Goal: Information Seeking & Learning: Learn about a topic

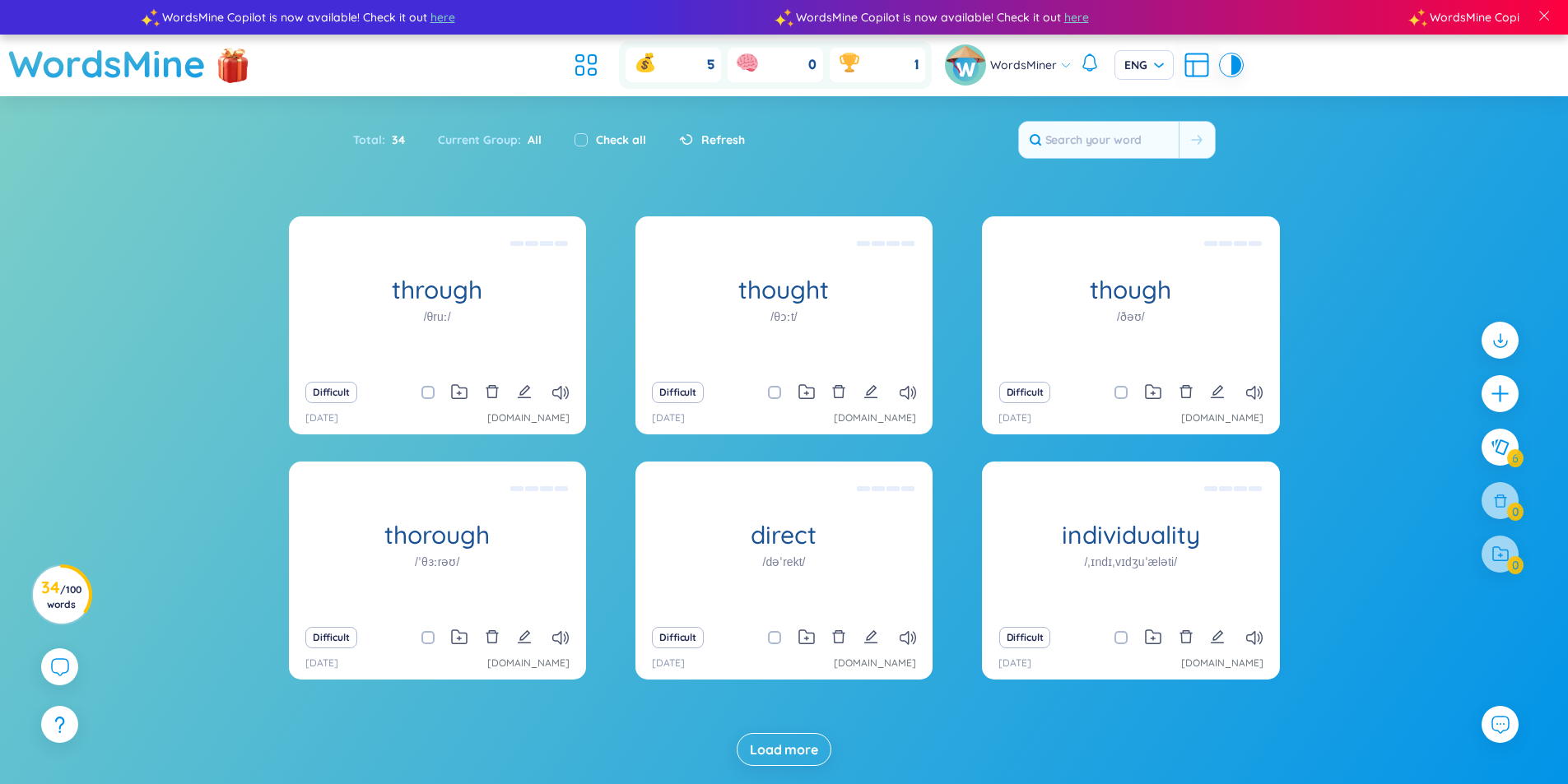
click at [515, 642] on div "Difficult" at bounding box center [437, 638] width 281 height 23
click at [521, 639] on icon "edit" at bounding box center [524, 636] width 14 height 14
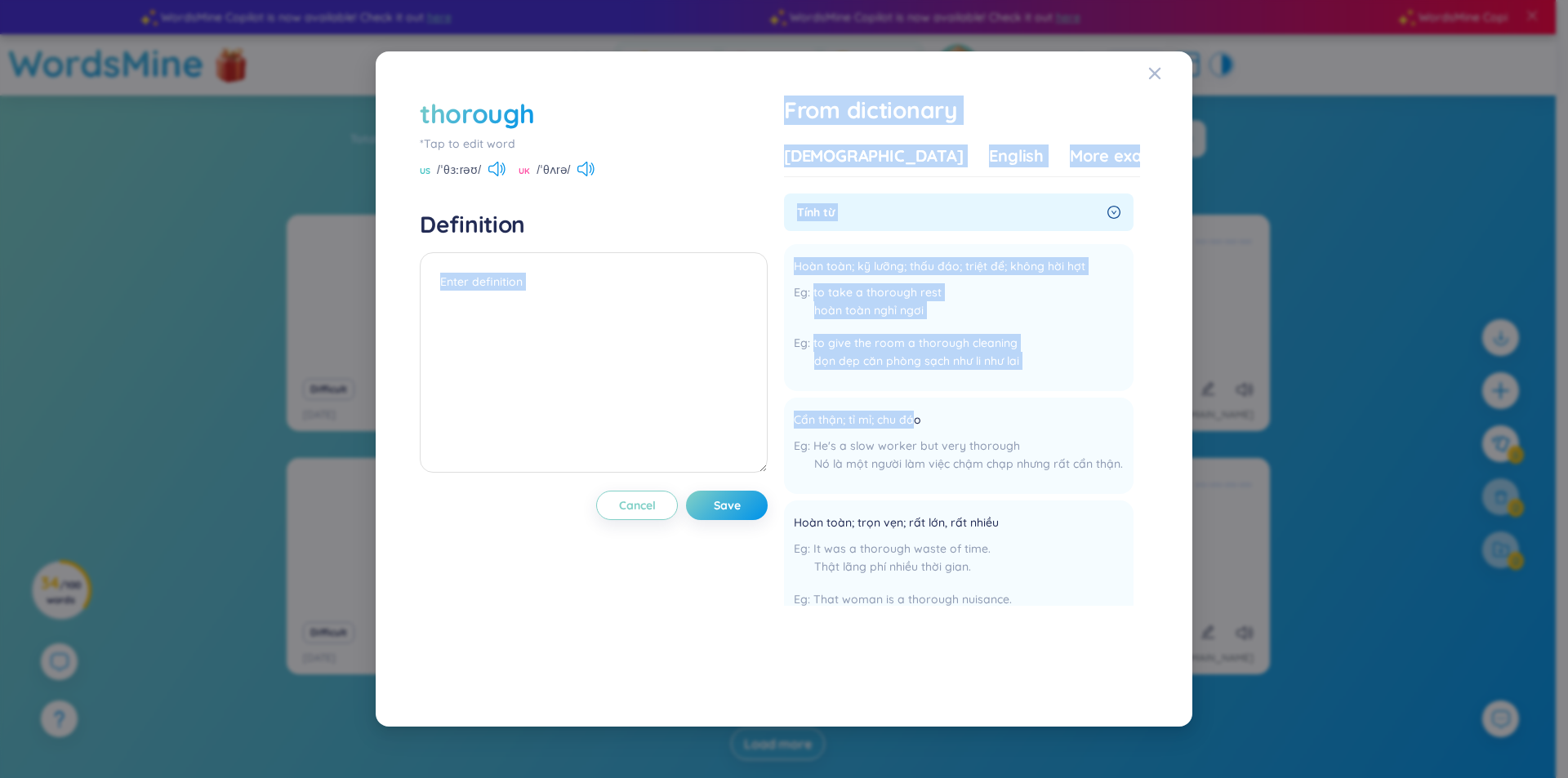
drag, startPoint x: 920, startPoint y: 419, endPoint x: 780, endPoint y: 409, distance: 140.4
click at [771, 409] on div "thorough *Tap to edit word US /ˈθɜːrəʊ/ [GEOGRAPHIC_DATA] /ˈθʌrə/ Definition Ca…" at bounding box center [784, 389] width 744 height 604
click at [917, 419] on span "Cẩn thận; tỉ mỉ; chu đáo" at bounding box center [858, 420] width 128 height 20
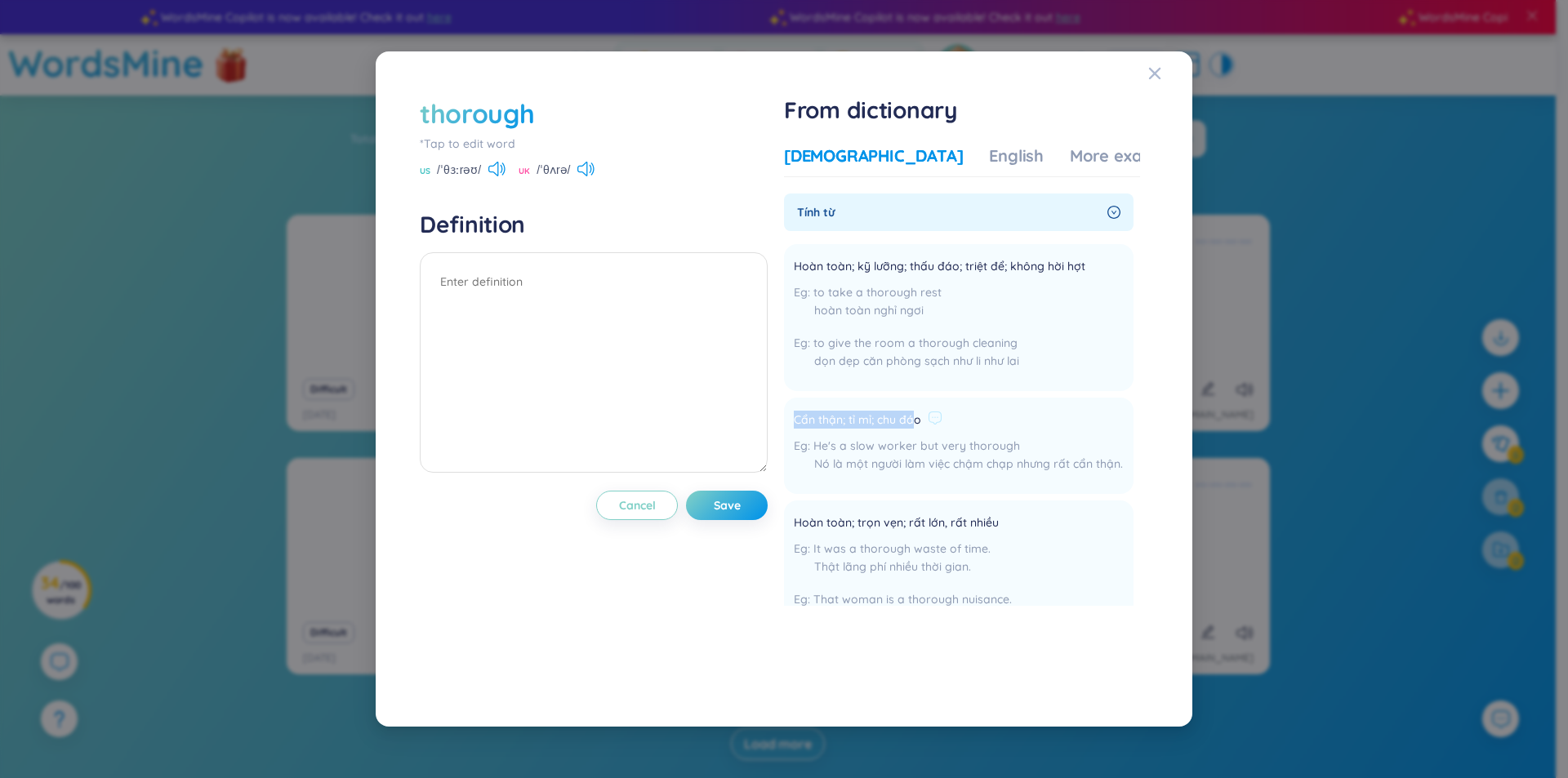
drag, startPoint x: 920, startPoint y: 420, endPoint x: 796, endPoint y: 413, distance: 124.2
click at [796, 413] on li "Cẩn thận; tỉ mỉ; chu đáo He's a slow worker but very thorough Nó là một người l…" at bounding box center [958, 445] width 350 height 96
click at [859, 211] on span "Tính từ" at bounding box center [948, 212] width 304 height 18
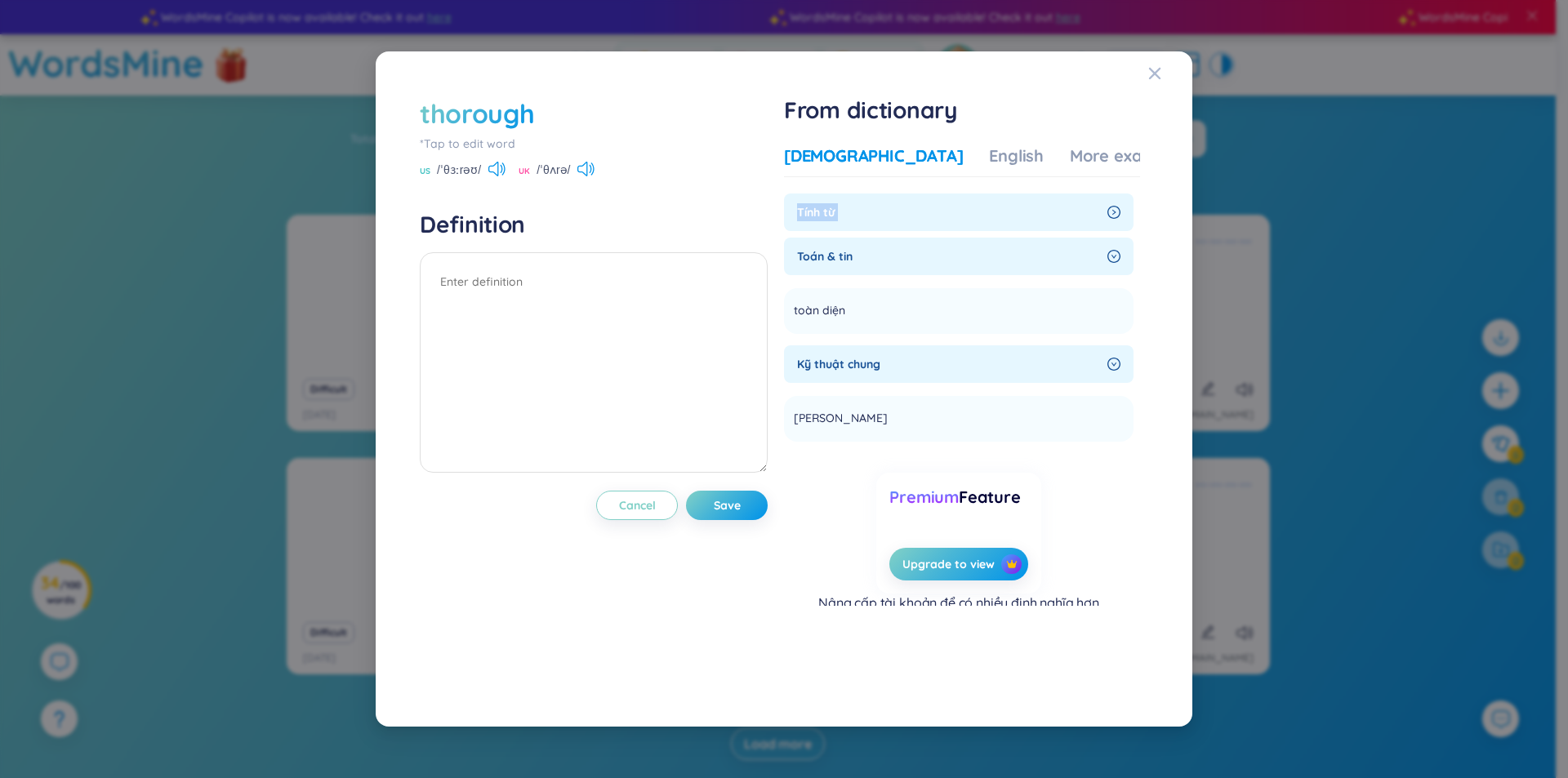
drag, startPoint x: 859, startPoint y: 211, endPoint x: 811, endPoint y: 221, distance: 49.0
click at [811, 221] on div "Tính từ" at bounding box center [958, 212] width 350 height 37
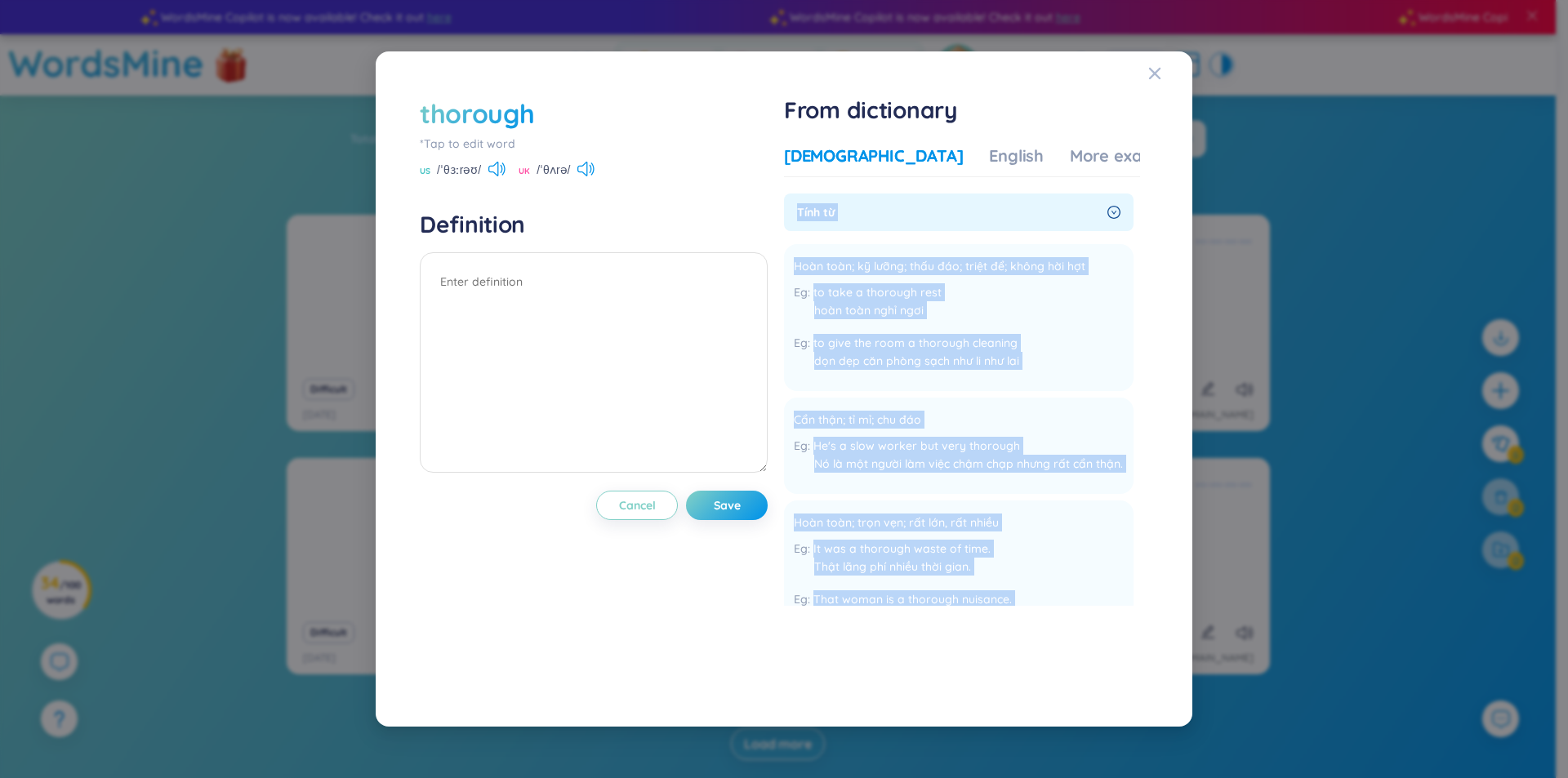
click at [841, 211] on span "Tính từ" at bounding box center [948, 212] width 304 height 18
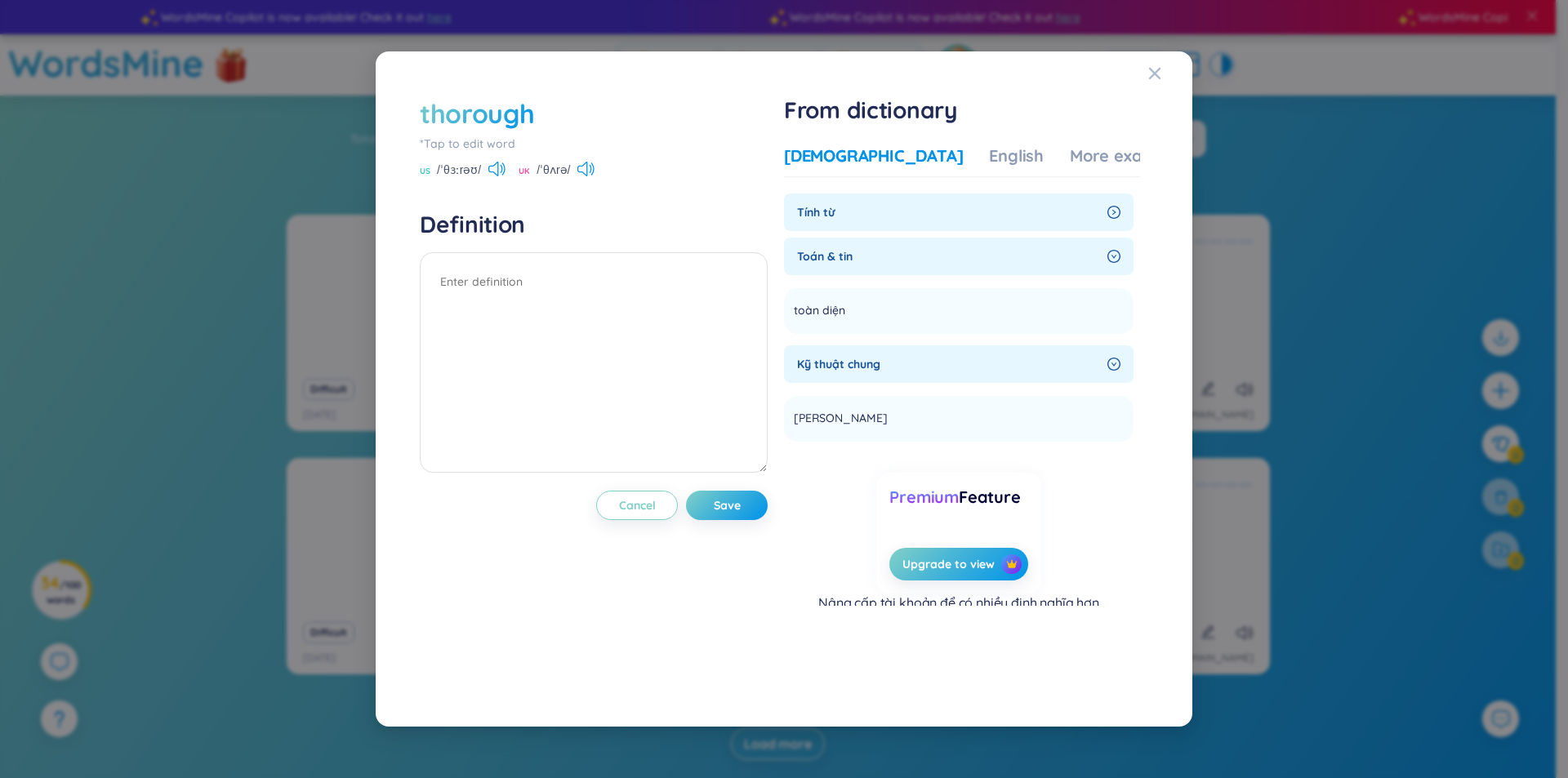
click at [841, 211] on span "Tính từ" at bounding box center [948, 212] width 304 height 18
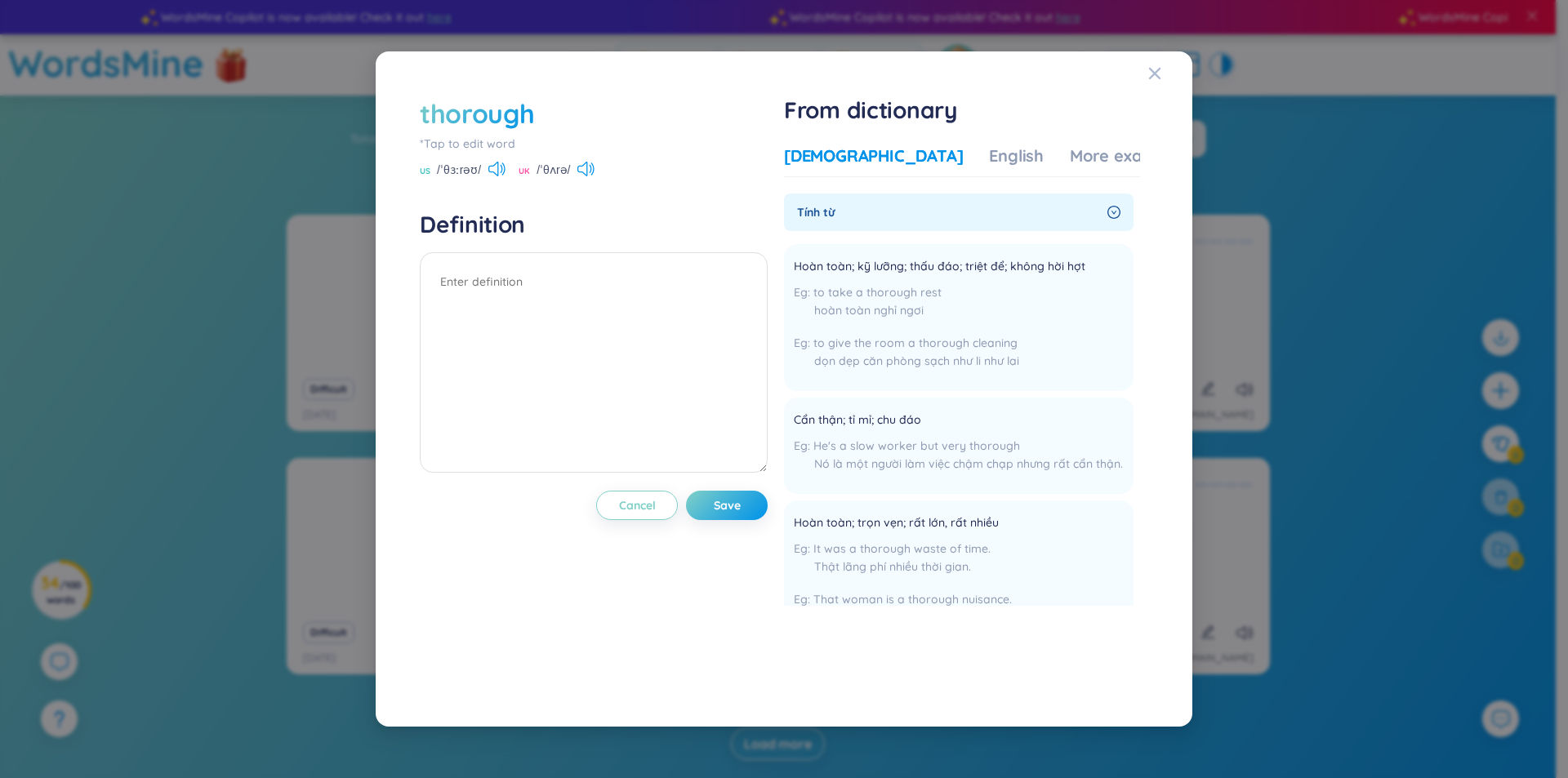
click at [841, 211] on span "Tính từ" at bounding box center [948, 212] width 304 height 18
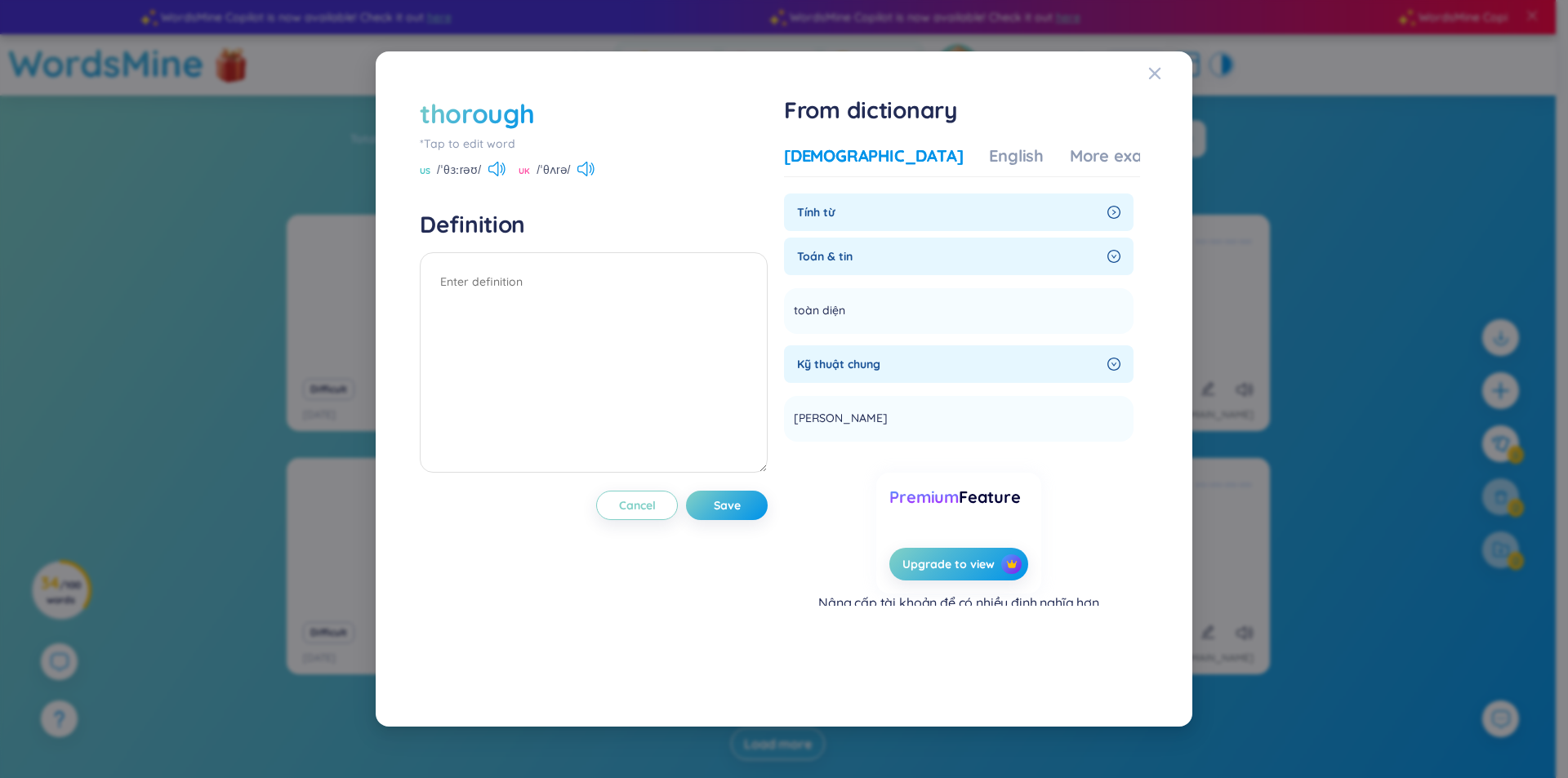
click at [823, 212] on span "Tính từ" at bounding box center [948, 212] width 304 height 18
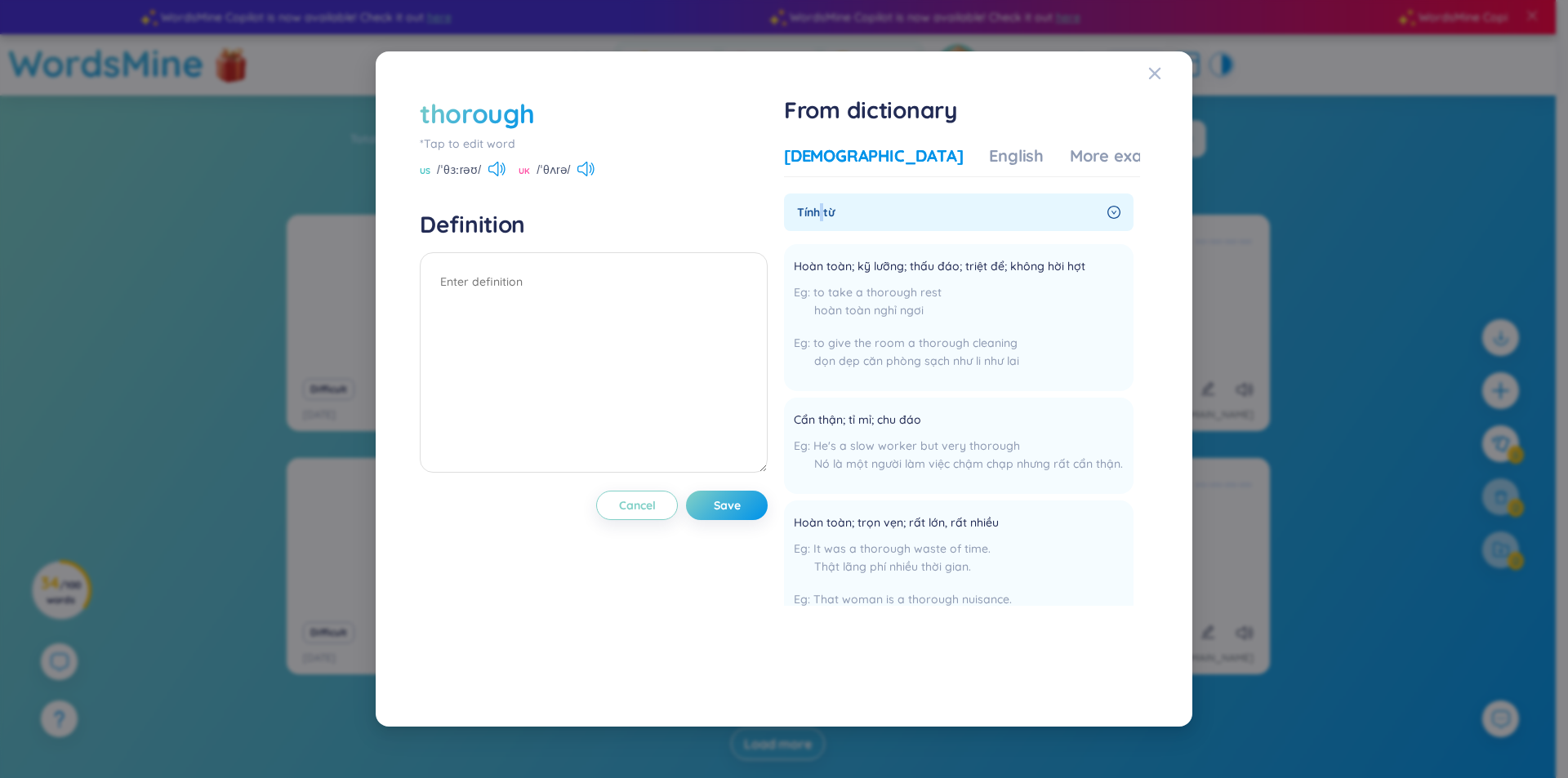
click at [823, 212] on span "Tính từ" at bounding box center [948, 212] width 304 height 18
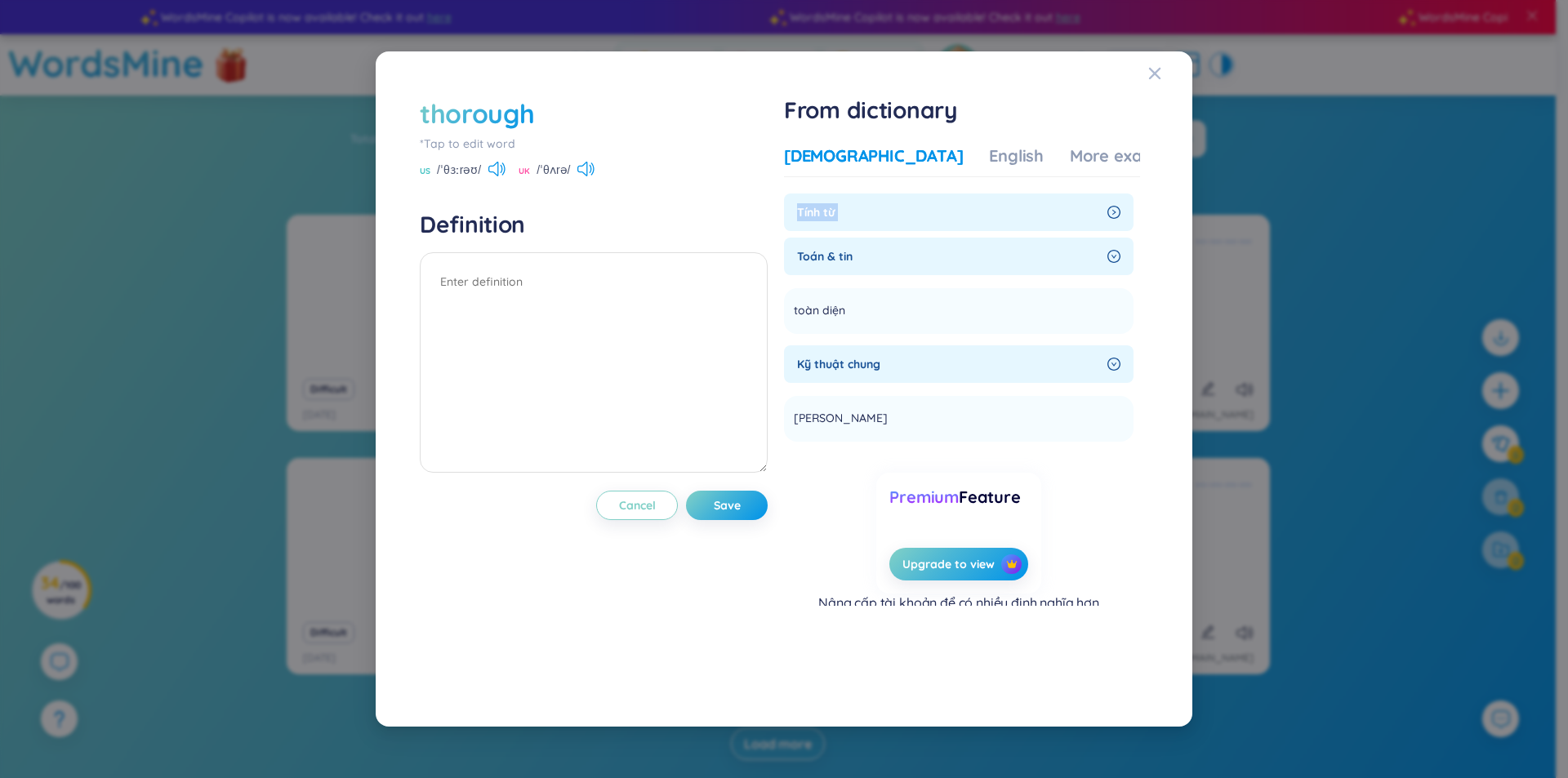
click at [823, 212] on span "Tính từ" at bounding box center [948, 212] width 304 height 18
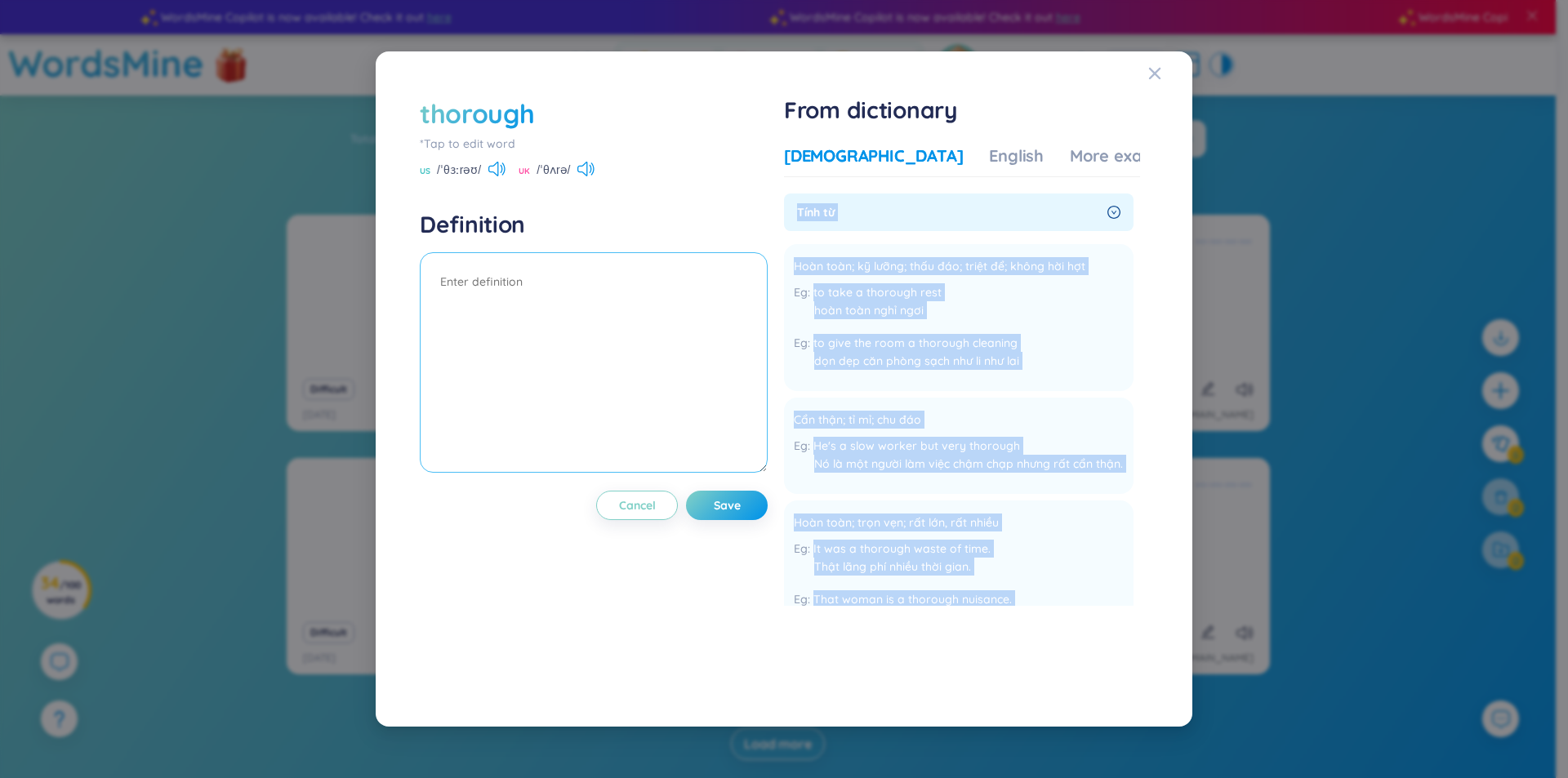
copy section "Tính từ Hoàn toàn; kỹ lưỡng; thấu đáo; triệt để; không hời hợt to take a thorou…"
click at [533, 344] on textarea at bounding box center [593, 362] width 348 height 220
paste textarea "Tính từ Hoàn toàn; kỹ lưỡng; thấu đáo; triệt để; không hời hợt to take a thorou…"
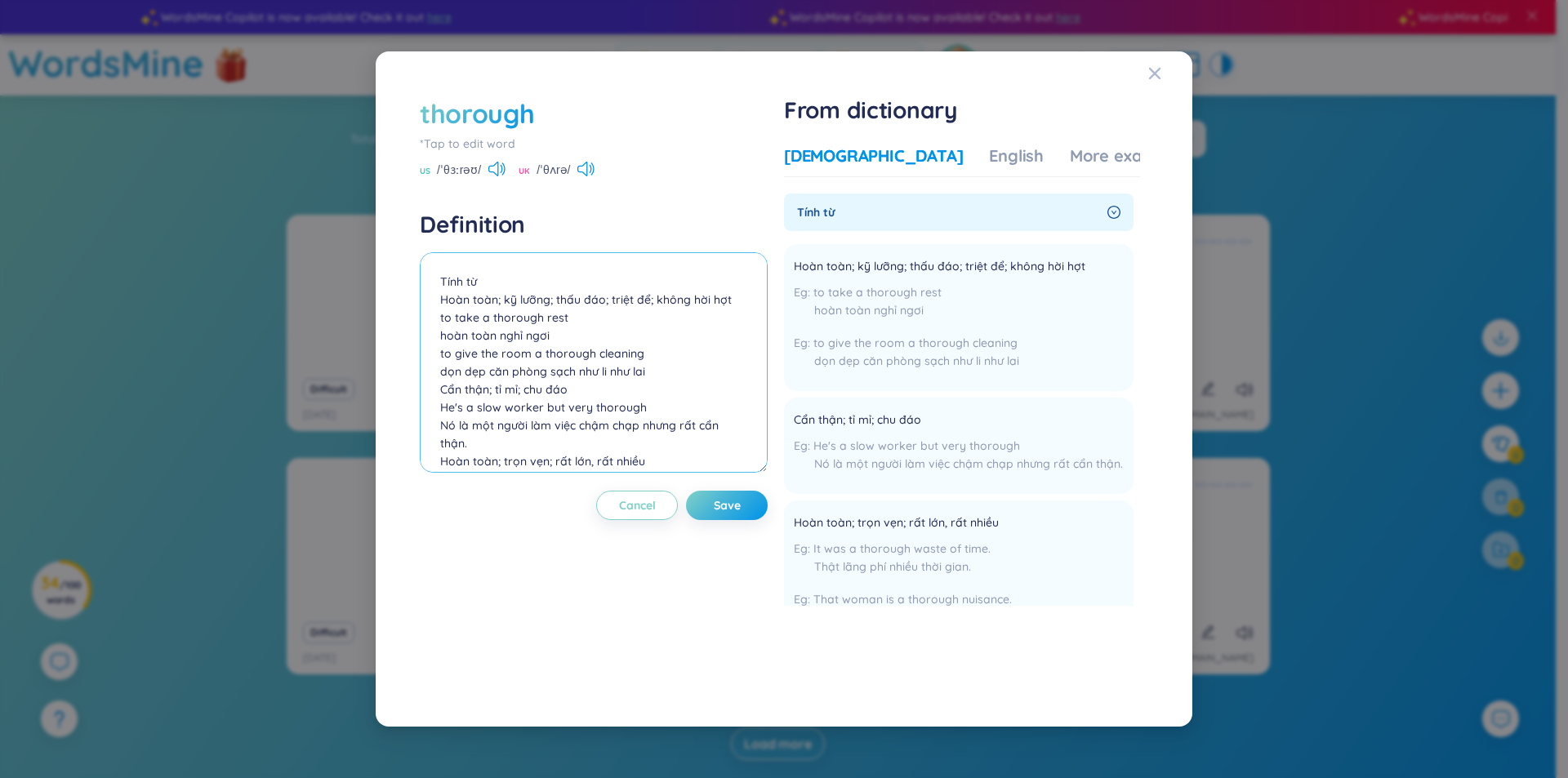
scroll to position [69, 0]
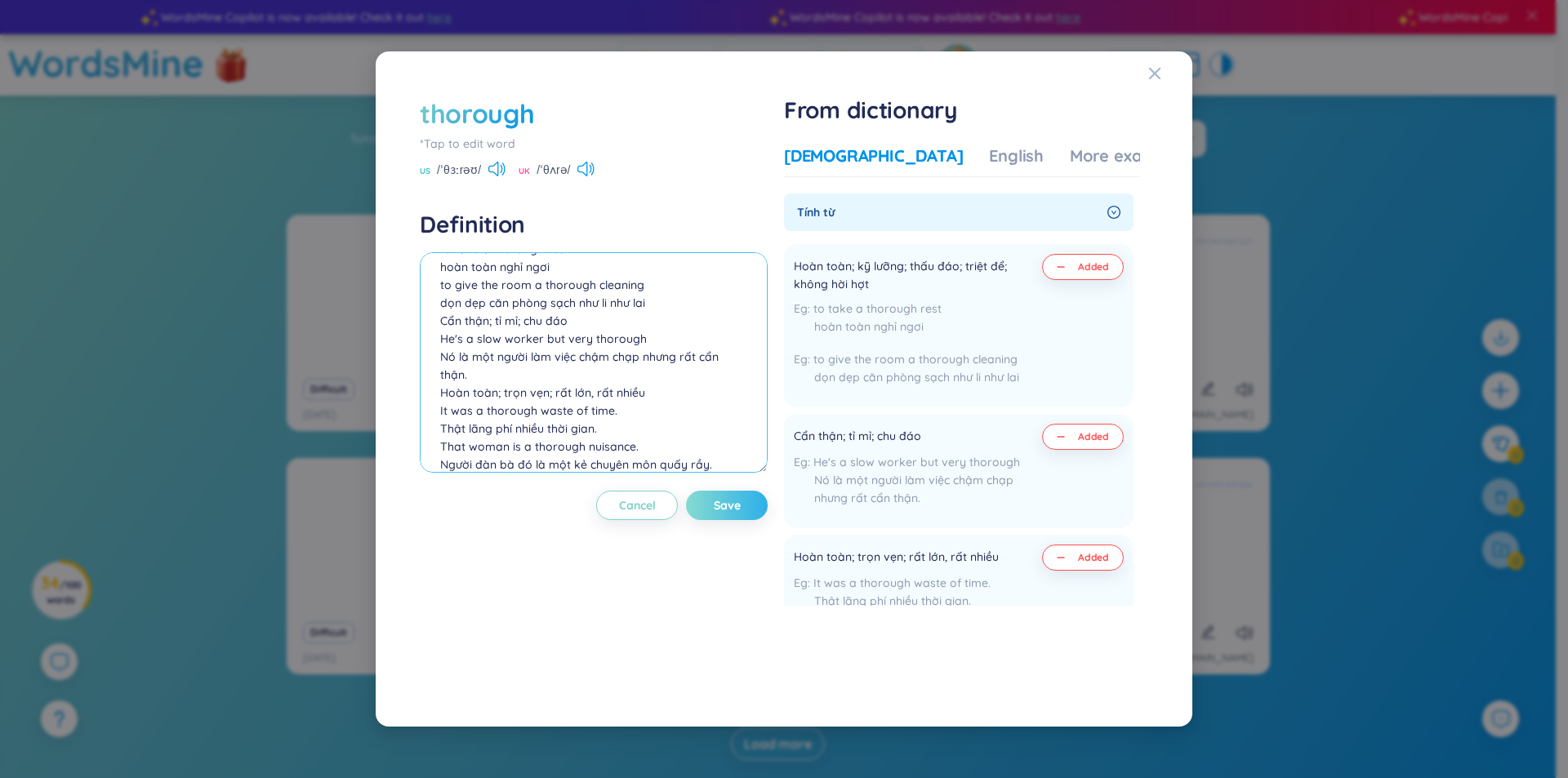
type textarea "Tính từ Hoàn toàn; kỹ lưỡng; thấu đáo; triệt để; không hời hợt to take a thorou…"
click at [726, 502] on span "Save" at bounding box center [727, 505] width 27 height 16
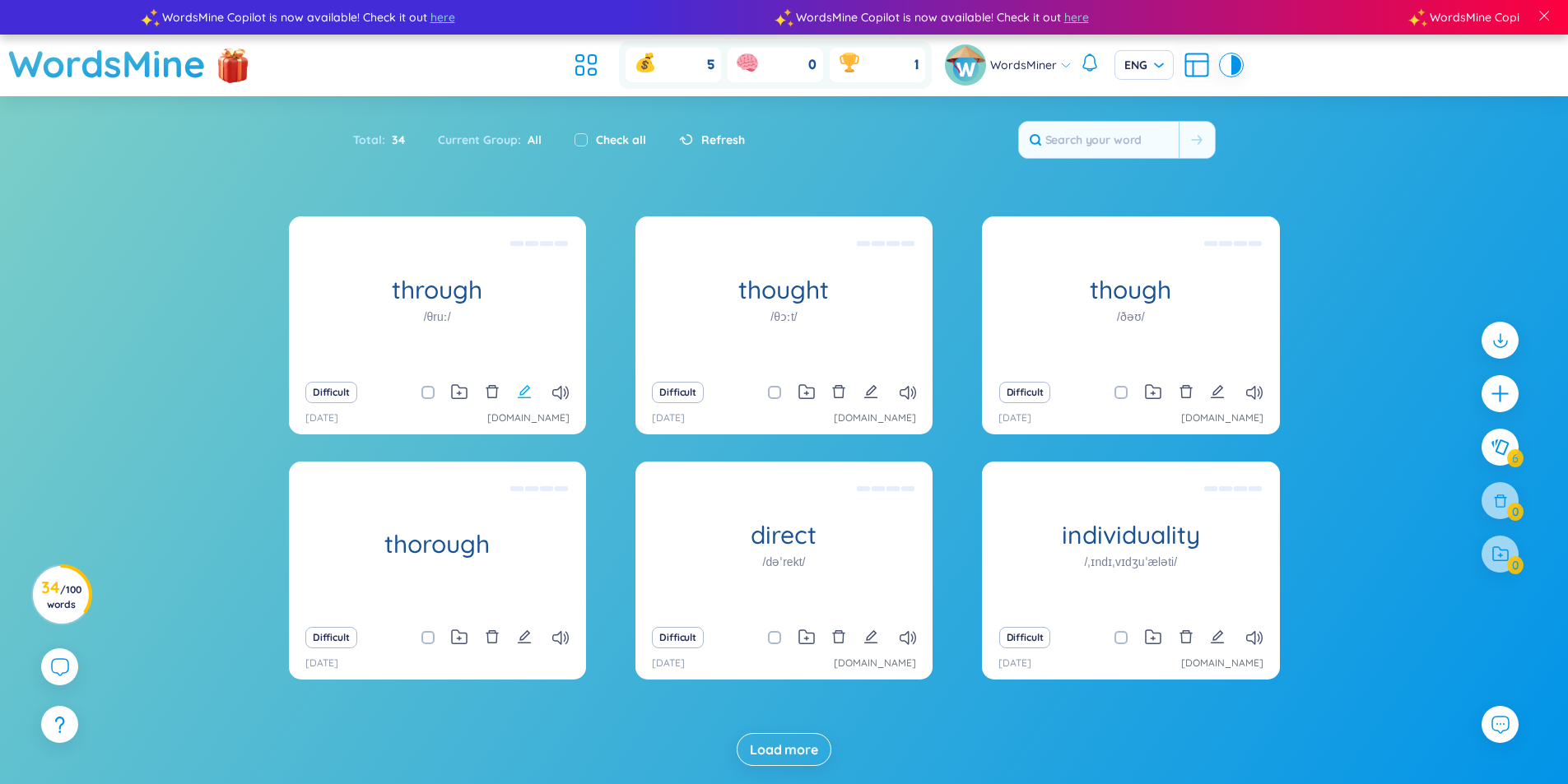
click at [527, 397] on icon "edit" at bounding box center [524, 391] width 14 height 14
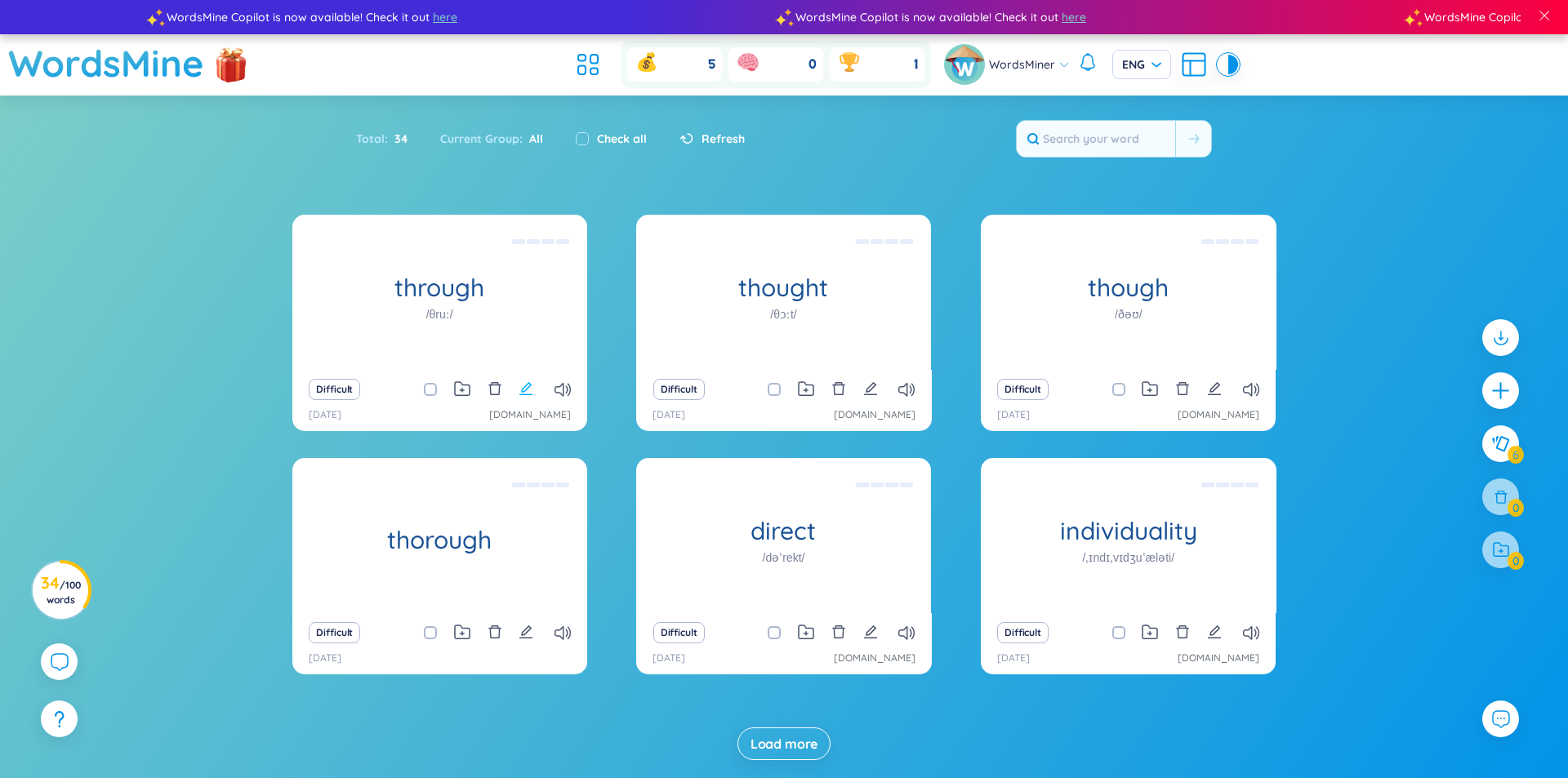
scroll to position [0, 0]
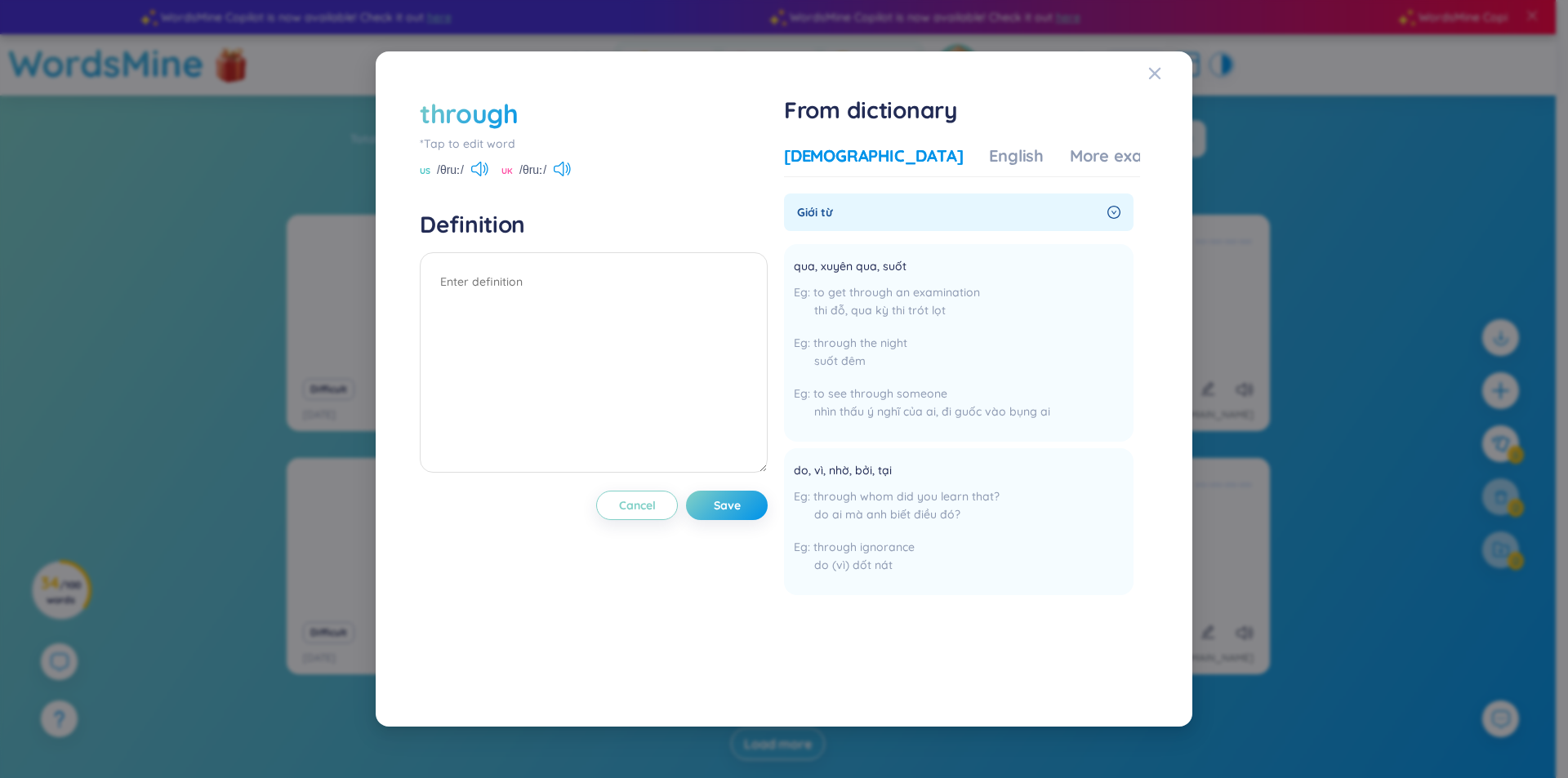
click at [807, 207] on span "Giới từ" at bounding box center [948, 212] width 304 height 18
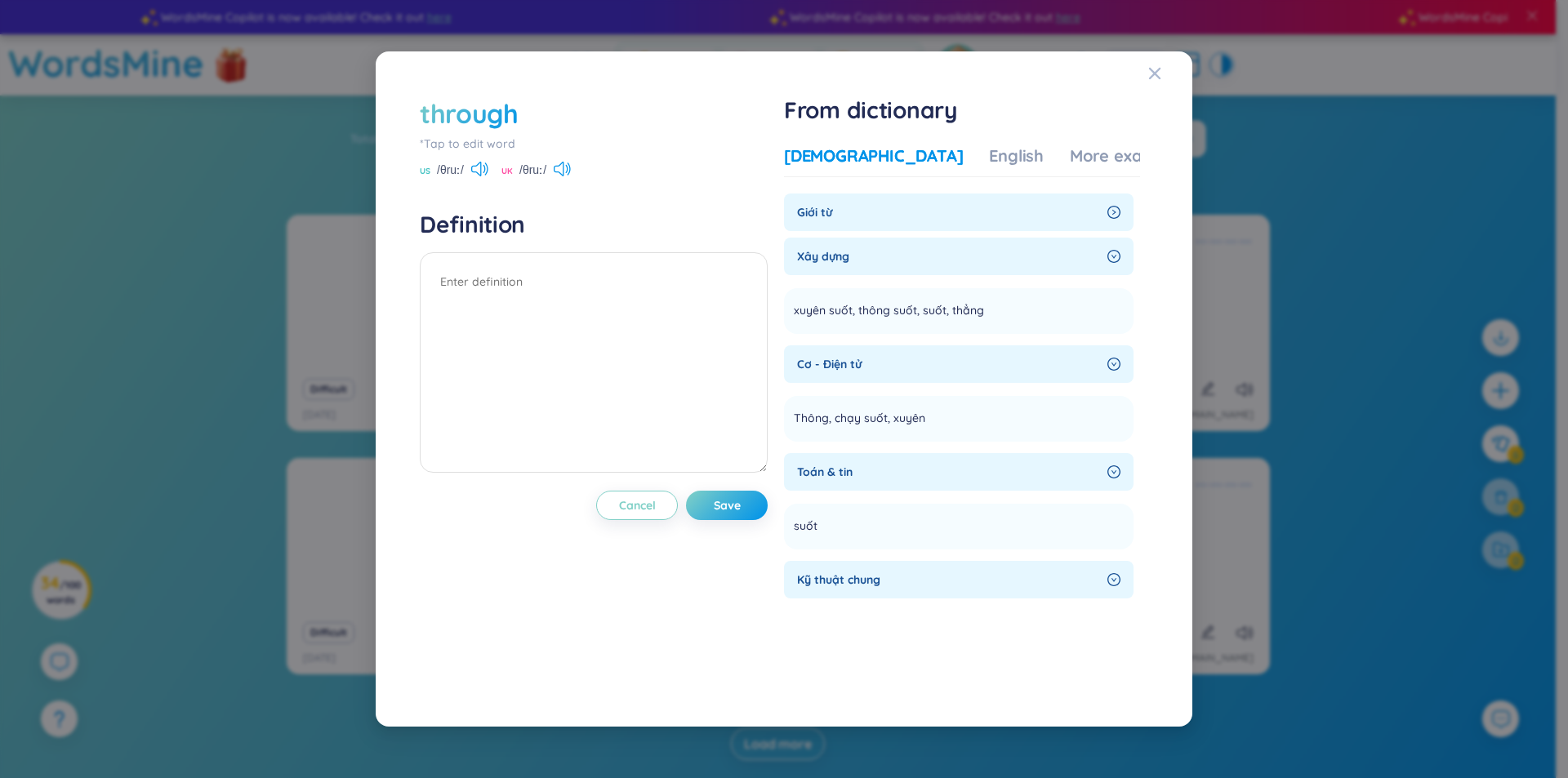
click at [807, 207] on span "Giới từ" at bounding box center [948, 212] width 304 height 18
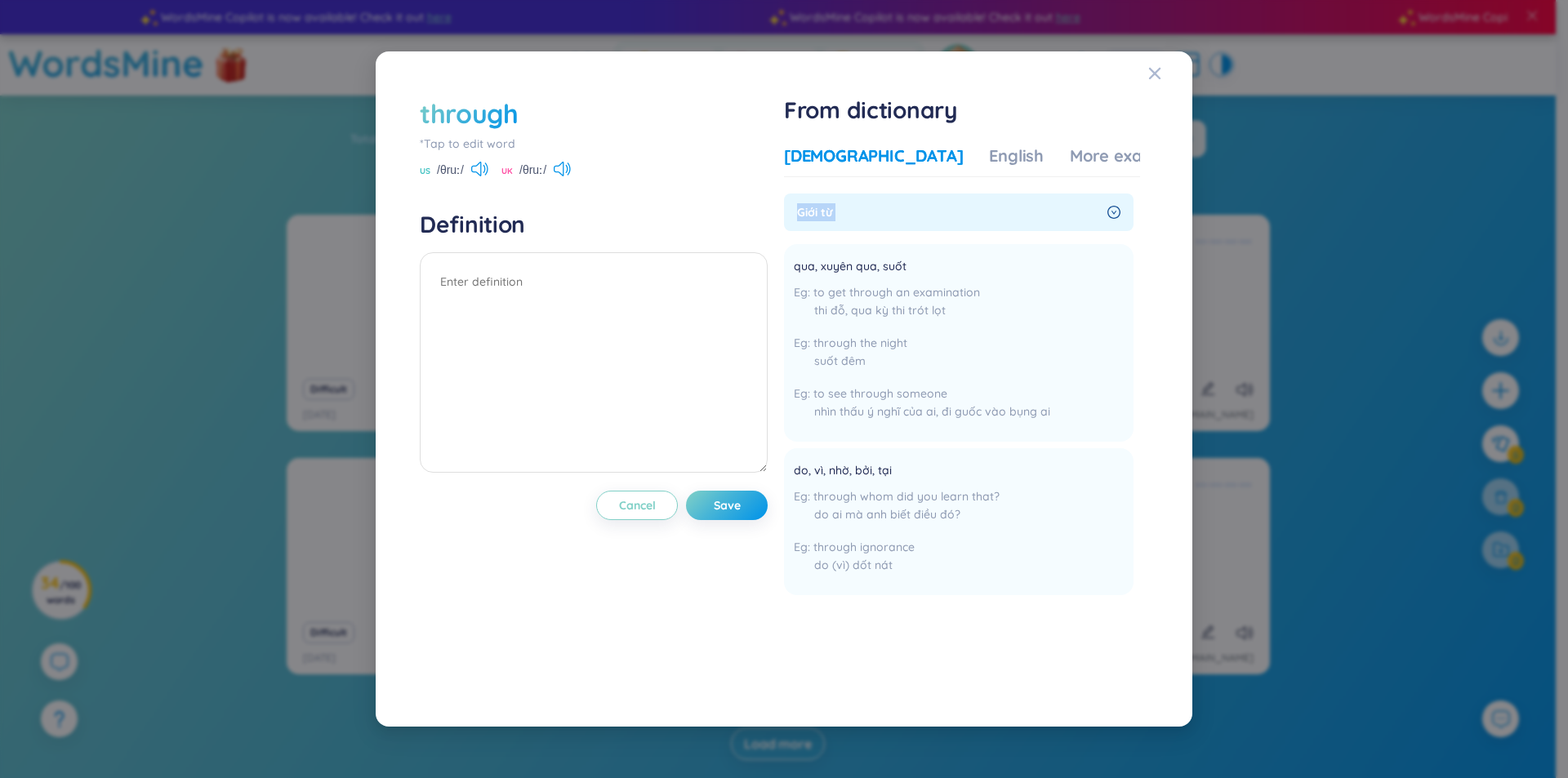
click at [807, 207] on span "Giới từ" at bounding box center [948, 212] width 304 height 18
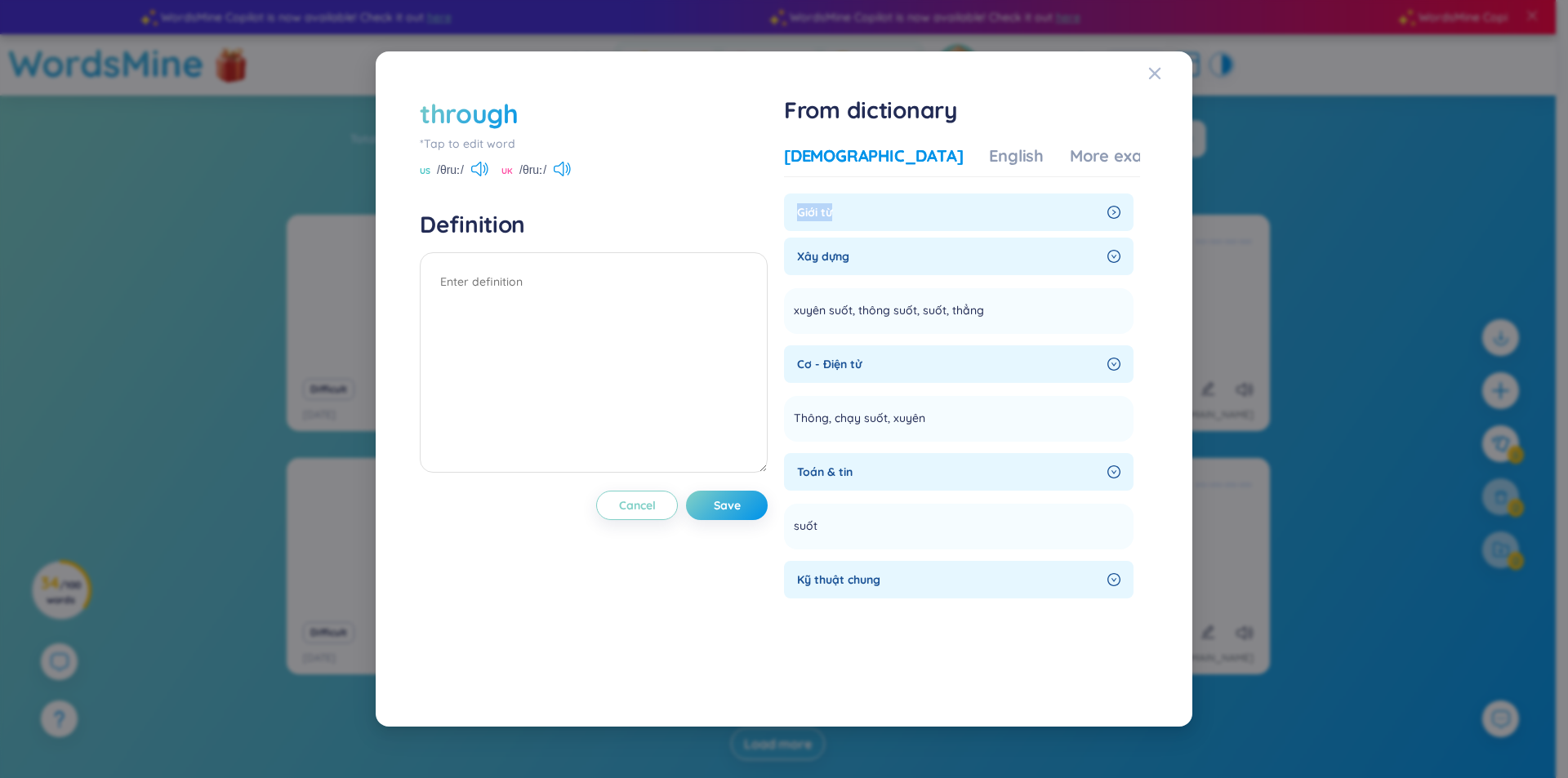
click at [807, 207] on span "Giới từ" at bounding box center [948, 212] width 304 height 18
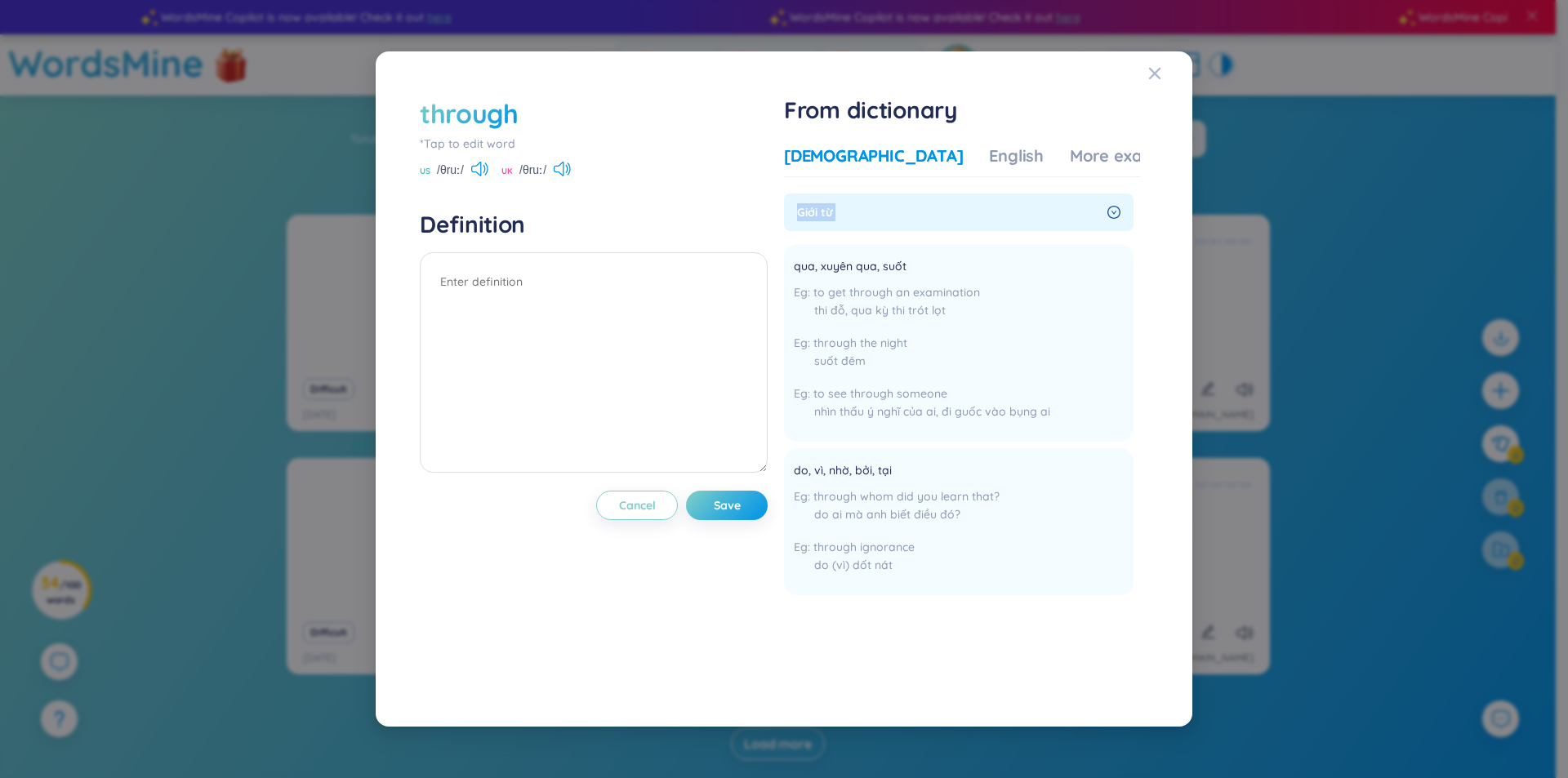
click at [807, 207] on span "Giới từ" at bounding box center [948, 212] width 304 height 18
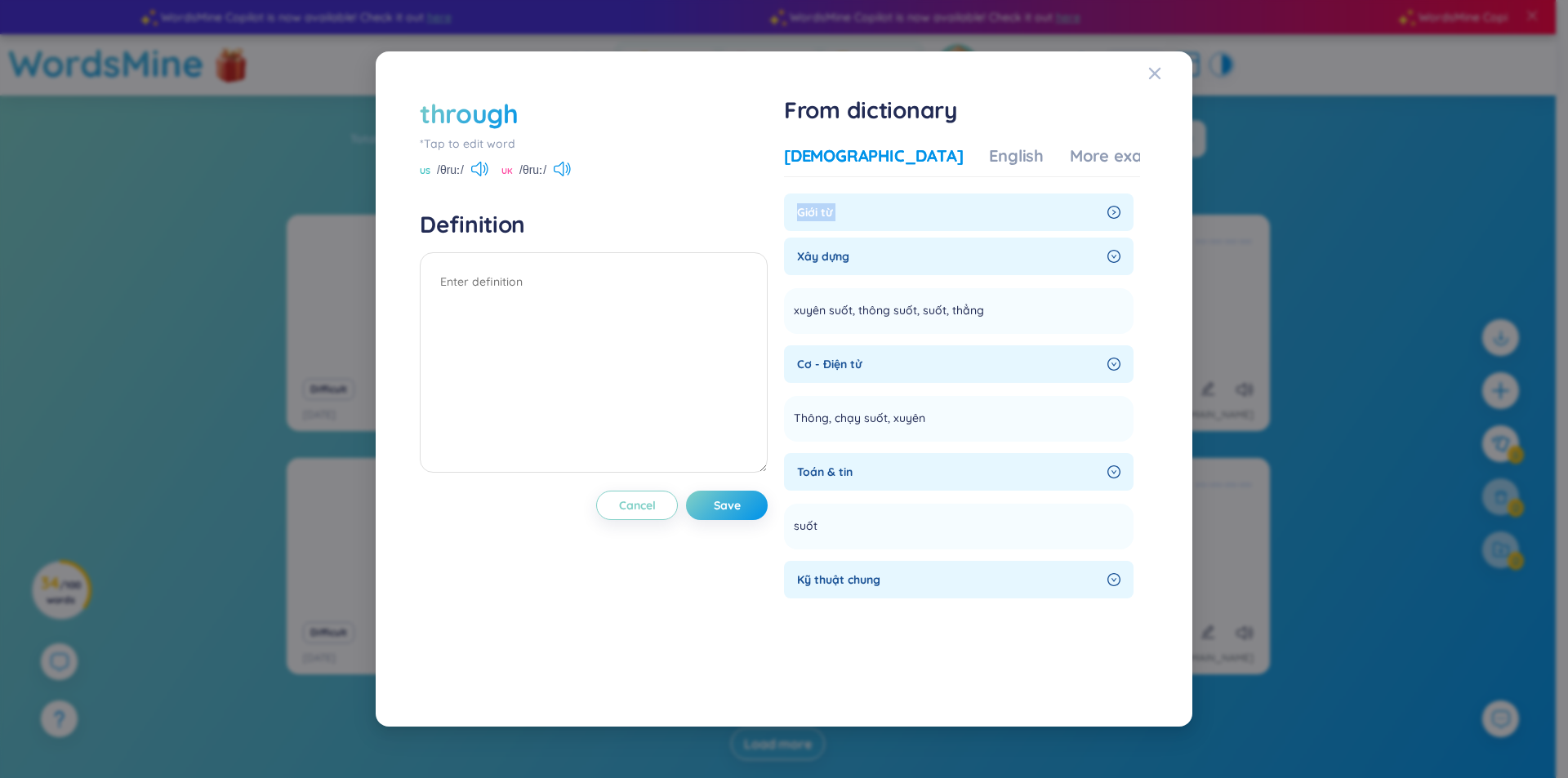
click at [807, 207] on span "Giới từ" at bounding box center [948, 212] width 304 height 18
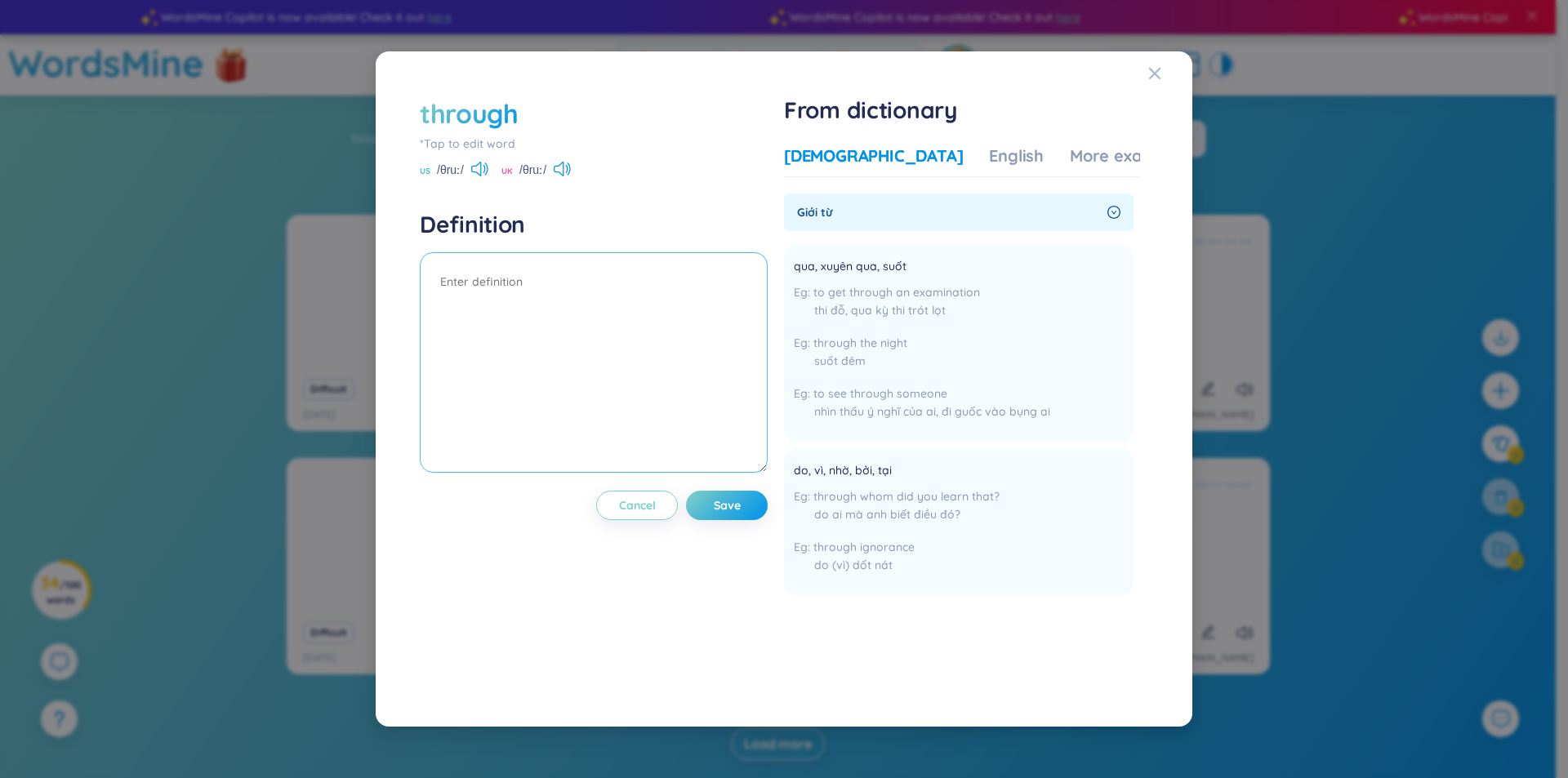
click at [543, 282] on textarea at bounding box center [593, 362] width 348 height 220
paste textarea "Giới từ"
drag, startPoint x: 797, startPoint y: 269, endPoint x: 909, endPoint y: 263, distance: 112.2
click at [909, 263] on li "qua, xuyên qua, suốt to get through an examination thi đỗ, qua kỳ thi trót lọt …" at bounding box center [958, 342] width 350 height 197
copy span "qua, xuyên qua, suốt"
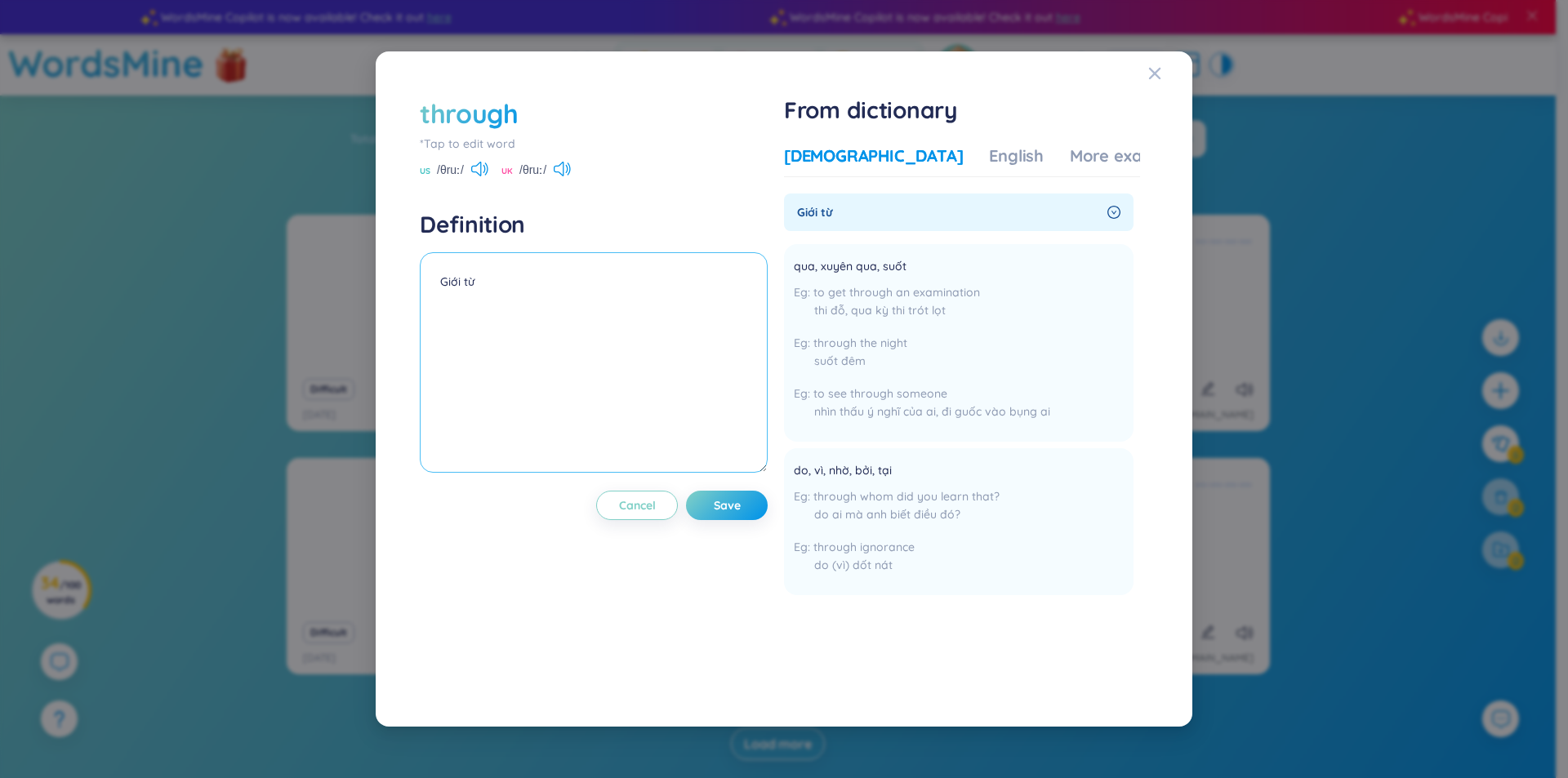
click at [540, 361] on textarea "Giới từ" at bounding box center [593, 362] width 348 height 220
paste textarea "qua, xuyên qua, suốt"
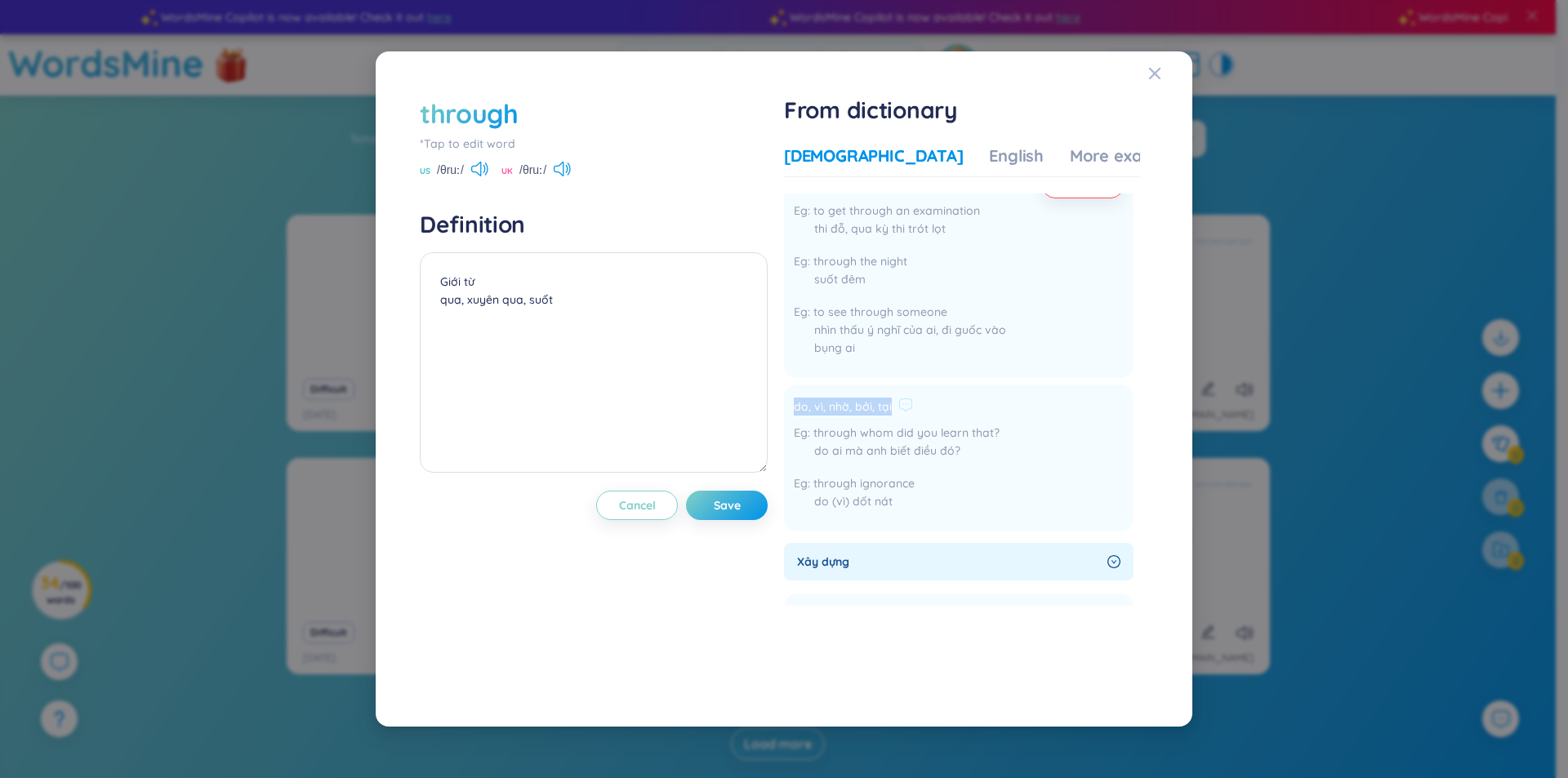
drag, startPoint x: 796, startPoint y: 405, endPoint x: 920, endPoint y: 413, distance: 124.3
click at [920, 413] on li "do, vì, nhờ, bởi, tại through whom did you learn that? do ai mà anh biết điều đ…" at bounding box center [958, 458] width 350 height 147
copy div "do, vì, nhờ, bởi, tại"
click at [485, 331] on textarea "Giới từ qua, xuyên qua, suốt" at bounding box center [593, 362] width 348 height 220
click at [538, 316] on textarea "Giới từ qua, xuyên qua, suốt" at bounding box center [593, 362] width 348 height 220
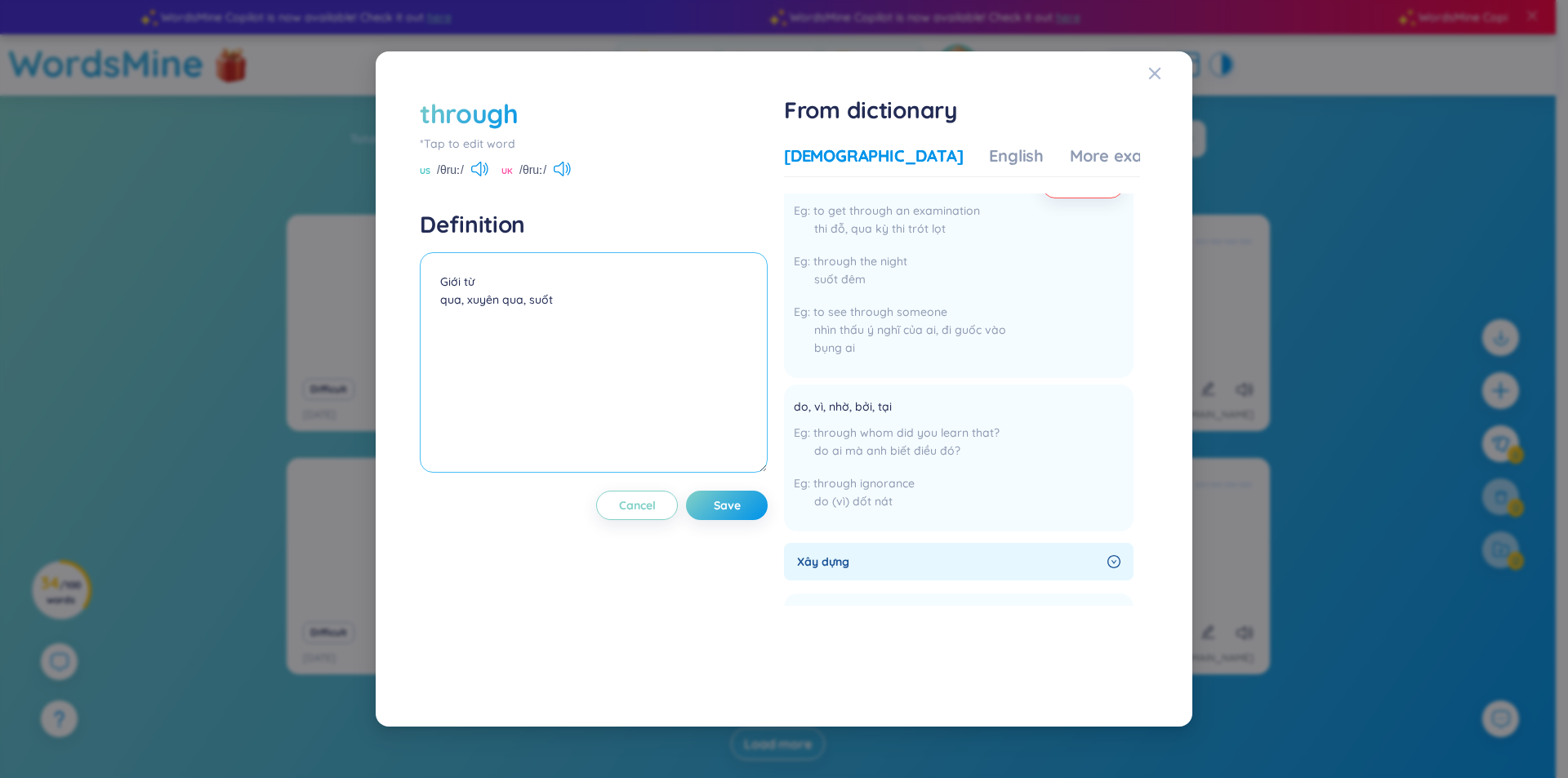
click at [578, 304] on textarea "Giới từ qua, xuyên qua, suốt" at bounding box center [593, 362] width 348 height 220
paste textarea "do, vì, nhờ, bởi, tại"
click at [553, 308] on textarea "Giới từ qua, xuyên qua, suốtdo, vì, nhờ, bởi, tại" at bounding box center [593, 362] width 348 height 220
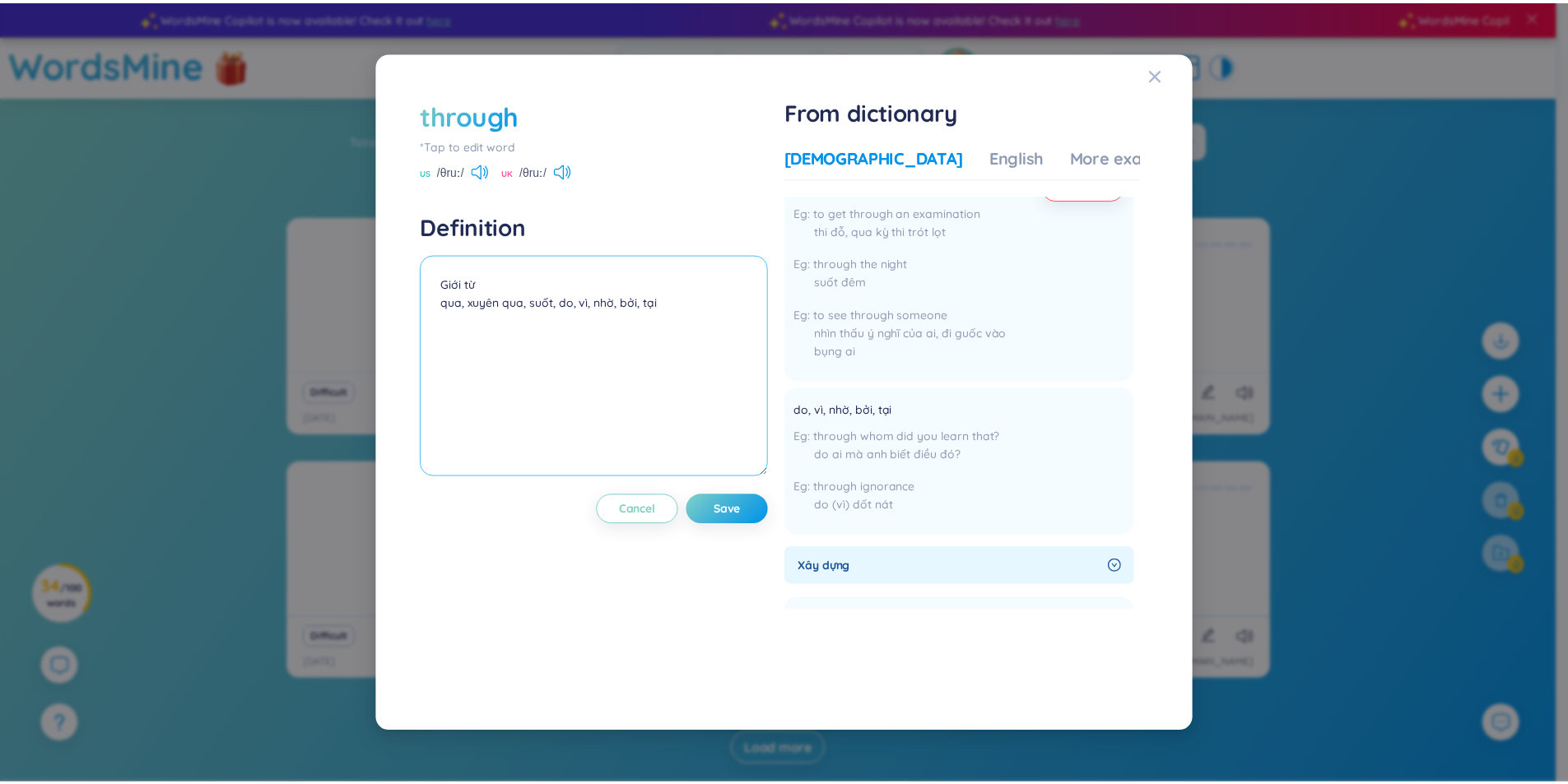
scroll to position [411, 0]
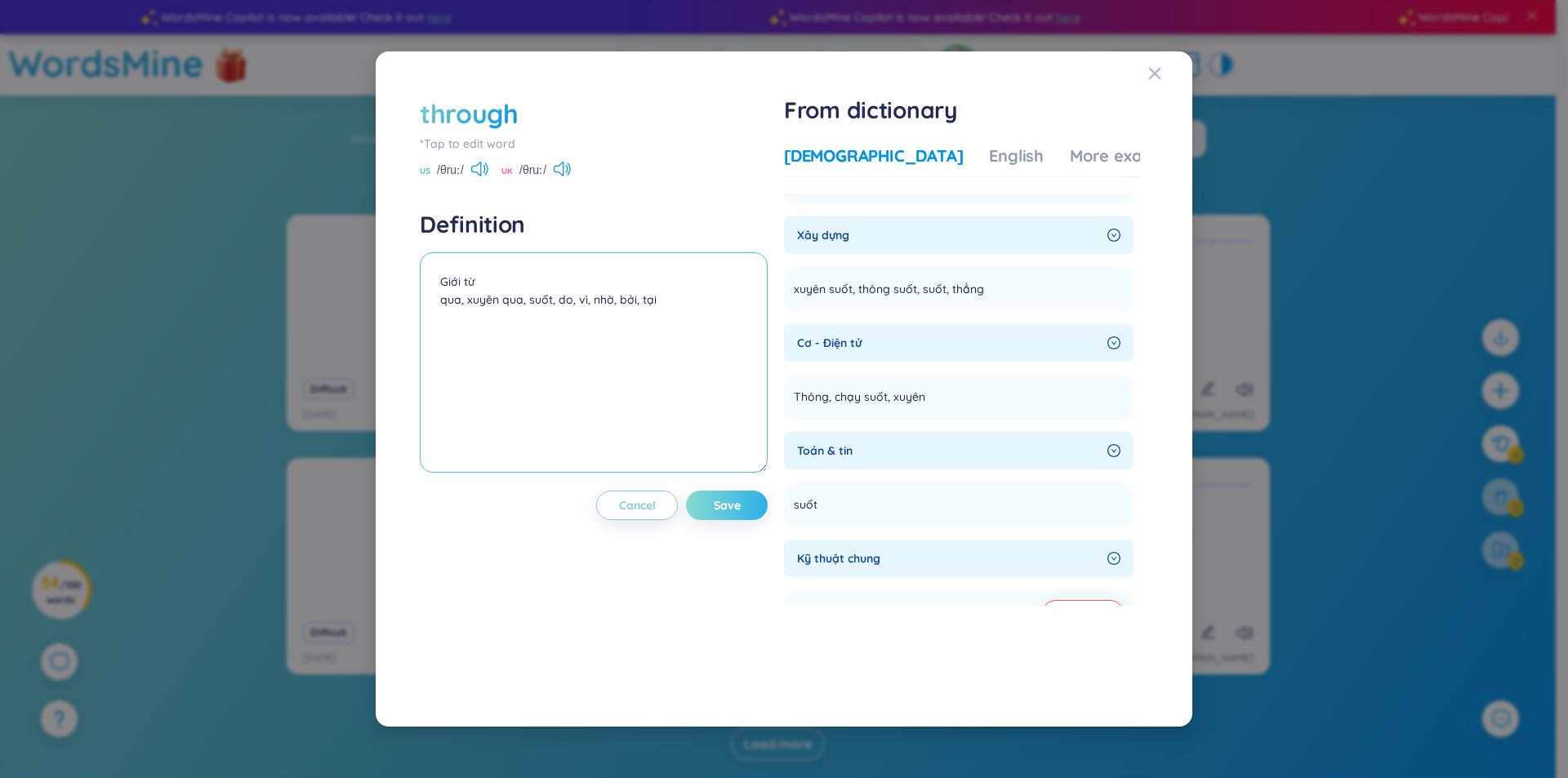
type textarea "Giới từ qua, xuyên qua, suốt, do, vì, nhờ, bởi, tại"
click at [723, 510] on span "Save" at bounding box center [727, 505] width 27 height 16
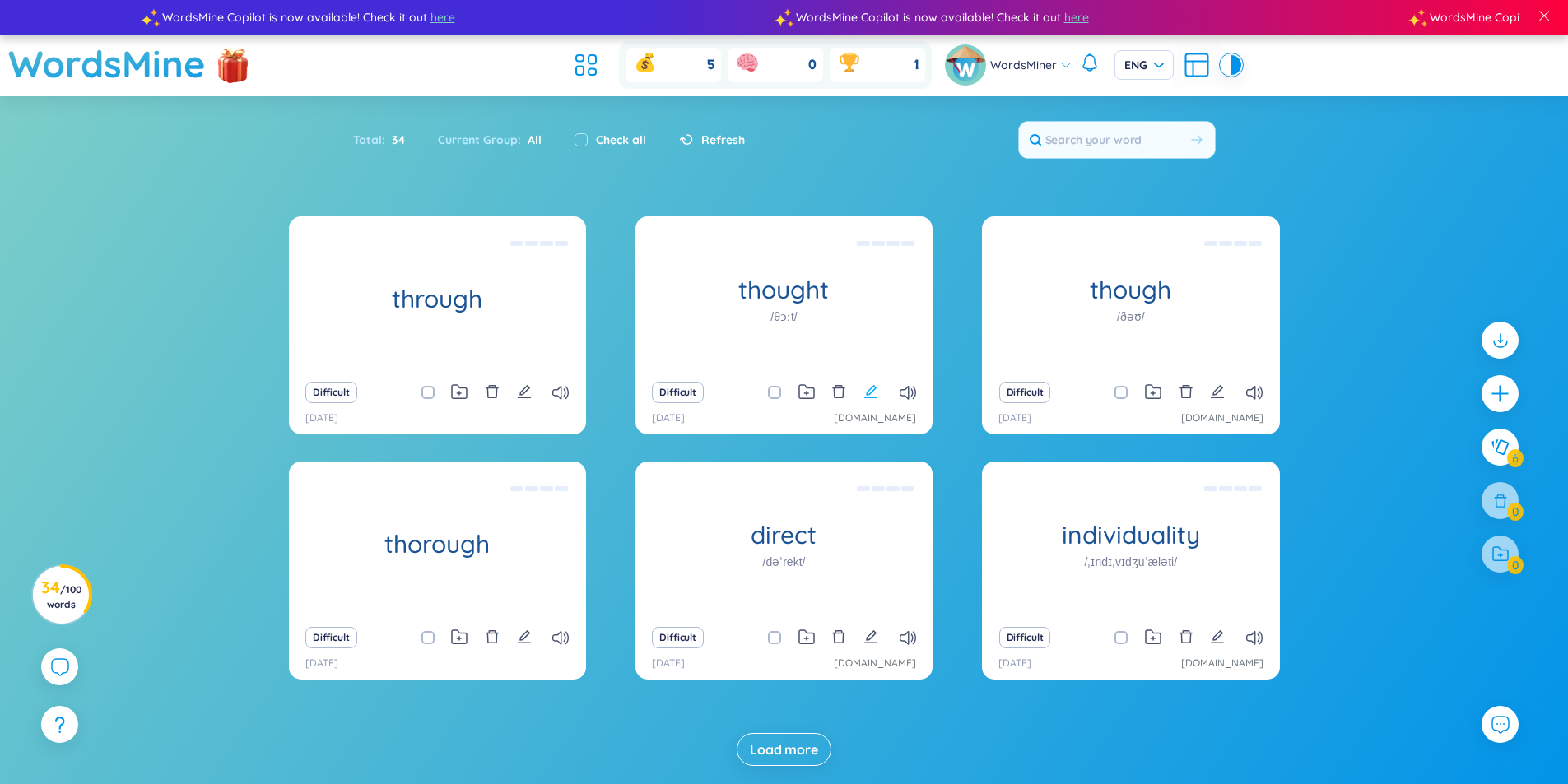
click at [868, 401] on button at bounding box center [870, 393] width 14 height 23
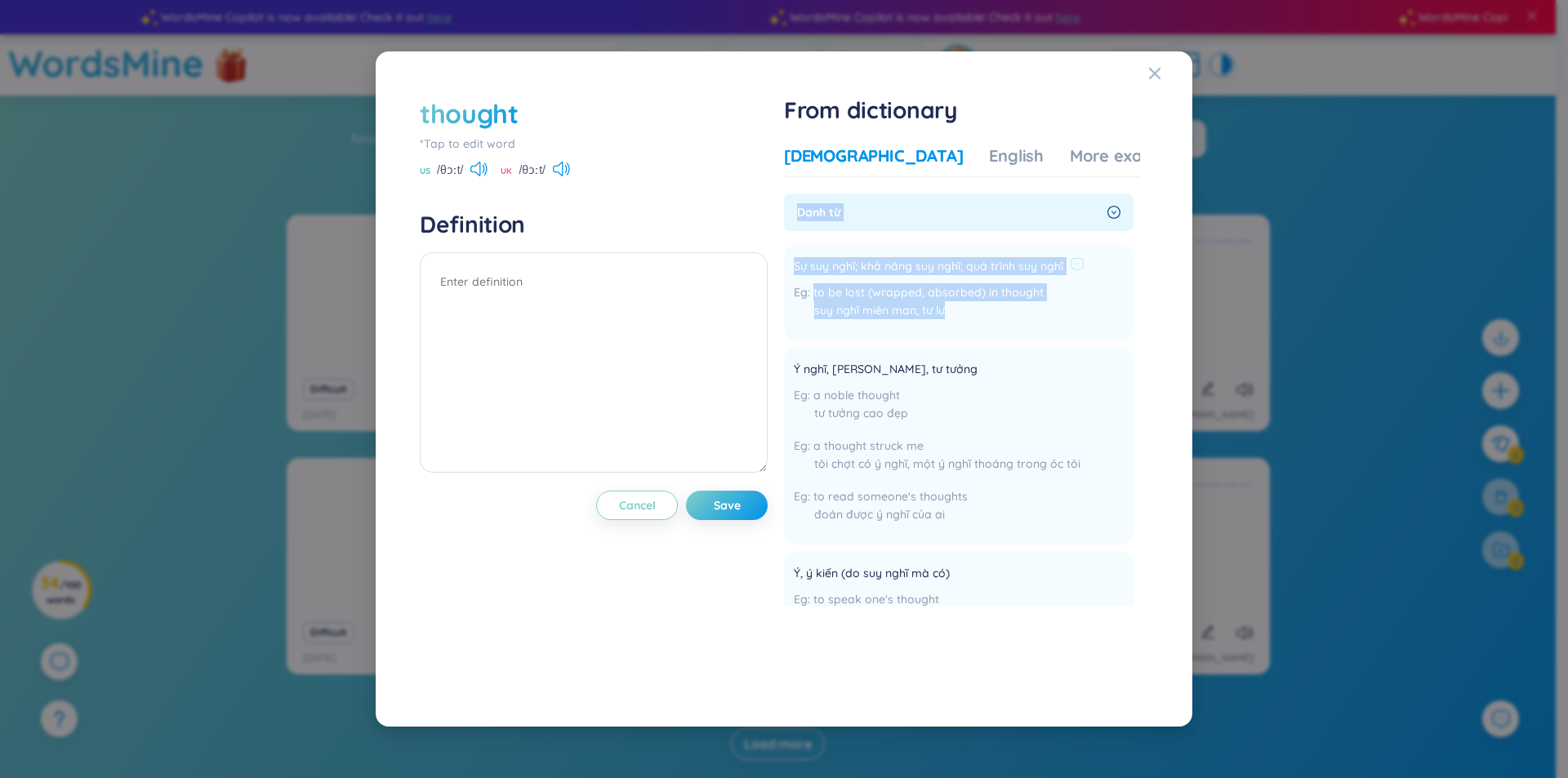
drag, startPoint x: 797, startPoint y: 213, endPoint x: 1085, endPoint y: 308, distance: 303.3
click at [1085, 308] on div "Danh từ Sự suy nghĩ; khả năng suy nghĩ; quá trình suy nghĩ to be lost (wrapped,…" at bounding box center [958, 634] width 350 height 882
copy div "Danh từ Sự suy nghĩ; khả năng suy nghĩ; quá trình suy nghĩ to be lost (wrapped,…"
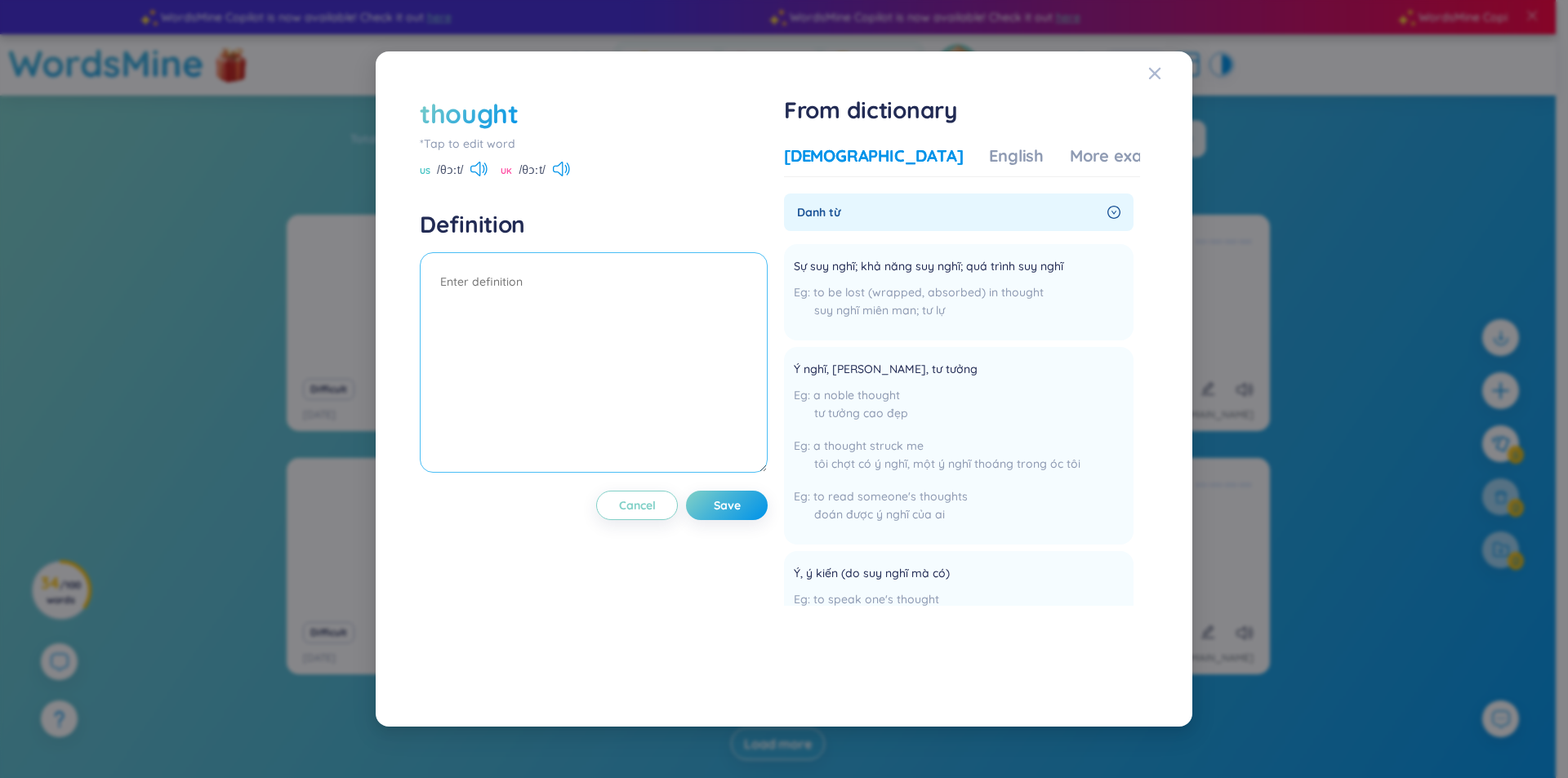
click at [500, 331] on textarea at bounding box center [593, 362] width 348 height 220
paste textarea "Danh từ Sự suy nghĩ; khả năng suy nghĩ; quá trình suy nghĩ to be lost (wrapped,…"
type textarea "Danh từ Sự suy nghĩ; khả năng suy nghĩ; quá trình suy nghĩ to be lost (wrapped,…"
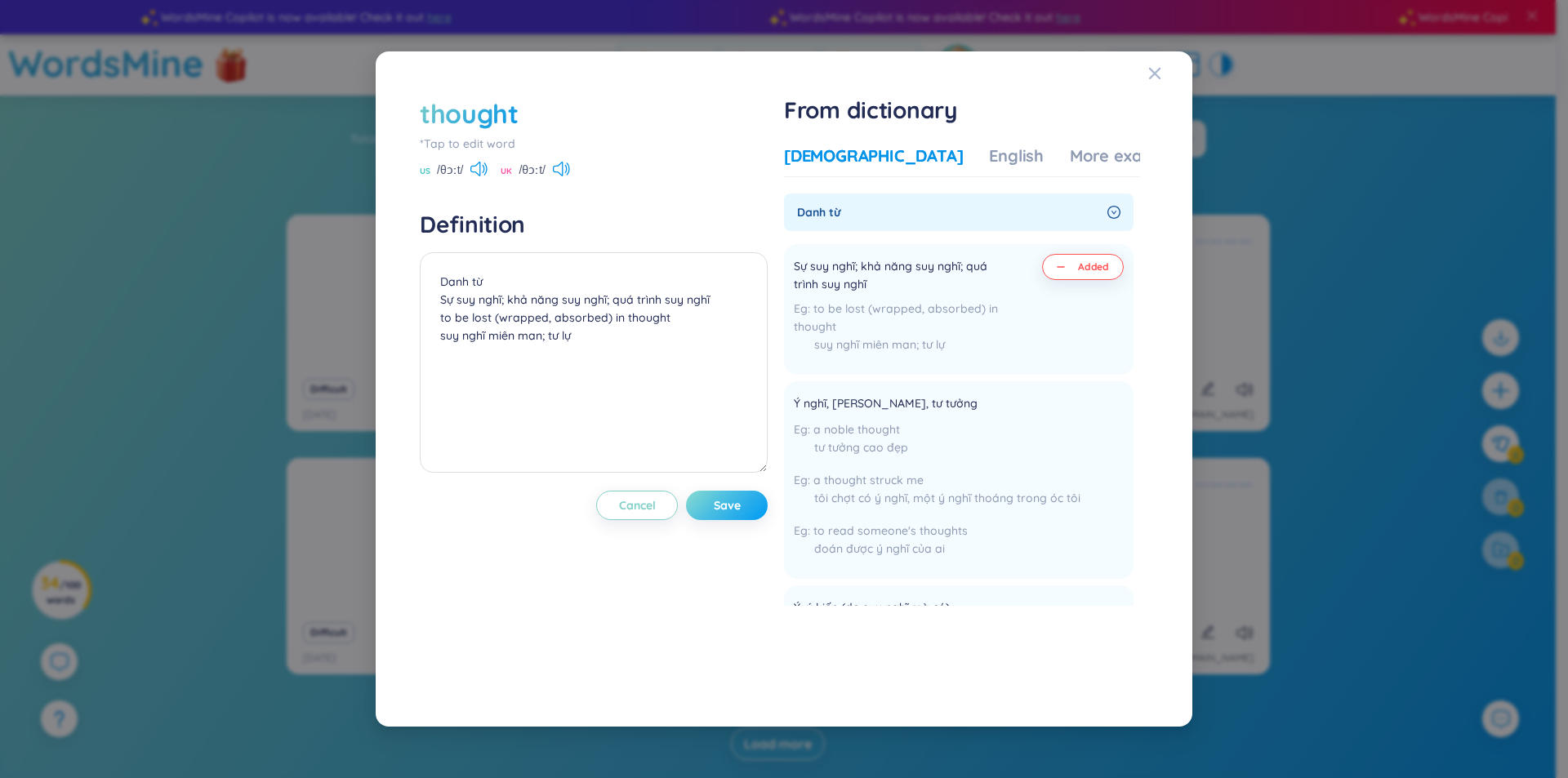
click at [751, 507] on button "Save" at bounding box center [727, 505] width 82 height 30
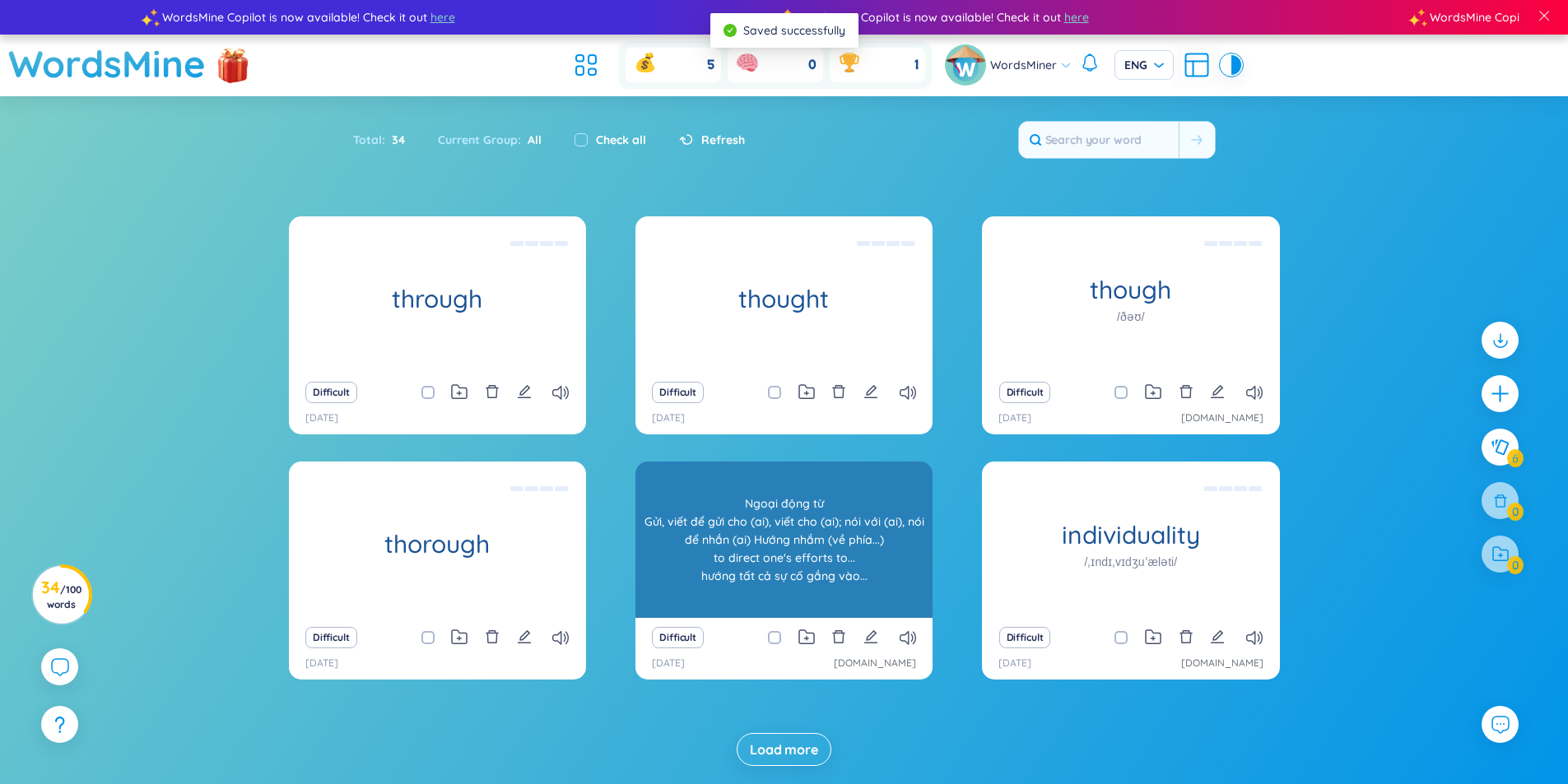
scroll to position [48, 0]
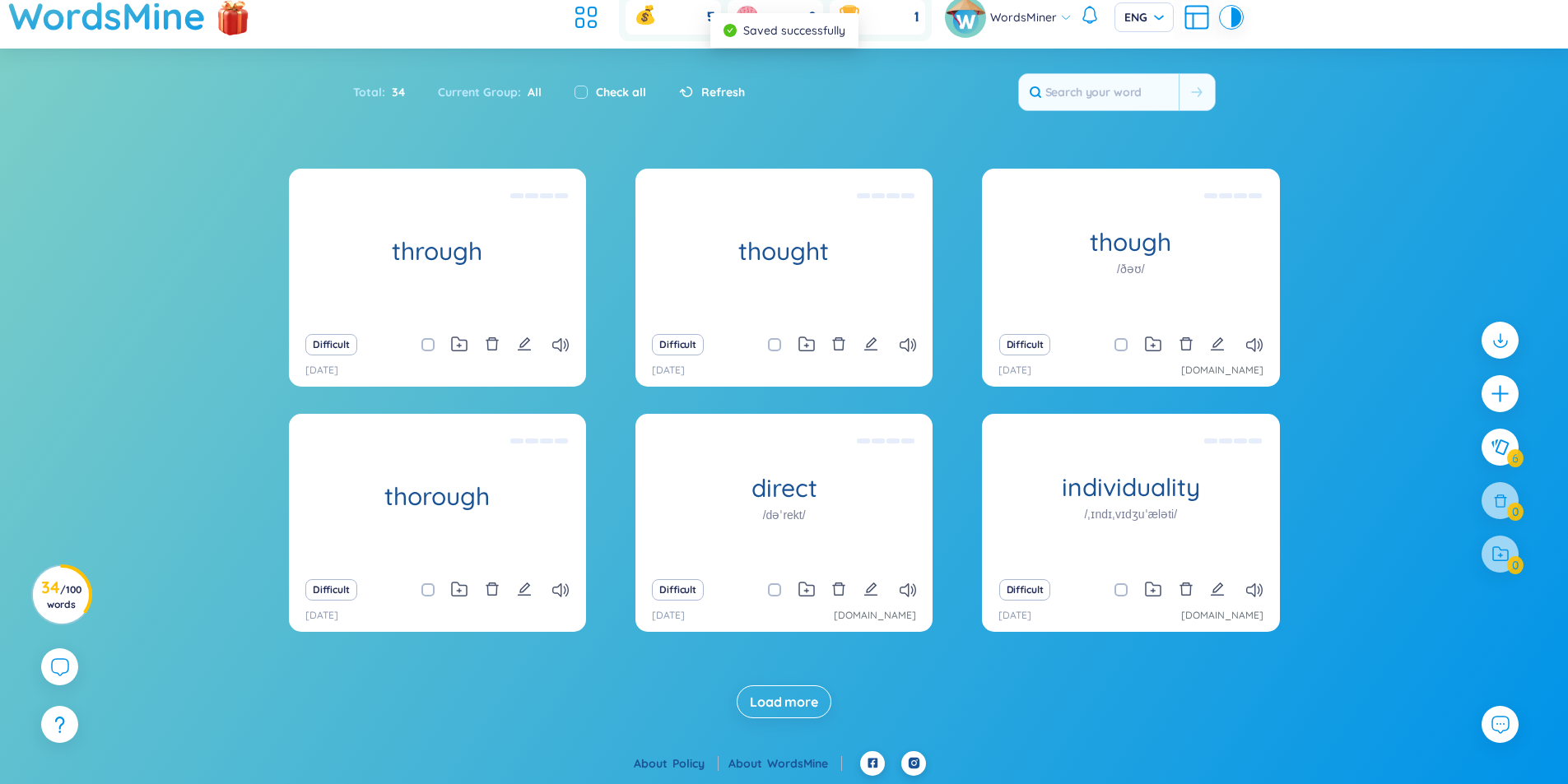
click at [778, 700] on span "Load more" at bounding box center [783, 701] width 68 height 18
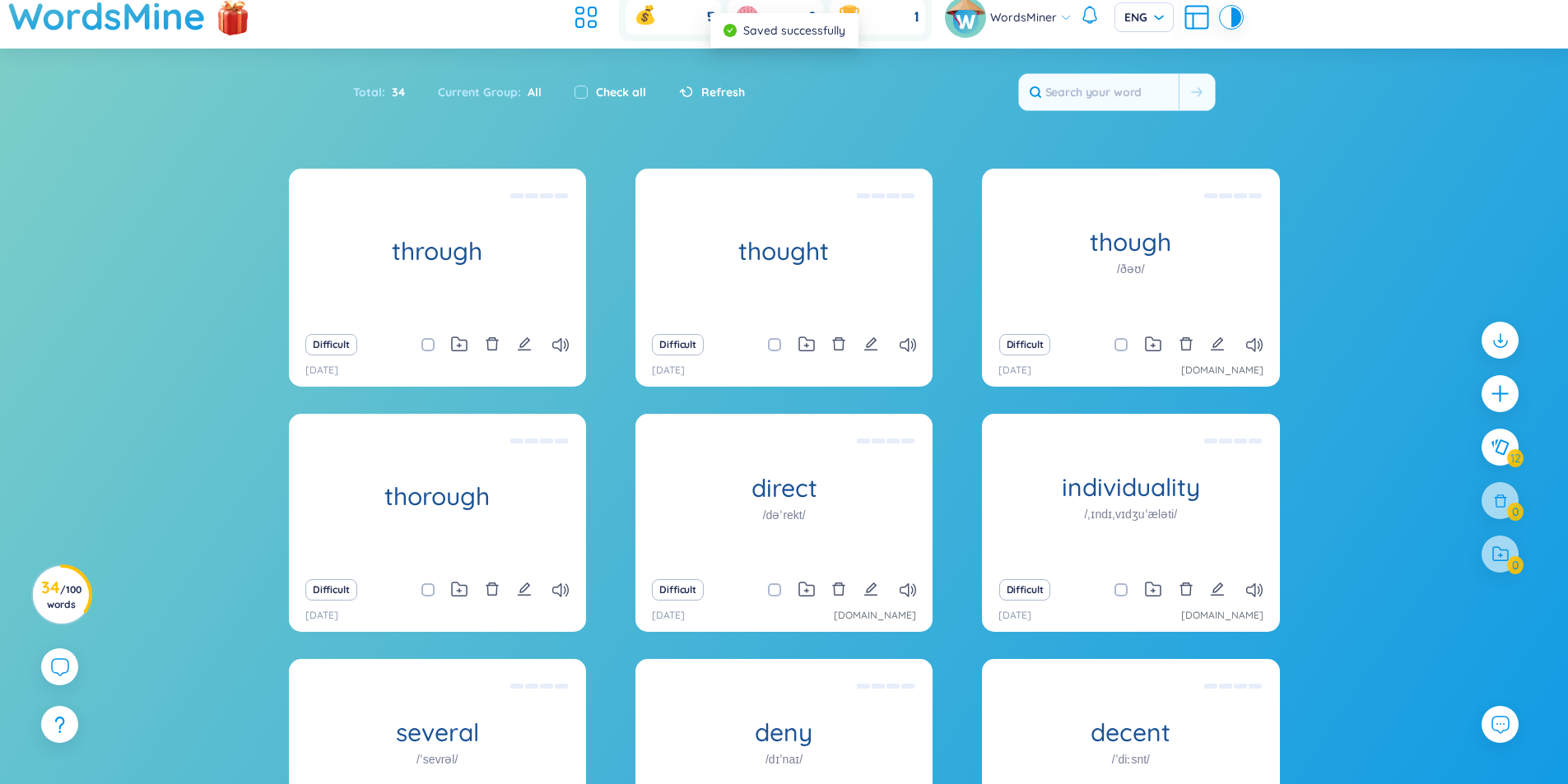
scroll to position [538, 0]
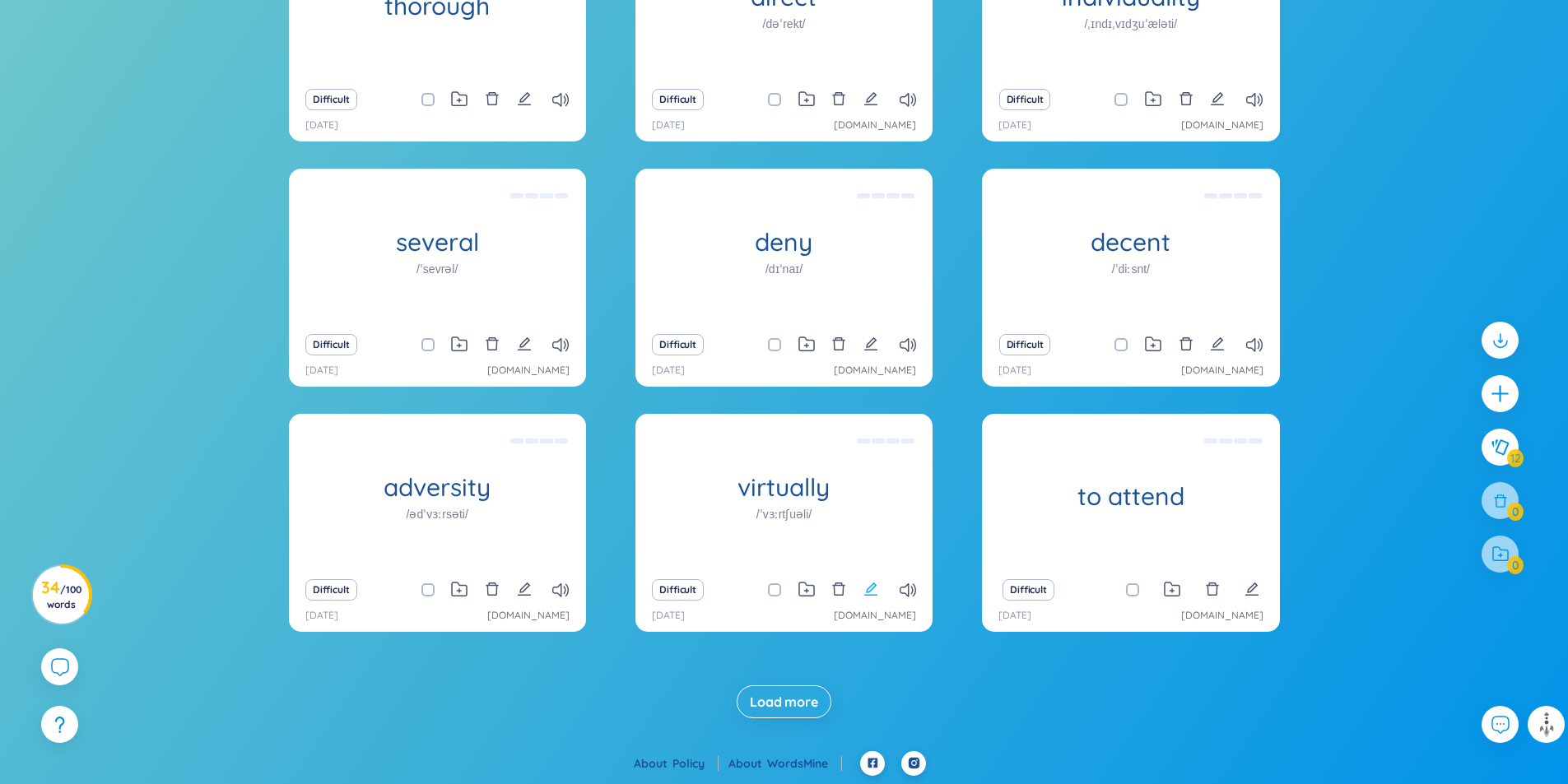
click at [870, 586] on icon "edit" at bounding box center [870, 589] width 14 height 14
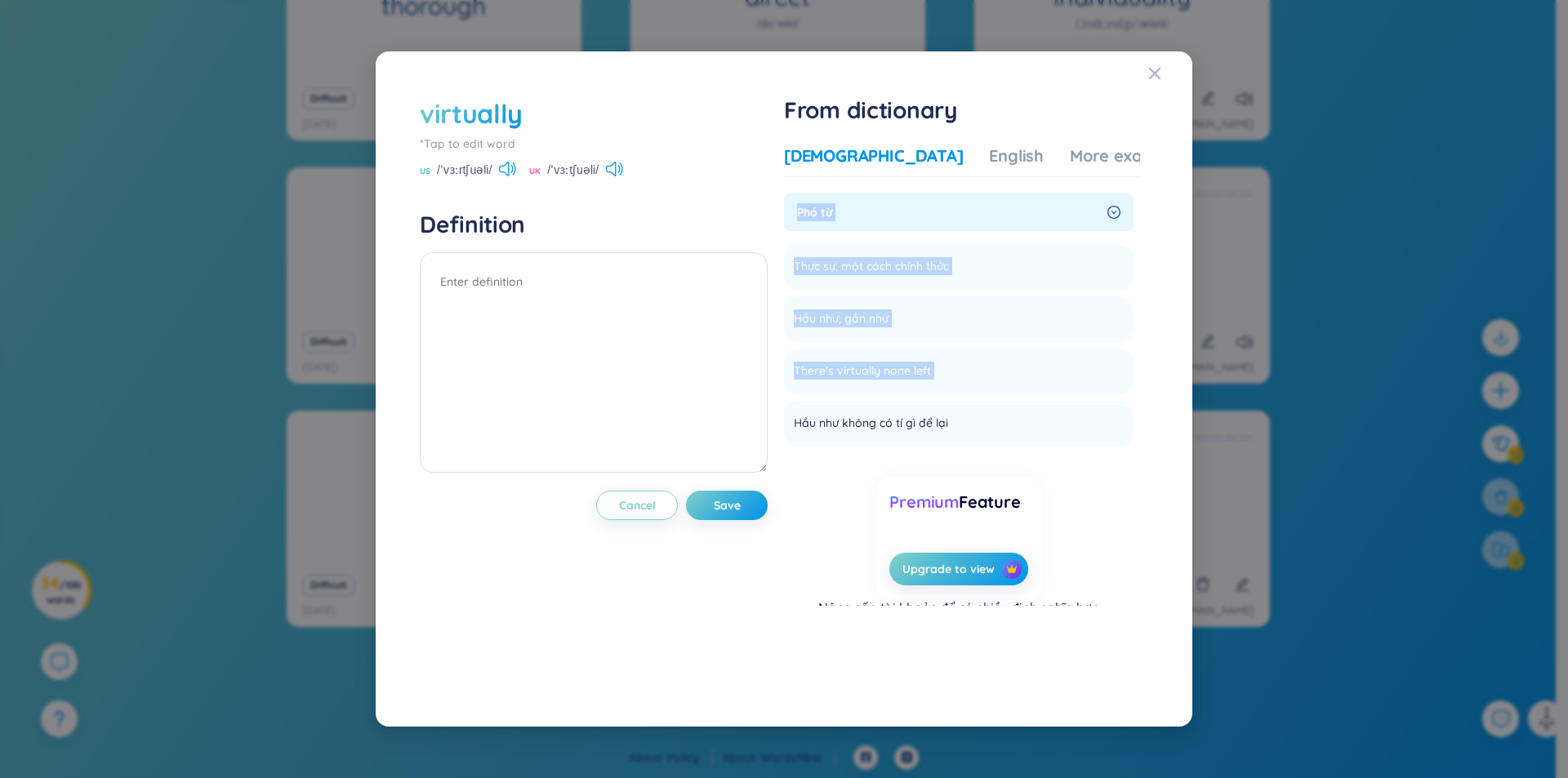
drag, startPoint x: 984, startPoint y: 372, endPoint x: 791, endPoint y: 206, distance: 254.6
click at [791, 206] on div "Phó từ Thực sự, một cách chính thức Add Hầu như, gần như Add There's virtually …" at bounding box center [958, 320] width 350 height 254
copy div "Phó từ Thực sự, một cách chính thức Add Hầu như, gần như Add There's virtually …"
click at [601, 297] on textarea at bounding box center [593, 362] width 348 height 220
paste textarea "Phó từ Thực sự, một cách chính thức Hầu như, gần như There's virtually none left"
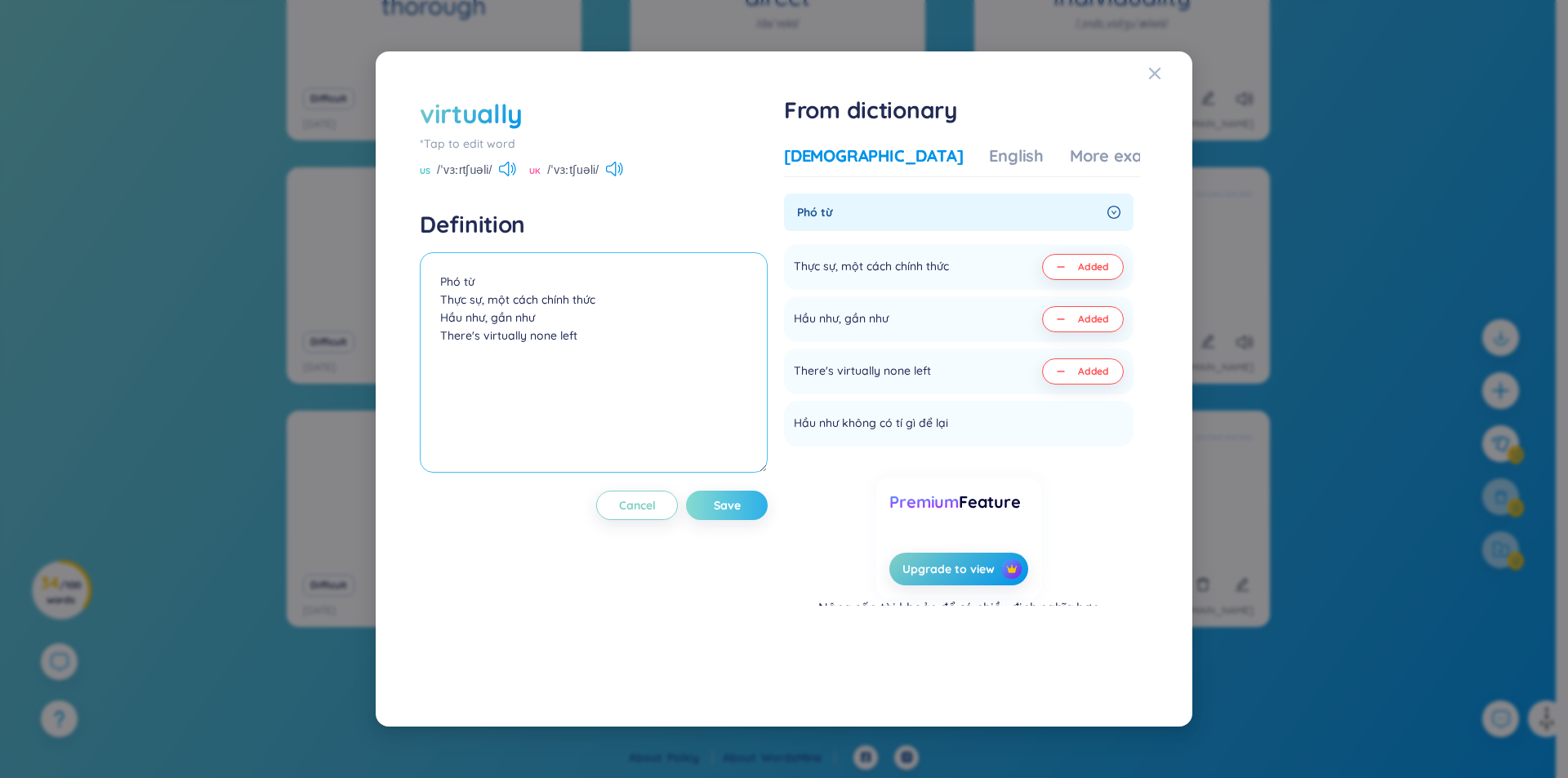
type textarea "Phó từ Thực sự, một cách chính thức Hầu như, gần như There's virtually none left"
click at [730, 500] on span "Save" at bounding box center [727, 505] width 27 height 16
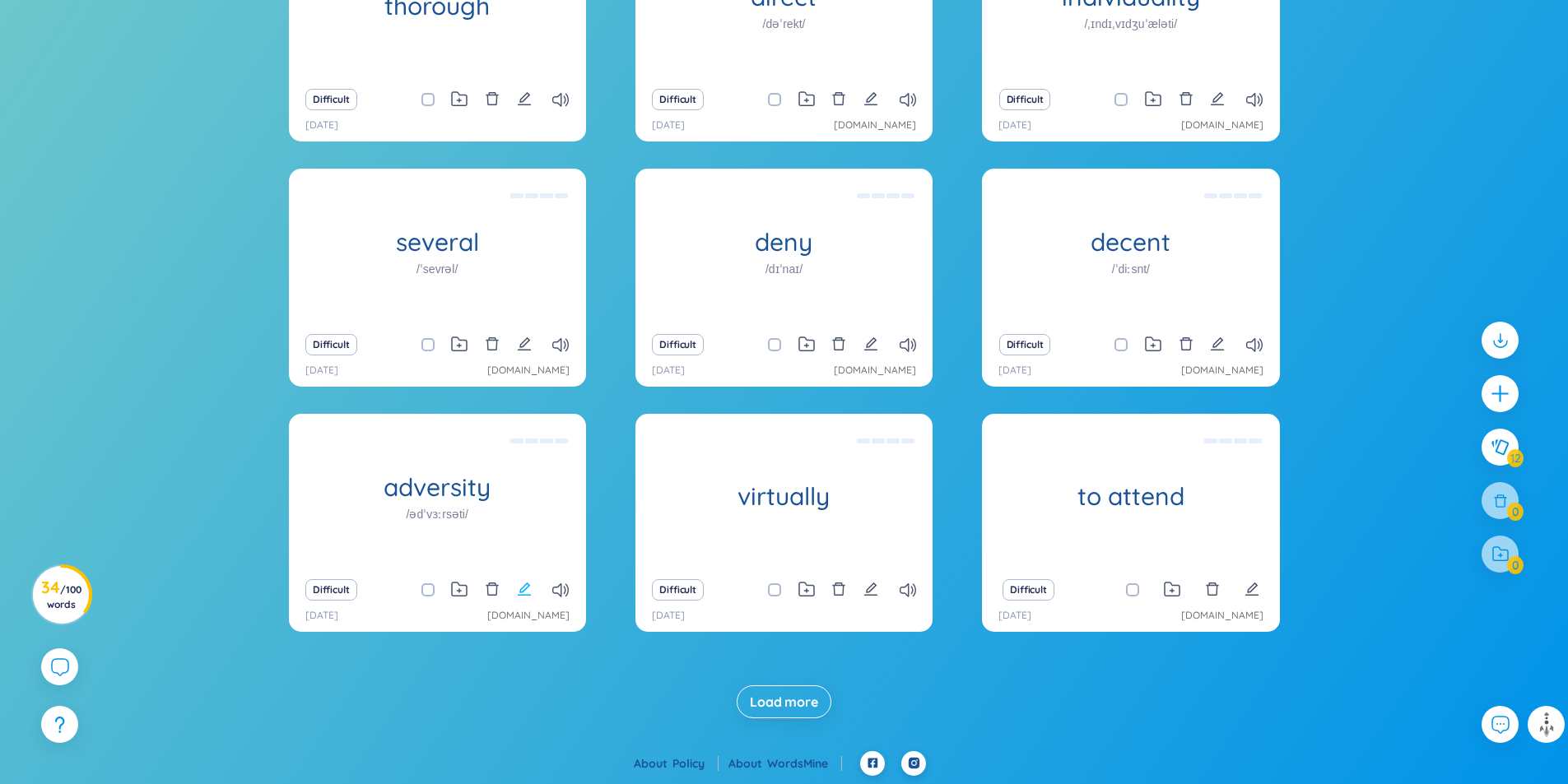
click at [520, 587] on icon "edit" at bounding box center [524, 589] width 14 height 14
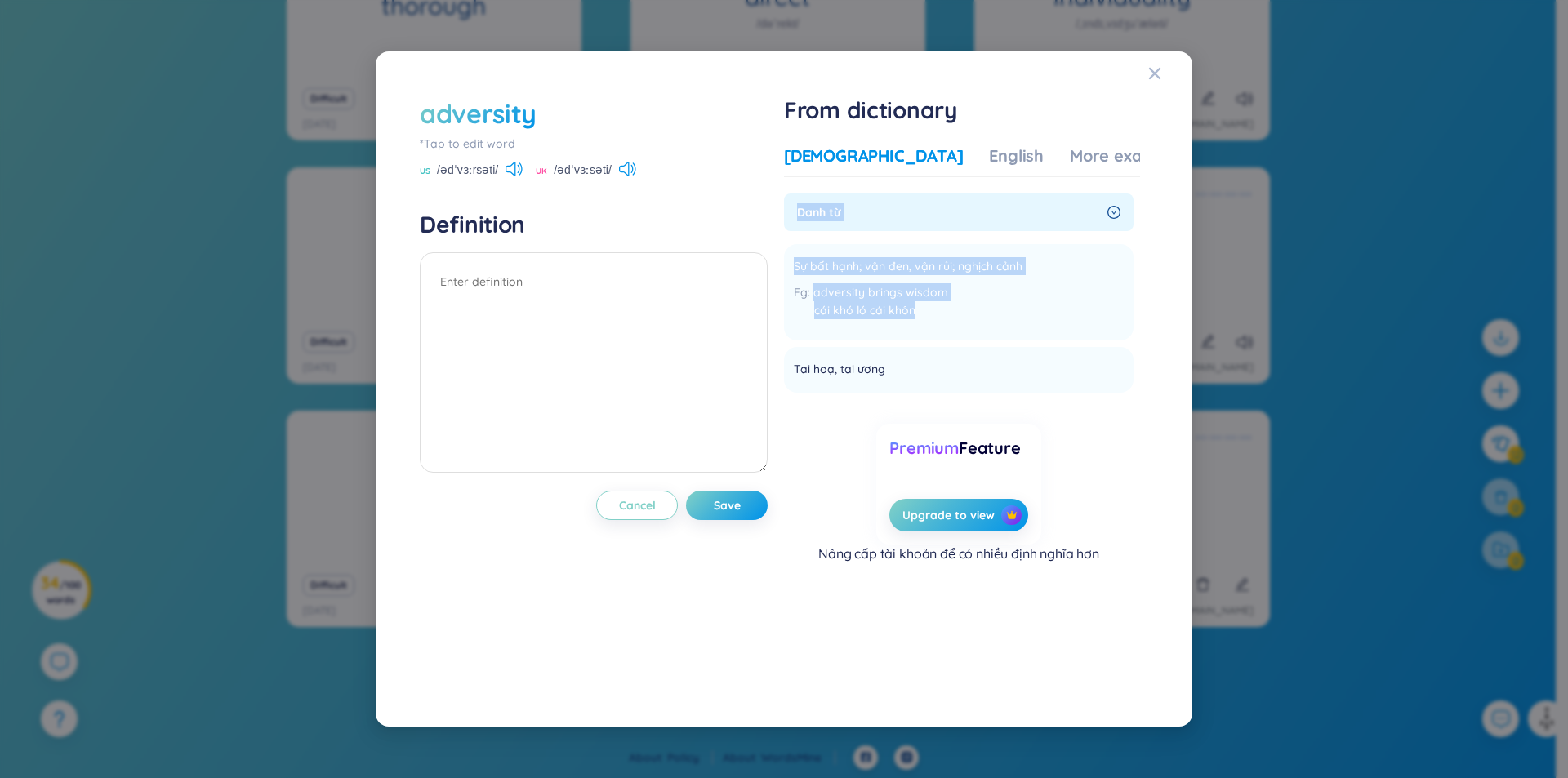
drag, startPoint x: 975, startPoint y: 321, endPoint x: 781, endPoint y: 209, distance: 224.0
click at [781, 209] on div "adversity *Tap to edit word US /ədˈvɜːrsəti/ UK /ədˈvɜːsəti/ Definition Cancel …" at bounding box center [784, 389] width 744 height 604
copy div "Danh từ Sự bất hạnh; vận đen, vận rủi; nghịch cảnh adversity brings wisdom cái …"
click at [611, 339] on textarea at bounding box center [593, 362] width 348 height 220
paste textarea "Danh từ Sự bất hạnh; vận đen, vận rủi; nghịch cảnh adversity brings wisdom cái …"
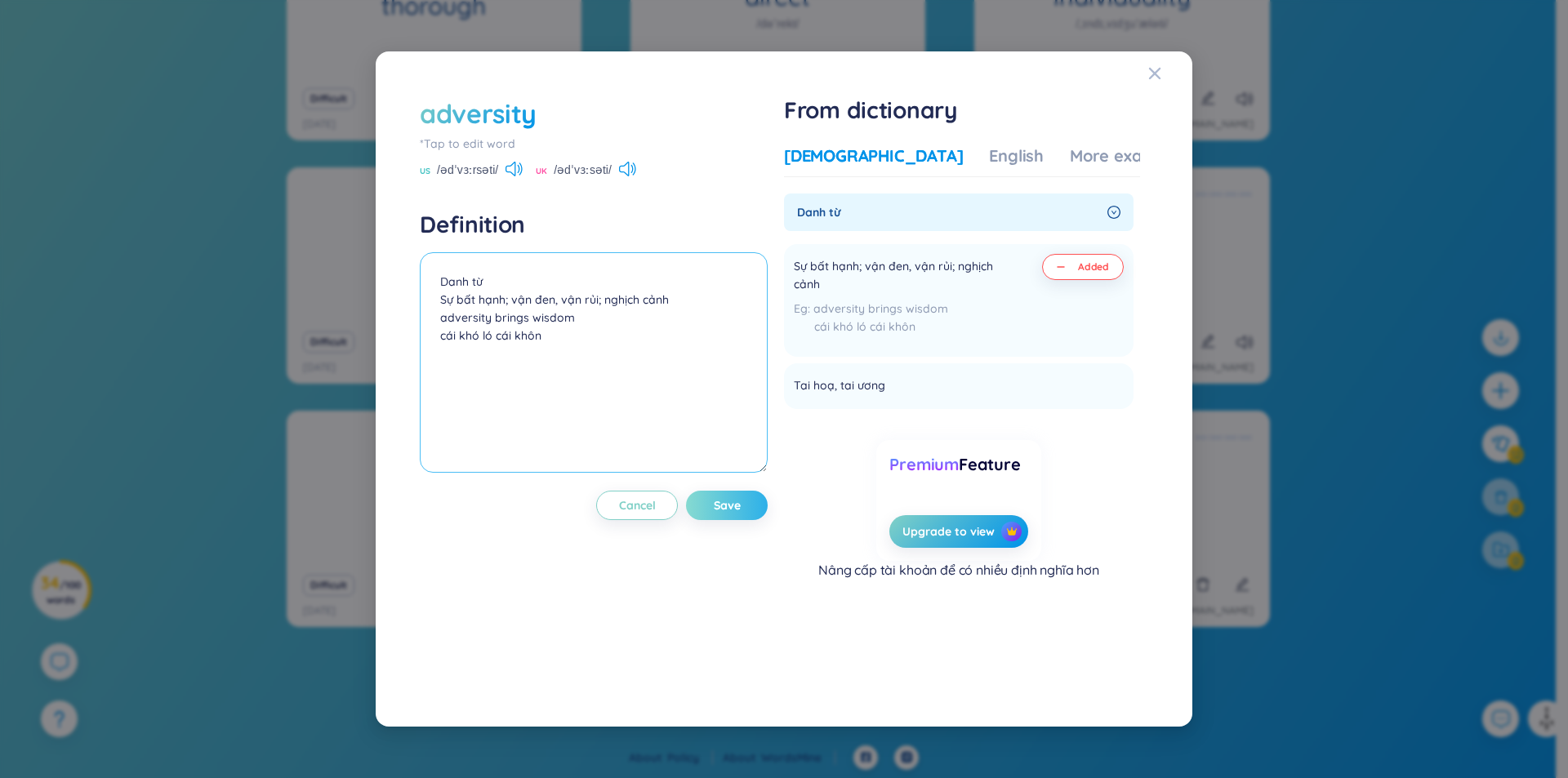
type textarea "Danh từ Sự bất hạnh; vận đen, vận rủi; nghịch cảnh adversity brings wisdom cái …"
click at [724, 507] on span "Save" at bounding box center [727, 505] width 27 height 16
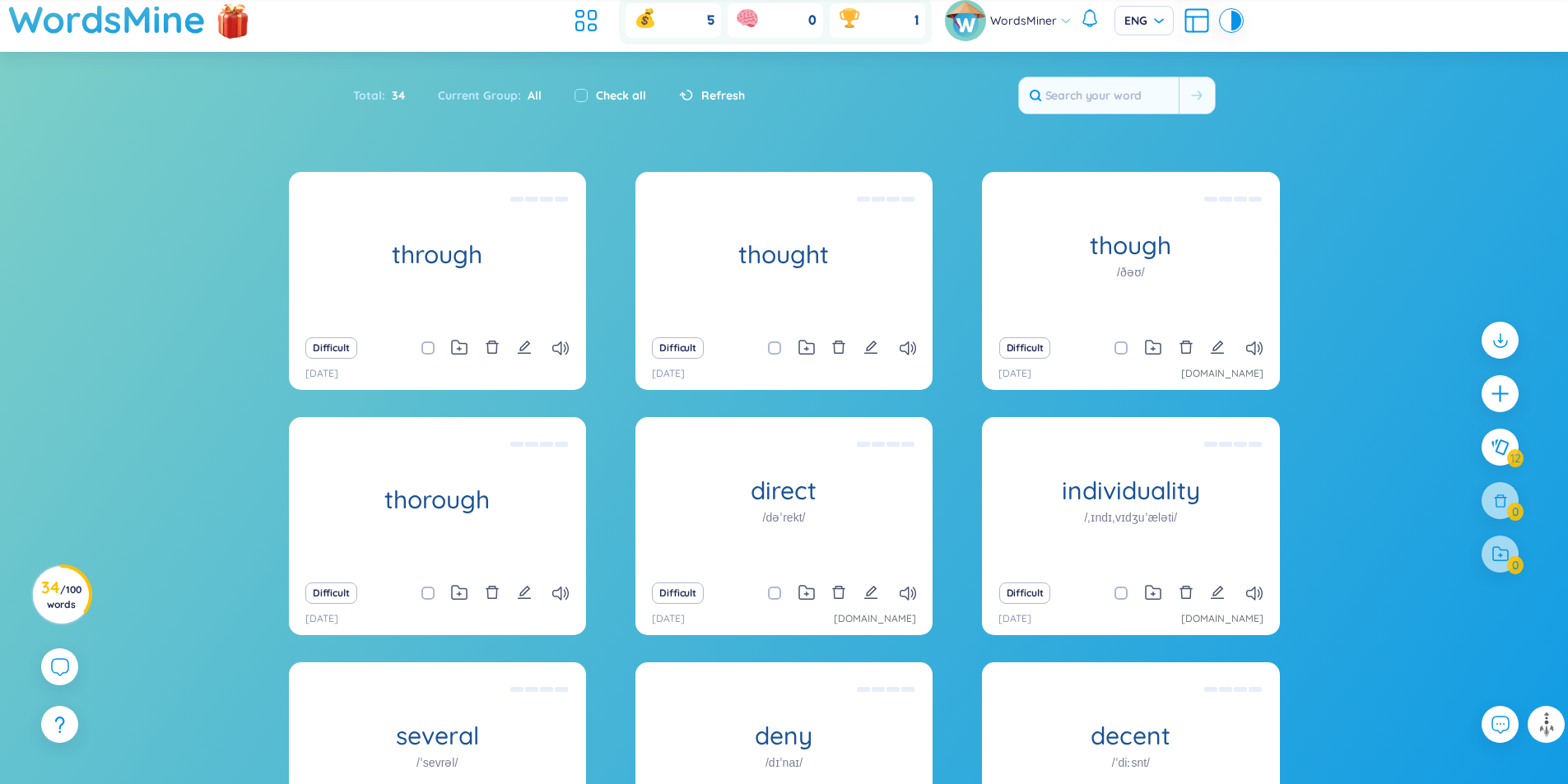
scroll to position [0, 0]
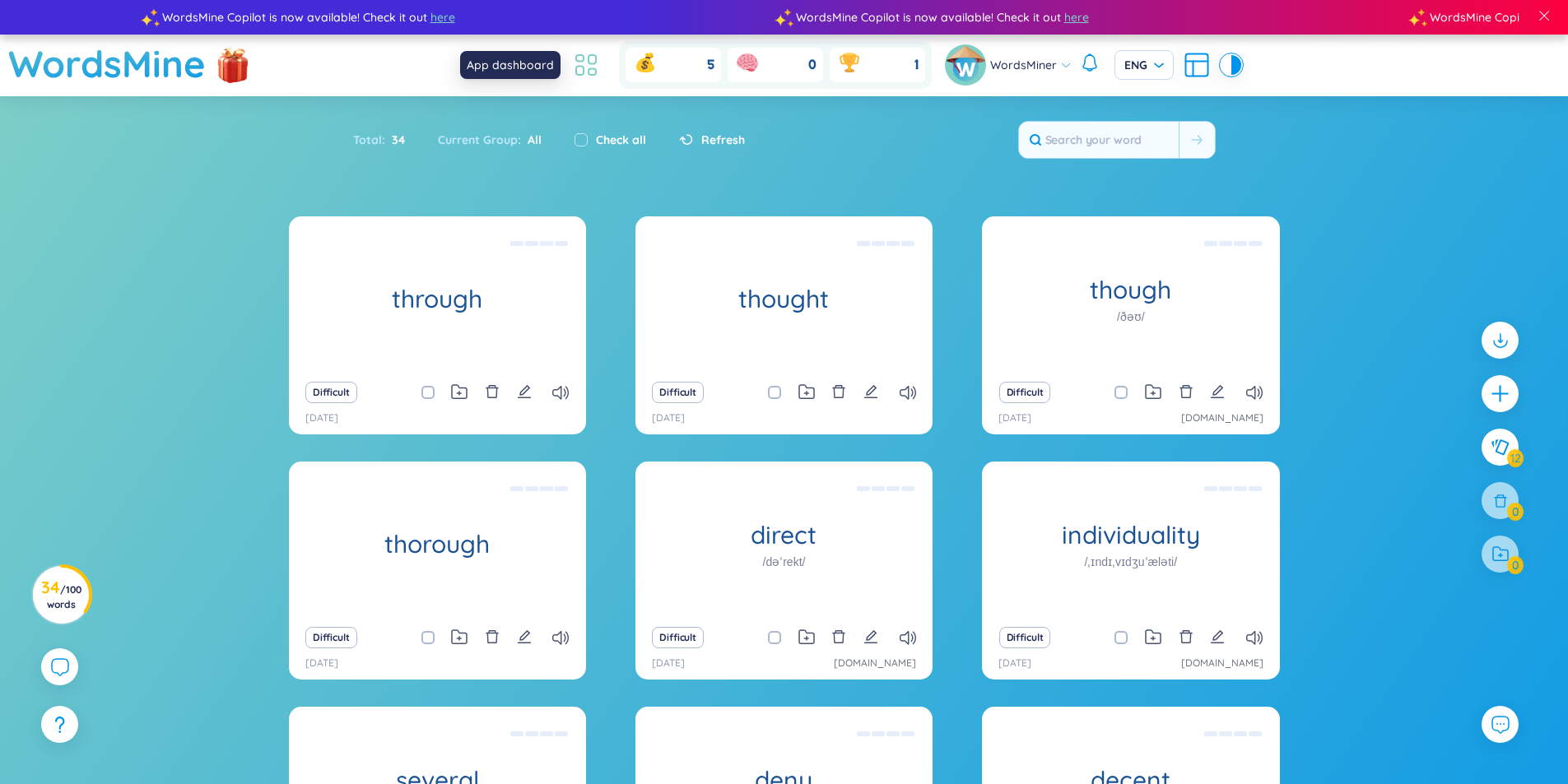
click at [579, 67] on icon at bounding box center [585, 64] width 30 height 30
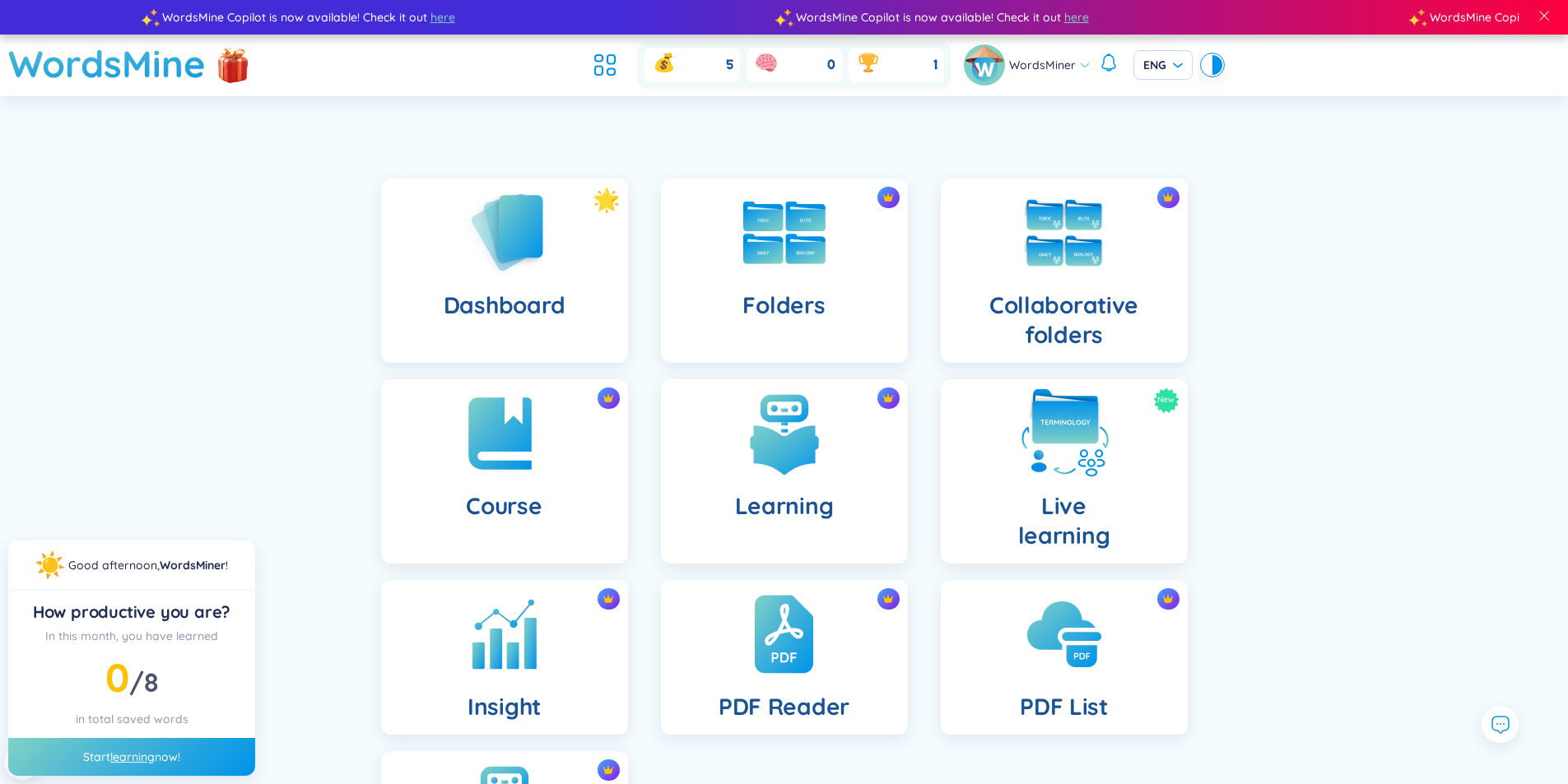
scroll to position [83, 0]
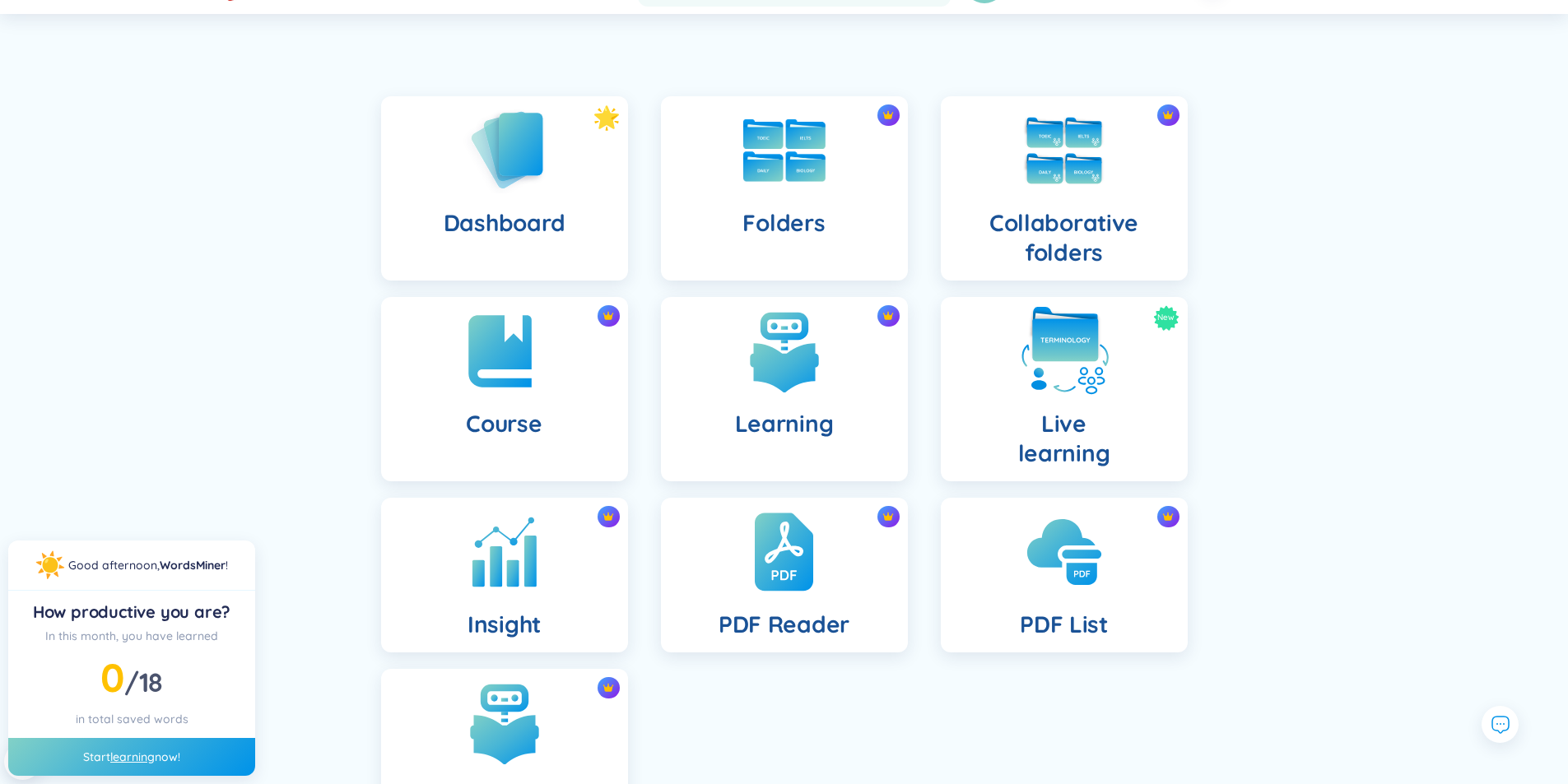
click at [1047, 376] on img at bounding box center [1064, 352] width 90 height 90
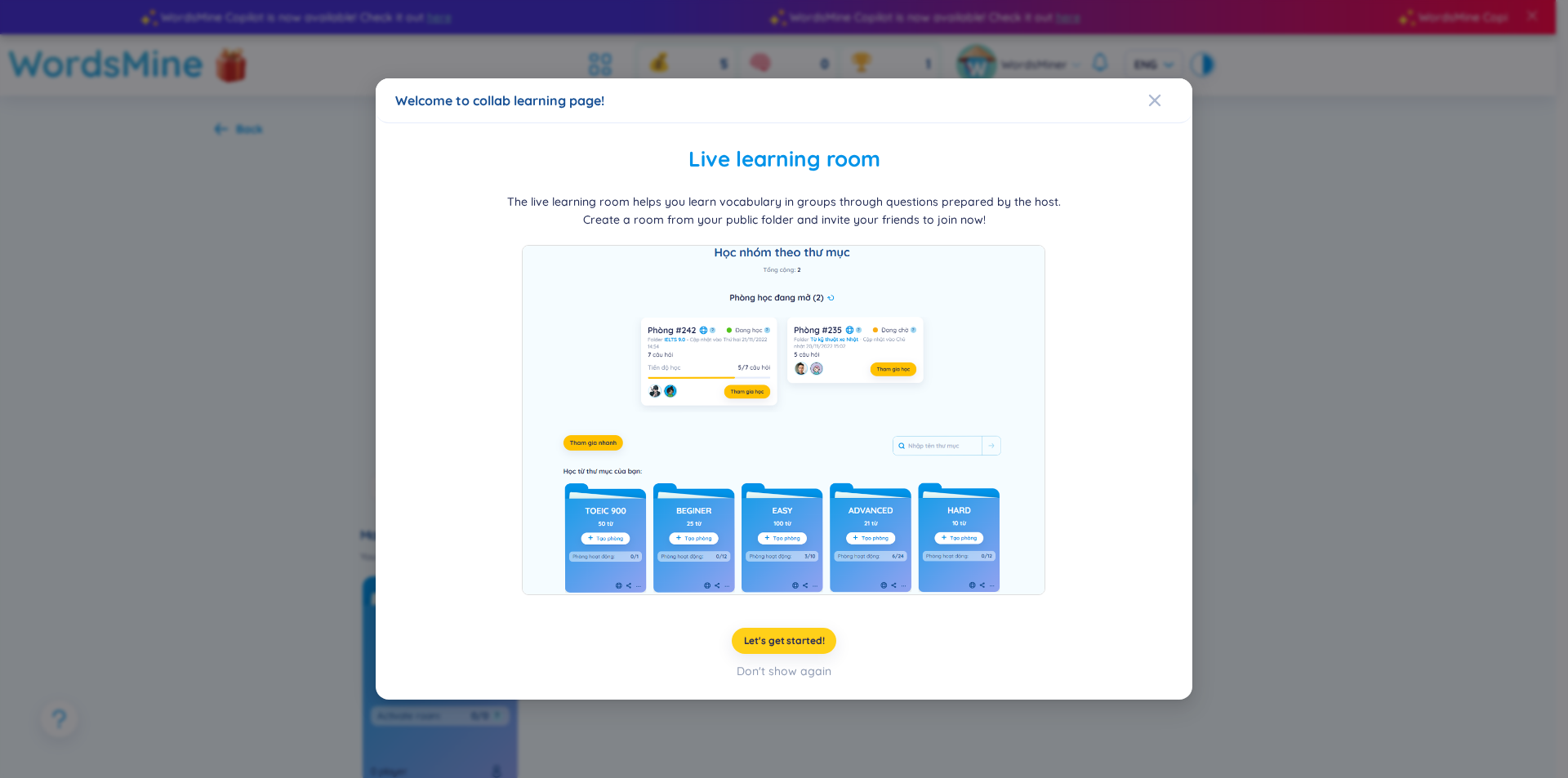
click at [796, 640] on span "Let's get started!" at bounding box center [784, 642] width 81 height 13
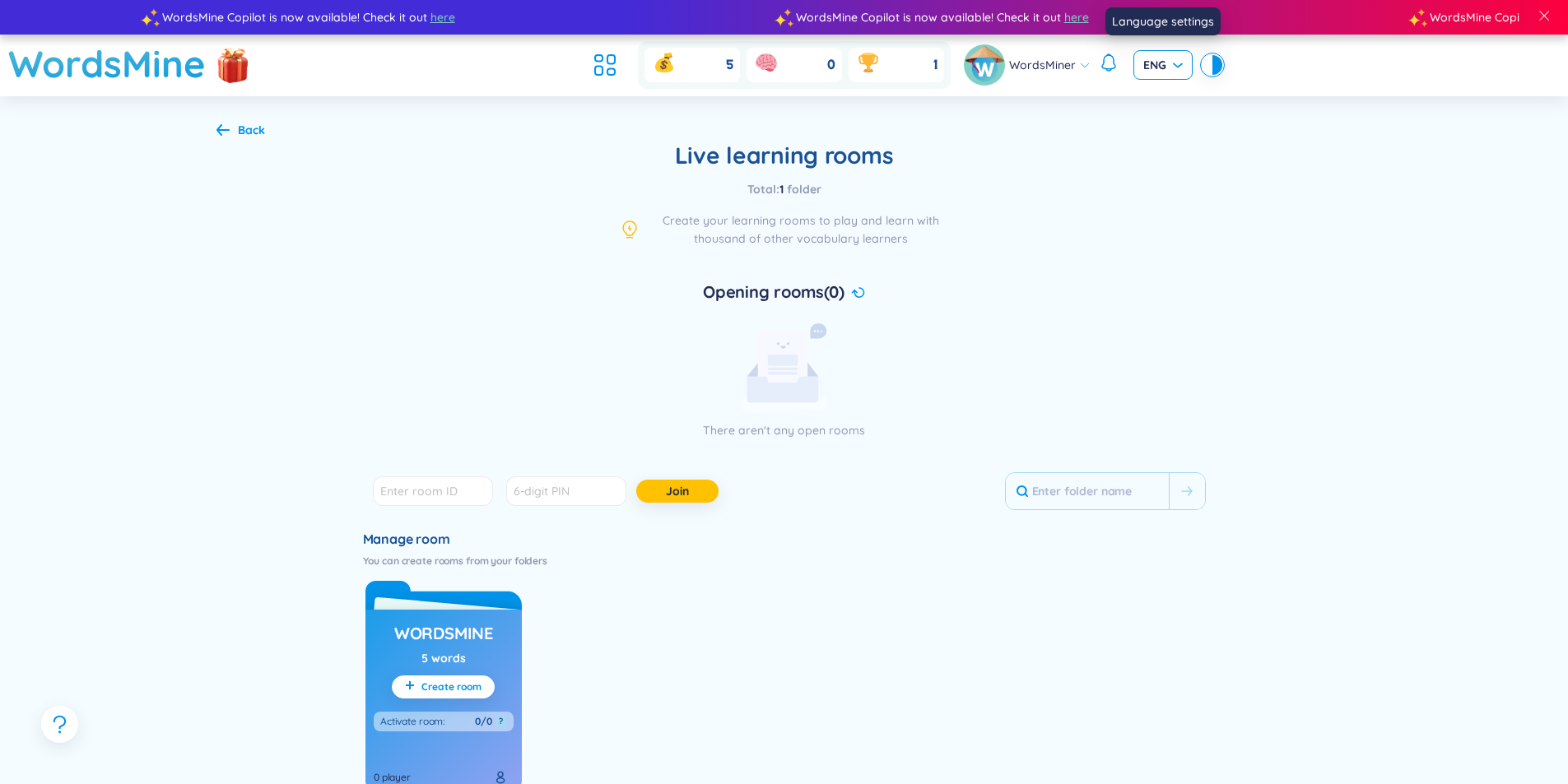
click at [1143, 64] on span "ENG" at bounding box center [1163, 64] width 39 height 16
click at [1148, 96] on div "VIE" at bounding box center [1161, 99] width 39 height 18
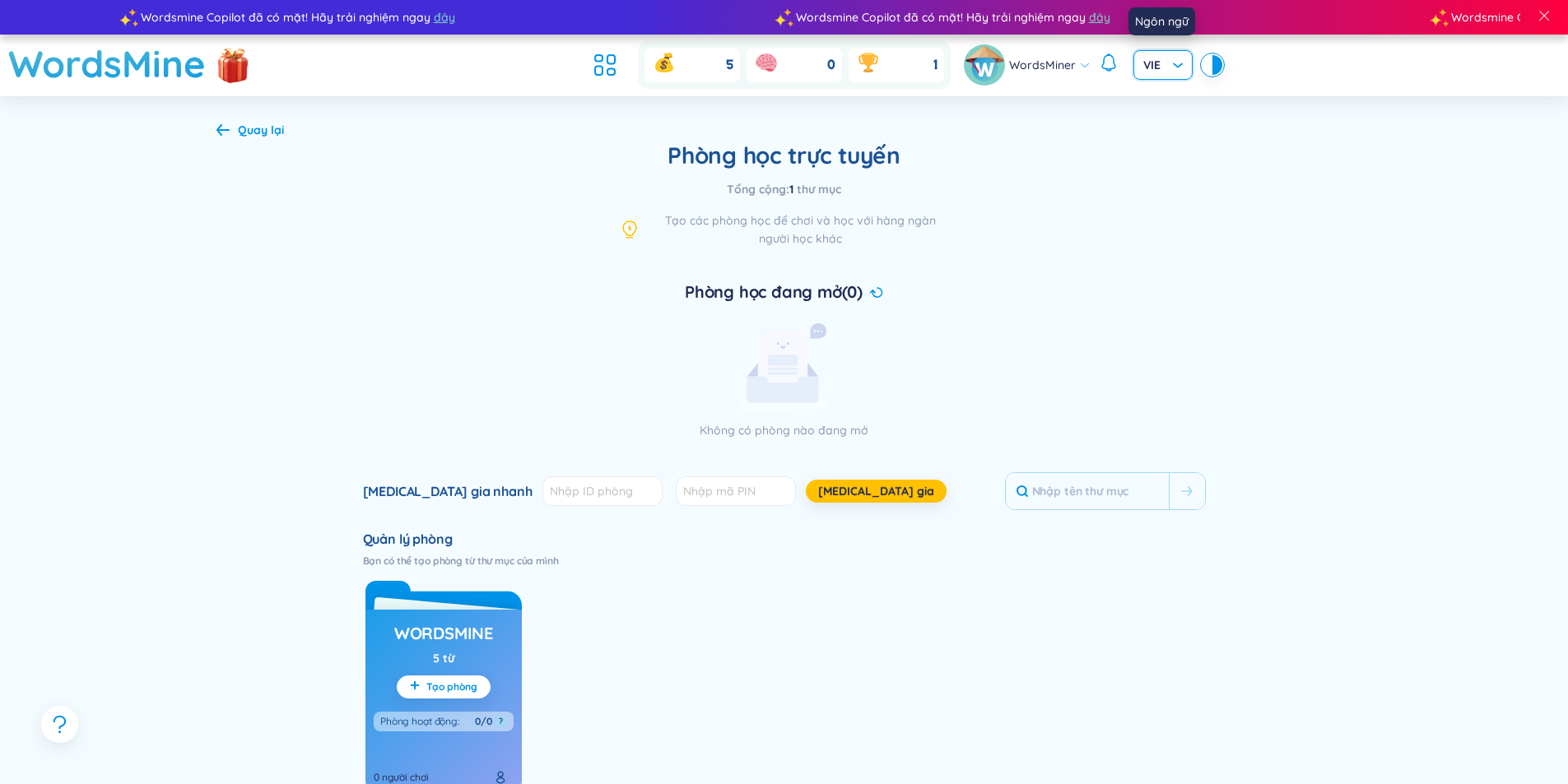
click at [1164, 61] on span "VIE" at bounding box center [1163, 64] width 39 height 16
click at [737, 399] on div "Không có phòng nào đang mở" at bounding box center [784, 381] width 453 height 116
click at [542, 502] on input "number" at bounding box center [601, 491] width 120 height 30
click at [581, 488] on input "1" at bounding box center [601, 491] width 120 height 30
click at [582, 502] on input "1" at bounding box center [601, 491] width 120 height 30
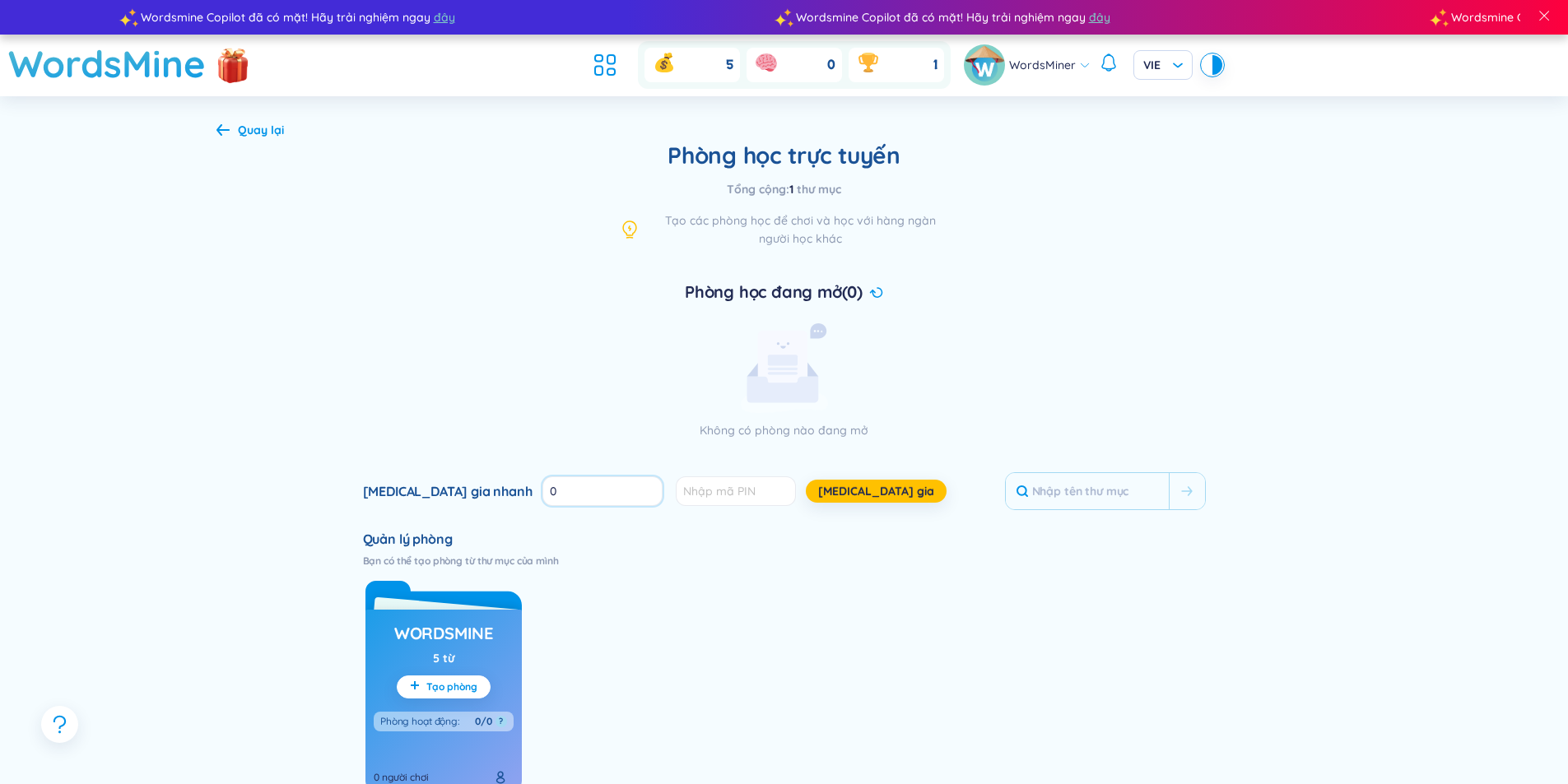
click at [582, 494] on input "0" at bounding box center [601, 491] width 120 height 30
click at [582, 484] on input "1" at bounding box center [601, 491] width 120 height 30
click at [580, 485] on input "2" at bounding box center [601, 491] width 120 height 30
click at [580, 485] on input "3" at bounding box center [601, 491] width 120 height 30
click at [580, 485] on input "4" at bounding box center [601, 491] width 120 height 30
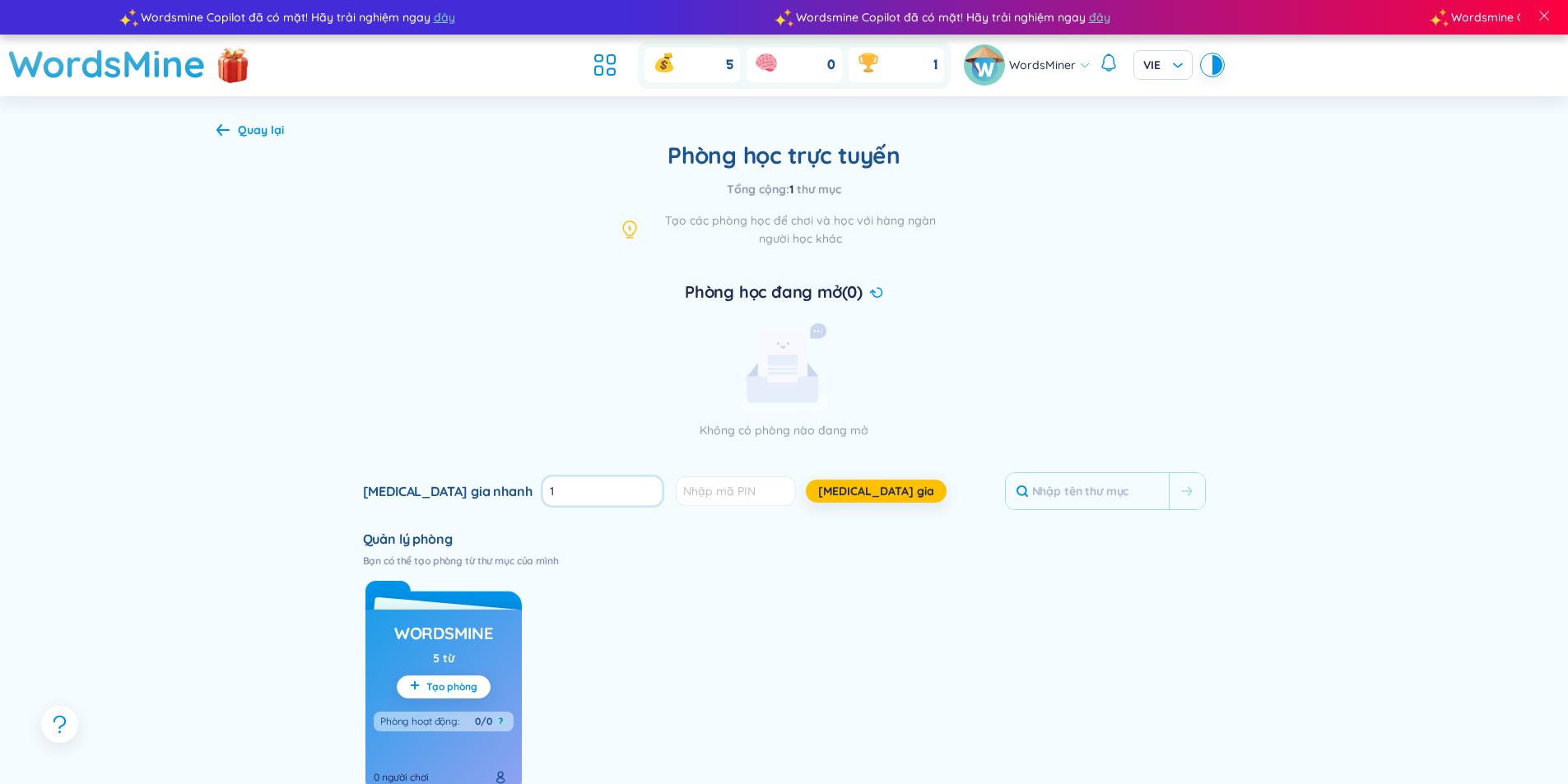
click at [581, 495] on input "1" at bounding box center [601, 491] width 120 height 30
click at [581, 495] on input "0" at bounding box center [601, 491] width 120 height 30
click at [581, 495] on input "-1" at bounding box center [601, 491] width 120 height 30
click at [609, 542] on h3 "Quản lý phòng" at bounding box center [784, 539] width 843 height 18
type input "-2"
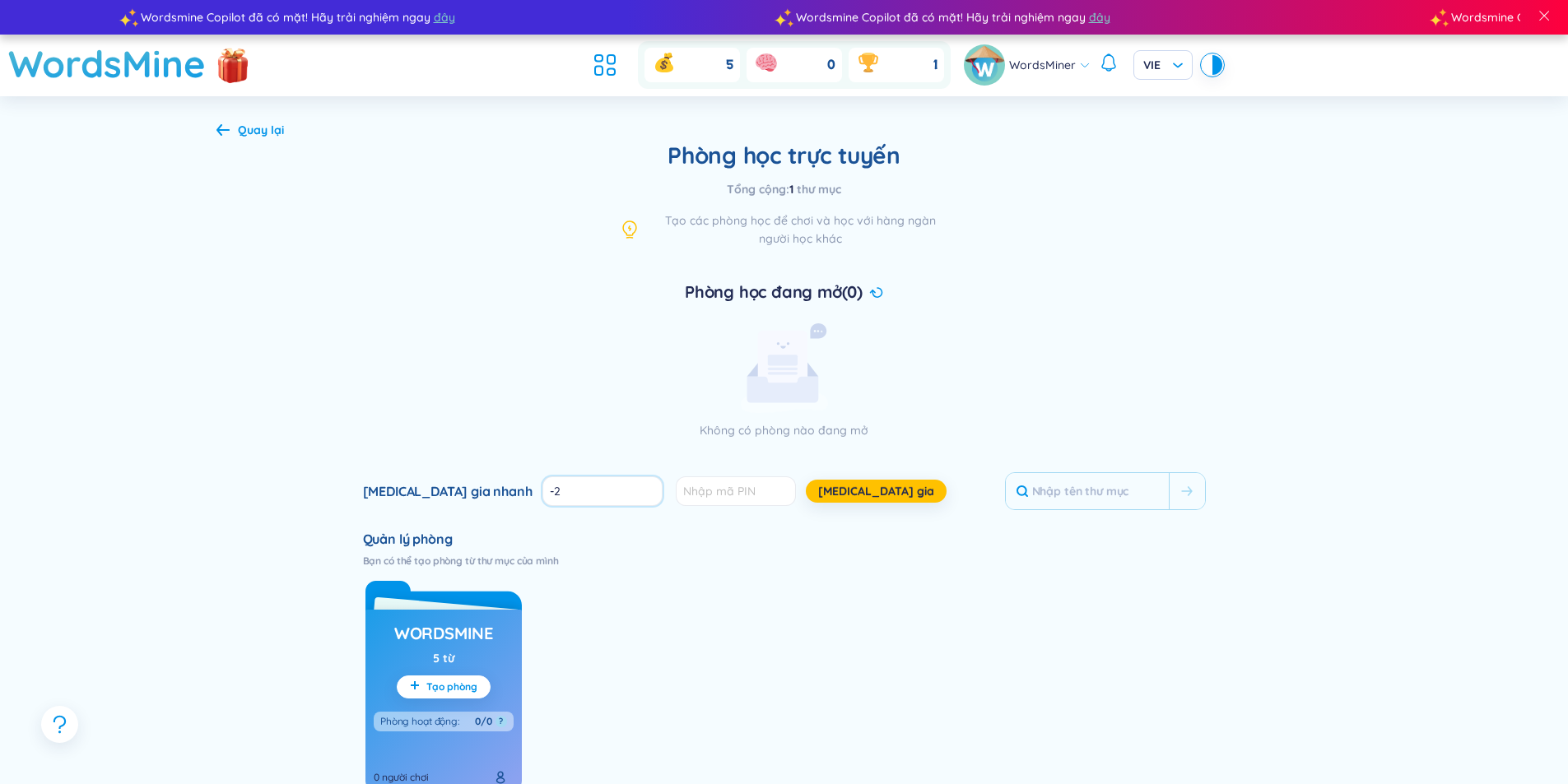
click at [582, 493] on input "-2" at bounding box center [601, 491] width 120 height 30
click at [598, 66] on icon at bounding box center [604, 64] width 30 height 30
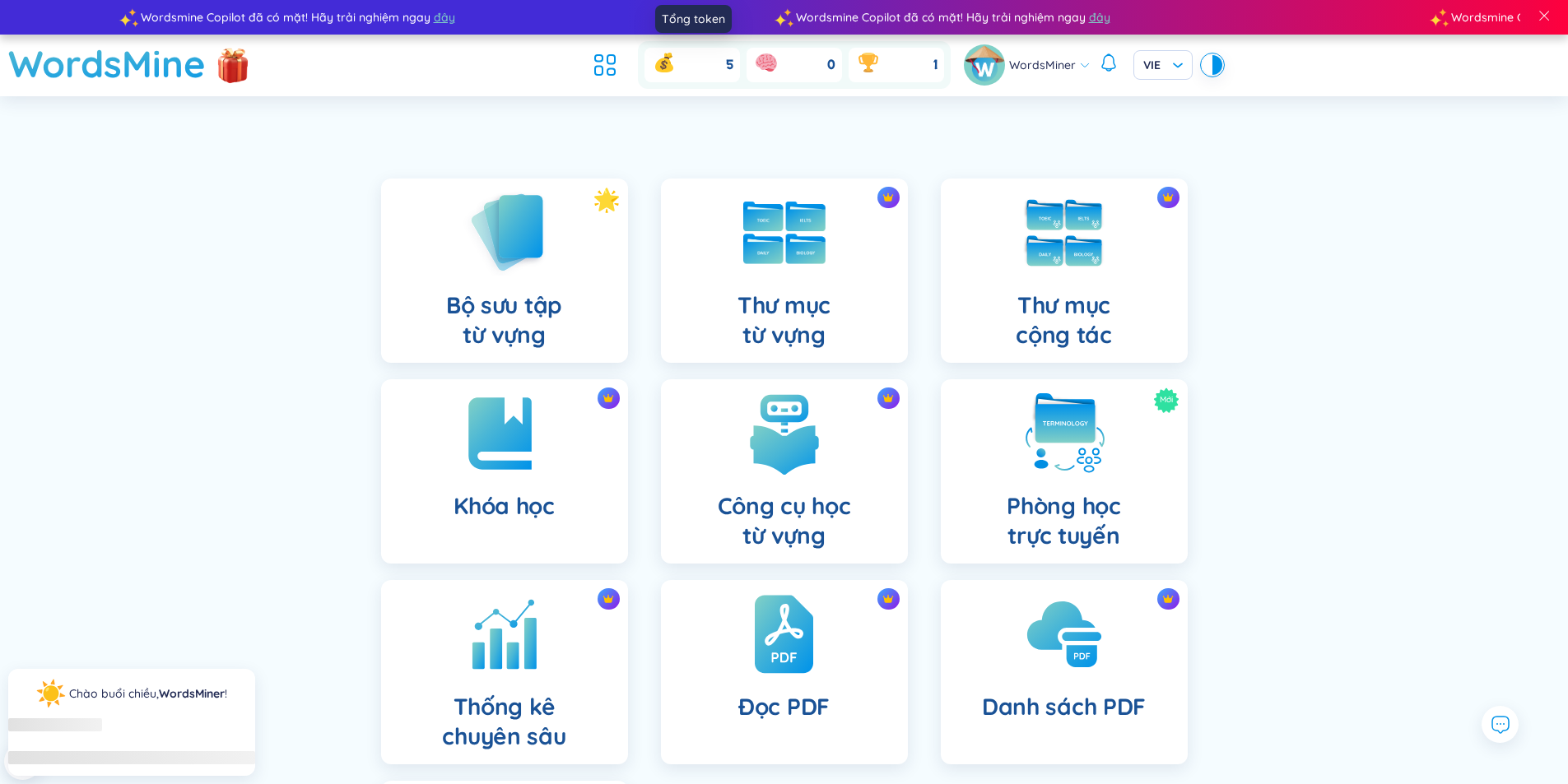
click at [674, 59] on icon at bounding box center [664, 61] width 26 height 26
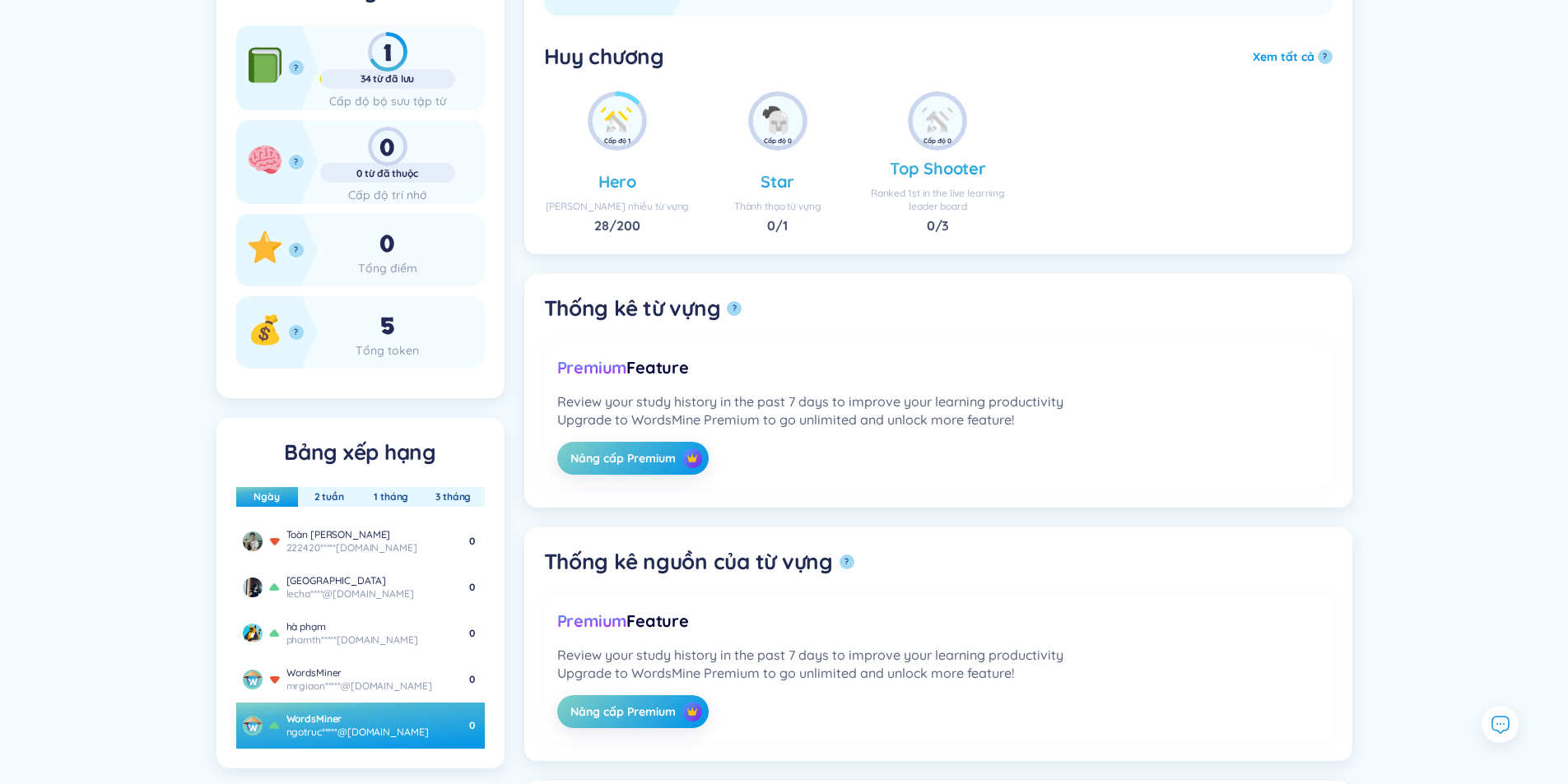
scroll to position [411, 0]
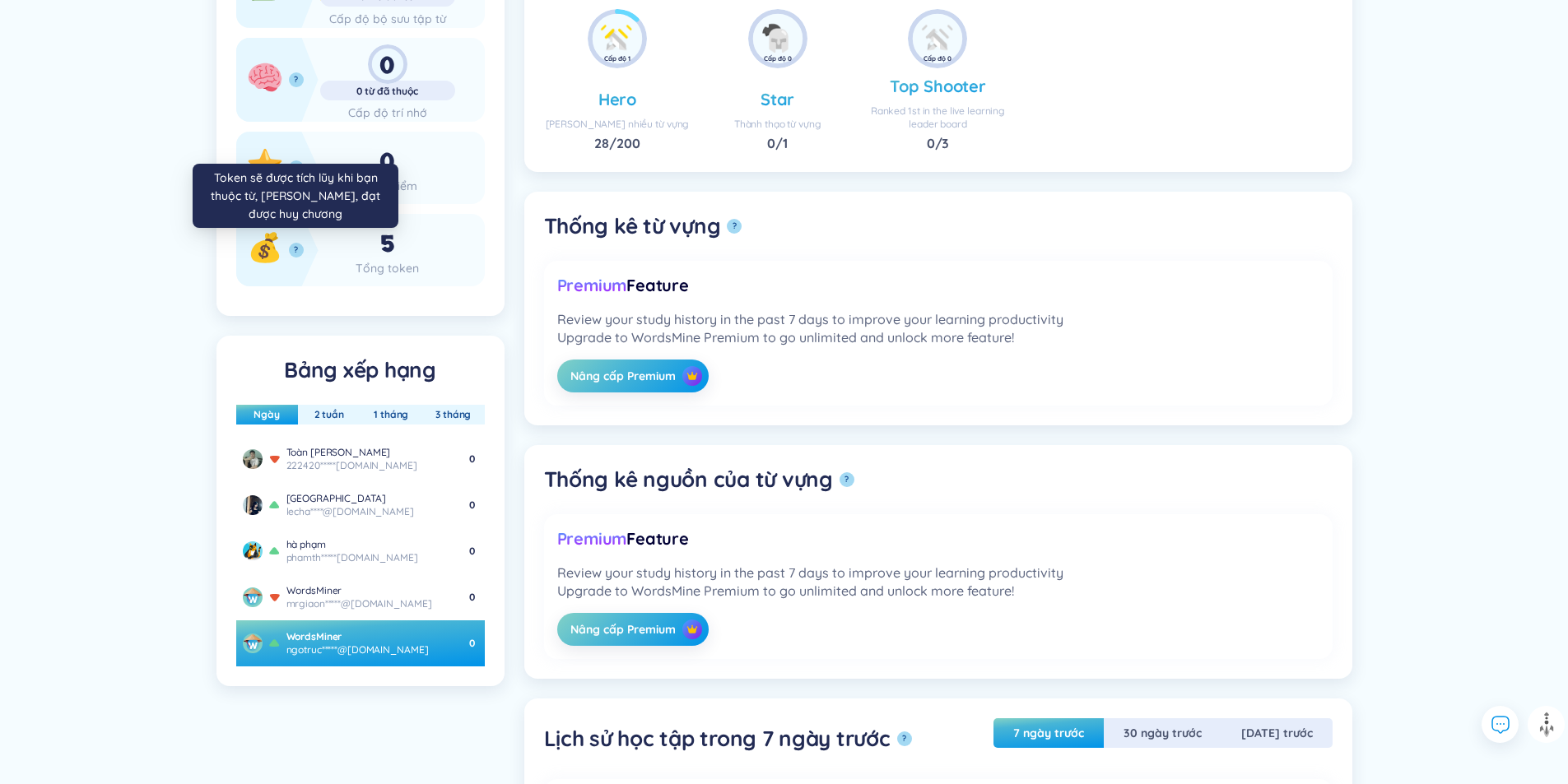
click at [293, 248] on button "?" at bounding box center [296, 250] width 14 height 14
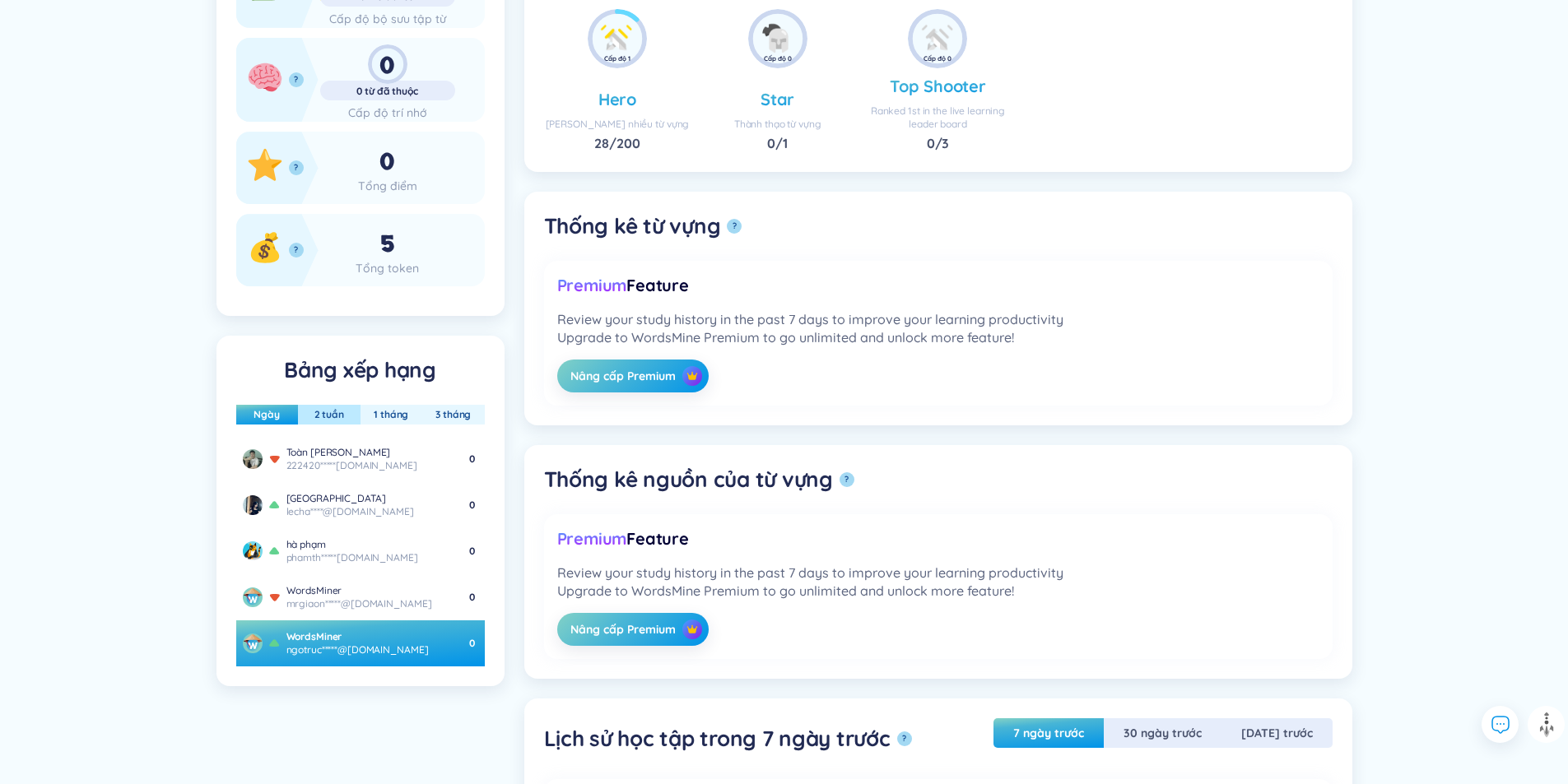
click at [318, 423] on button "2 tuần" at bounding box center [330, 414] width 56 height 20
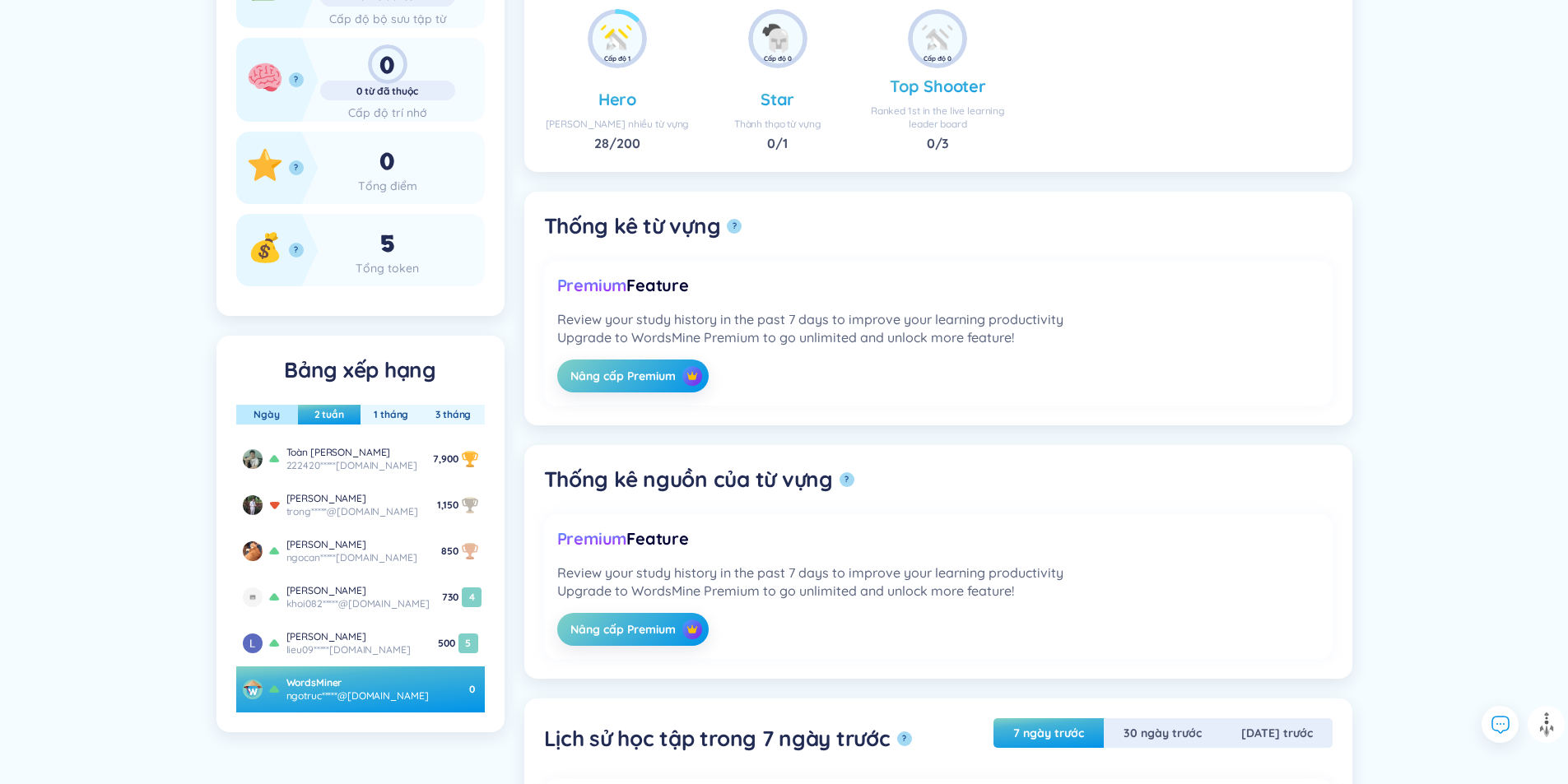
click at [269, 419] on button "Ngày" at bounding box center [266, 414] width 53 height 20
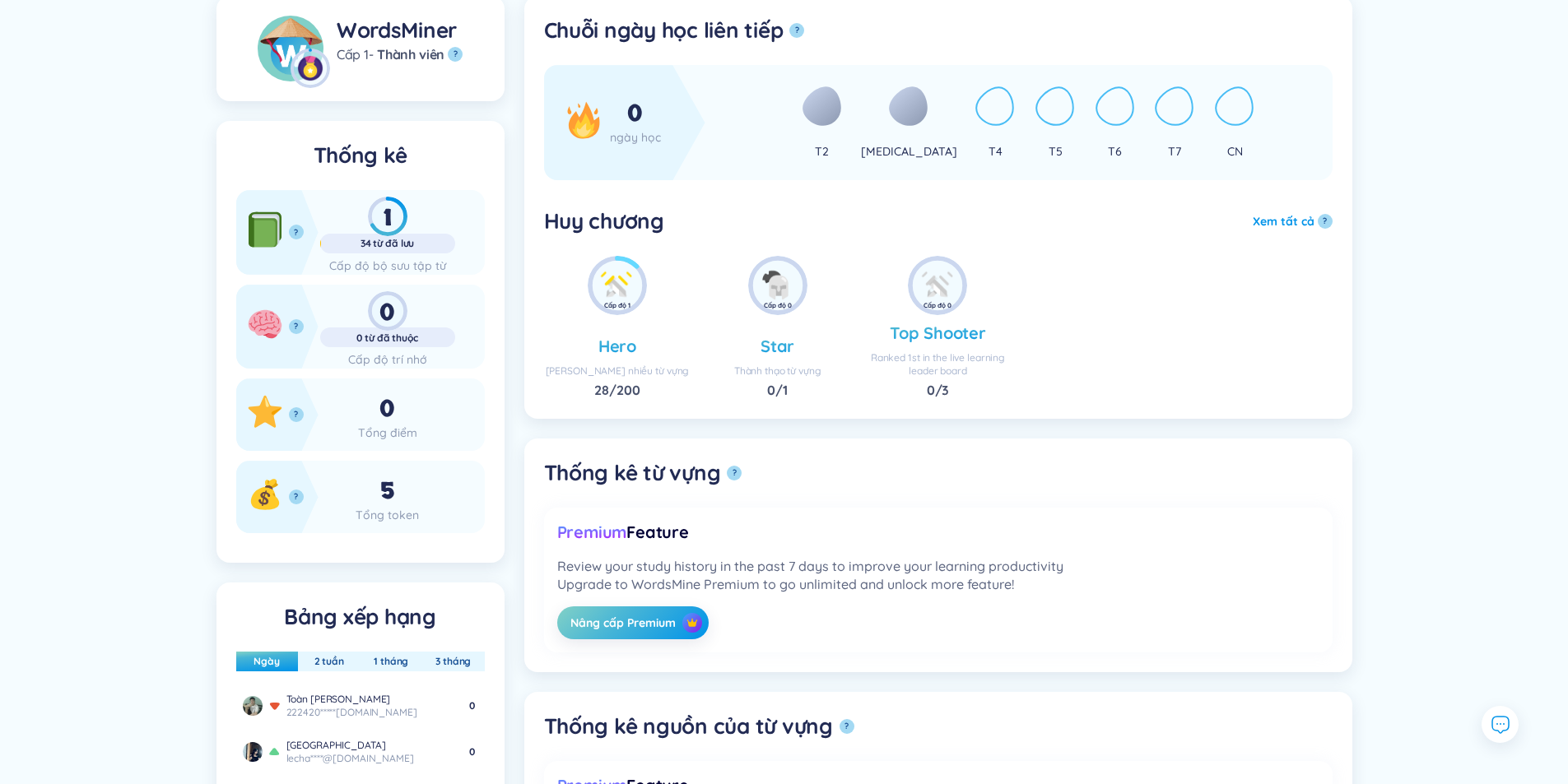
scroll to position [0, 0]
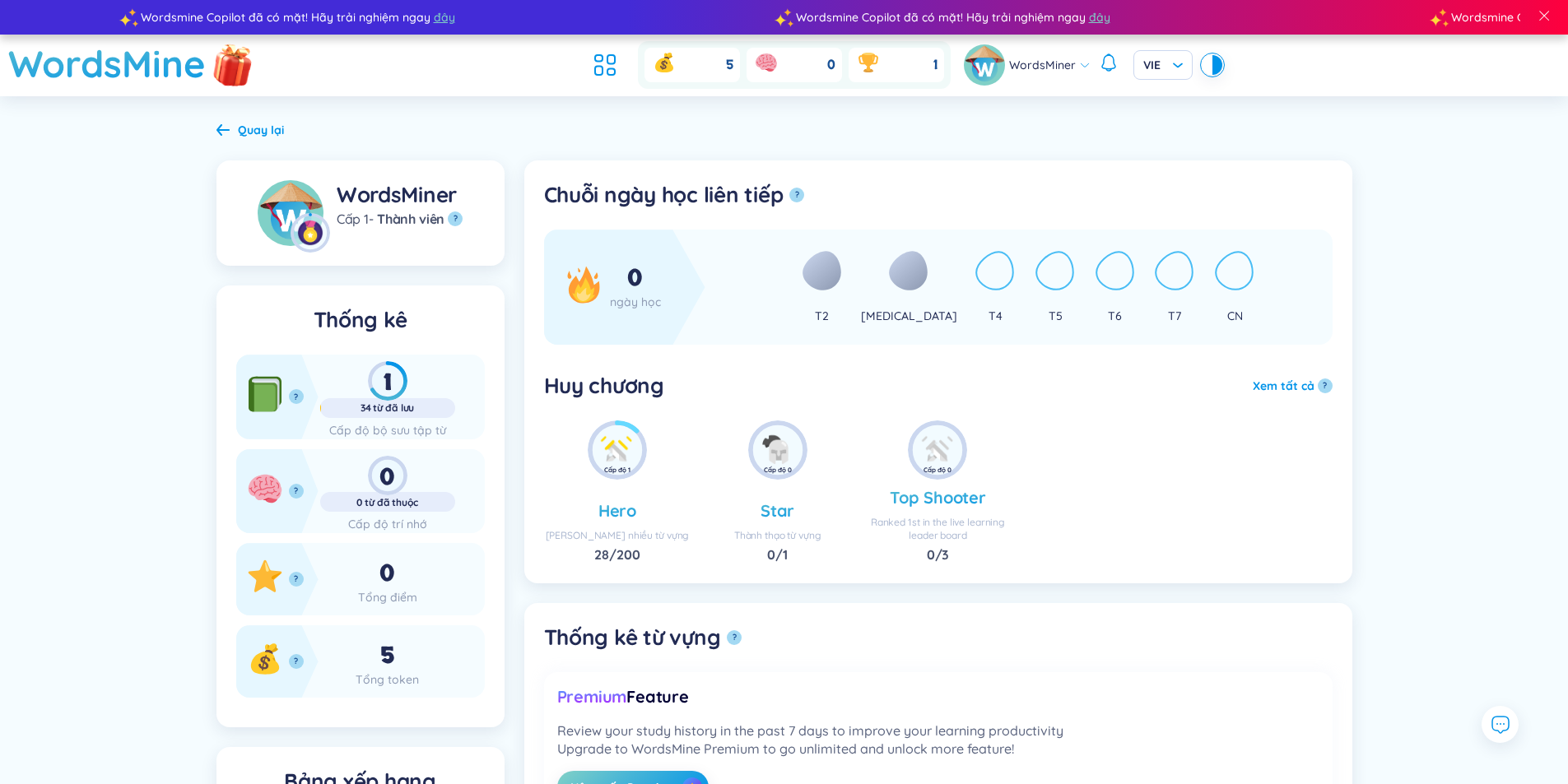
click at [219, 74] on img at bounding box center [233, 64] width 49 height 65
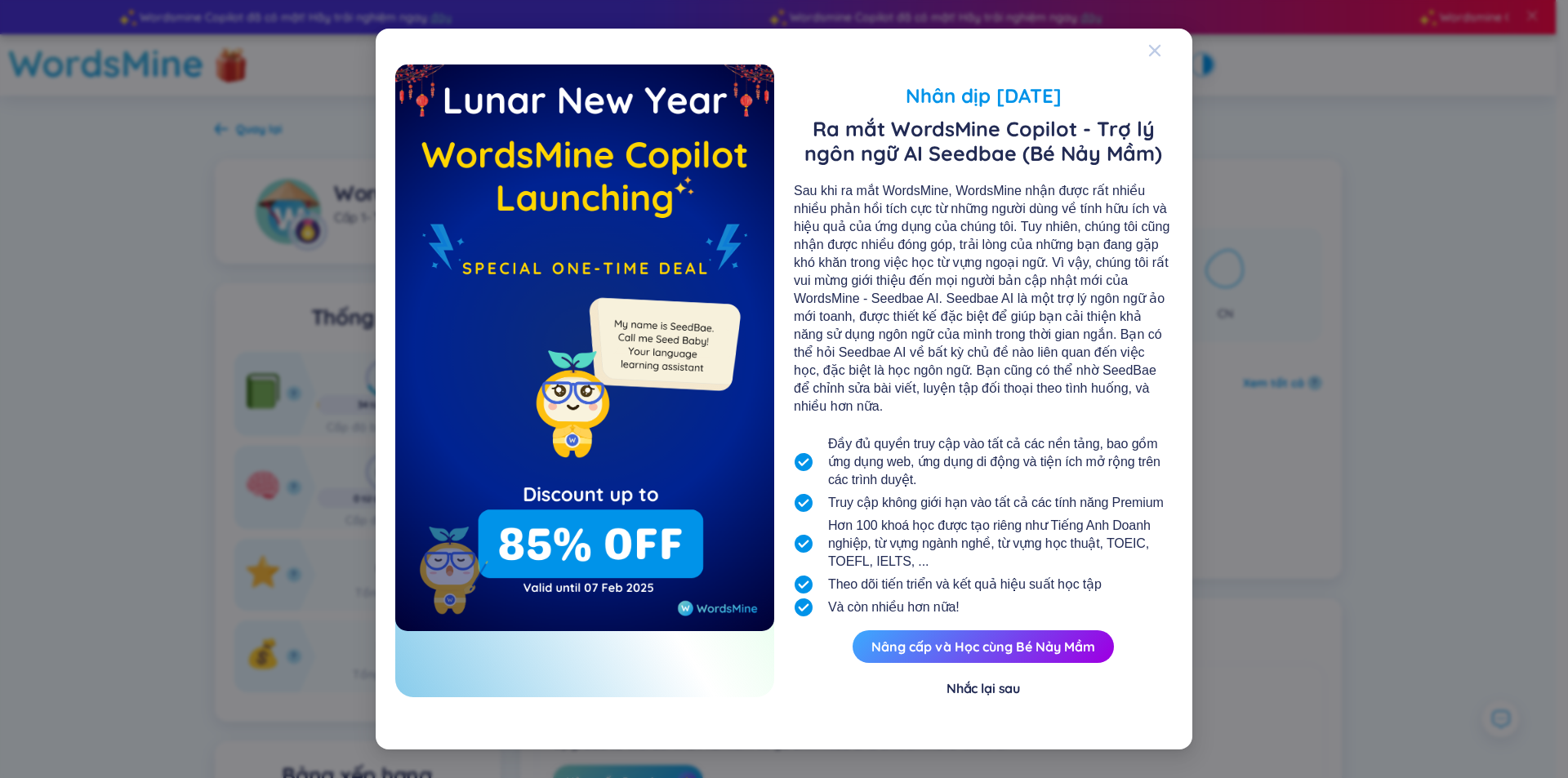
click at [1154, 57] on icon "Close" at bounding box center [1154, 51] width 13 height 13
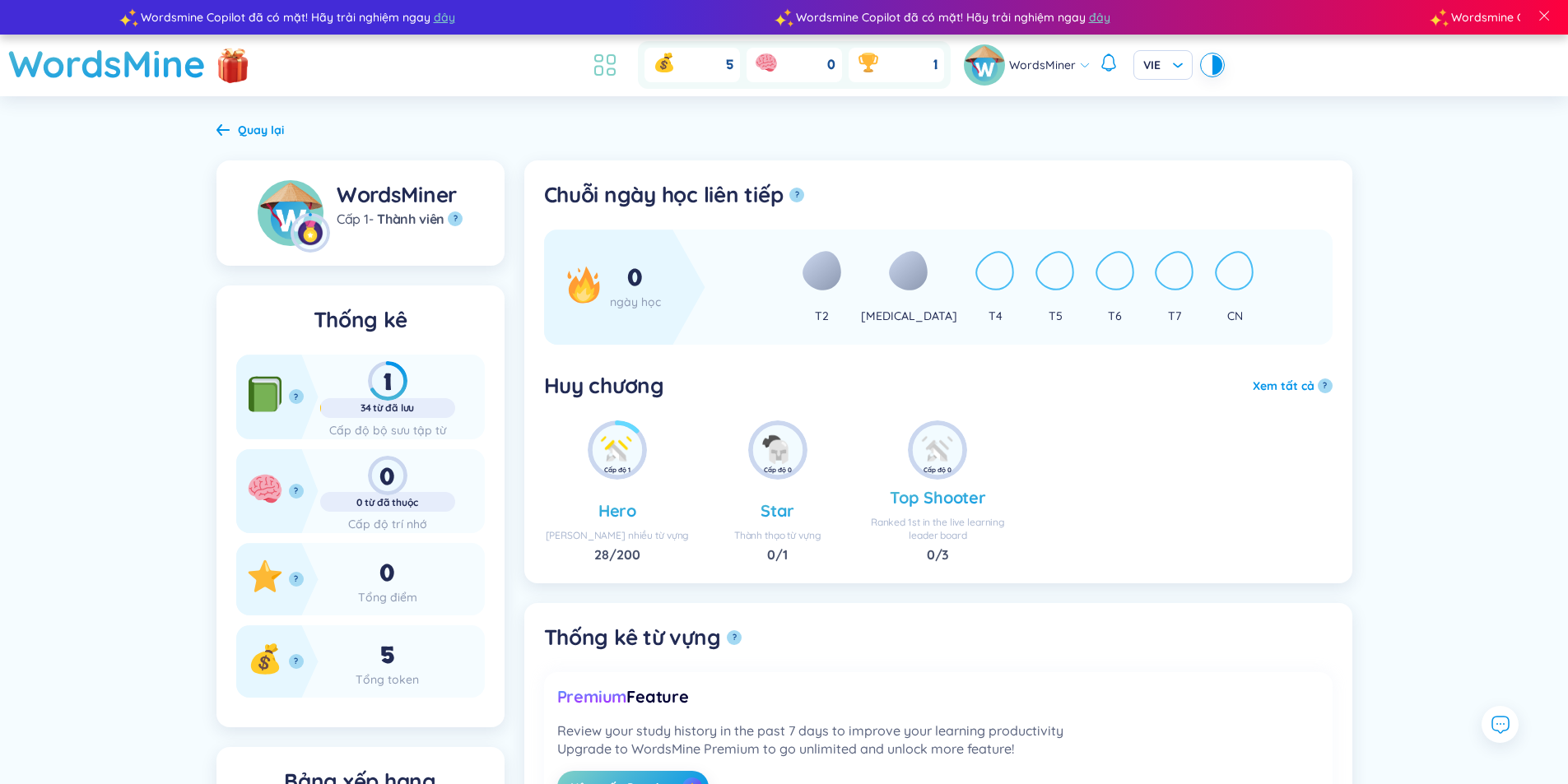
click at [608, 73] on icon at bounding box center [604, 64] width 30 height 30
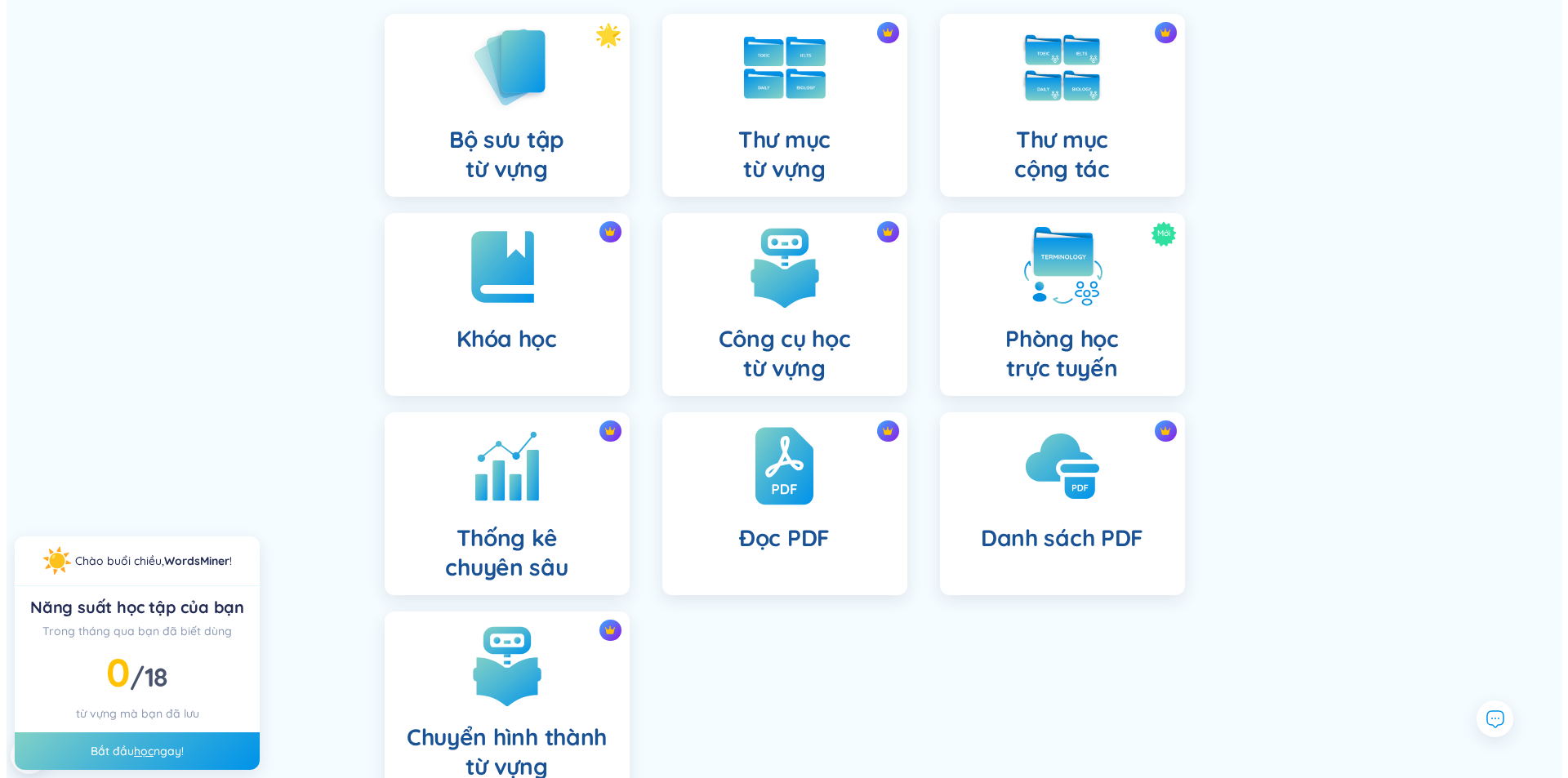
scroll to position [270, 0]
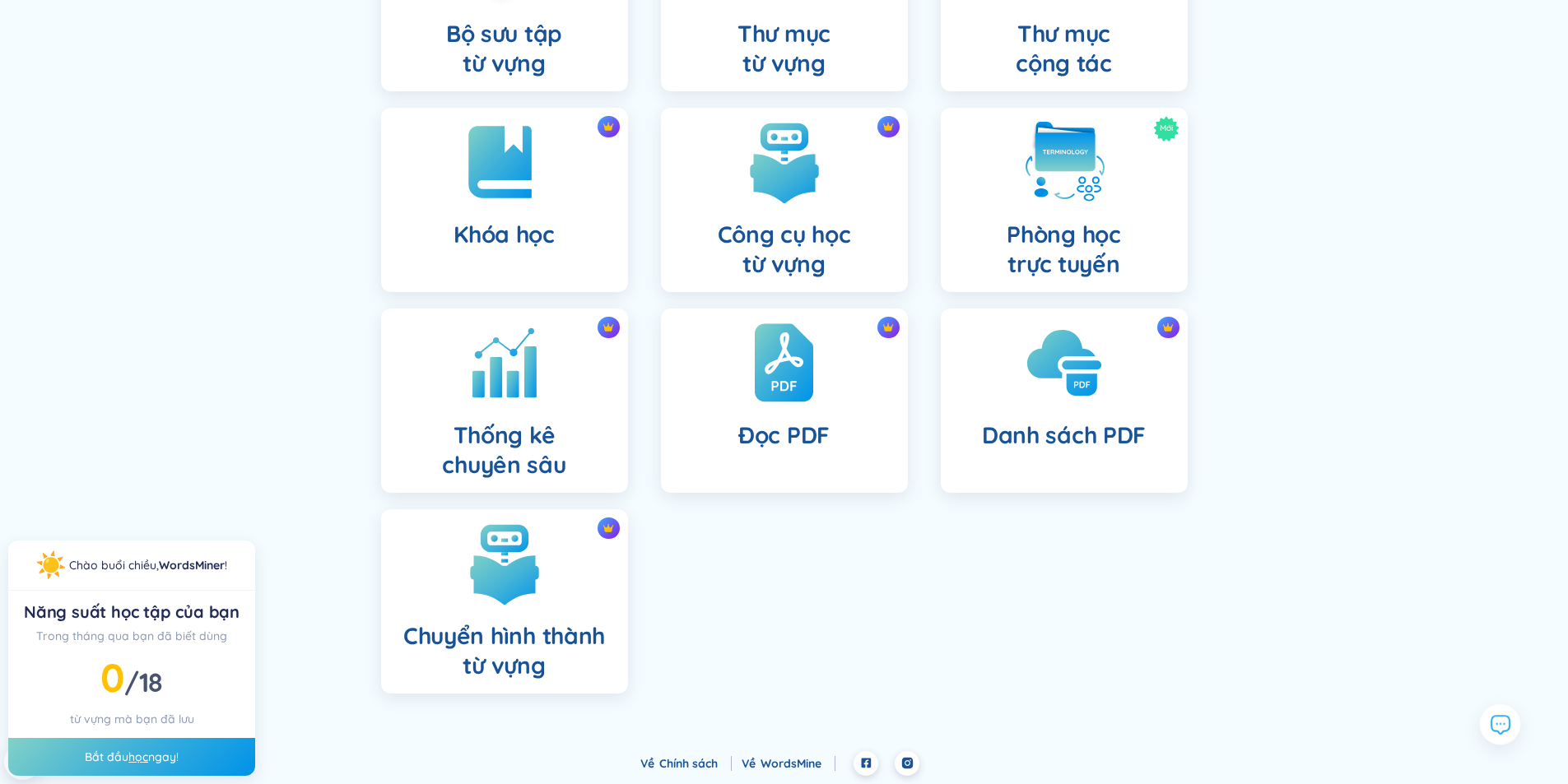
click at [1499, 716] on icon at bounding box center [1500, 724] width 18 height 18
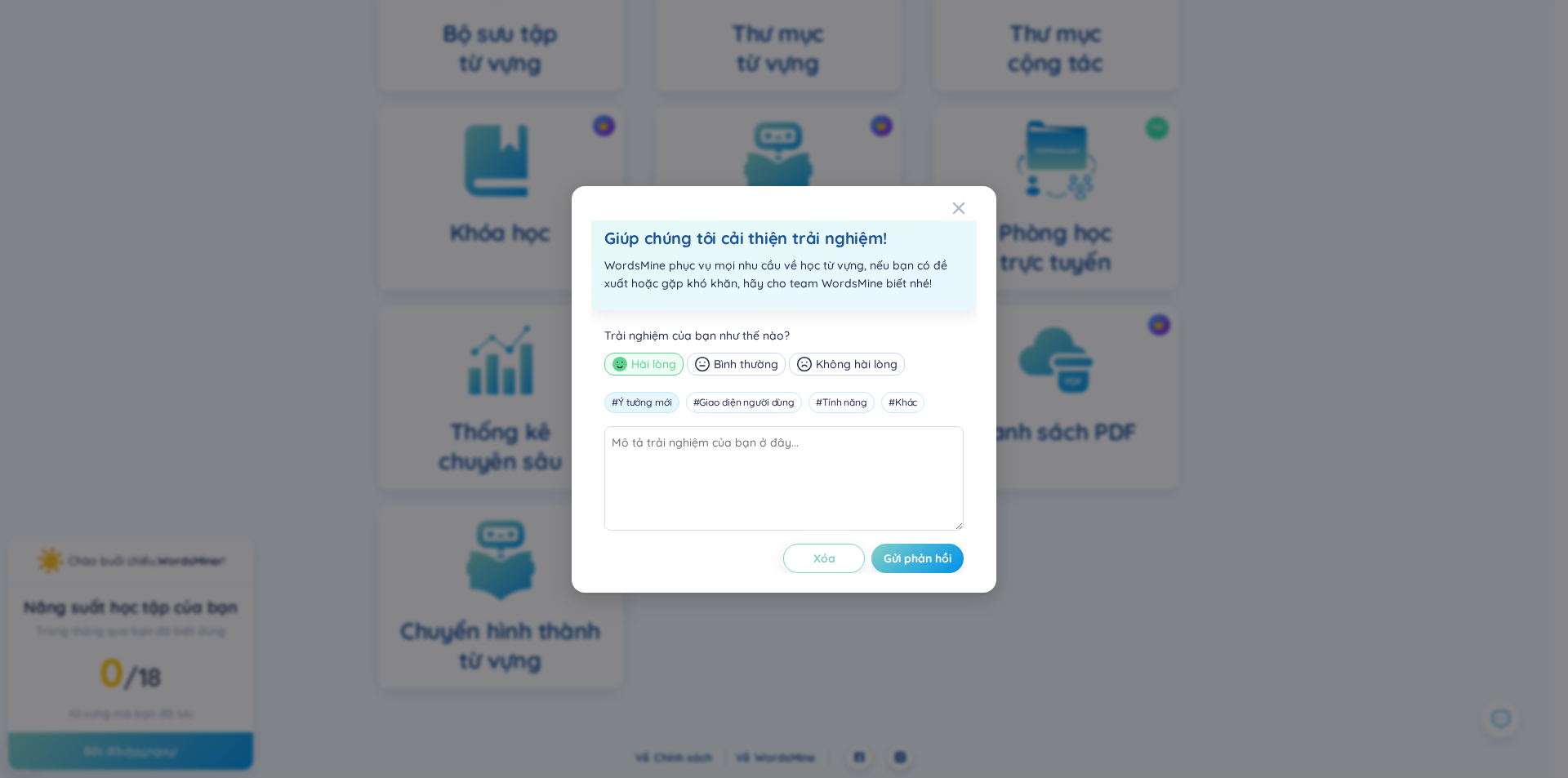
click at [639, 404] on div "# Ý tưởng mới" at bounding box center [641, 402] width 75 height 21
click at [836, 406] on div "# Tính năng" at bounding box center [841, 402] width 66 height 21
click at [669, 416] on div "Trải nghiệm của bạn như thế nào? Hài lòng Bình thường Không hài lòng # Ý tưởng …" at bounding box center [784, 441] width 385 height 263
click at [666, 402] on div "# Ý tưởng mới" at bounding box center [641, 402] width 75 height 21
click at [646, 408] on div "# Ý tưởng mới" at bounding box center [641, 402] width 75 height 21
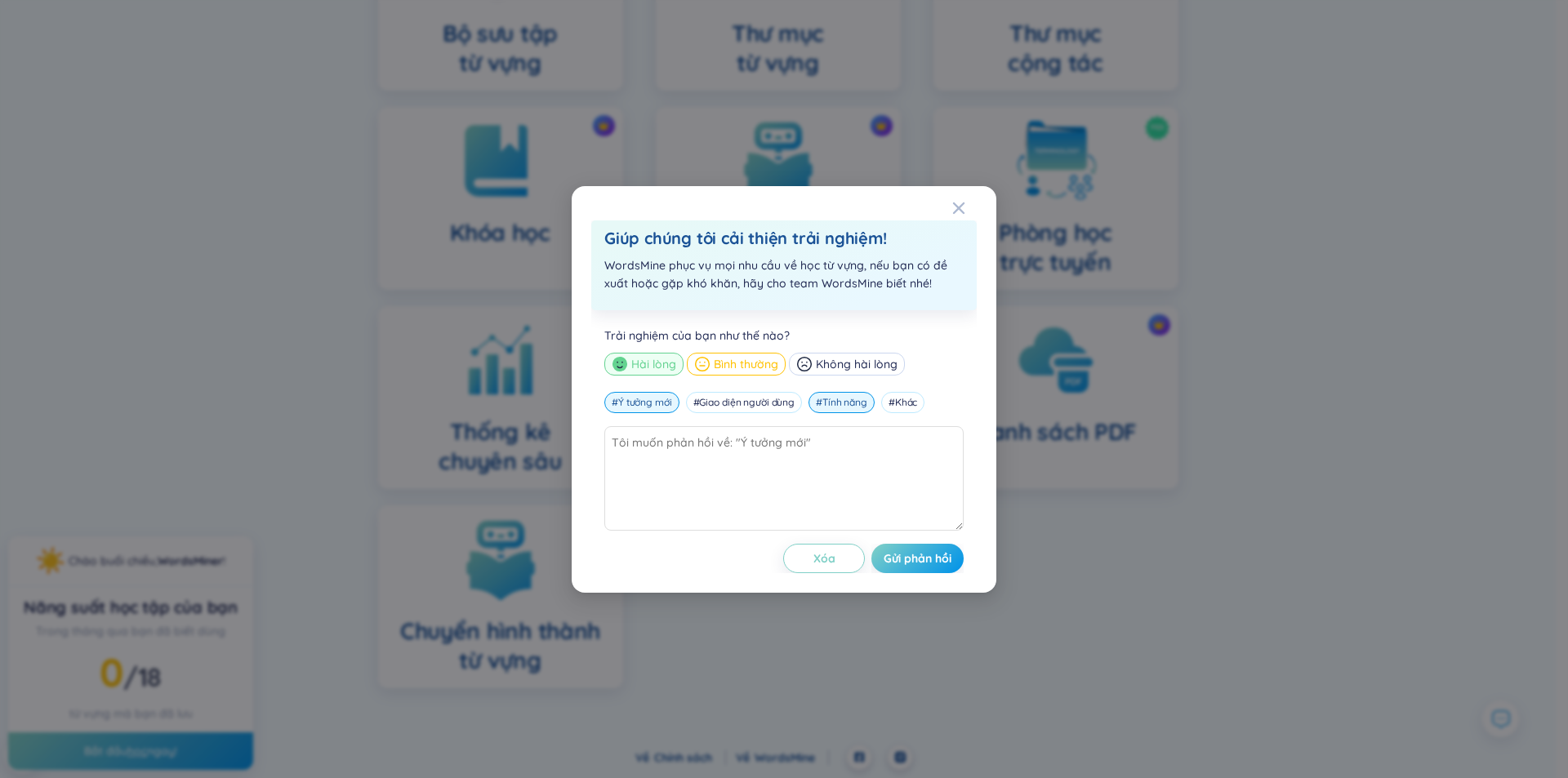
click at [773, 366] on span "Bình thường" at bounding box center [746, 364] width 65 height 18
click at [769, 461] on textarea at bounding box center [784, 479] width 359 height 105
type textarea "R"
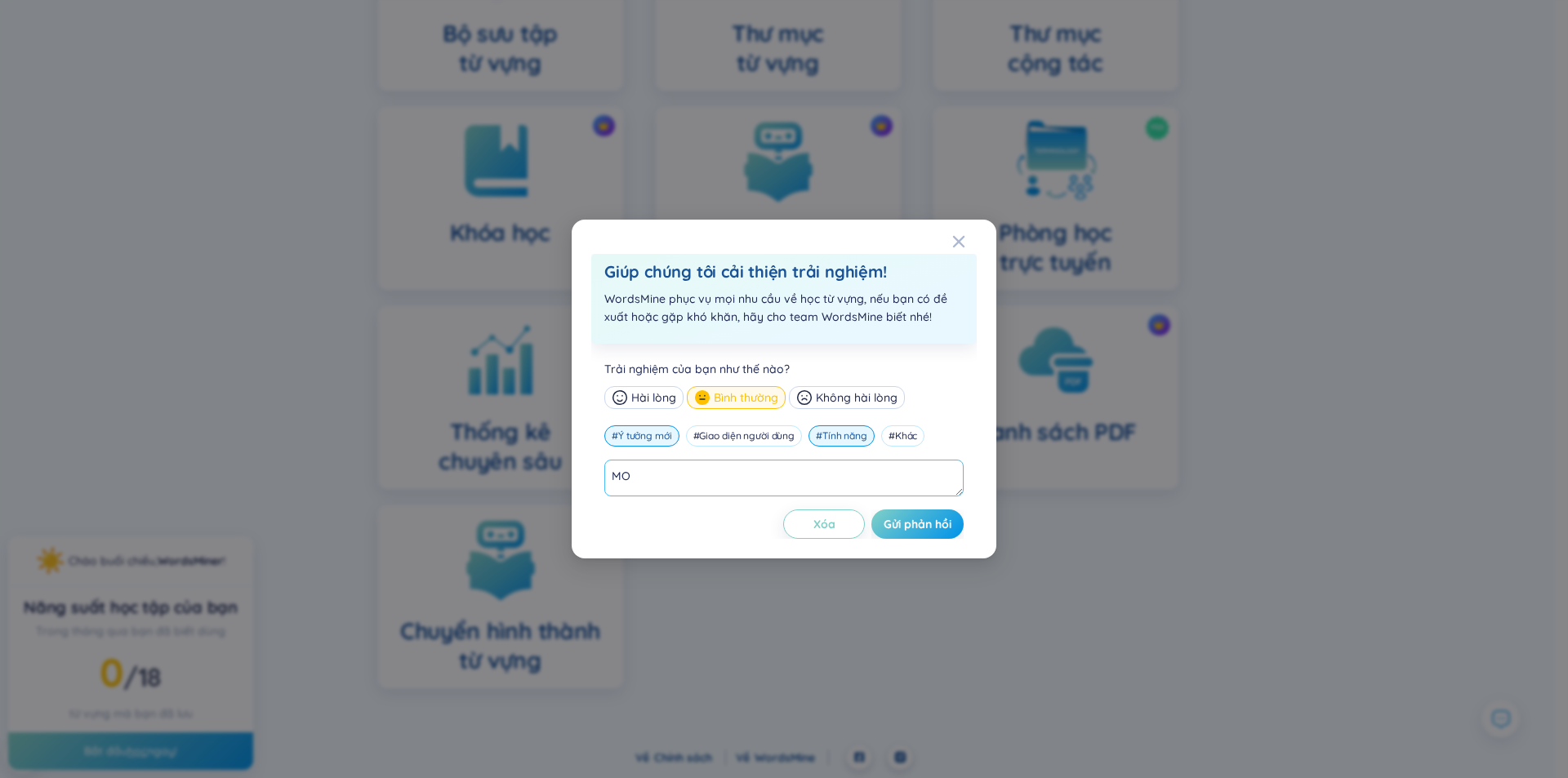
type textarea "M"
click at [732, 474] on textarea at bounding box center [784, 478] width 359 height 37
type textarea "n"
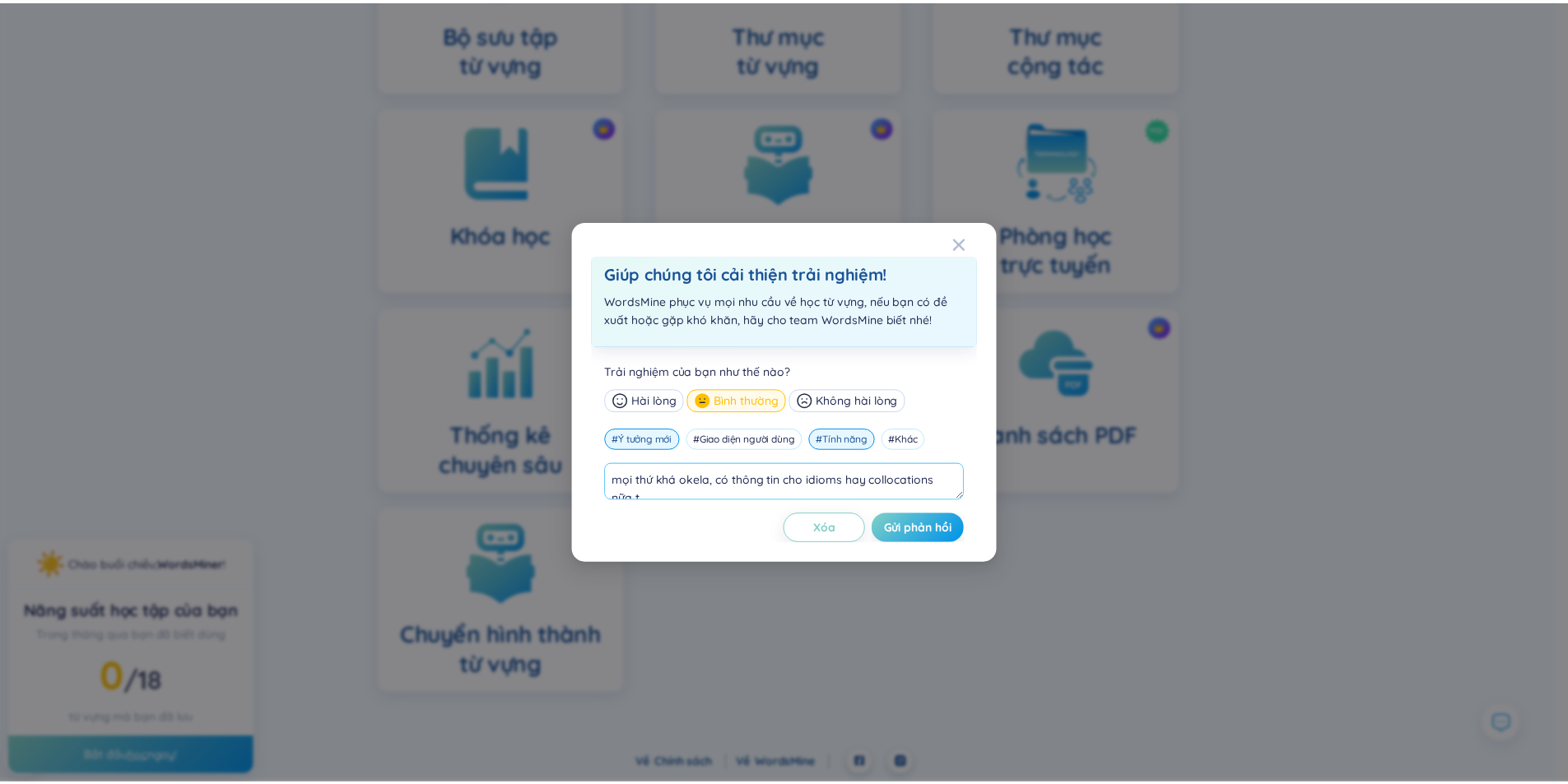
scroll to position [6, 0]
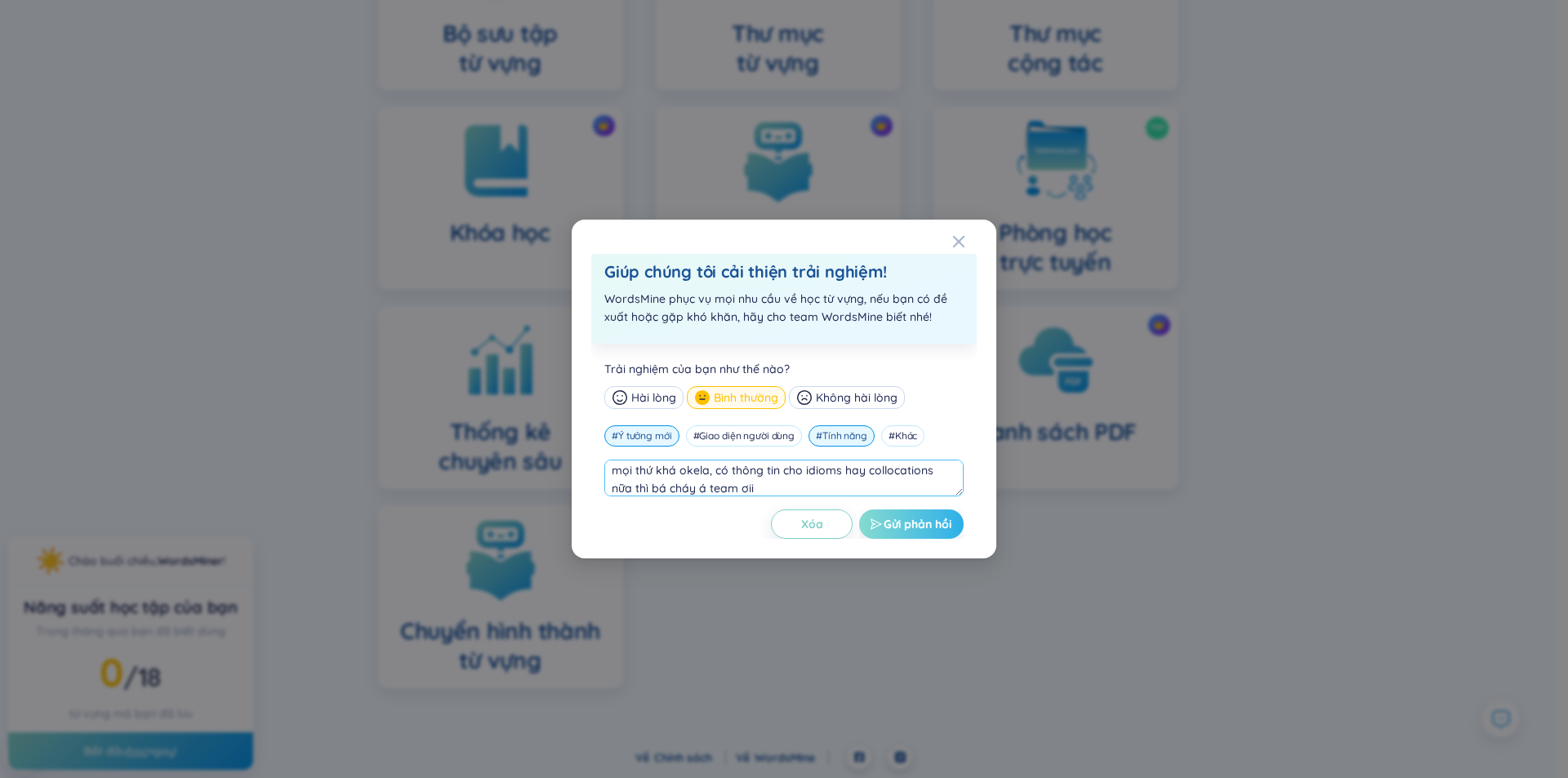
type textarea "mọi thứ khá okela, có thông tin cho idioms hay collocations nữa thì bá cháy á t…"
click at [911, 528] on span "Gửi phản hồi" at bounding box center [917, 523] width 68 height 16
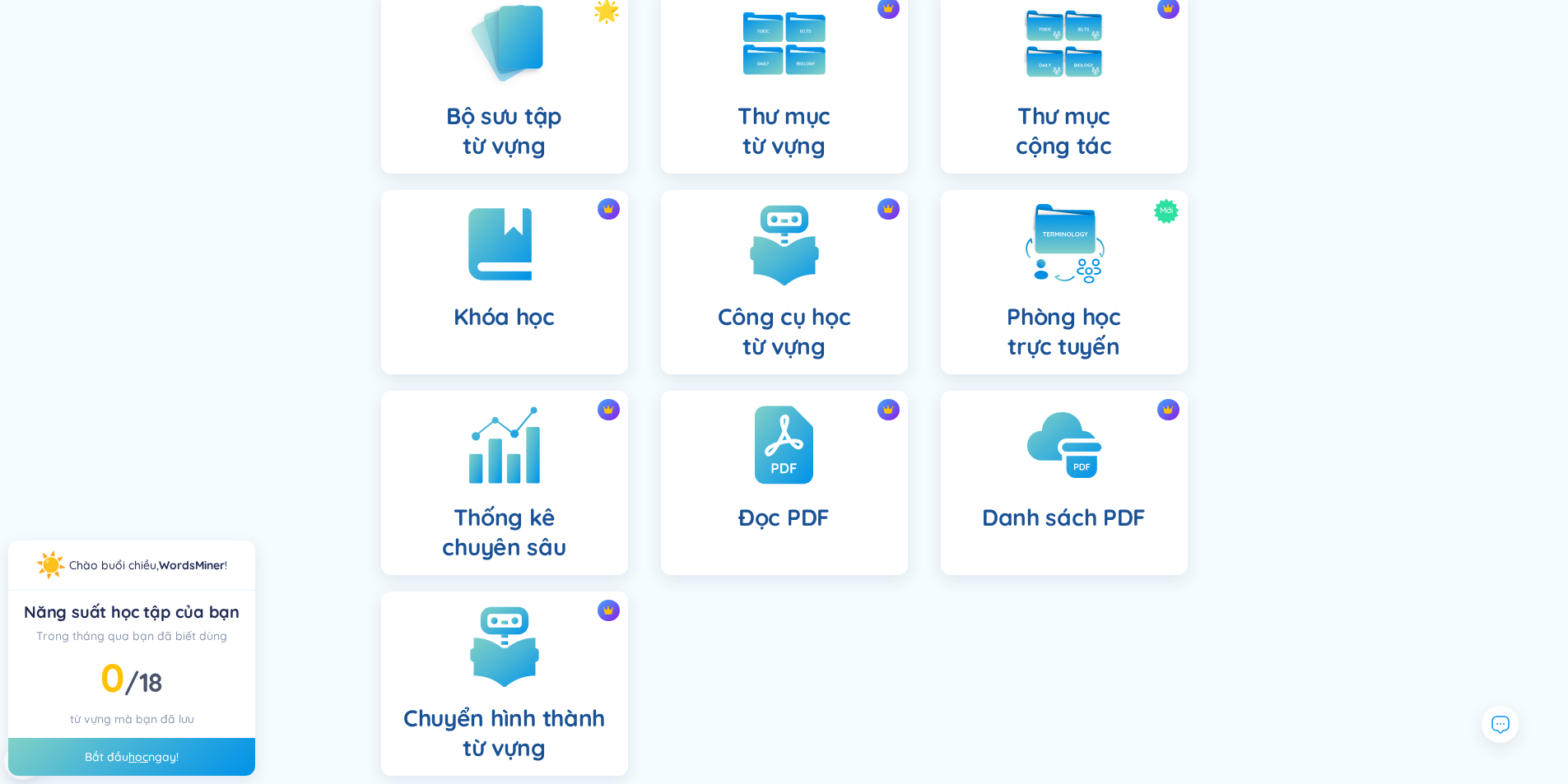
scroll to position [0, 0]
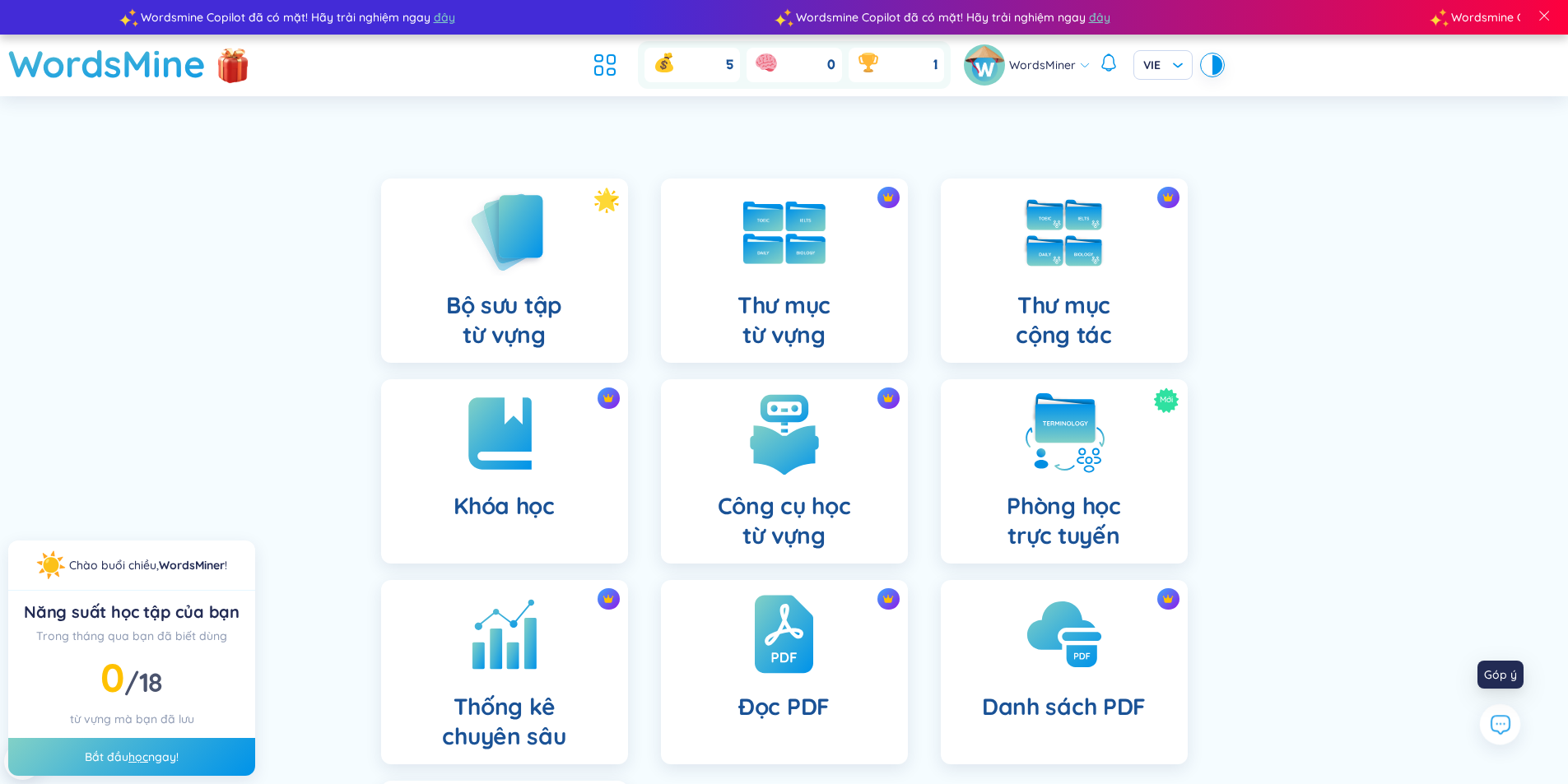
click at [1507, 726] on icon at bounding box center [1500, 724] width 21 height 21
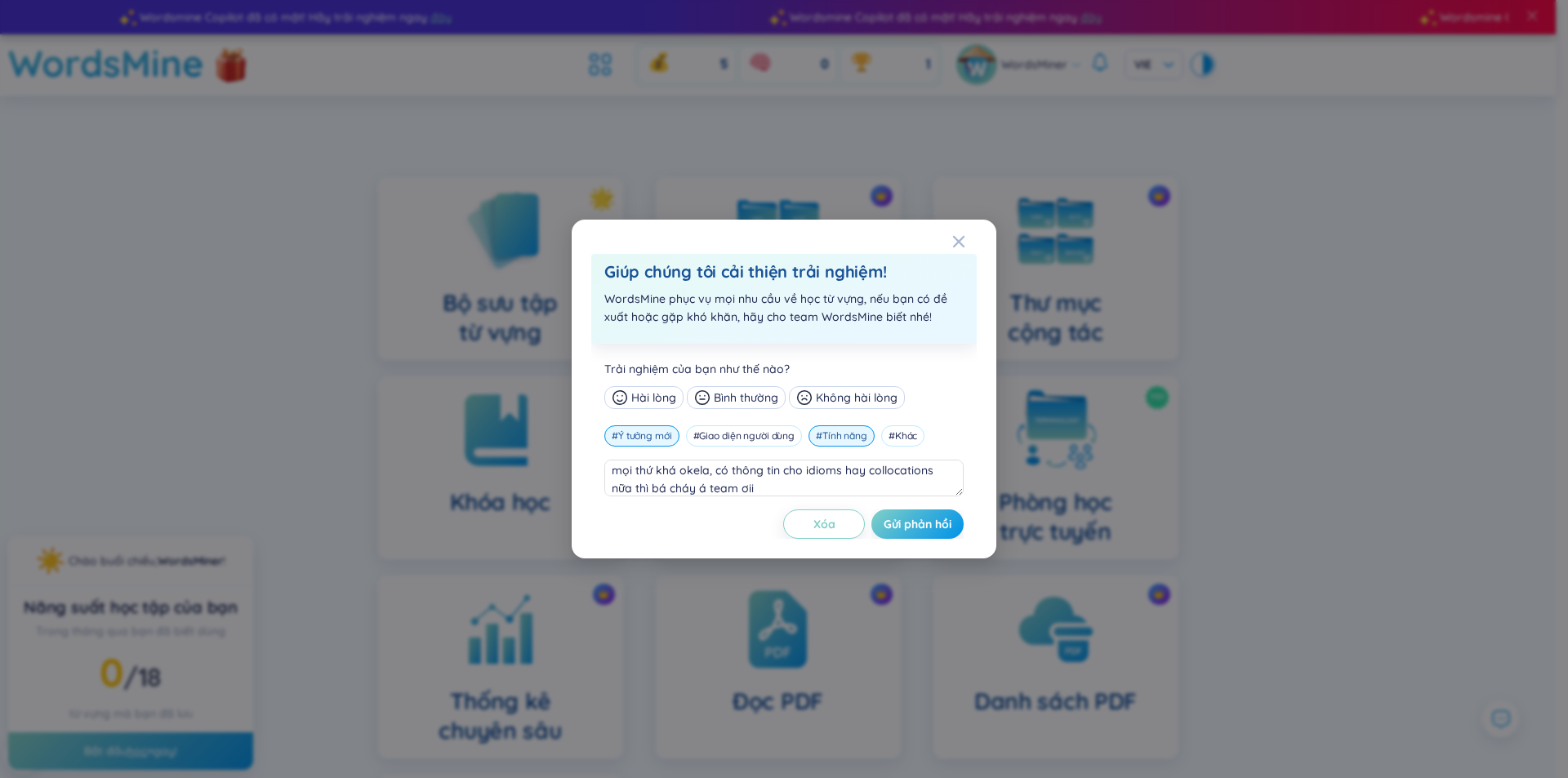
click at [831, 316] on p "WordsMine phục vụ mọi nhu cầu về học từ vựng, nếu bạn có đề xuất hoặc gặp khó k…" at bounding box center [784, 308] width 359 height 36
click at [958, 234] on div "Close" at bounding box center [959, 241] width 13 height 44
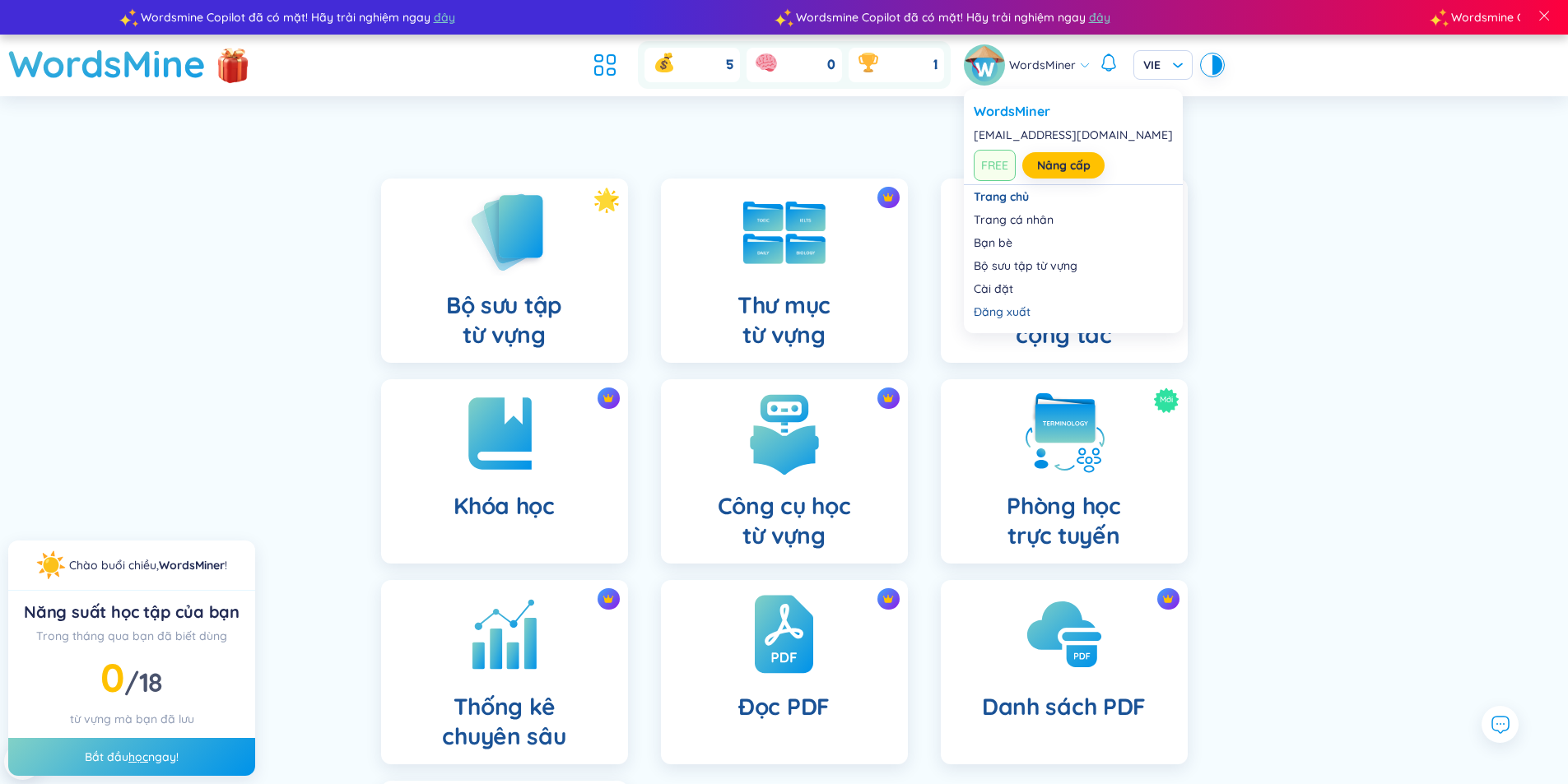
click at [1066, 65] on span "WordsMiner" at bounding box center [1041, 64] width 66 height 18
click at [1045, 215] on link "Trang cá nhân" at bounding box center [1072, 219] width 199 height 16
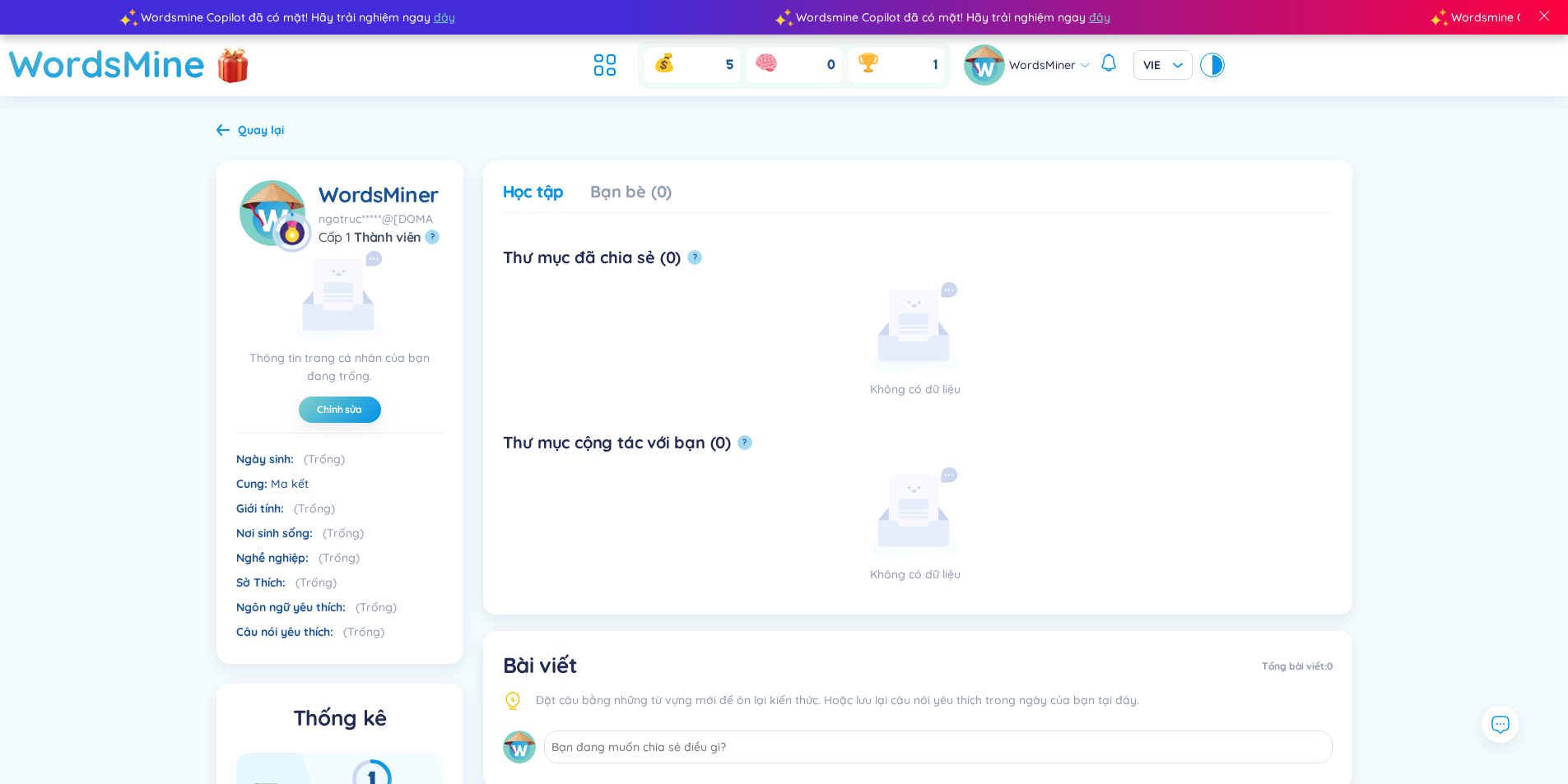
scroll to position [83, 0]
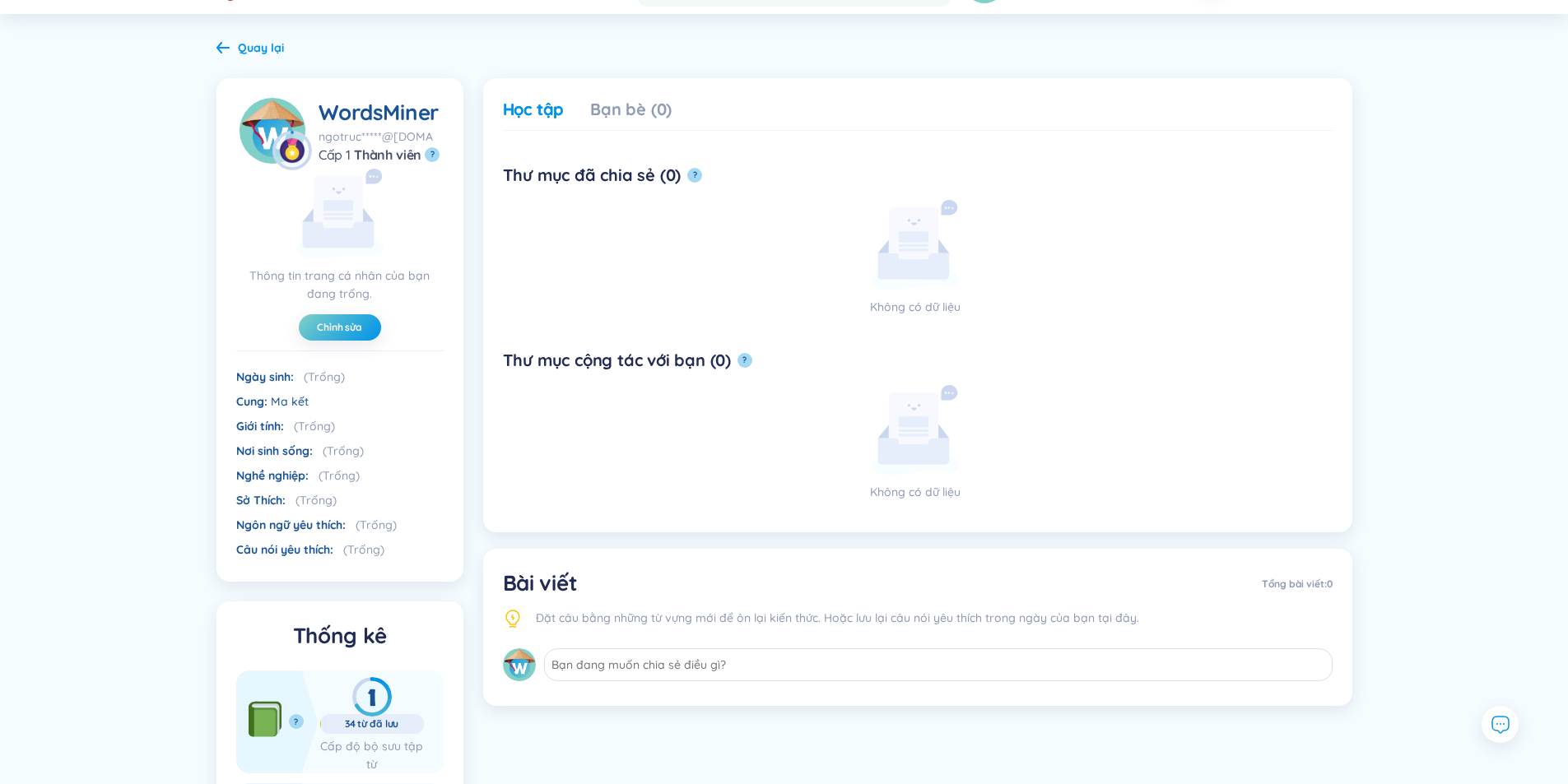
click at [282, 409] on div "Cung Ma kết" at bounding box center [272, 402] width 72 height 18
click at [286, 401] on span "Ma kết" at bounding box center [289, 401] width 37 height 14
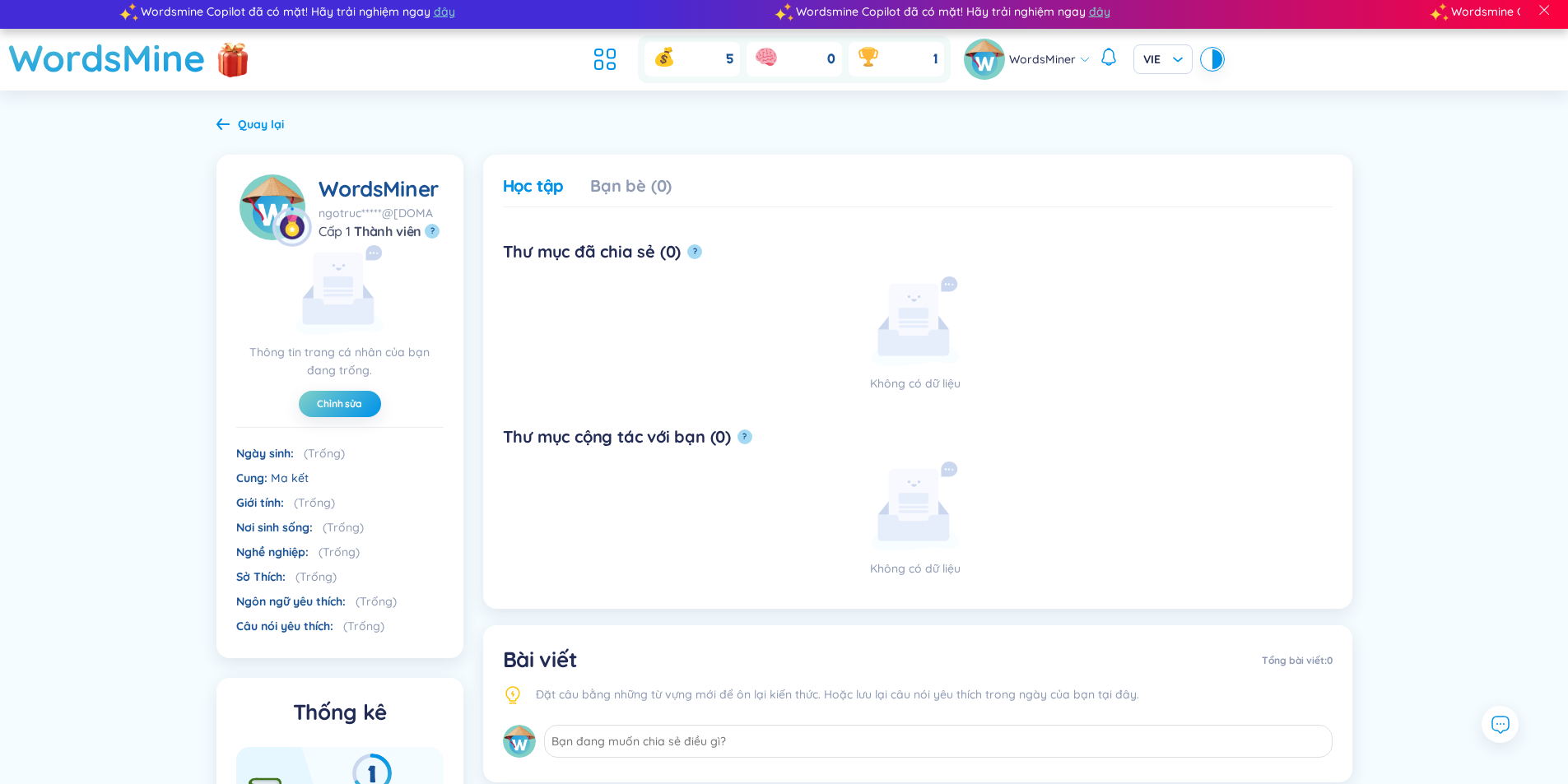
scroll to position [0, 0]
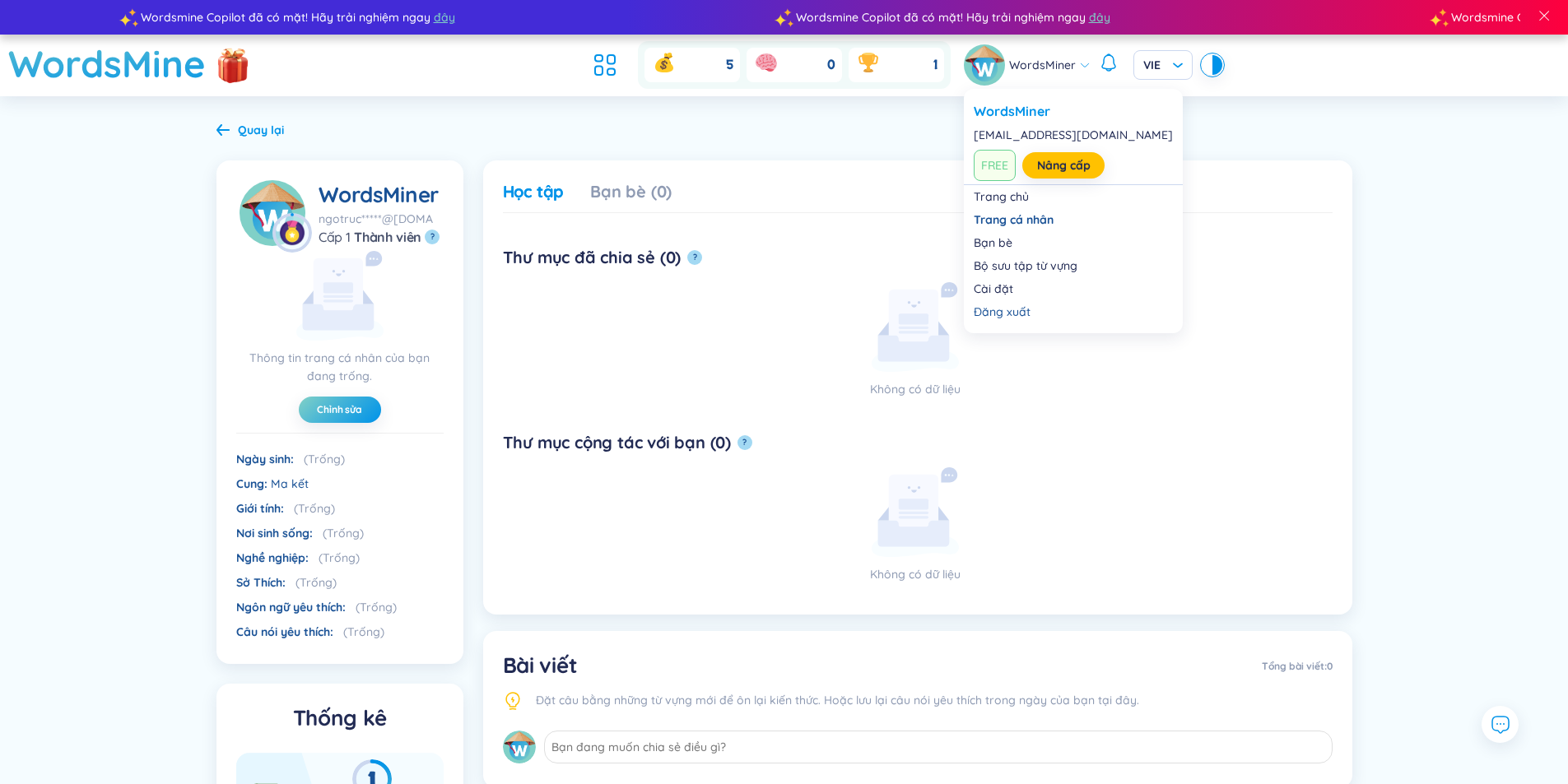
click at [1014, 61] on span "WordsMiner" at bounding box center [1041, 64] width 66 height 18
click at [1014, 242] on div "Bạn bè" at bounding box center [1072, 242] width 199 height 16
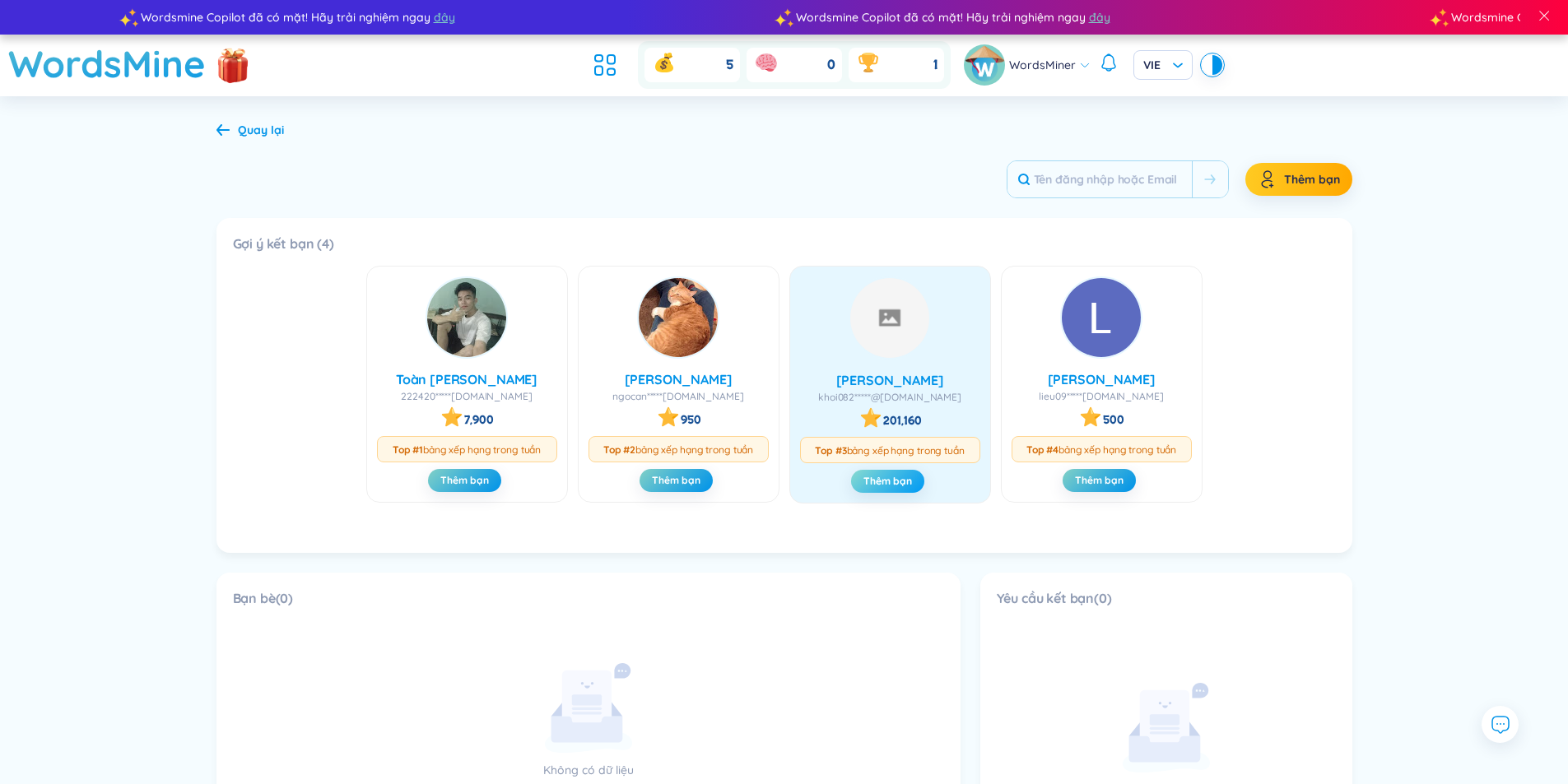
click at [894, 482] on span "Thêm bạn" at bounding box center [888, 481] width 49 height 13
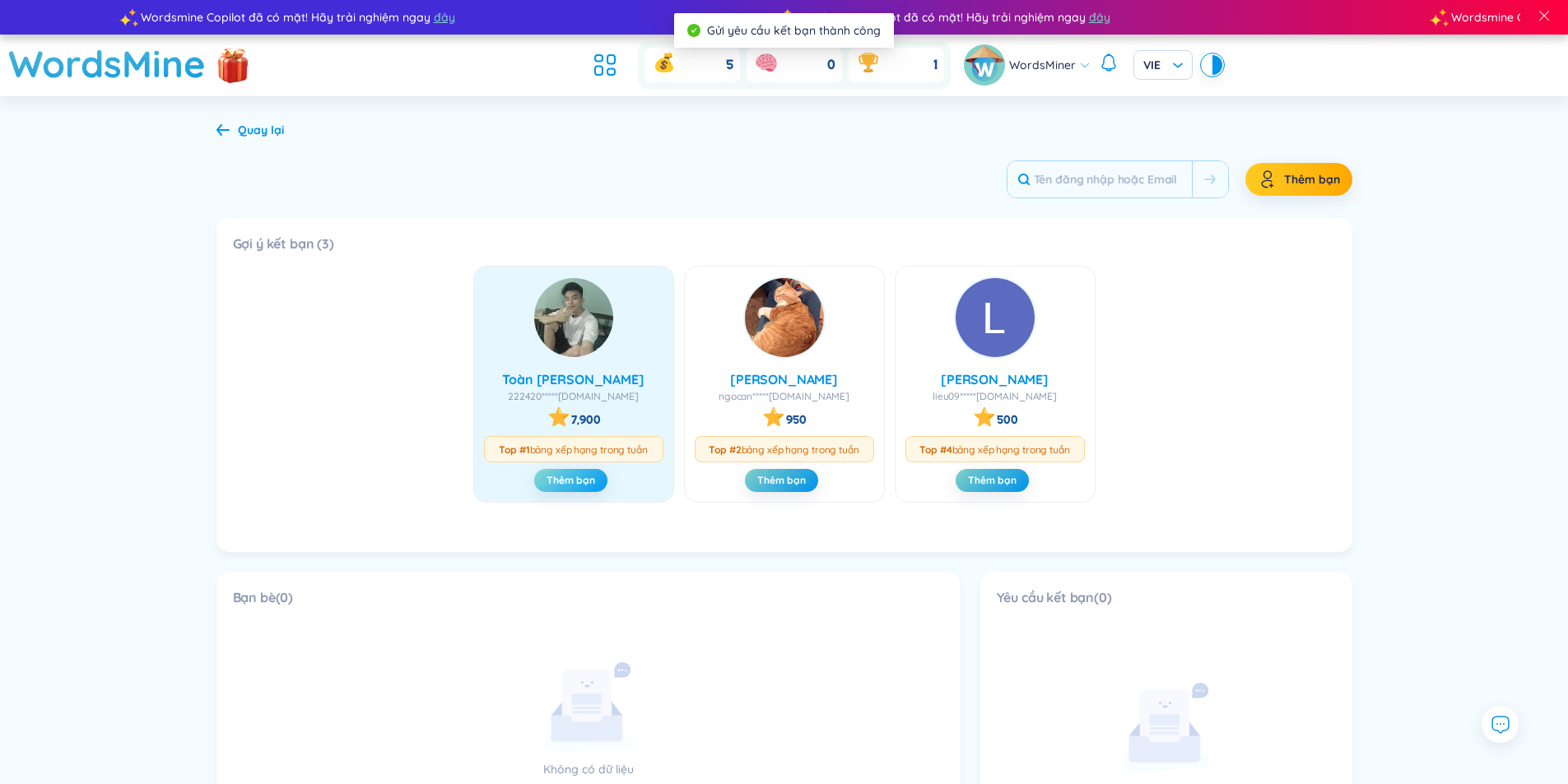
click at [565, 481] on span "Thêm bạn" at bounding box center [571, 480] width 49 height 13
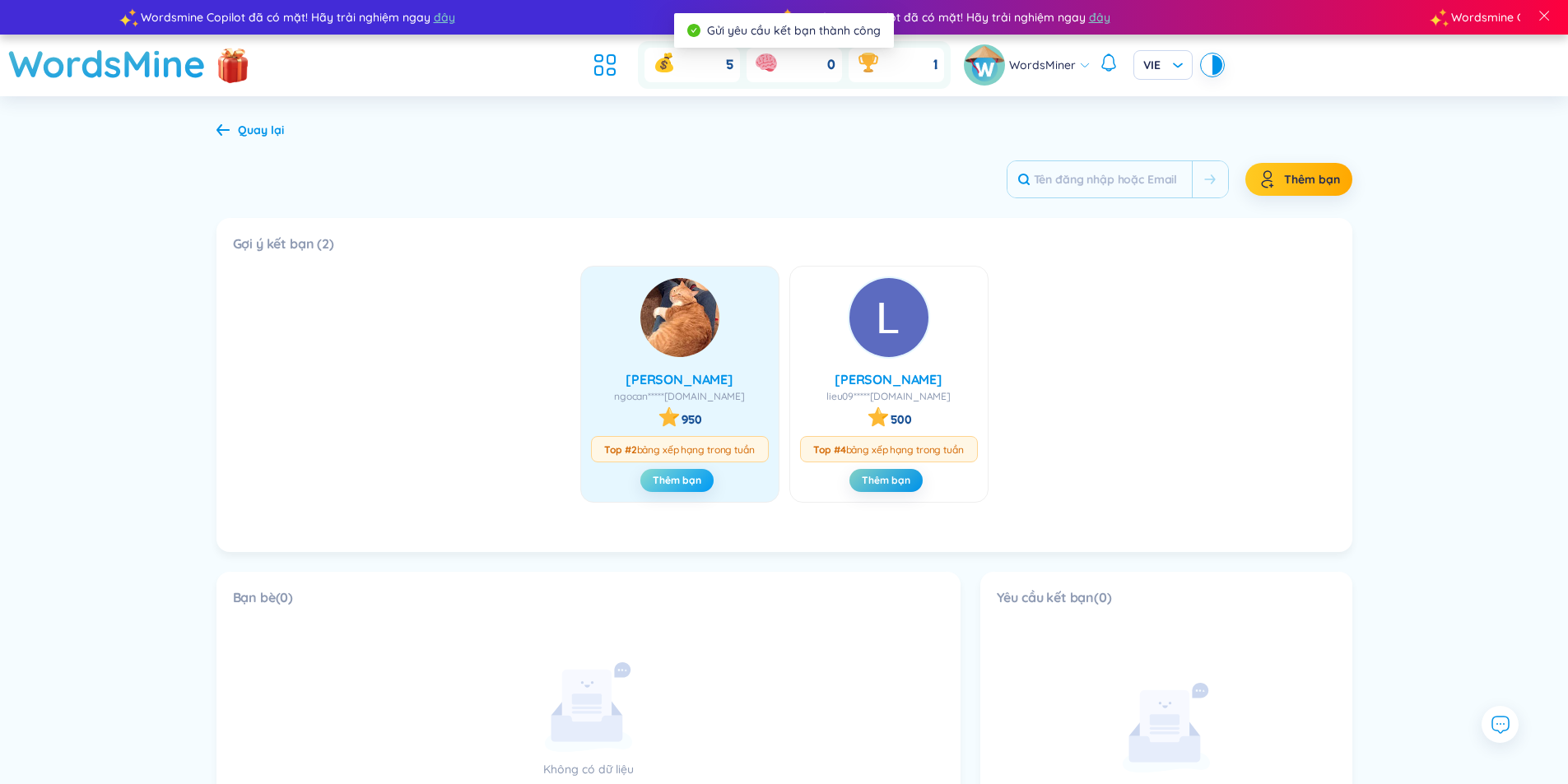
click at [667, 481] on span "Thêm bạn" at bounding box center [676, 480] width 49 height 13
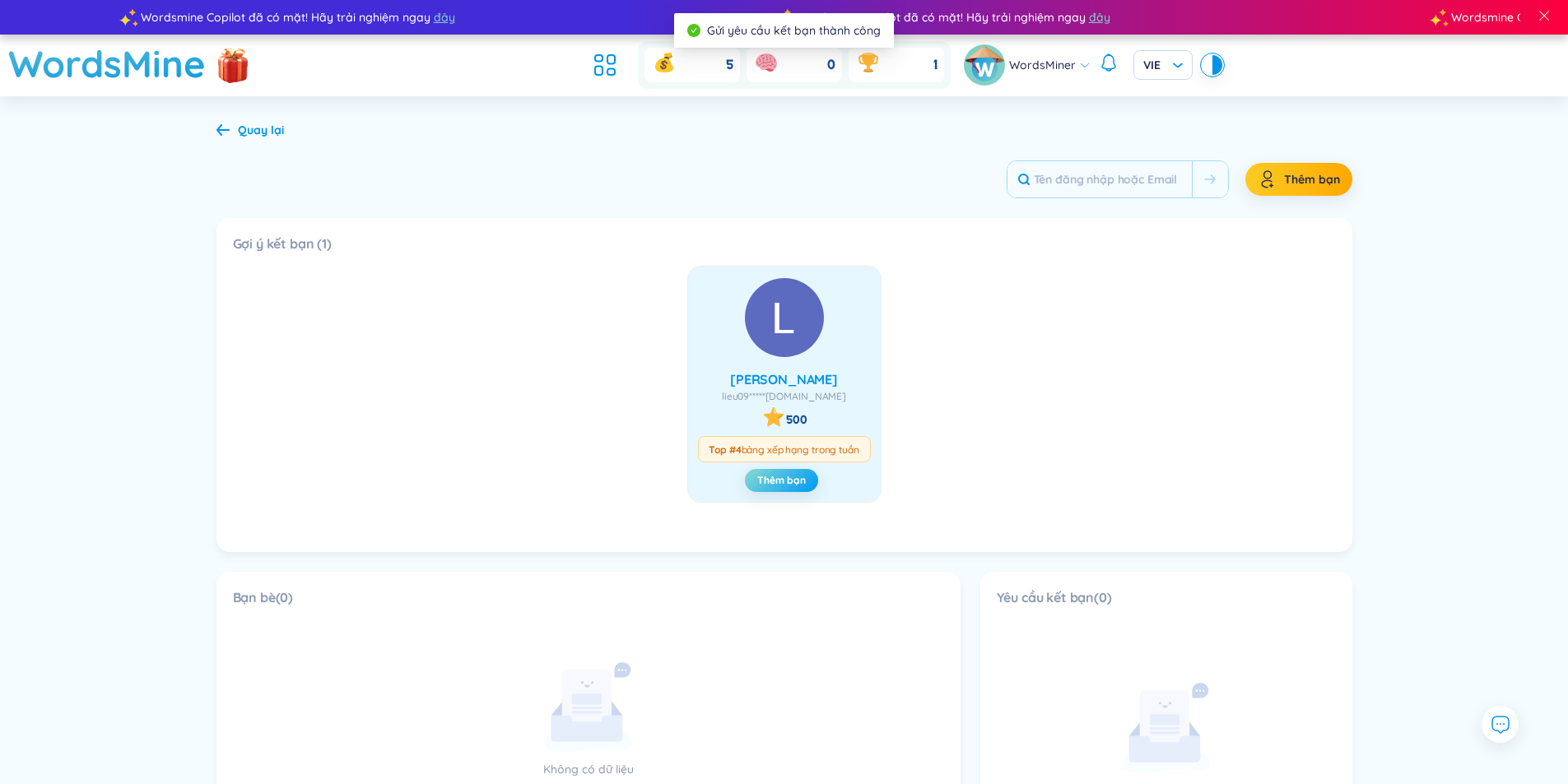
click at [765, 489] on button "Thêm bạn" at bounding box center [781, 480] width 73 height 23
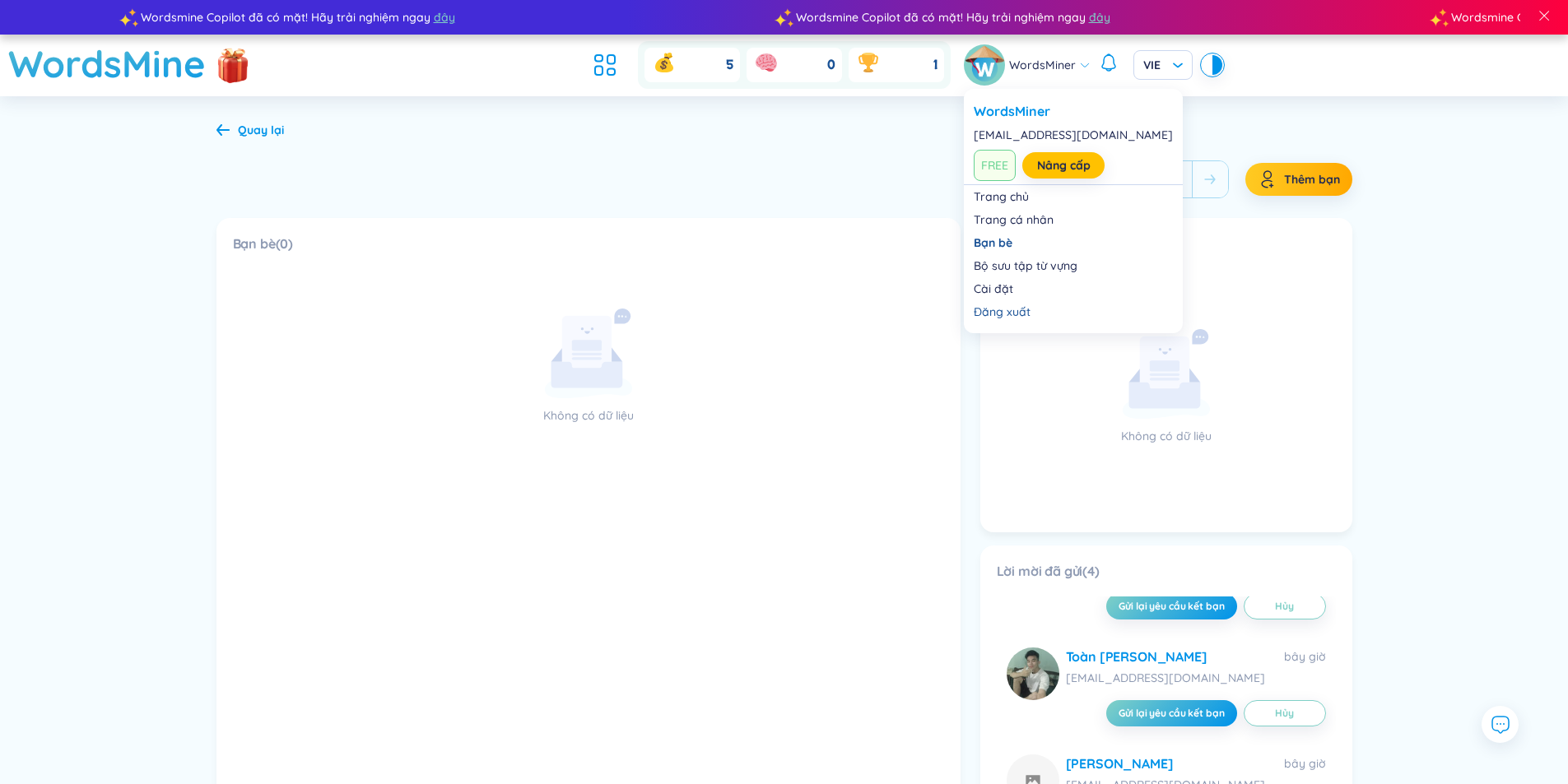
click at [1071, 67] on span "WordsMiner" at bounding box center [1041, 64] width 66 height 18
click at [1049, 267] on link "Bộ sưu tập từ vựng" at bounding box center [1072, 265] width 199 height 16
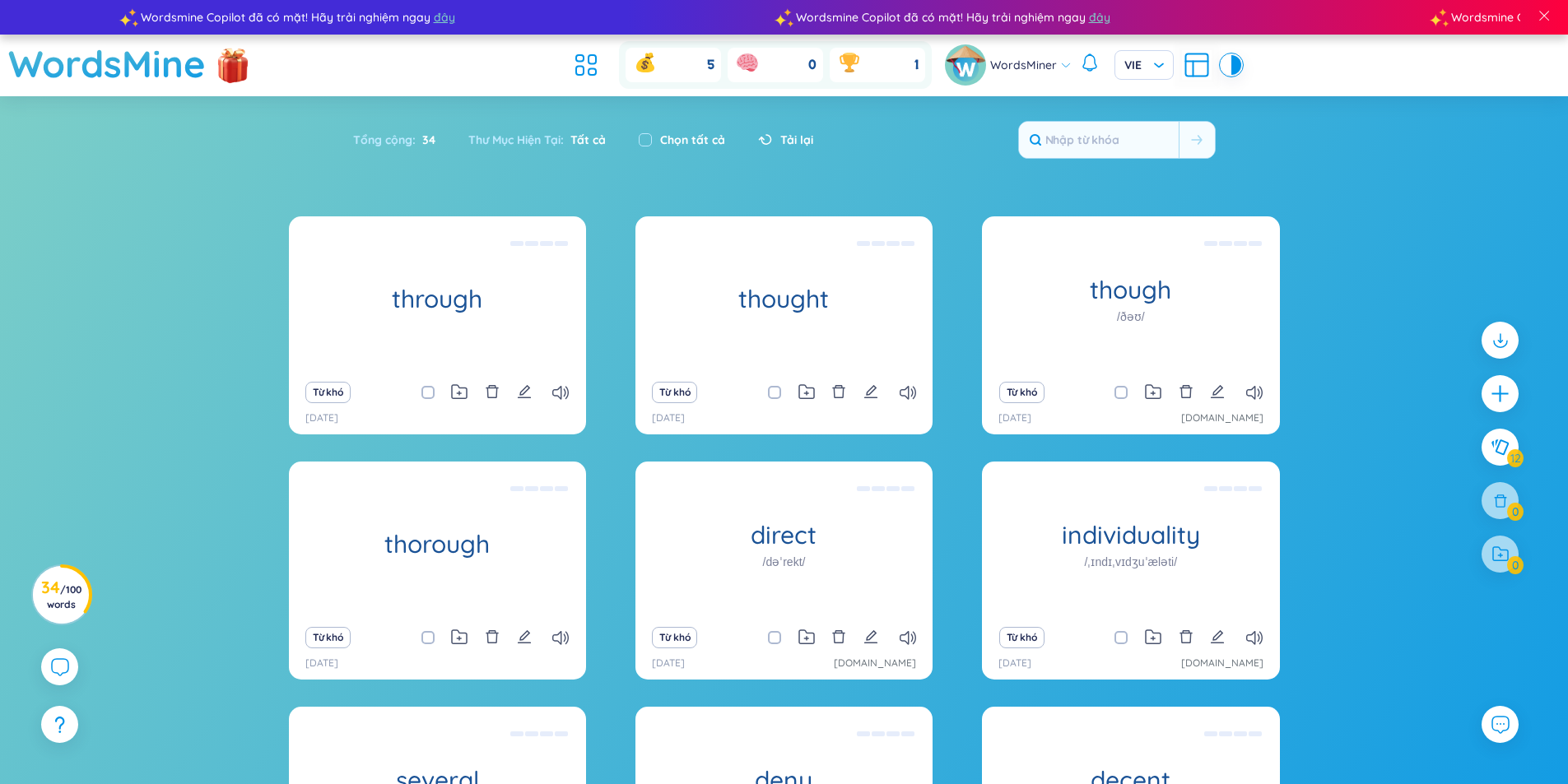
click at [1050, 61] on span "WordsMiner" at bounding box center [1022, 64] width 66 height 18
click at [55, 674] on icon at bounding box center [60, 667] width 18 height 18
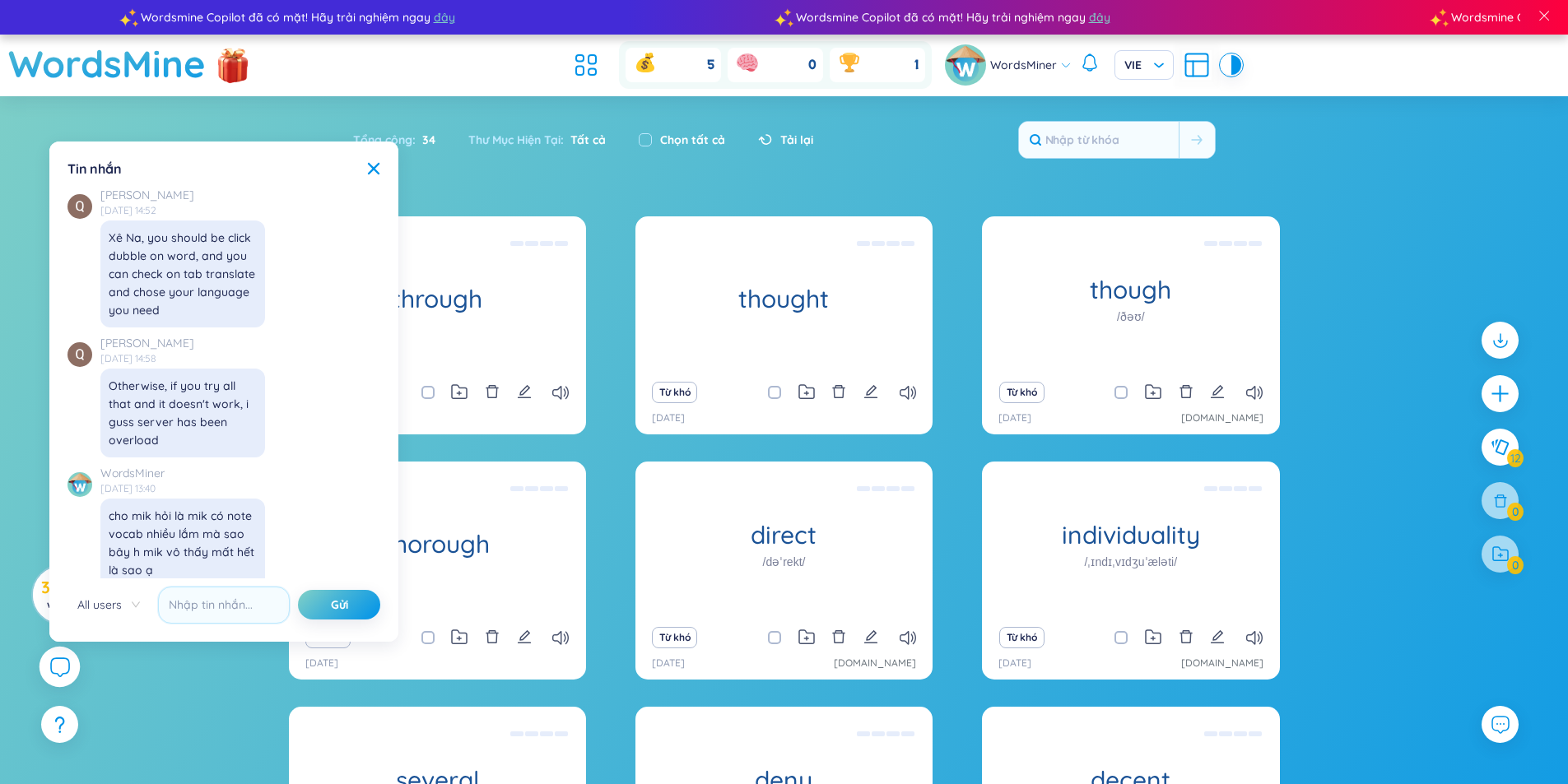
scroll to position [18969, 0]
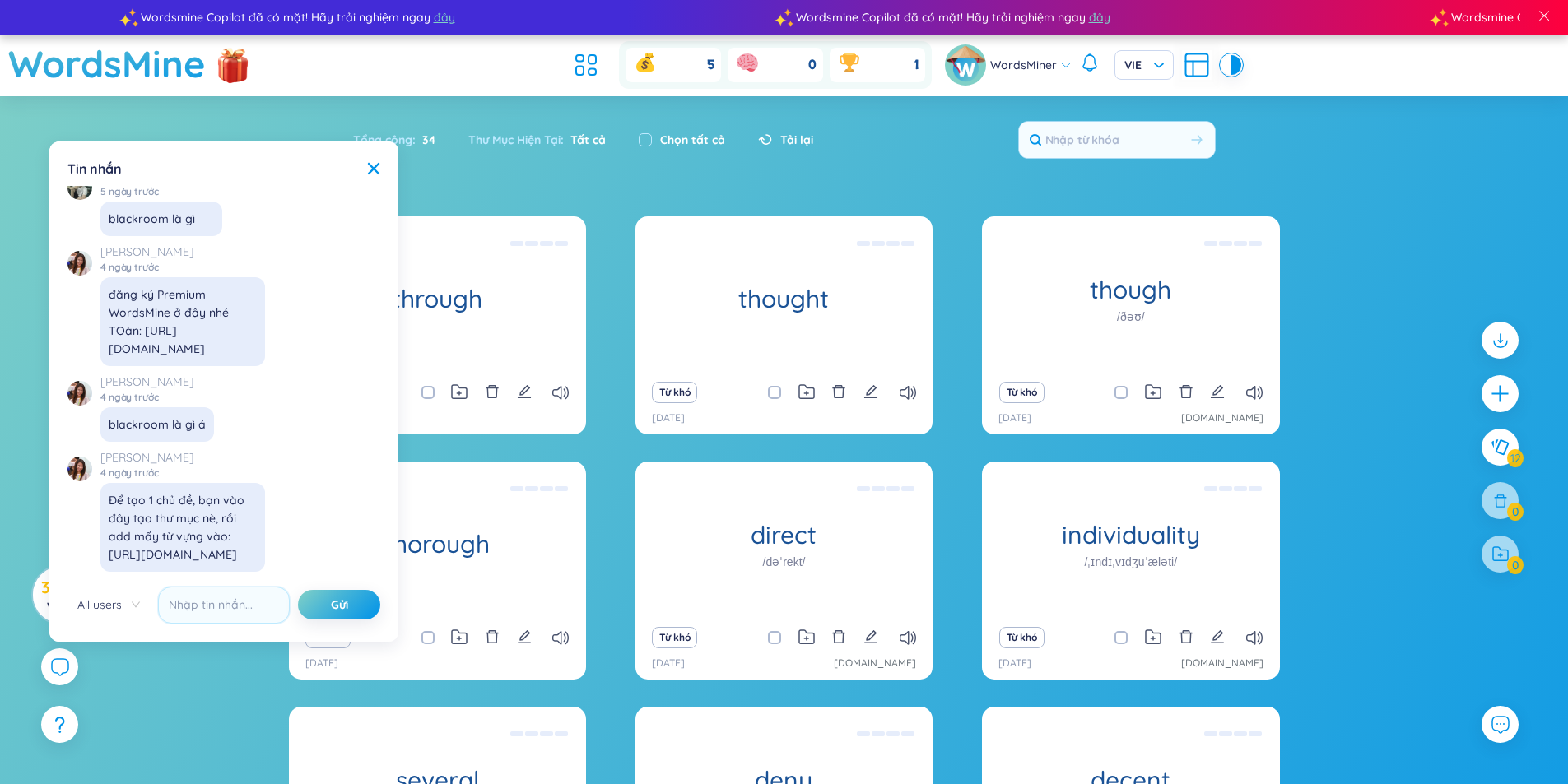
drag, startPoint x: 161, startPoint y: 553, endPoint x: 104, endPoint y: 538, distance: 58.9
click at [104, 538] on div "Để tạo 1 chủ đề, bạn vào đây tạo thư mục nè, rồi add mấy từ vựng vào: [URL][DOM…" at bounding box center [183, 527] width 164 height 89
copy div "[URL][DOMAIN_NAME]"
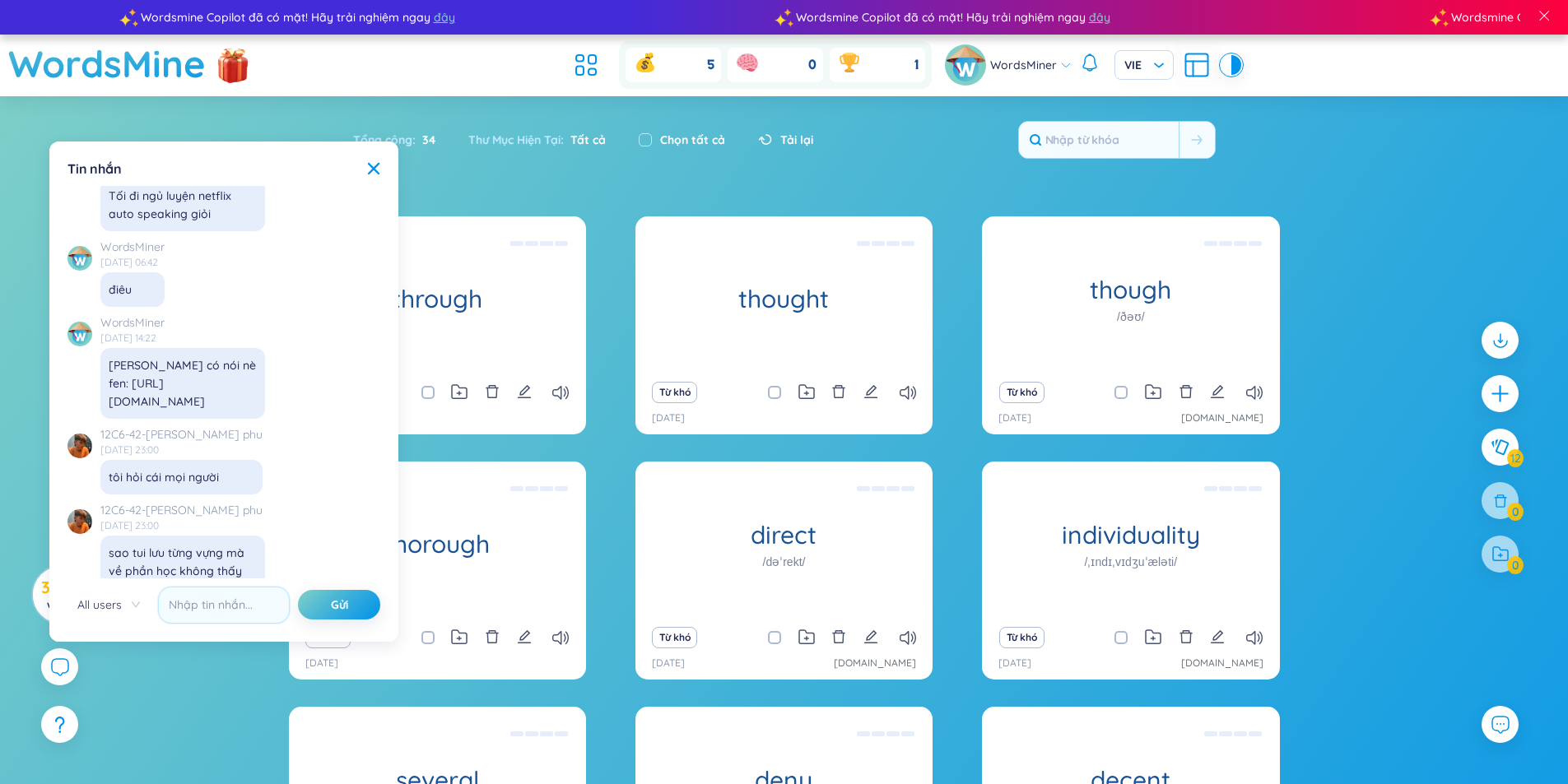
scroll to position [16088, 0]
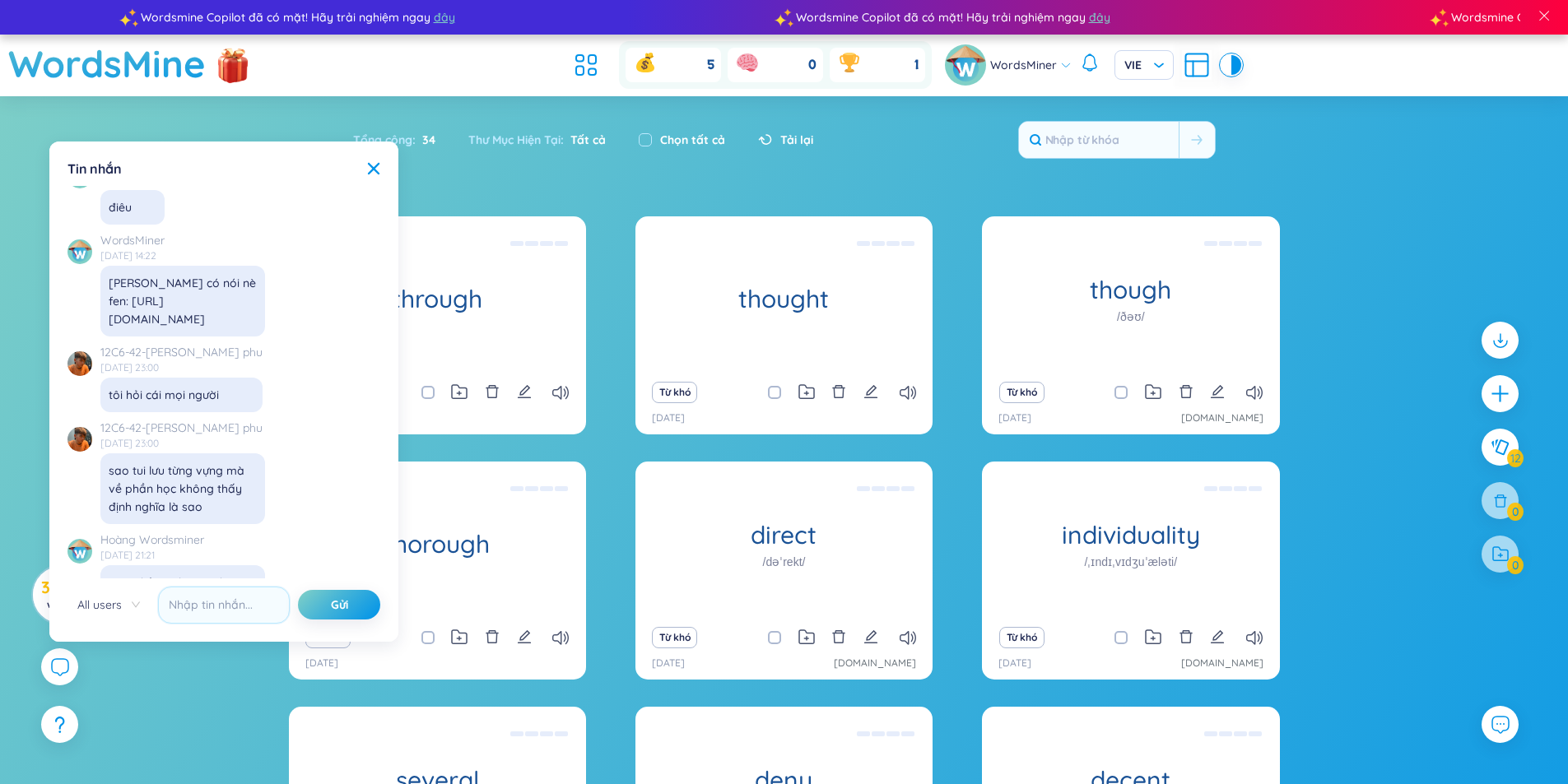
drag, startPoint x: 135, startPoint y: 360, endPoint x: 102, endPoint y: 300, distance: 68.5
click at [102, 300] on div "[PERSON_NAME] có nói nè fen: [URL][DOMAIN_NAME]" at bounding box center [183, 302] width 164 height 71
copy div "[URL][DOMAIN_NAME]"
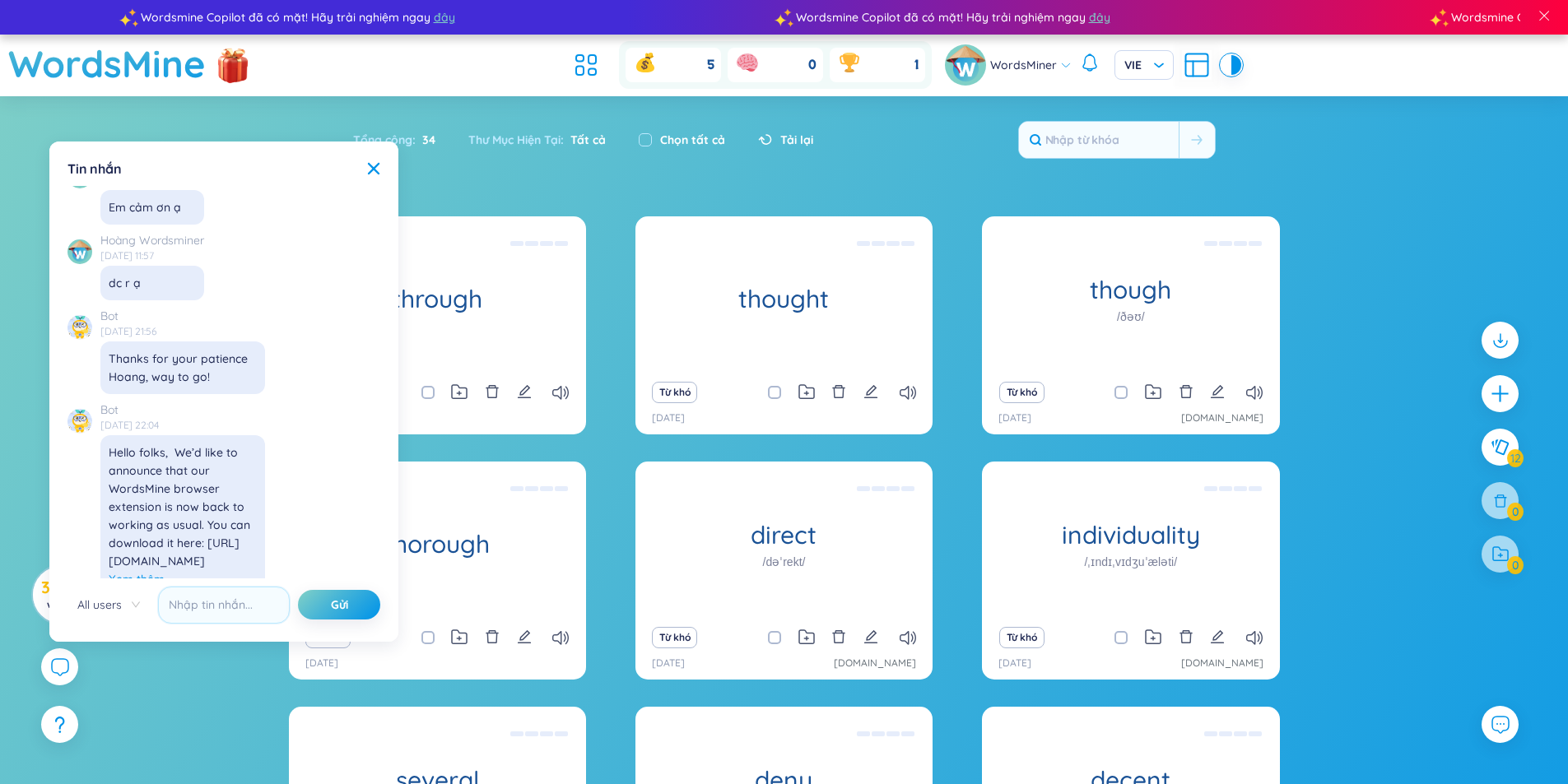
scroll to position [15348, 0]
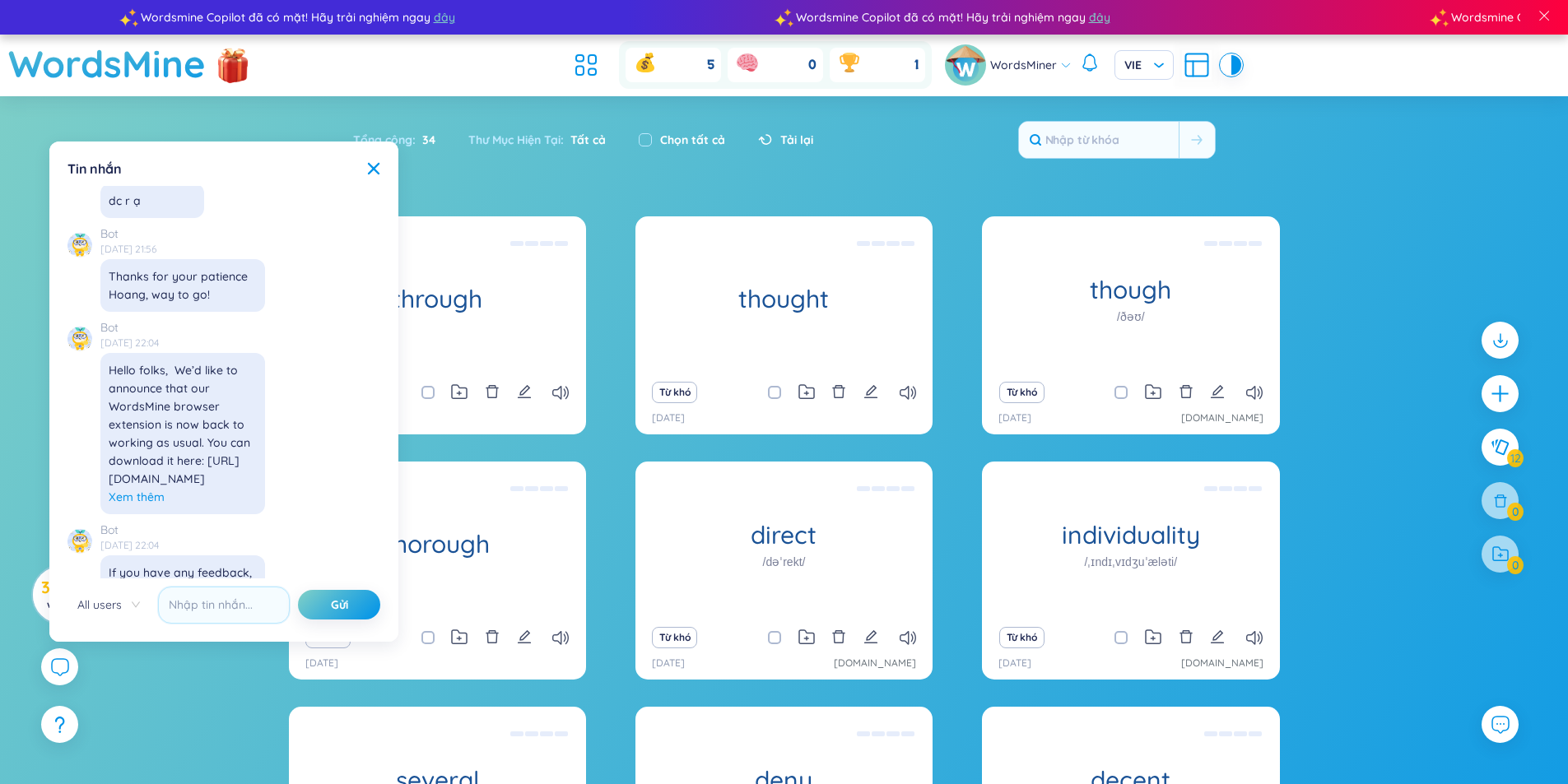
click at [135, 494] on span "Xem thêm" at bounding box center [136, 497] width 56 height 18
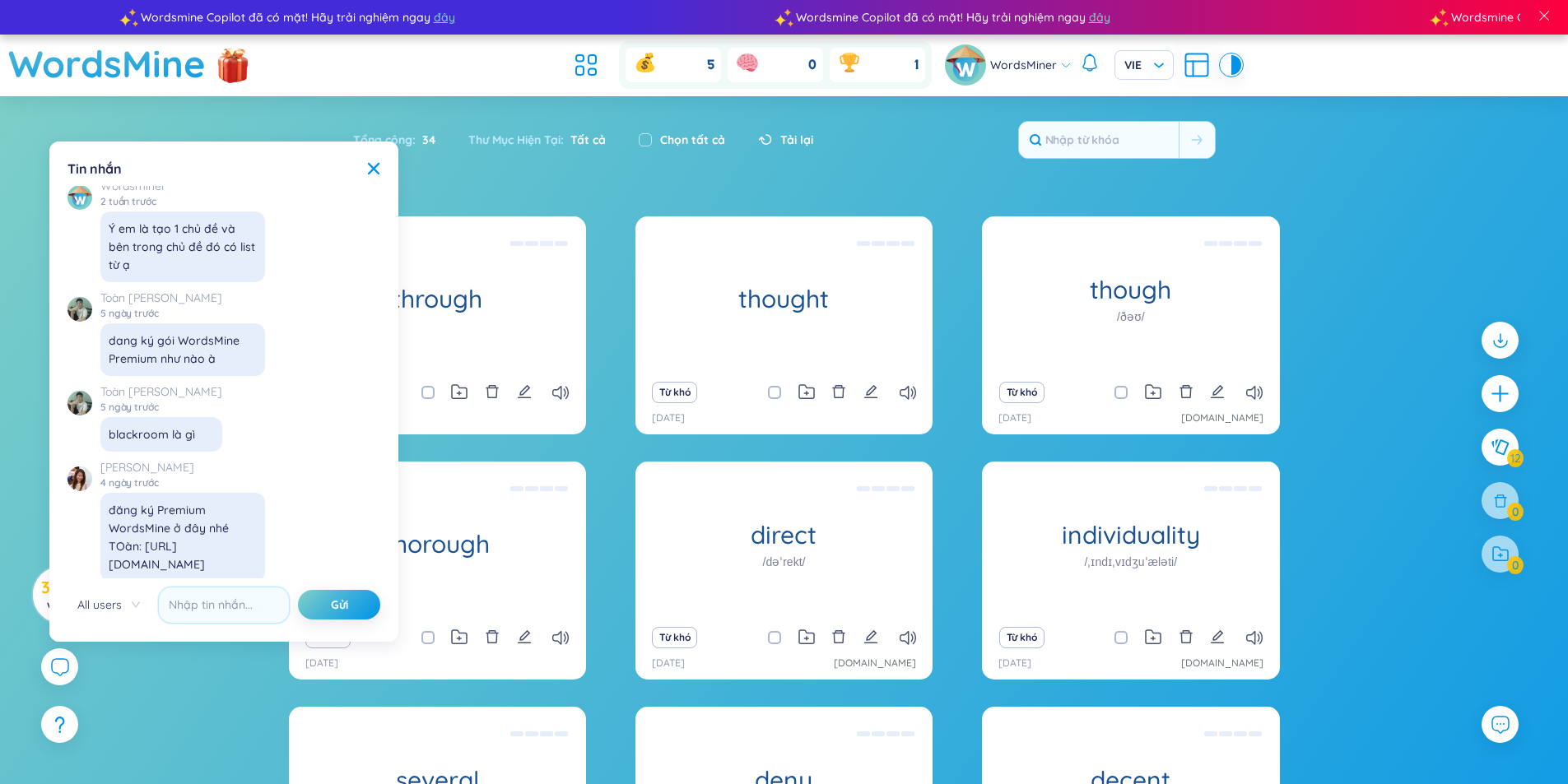
scroll to position [19005, 0]
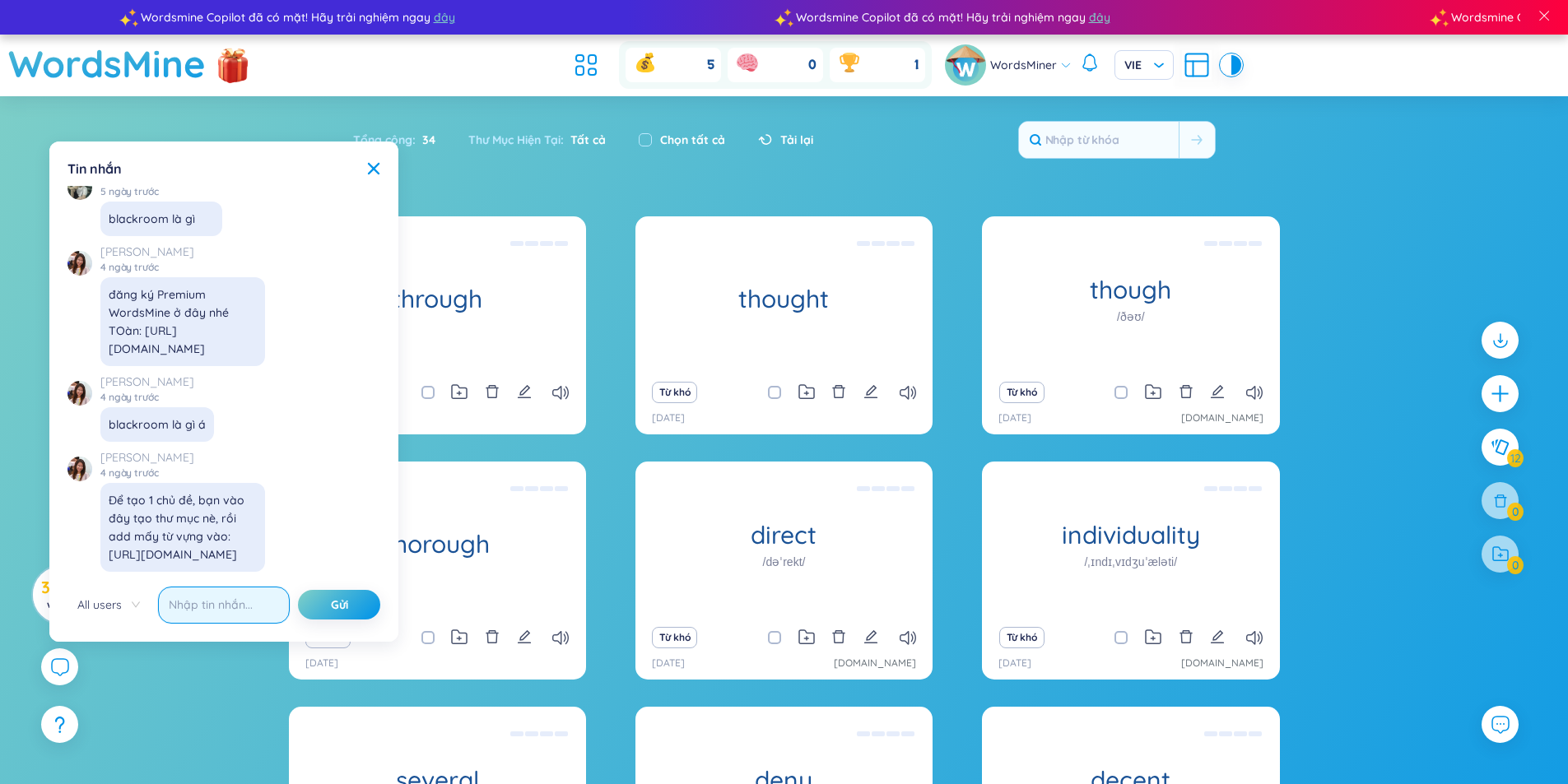
click at [199, 605] on input "text" at bounding box center [223, 605] width 132 height 37
click at [1509, 445] on button at bounding box center [1500, 448] width 41 height 41
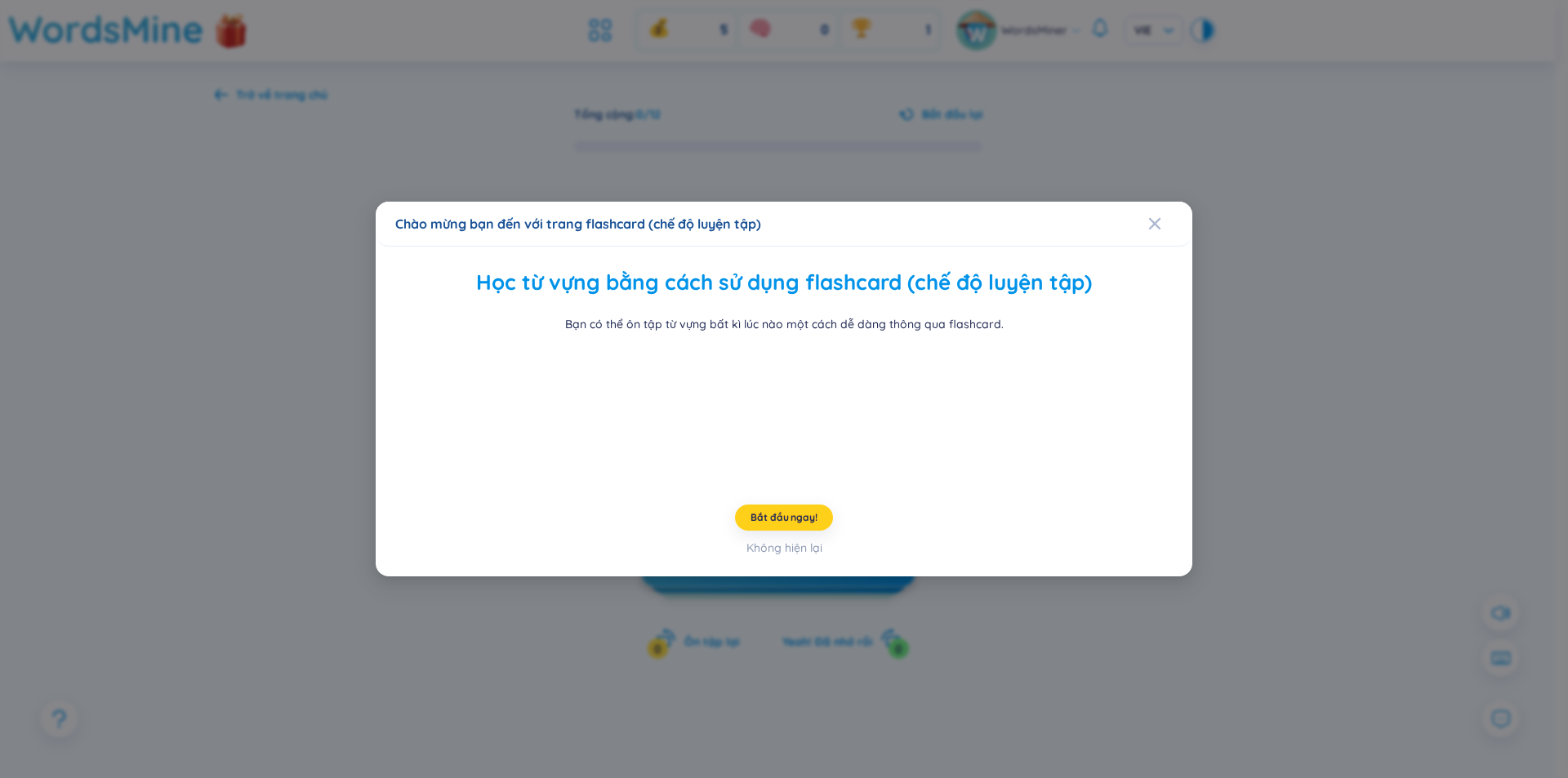
click at [804, 524] on span "Bắt đầu ngay!" at bounding box center [783, 518] width 66 height 13
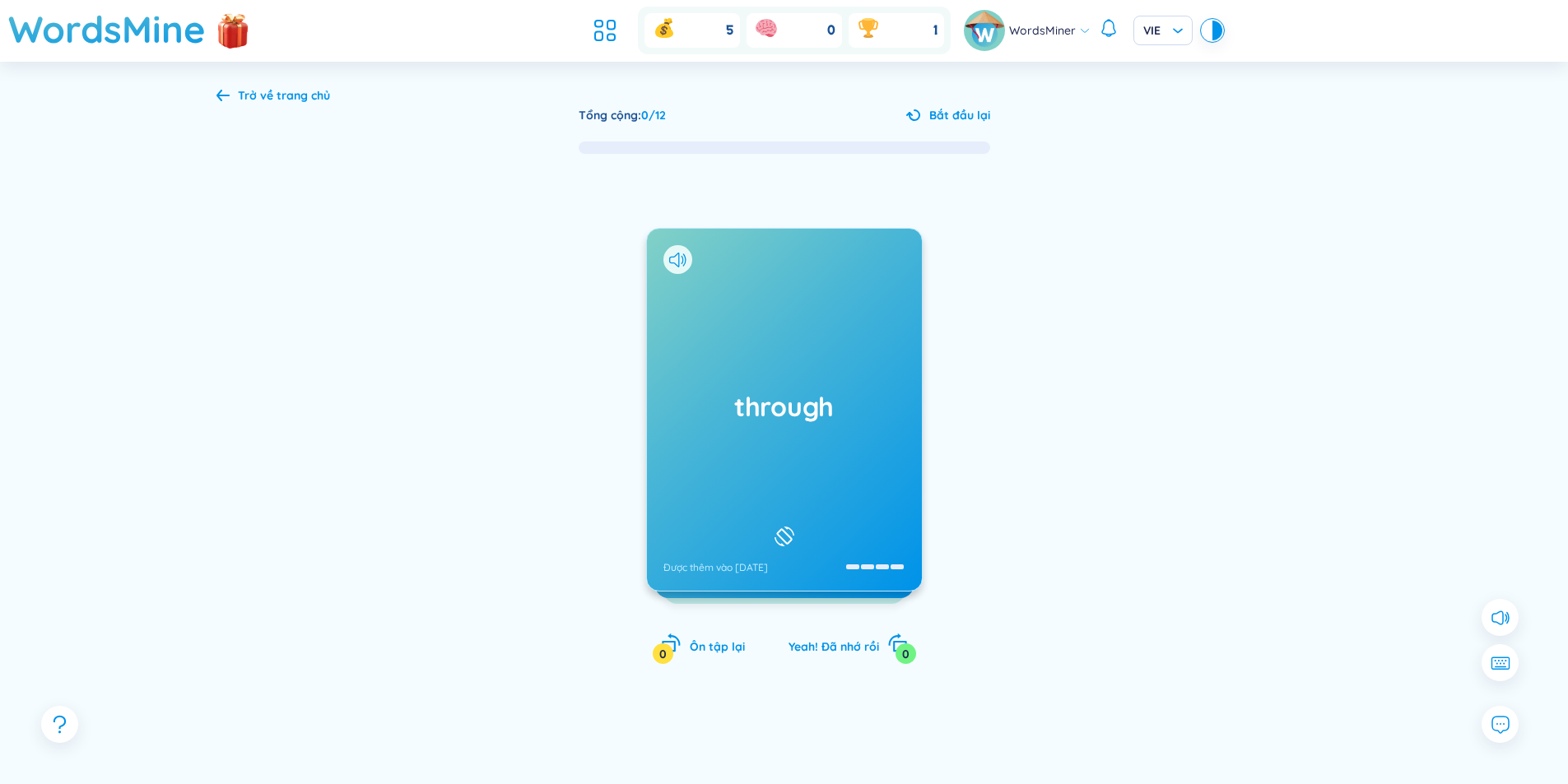
click at [757, 454] on div "through Được thêm vào [DATE]" at bounding box center [784, 409] width 275 height 362
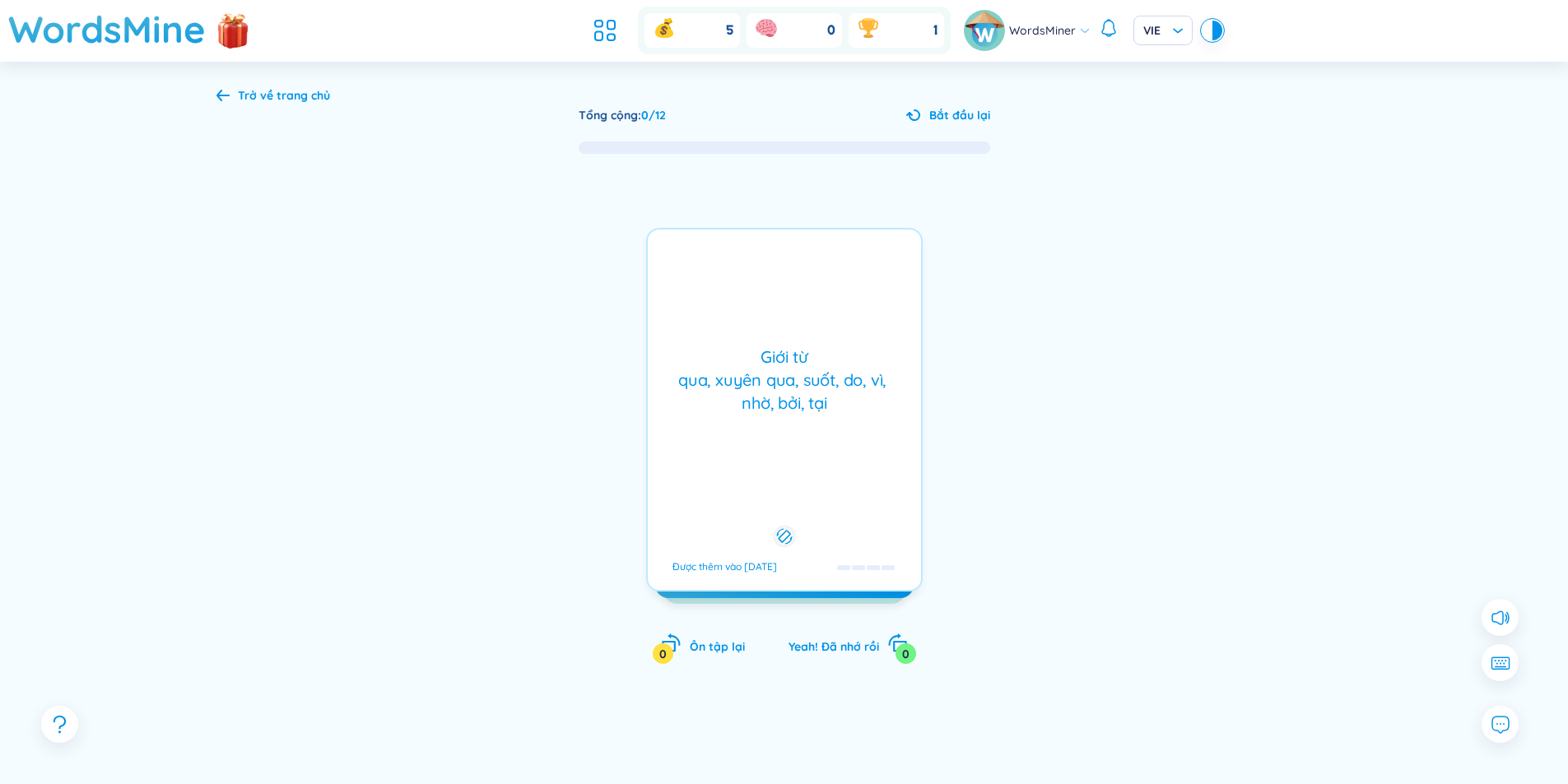
click at [757, 454] on div "Giới từ qua, xuyên qua, suốt, do, vì, nhờ, bởi, tại Được thêm vào [DATE]" at bounding box center [784, 409] width 277 height 364
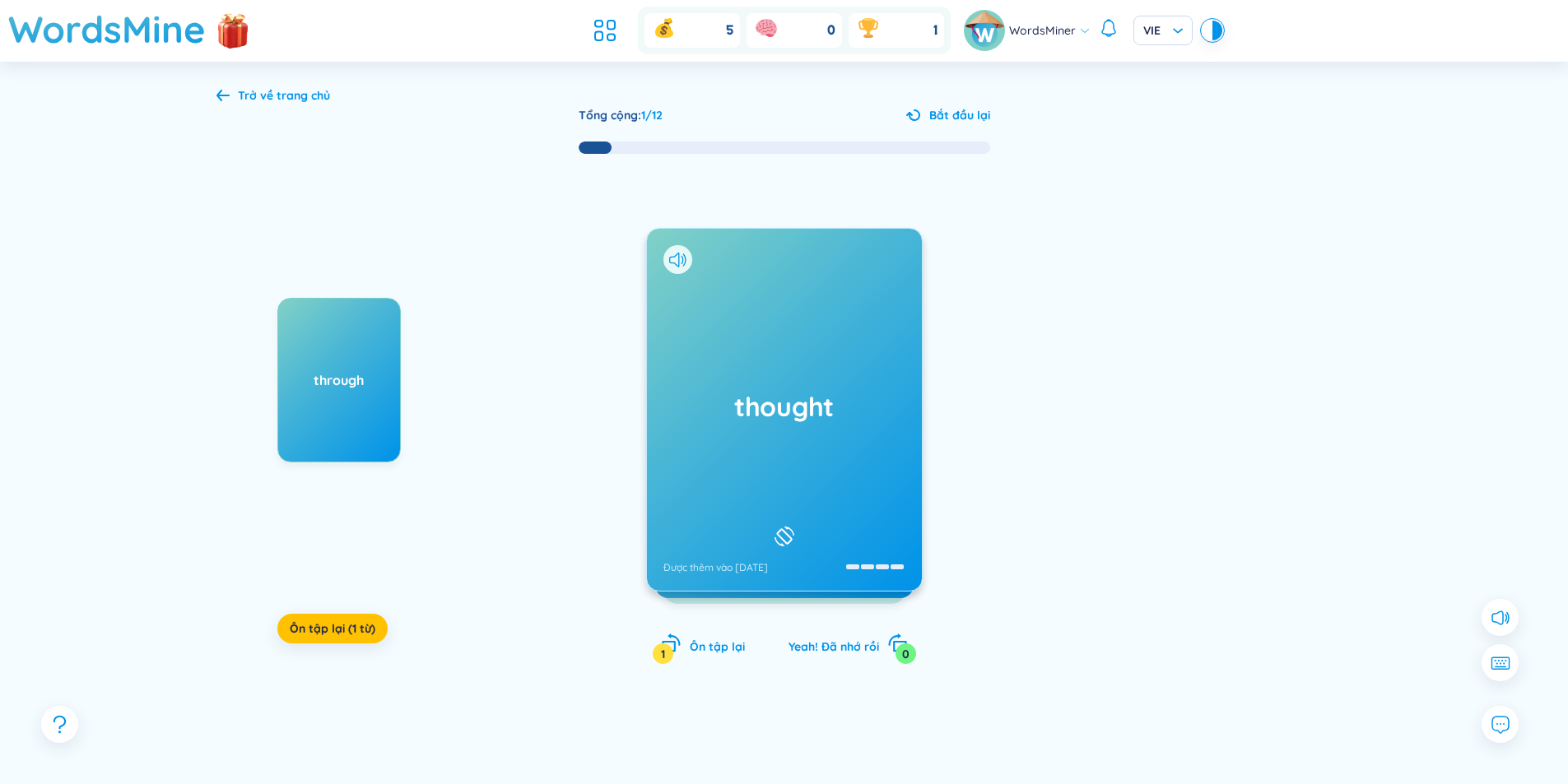
click at [798, 429] on div "thought Được thêm vào [DATE]" at bounding box center [784, 409] width 275 height 362
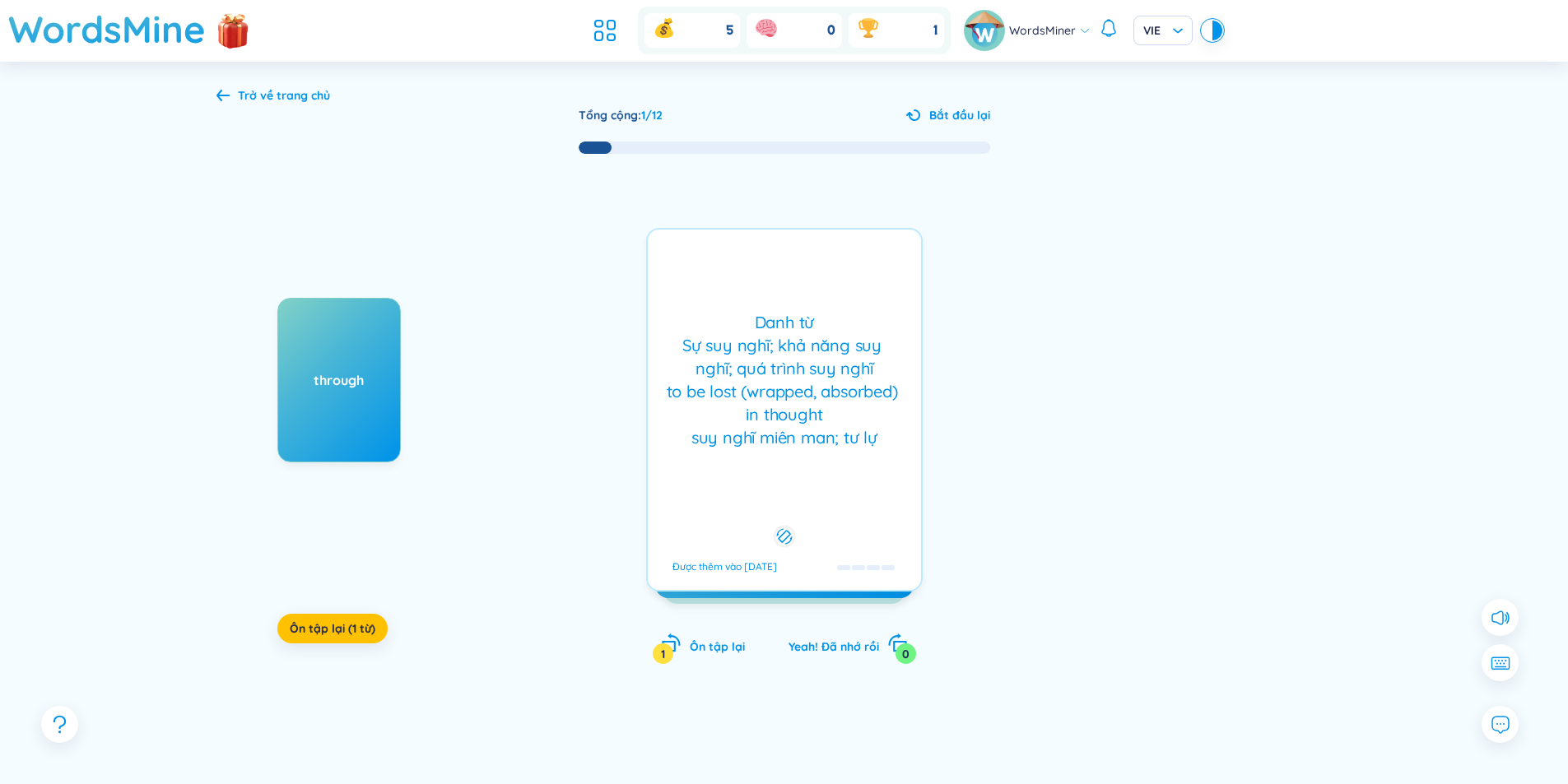
click at [803, 427] on div "Danh từ Sự suy nghĩ; khả năng suy nghĩ; quá trình suy nghĩ to be lost (wrapped,…" at bounding box center [784, 380] width 257 height 138
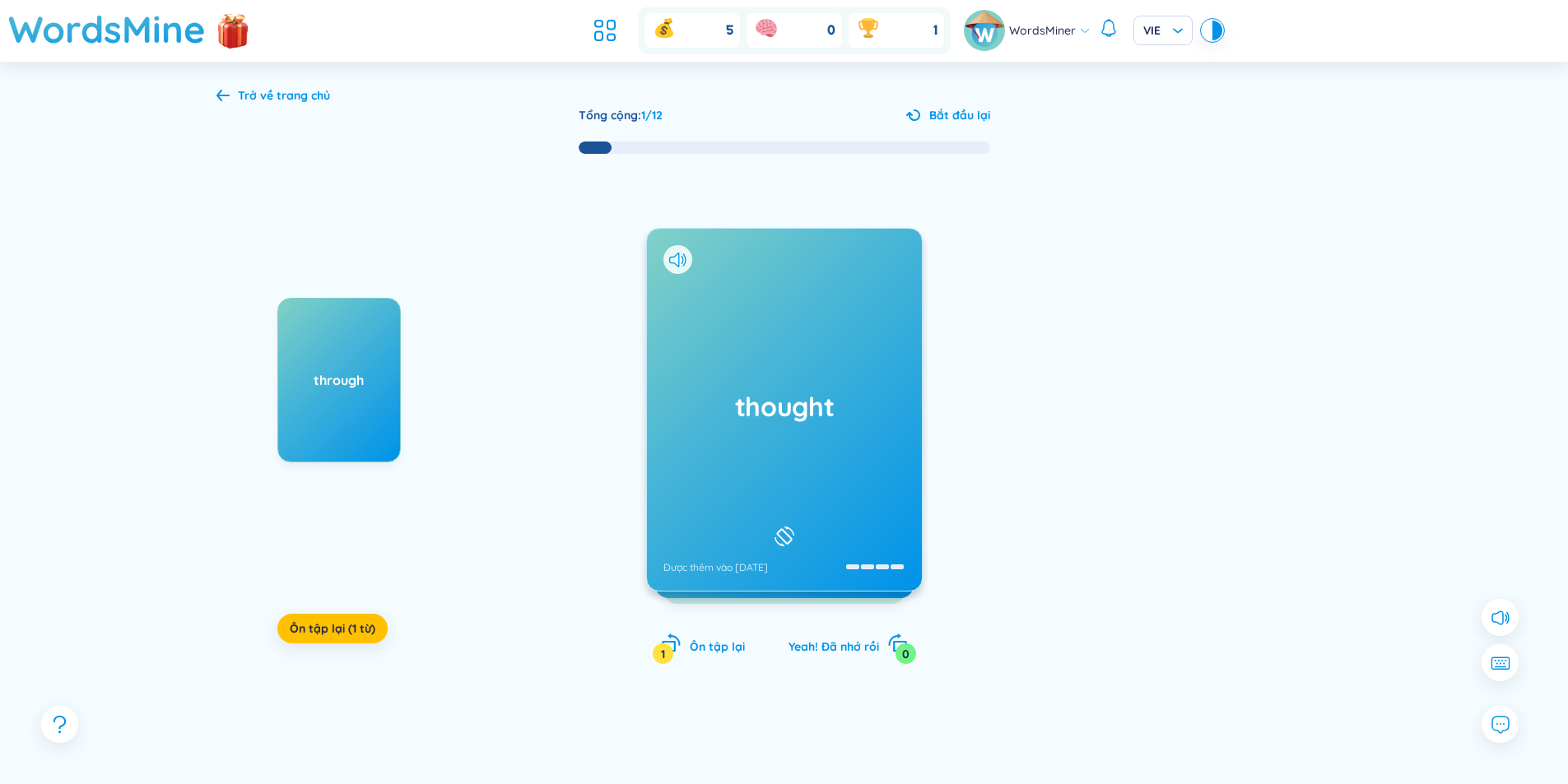
drag, startPoint x: 806, startPoint y: 428, endPoint x: 1025, endPoint y: 457, distance: 220.9
click at [1025, 457] on div "through Ôn tập lại (1 từ) thought Được thêm vào [DATE] Danh từ Sự suy nghĩ; khả…" at bounding box center [784, 427] width 1136 height 542
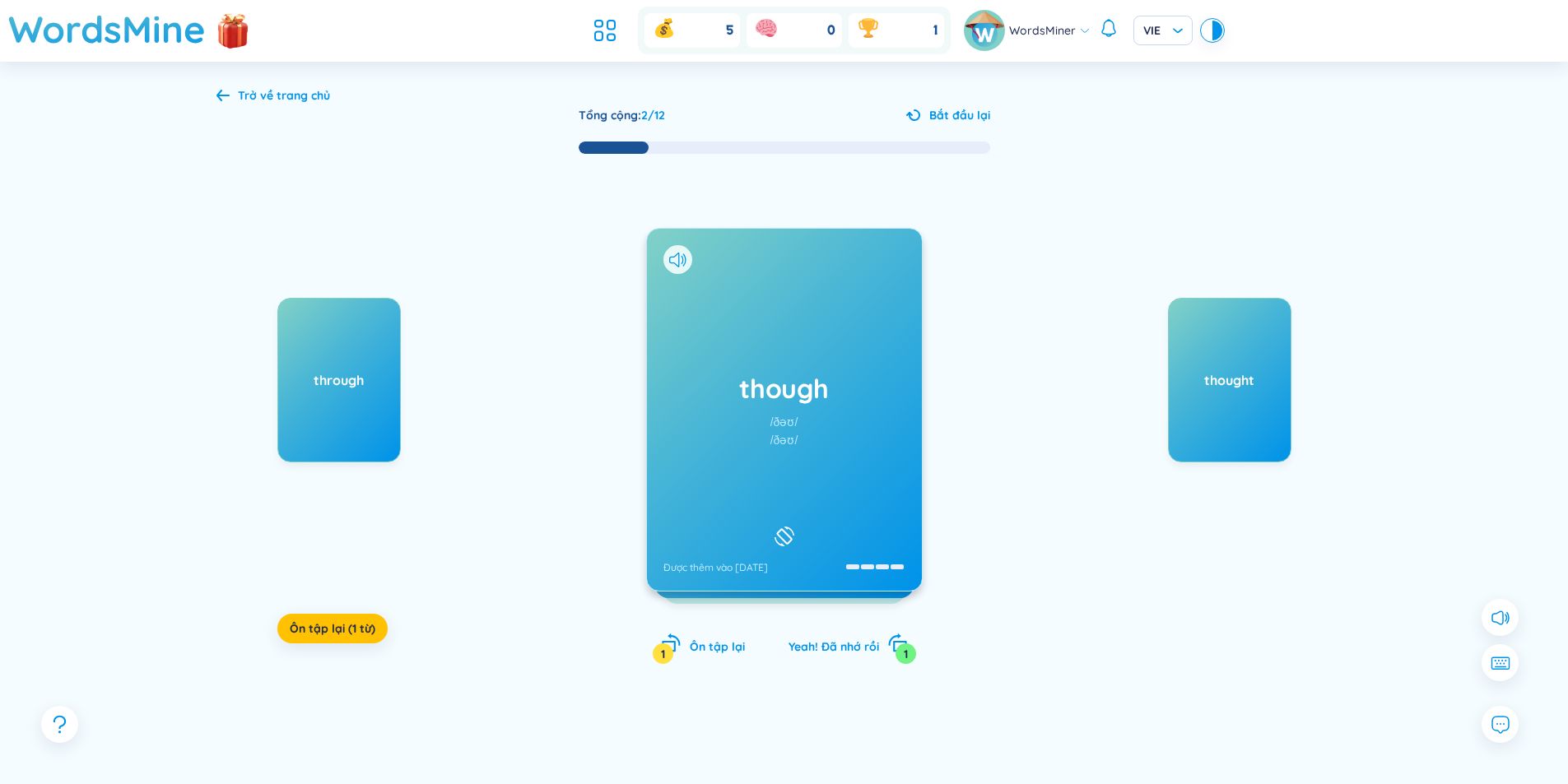
click at [785, 527] on icon at bounding box center [784, 536] width 20 height 20
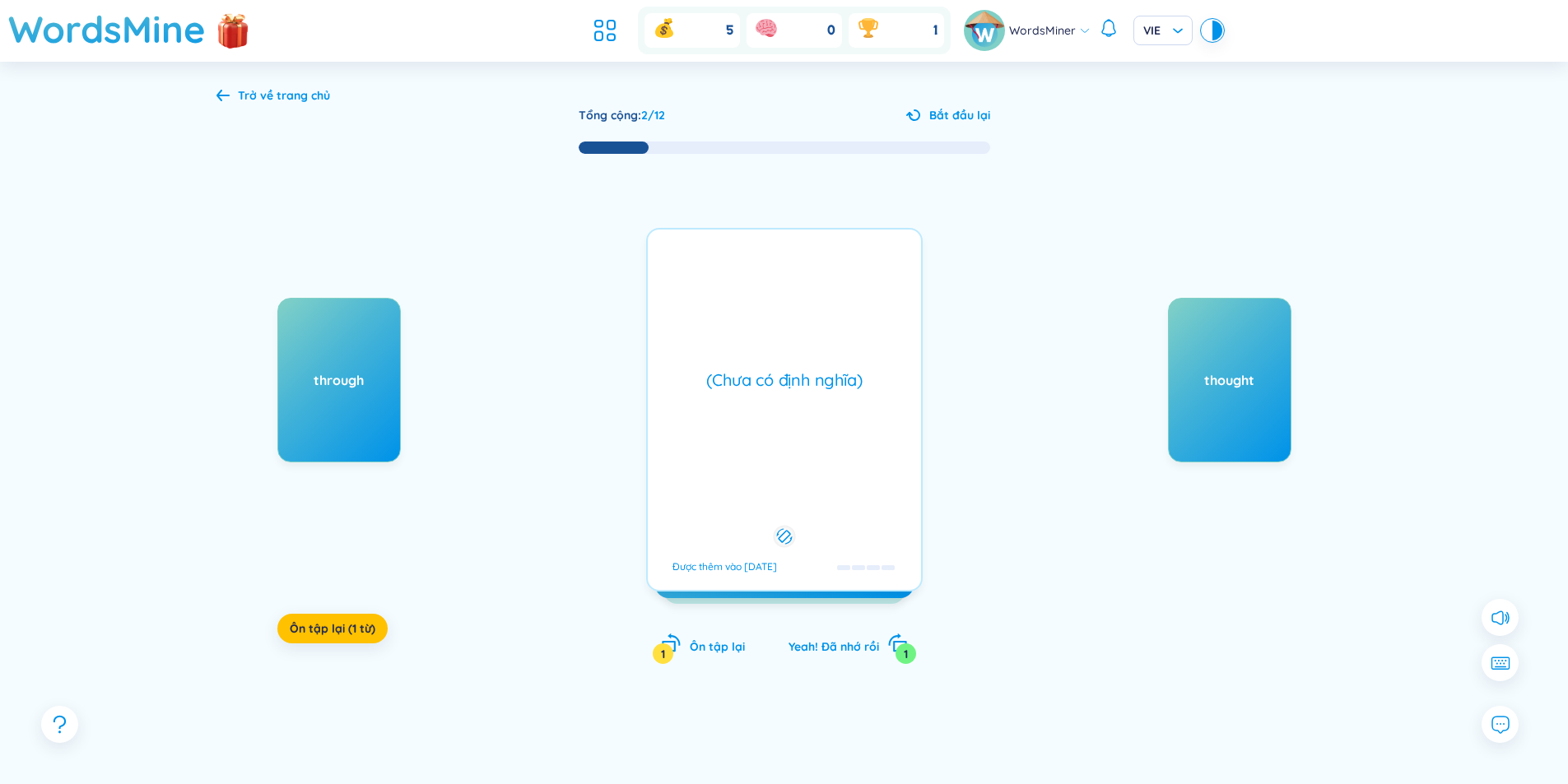
click at [789, 527] on icon at bounding box center [784, 536] width 15 height 20
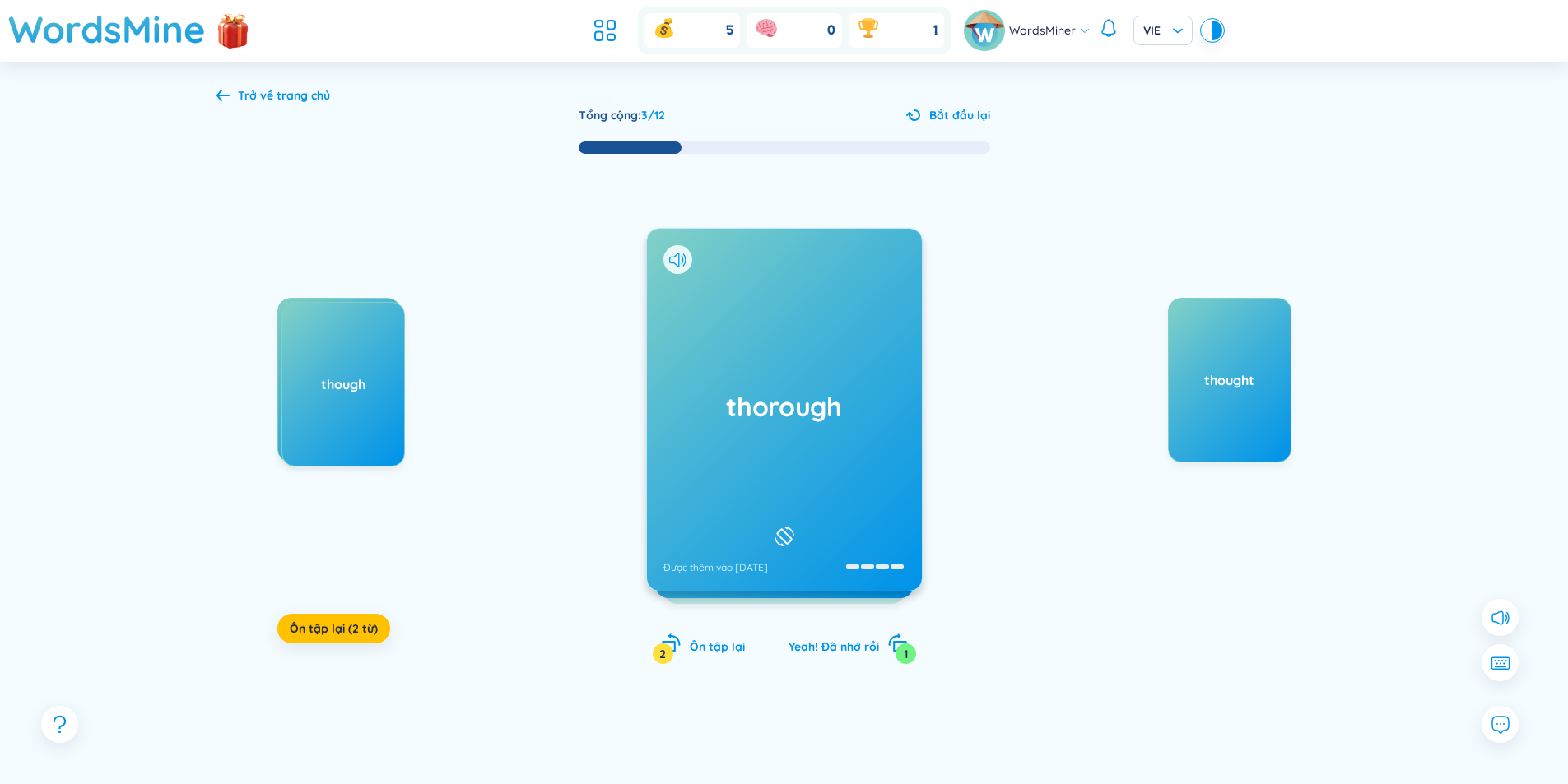
click at [787, 528] on icon at bounding box center [784, 536] width 25 height 20
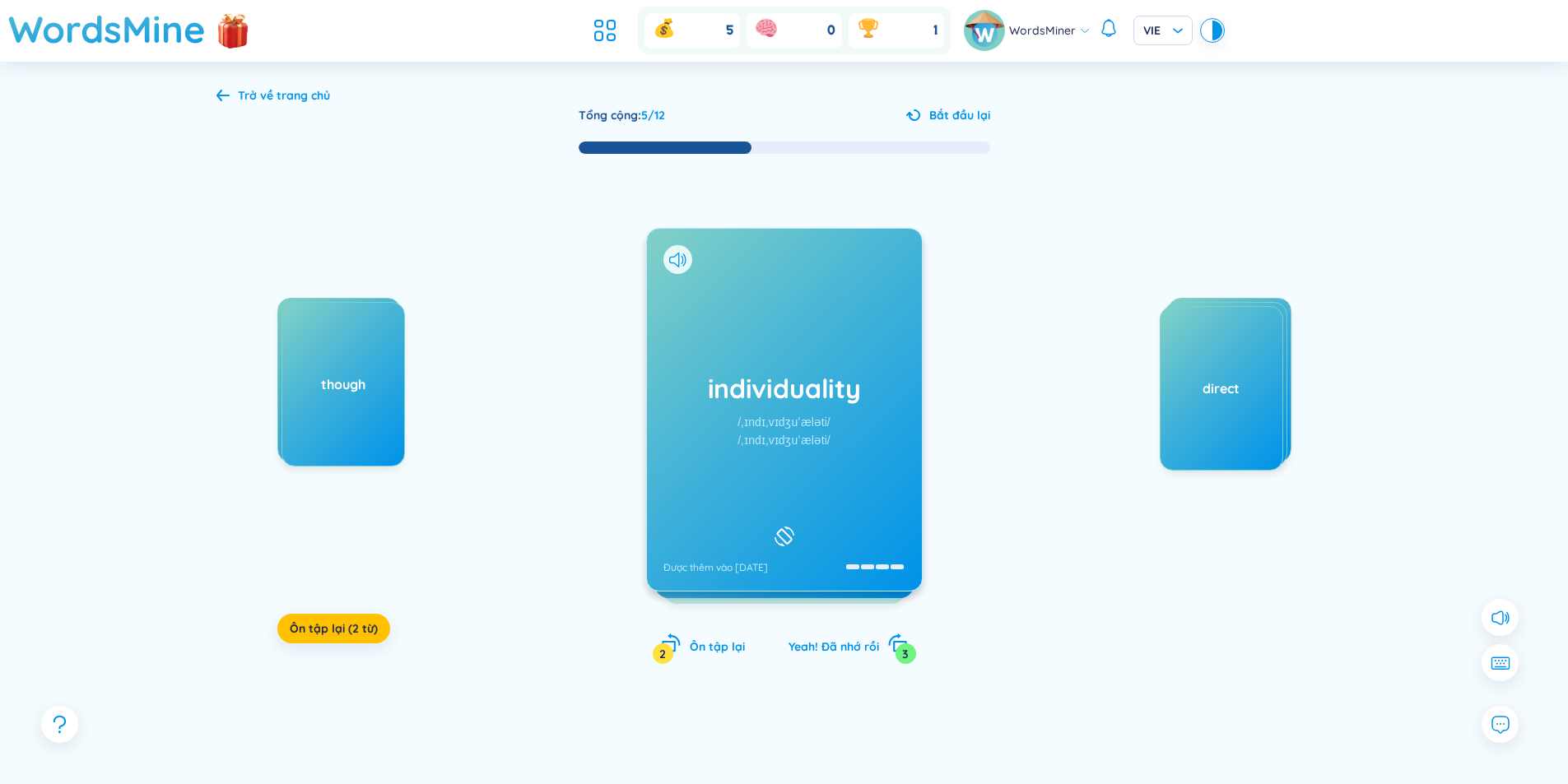
click at [778, 529] on icon at bounding box center [784, 536] width 25 height 20
click at [778, 529] on rect at bounding box center [784, 536] width 14 height 14
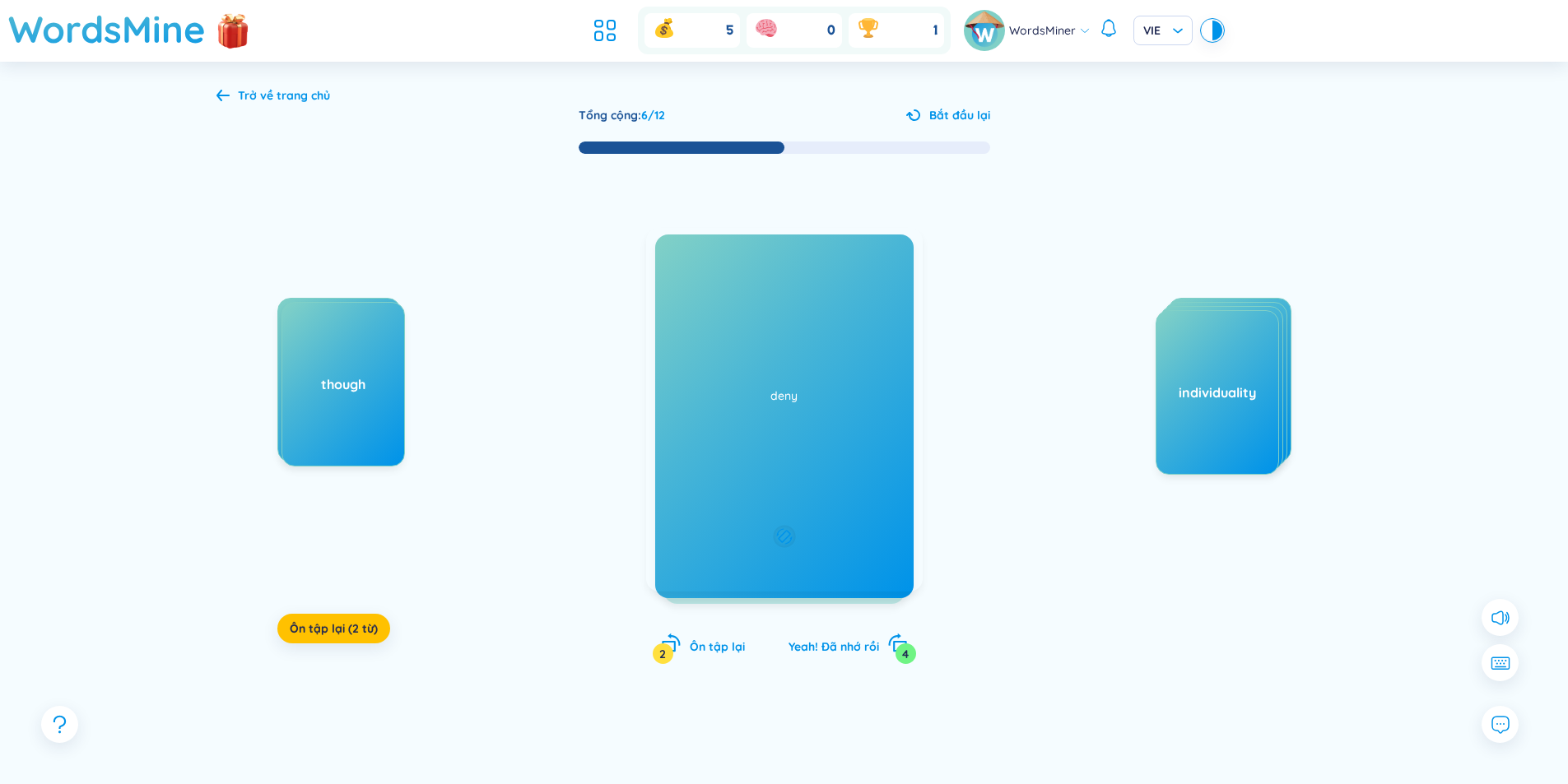
click at [786, 529] on icon at bounding box center [784, 536] width 15 height 20
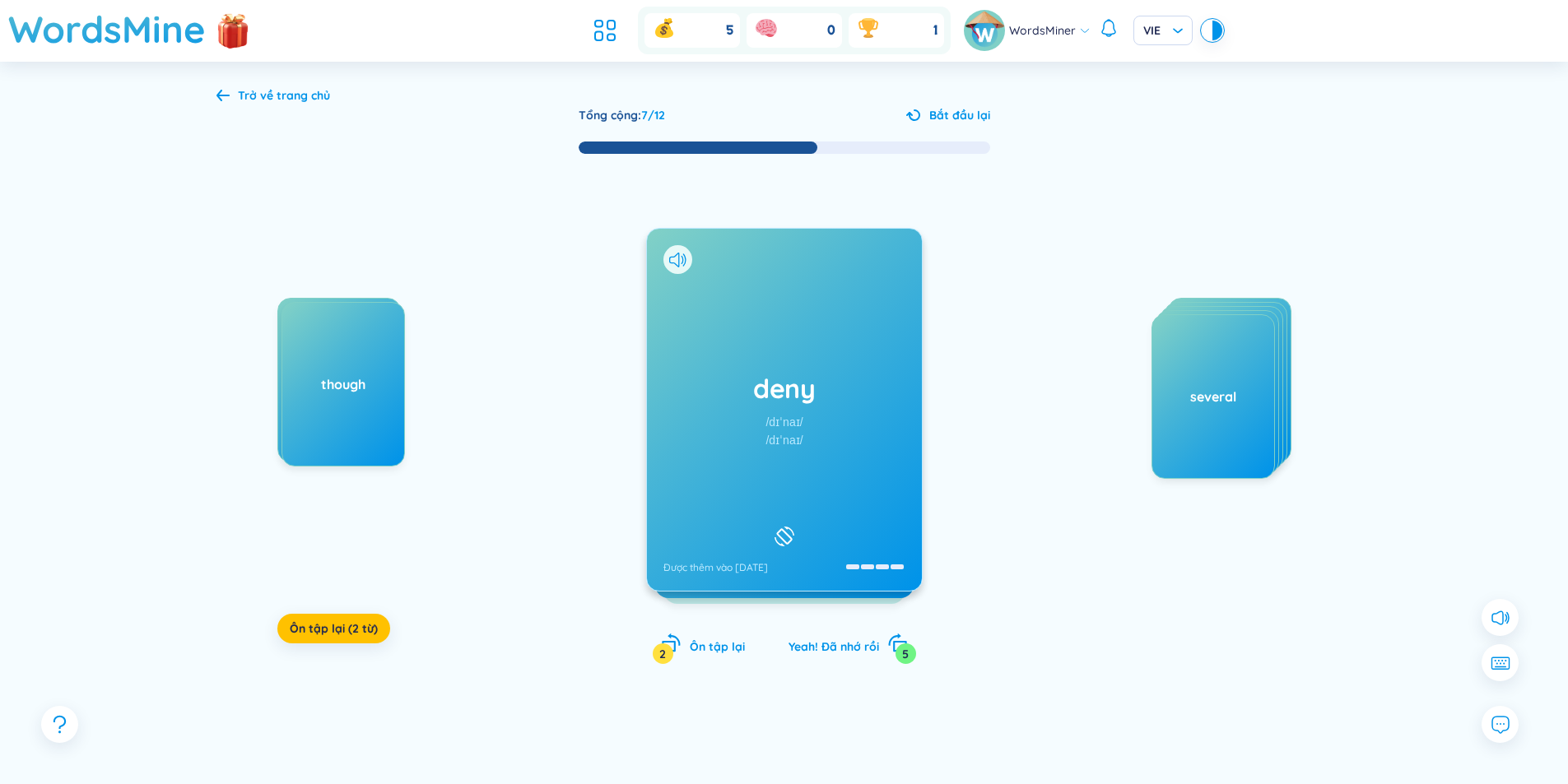
click at [779, 527] on icon at bounding box center [784, 536] width 25 height 20
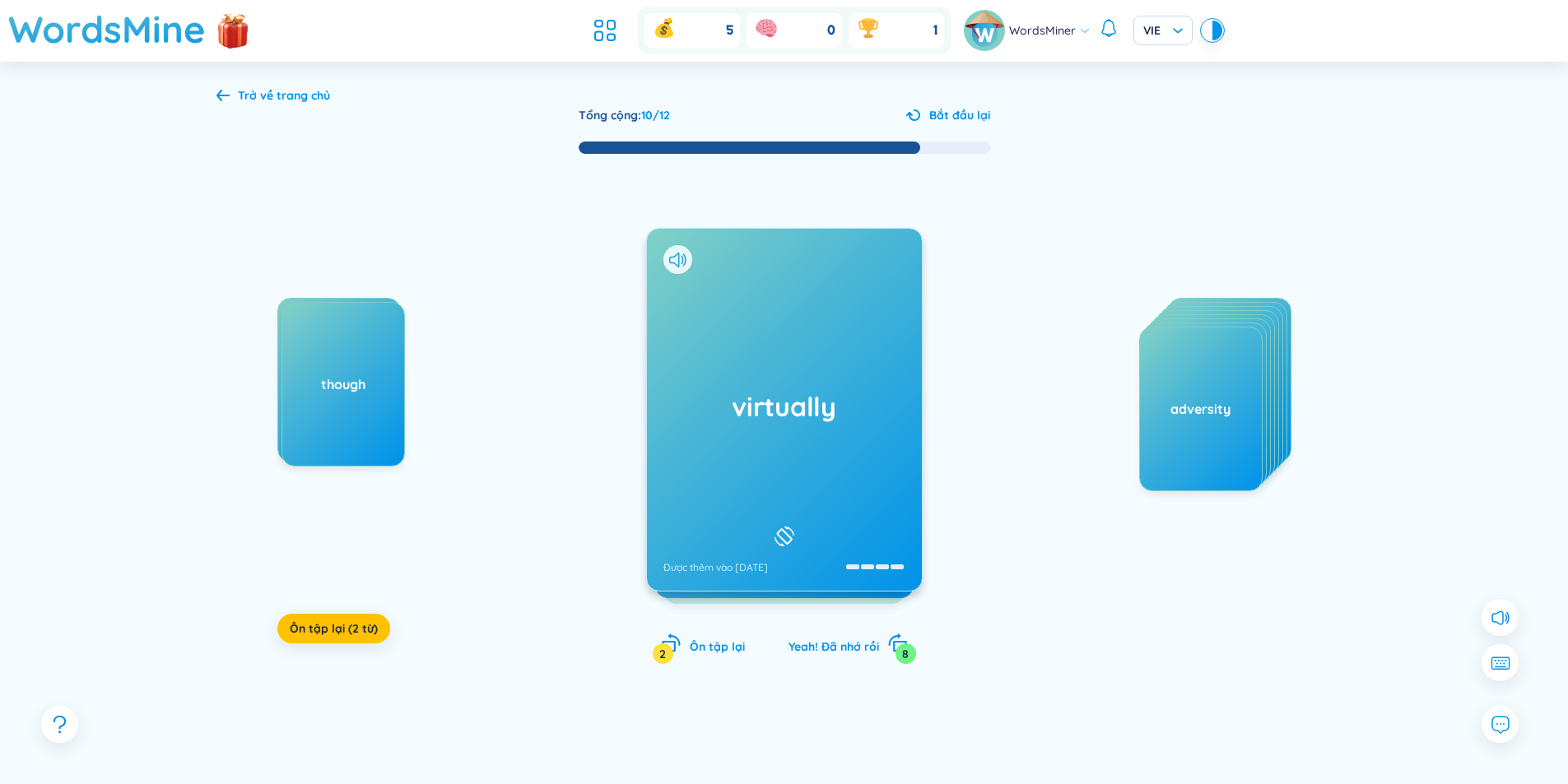
click at [760, 514] on div "virtually Được thêm vào [DATE]" at bounding box center [784, 409] width 275 height 362
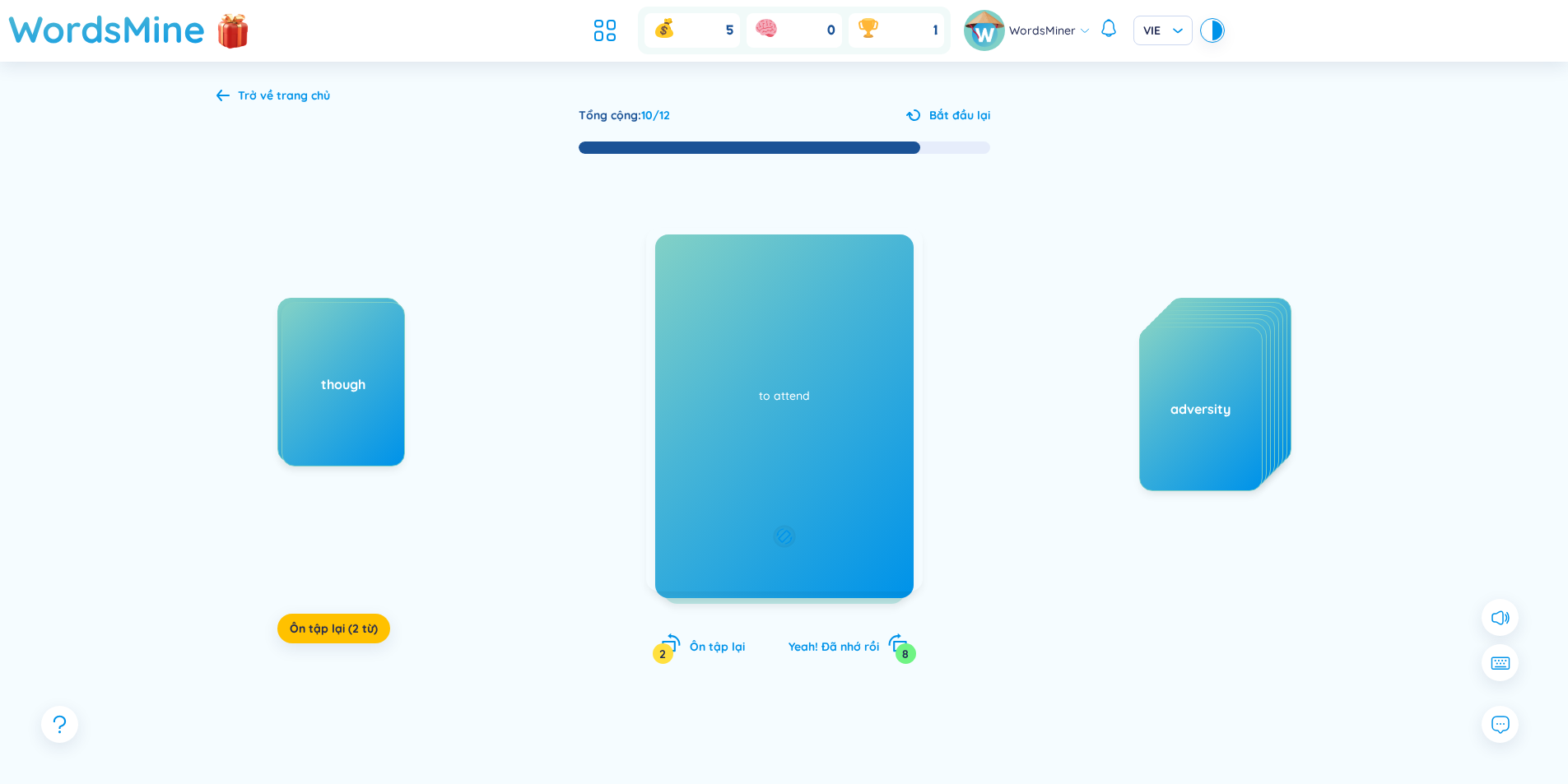
click at [760, 514] on div "Phó từ Thực sự, một cách chính thức Hầu như, gần như There's virtually none lef…" at bounding box center [784, 409] width 277 height 364
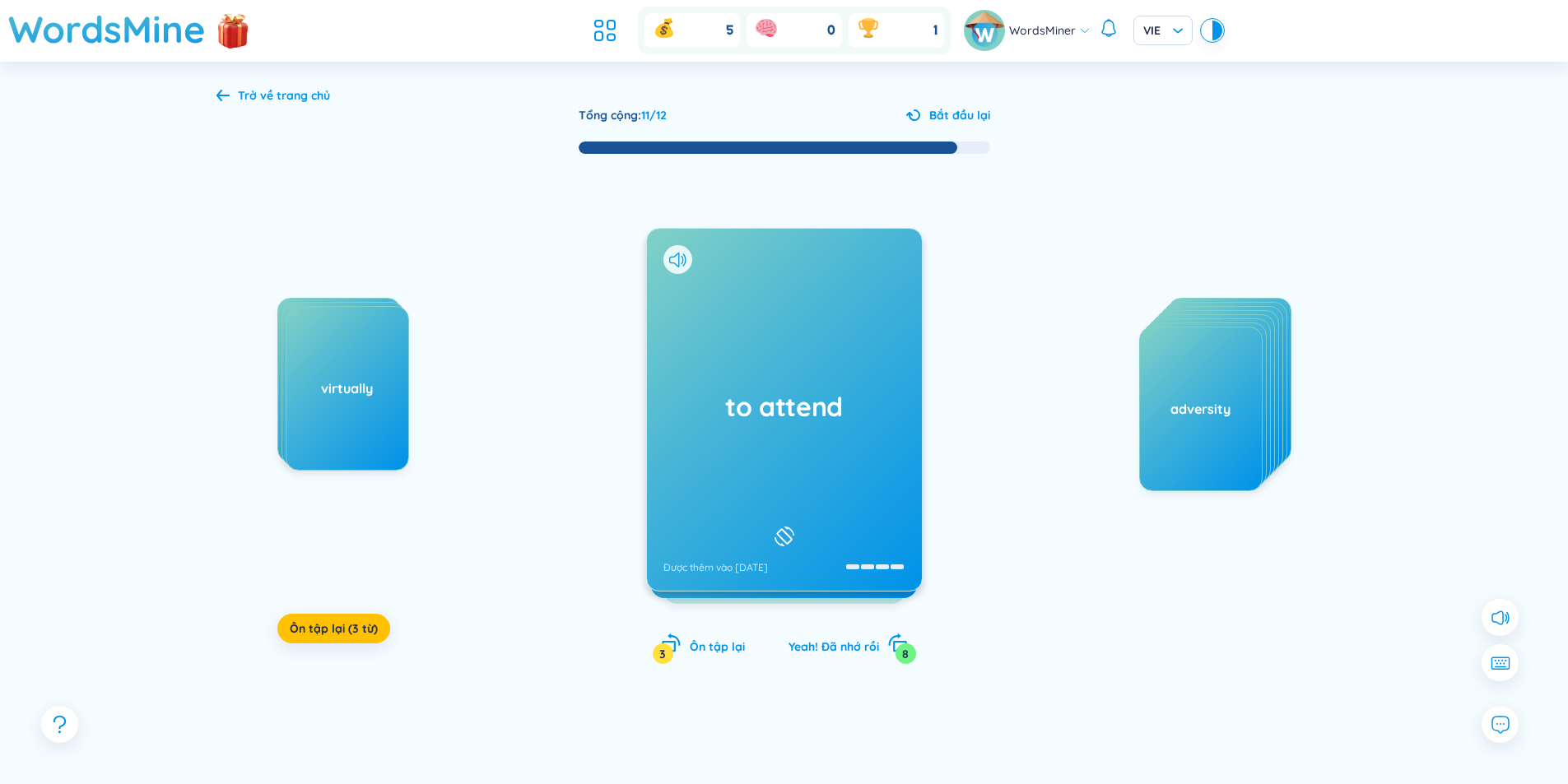
click at [783, 527] on icon at bounding box center [784, 536] width 25 height 20
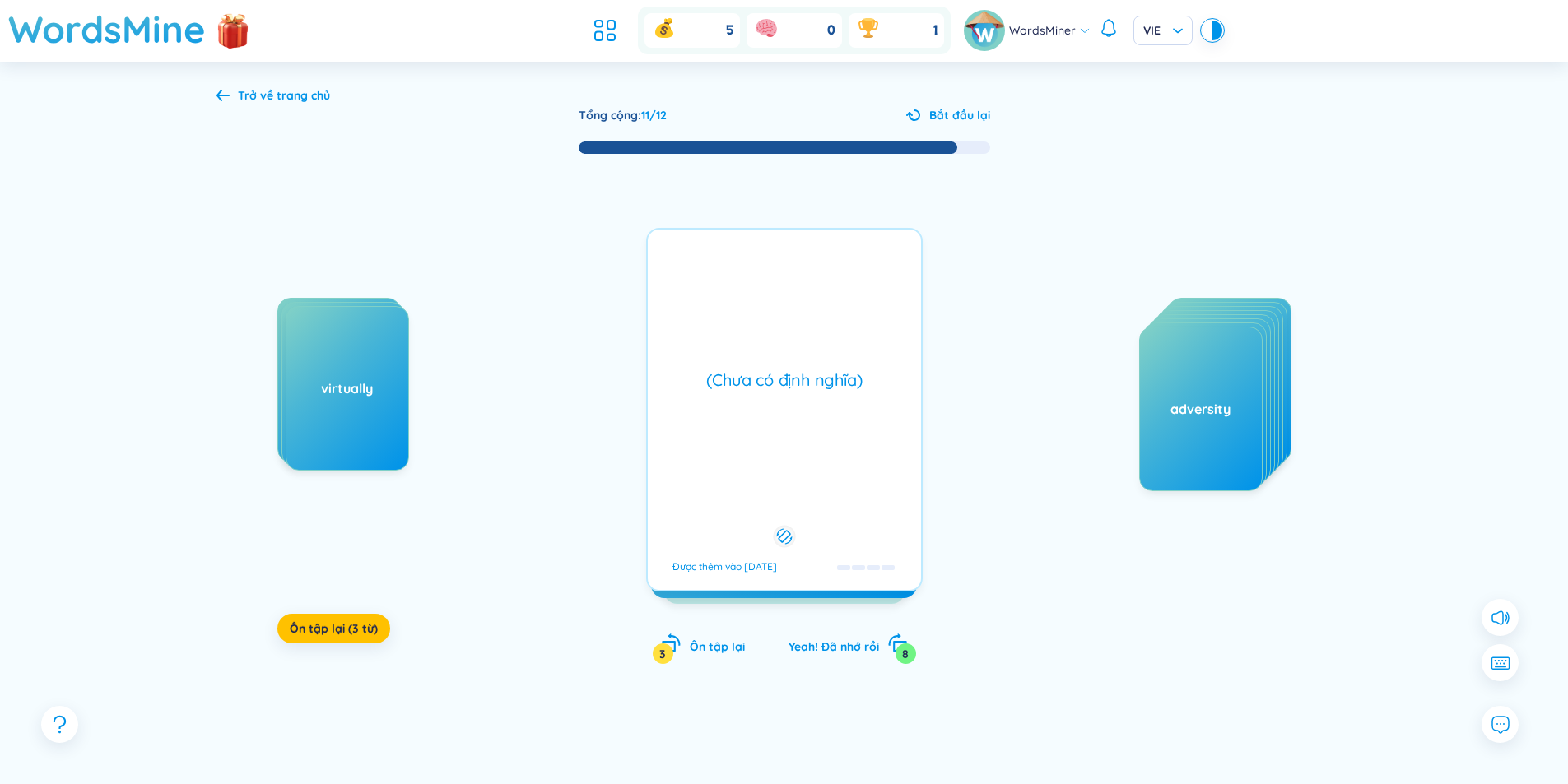
click at [783, 529] on icon at bounding box center [784, 537] width 15 height 15
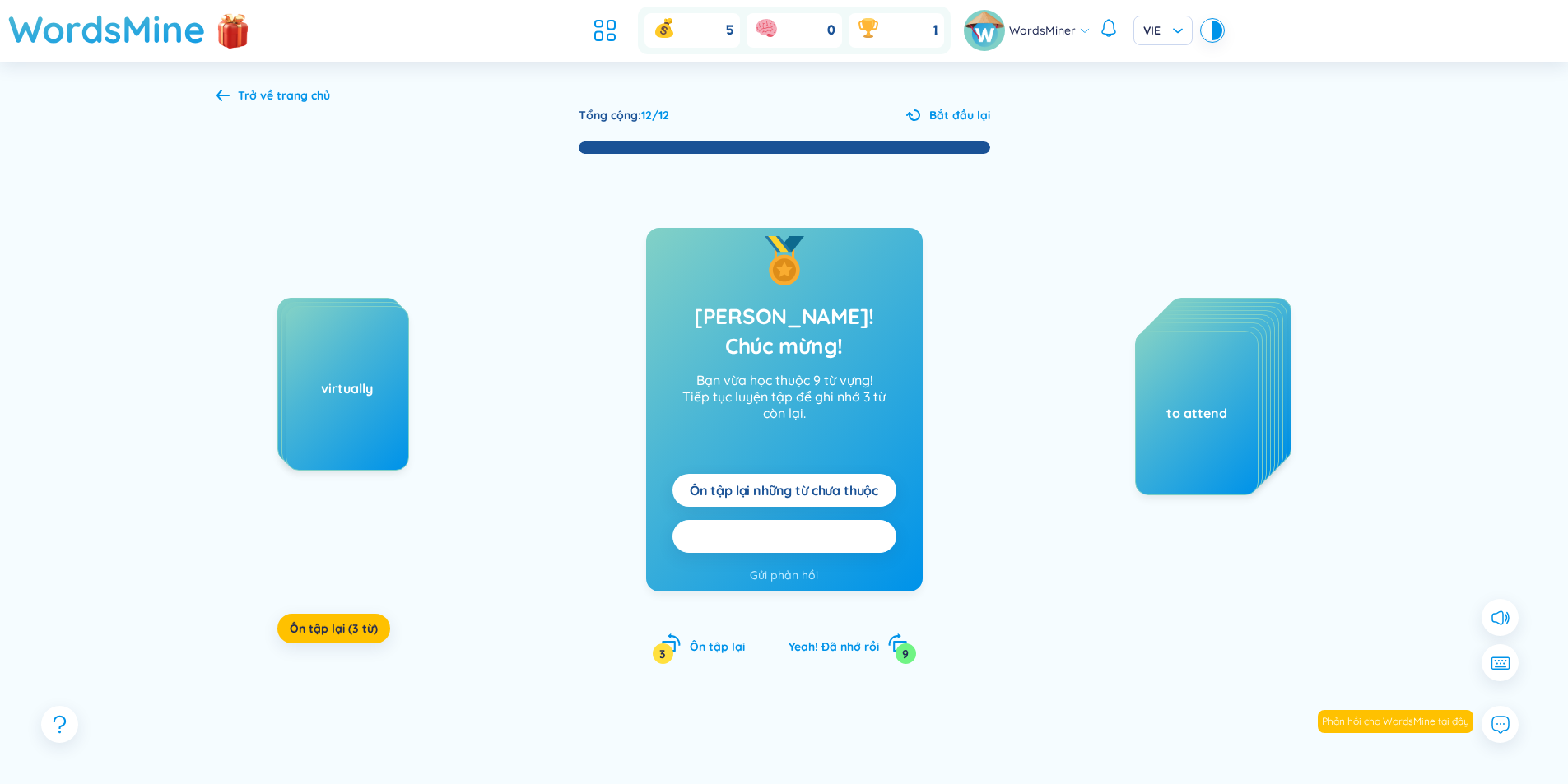
click at [757, 527] on span "Ôn tập lại tất cả here" at bounding box center [784, 536] width 131 height 18
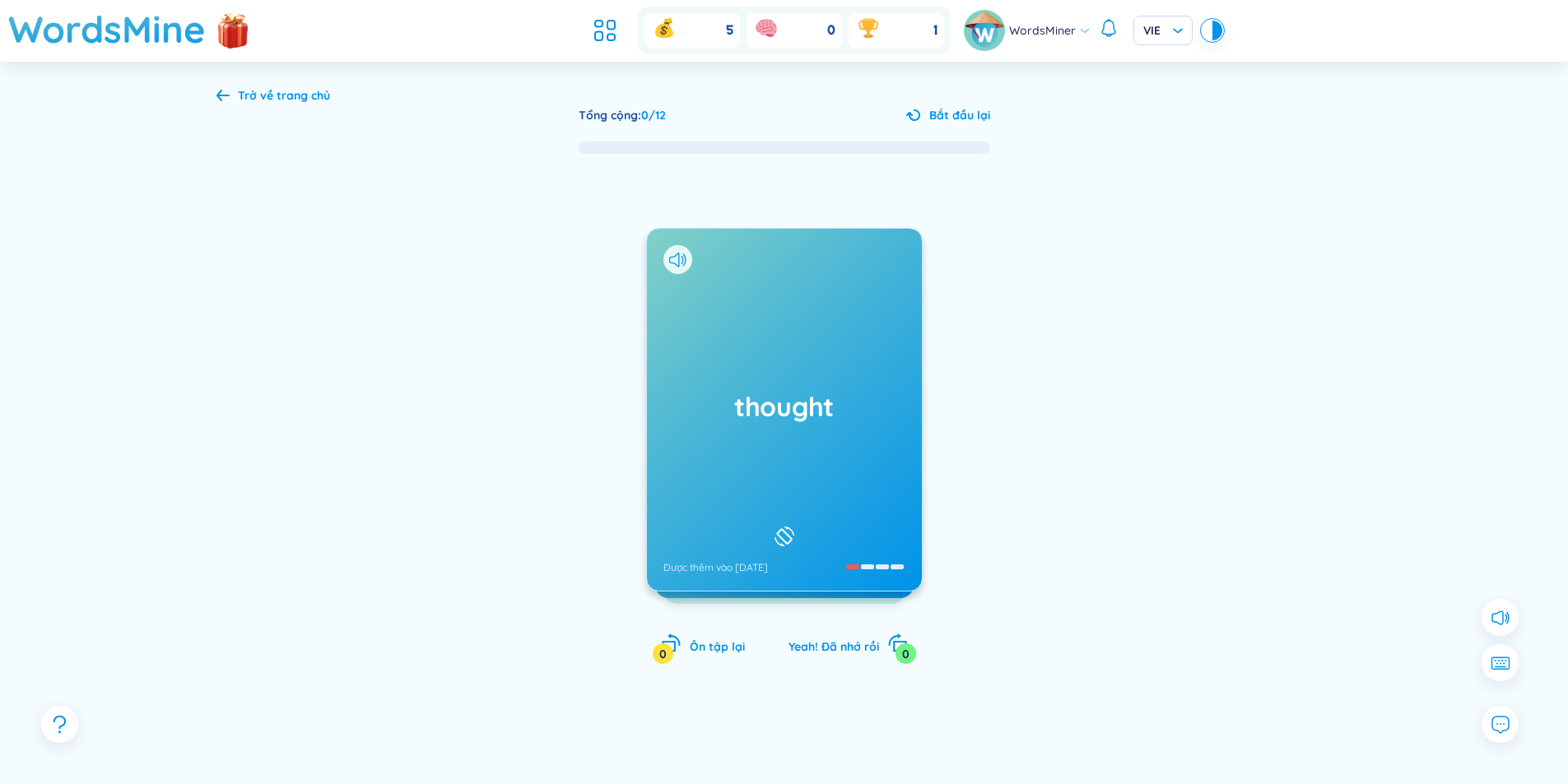
click at [774, 449] on div "thought Được thêm vào [DATE]" at bounding box center [784, 409] width 275 height 362
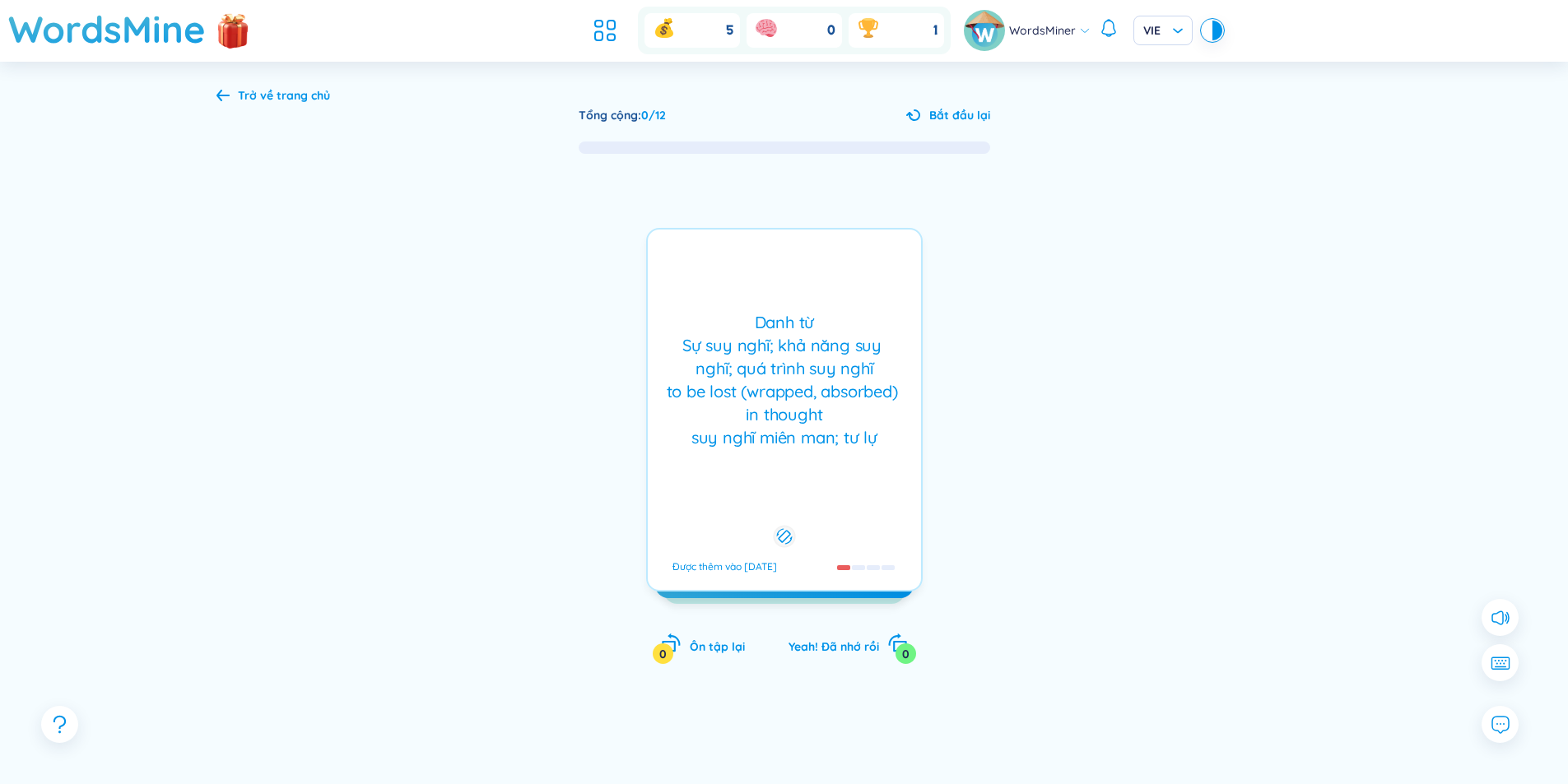
click at [774, 449] on div "Danh từ Sự suy nghĩ; khả năng suy nghĩ; quá trình suy nghĩ to be lost (wrapped,…" at bounding box center [784, 380] width 257 height 138
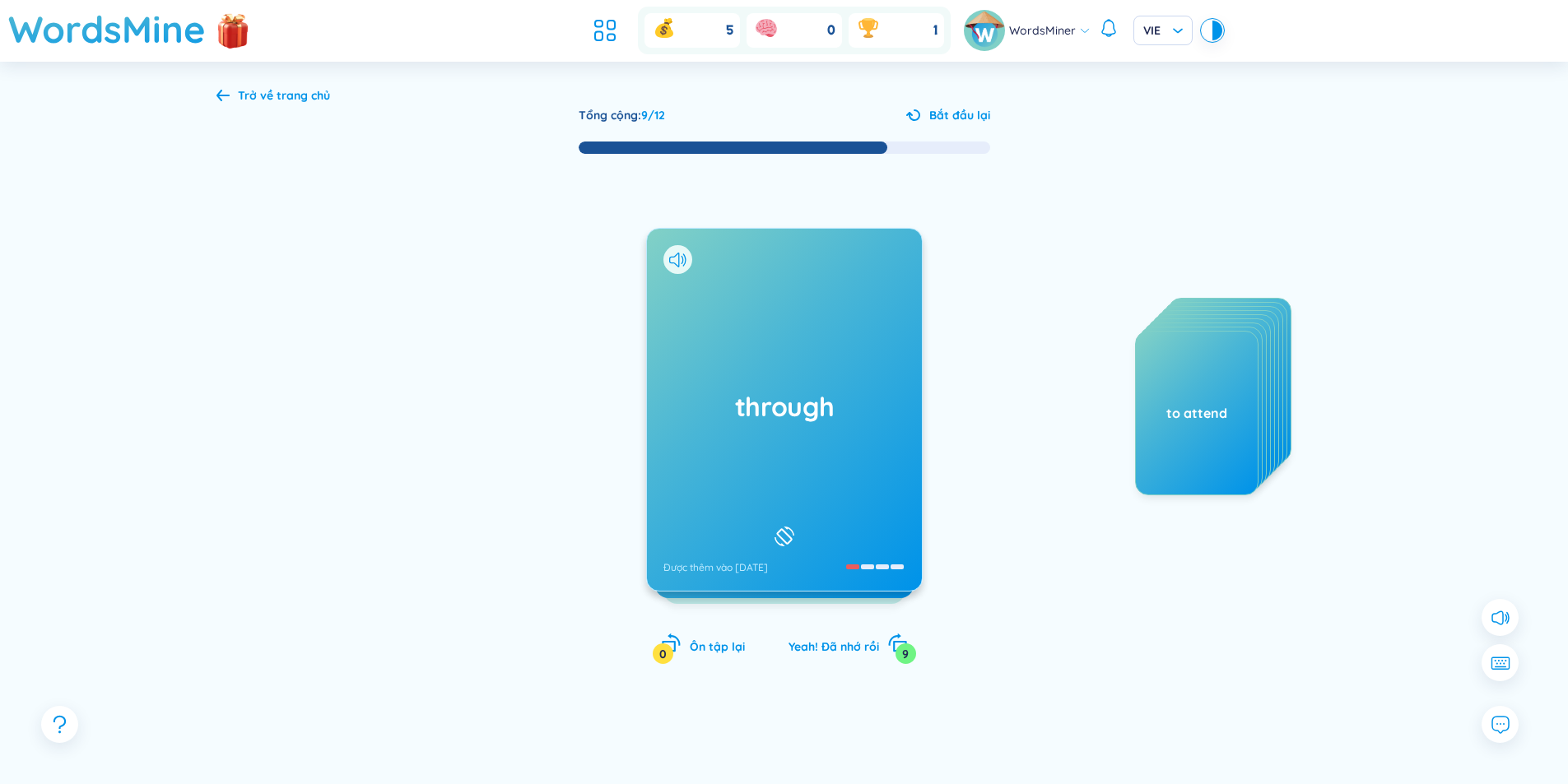
click at [785, 456] on div "through Được thêm vào [DATE]" at bounding box center [784, 409] width 275 height 362
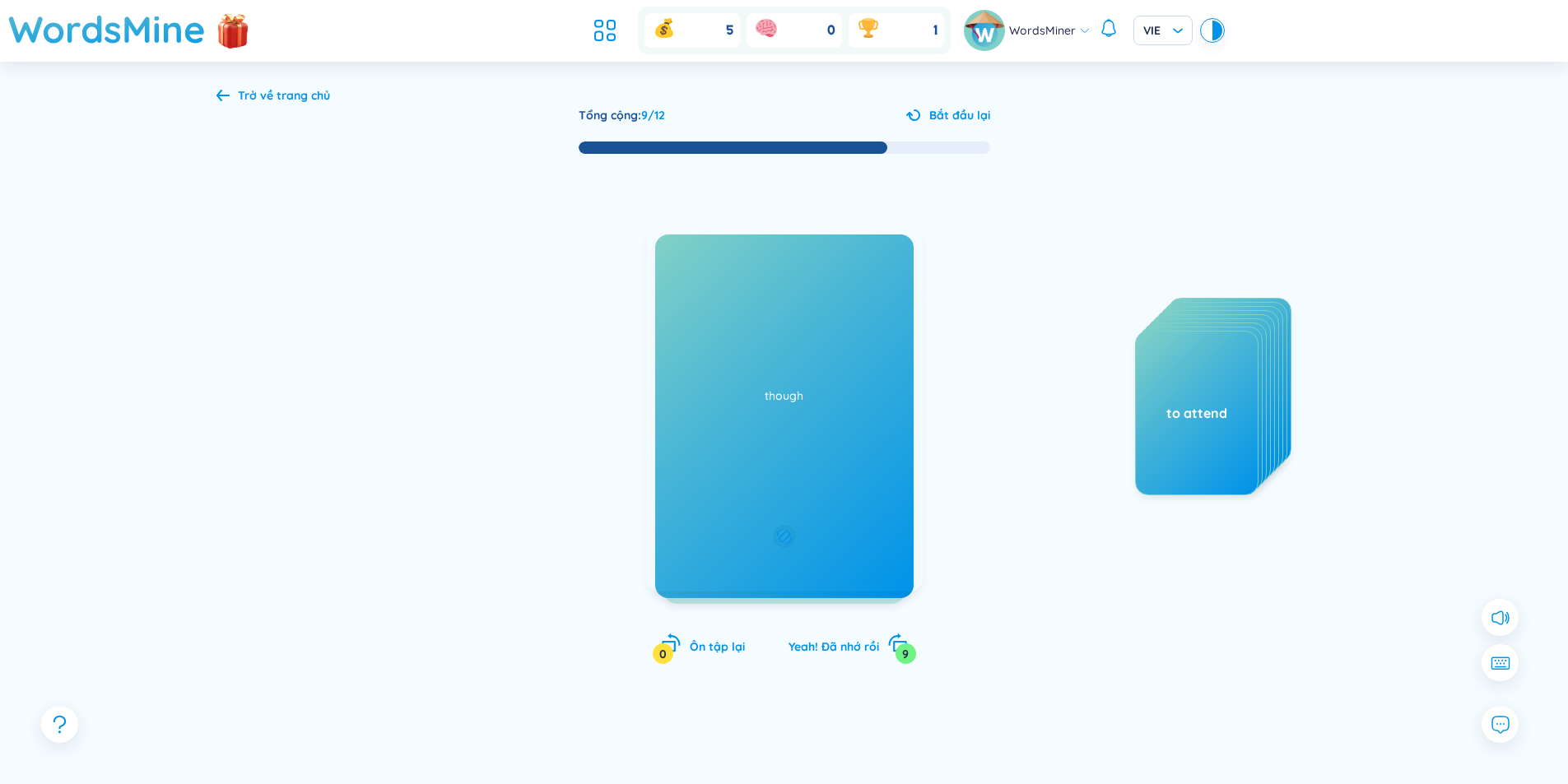
click at [785, 456] on div "Giới từ qua, xuyên qua, suốt, do, vì, nhờ, bởi, tại Được thêm vào [DATE]" at bounding box center [784, 409] width 277 height 364
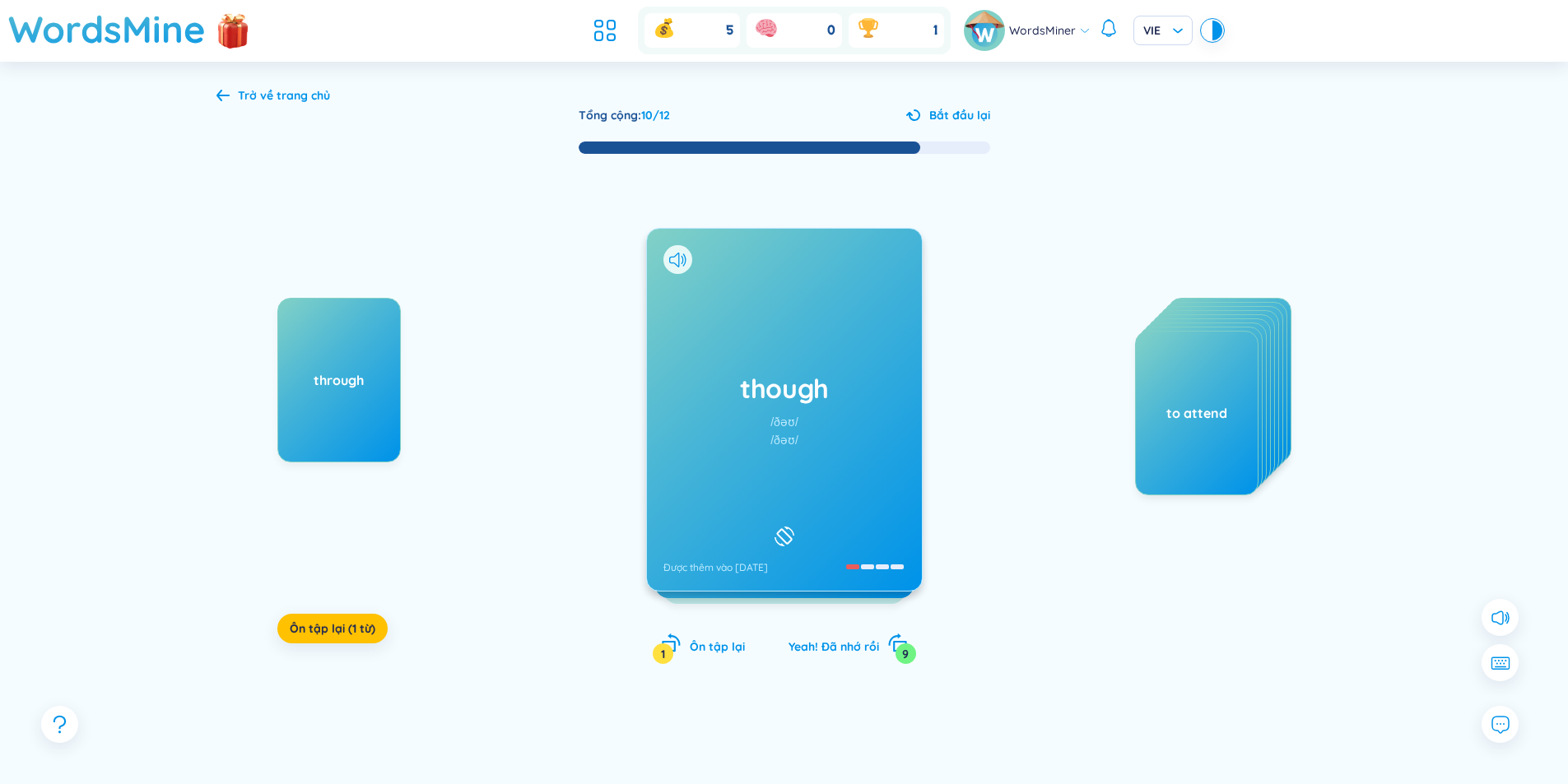
click at [784, 457] on div "though /ðəʊ/ /ðəʊ/ Được thêm vào [DATE]" at bounding box center [784, 409] width 275 height 362
click at [796, 432] on div "virtually Được thêm vào [DATE]" at bounding box center [784, 409] width 275 height 362
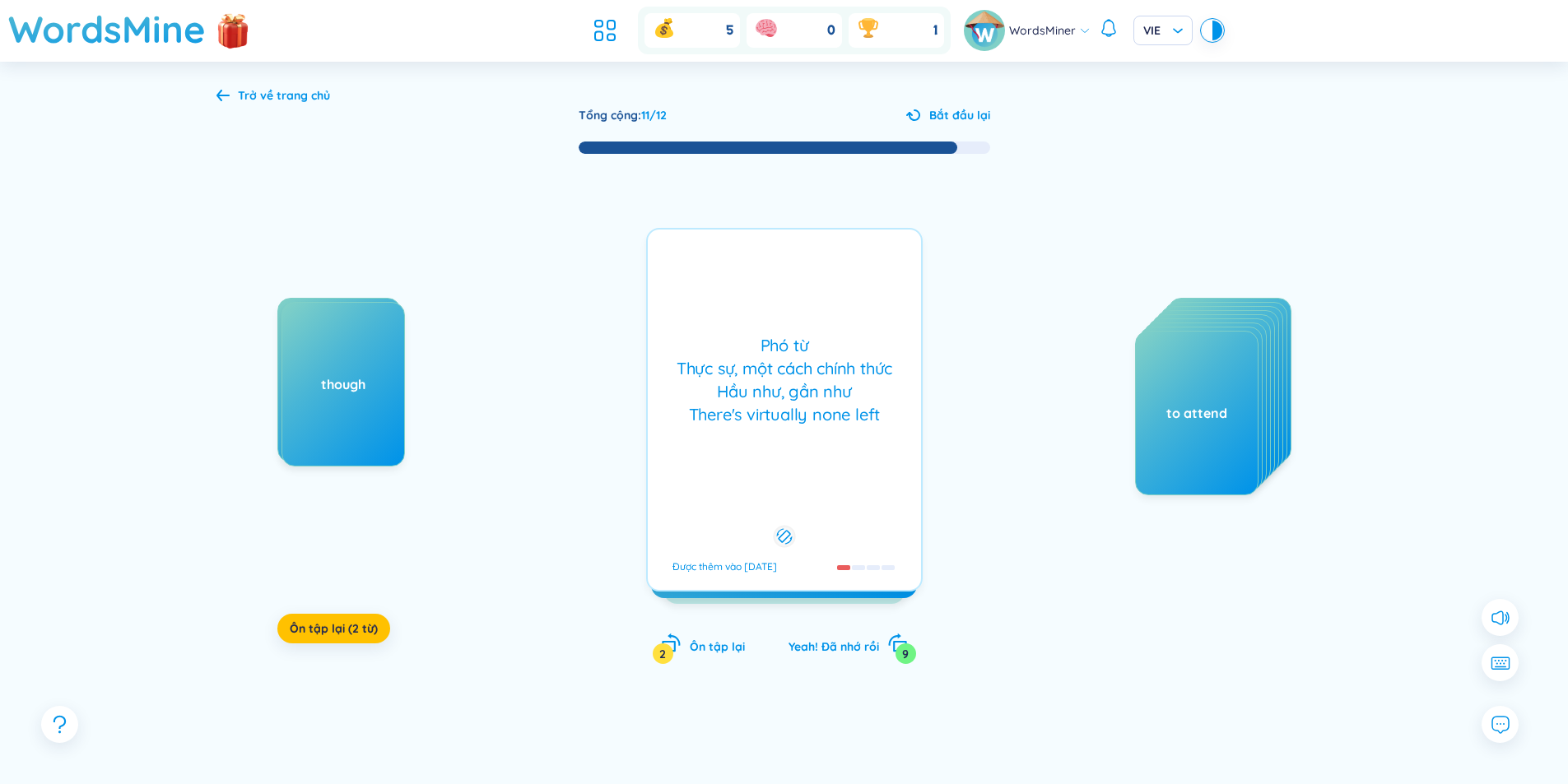
click at [796, 427] on div "Phó từ Thực sự, một cách chính thức Hầu như, gần như There's virtually none left" at bounding box center [784, 380] width 257 height 92
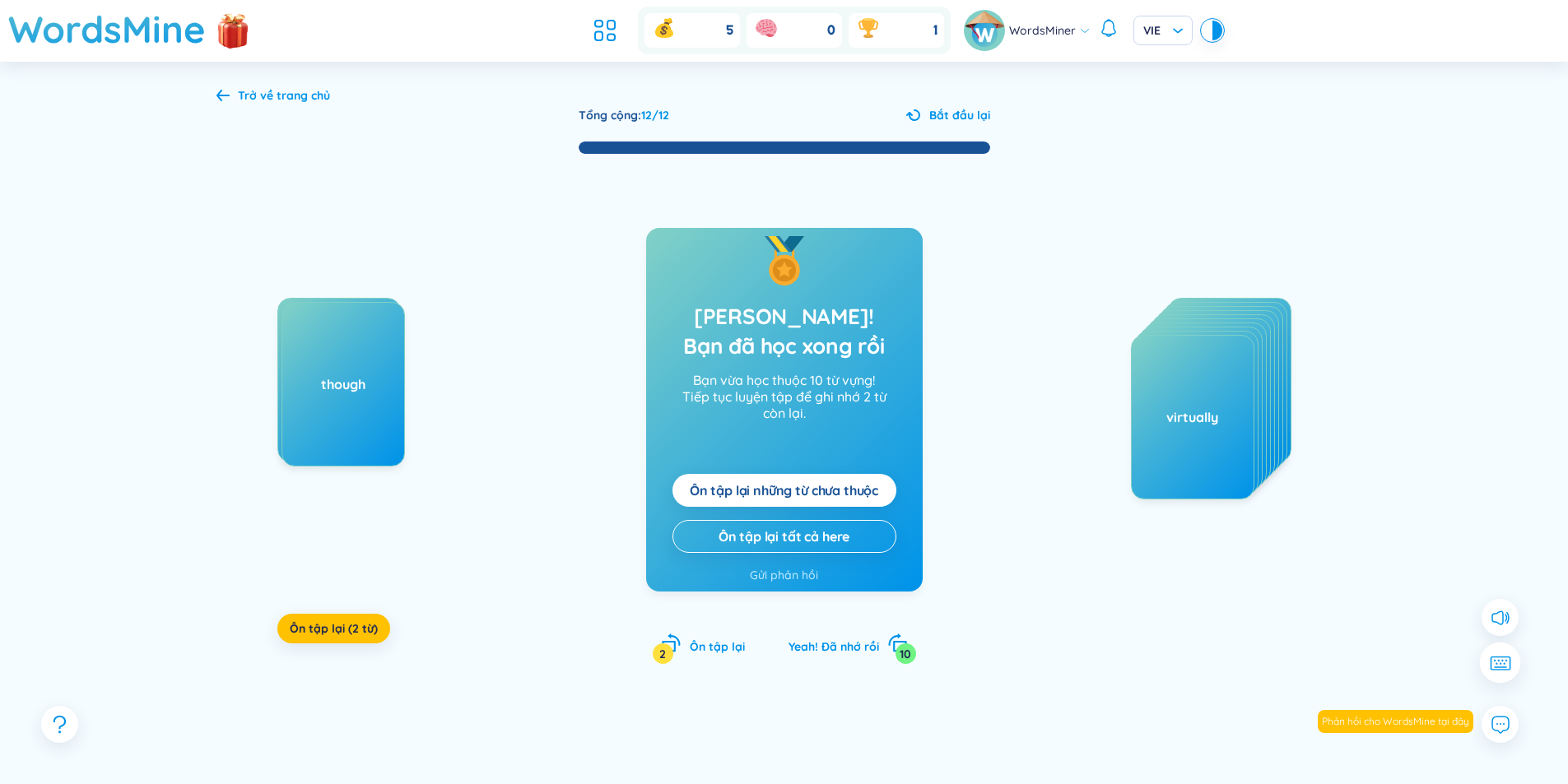
click at [1507, 656] on icon at bounding box center [1500, 663] width 21 height 14
click at [1507, 485] on div "Trở về trang chủ Tổng cộng : 12 / 12 Bắt đầu lại through though Ôn tập lại (2 t…" at bounding box center [784, 449] width 1568 height 775
click at [602, 26] on icon at bounding box center [599, 23] width 8 height 7
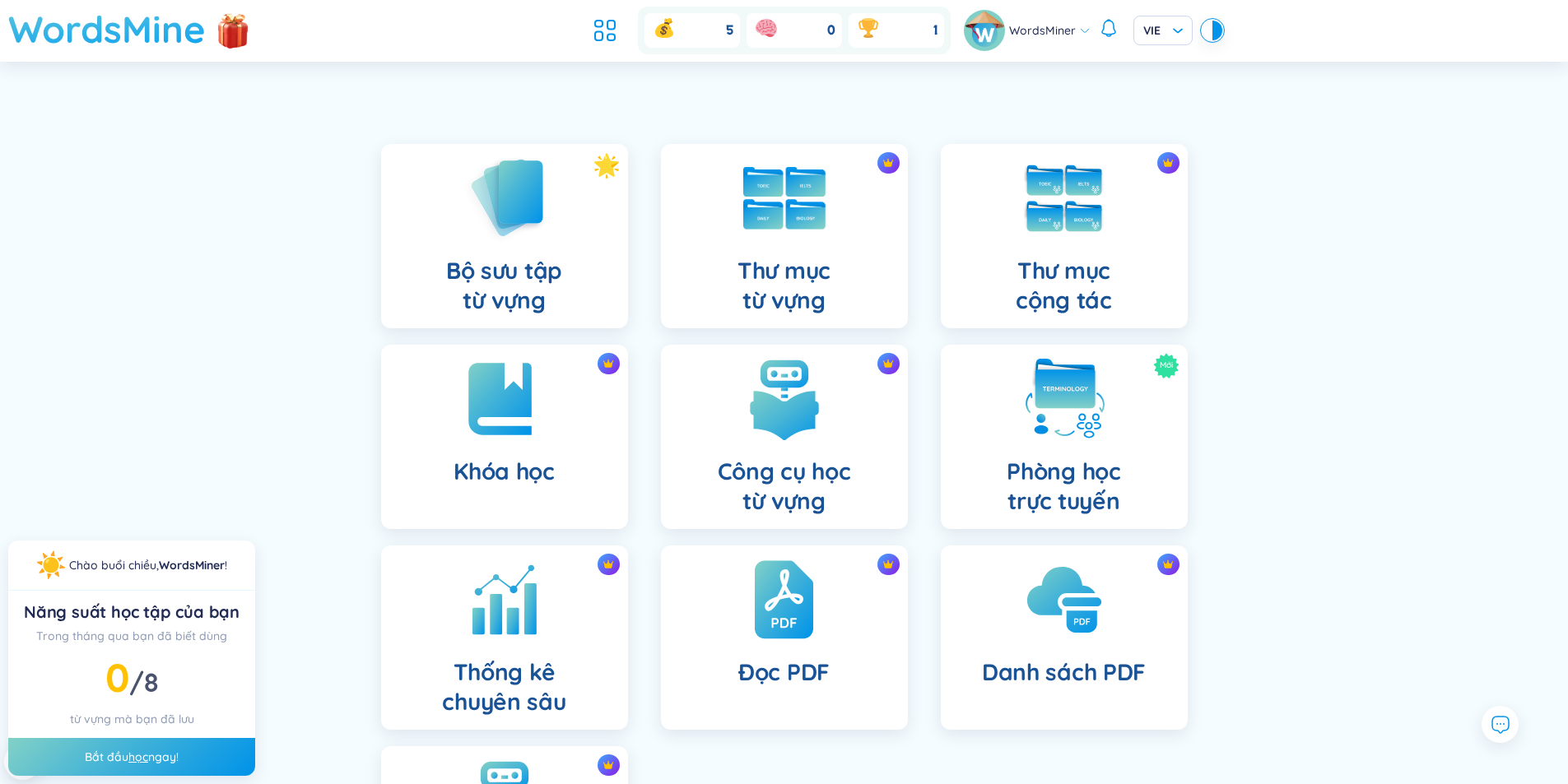
click at [159, 32] on h1 "WordsMine" at bounding box center [108, 29] width 198 height 59
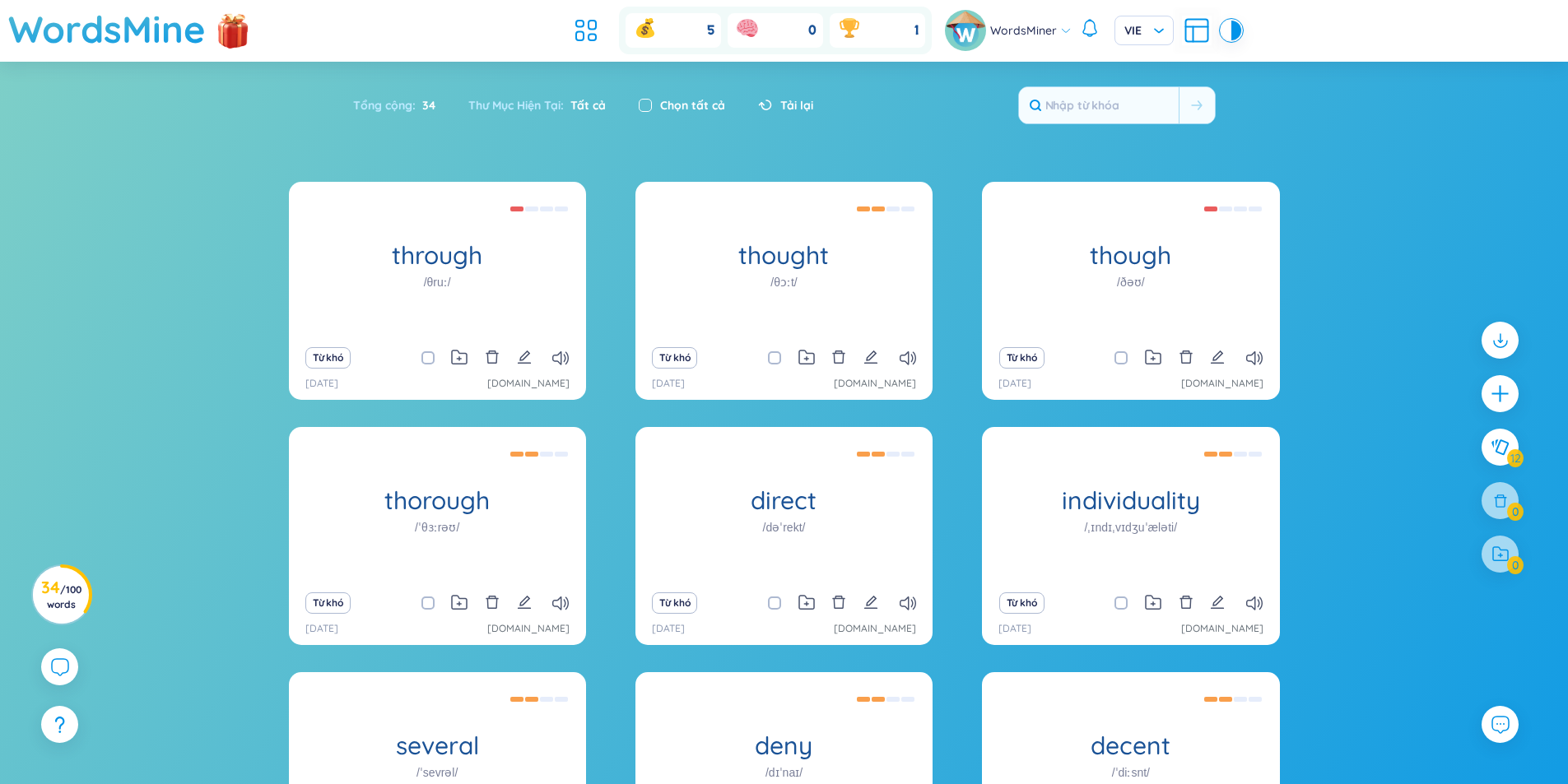
click at [648, 102] on input "checkbox" at bounding box center [646, 106] width 13 height 13
checkbox input "true"
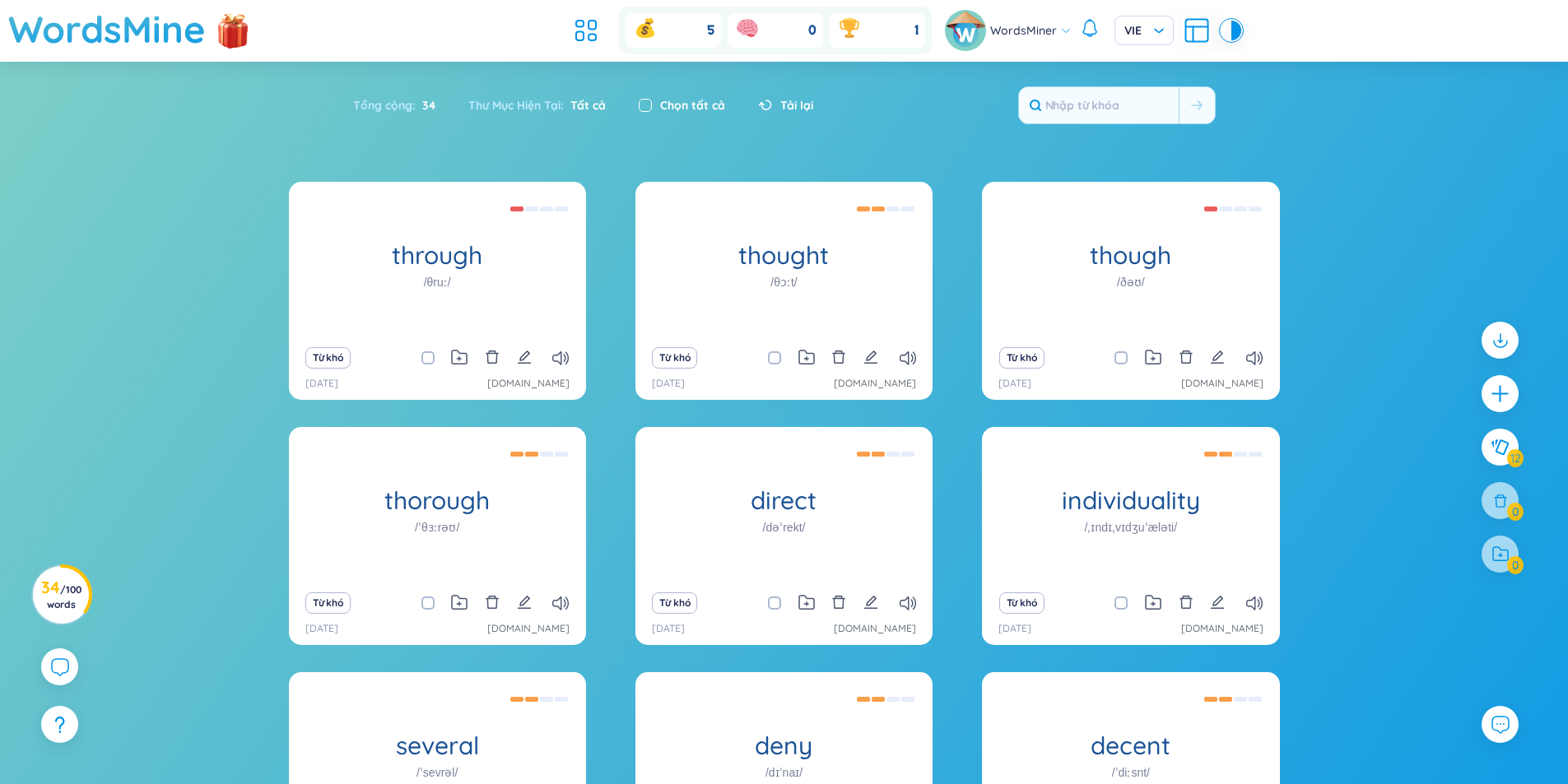
checkbox input "true"
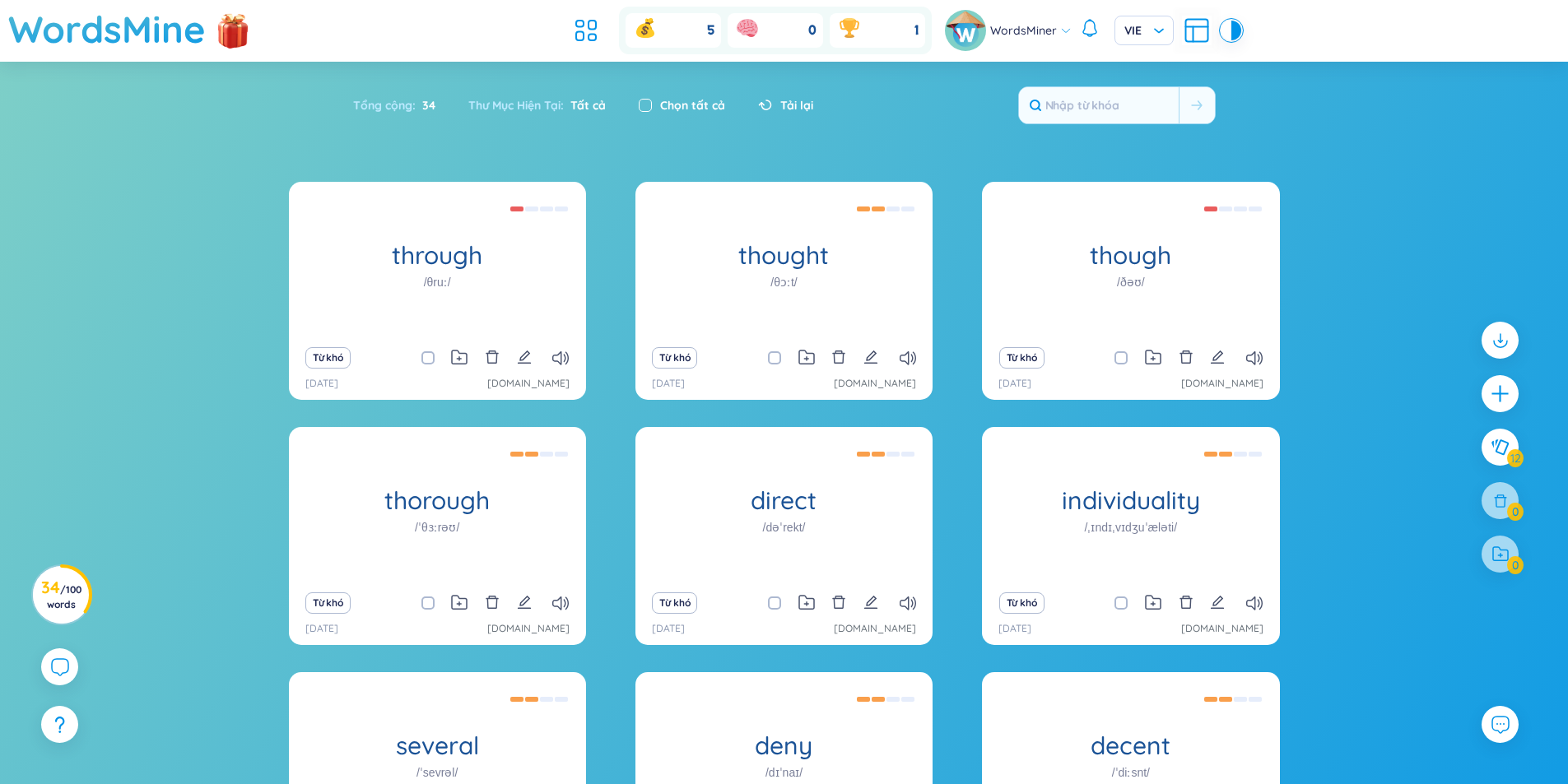
checkbox input "true"
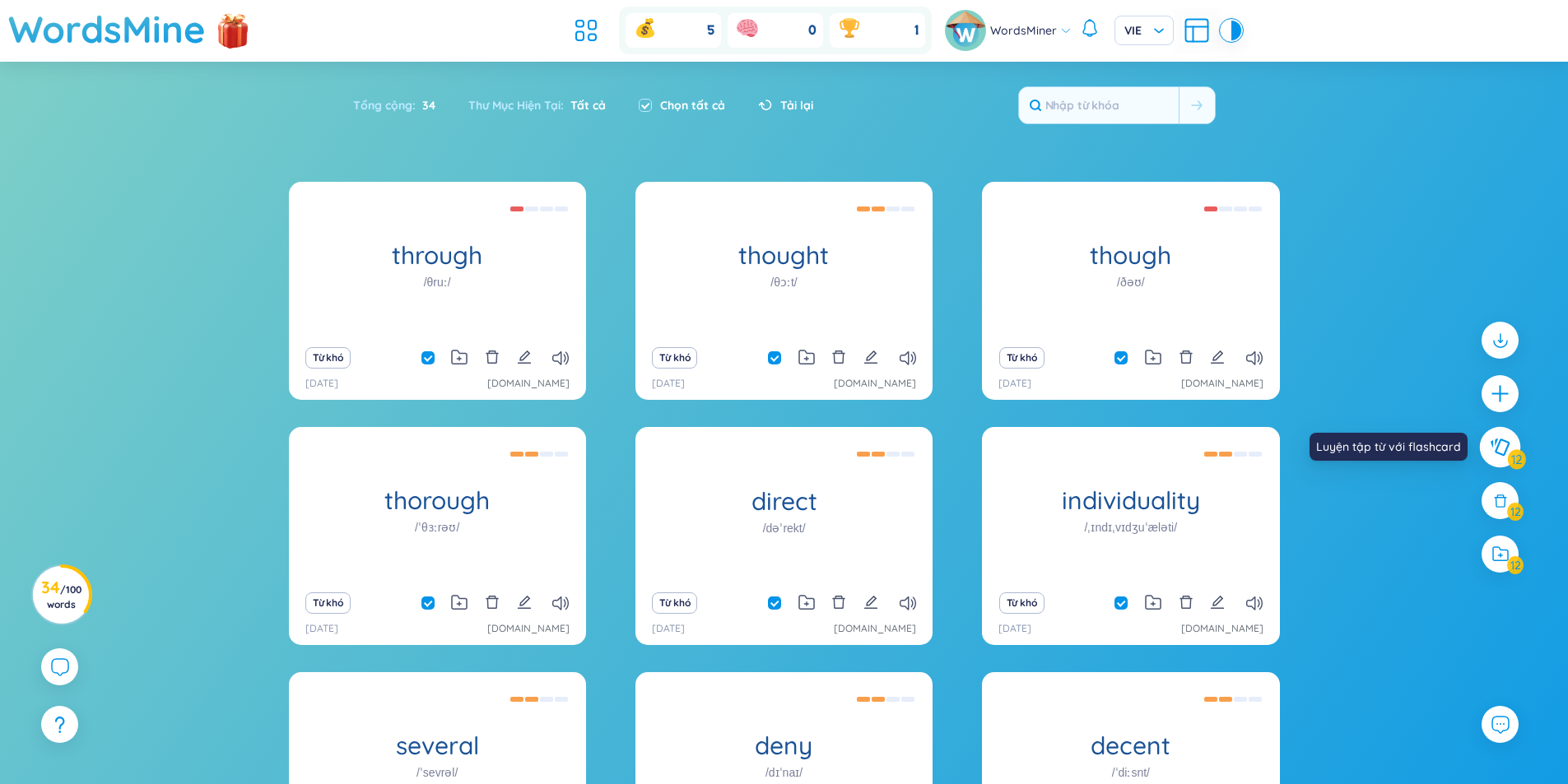
click at [1505, 443] on icon at bounding box center [1499, 448] width 20 height 18
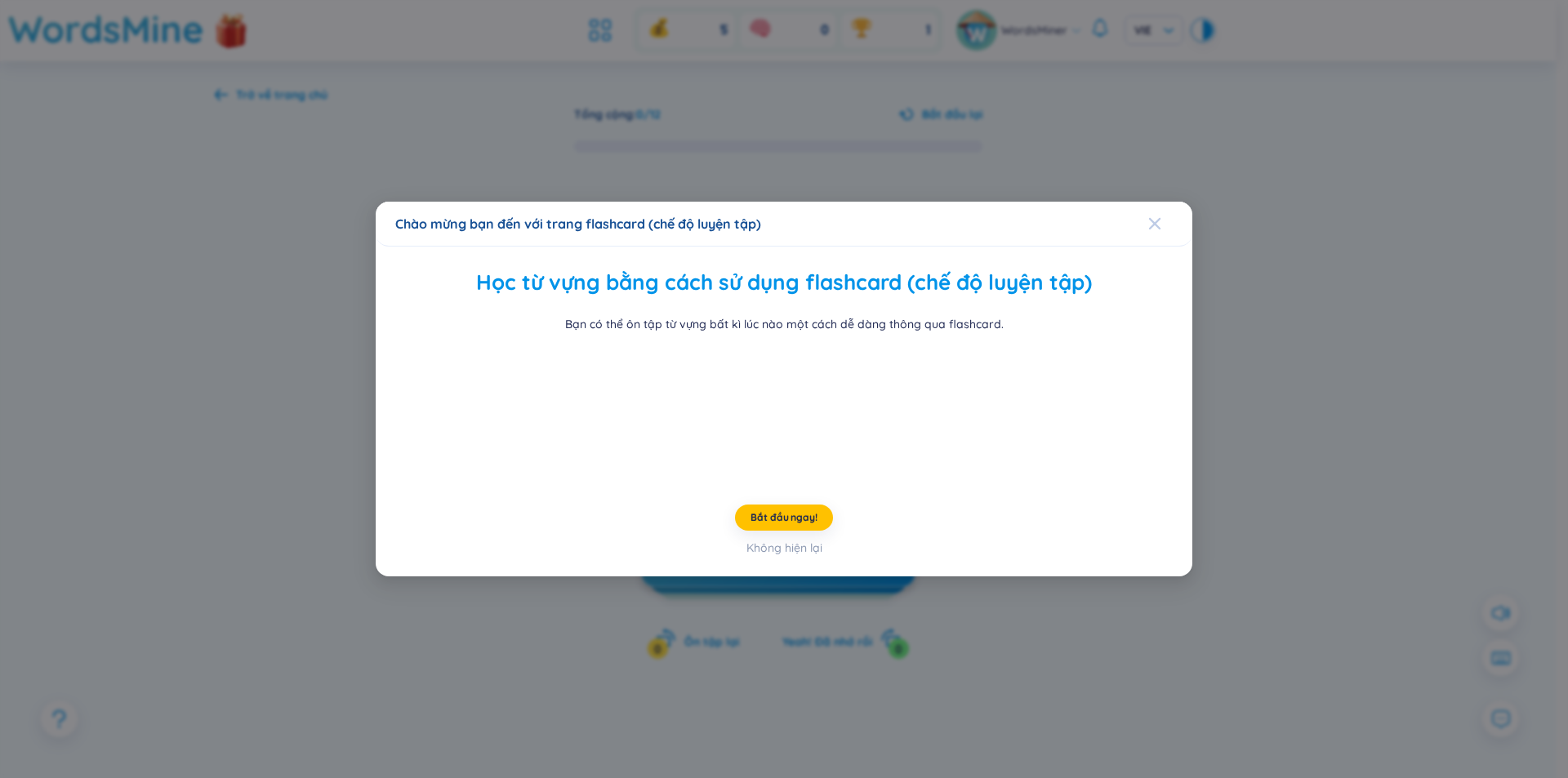
click at [1161, 202] on span "Close" at bounding box center [1170, 224] width 44 height 44
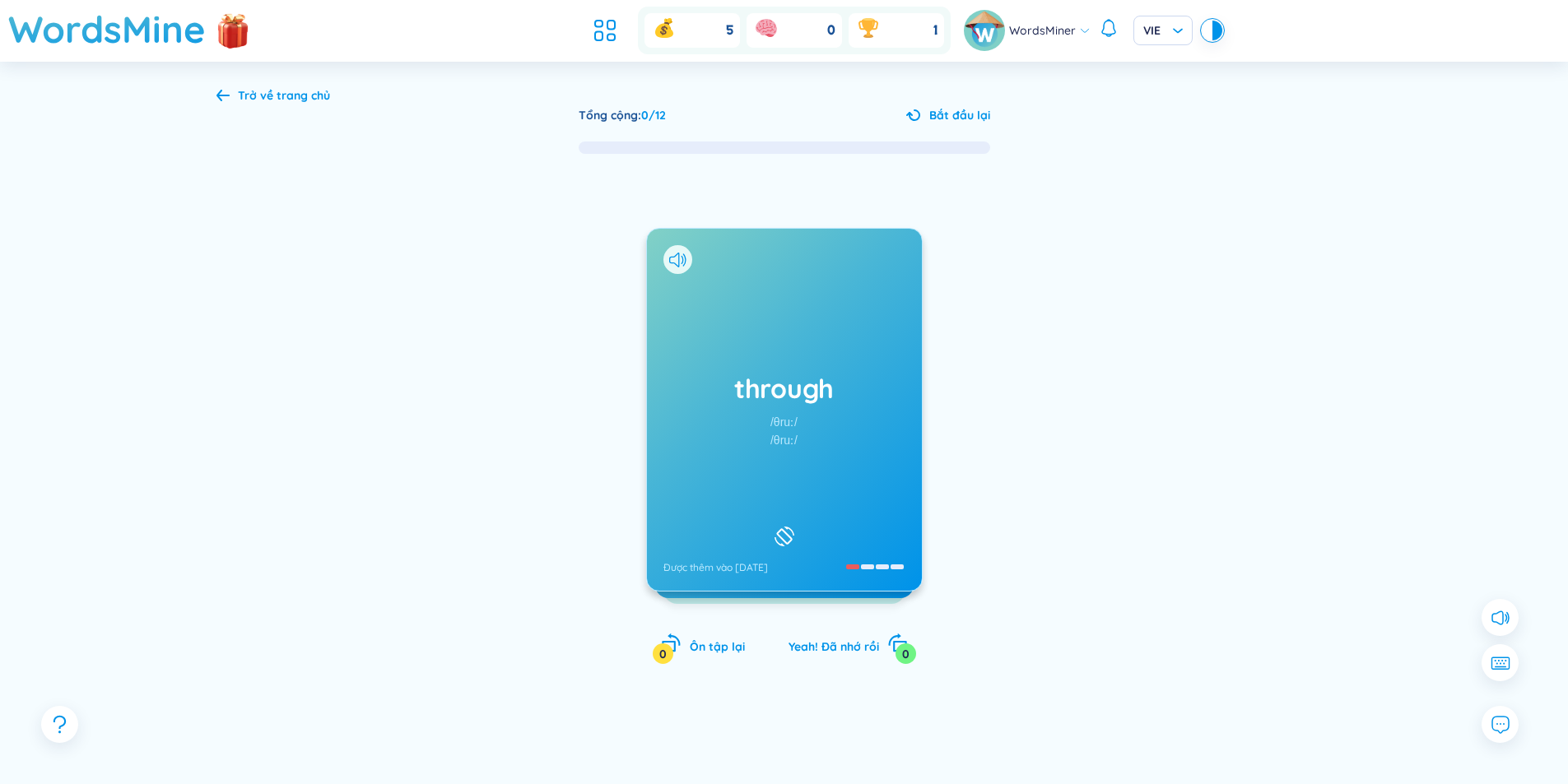
click at [238, 103] on div "Trở về trang chủ" at bounding box center [284, 95] width 92 height 18
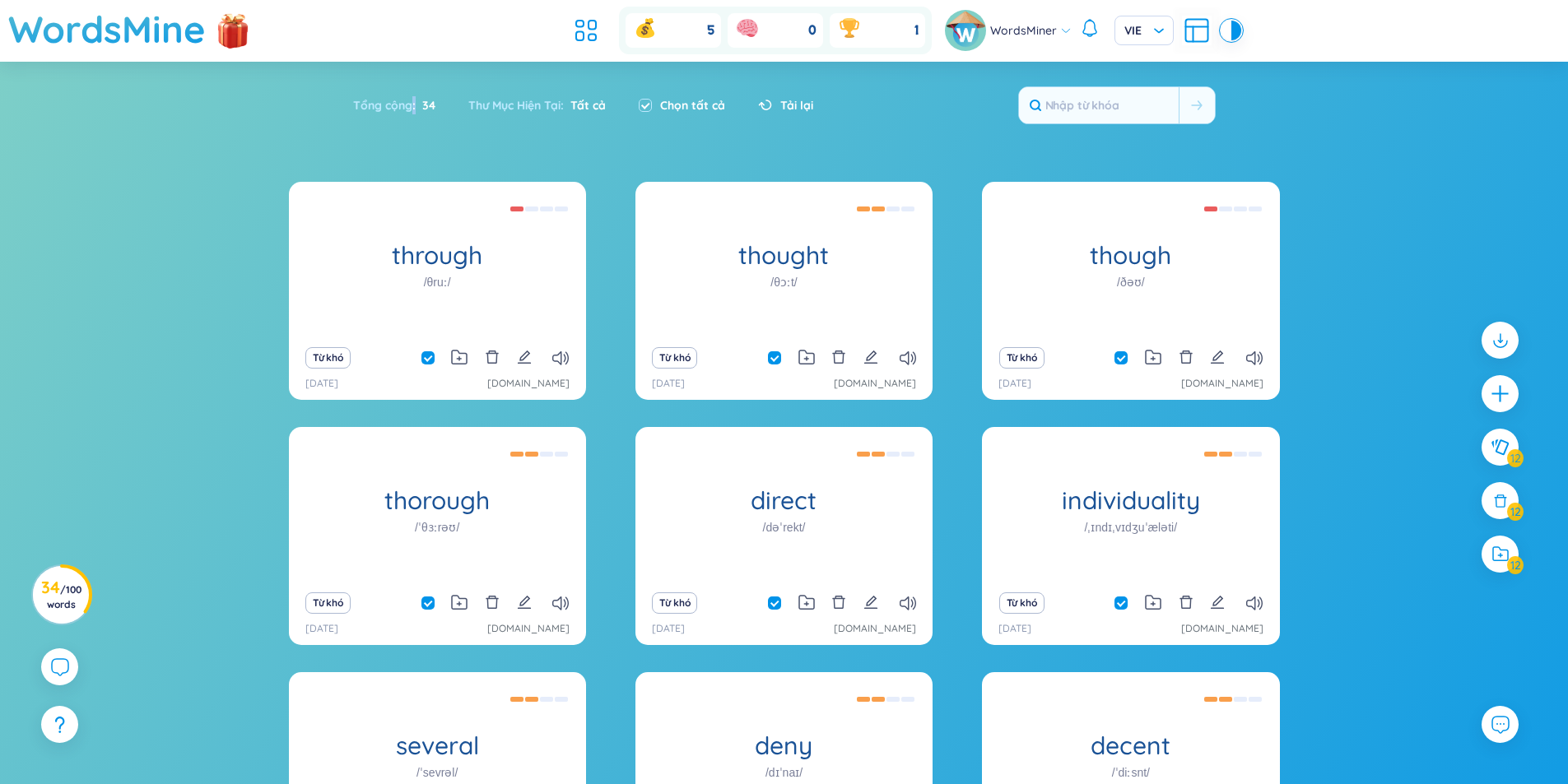
drag, startPoint x: 434, startPoint y: 110, endPoint x: 413, endPoint y: 110, distance: 21.0
click at [413, 110] on div "Tổng cộng : 34" at bounding box center [402, 106] width 99 height 35
click at [429, 109] on span "34" at bounding box center [426, 105] width 20 height 18
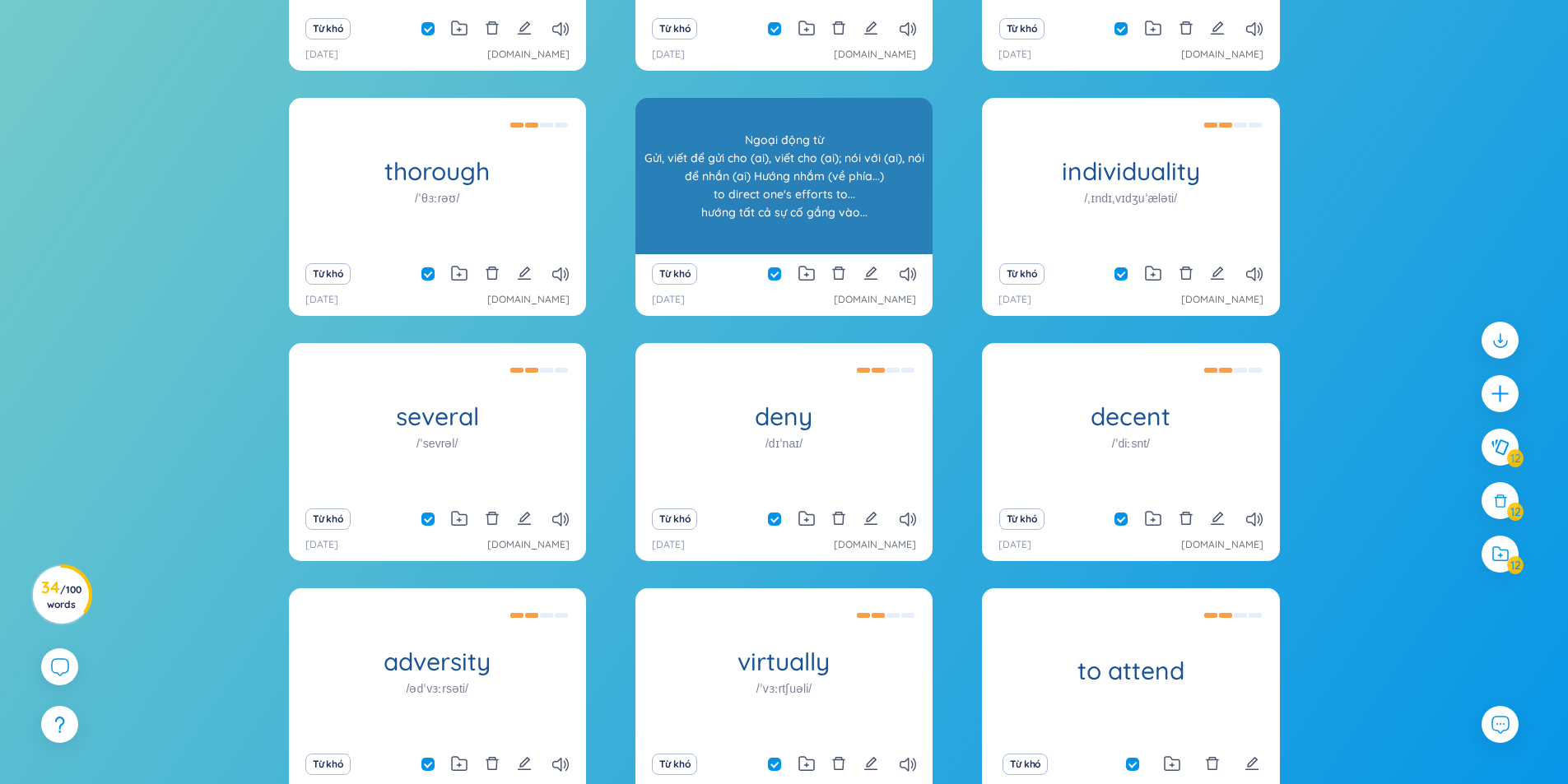
scroll to position [503, 0]
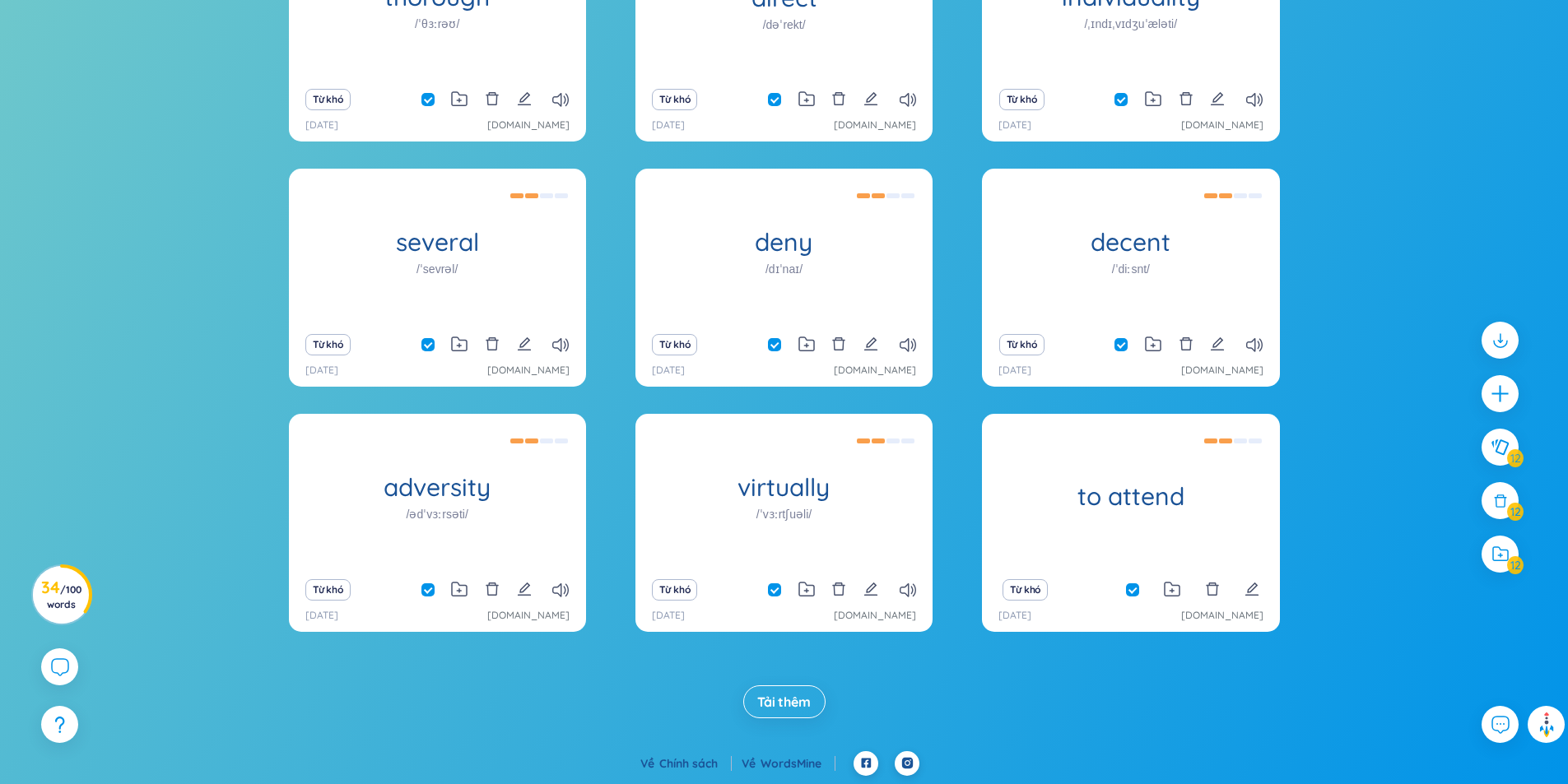
click at [1548, 726] on img at bounding box center [1546, 724] width 26 height 26
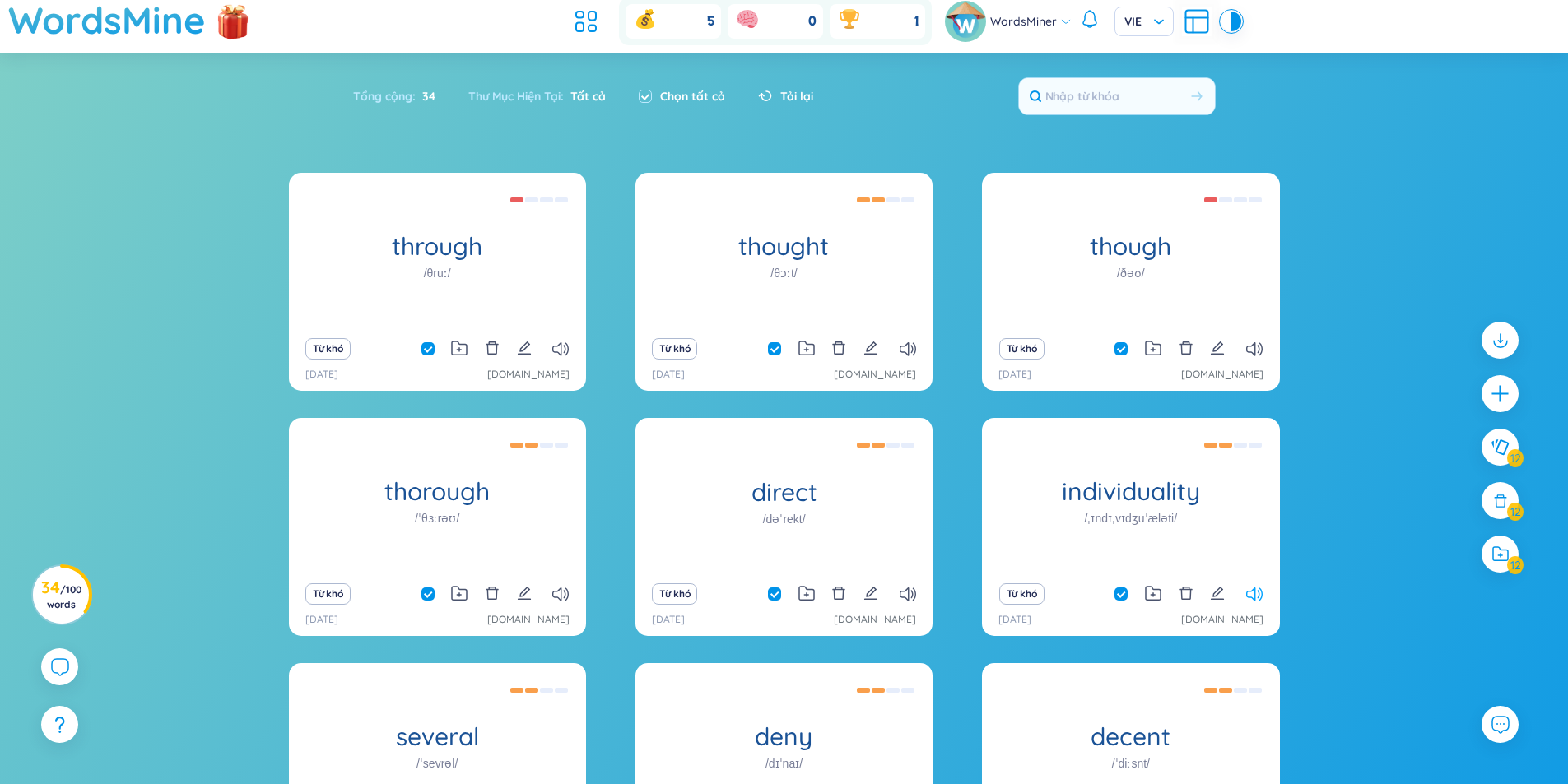
scroll to position [0, 0]
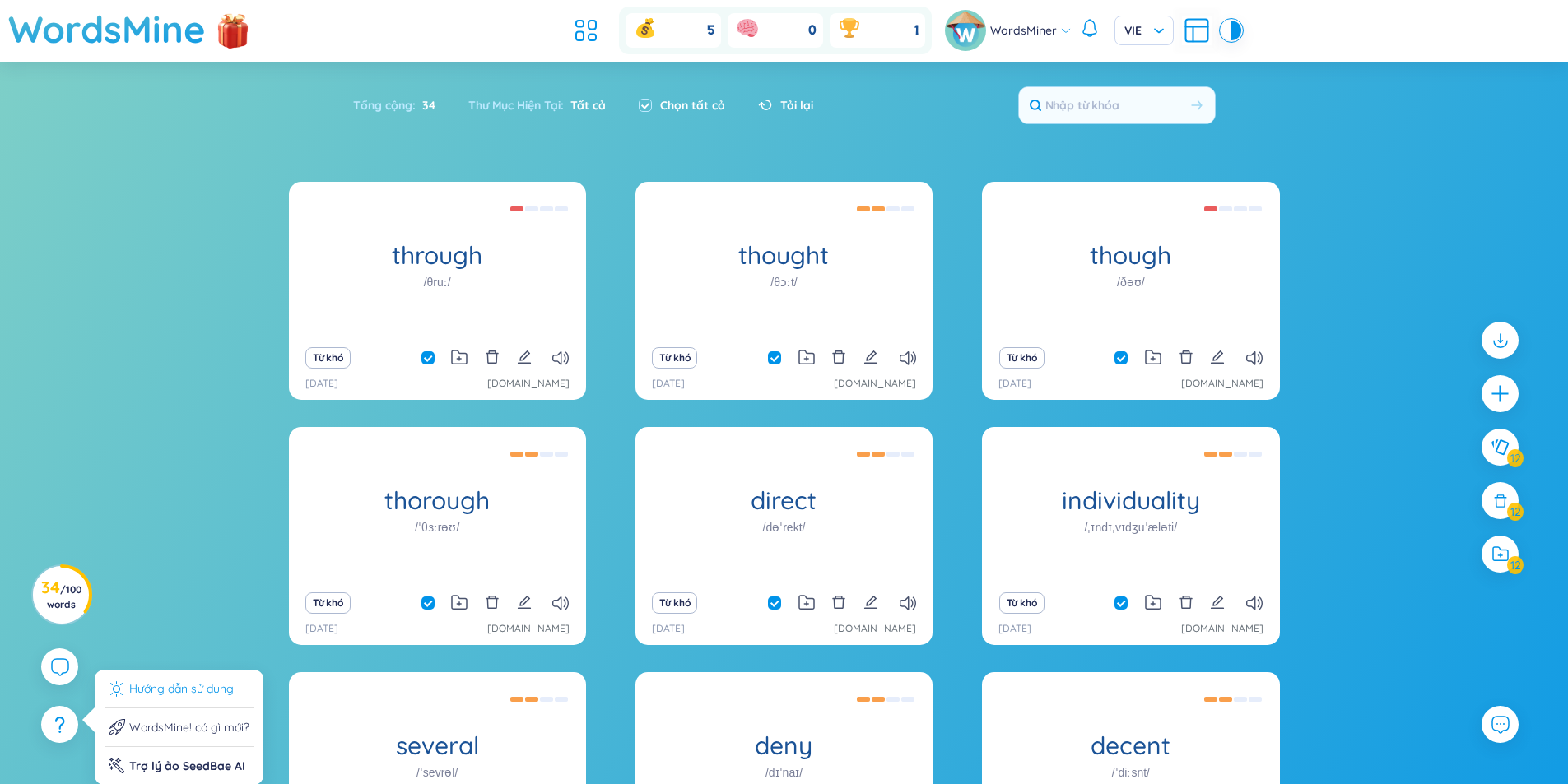
click at [169, 689] on li "Hướng dẫn sử dụng" at bounding box center [179, 695] width 149 height 29
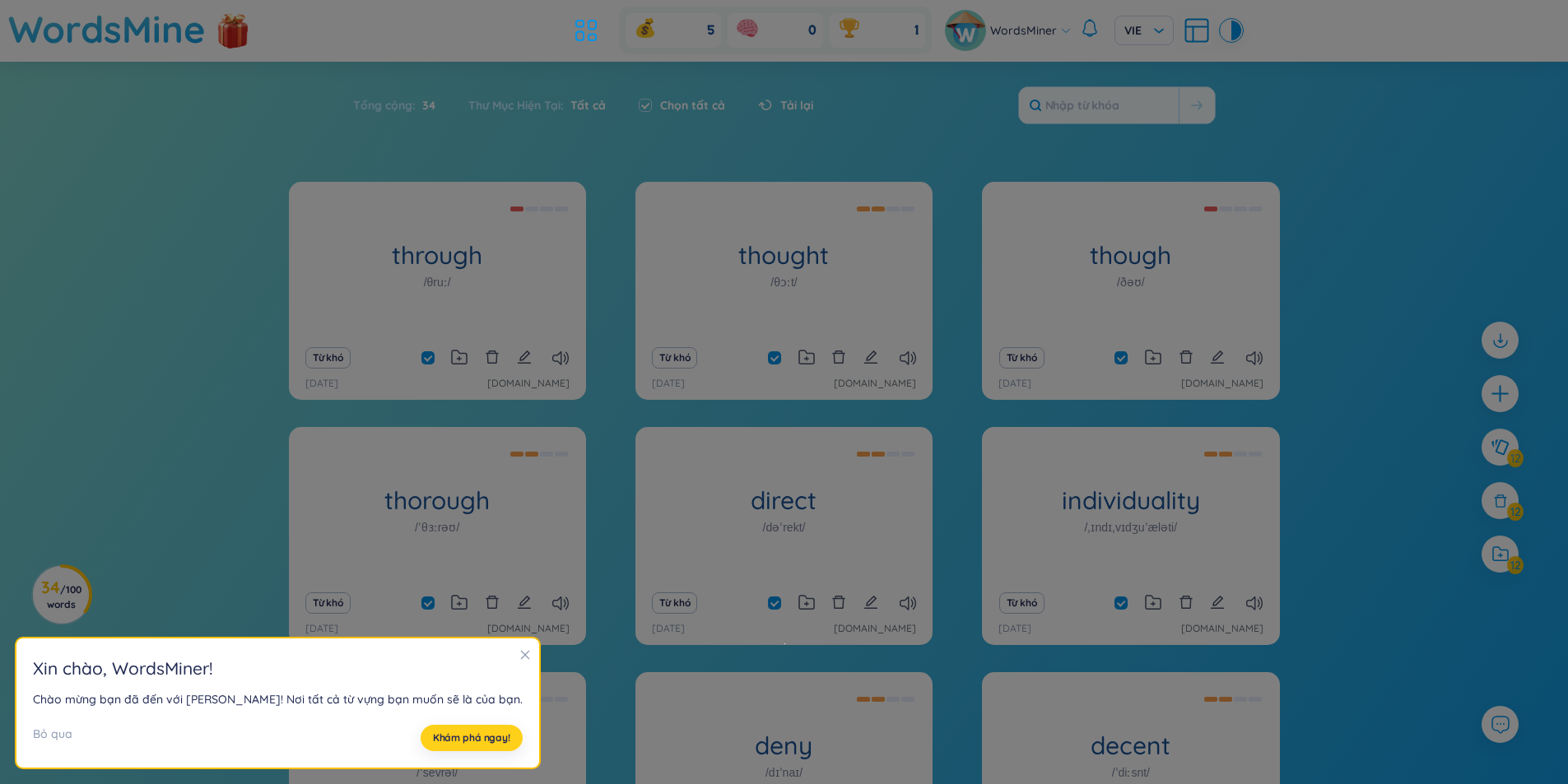
click at [433, 744] on span "Khám phá ngay!" at bounding box center [472, 738] width 78 height 13
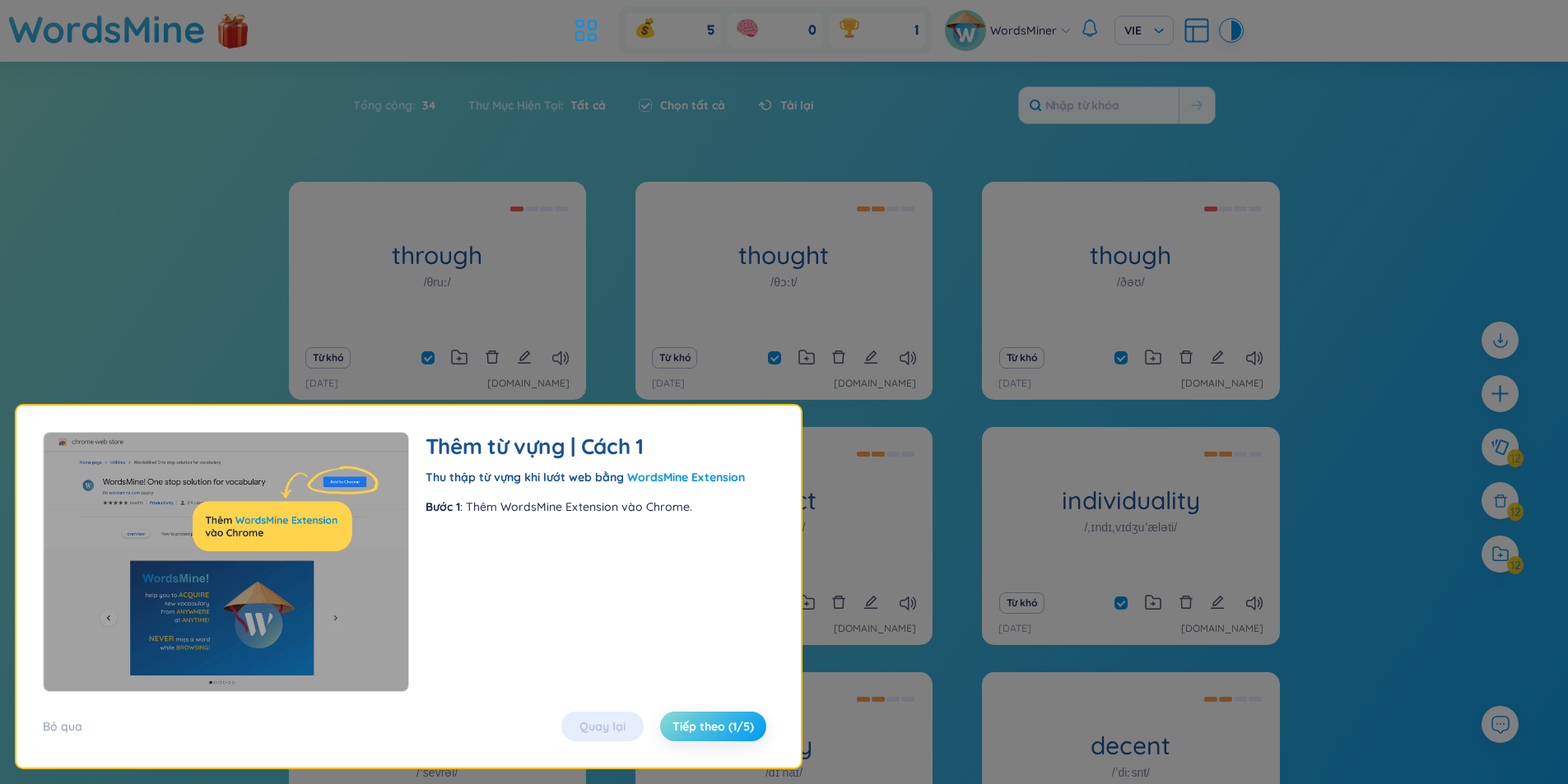
click at [703, 721] on span "Tiếp theo (1/5)" at bounding box center [713, 726] width 82 height 16
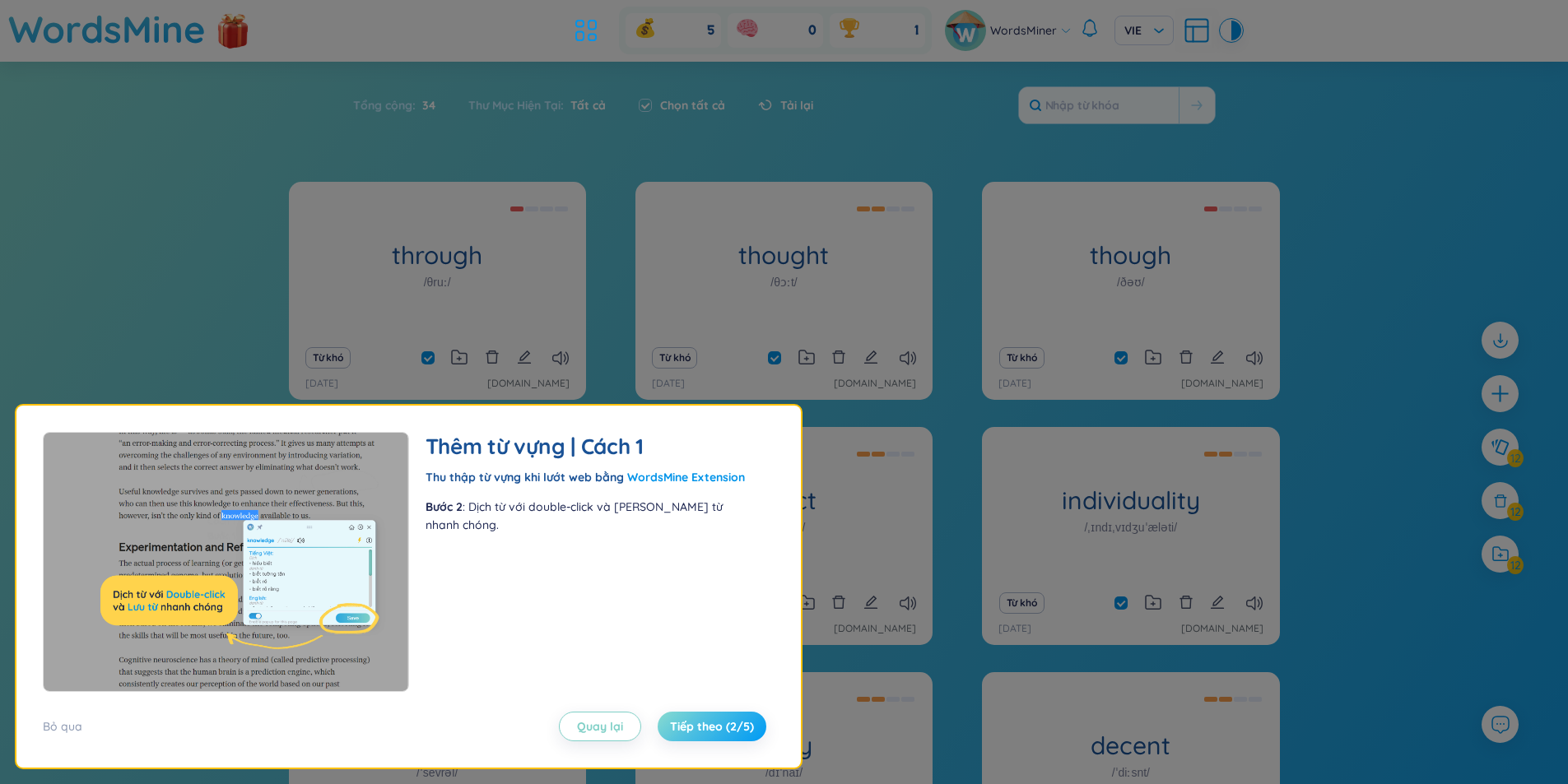
click at [703, 720] on span "Tiếp theo (2/5)" at bounding box center [711, 726] width 84 height 16
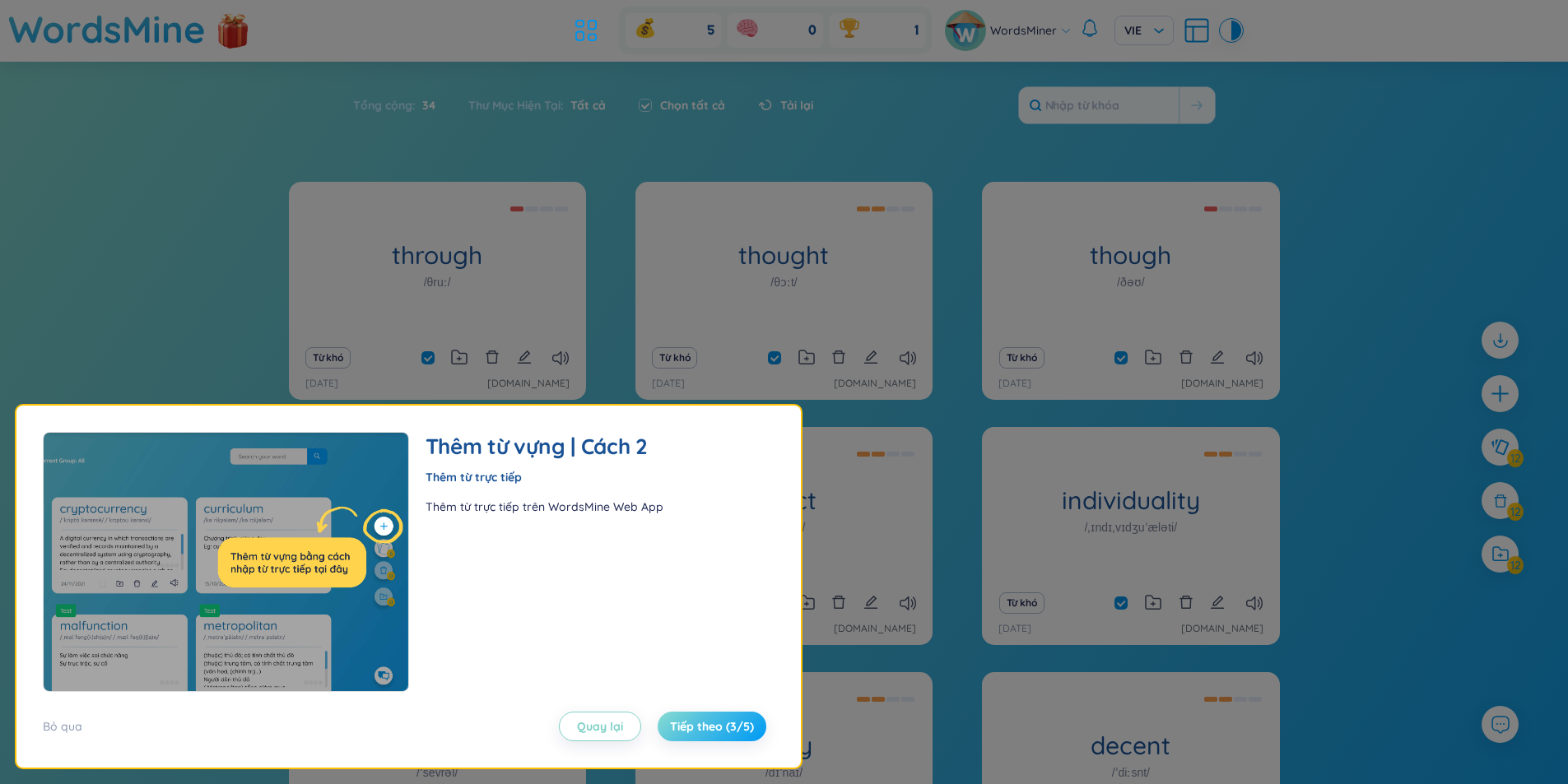
click at [703, 720] on span "Tiếp theo (3/5)" at bounding box center [711, 726] width 84 height 16
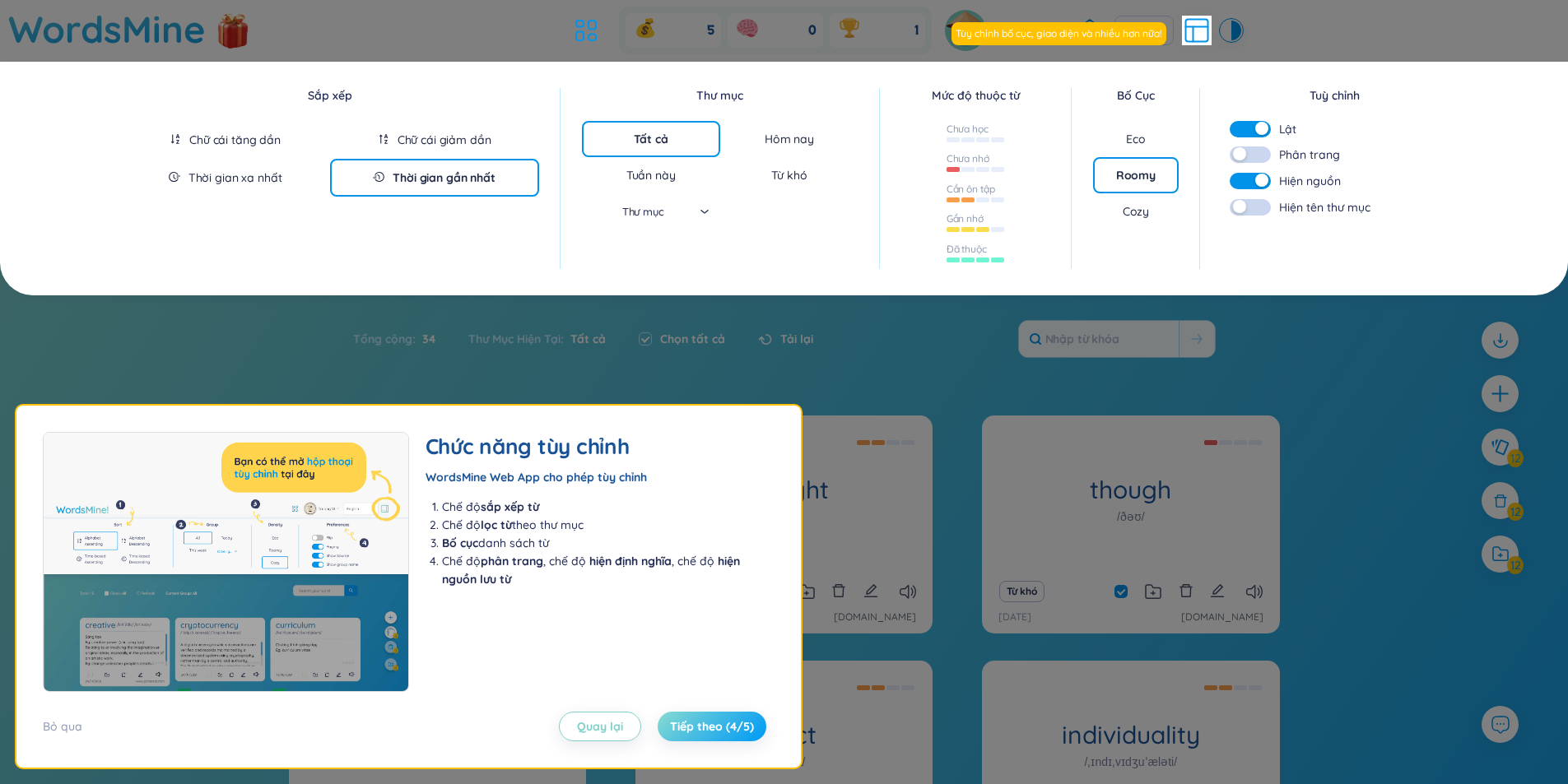
click at [703, 720] on span "Tiếp theo (4/5)" at bounding box center [711, 726] width 84 height 16
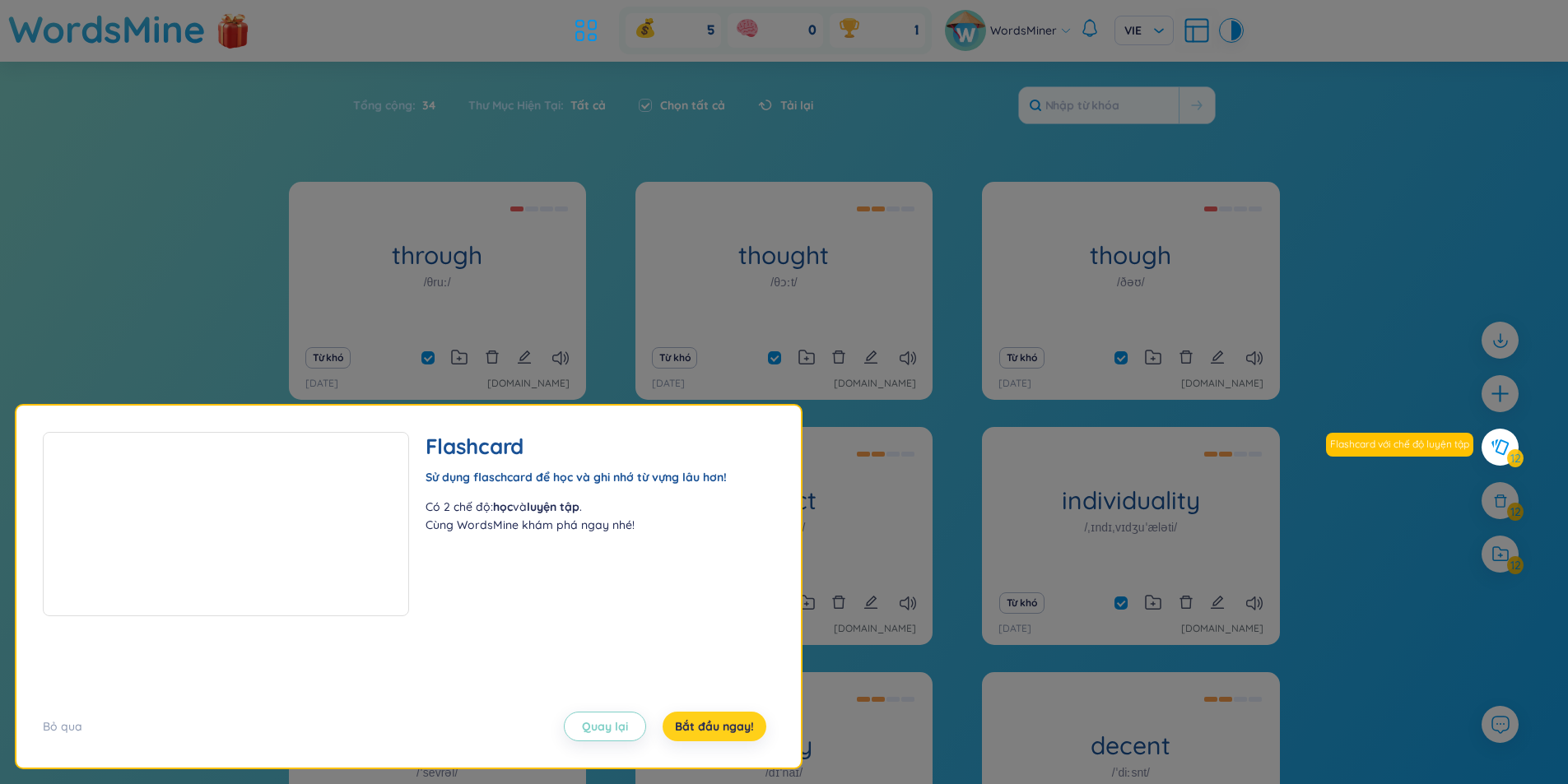
click at [698, 734] on span "Bắt đầu ngay!" at bounding box center [714, 726] width 79 height 16
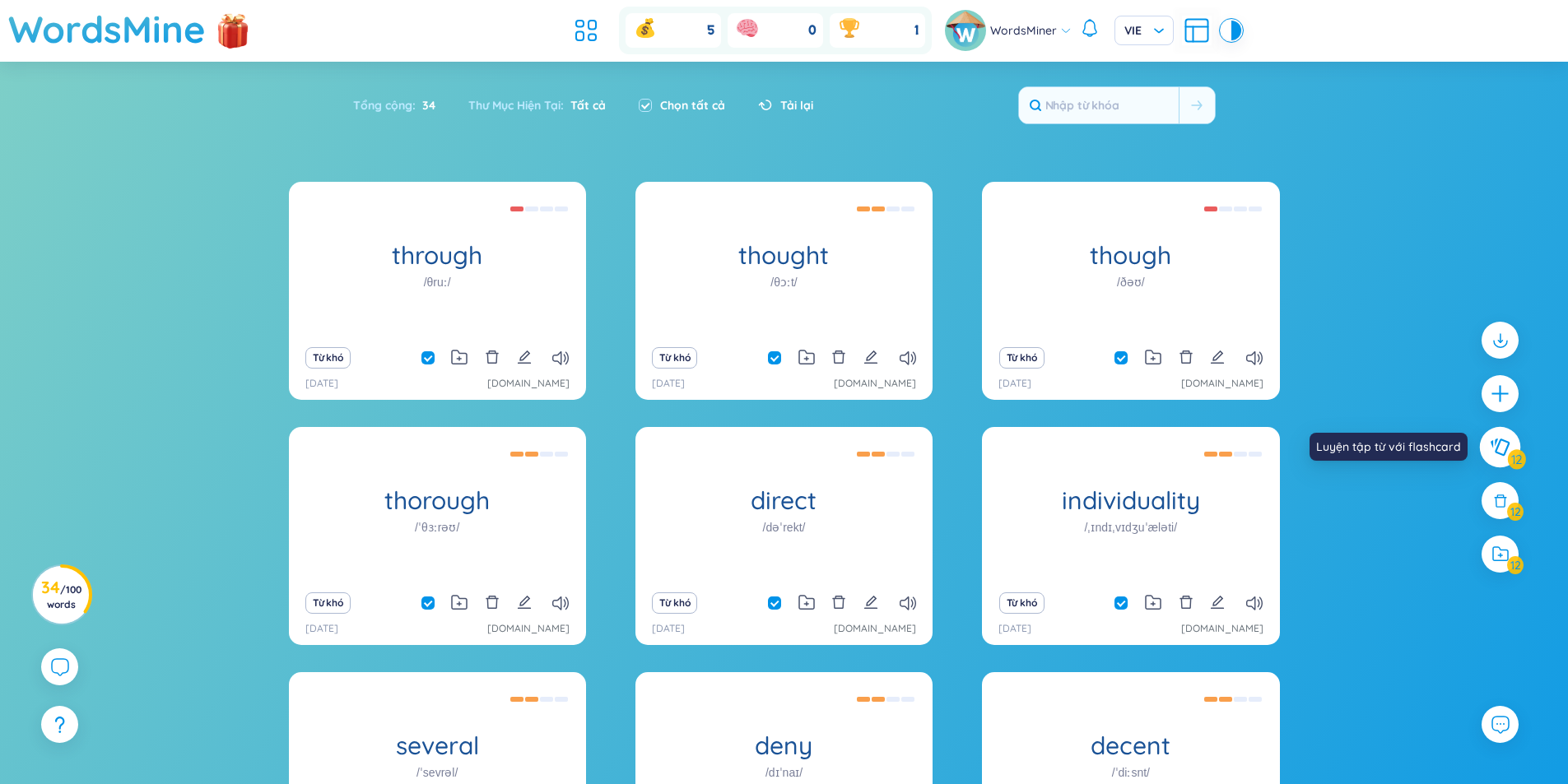
click at [1507, 453] on icon at bounding box center [1499, 448] width 20 height 18
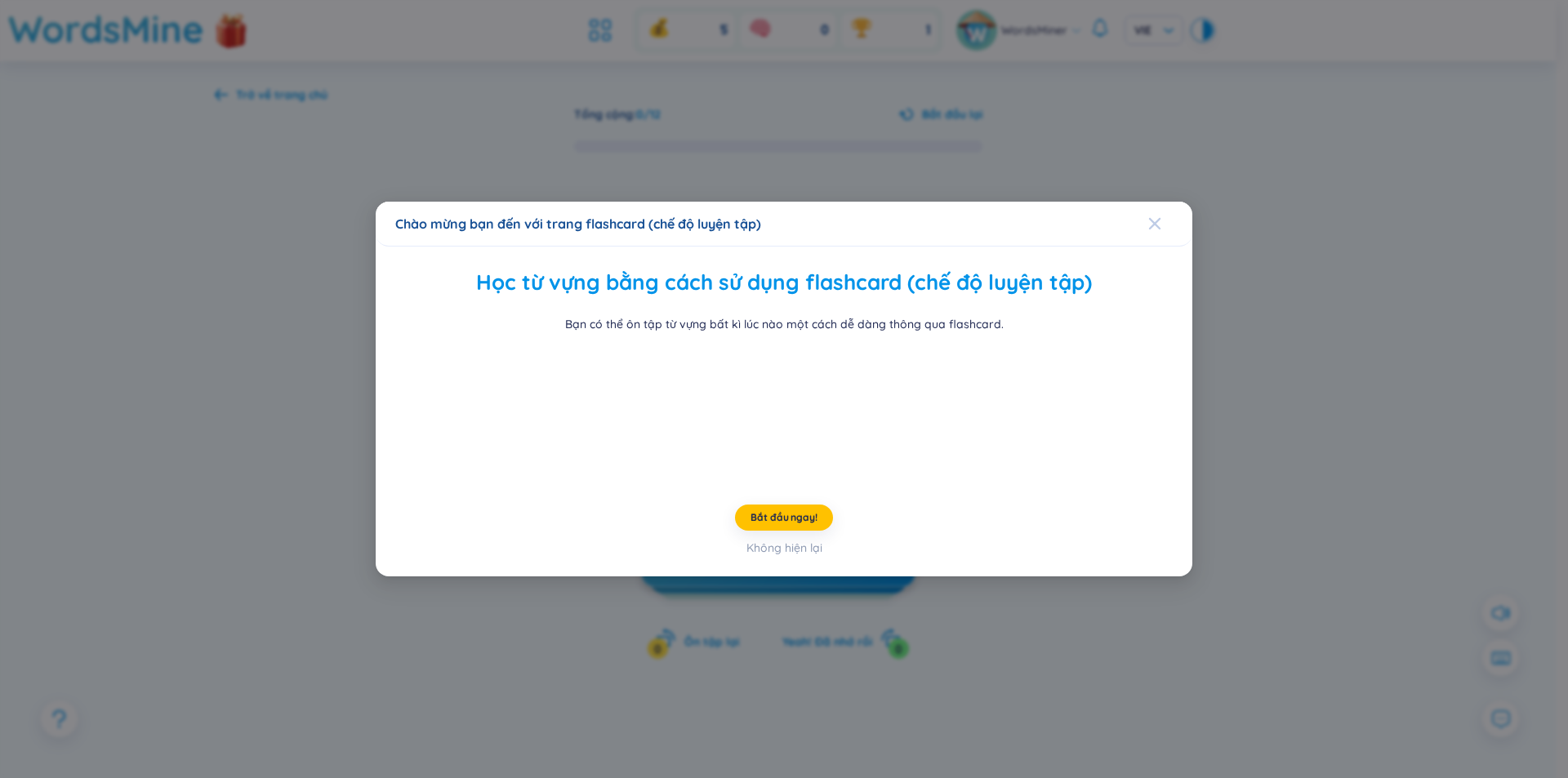
click at [1154, 217] on icon "Close" at bounding box center [1154, 223] width 11 height 11
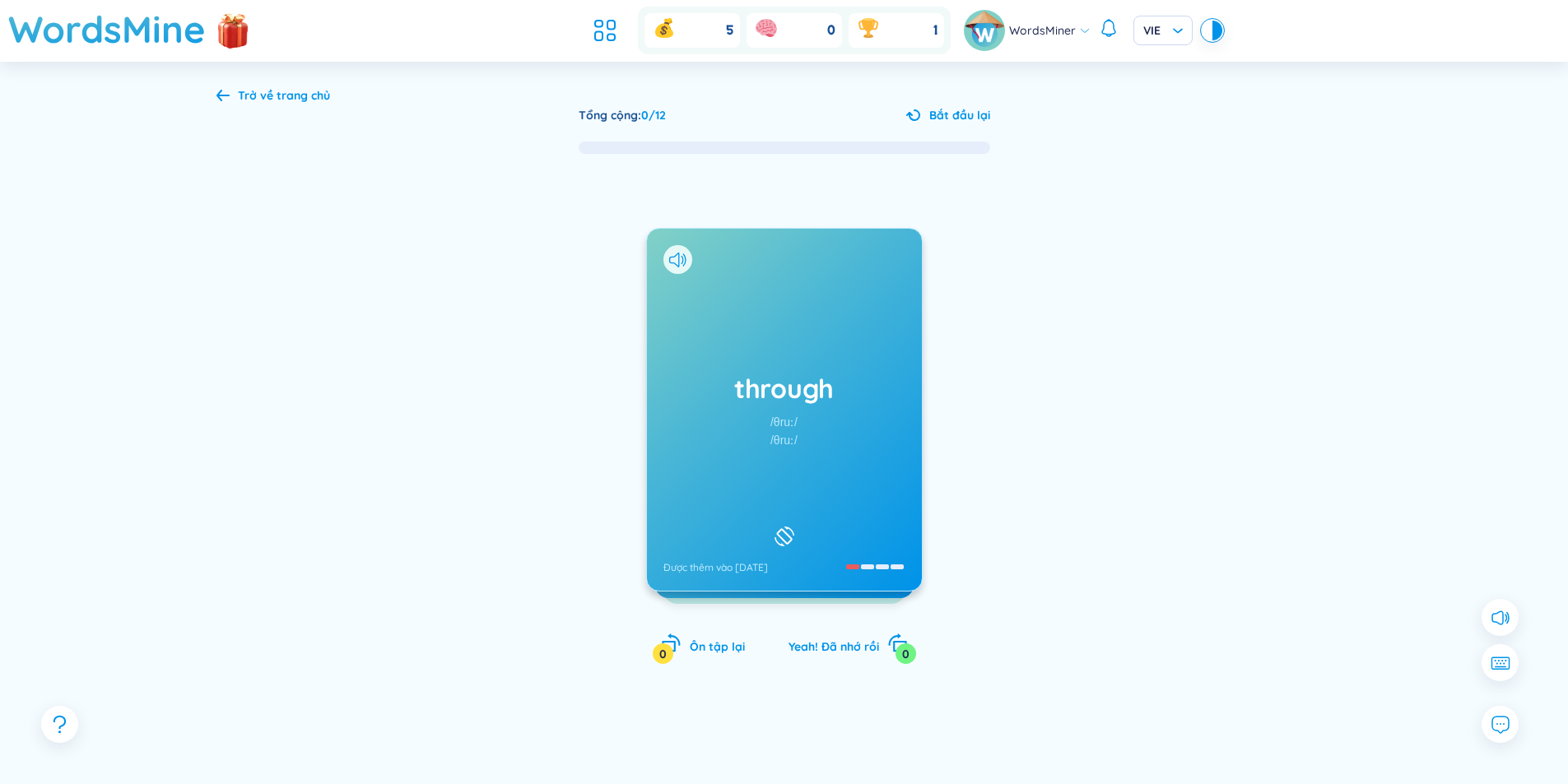
click at [214, 94] on div "Trở về trang chủ Tổng cộng : 0 / 12 Bắt đầu lại through /θruː/ /θruː/ Được thêm…" at bounding box center [784, 449] width 1185 height 775
click at [251, 94] on div "Trở về trang chủ" at bounding box center [284, 95] width 92 height 18
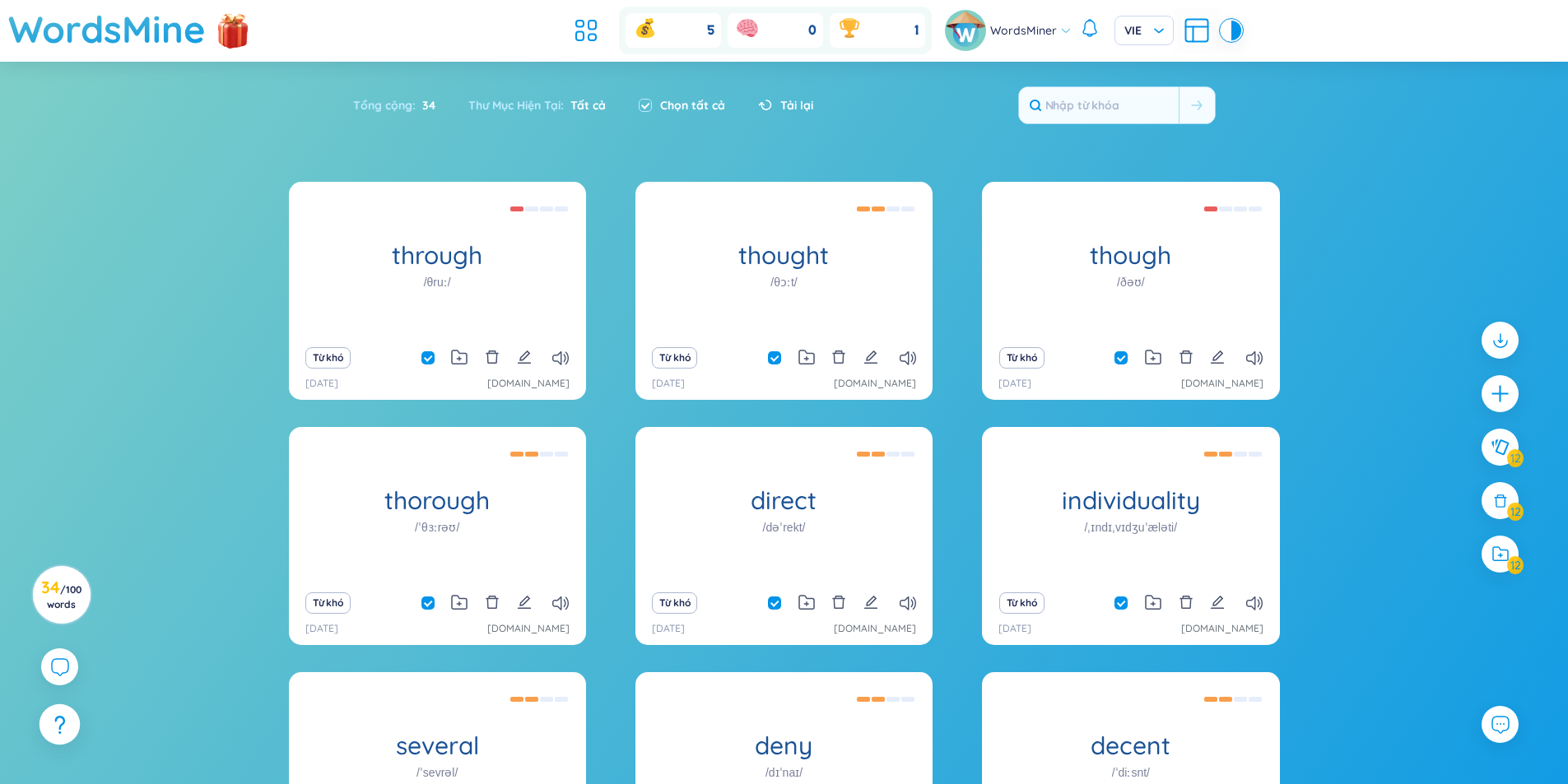
click at [60, 713] on div at bounding box center [60, 724] width 41 height 41
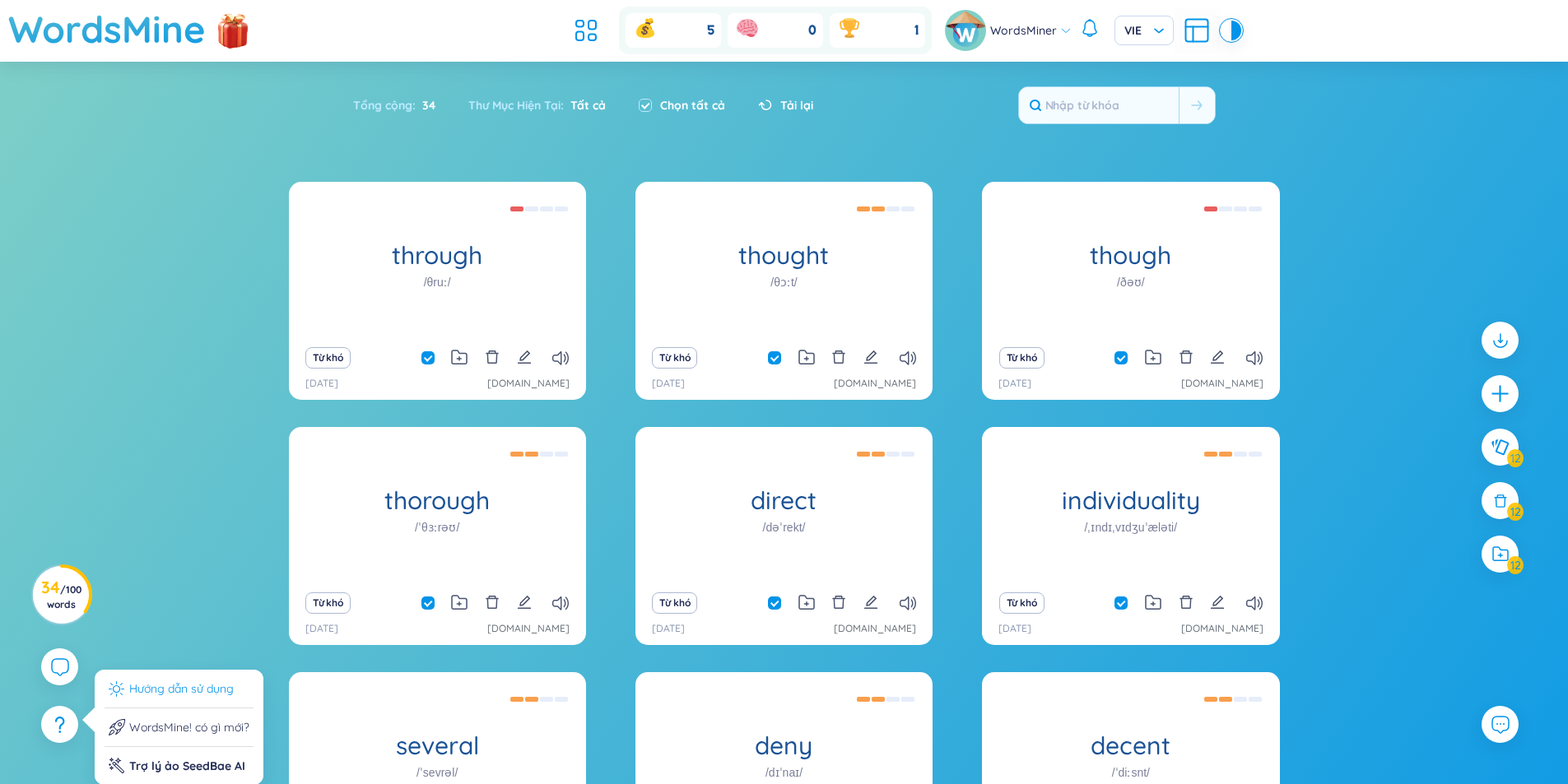
click at [189, 681] on li "Hướng dẫn sử dụng" at bounding box center [179, 695] width 149 height 29
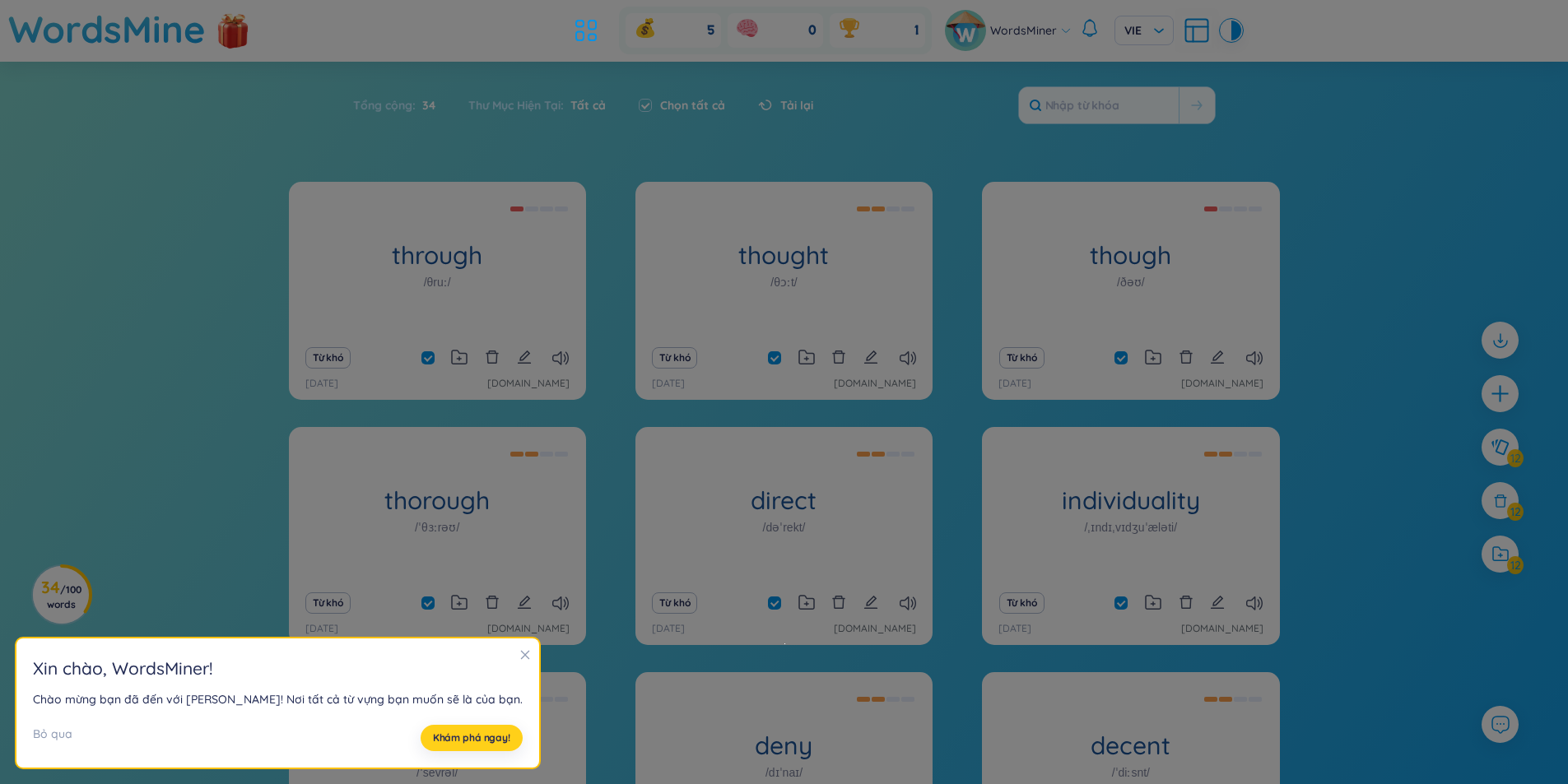
click at [433, 743] on span "Khám phá ngay!" at bounding box center [472, 738] width 78 height 13
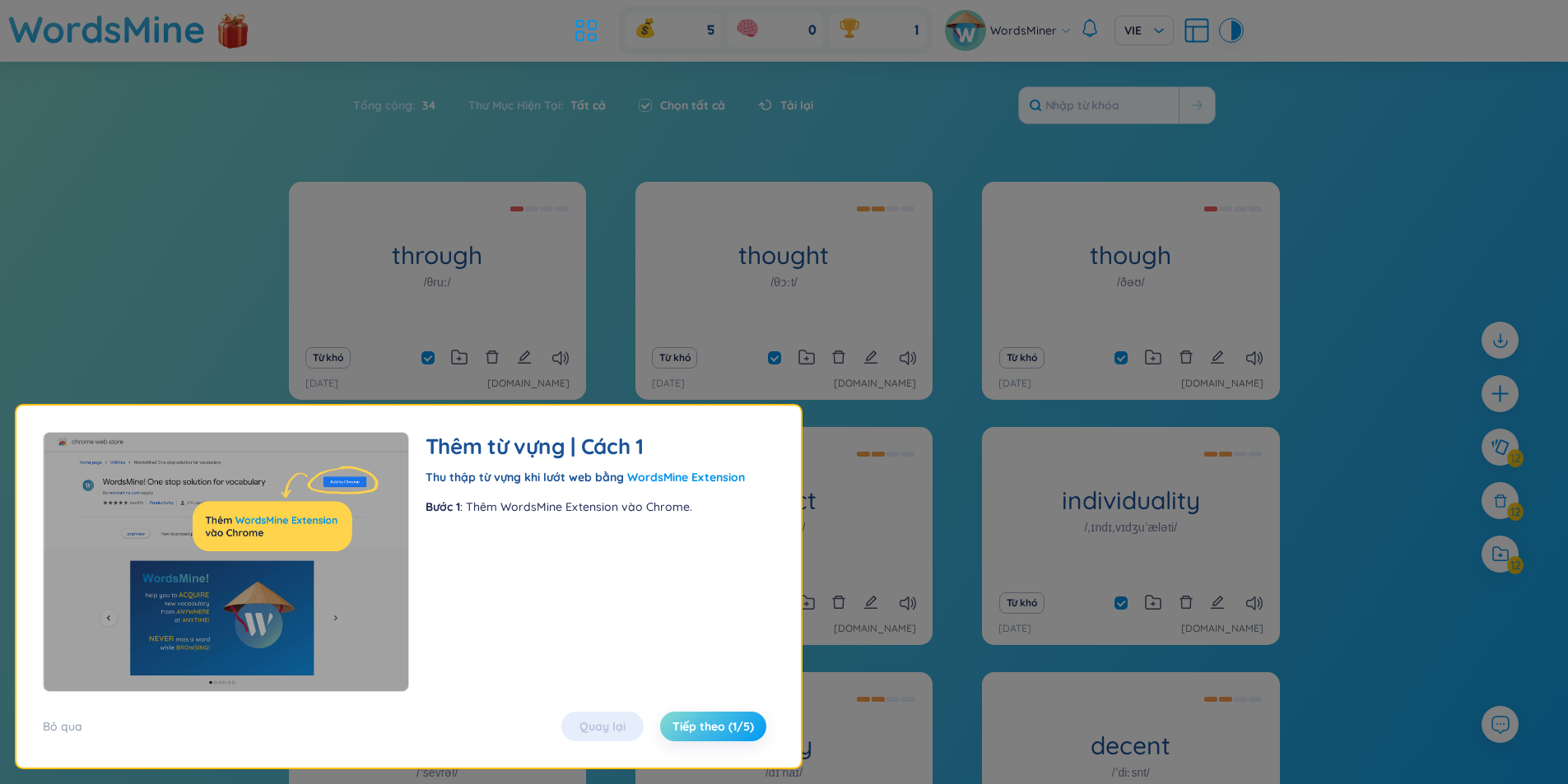
click at [726, 724] on span "Tiếp theo (1/5)" at bounding box center [713, 726] width 82 height 16
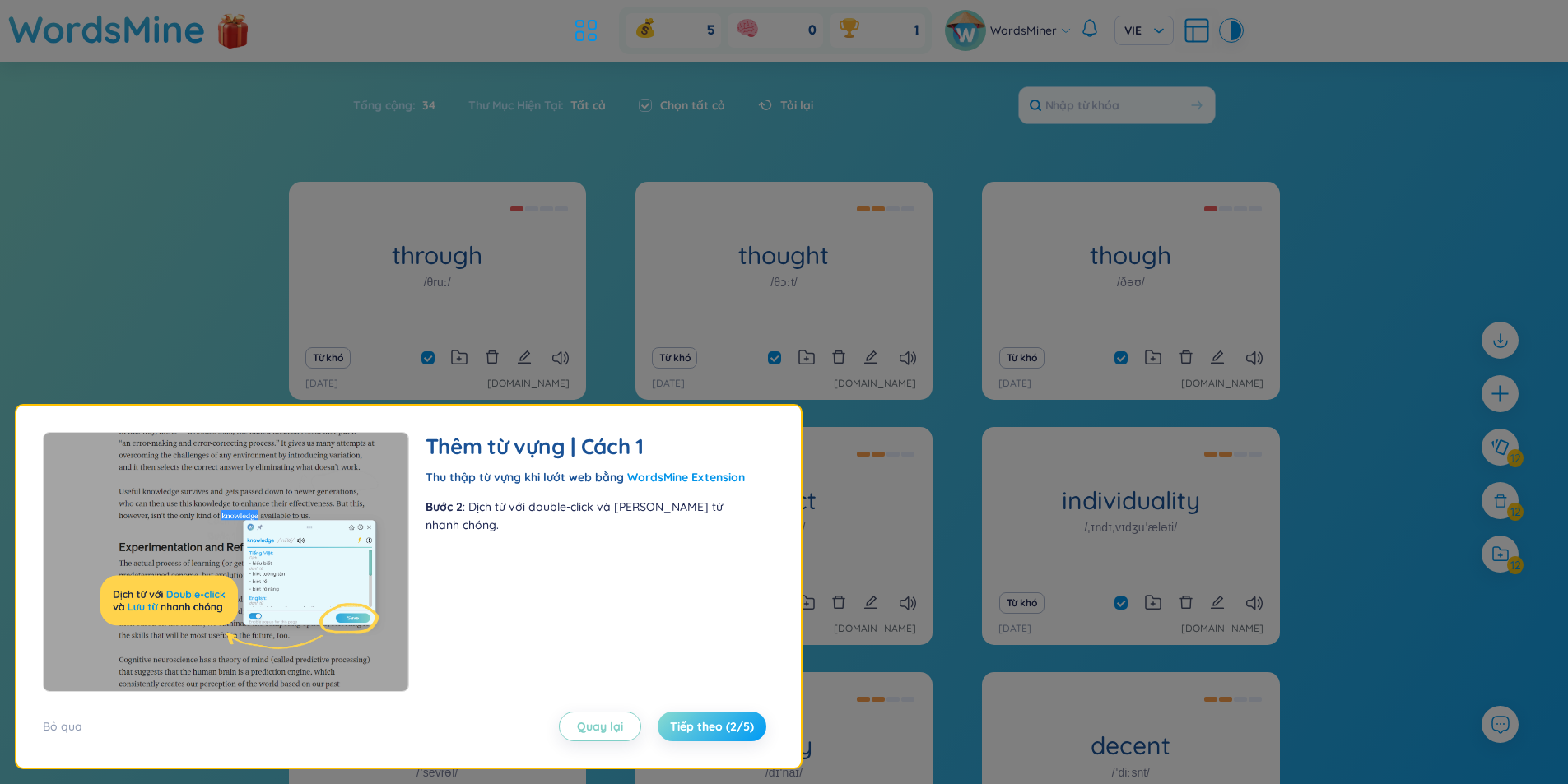
click at [726, 724] on span "Tiếp theo (2/5)" at bounding box center [711, 726] width 84 height 16
click at [743, 726] on span "Tiếp theo (2/5)" at bounding box center [711, 726] width 84 height 16
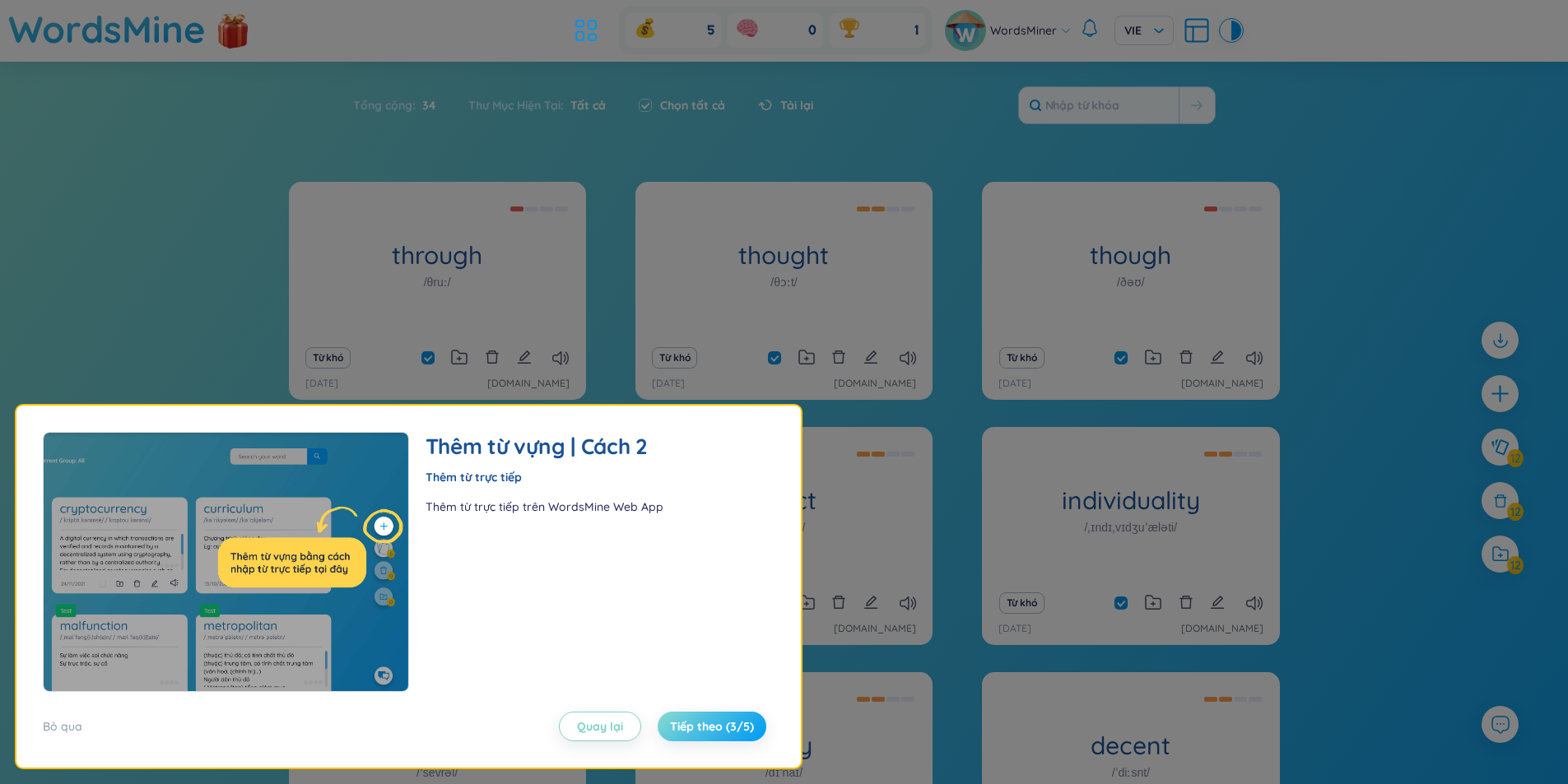
click at [736, 726] on span "Tiếp theo (3/5)" at bounding box center [711, 726] width 84 height 16
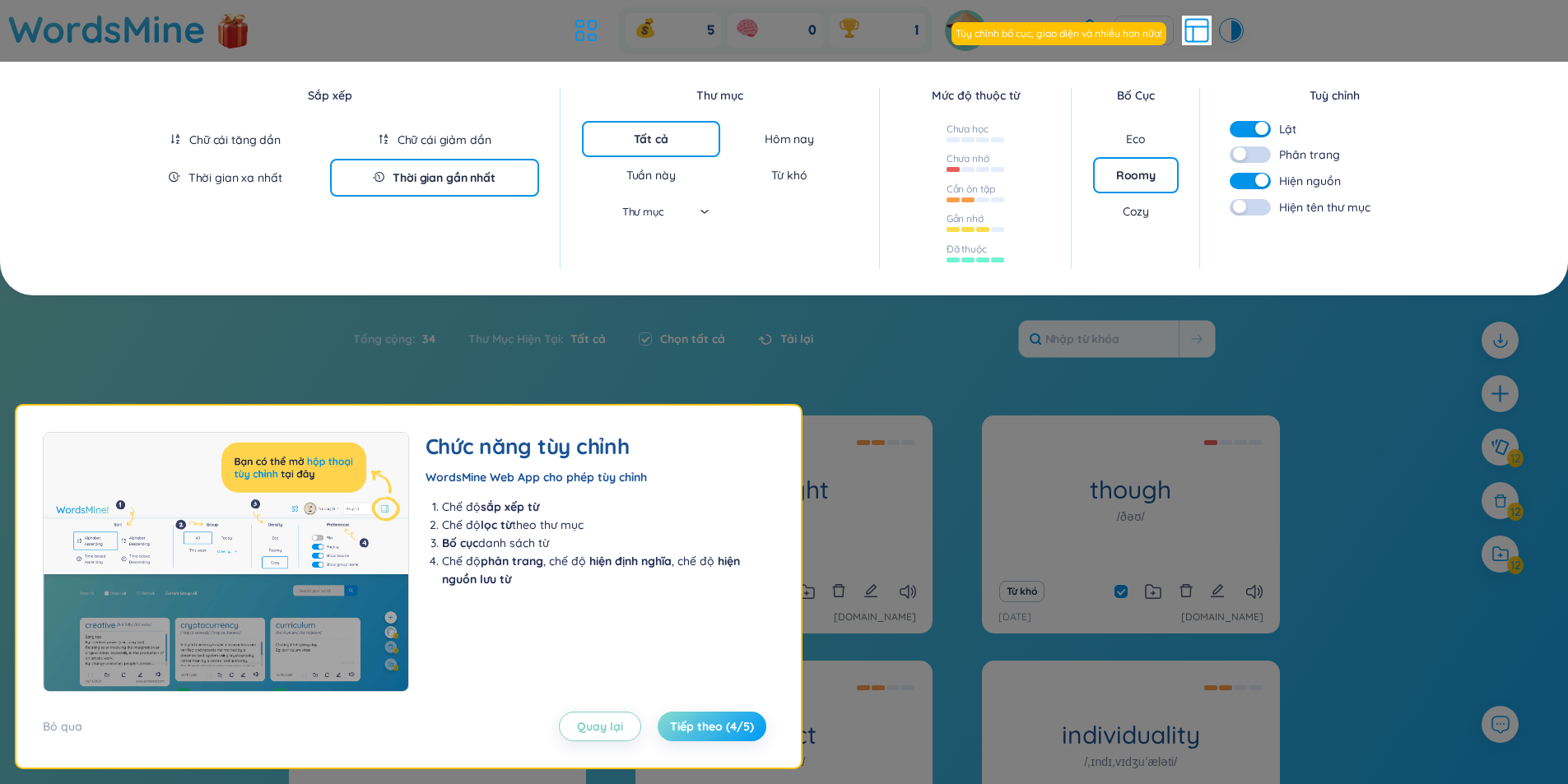
click at [736, 726] on span "Tiếp theo (4/5)" at bounding box center [711, 726] width 84 height 16
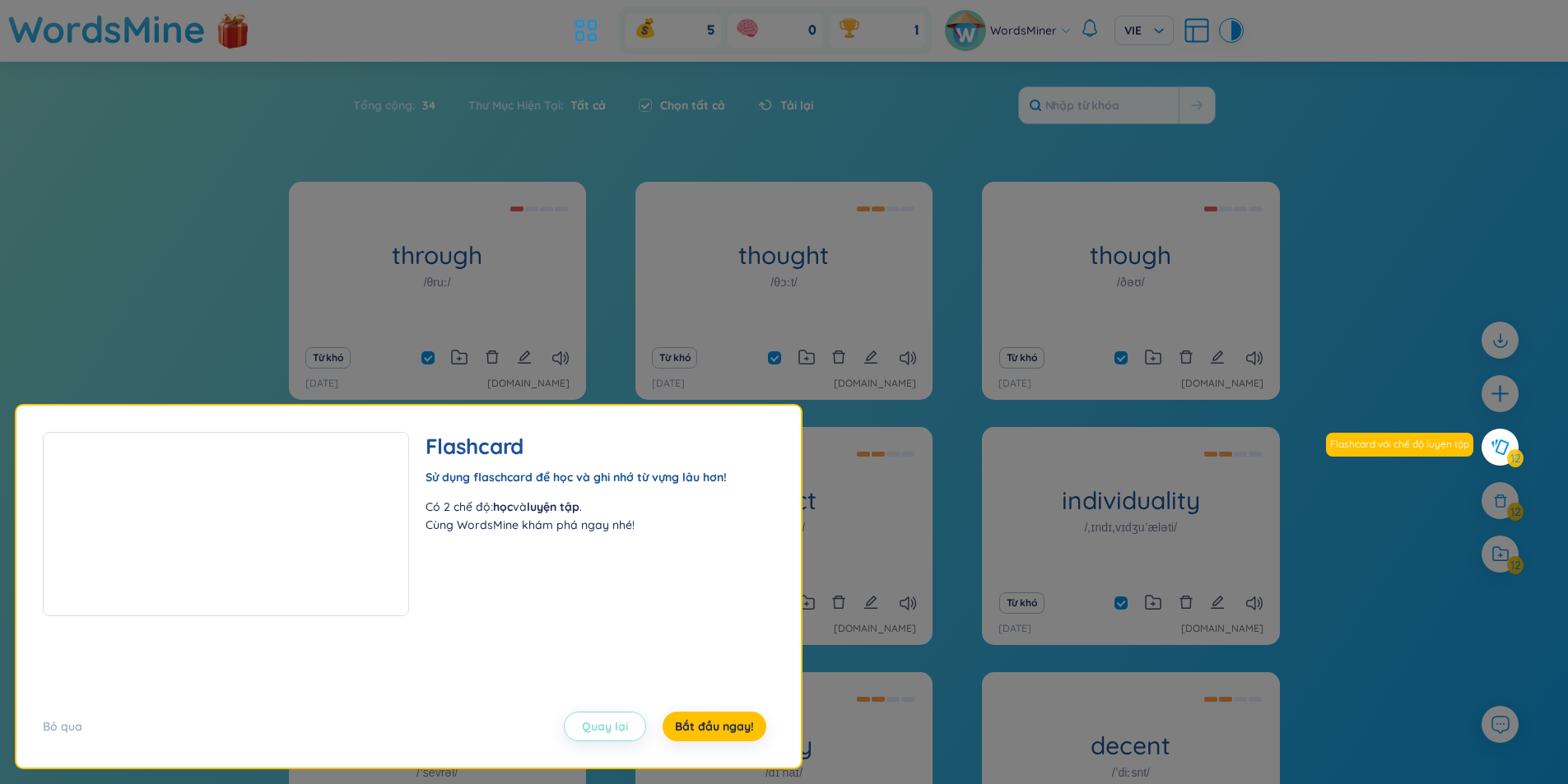
click at [588, 724] on span "Quay lại" at bounding box center [605, 726] width 46 height 16
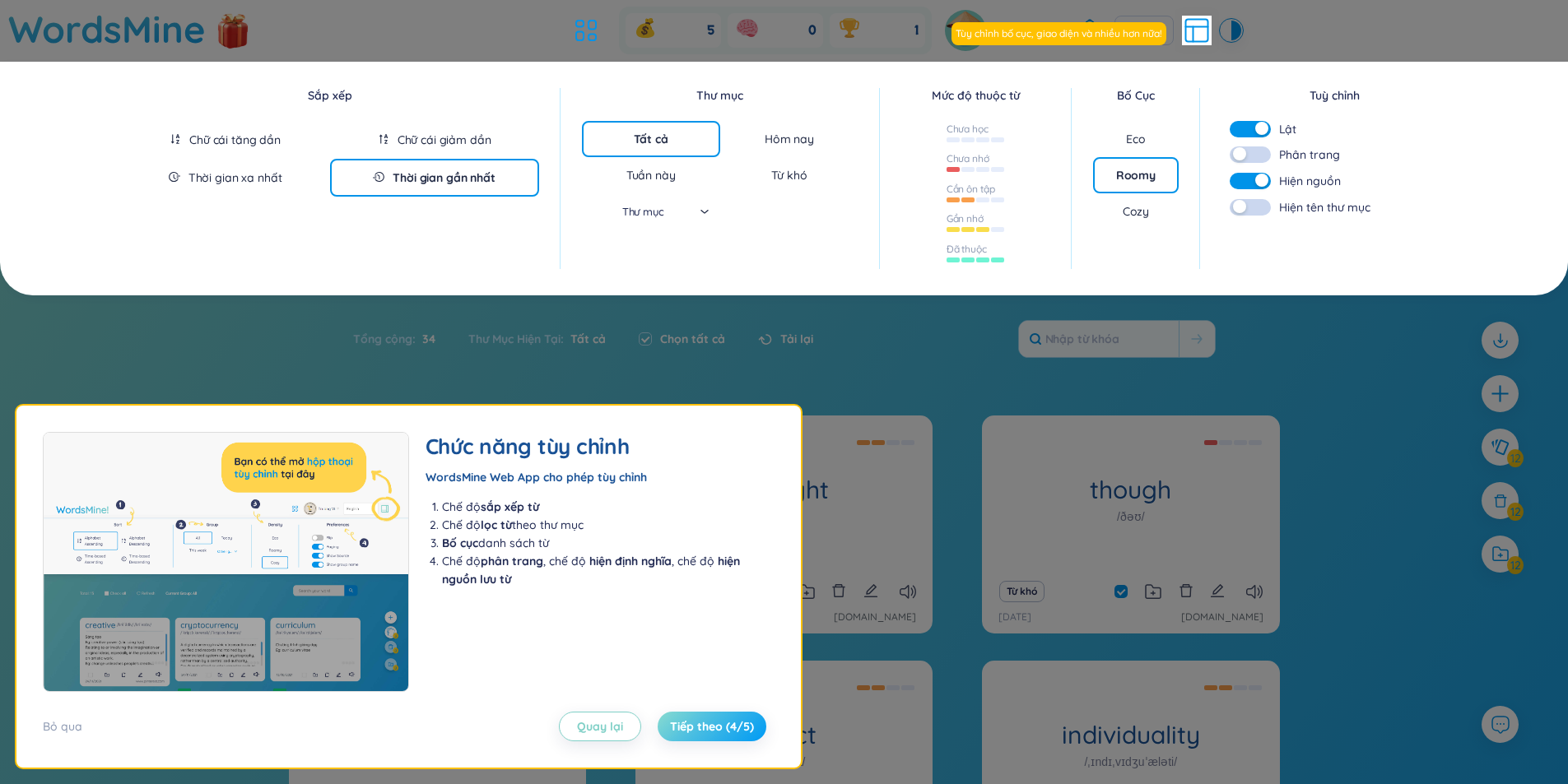
click at [678, 727] on span "Tiếp theo (4/5)" at bounding box center [711, 726] width 84 height 16
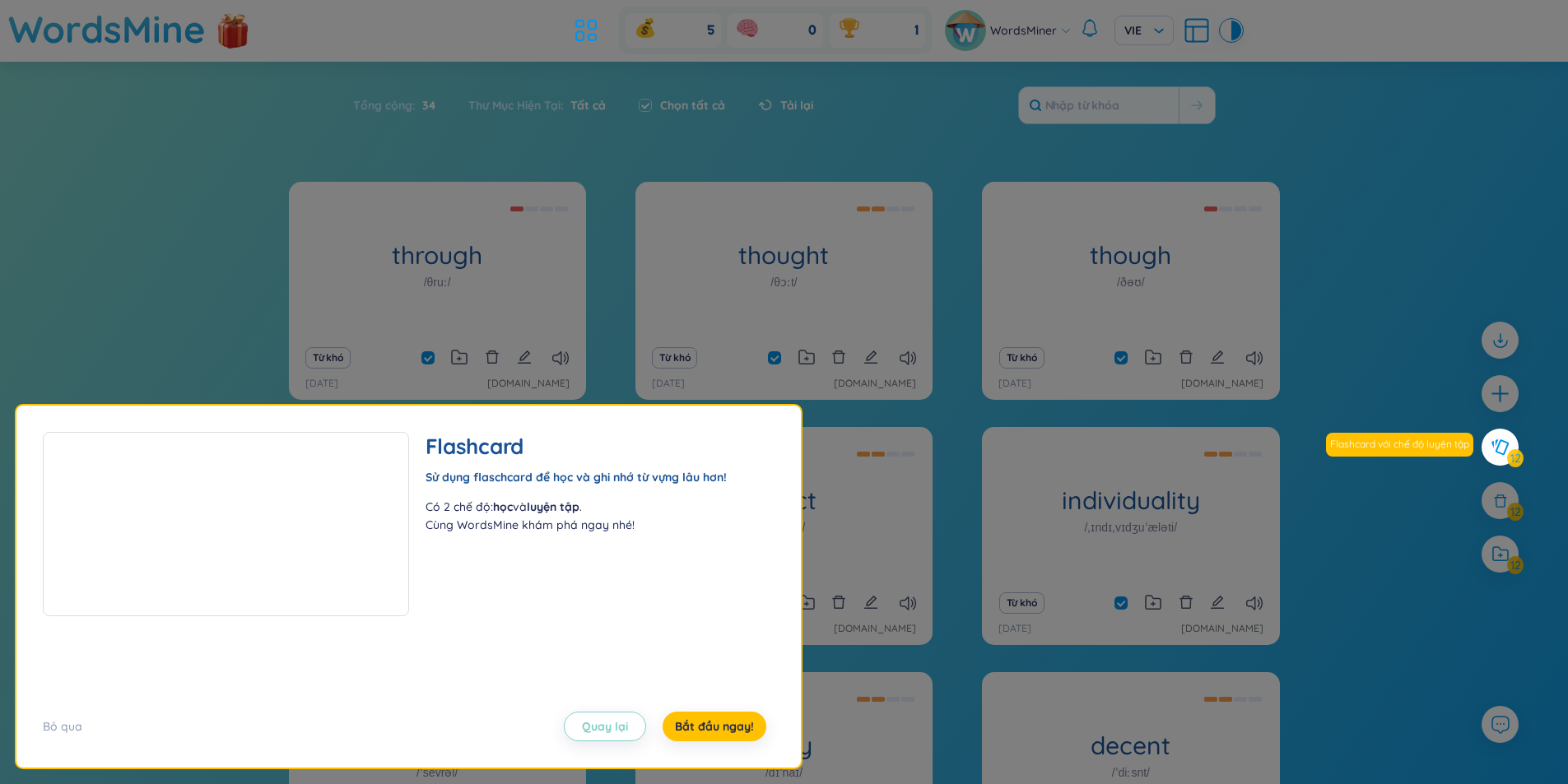
click at [497, 505] on b "học" at bounding box center [502, 506] width 20 height 14
click at [588, 475] on div "Sử dụng flaschcard để học và ghi nhớ từ vựng lâu hơn!" at bounding box center [592, 477] width 333 height 18
click at [596, 738] on button "Quay lại" at bounding box center [605, 726] width 83 height 30
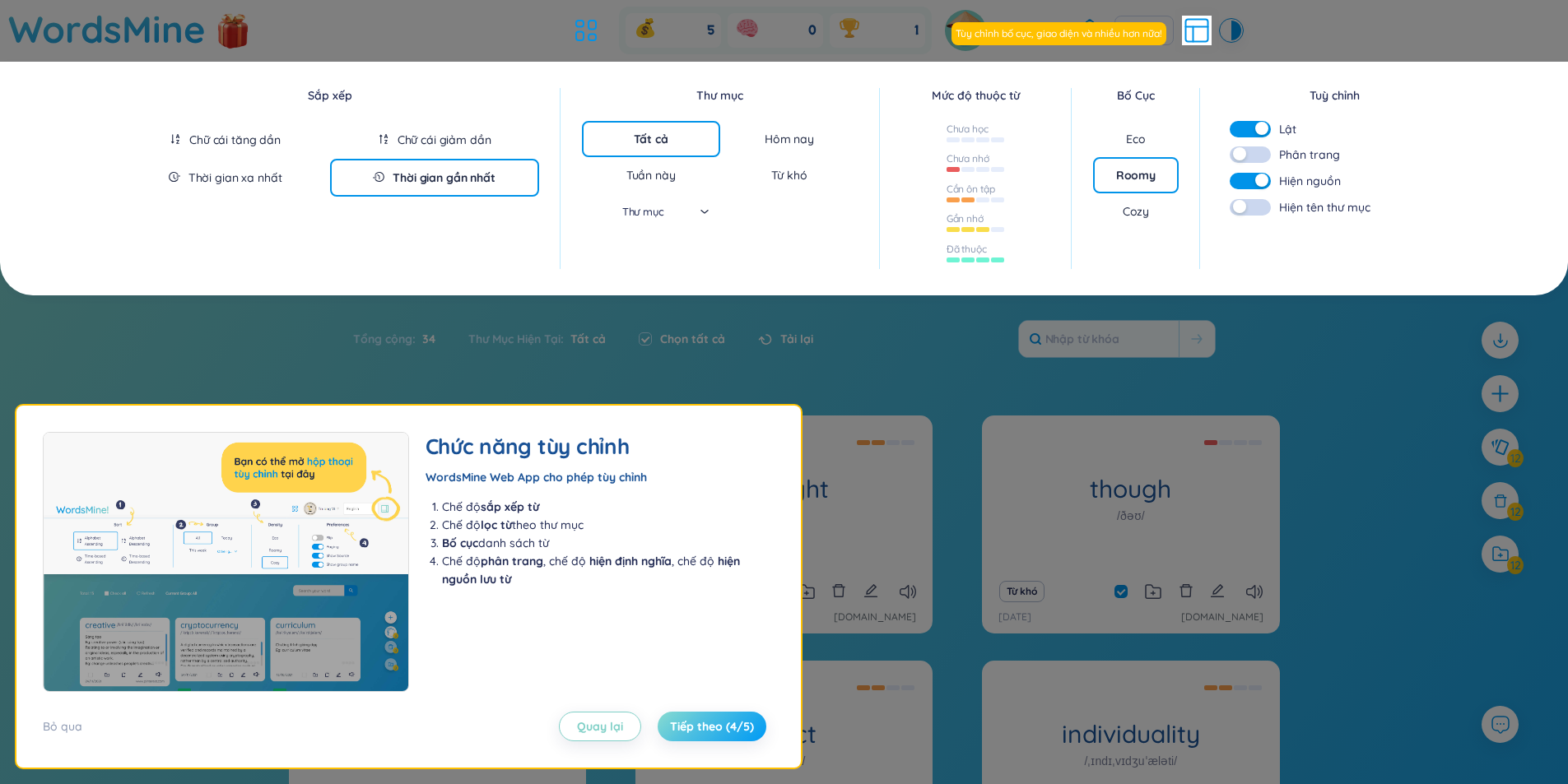
click at [703, 726] on span "Tiếp theo (4/5)" at bounding box center [711, 726] width 84 height 16
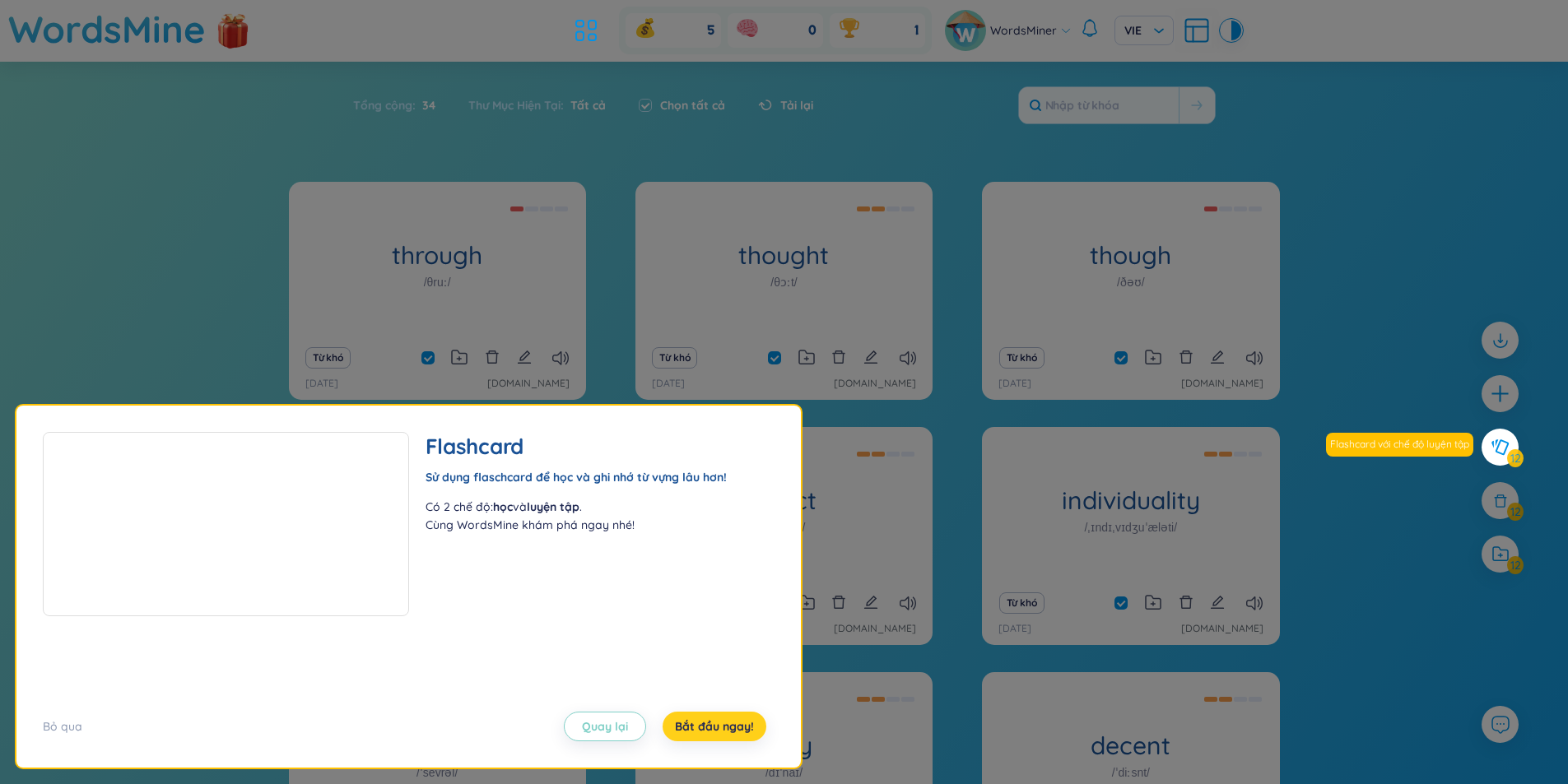
click at [701, 722] on span "Bắt đầu ngay!" at bounding box center [714, 726] width 79 height 16
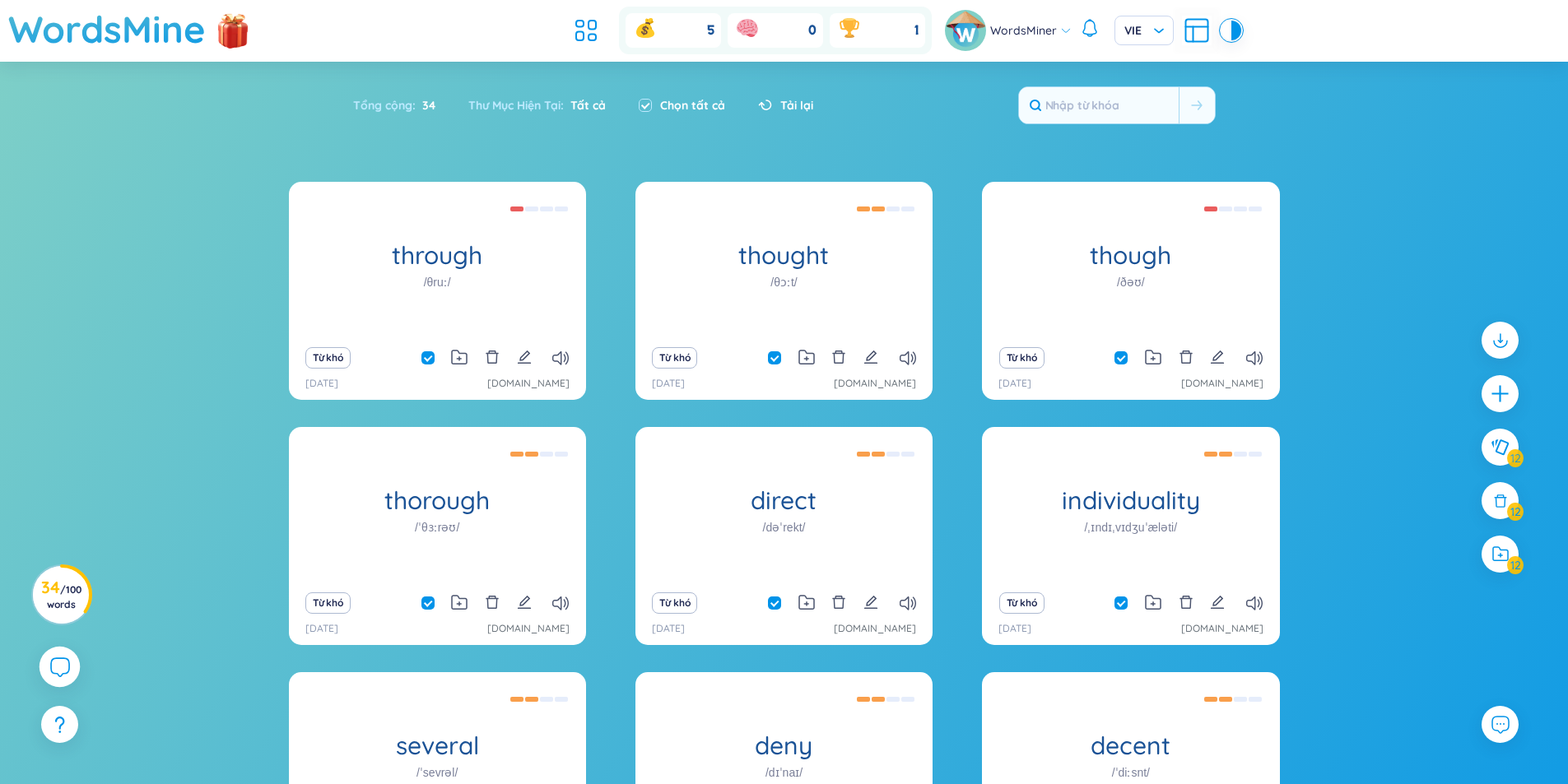
click at [61, 669] on icon at bounding box center [59, 667] width 20 height 20
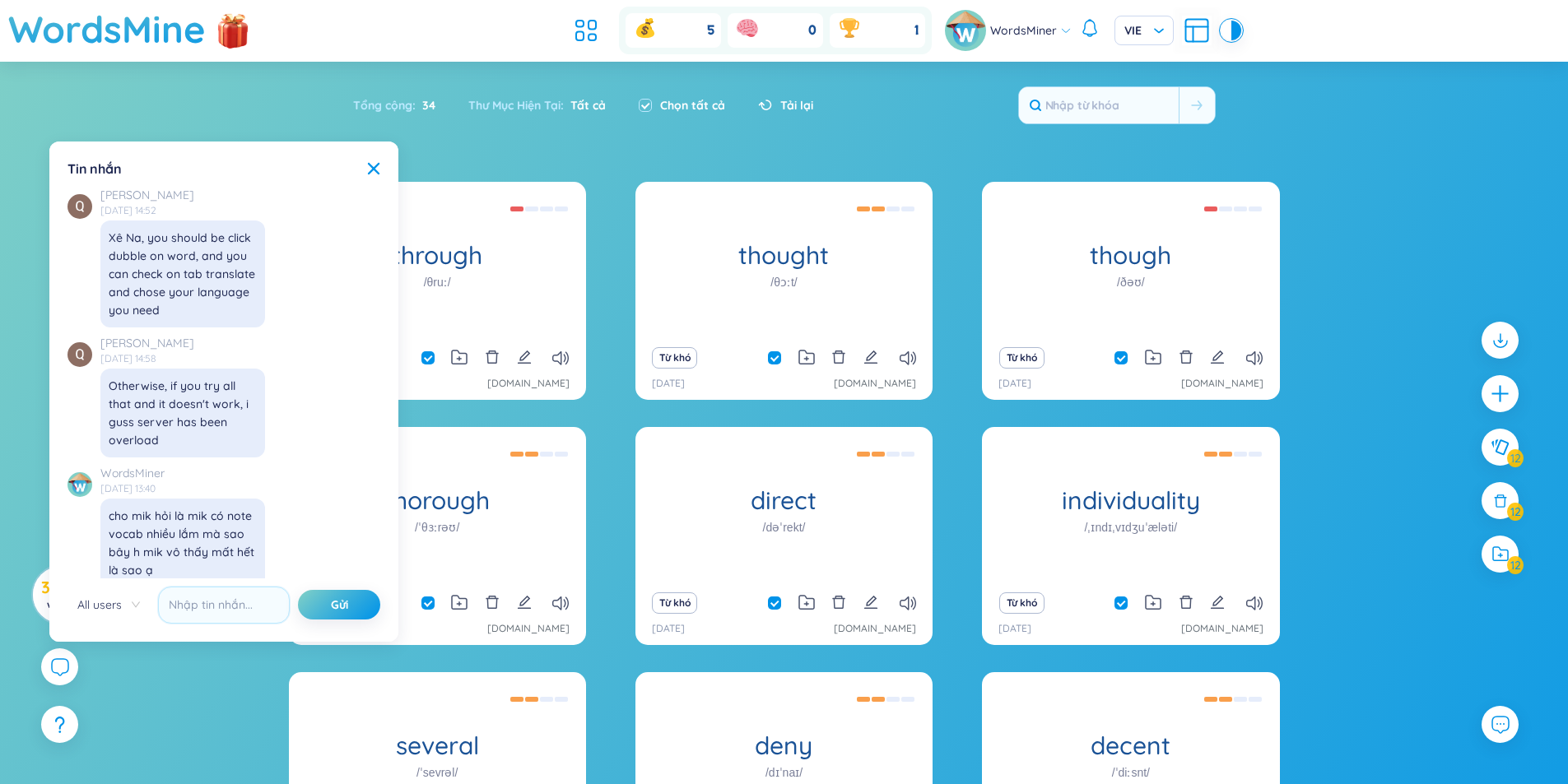
scroll to position [18969, 0]
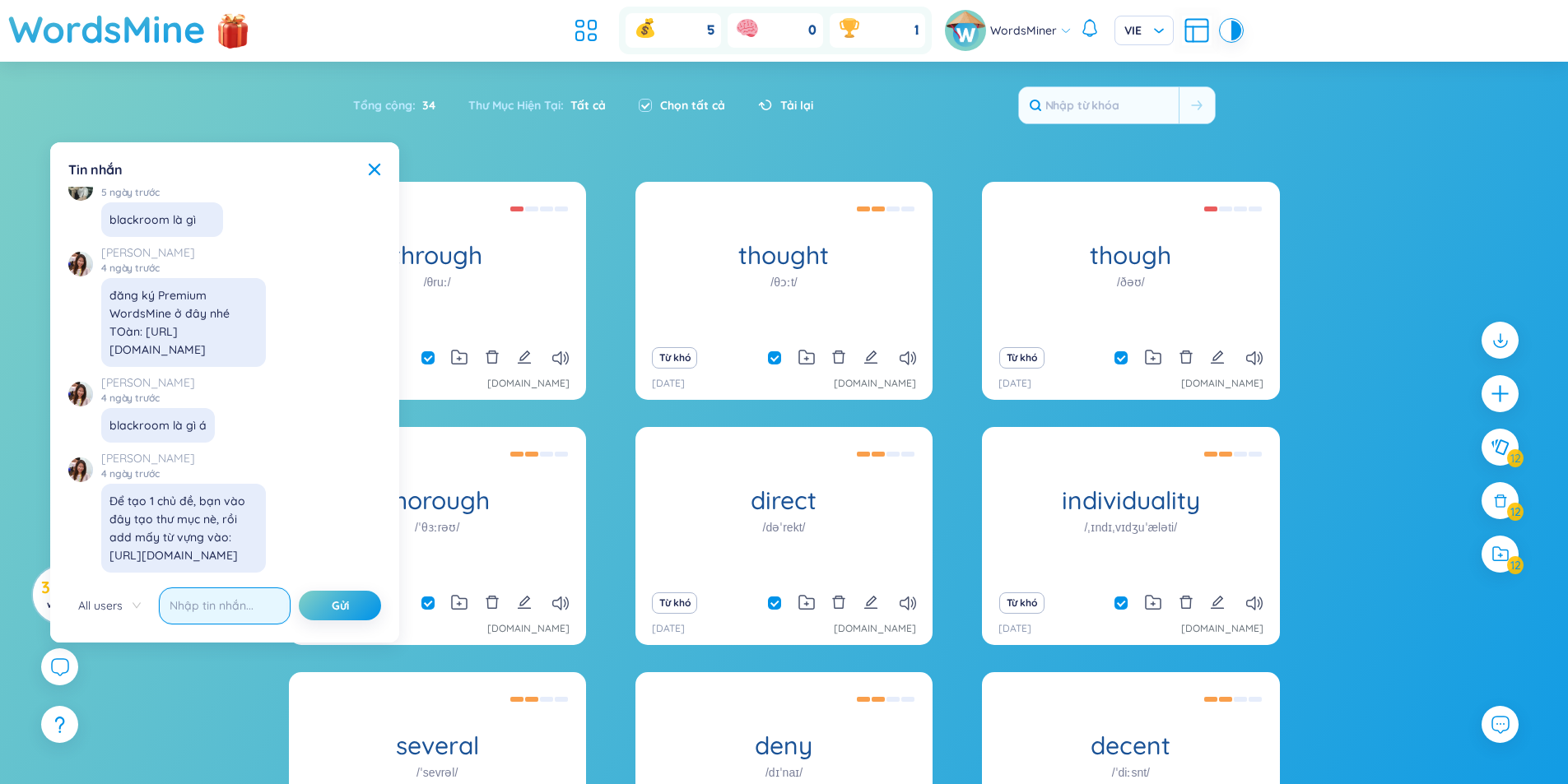
click at [192, 613] on input "text" at bounding box center [224, 606] width 132 height 37
type input "tui mới làm quen với web này, chế độ học từ ở đâu v mng ;-;?"
click at [299, 591] on button "Gửi" at bounding box center [340, 605] width 83 height 30
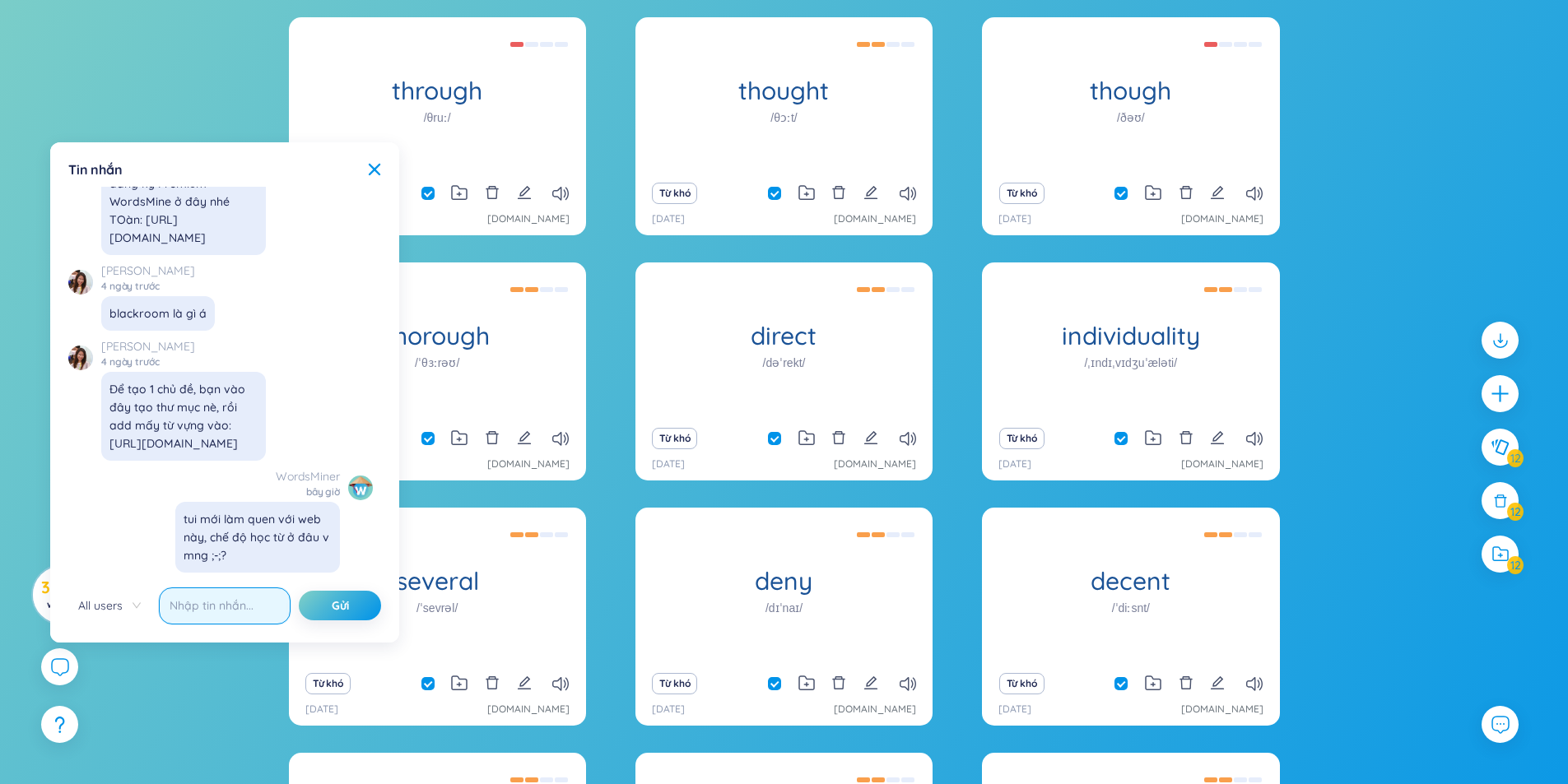
scroll to position [503, 0]
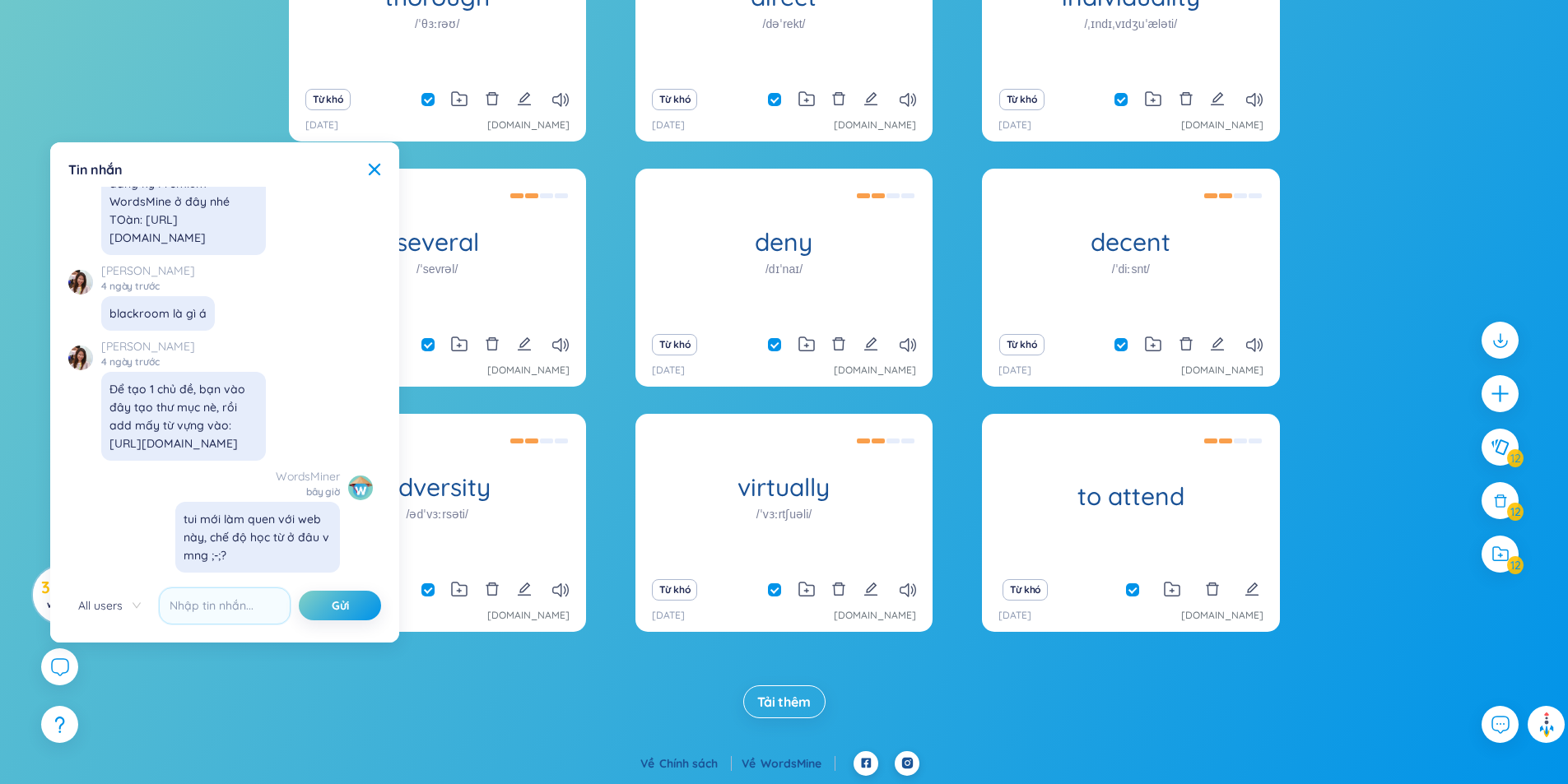
click at [782, 691] on button "Tải thêm" at bounding box center [784, 702] width 83 height 33
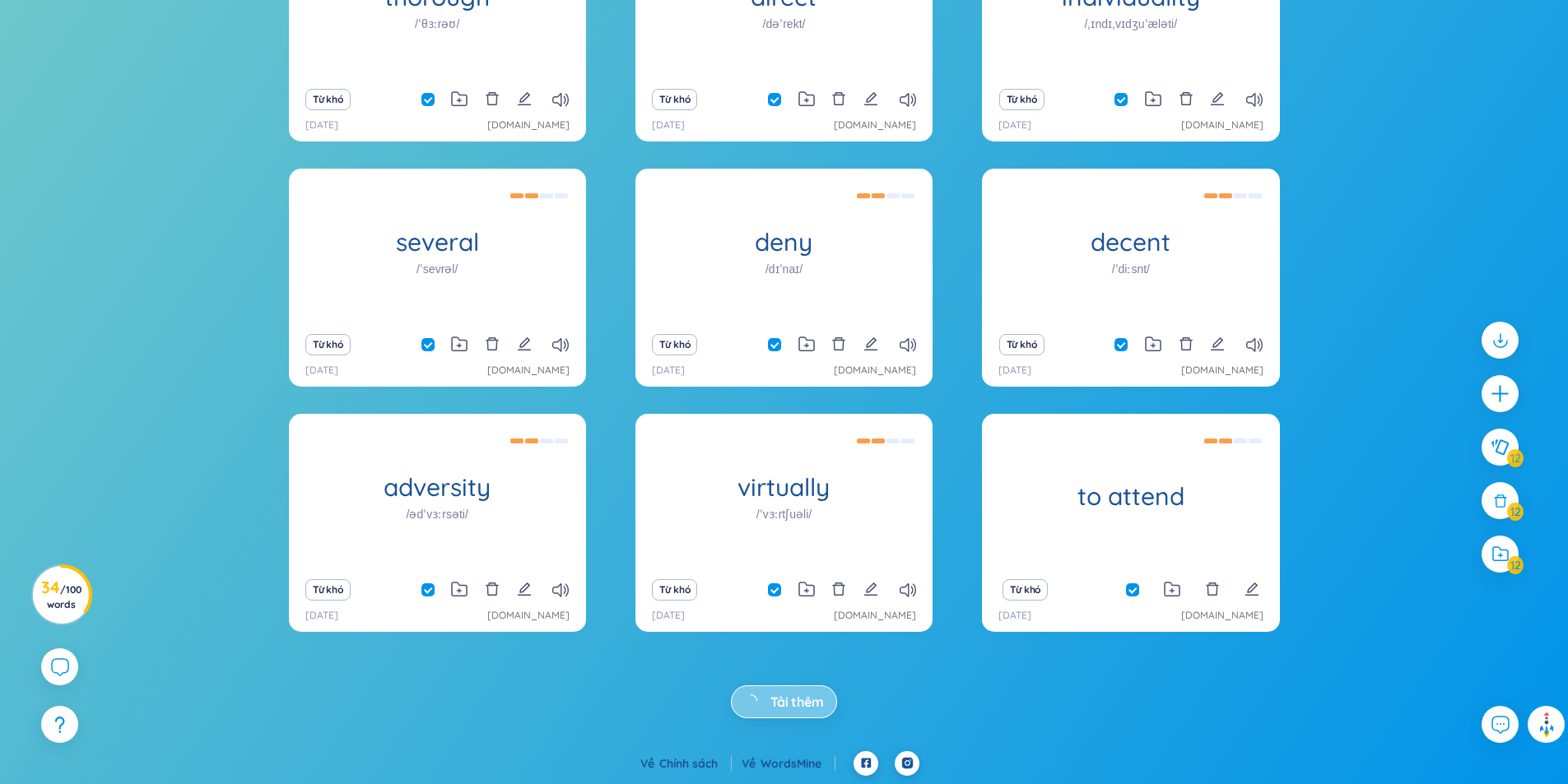
checkbox input "false"
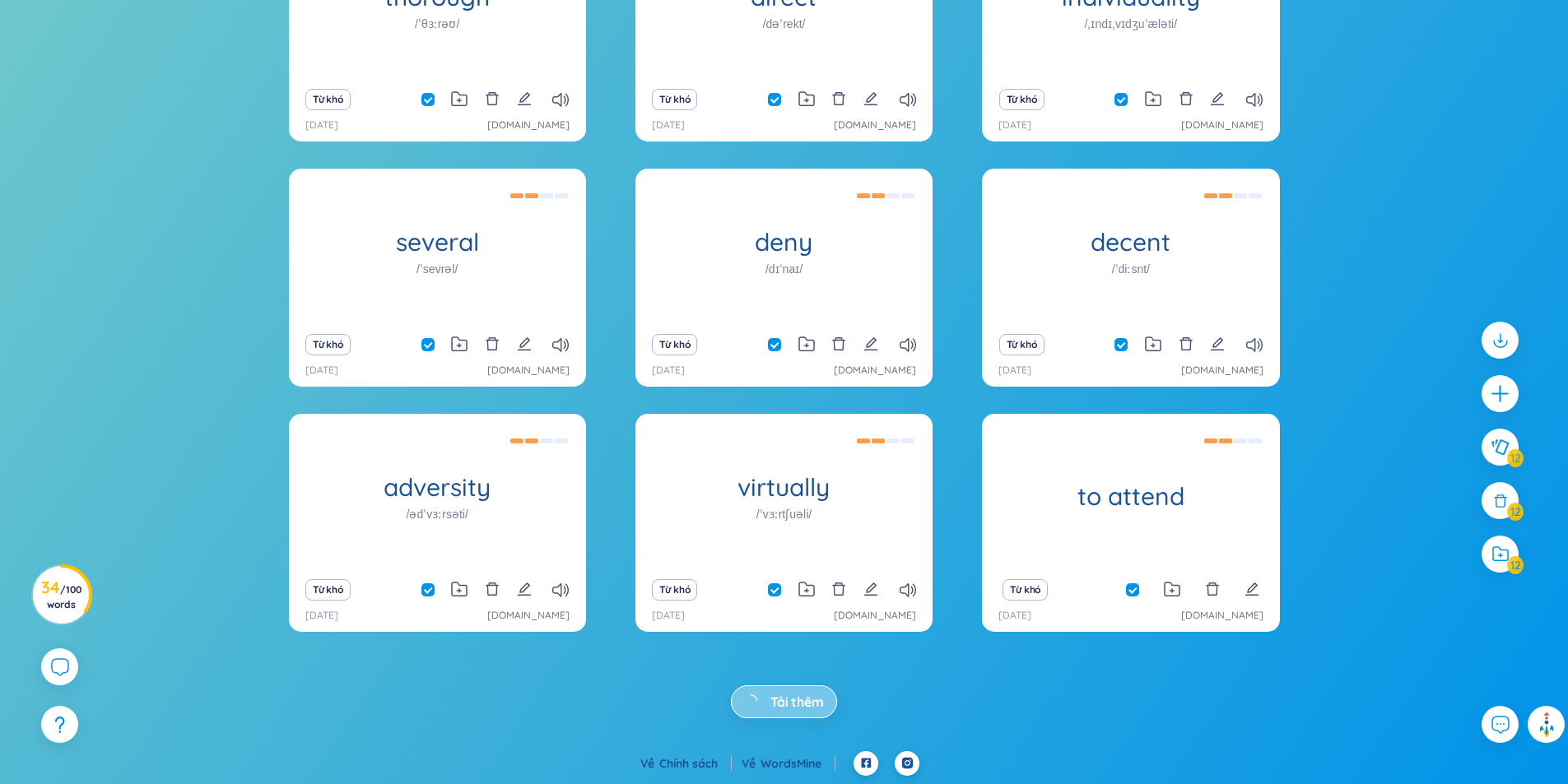
checkbox input "false"
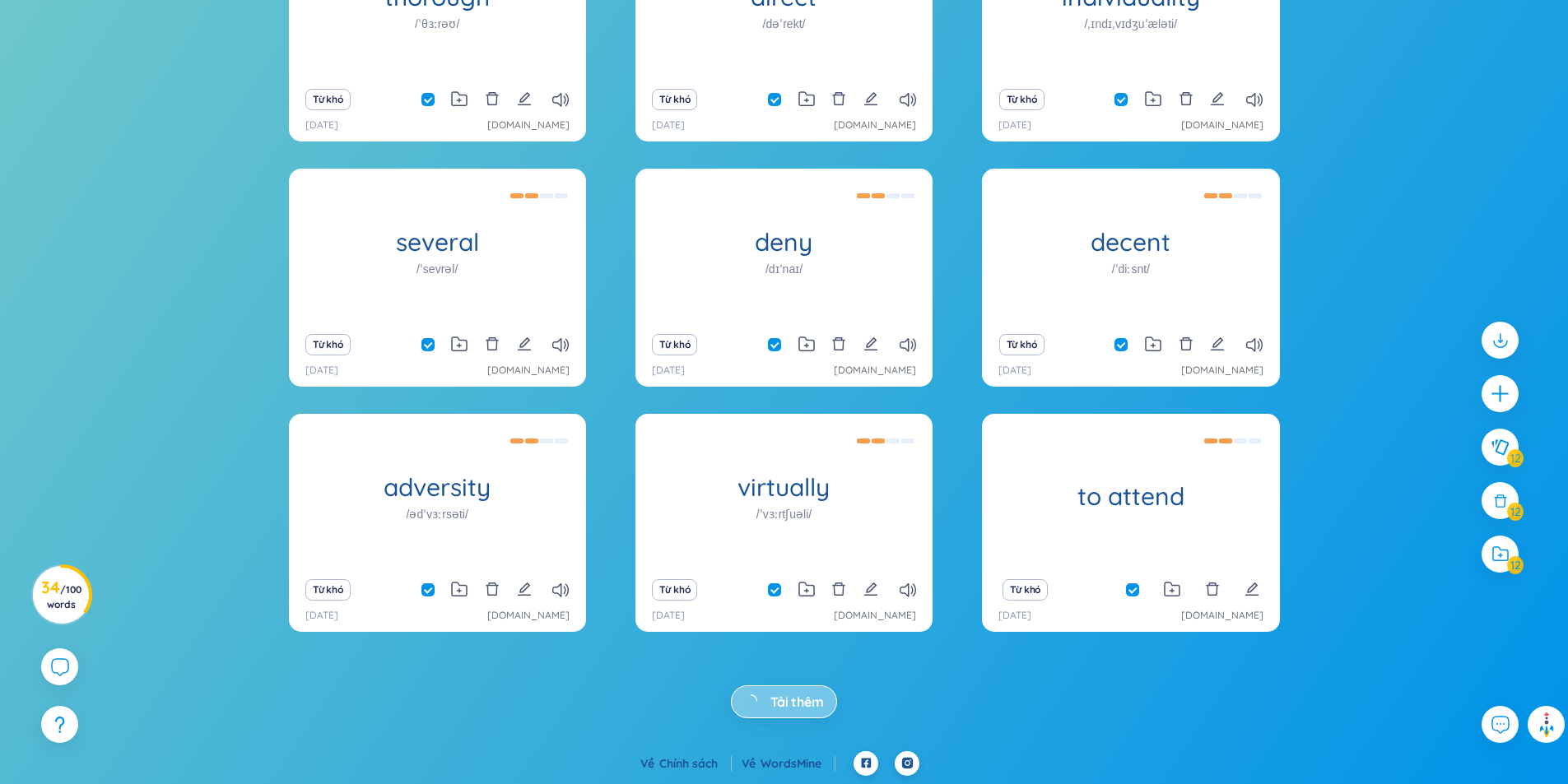
checkbox input "false"
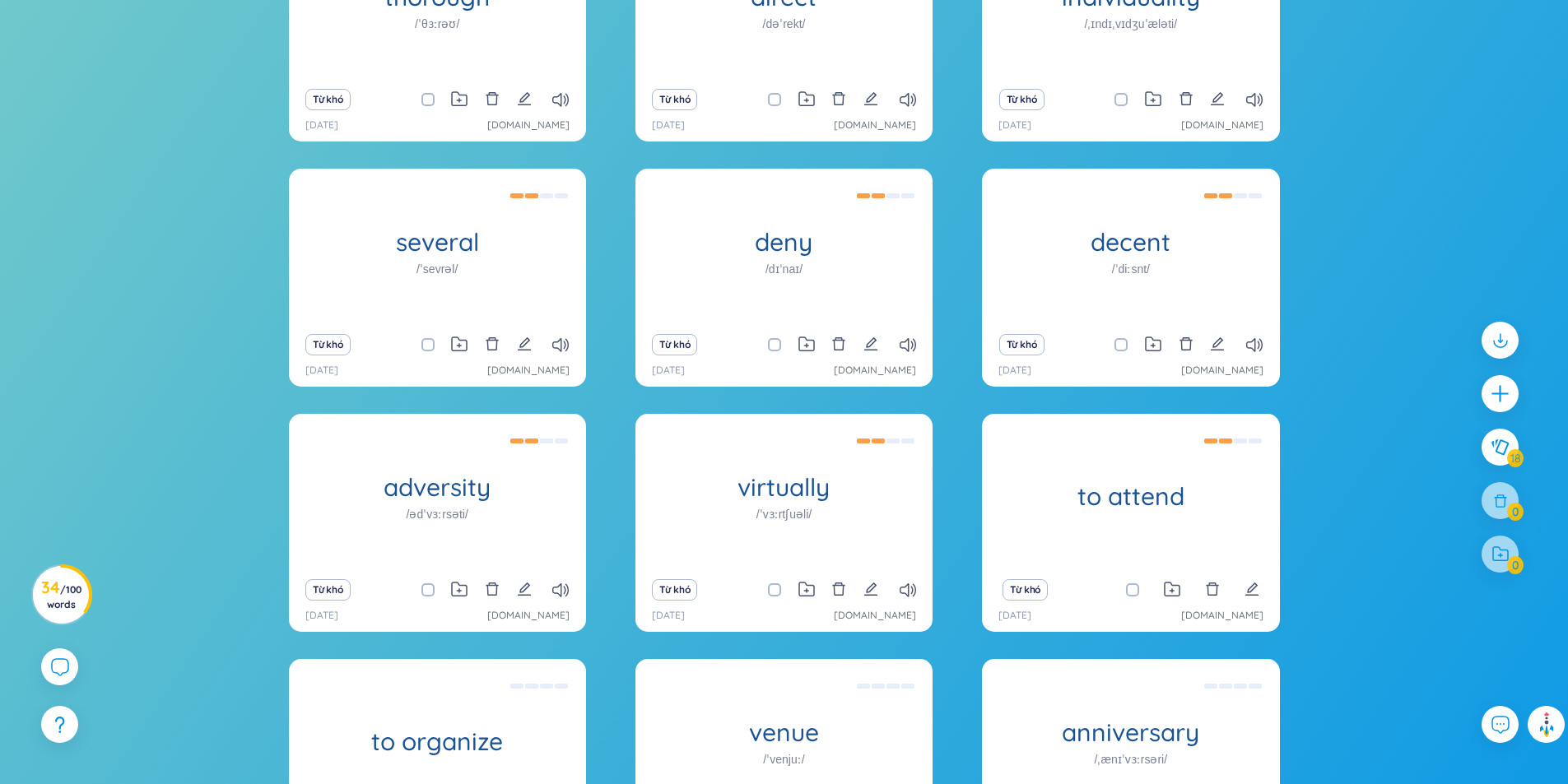
scroll to position [994, 0]
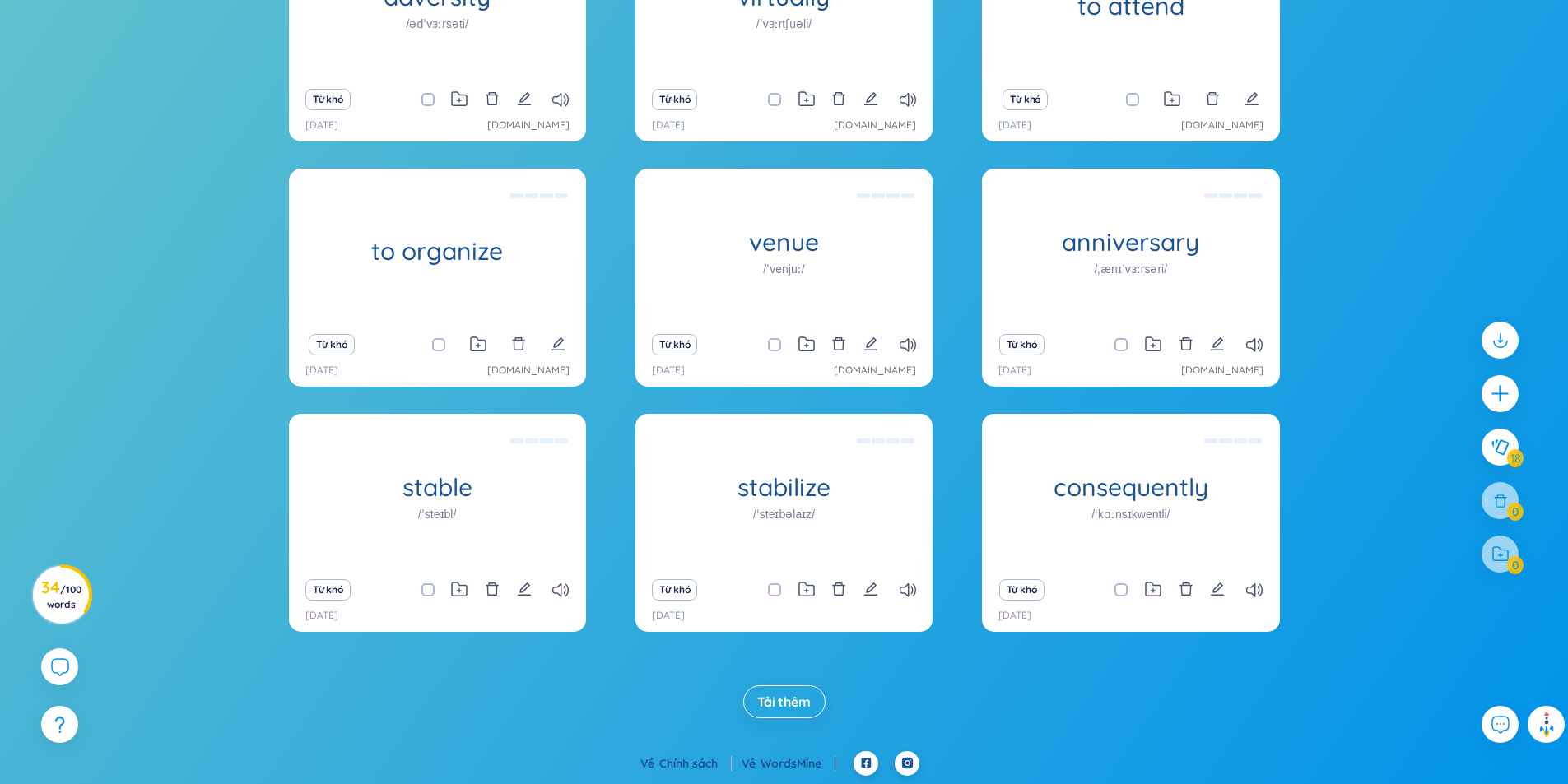
click at [769, 700] on span "Tải thêm" at bounding box center [784, 701] width 54 height 18
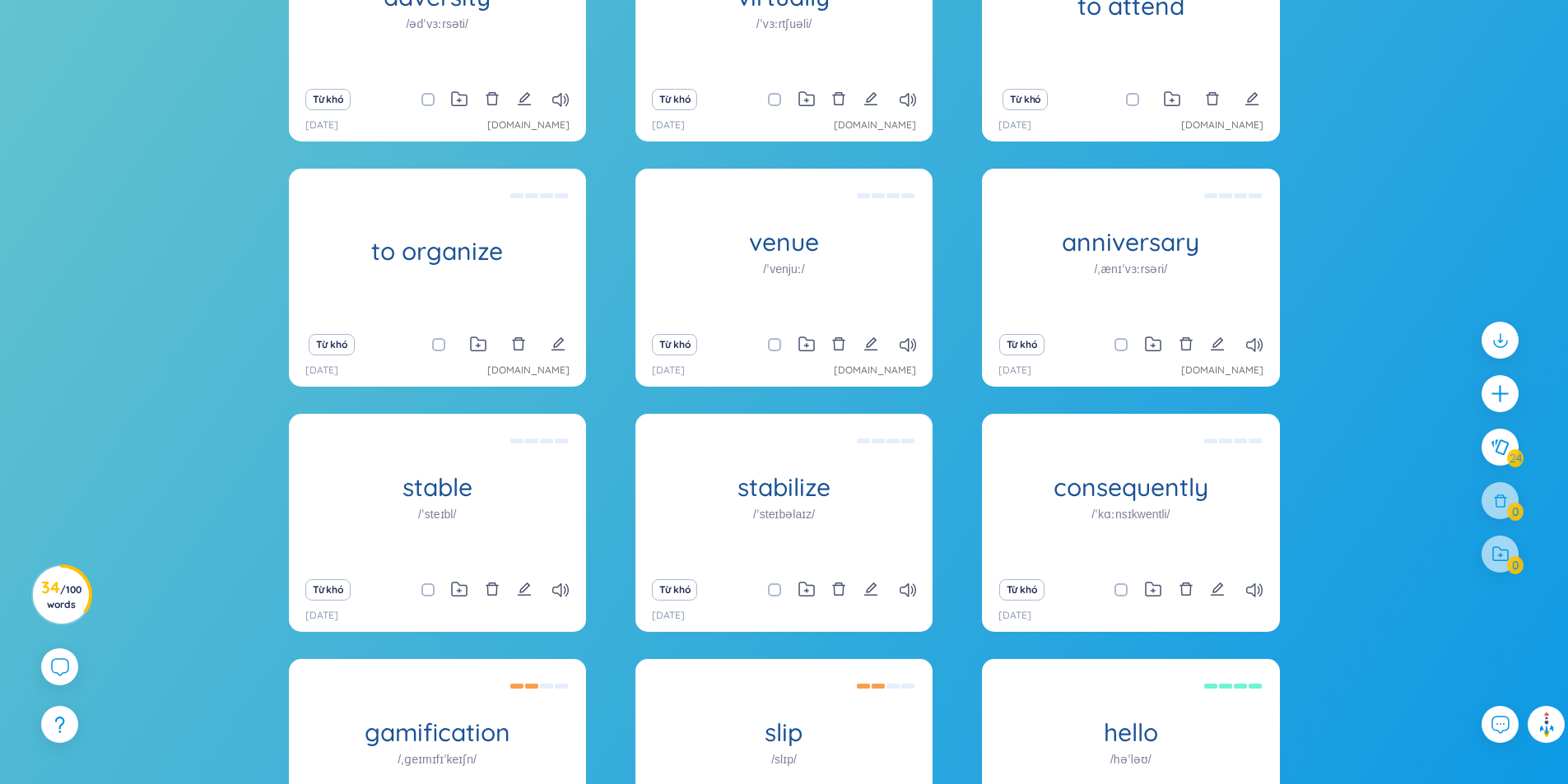
scroll to position [1484, 0]
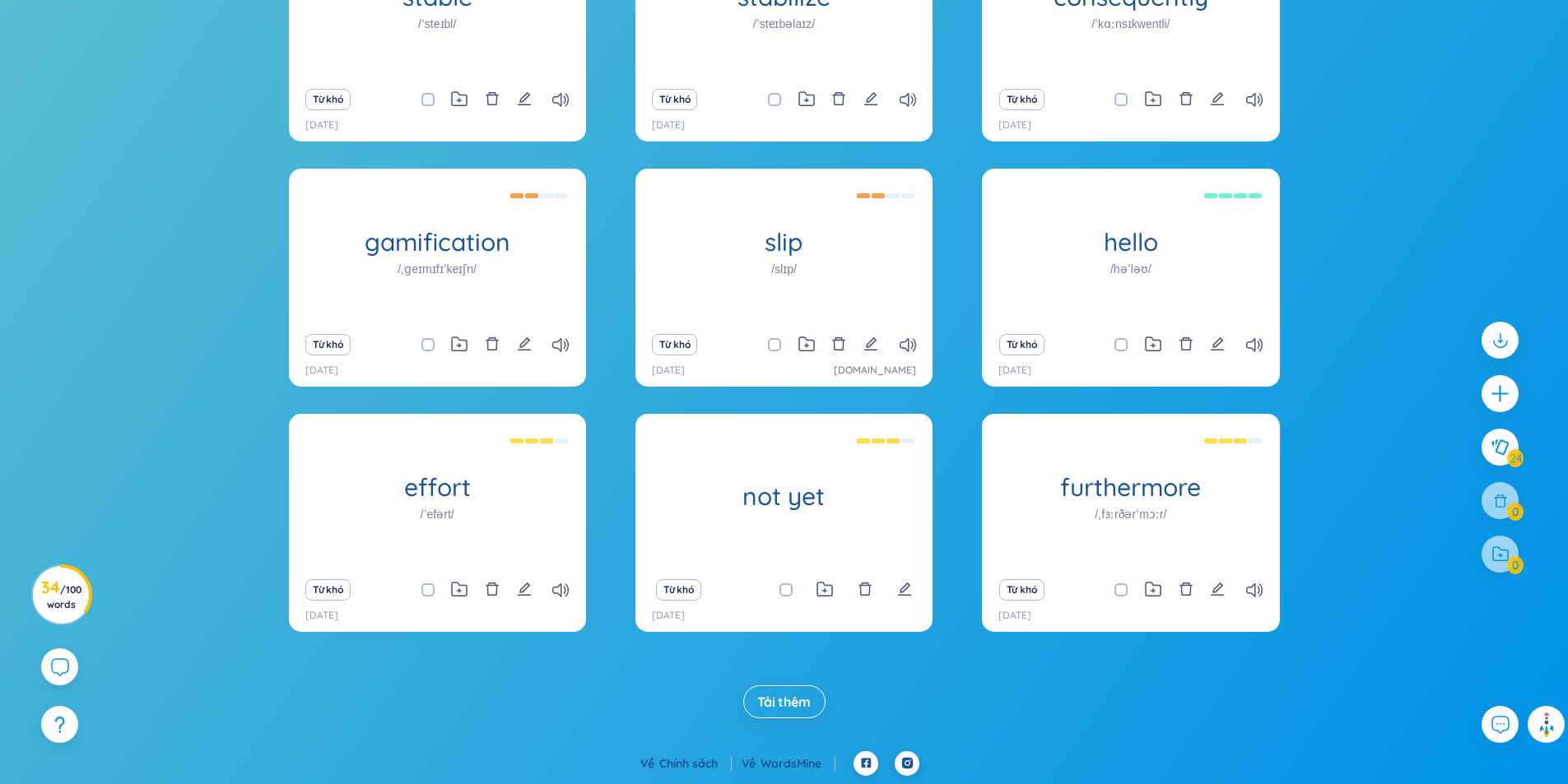
click at [775, 703] on span "Tải thêm" at bounding box center [784, 701] width 54 height 18
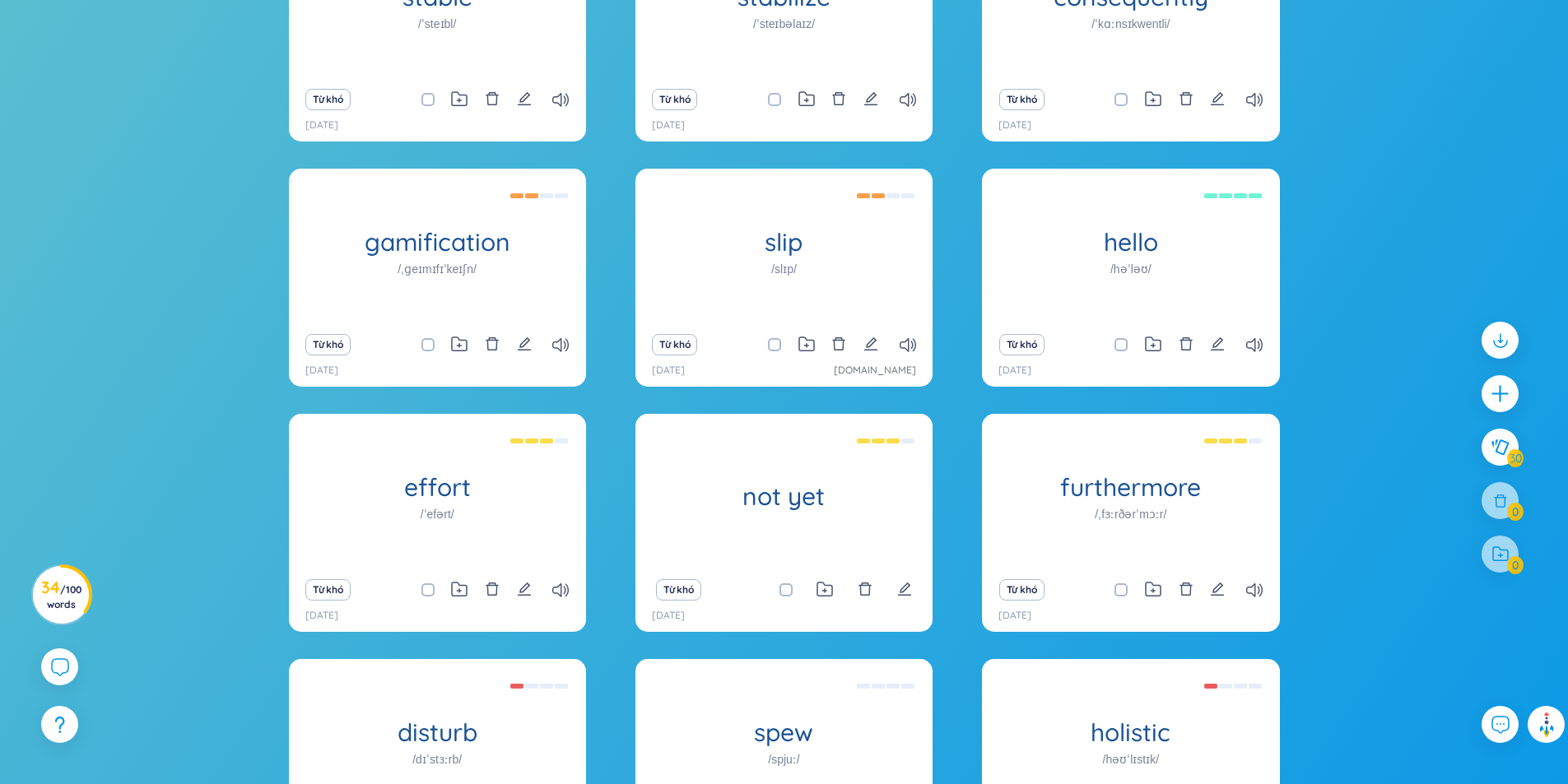
scroll to position [1975, 0]
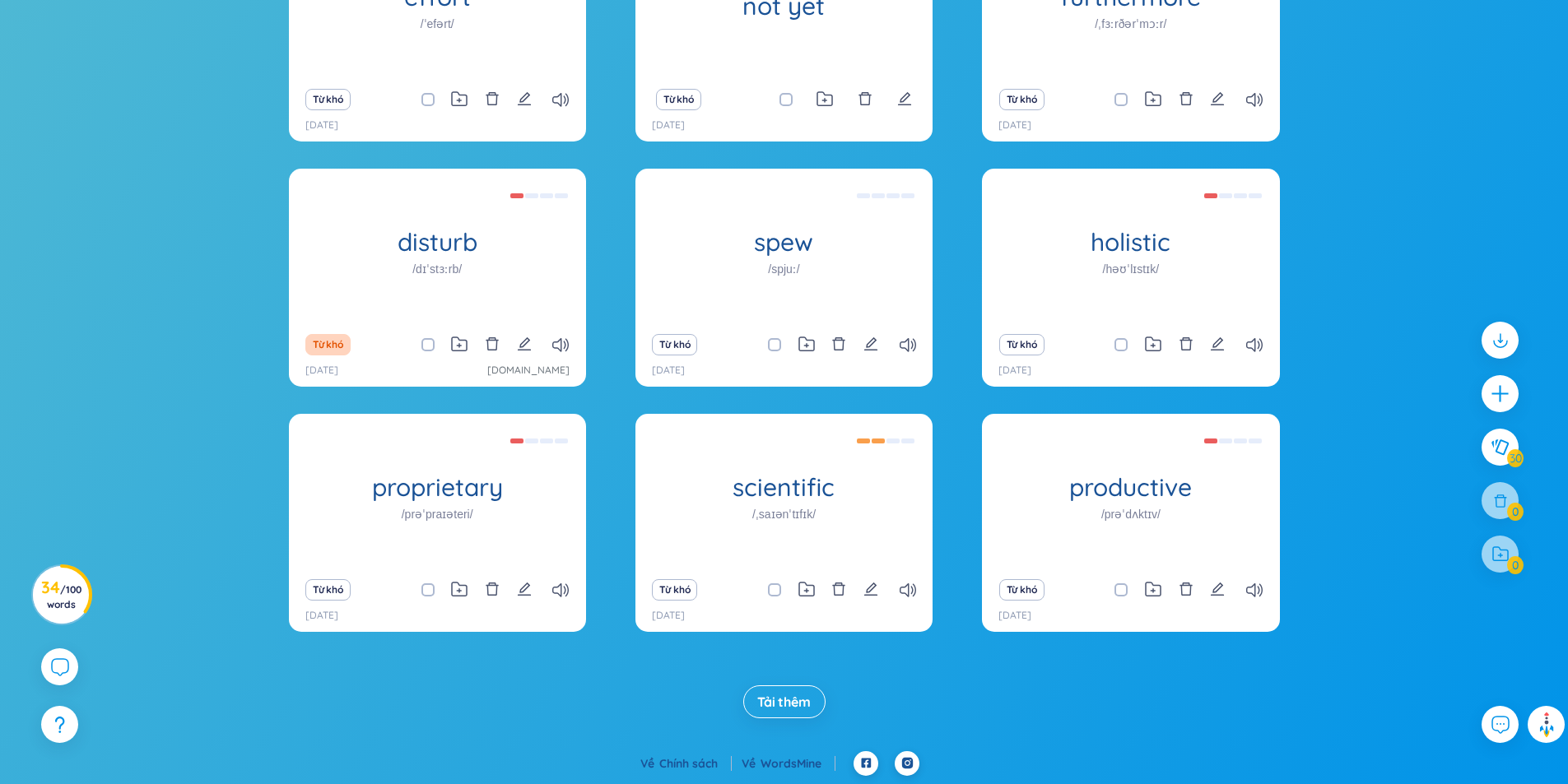
click at [772, 691] on button "Tải thêm" at bounding box center [784, 702] width 83 height 33
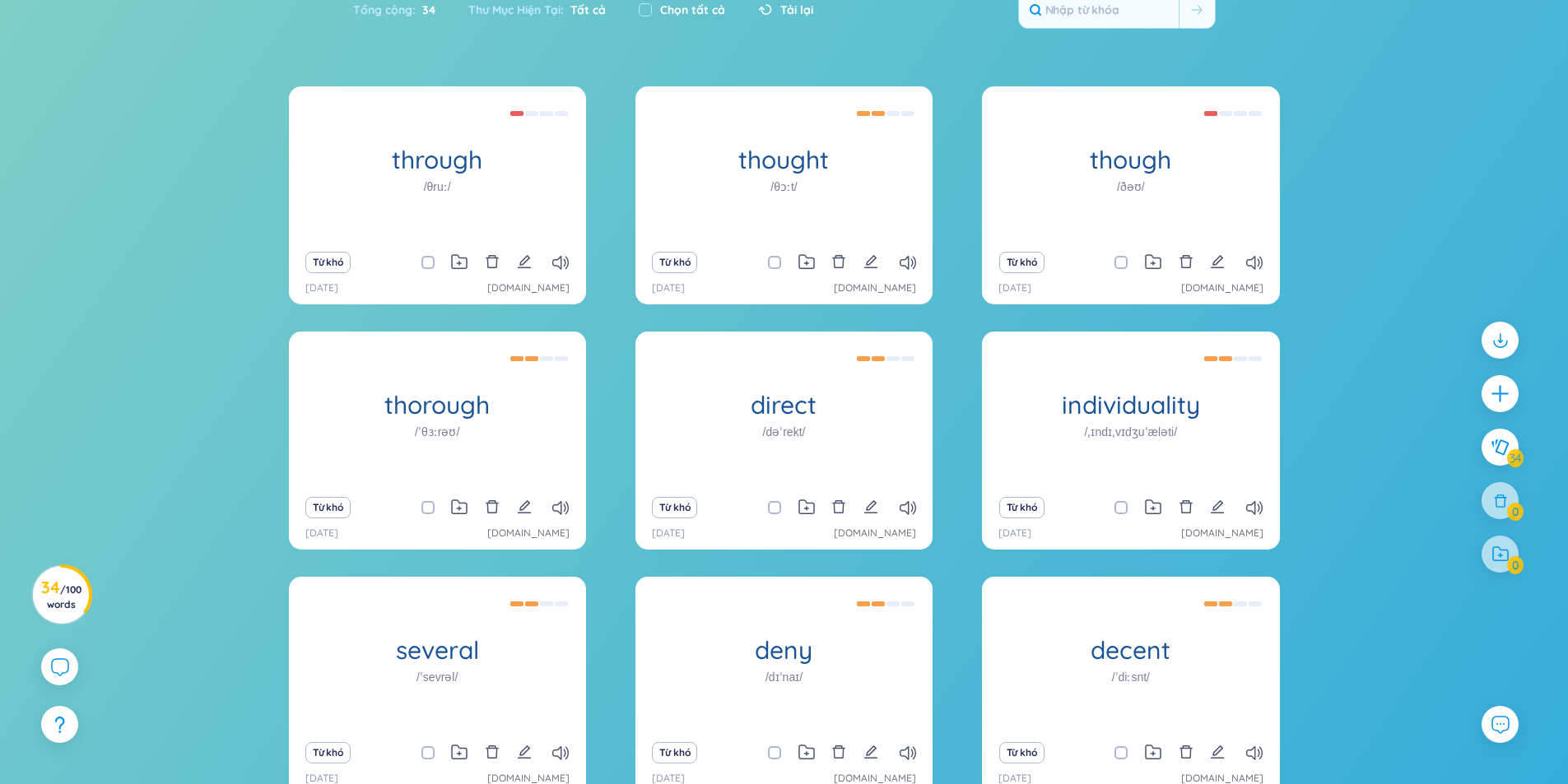
scroll to position [0, 0]
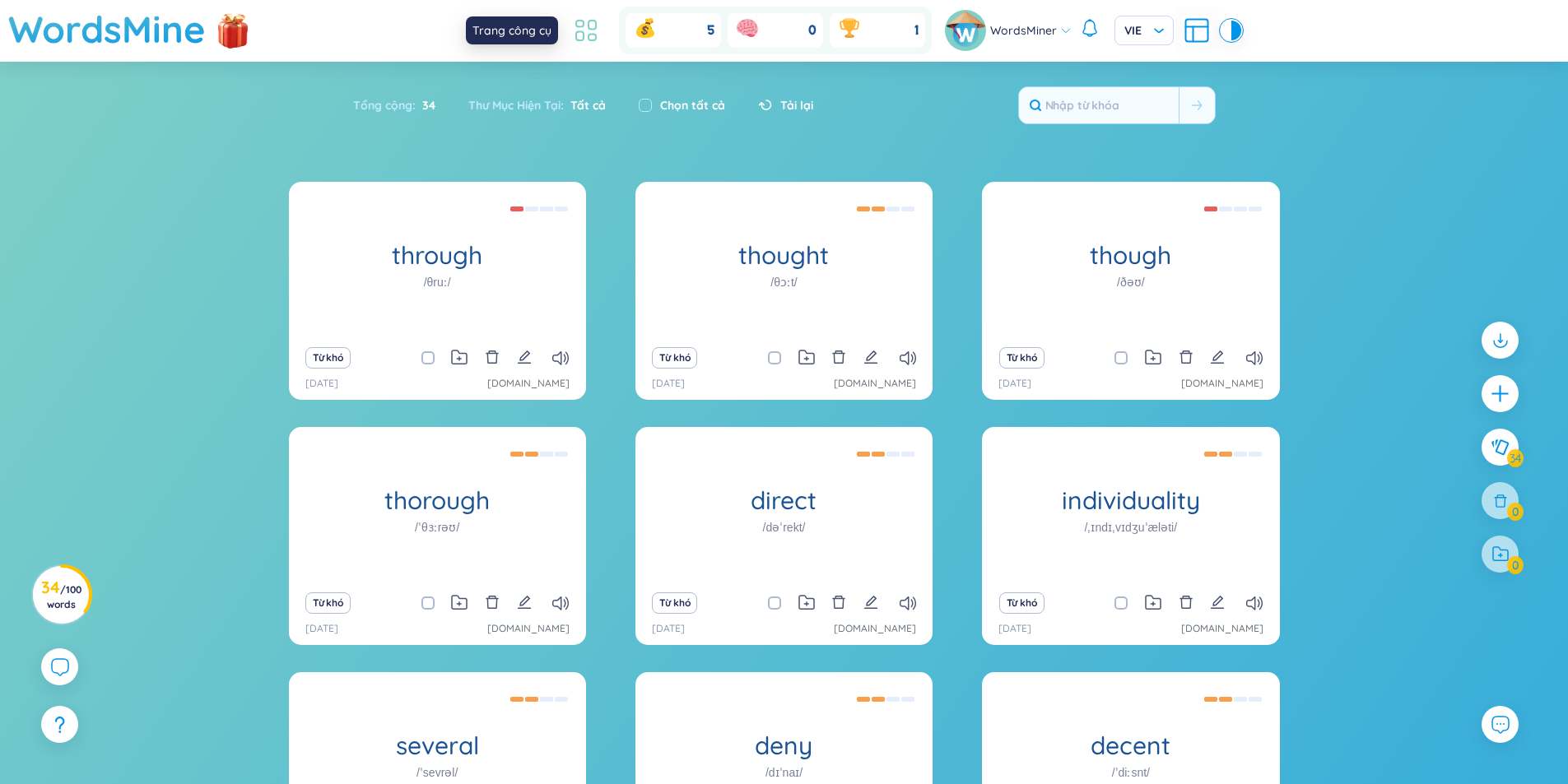
click at [573, 31] on icon at bounding box center [585, 30] width 30 height 30
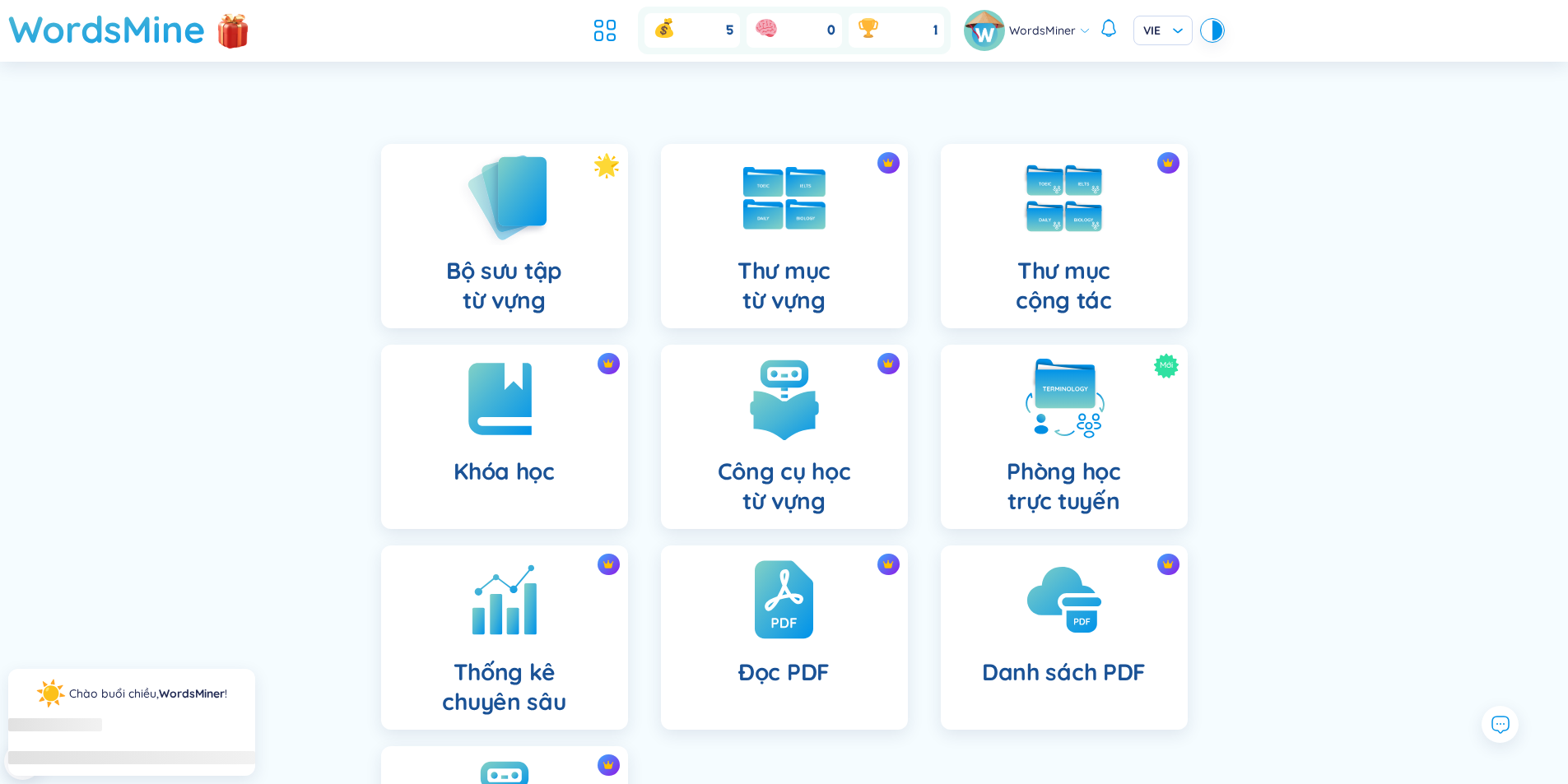
click at [543, 224] on img at bounding box center [504, 198] width 90 height 94
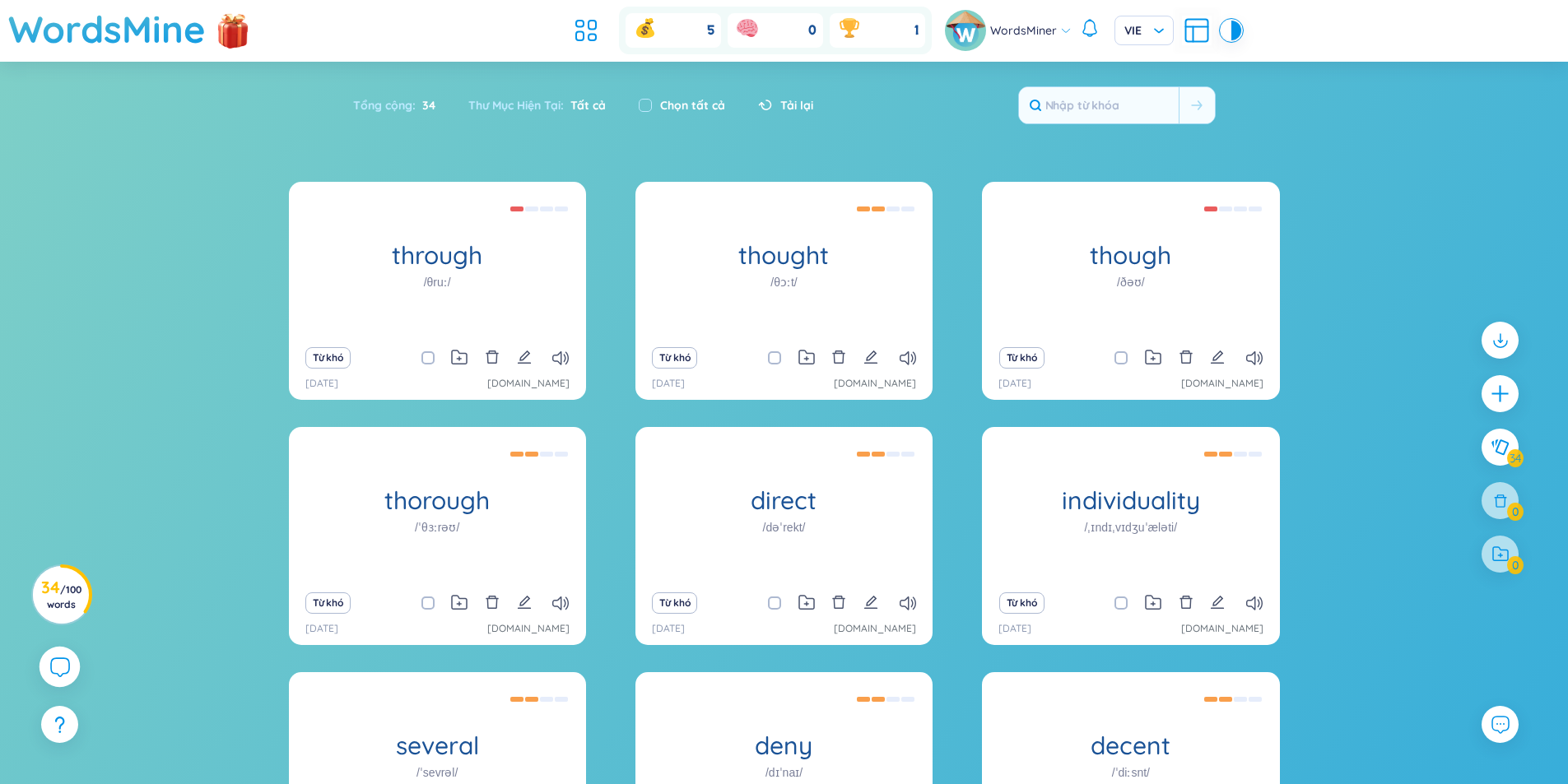
click at [59, 668] on icon at bounding box center [59, 667] width 20 height 20
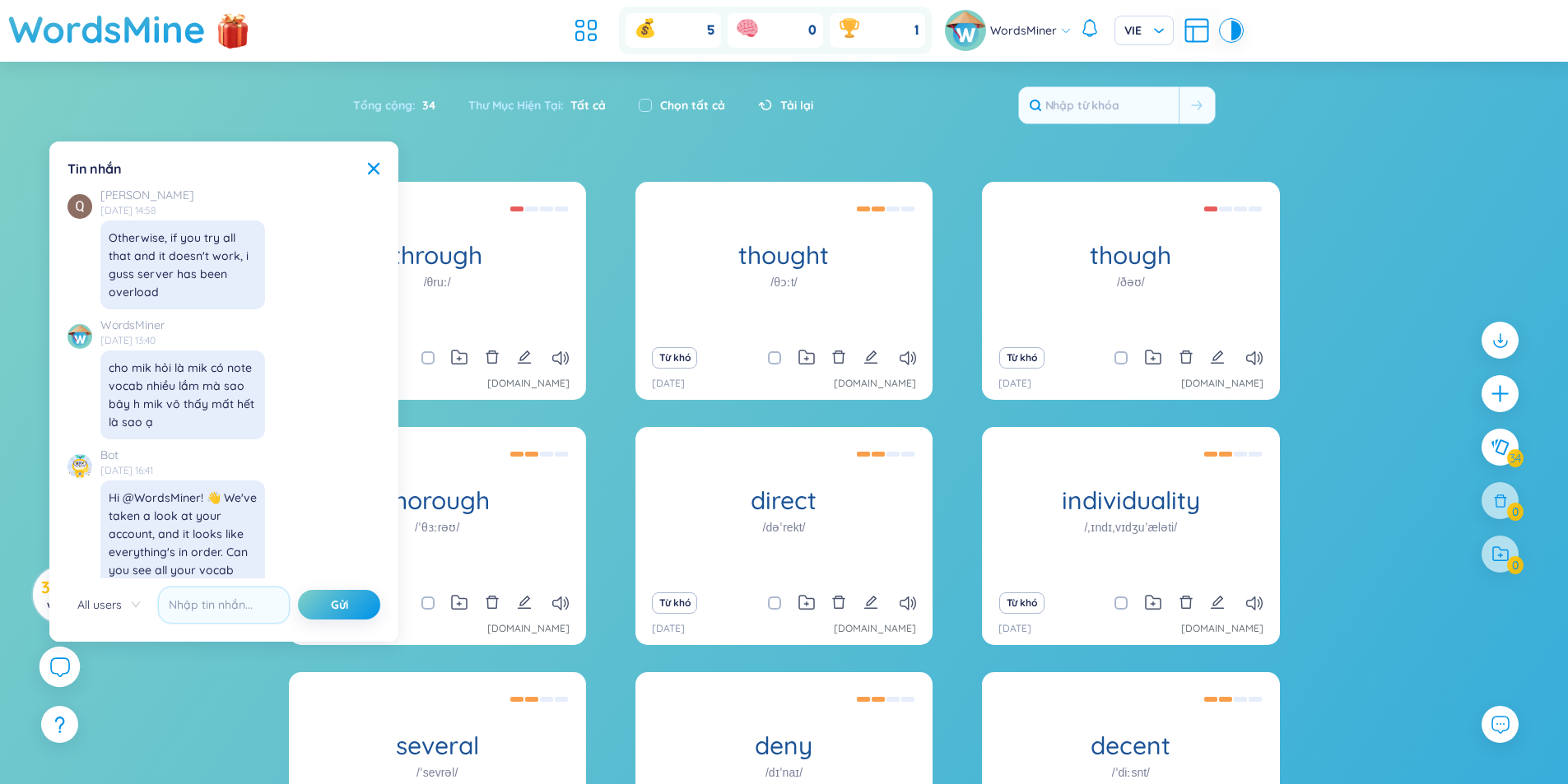
scroll to position [18933, 0]
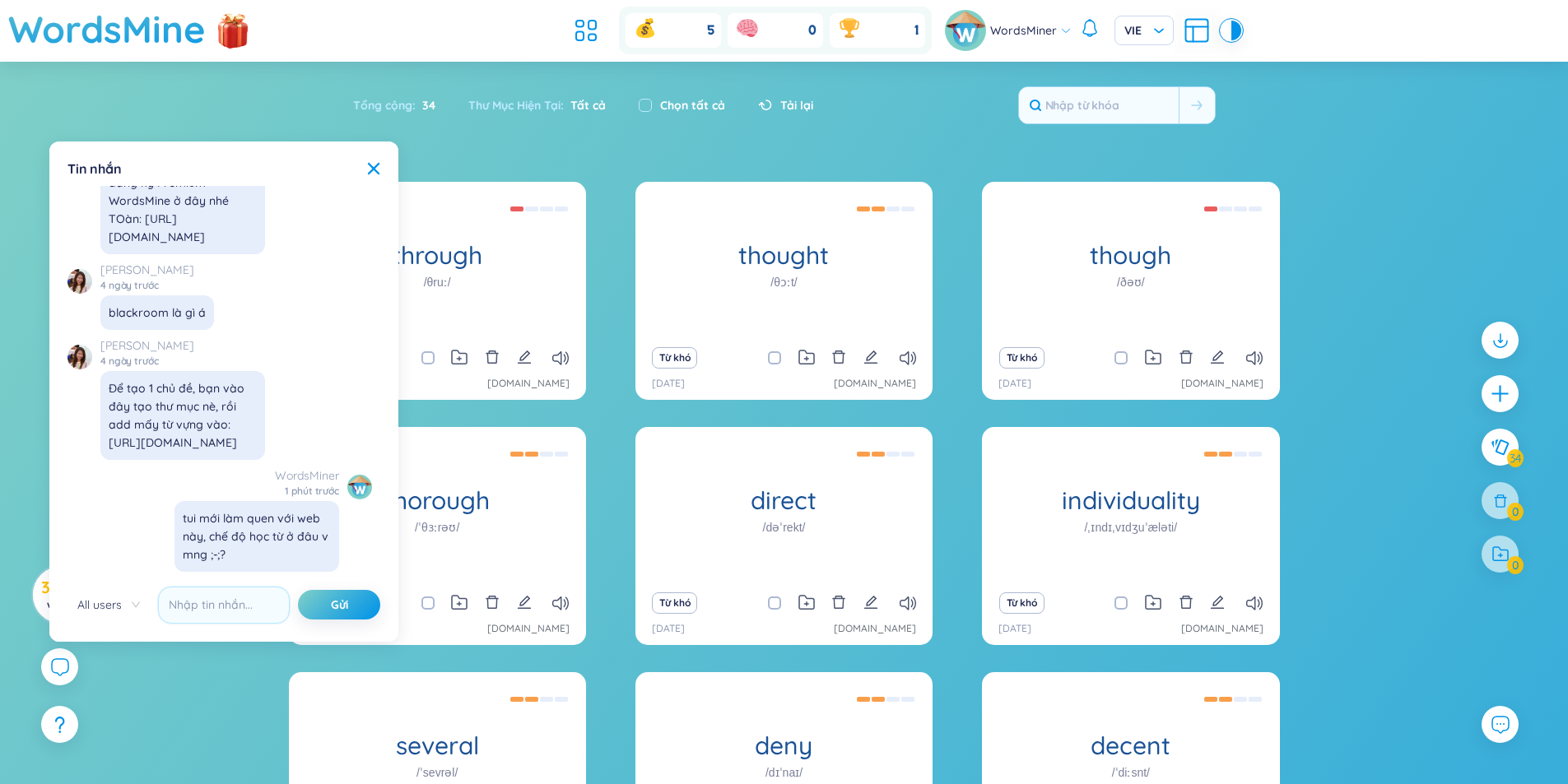
click at [118, 611] on span "All users" at bounding box center [109, 605] width 62 height 25
click at [123, 661] on div "SeedBae" at bounding box center [109, 664] width 62 height 18
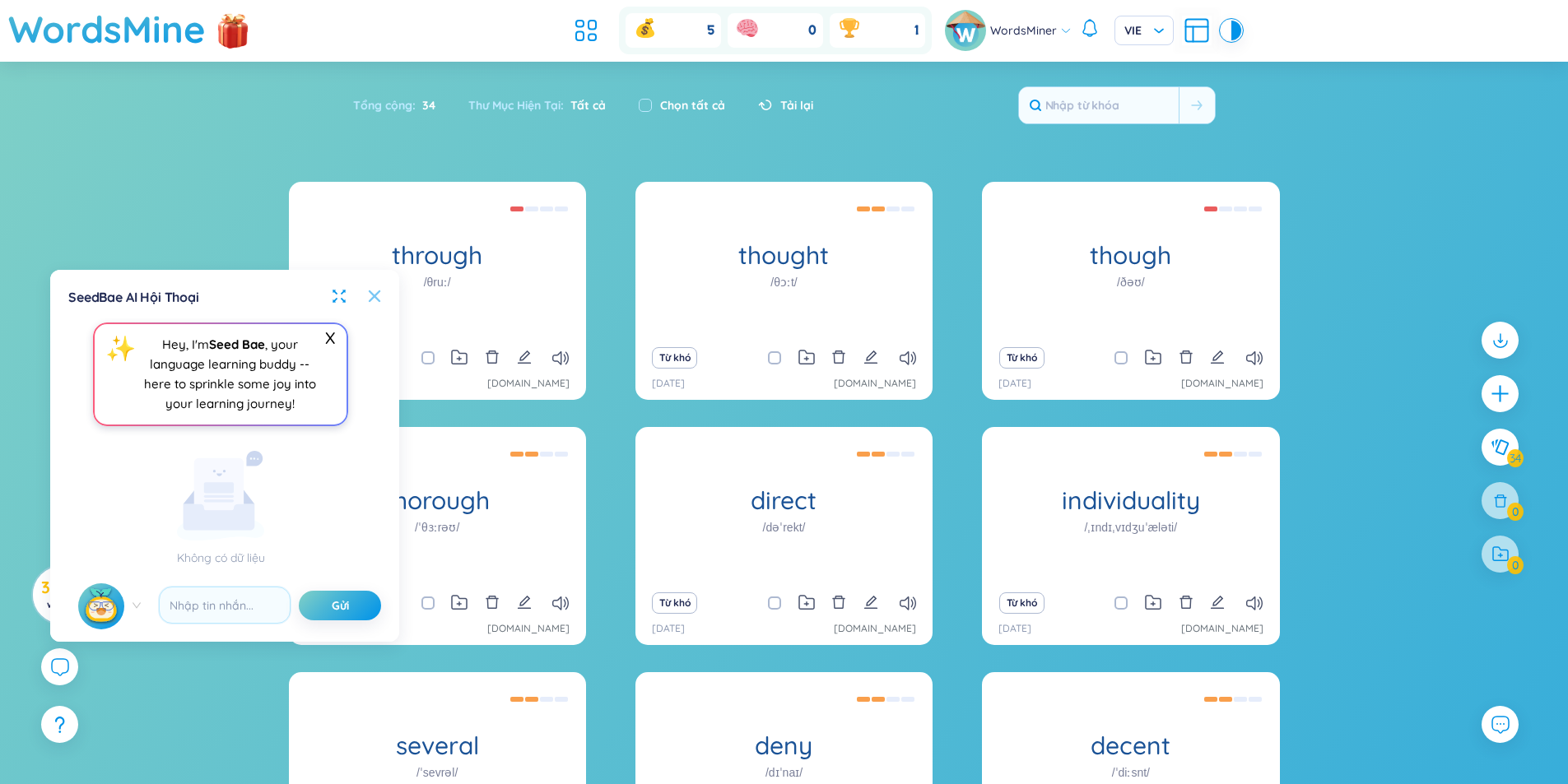
click at [376, 302] on icon at bounding box center [375, 297] width 13 height 13
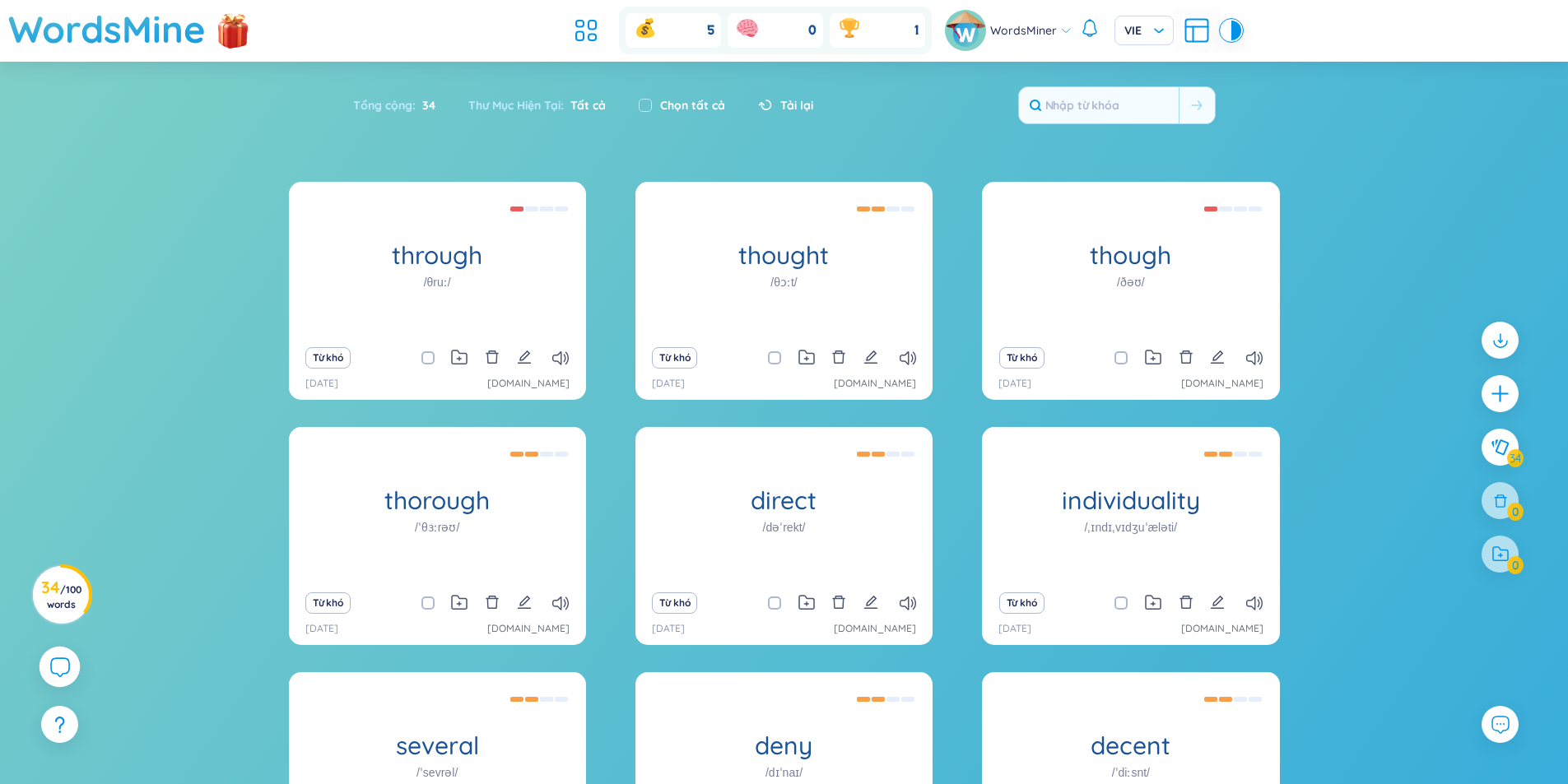
click at [62, 665] on icon at bounding box center [59, 667] width 20 height 20
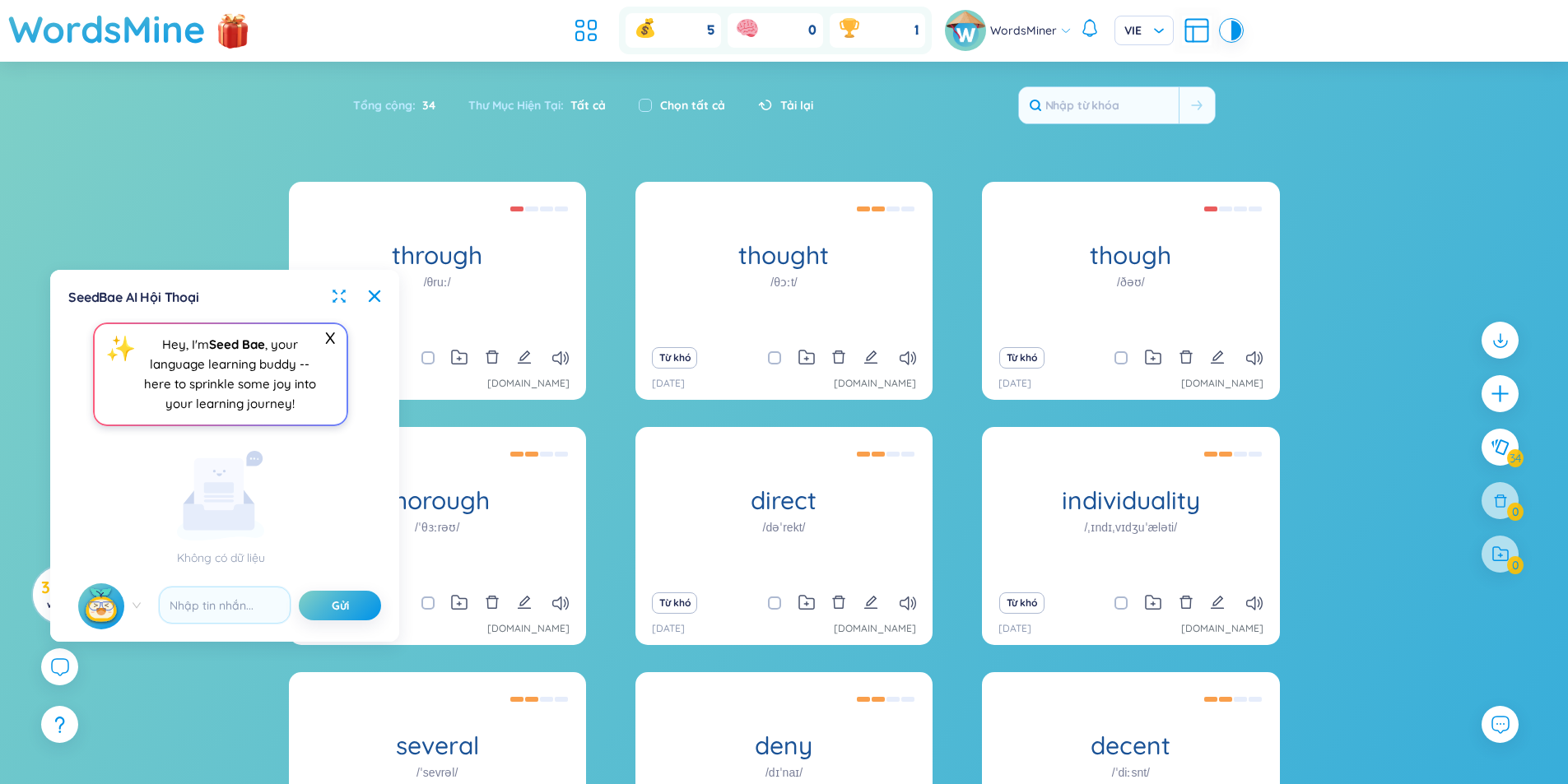
click at [128, 600] on span at bounding box center [109, 607] width 62 height 49
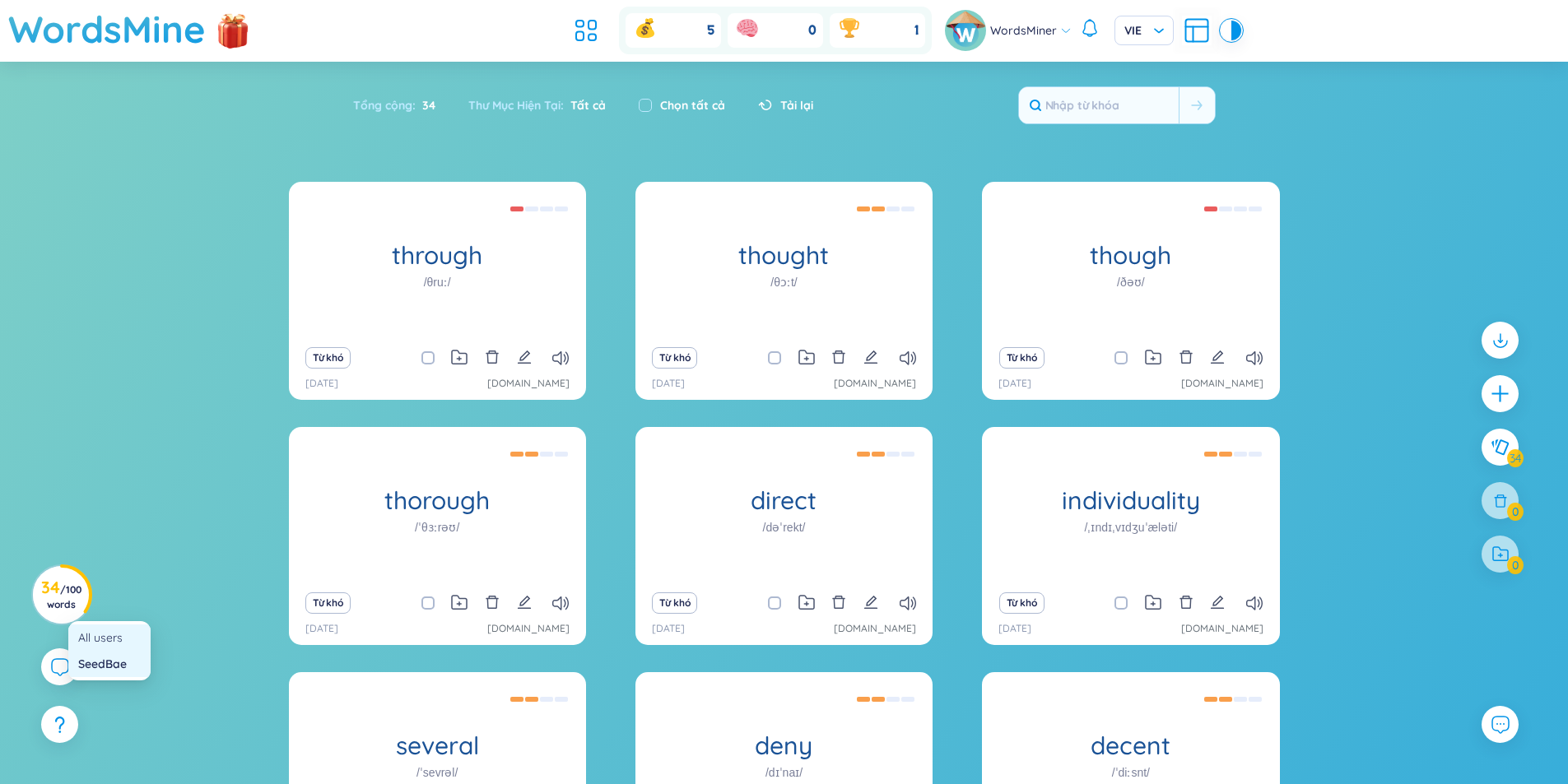
click at [110, 649] on div "All users" at bounding box center [110, 637] width 83 height 26
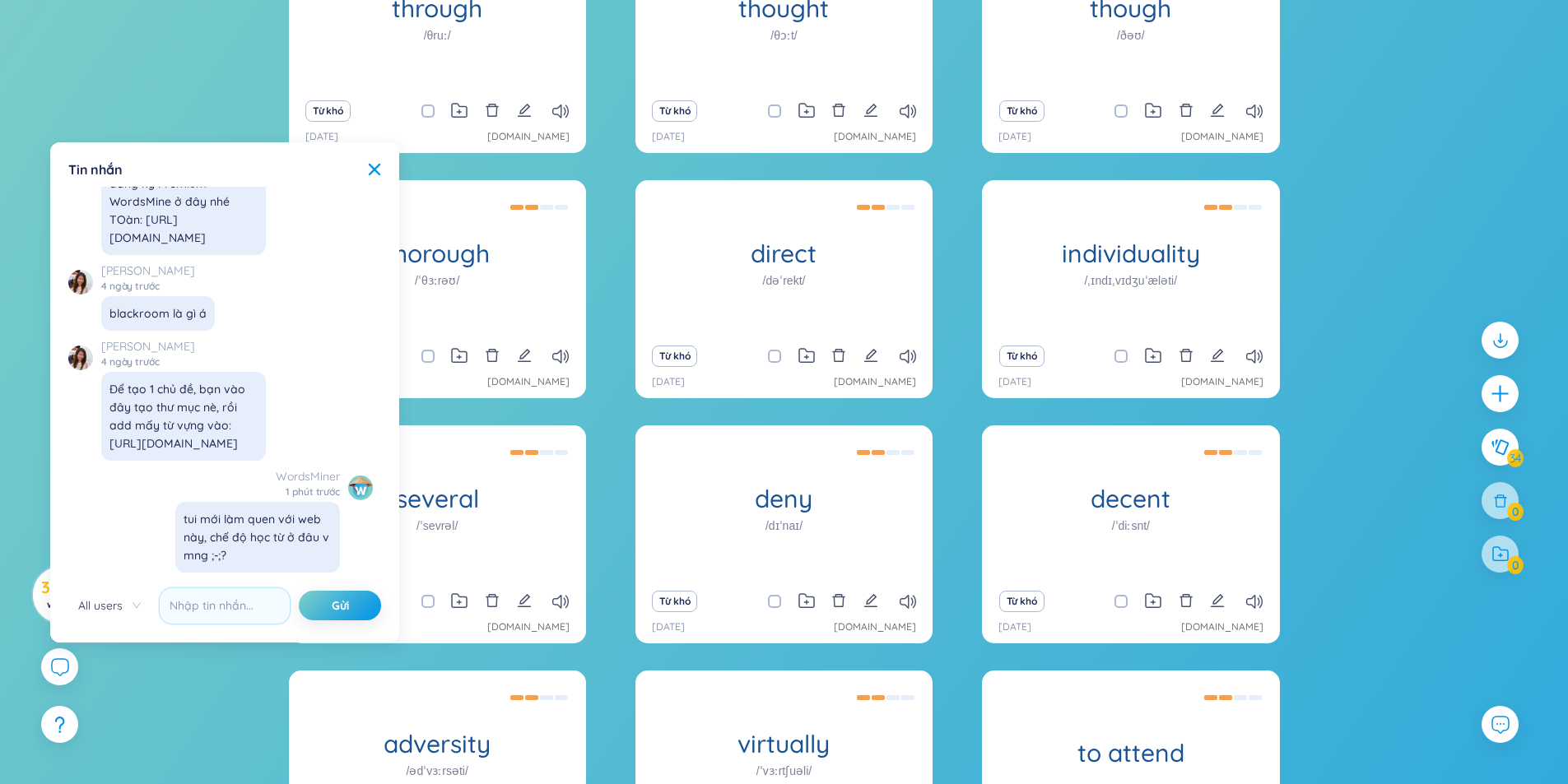
scroll to position [0, 0]
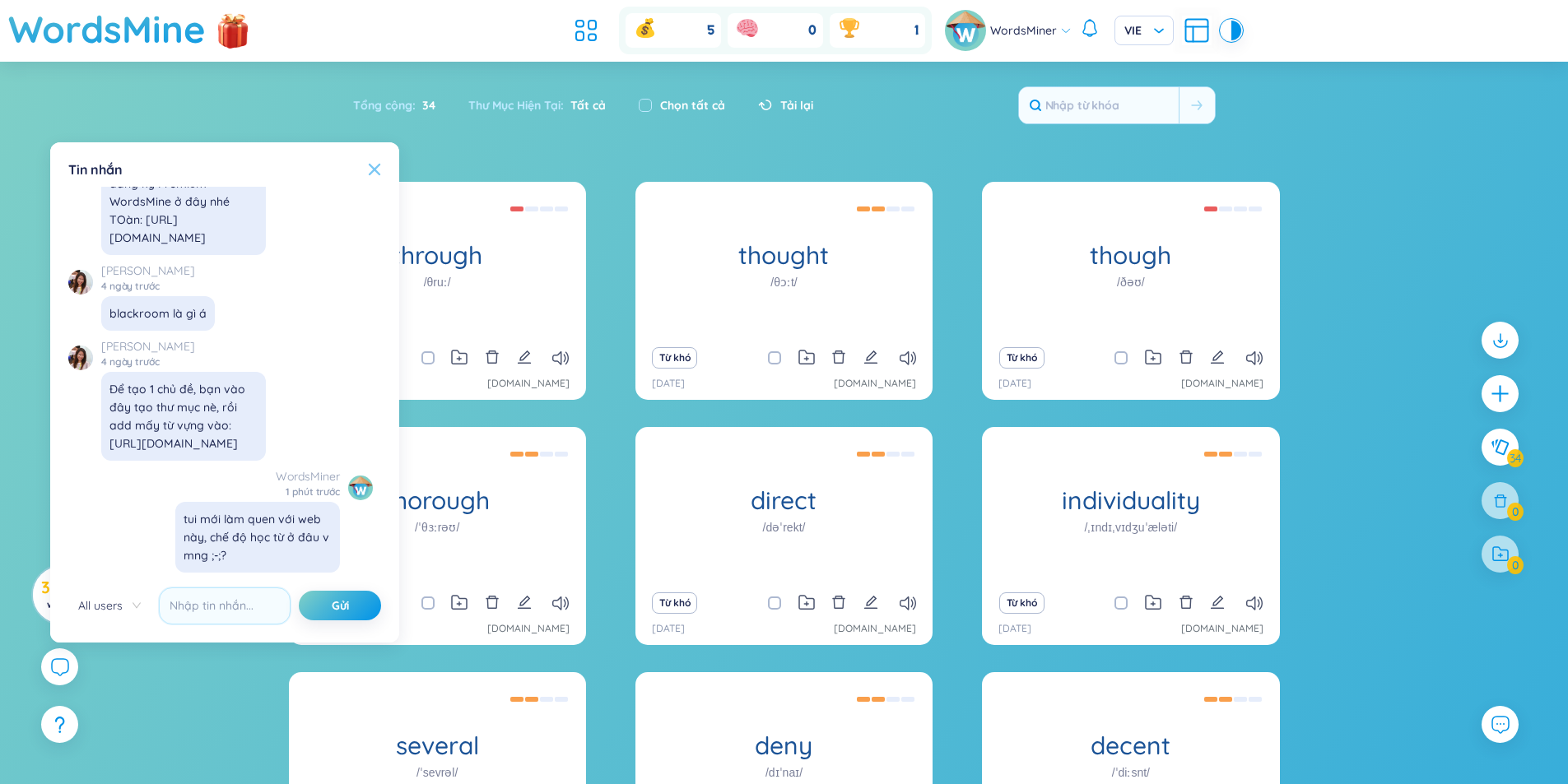
click at [380, 175] on icon at bounding box center [375, 170] width 13 height 13
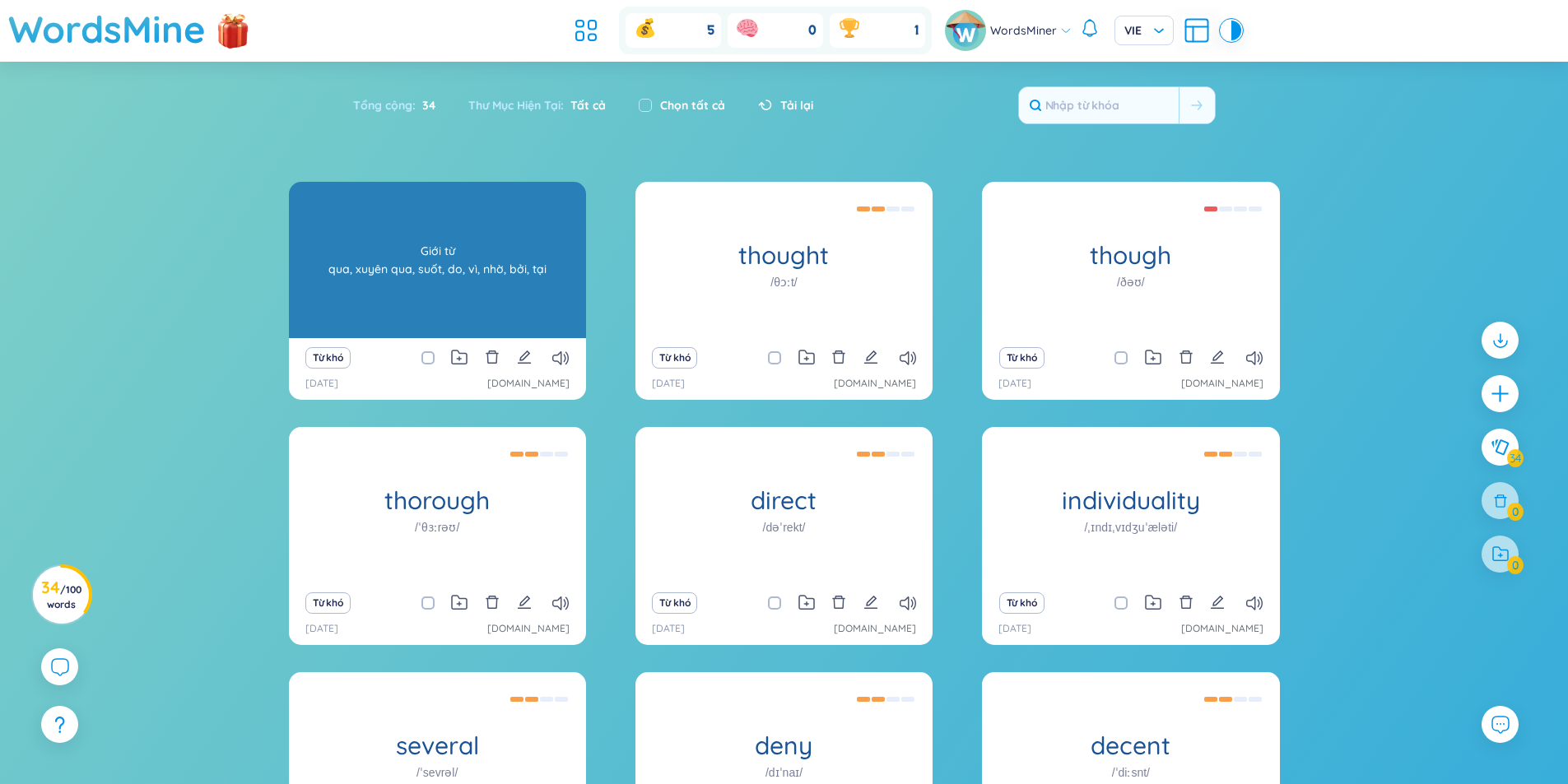
click at [448, 221] on div "Giới từ qua, xuyên qua, suốt, do, vì, nhờ, bởi, tại" at bounding box center [437, 260] width 281 height 148
click at [458, 226] on div "Giới từ qua, xuyên qua, suốt, do, vì, nhờ, bởi, tại" at bounding box center [437, 260] width 281 height 148
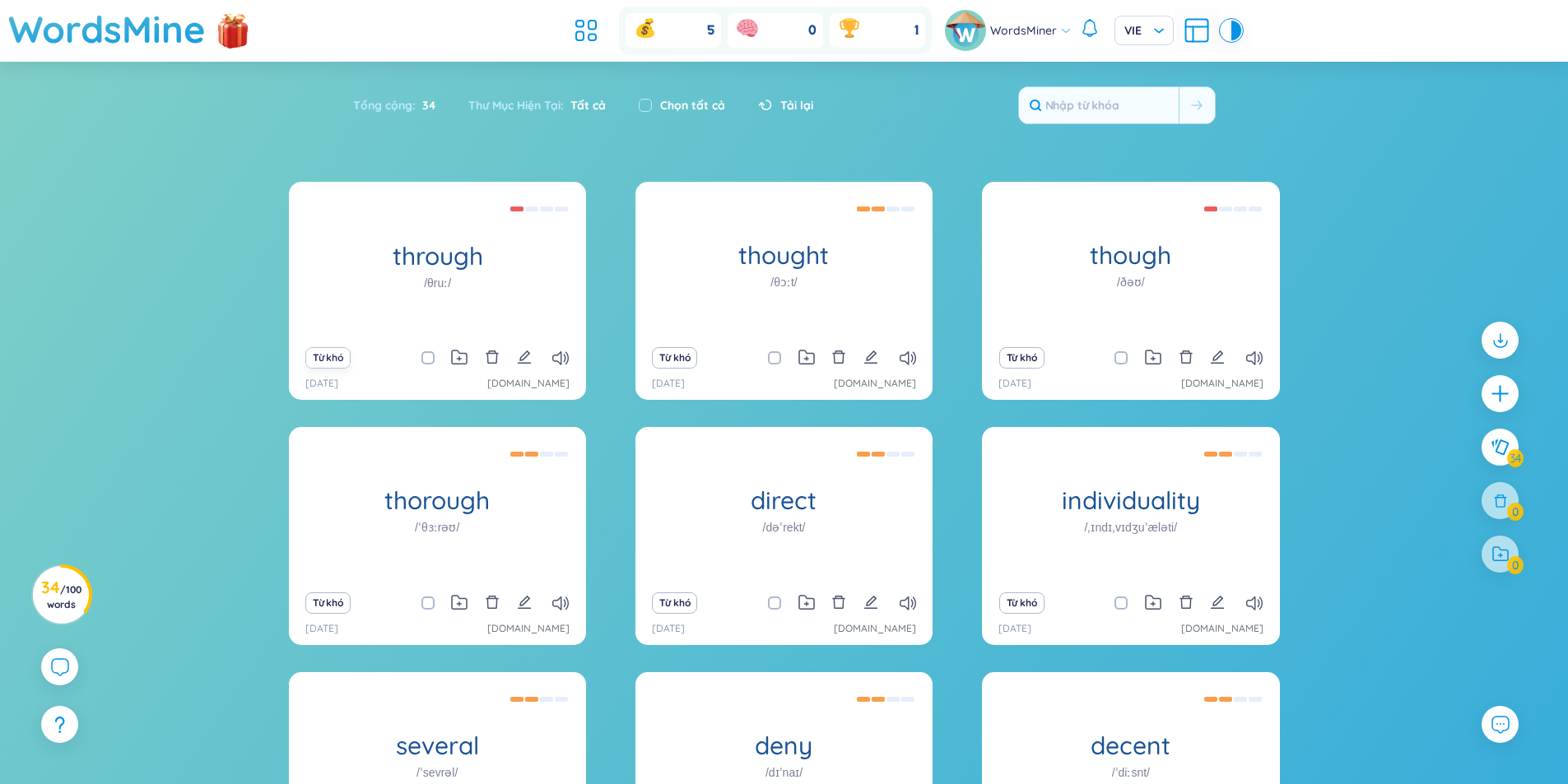
click at [323, 368] on button "Từ khó" at bounding box center [328, 357] width 45 height 21
click at [335, 354] on button "Từ khó" at bounding box center [328, 357] width 45 height 21
click at [686, 357] on button "Từ khó" at bounding box center [674, 357] width 45 height 21
click at [686, 353] on button "Từ khó" at bounding box center [674, 357] width 45 height 21
click at [676, 365] on button "Từ khó" at bounding box center [674, 357] width 45 height 21
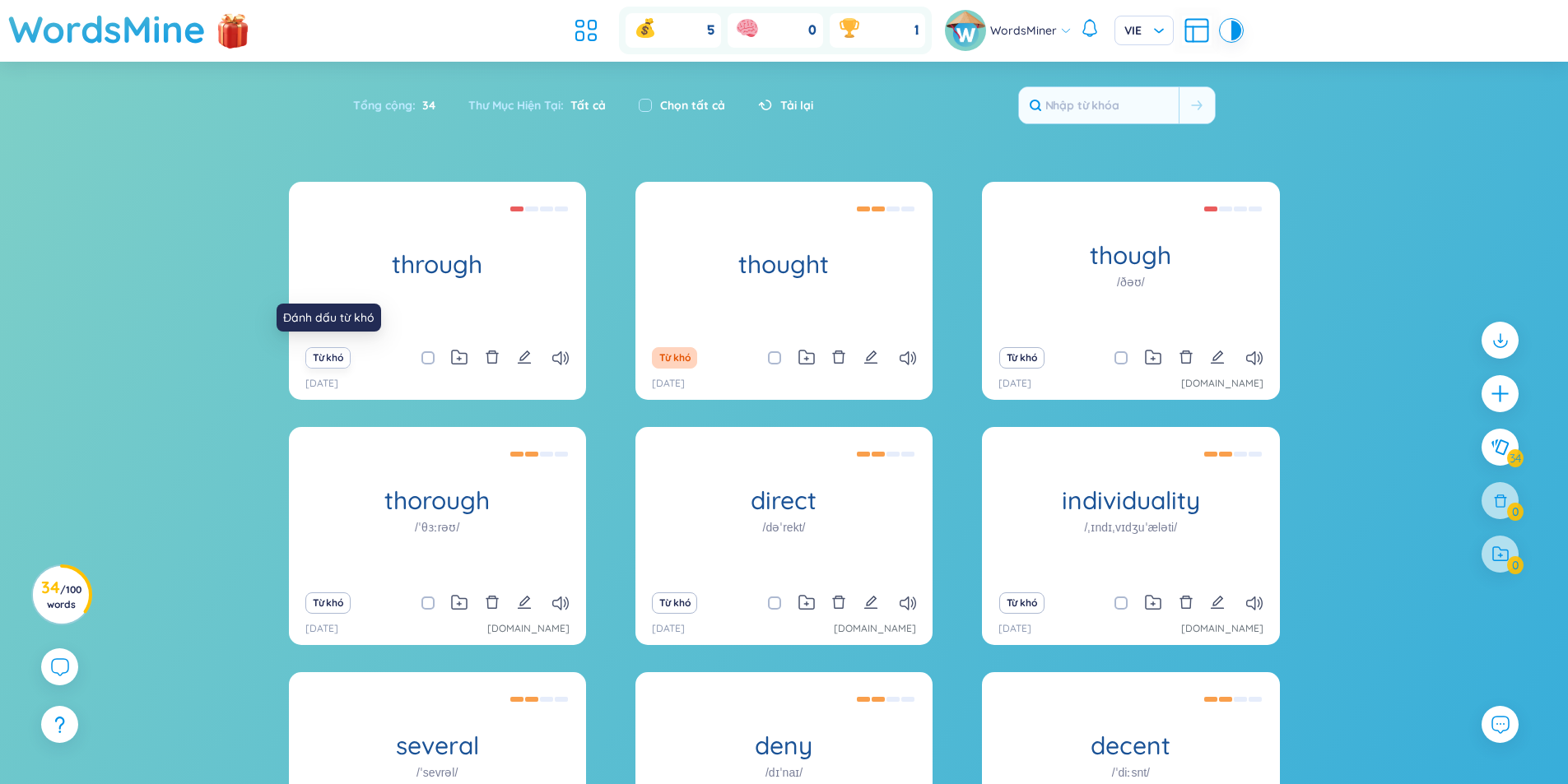
click at [331, 360] on button "Từ khó" at bounding box center [328, 357] width 45 height 21
click at [1007, 360] on button "Từ khó" at bounding box center [1021, 357] width 45 height 21
click at [314, 606] on button "Từ khó" at bounding box center [328, 603] width 45 height 21
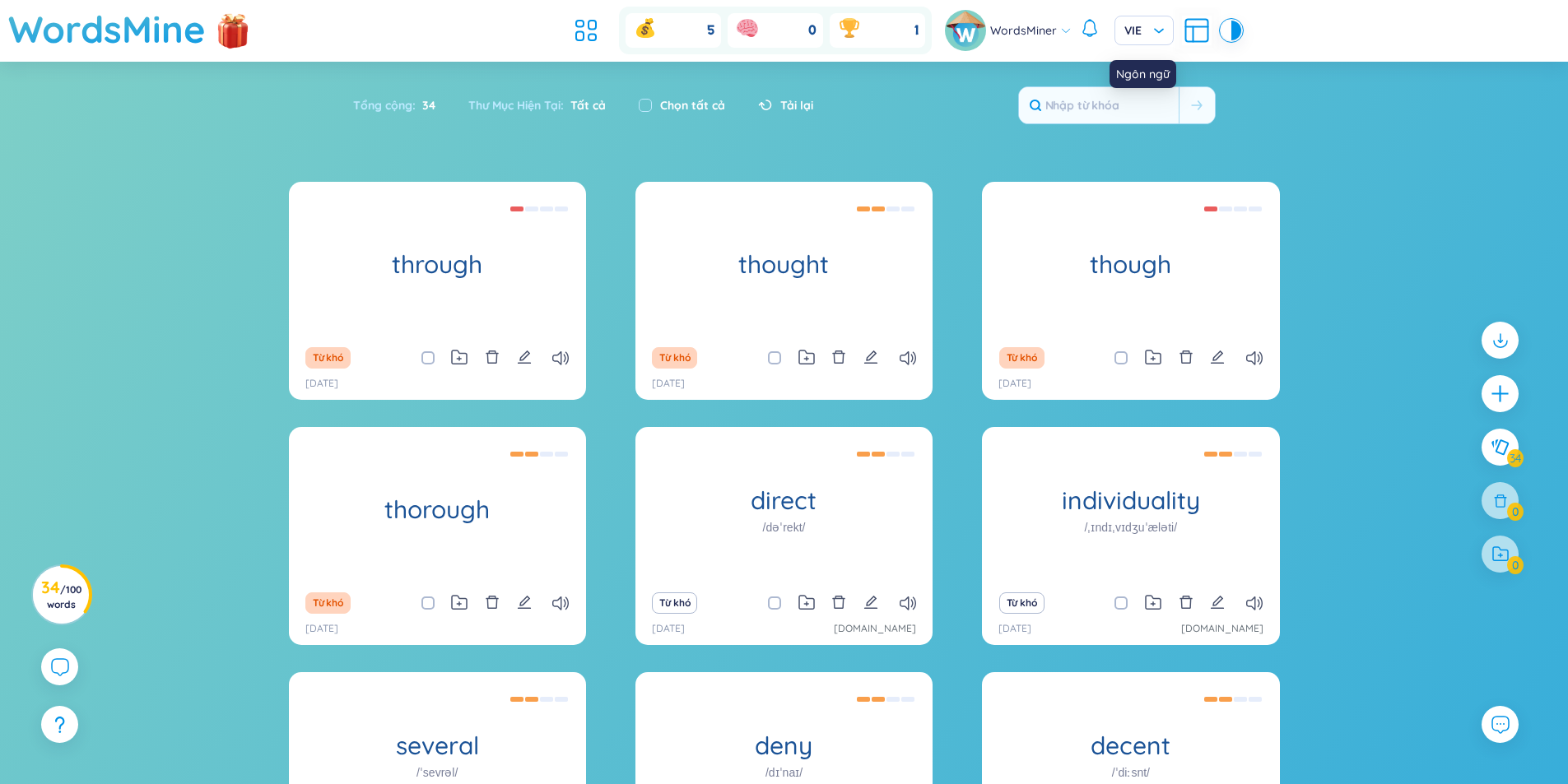
click at [1197, 27] on icon at bounding box center [1196, 27] width 22 height 0
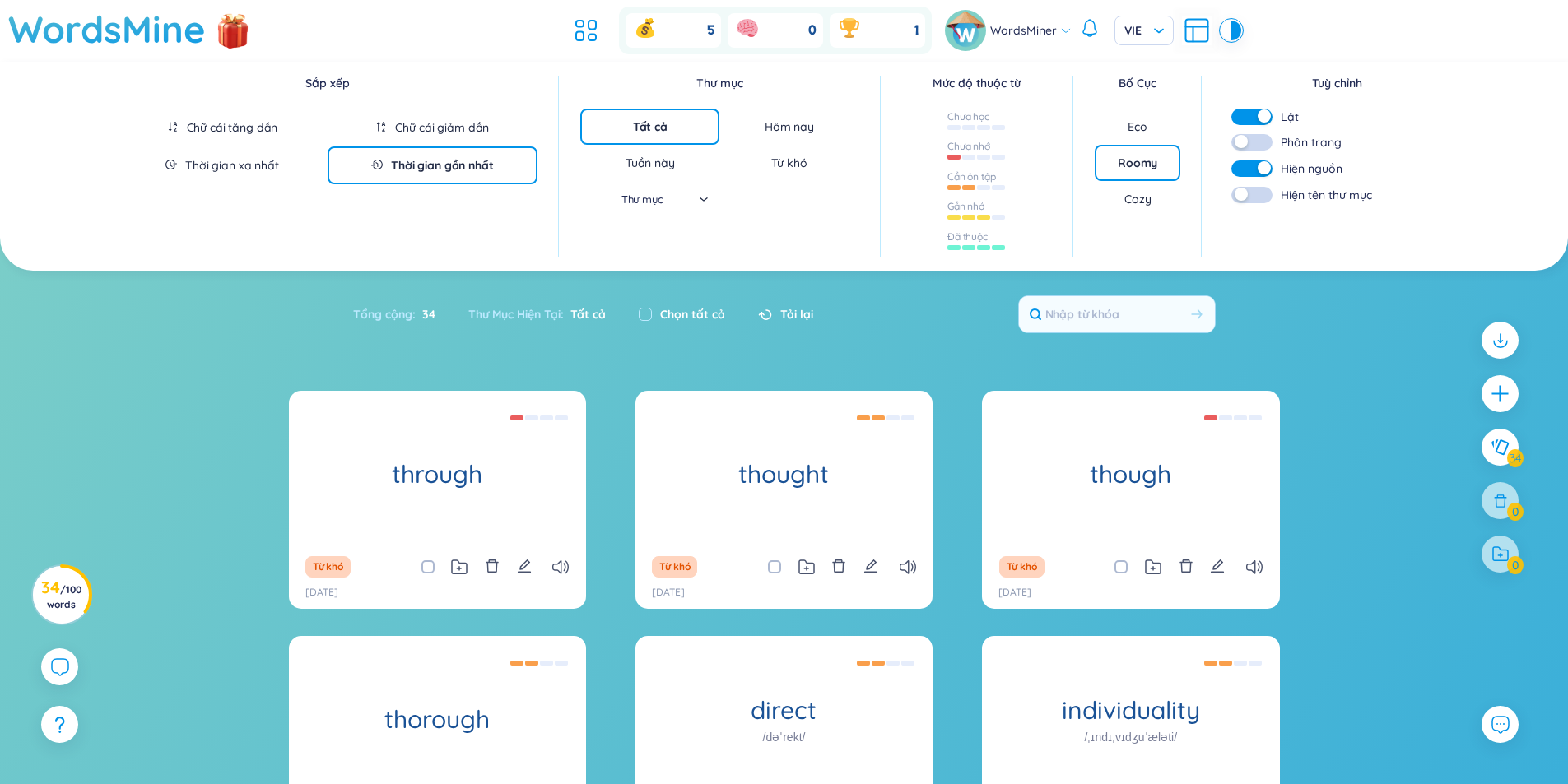
click at [457, 135] on div "Chữ cái giảm dần" at bounding box center [432, 127] width 209 height 37
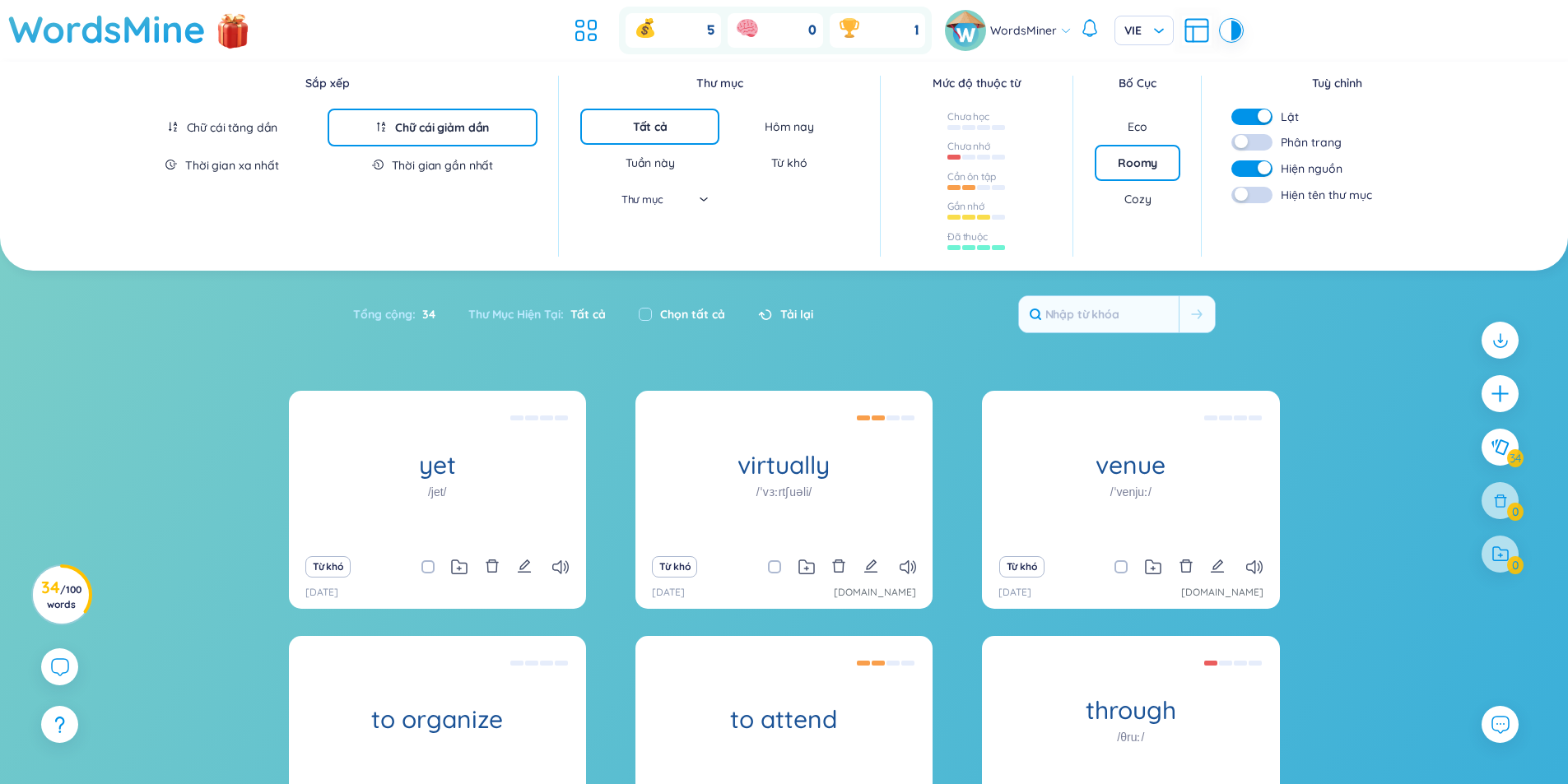
click at [468, 170] on div "Thời gian gần nhất" at bounding box center [442, 165] width 101 height 16
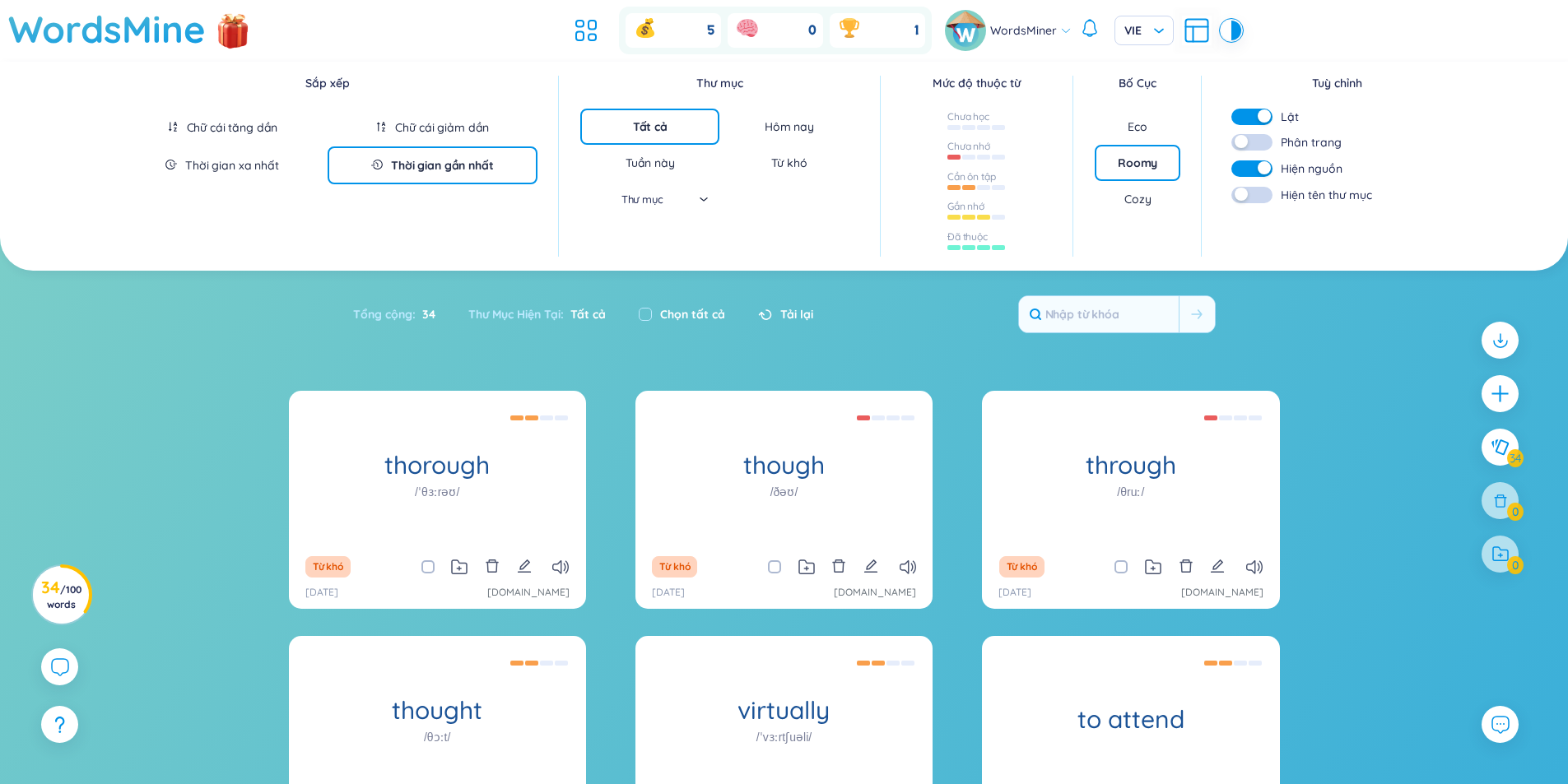
click at [679, 169] on div "Tuần này" at bounding box center [649, 163] width 139 height 37
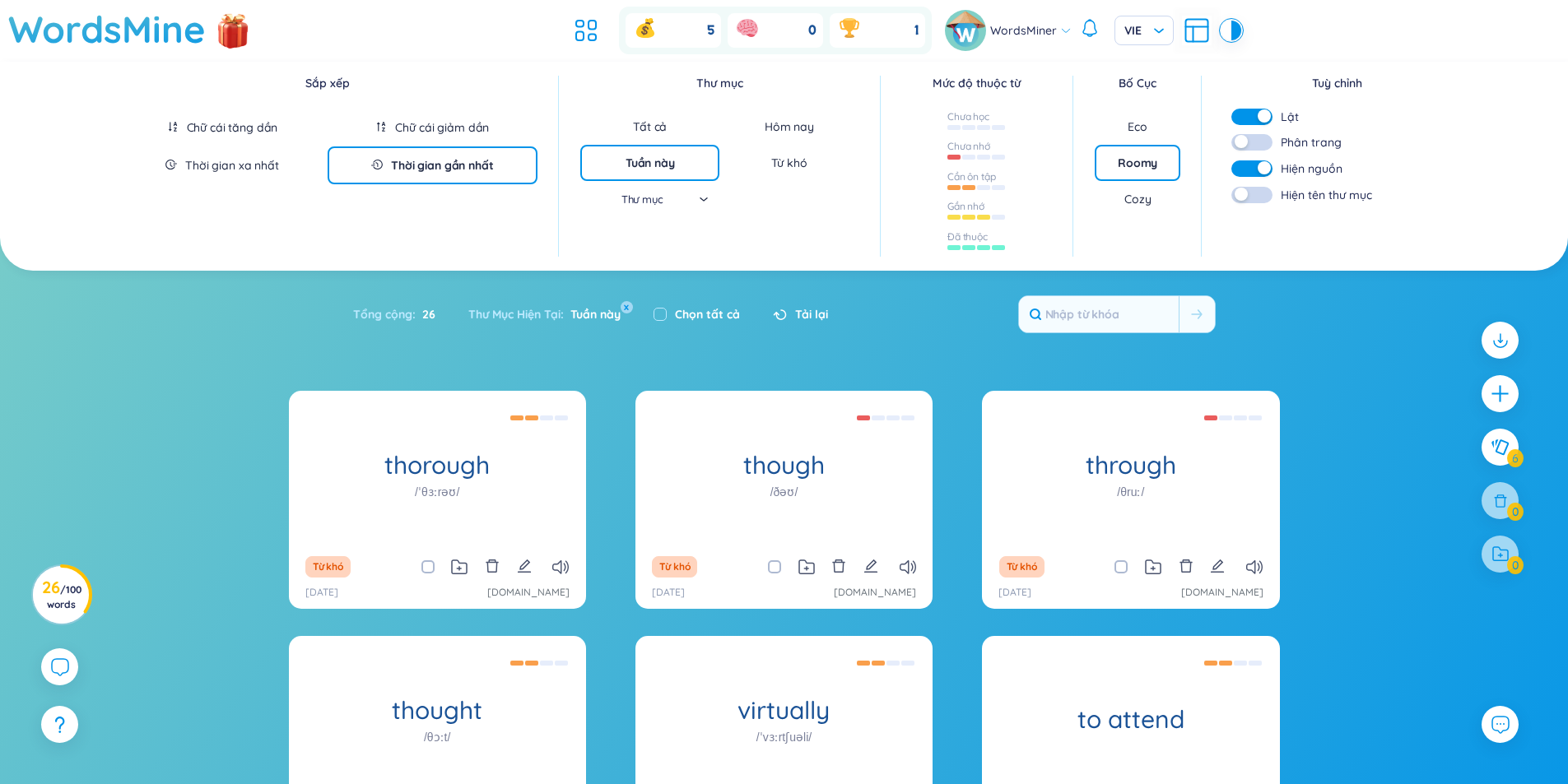
click at [659, 126] on div "Tất cả" at bounding box center [649, 126] width 34 height 16
click at [792, 170] on div "Từ khó" at bounding box center [789, 162] width 36 height 16
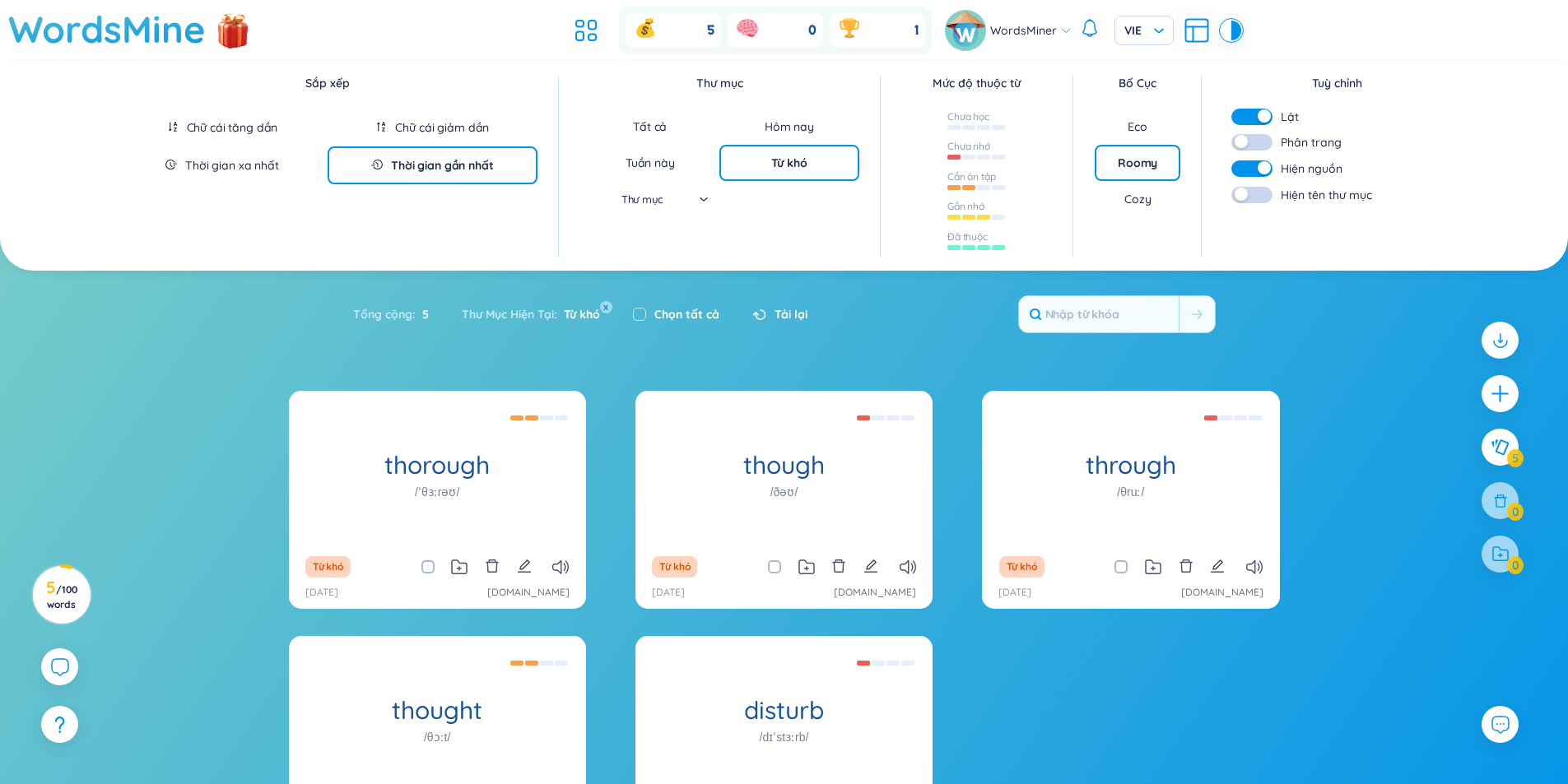
click at [662, 123] on div "Tất cả" at bounding box center [649, 126] width 34 height 16
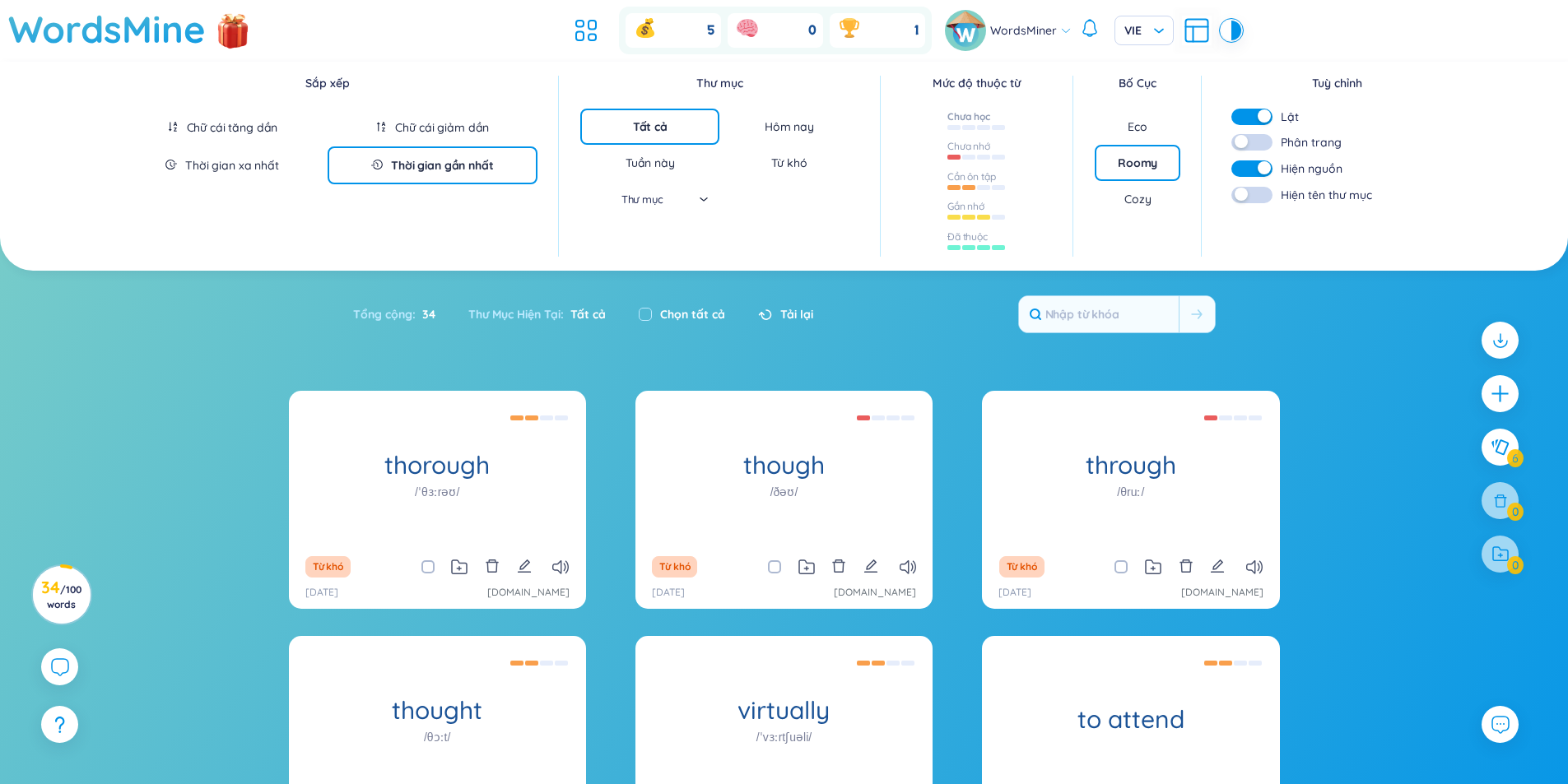
click at [950, 122] on div "Chưa học" at bounding box center [968, 117] width 43 height 13
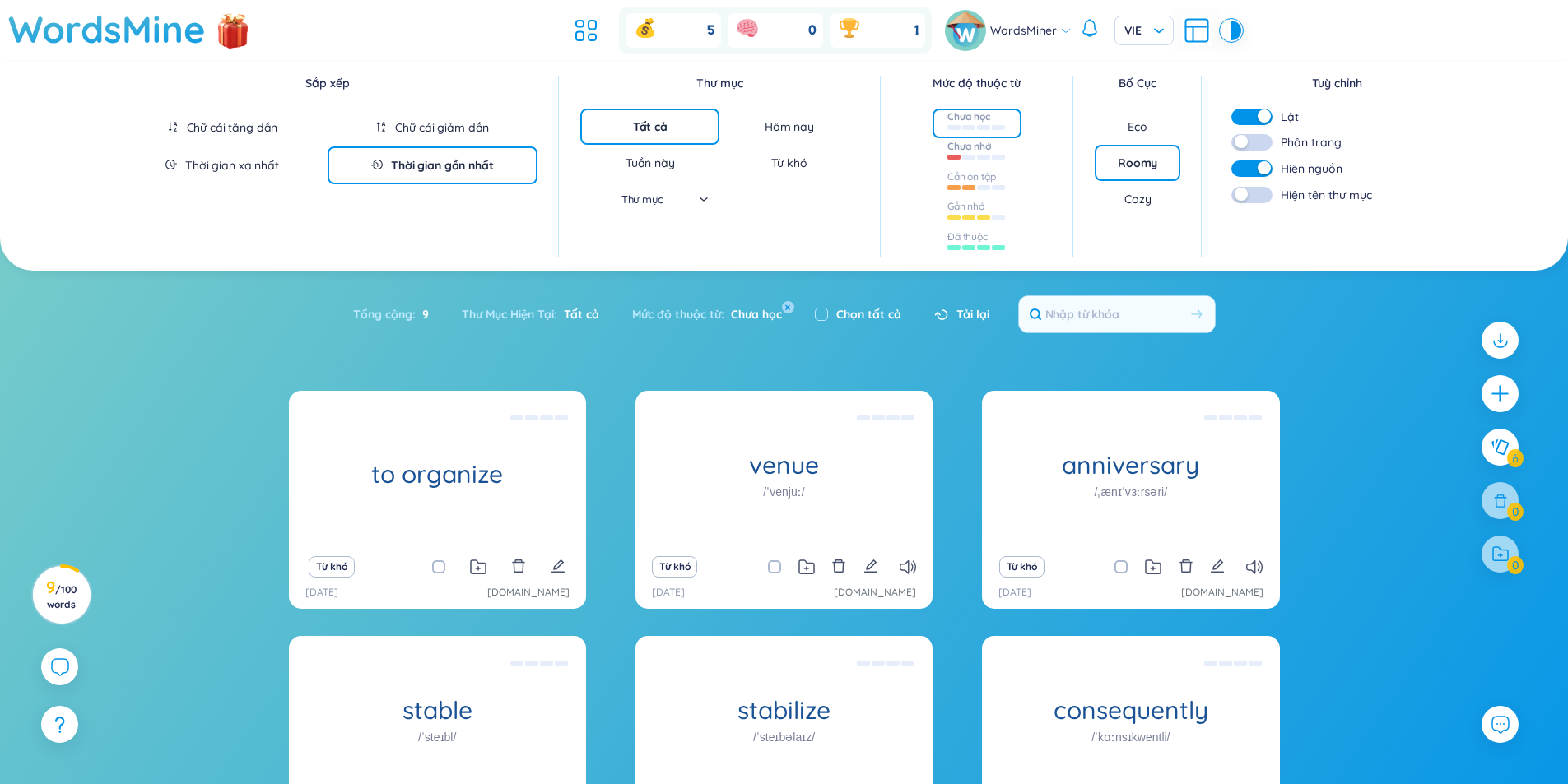
click at [977, 158] on div at bounding box center [984, 157] width 13 height 5
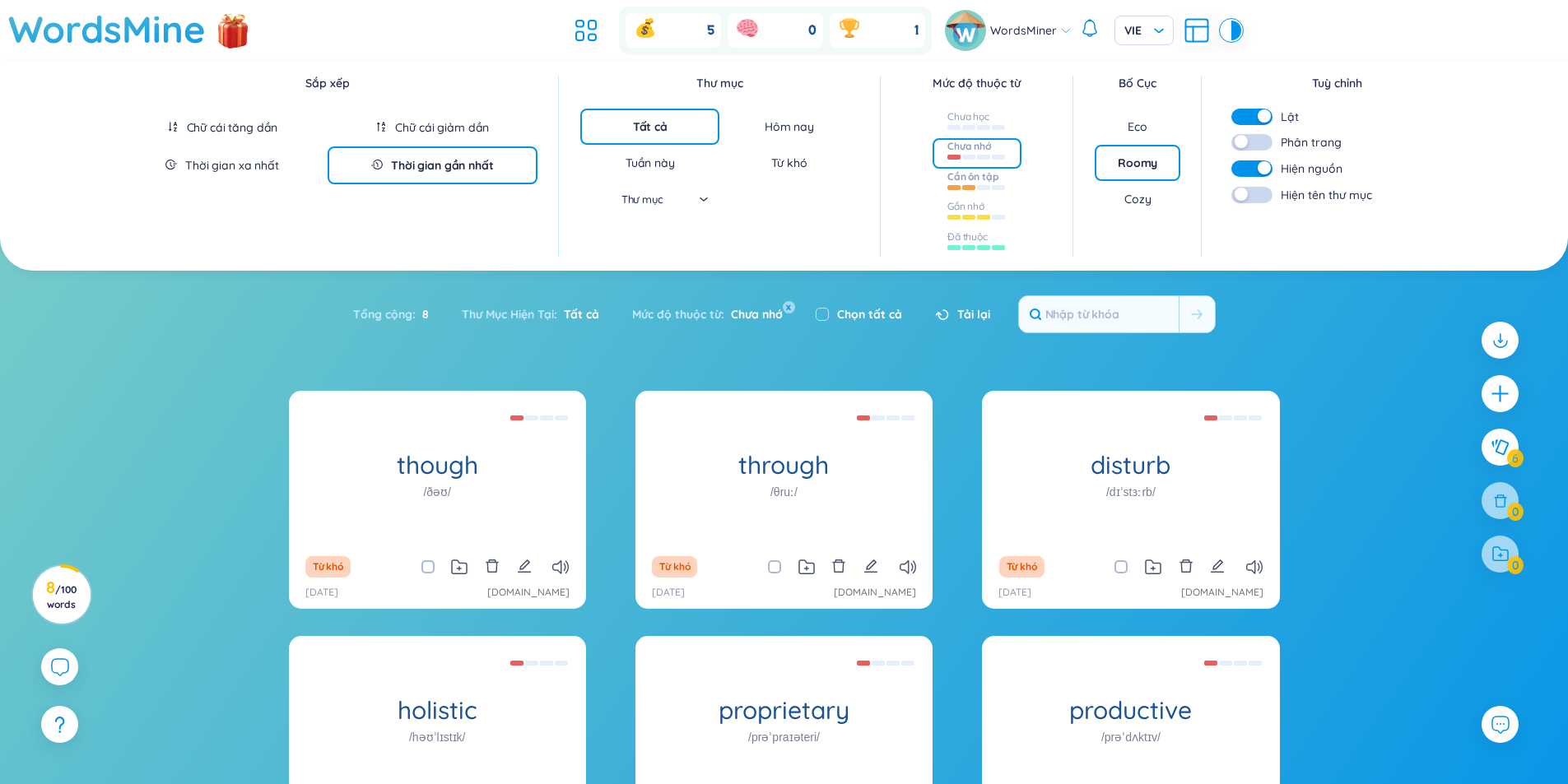
click at [980, 192] on div at bounding box center [977, 185] width 60 height 18
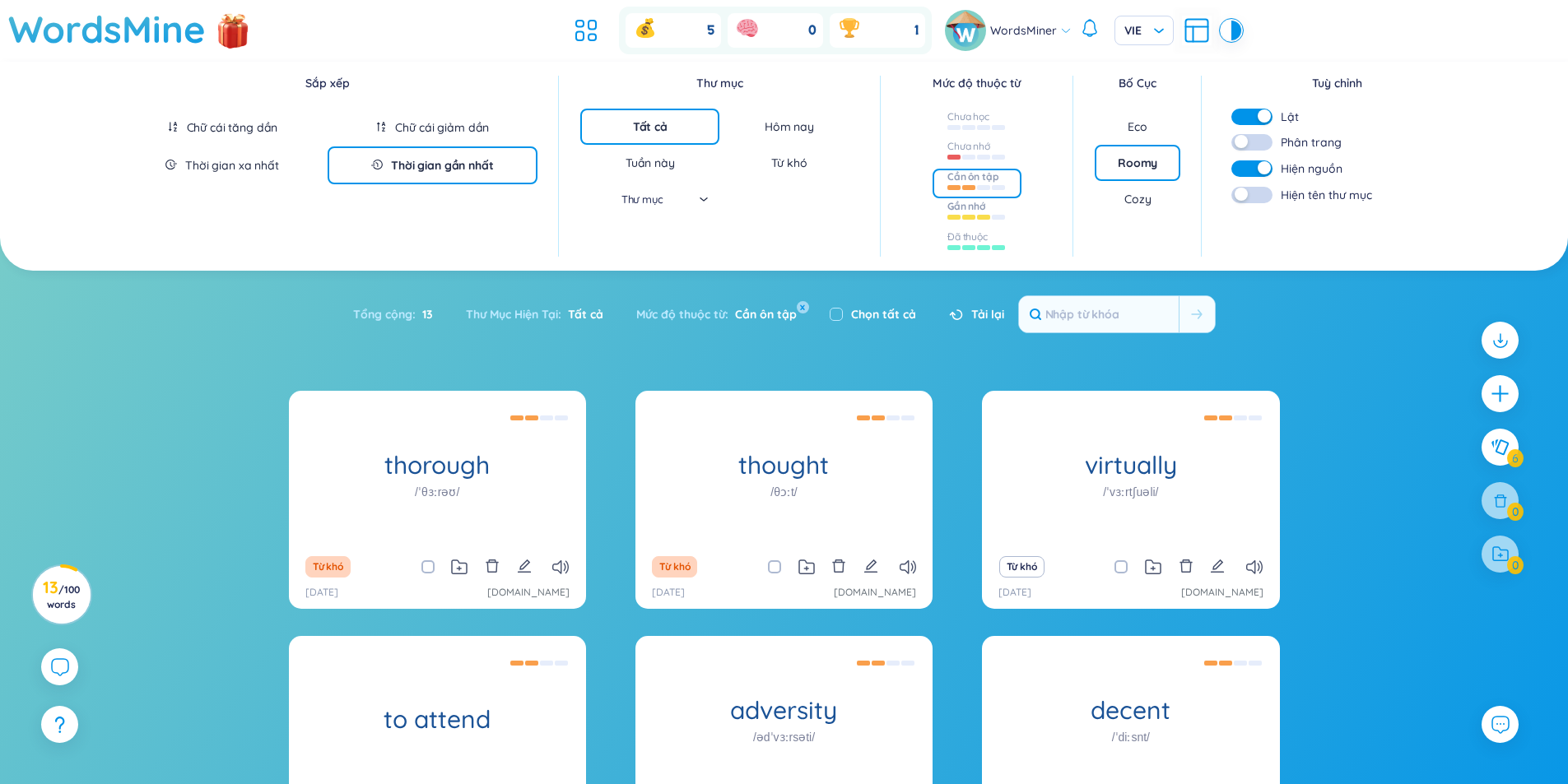
click at [966, 213] on div "Gần nhớ" at bounding box center [966, 207] width 37 height 13
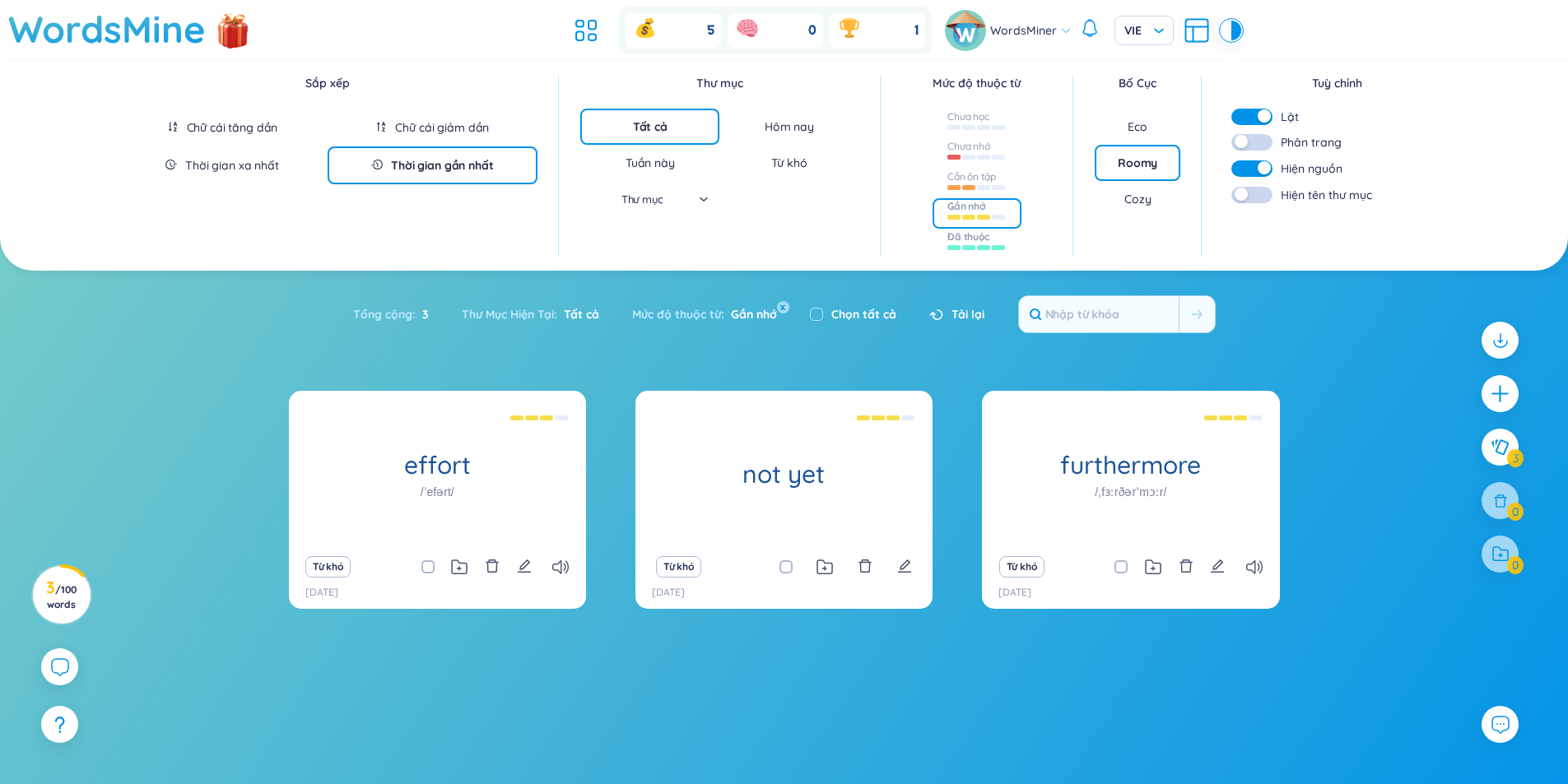
click at [973, 241] on div "Đã thuộc" at bounding box center [968, 237] width 42 height 13
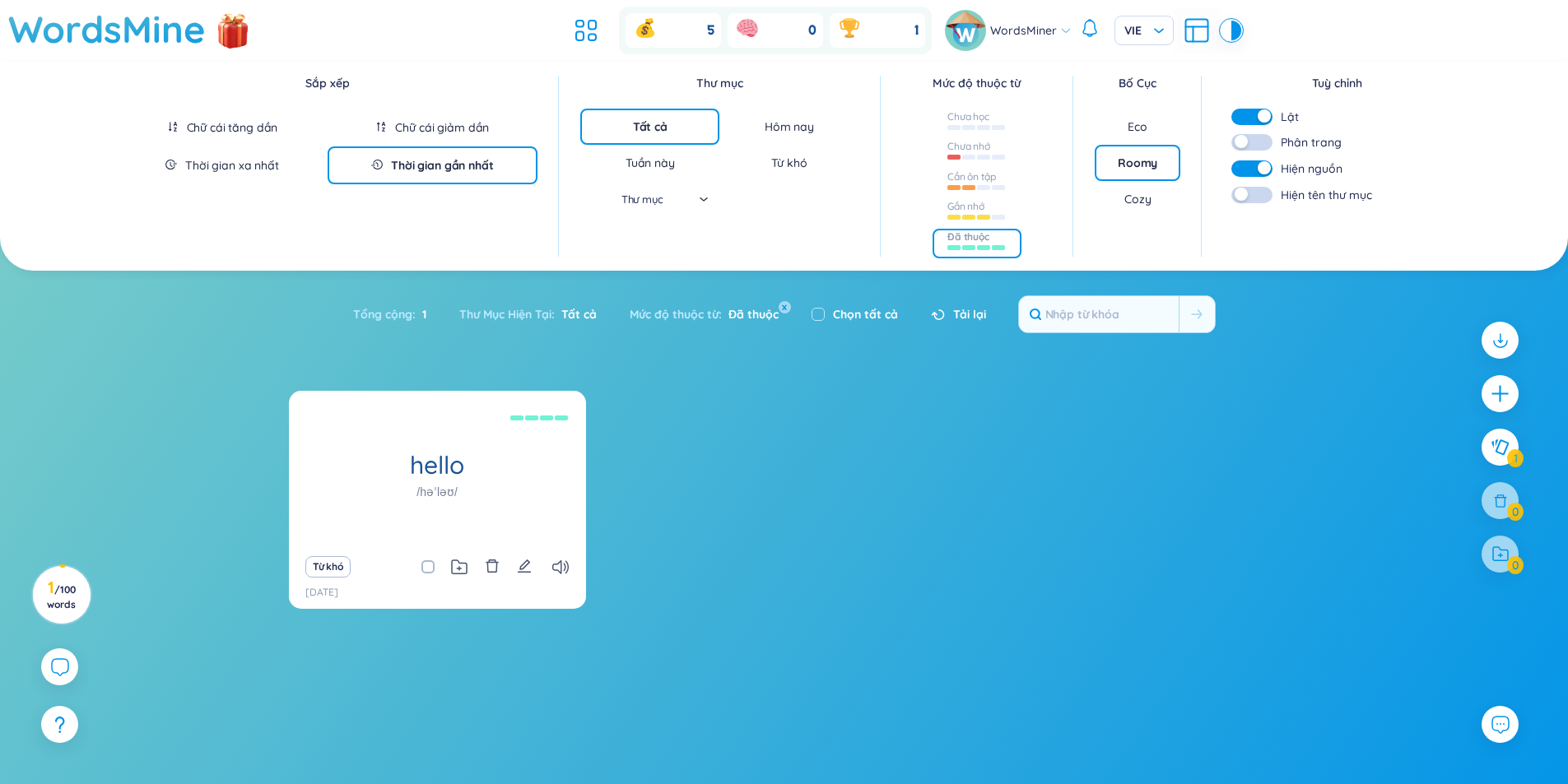
click at [1123, 116] on div "Eco" at bounding box center [1137, 127] width 86 height 37
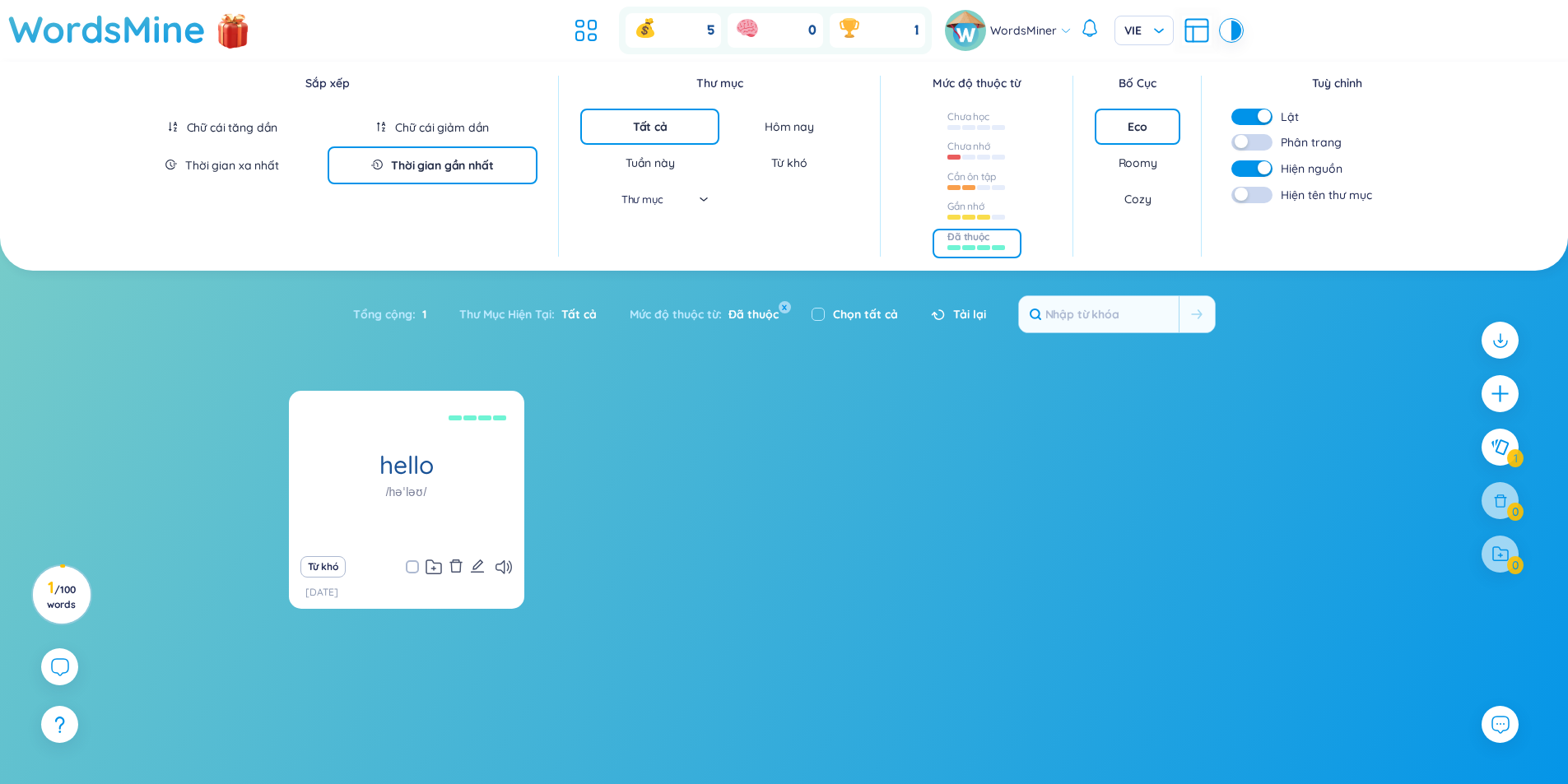
click at [1141, 181] on div "Cozy" at bounding box center [1137, 199] width 86 height 37
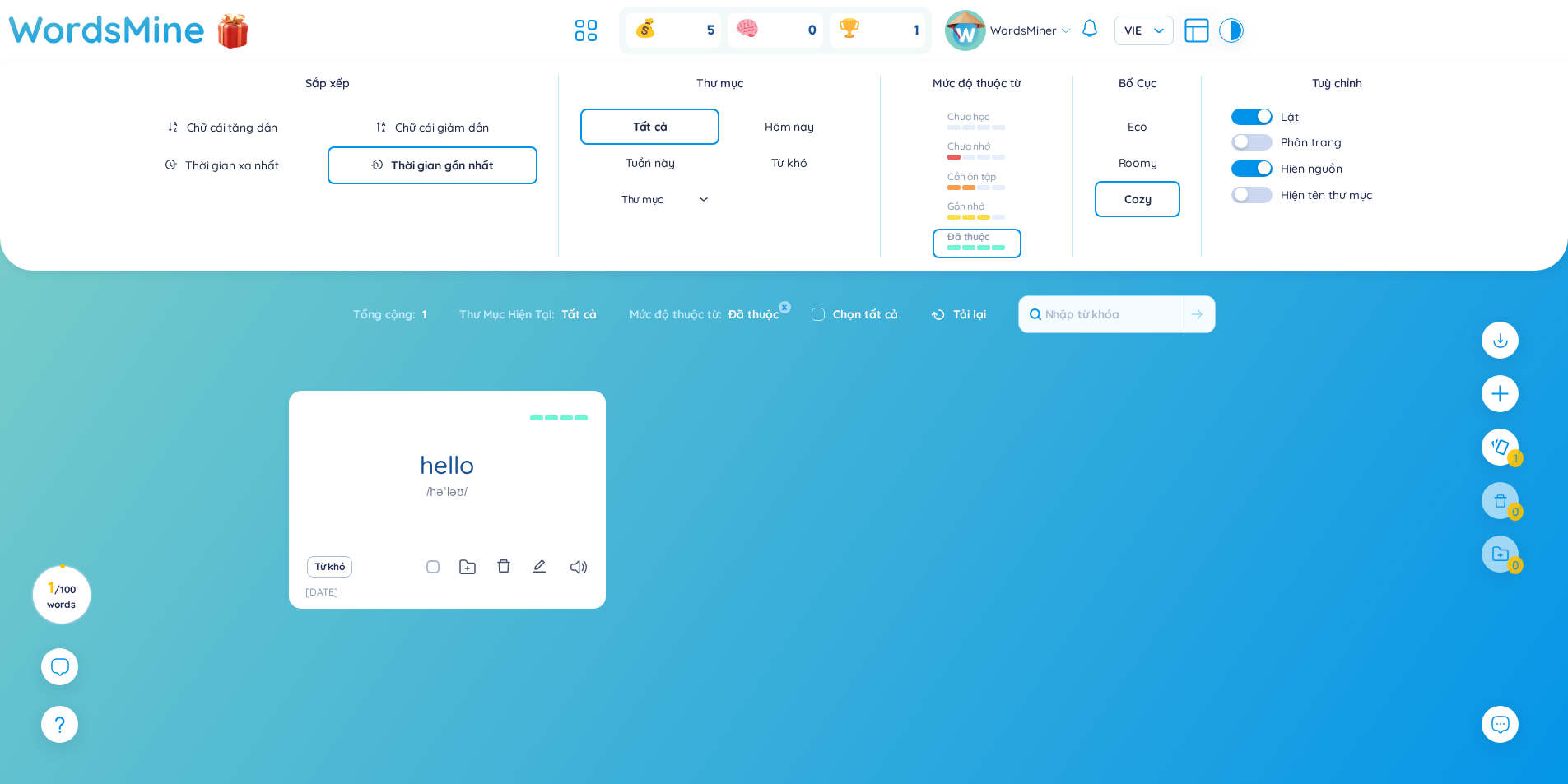
click at [1137, 156] on div "Roomy" at bounding box center [1138, 162] width 38 height 16
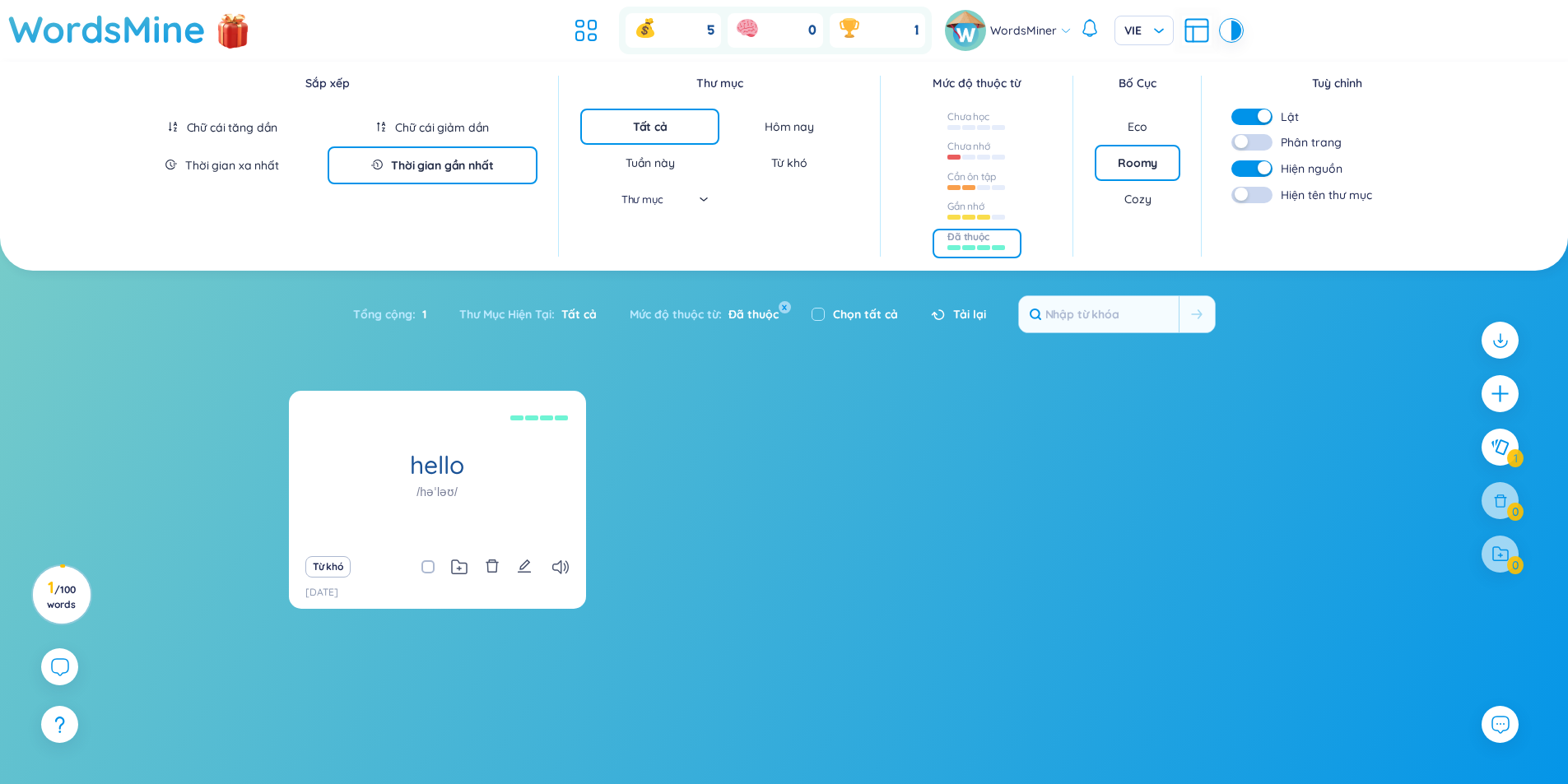
click at [1142, 191] on div "Cozy" at bounding box center [1137, 199] width 26 height 16
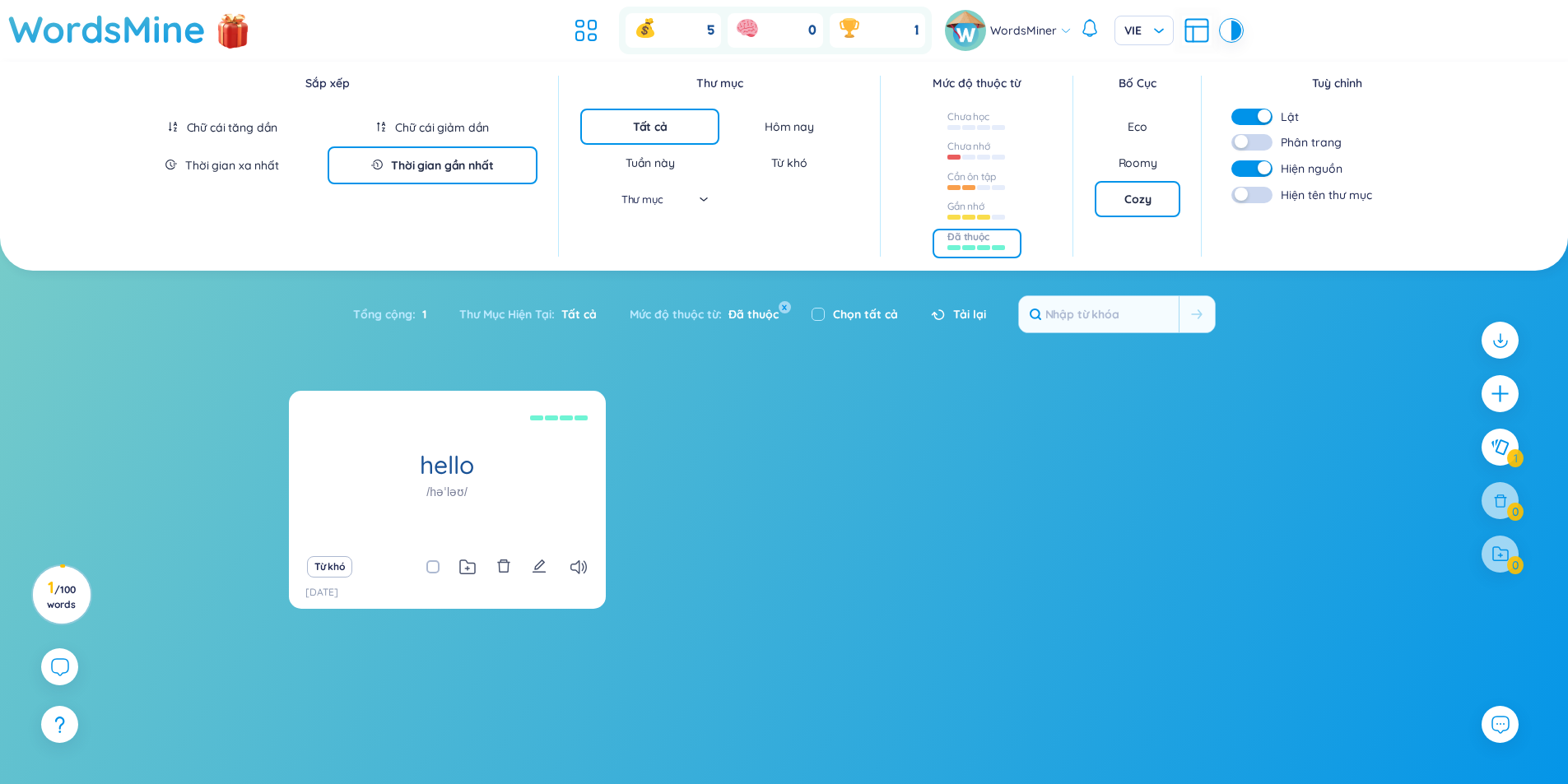
click at [1260, 195] on button "button" at bounding box center [1251, 194] width 41 height 16
click at [1251, 135] on button "button" at bounding box center [1251, 142] width 41 height 16
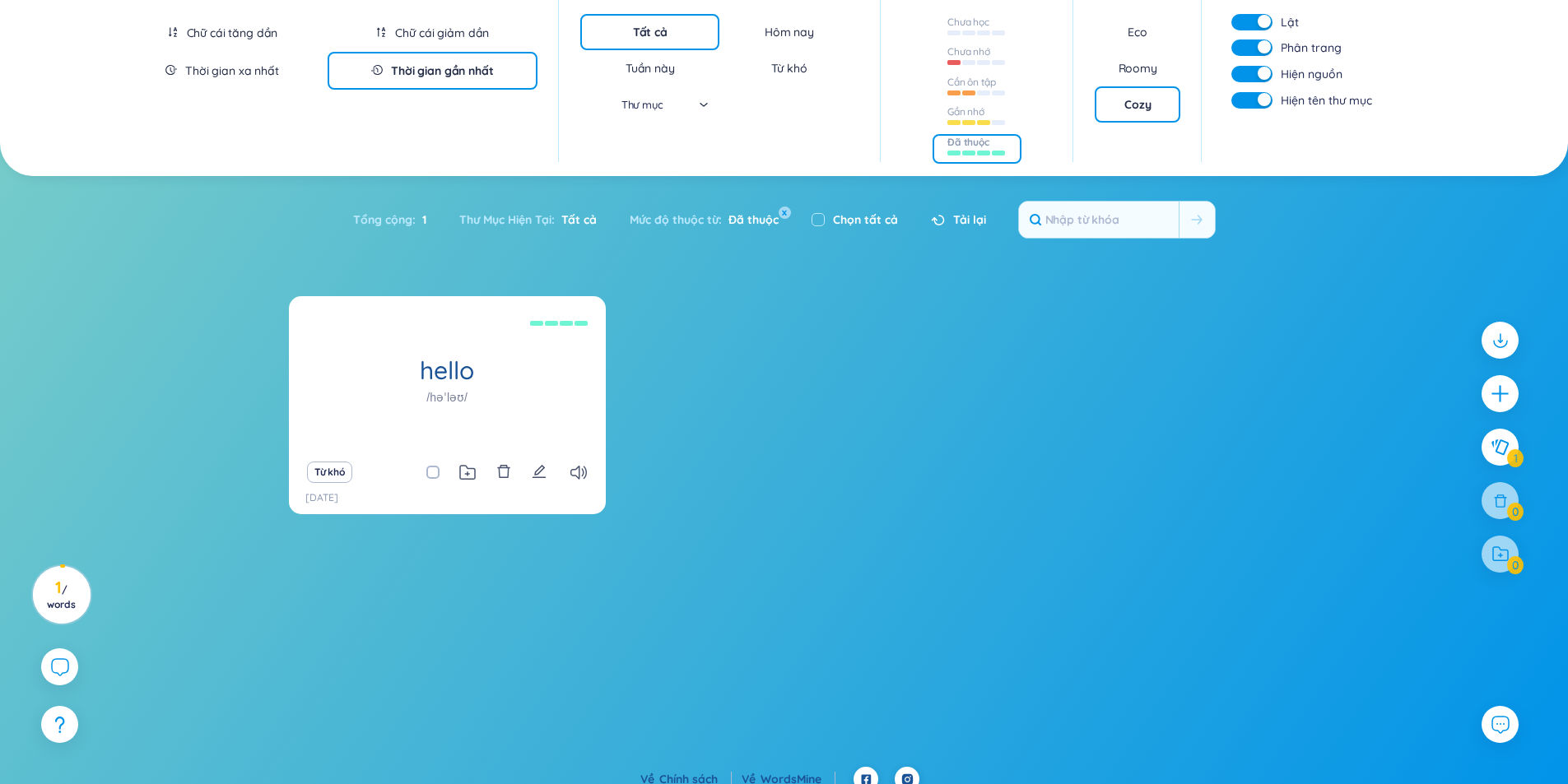
drag, startPoint x: 1262, startPoint y: 51, endPoint x: 1253, endPoint y: 61, distance: 13.5
click at [1260, 51] on div "button" at bounding box center [1264, 47] width 13 height 13
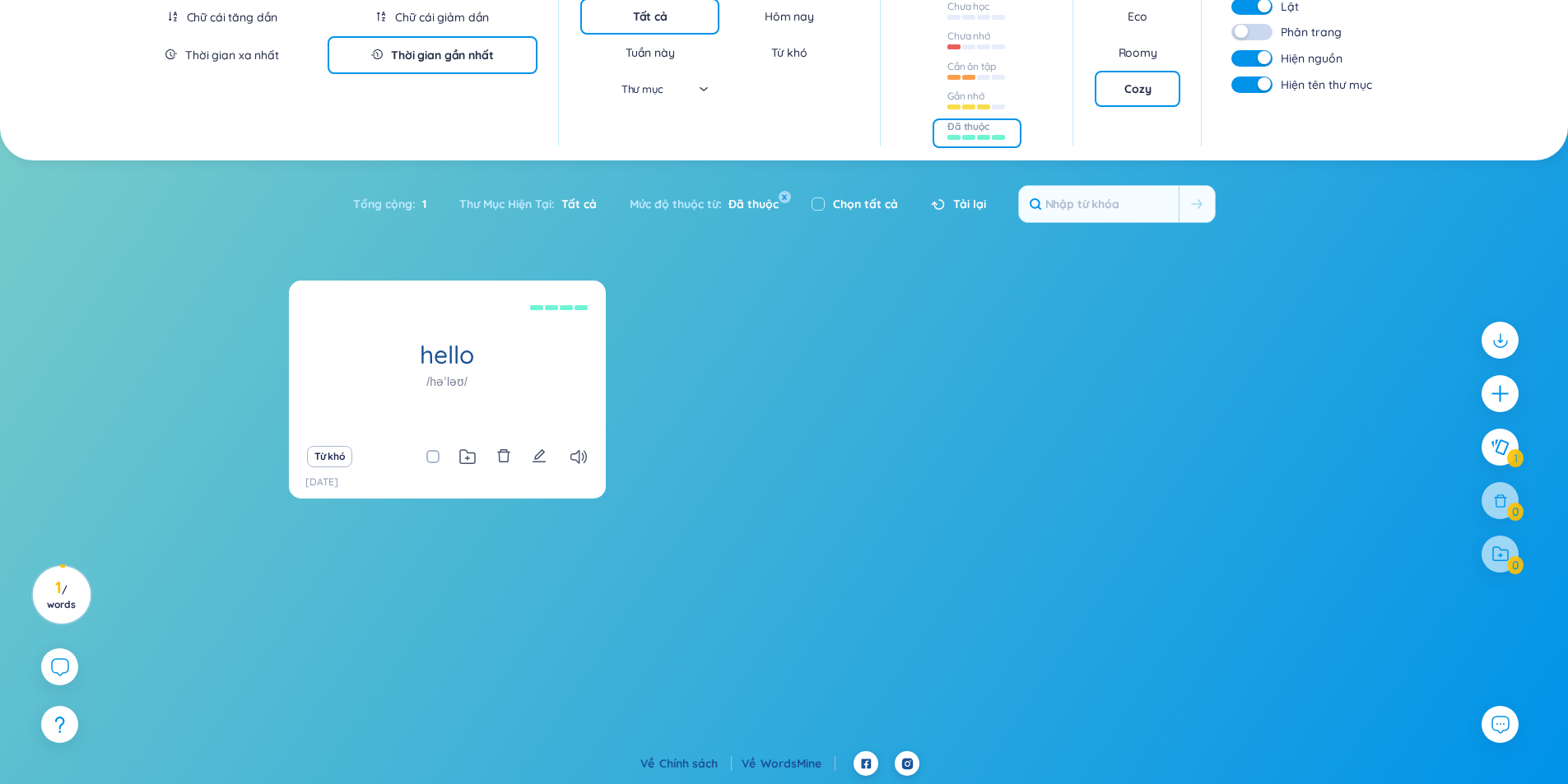
scroll to position [0, 0]
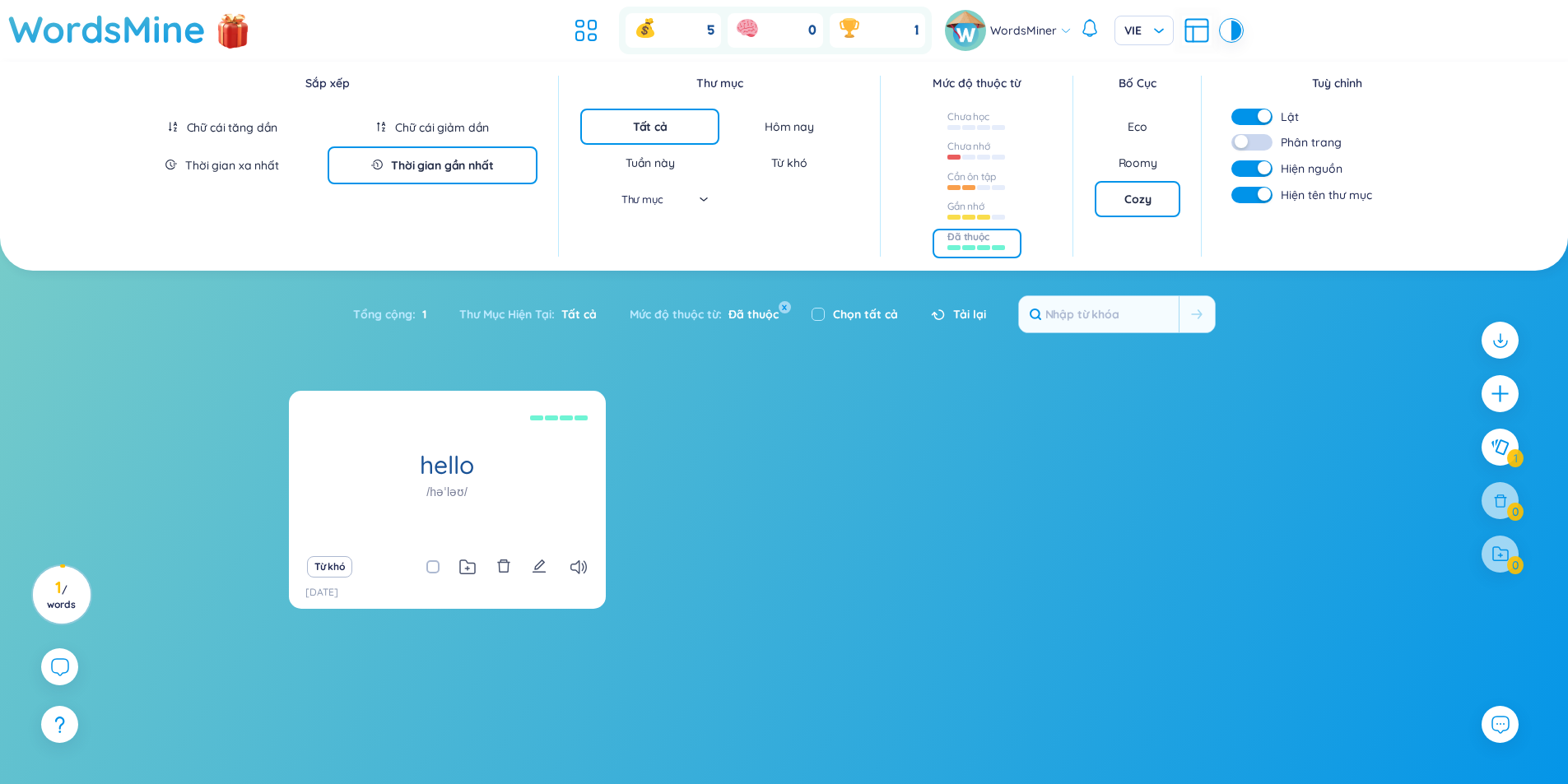
click at [1245, 111] on button "button" at bounding box center [1251, 116] width 41 height 16
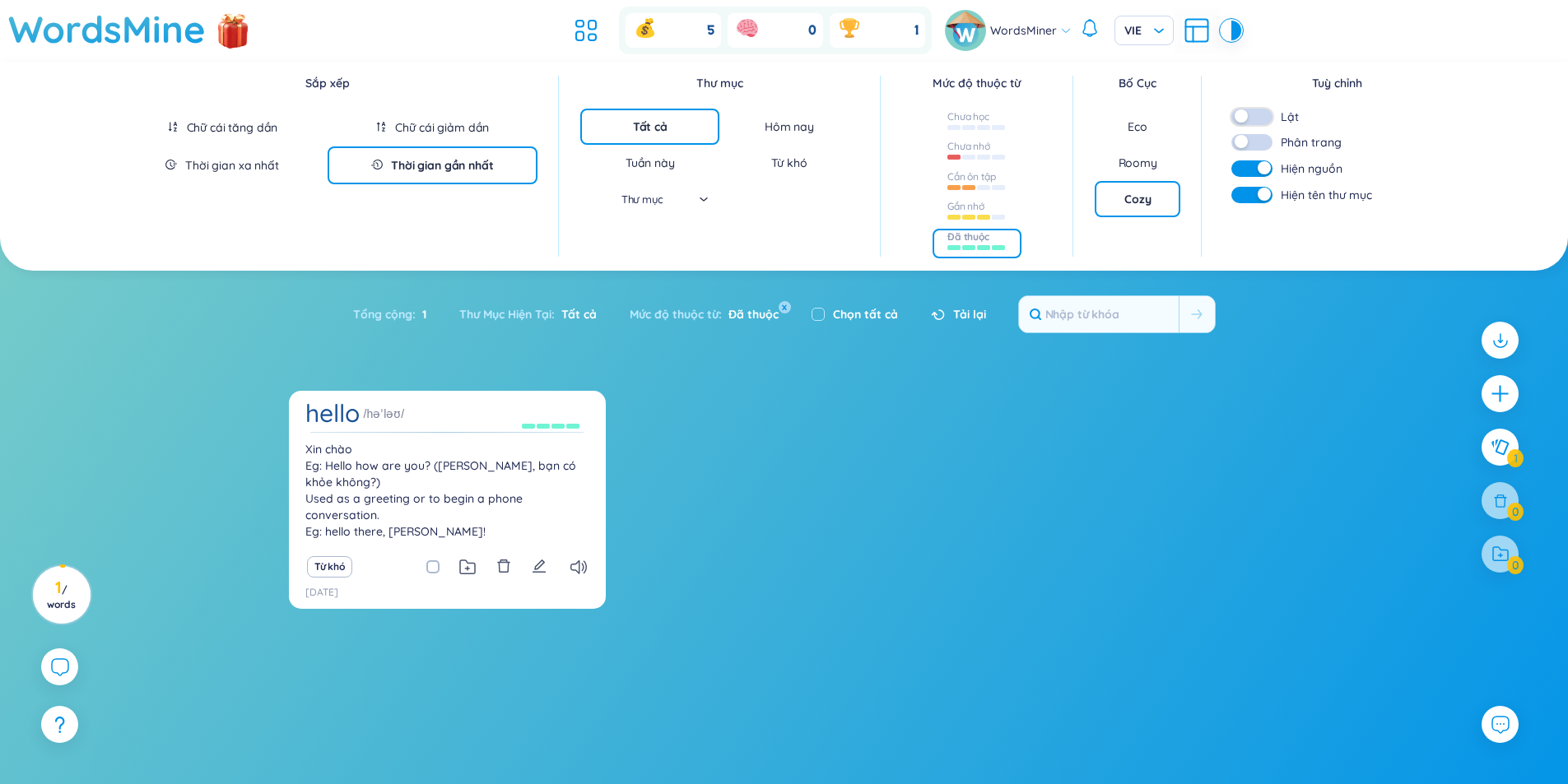
click at [1245, 111] on div "button" at bounding box center [1241, 116] width 13 height 13
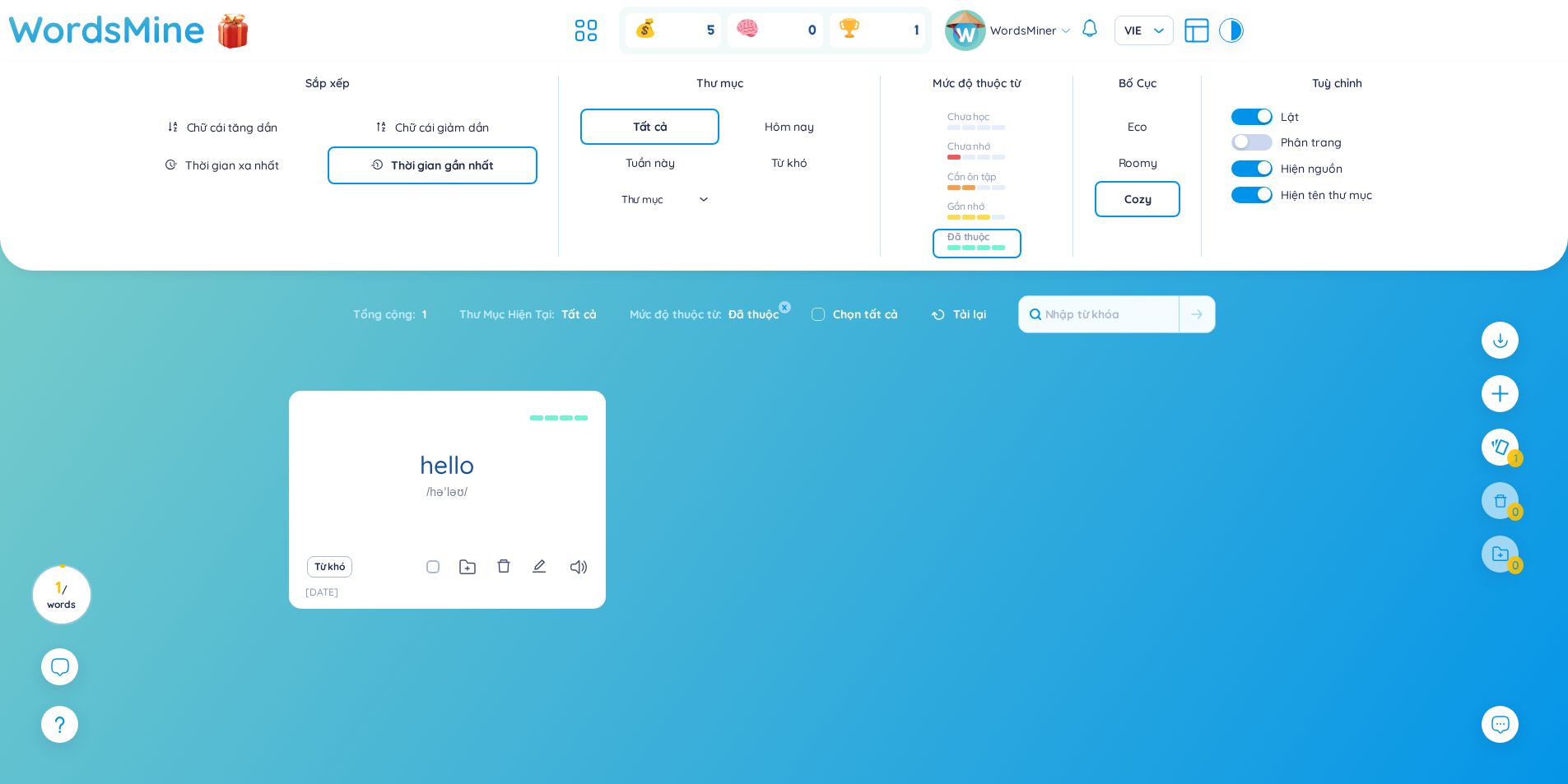
click at [1245, 111] on button "button" at bounding box center [1251, 116] width 41 height 16
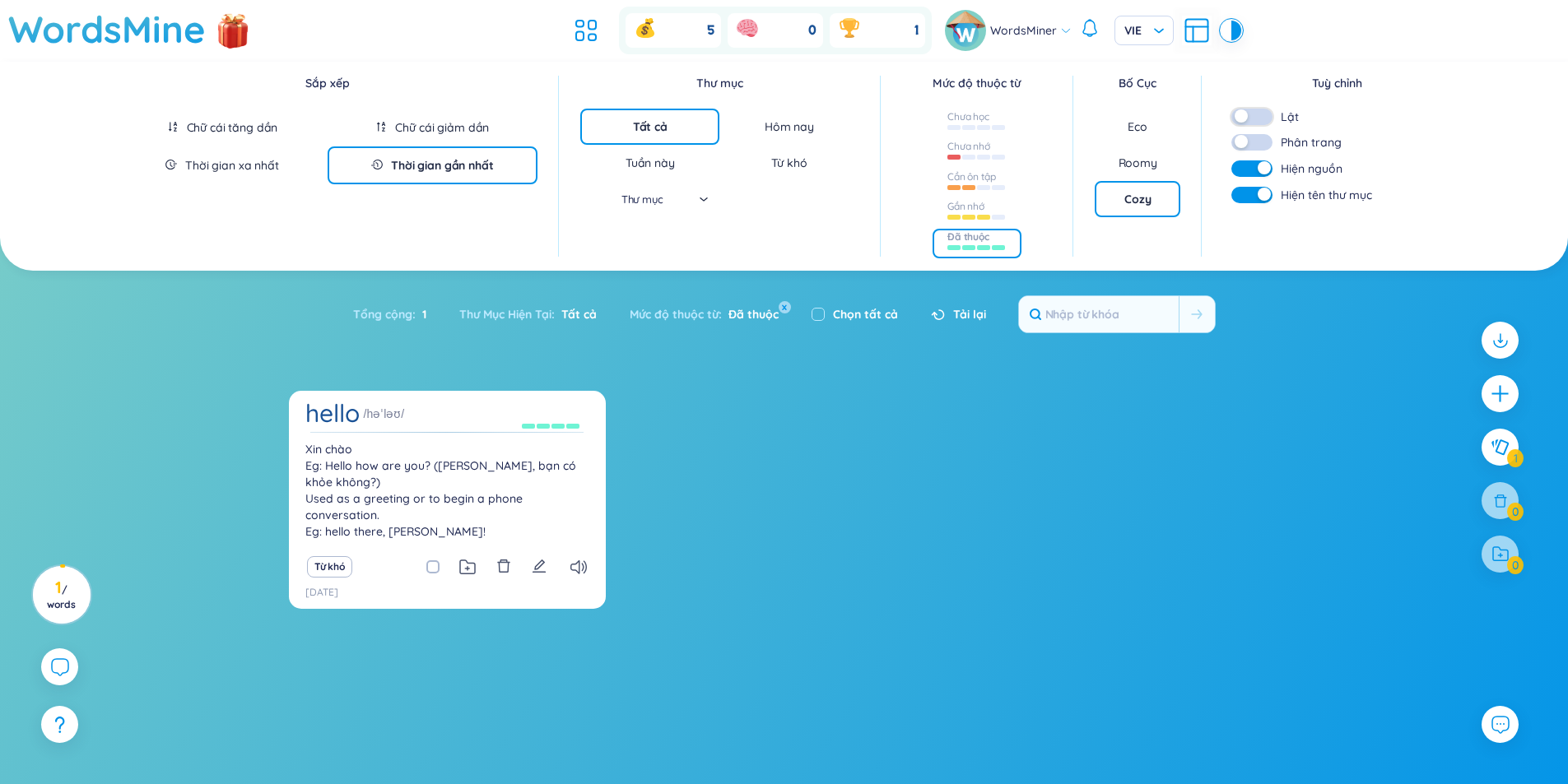
click at [1245, 111] on div "button" at bounding box center [1241, 116] width 13 height 13
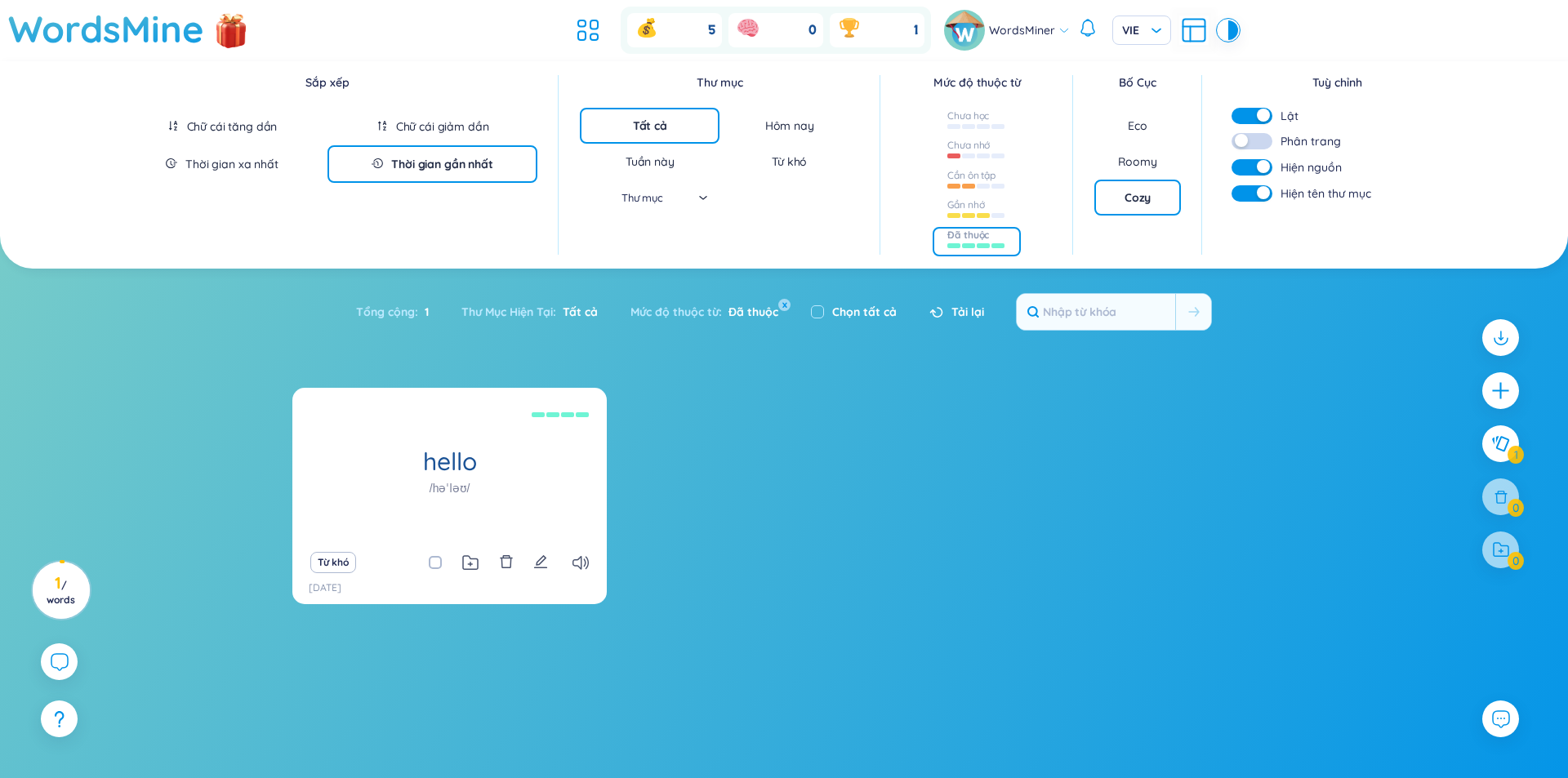
click at [955, 457] on section "hello /həˈləʊ/ [PERSON_NAME] Eg: Hello how are you? ([PERSON_NAME], bạn có khỏe…" at bounding box center [784, 622] width 1568 height 467
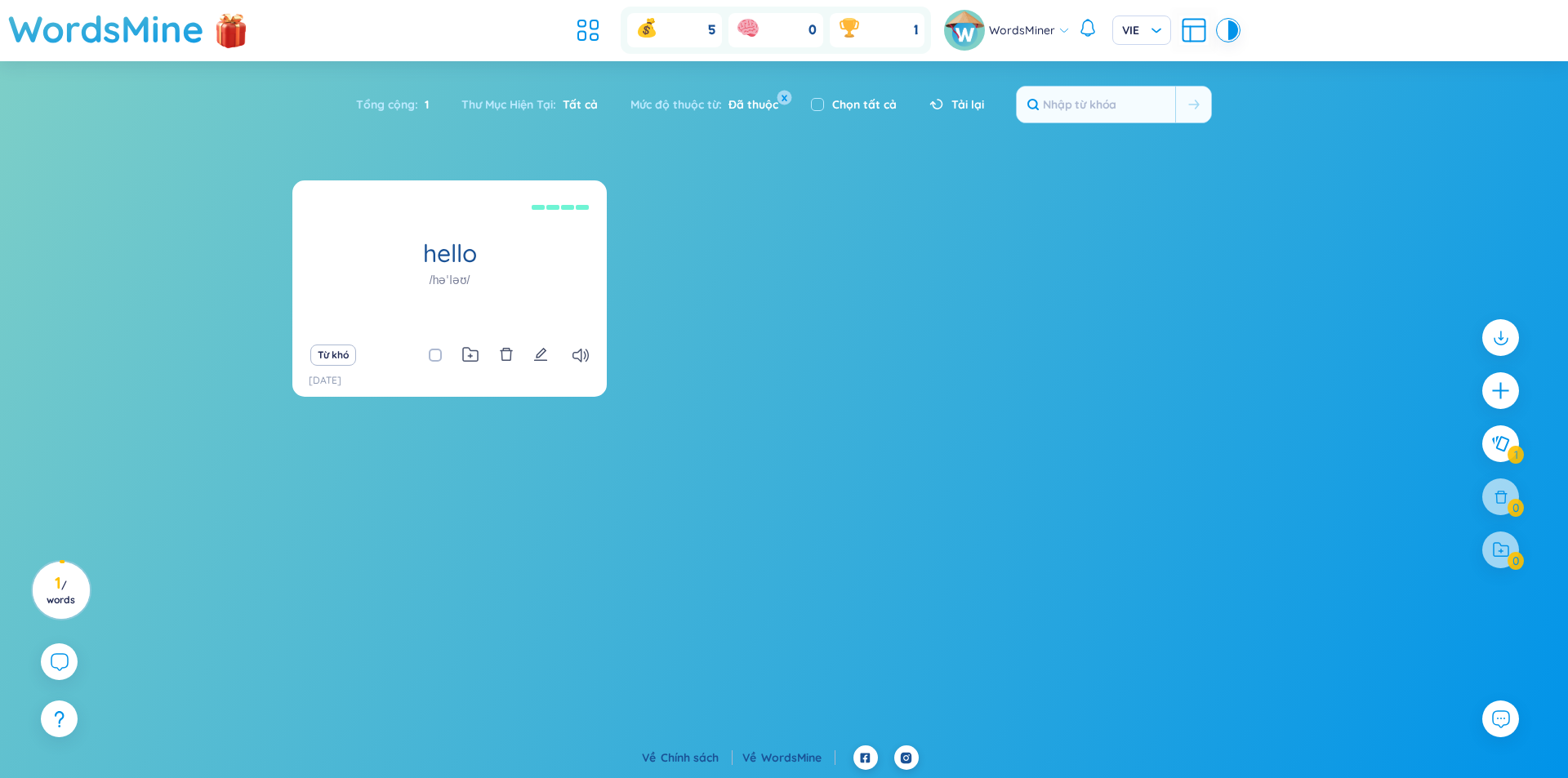
click at [788, 92] on button "x" at bounding box center [784, 96] width 14 height 14
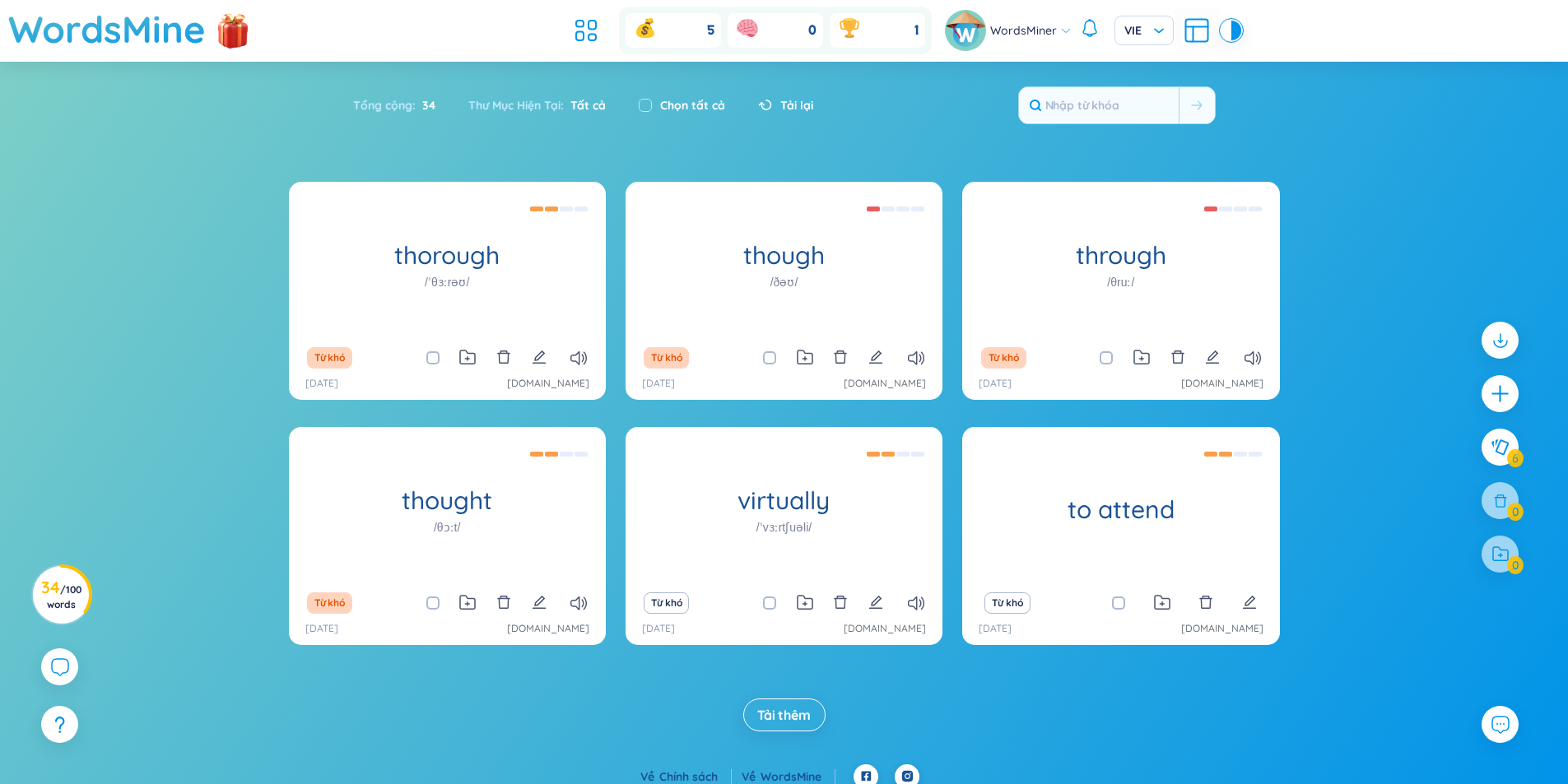
click at [683, 97] on label "Chọn tất cả" at bounding box center [693, 105] width 65 height 18
checkbox input "true"
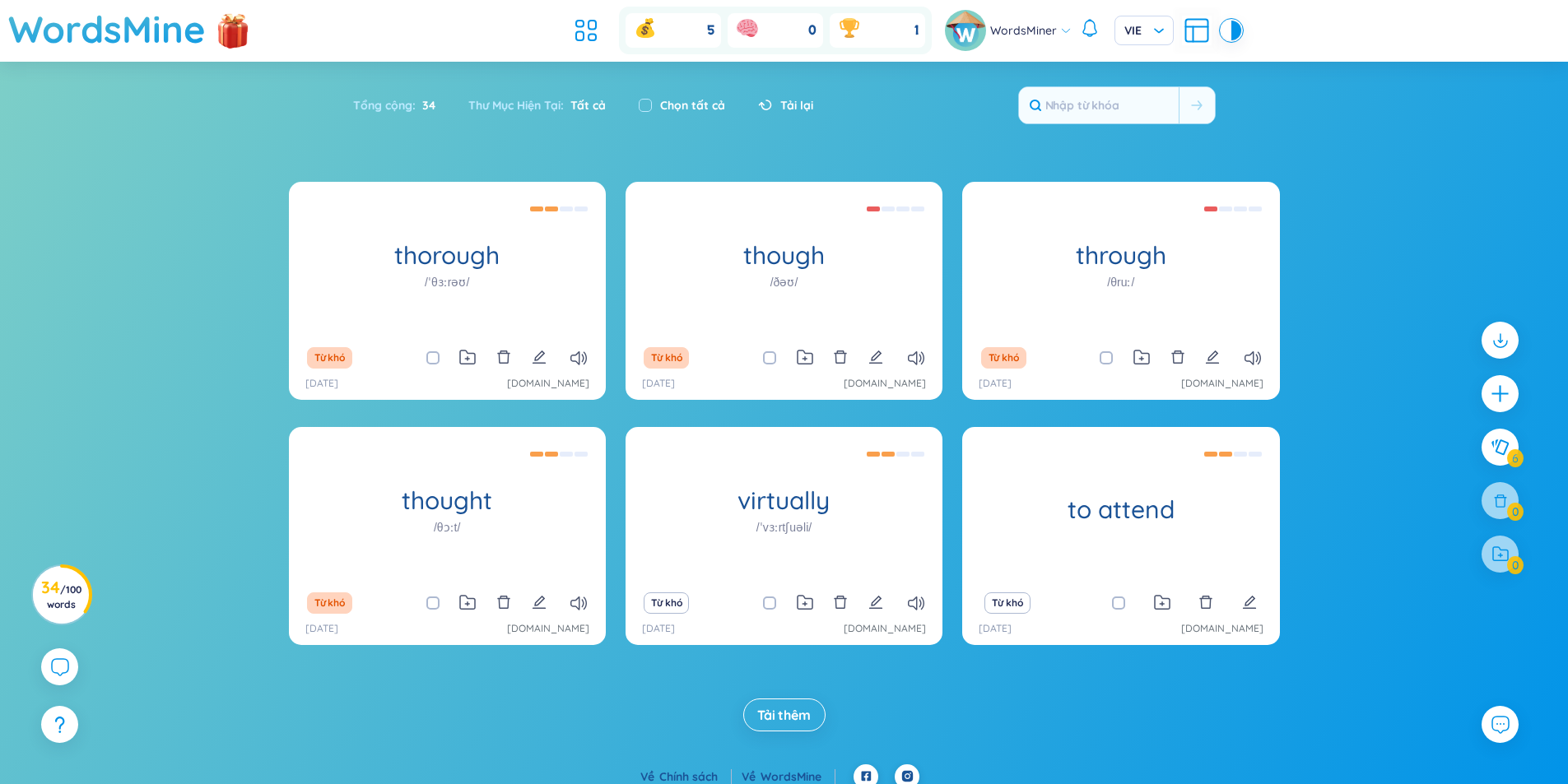
checkbox input "true"
click at [1185, 26] on icon at bounding box center [1196, 30] width 30 height 30
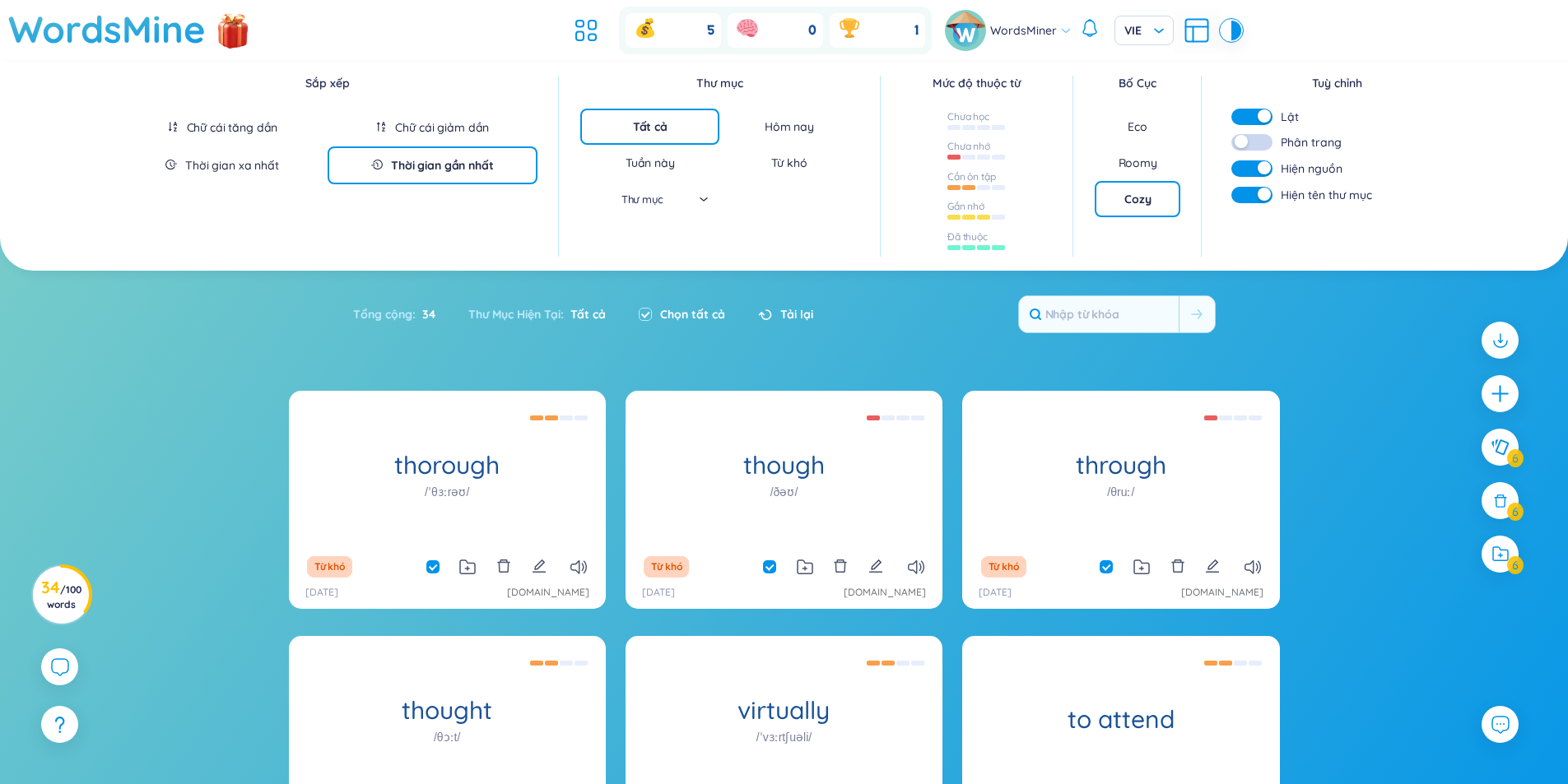
click at [670, 120] on div "Tất cả" at bounding box center [649, 127] width 139 height 37
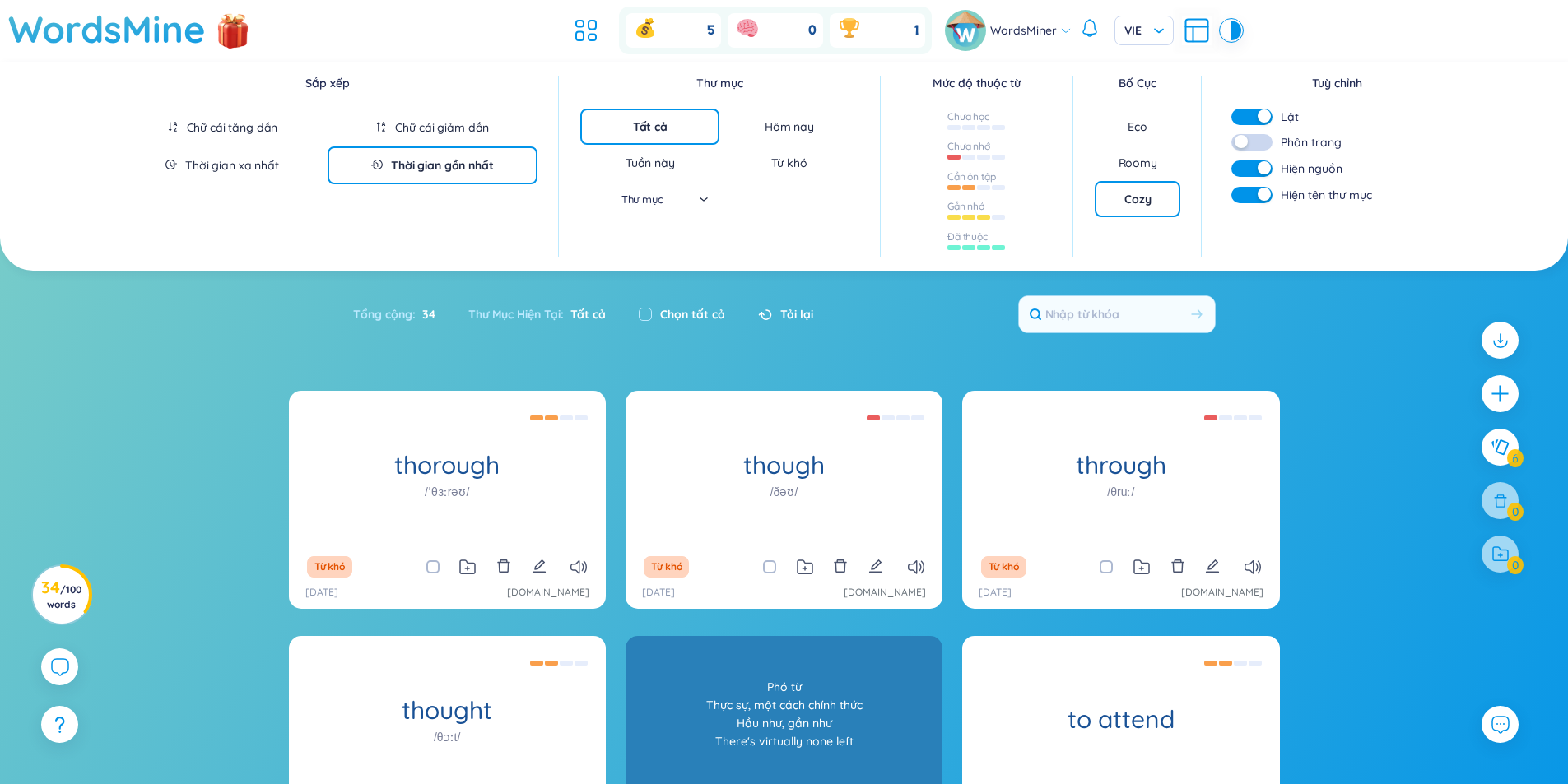
scroll to position [222, 0]
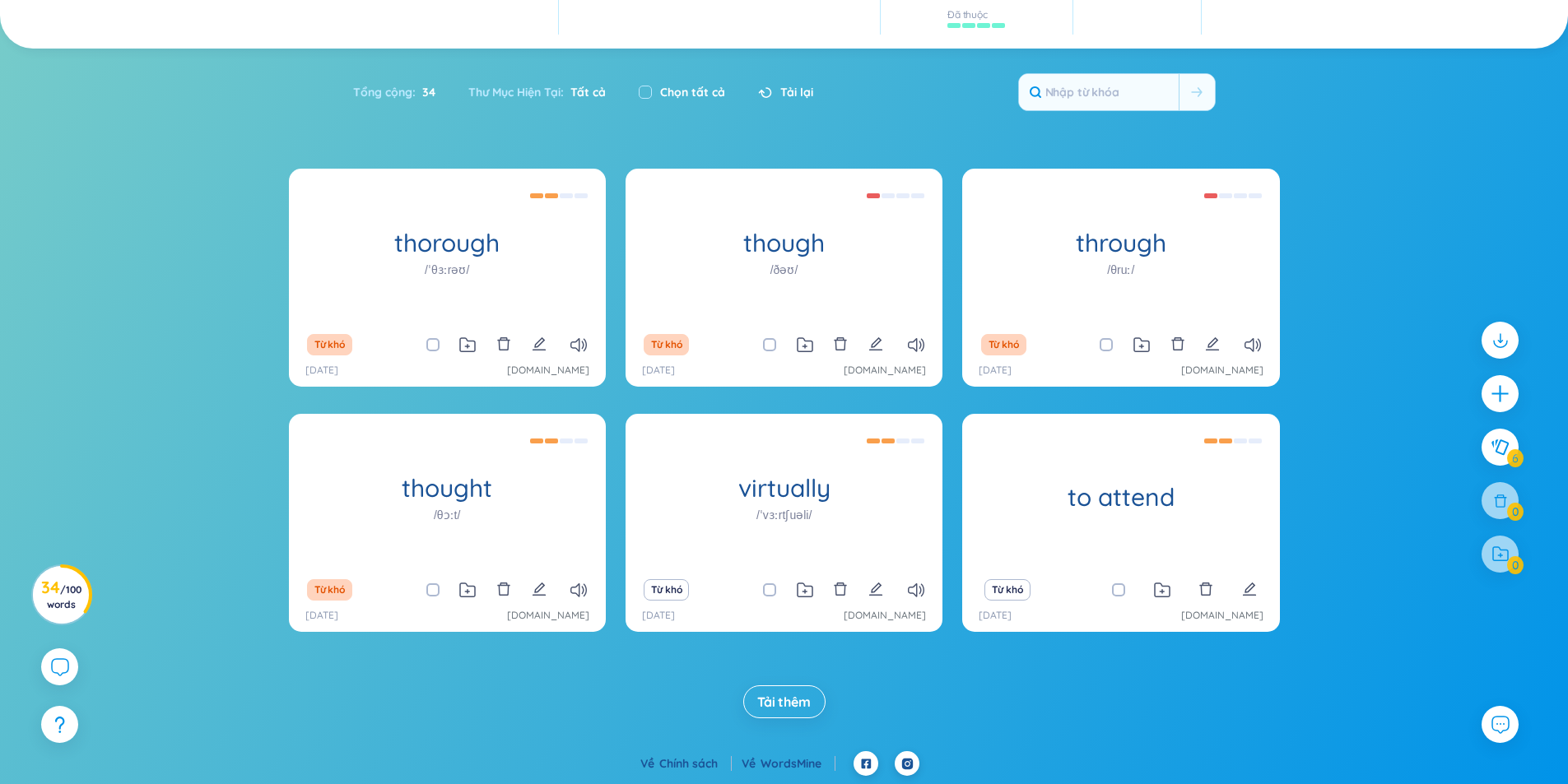
click at [807, 706] on span "Tải thêm" at bounding box center [784, 701] width 54 height 18
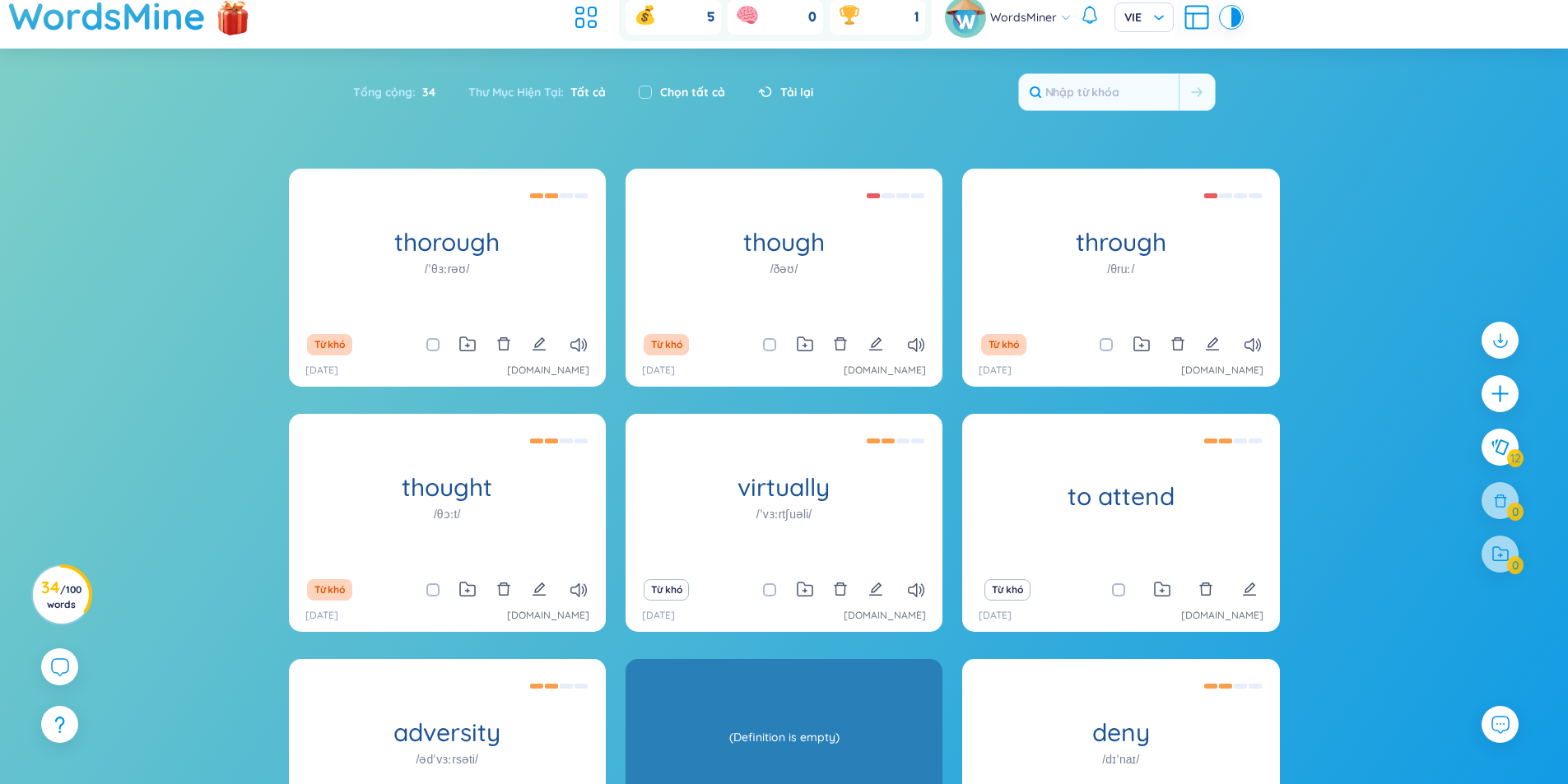
scroll to position [503, 0]
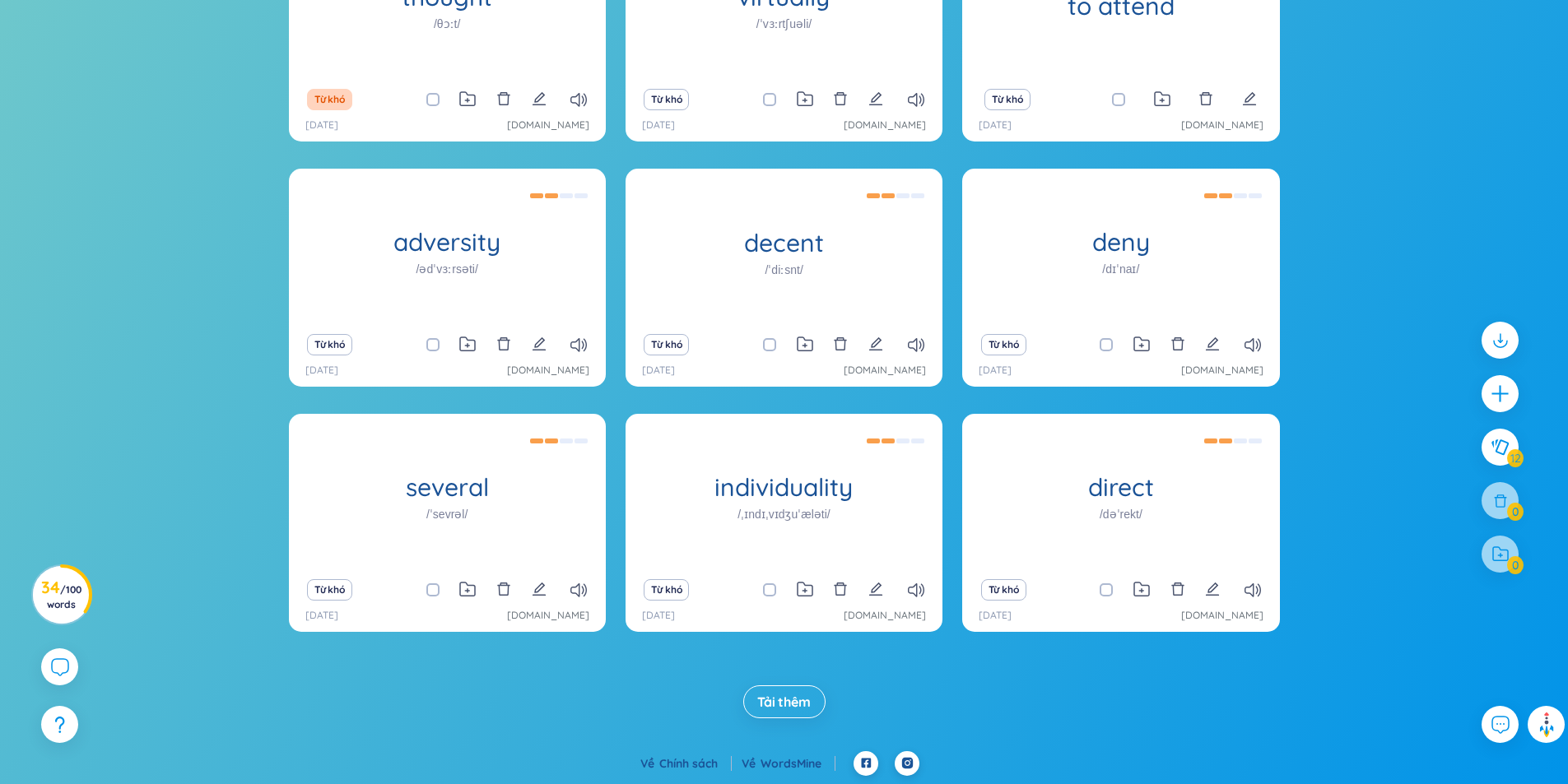
click at [799, 698] on span "Tải thêm" at bounding box center [784, 701] width 54 height 18
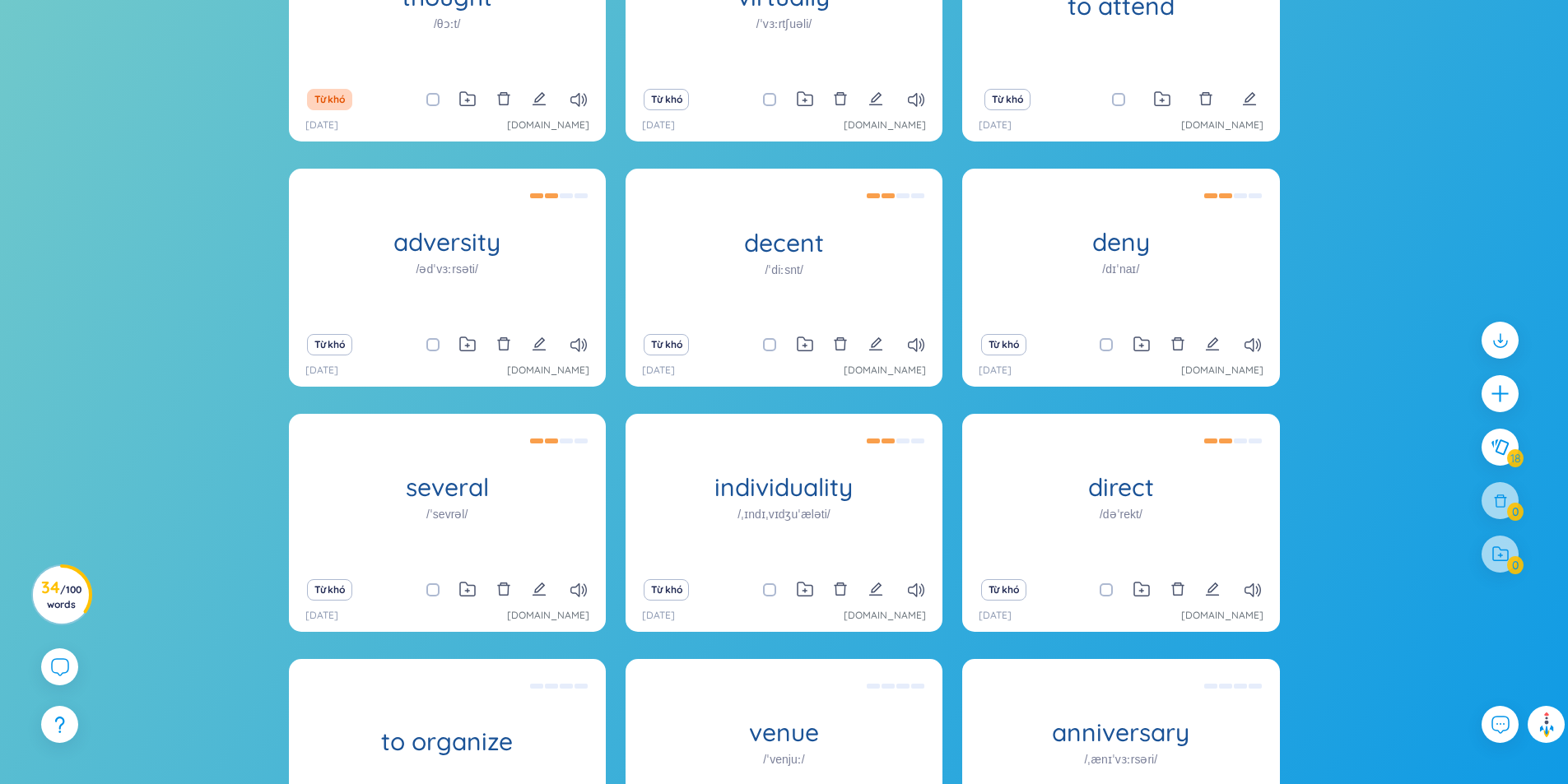
scroll to position [994, 0]
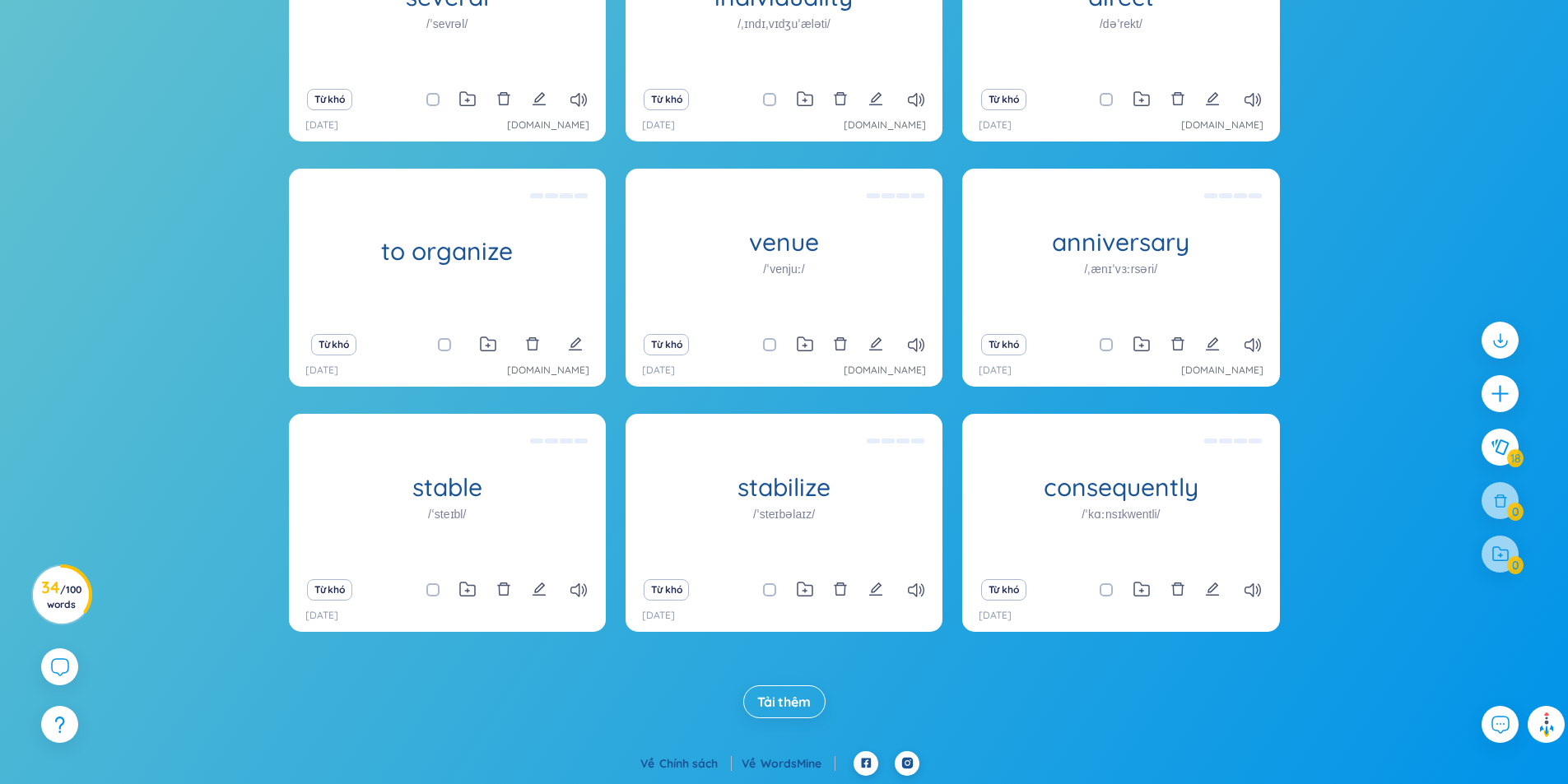
click at [794, 702] on span "Tải thêm" at bounding box center [784, 701] width 54 height 18
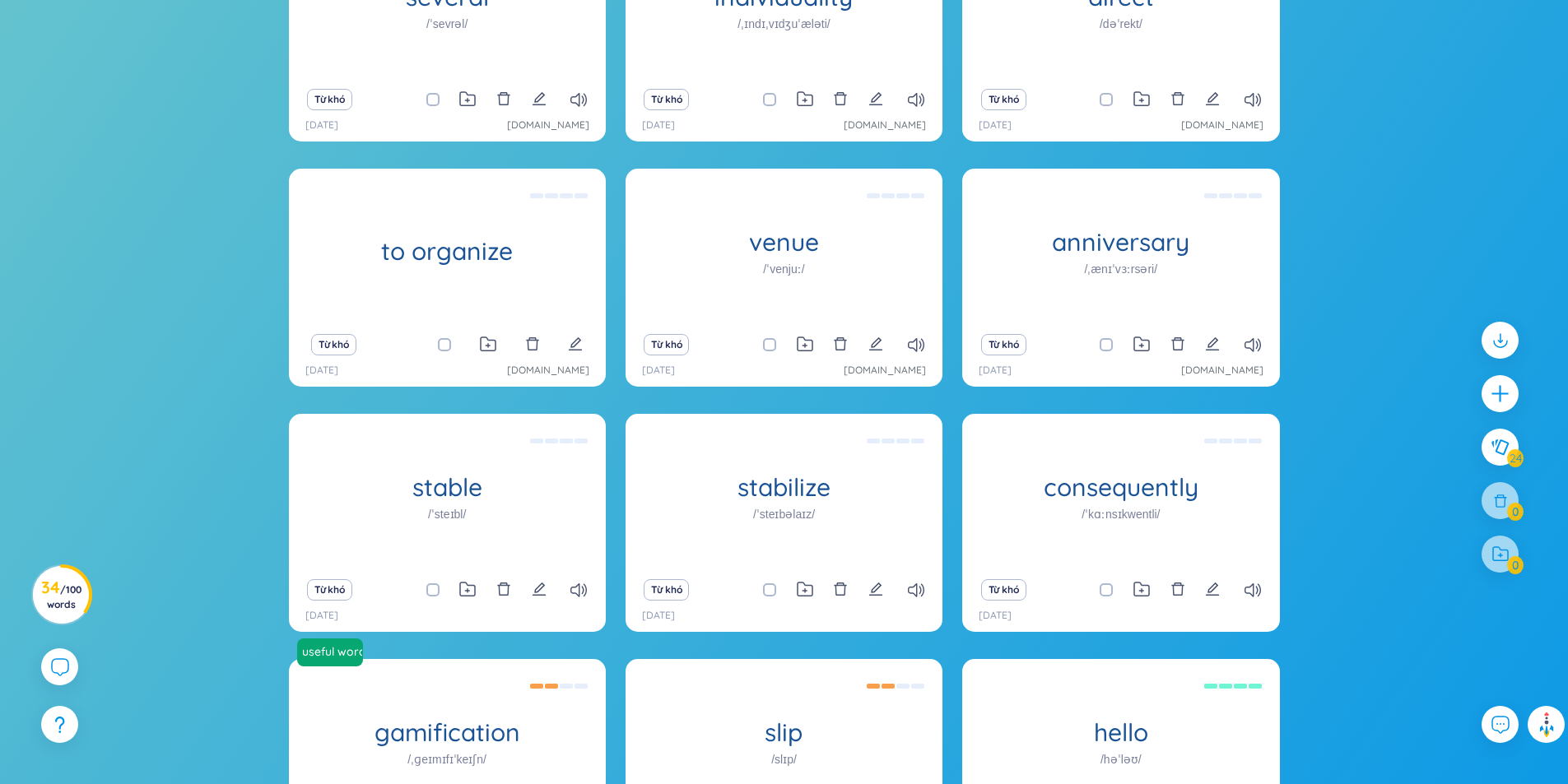
scroll to position [1484, 0]
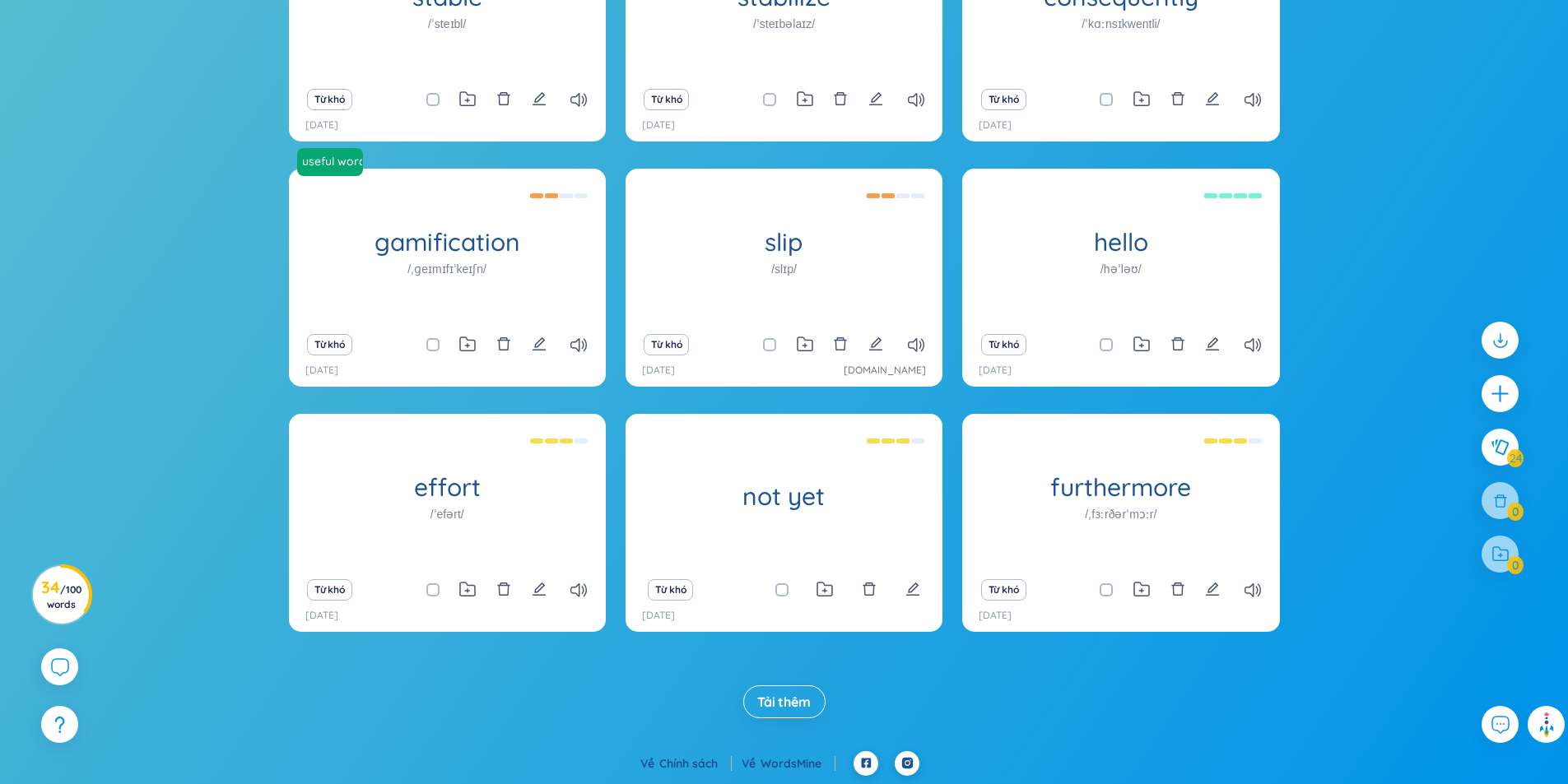
click at [794, 702] on span "Tải thêm" at bounding box center [784, 701] width 54 height 18
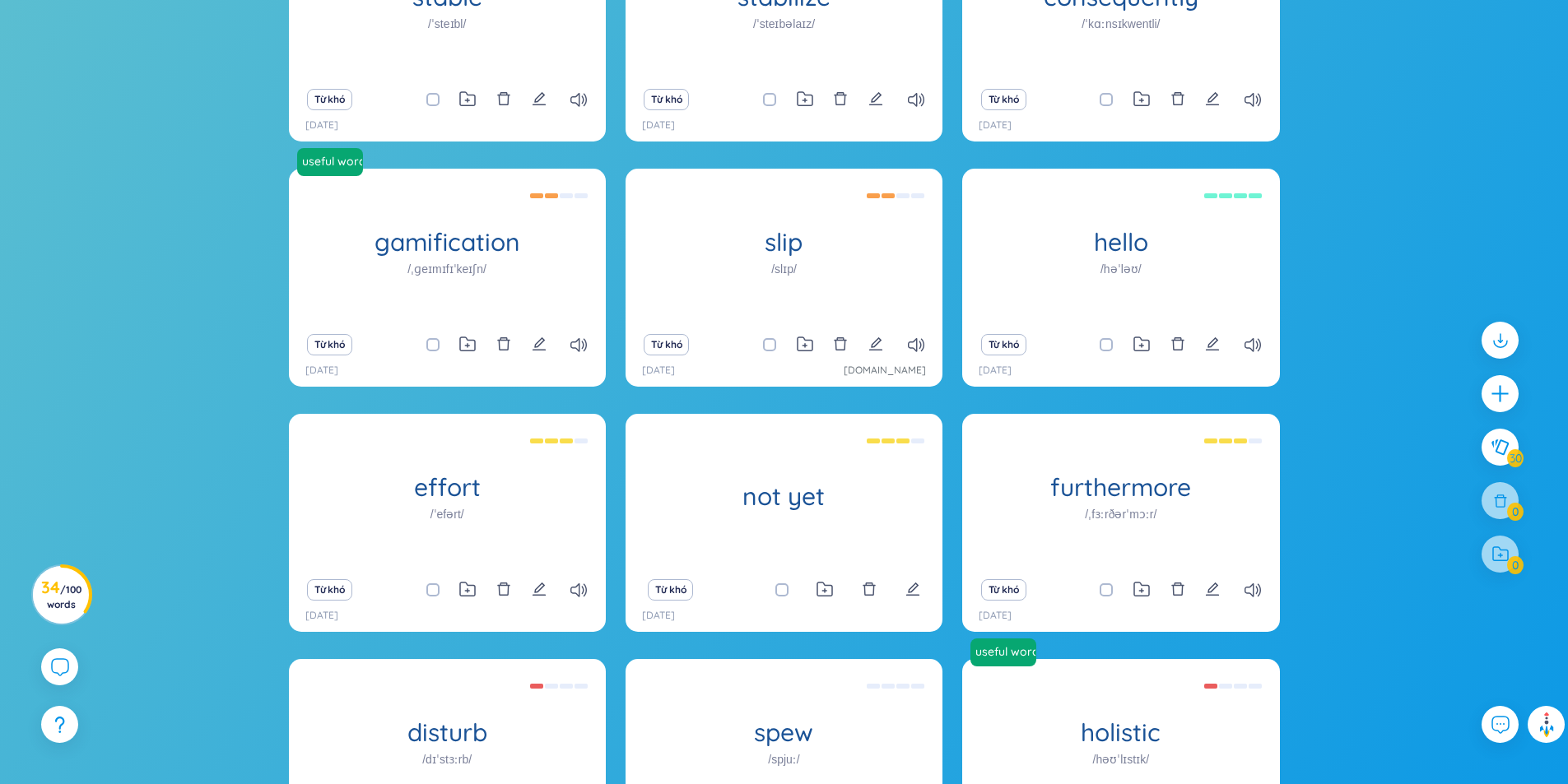
scroll to position [1975, 0]
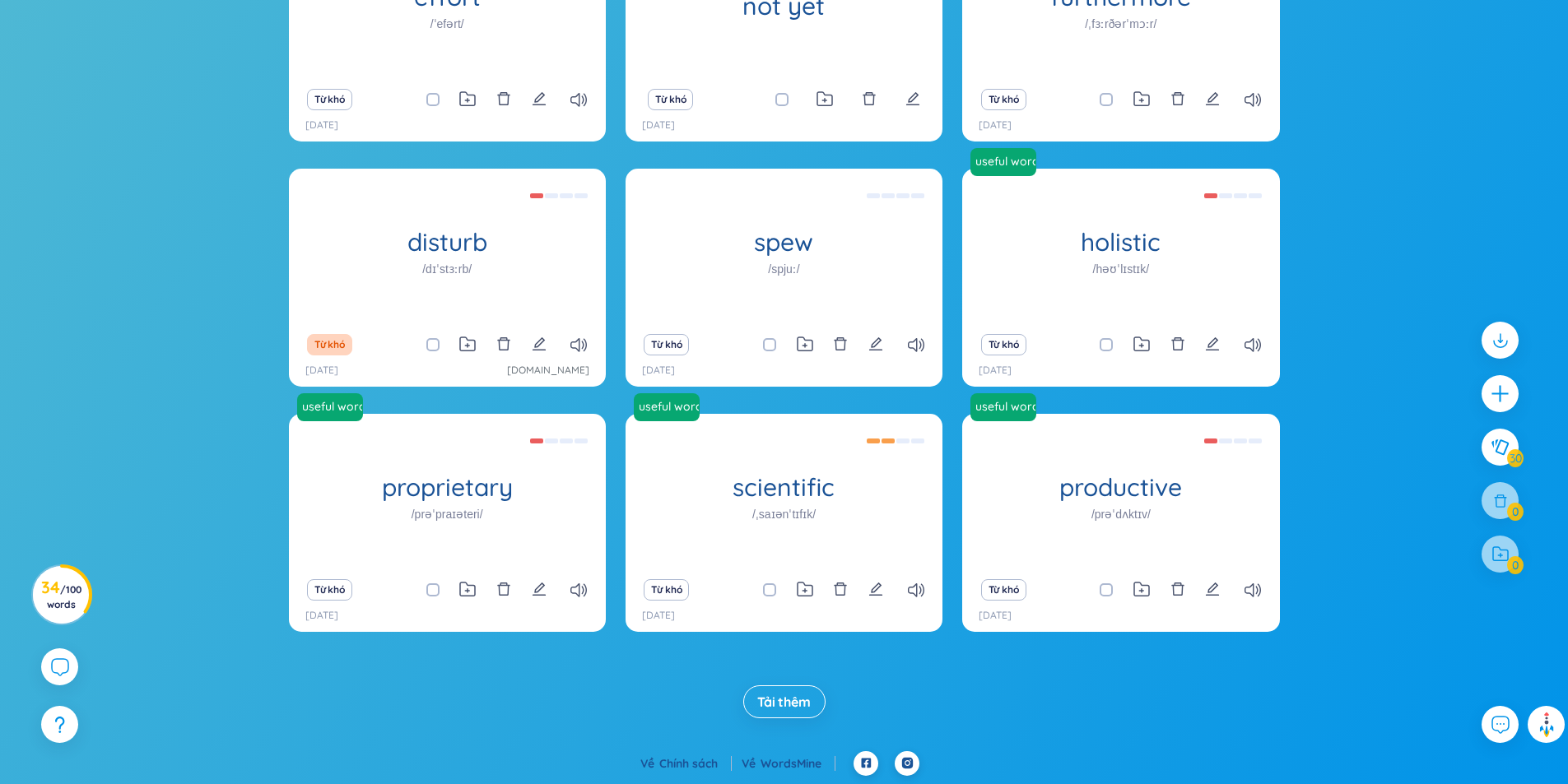
click at [794, 698] on span "Tải thêm" at bounding box center [784, 701] width 54 height 18
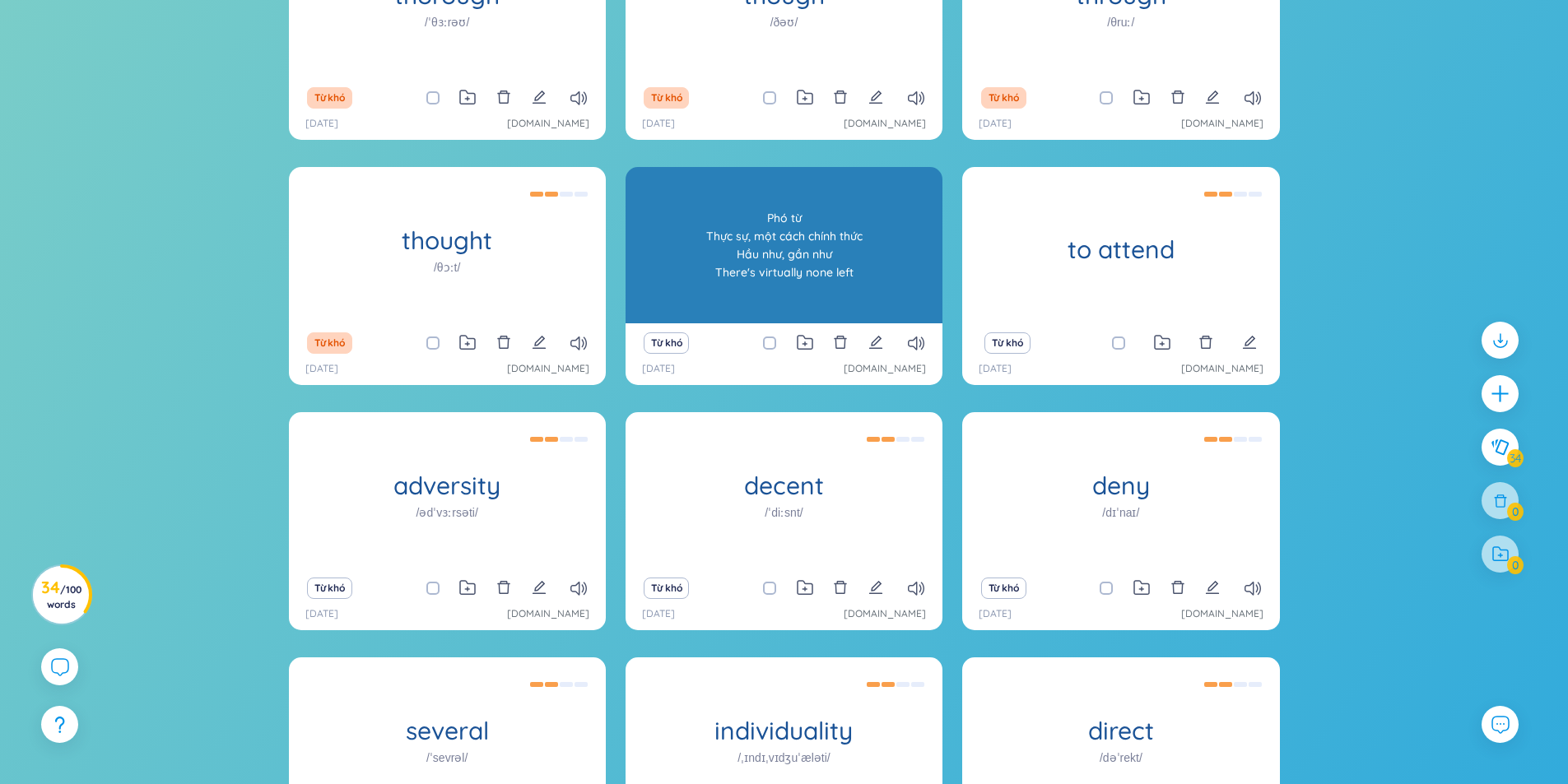
scroll to position [0, 0]
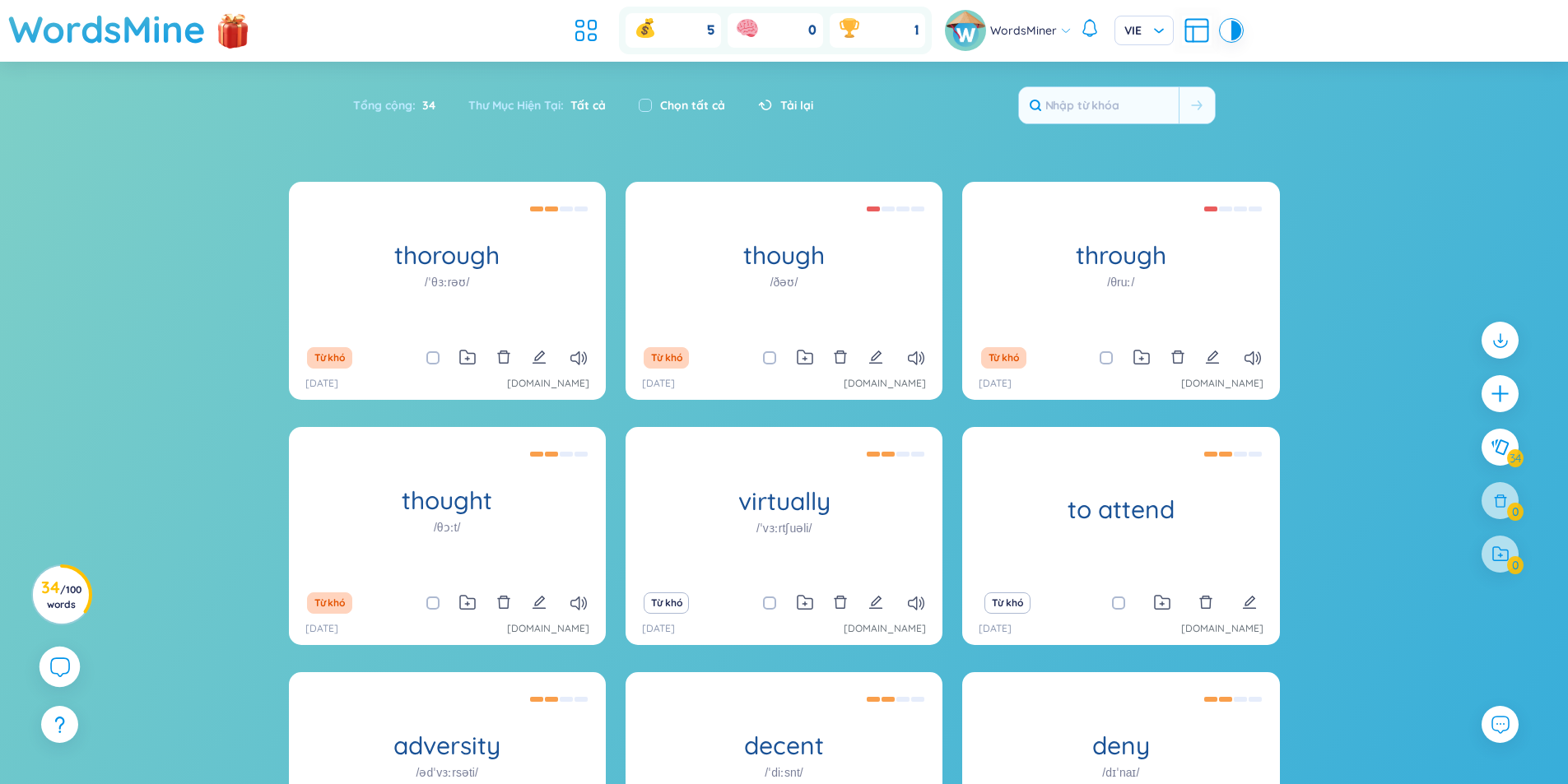
click at [57, 671] on icon at bounding box center [59, 667] width 20 height 20
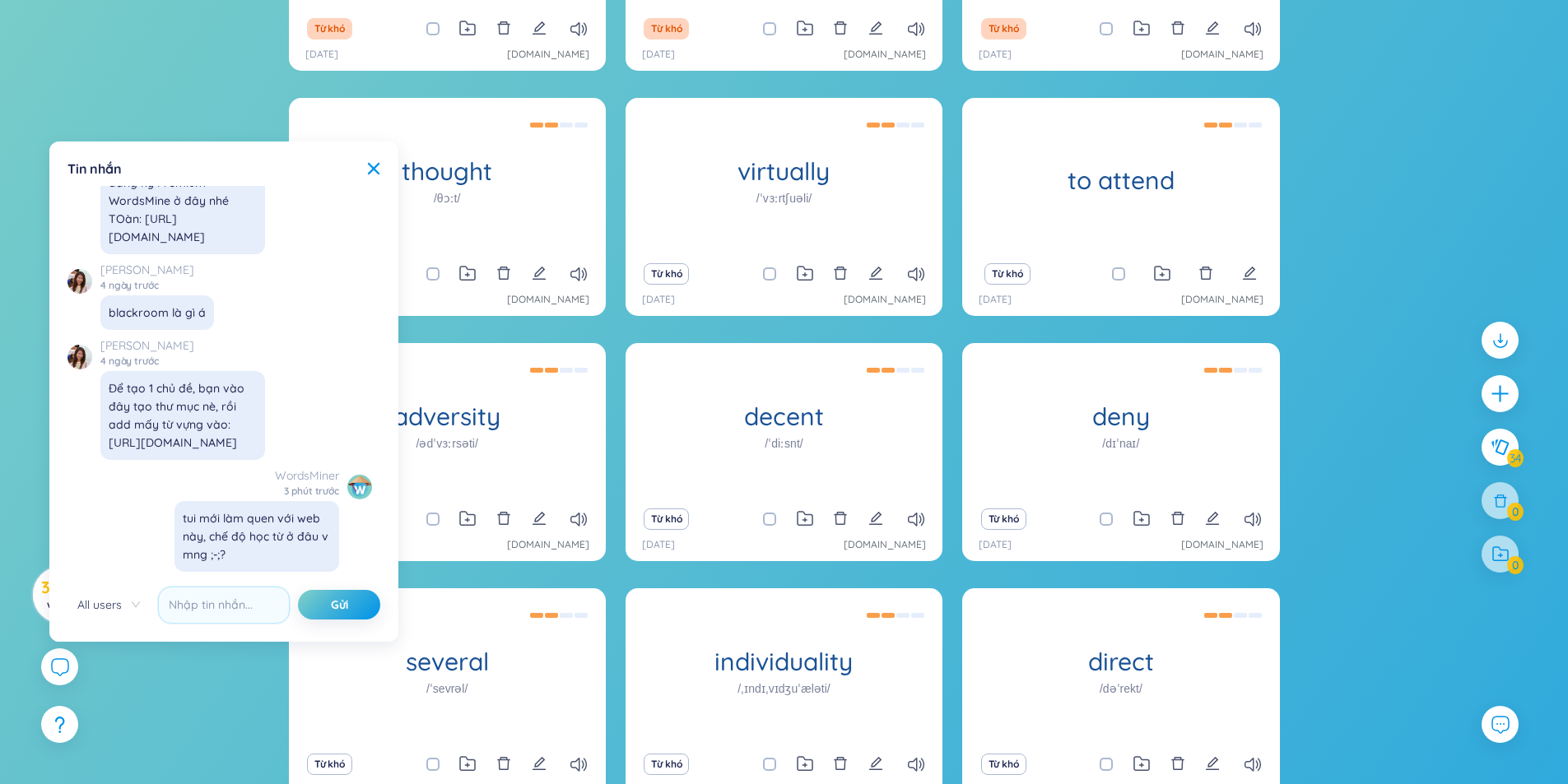
scroll to position [18521, 0]
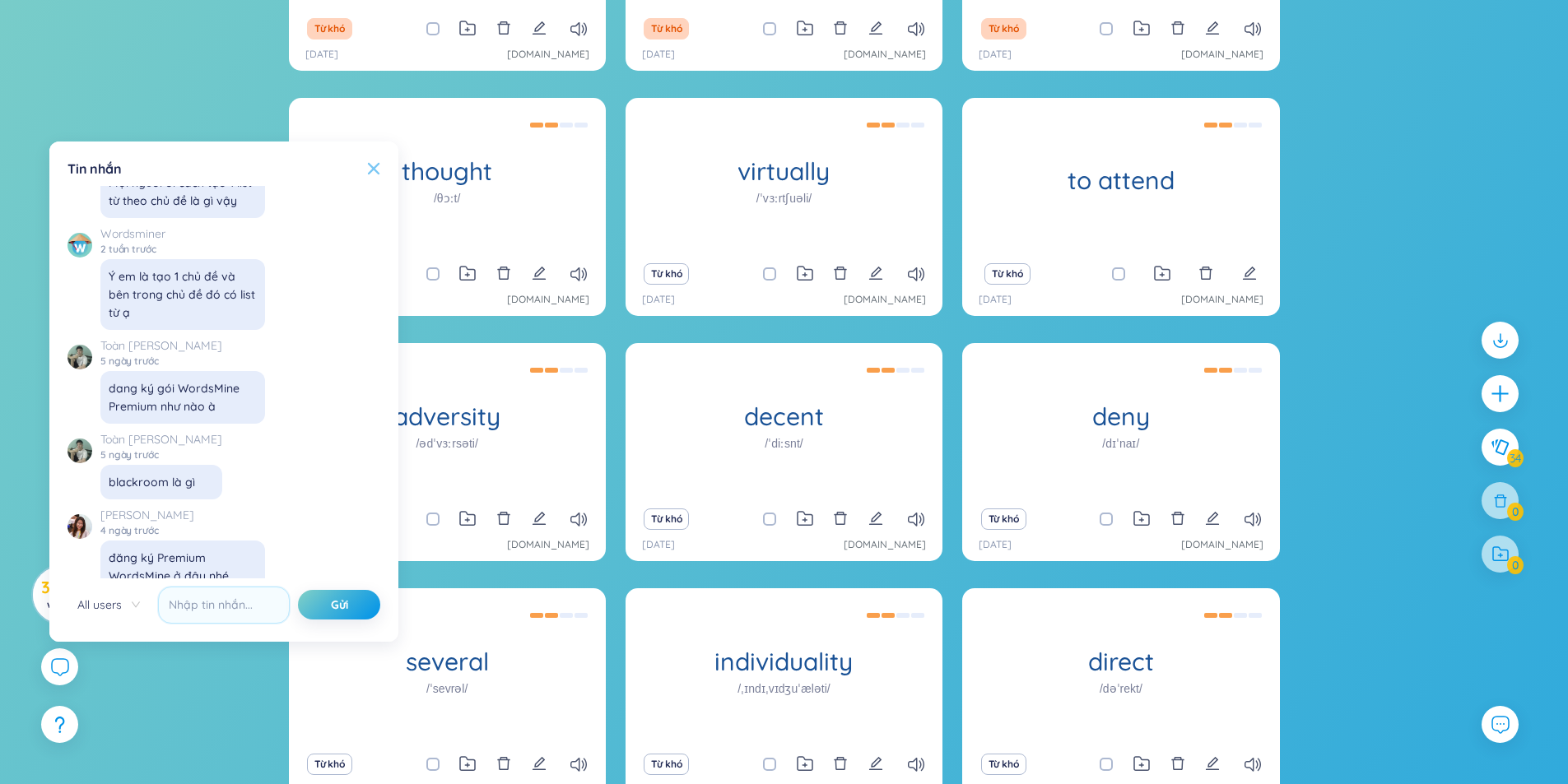
click at [369, 167] on icon at bounding box center [374, 169] width 13 height 13
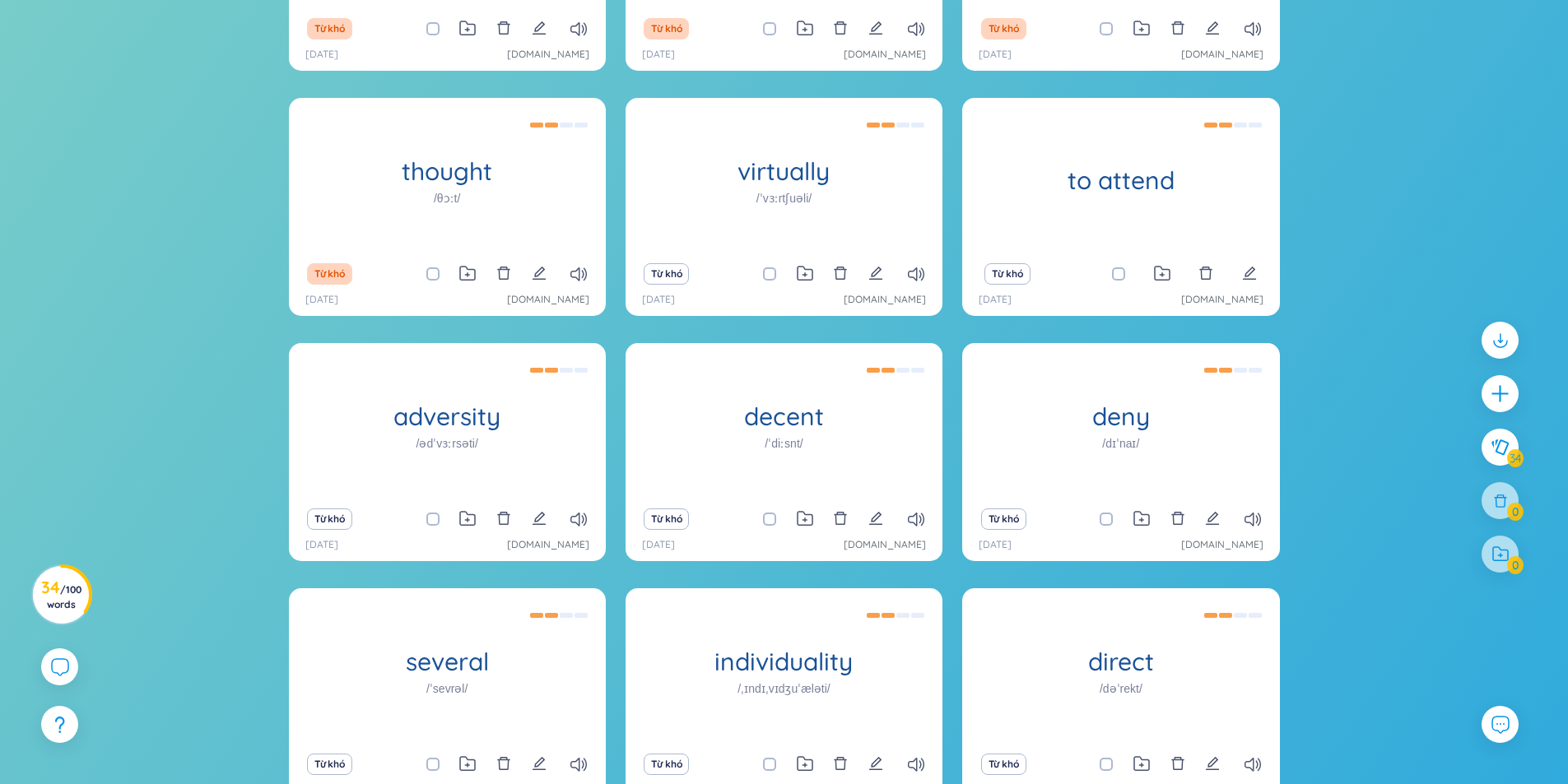
scroll to position [0, 0]
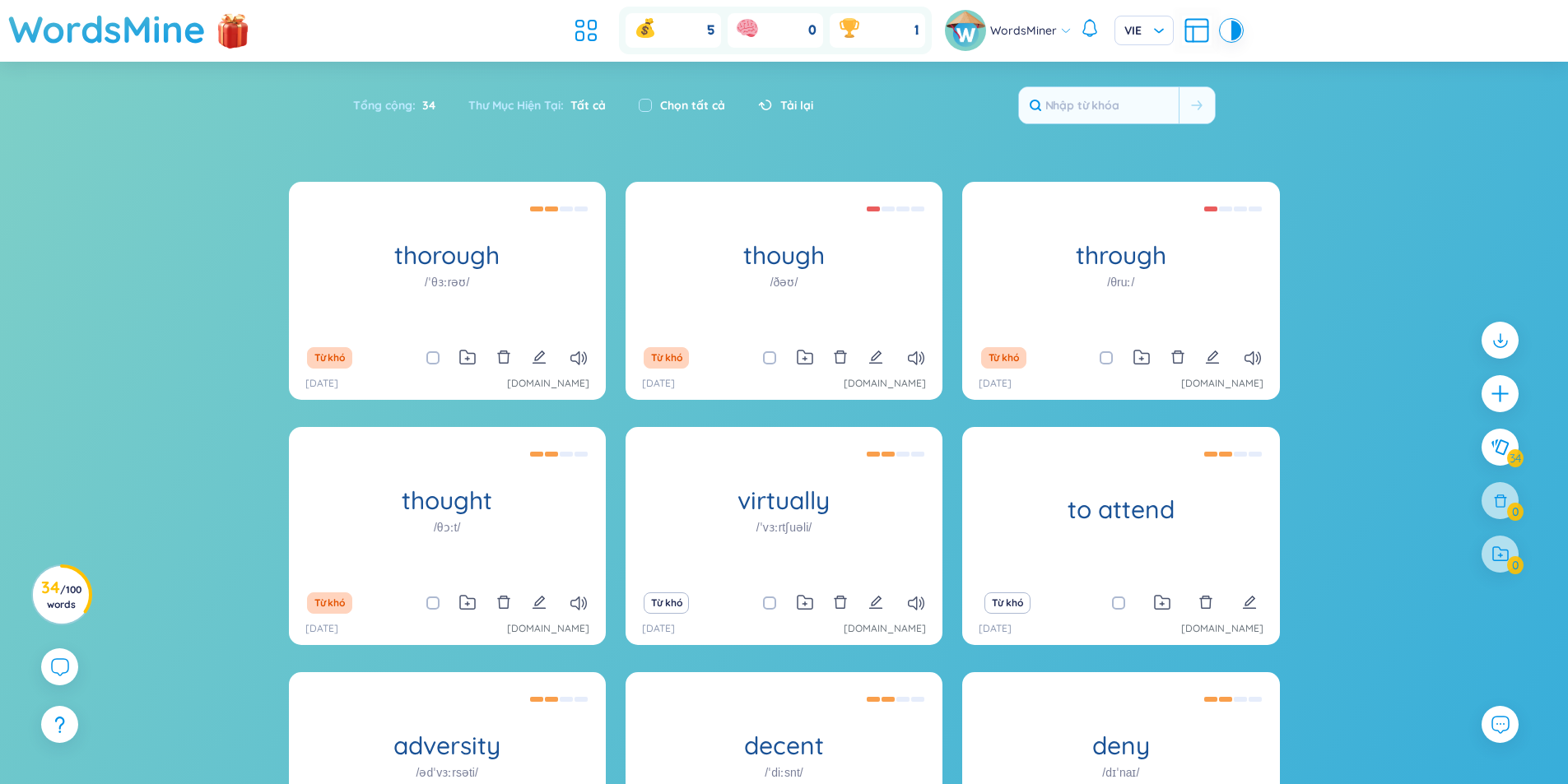
click at [664, 103] on label "Chọn tất cả" at bounding box center [693, 105] width 65 height 18
checkbox input "true"
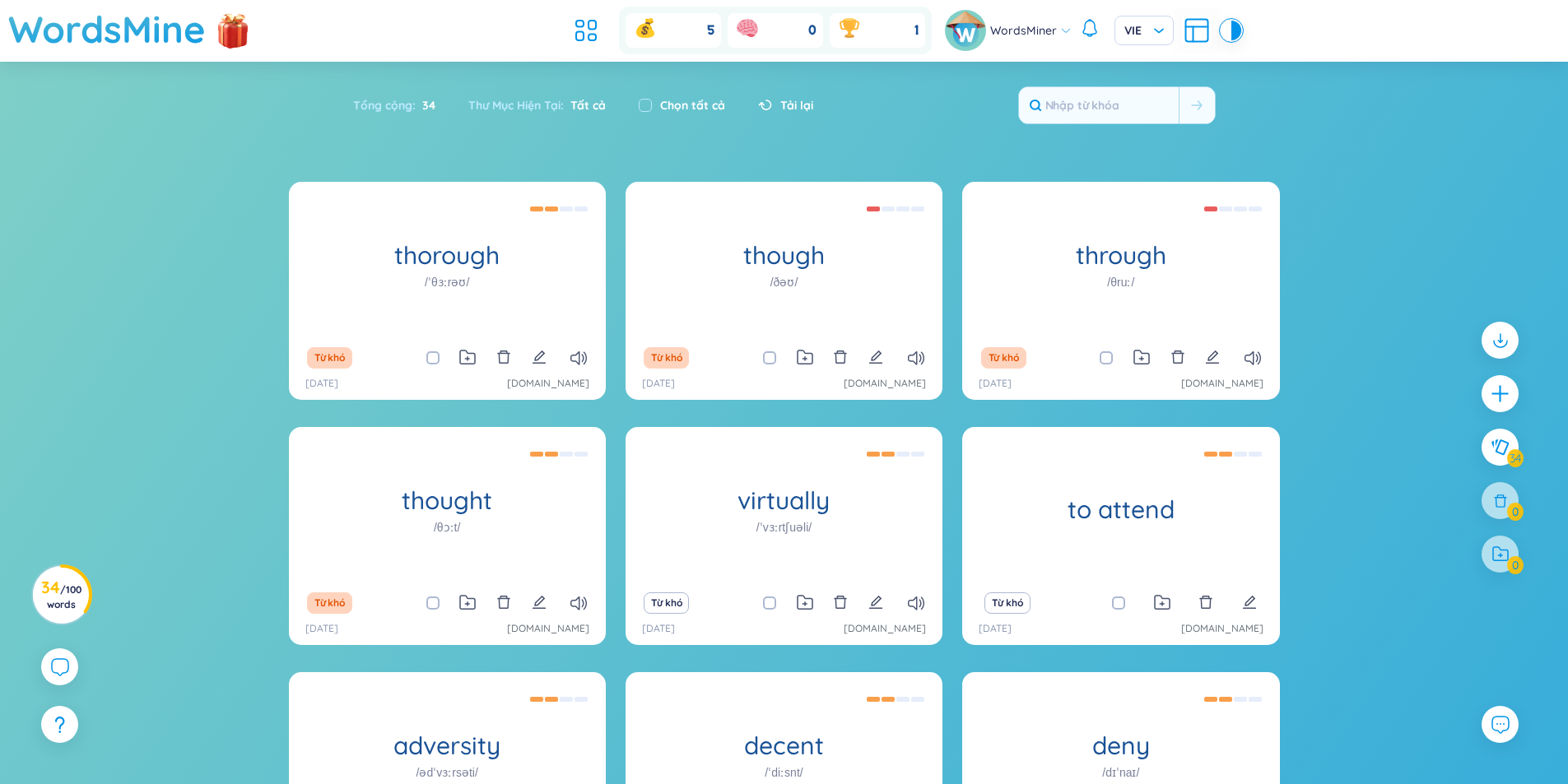
checkbox input "true"
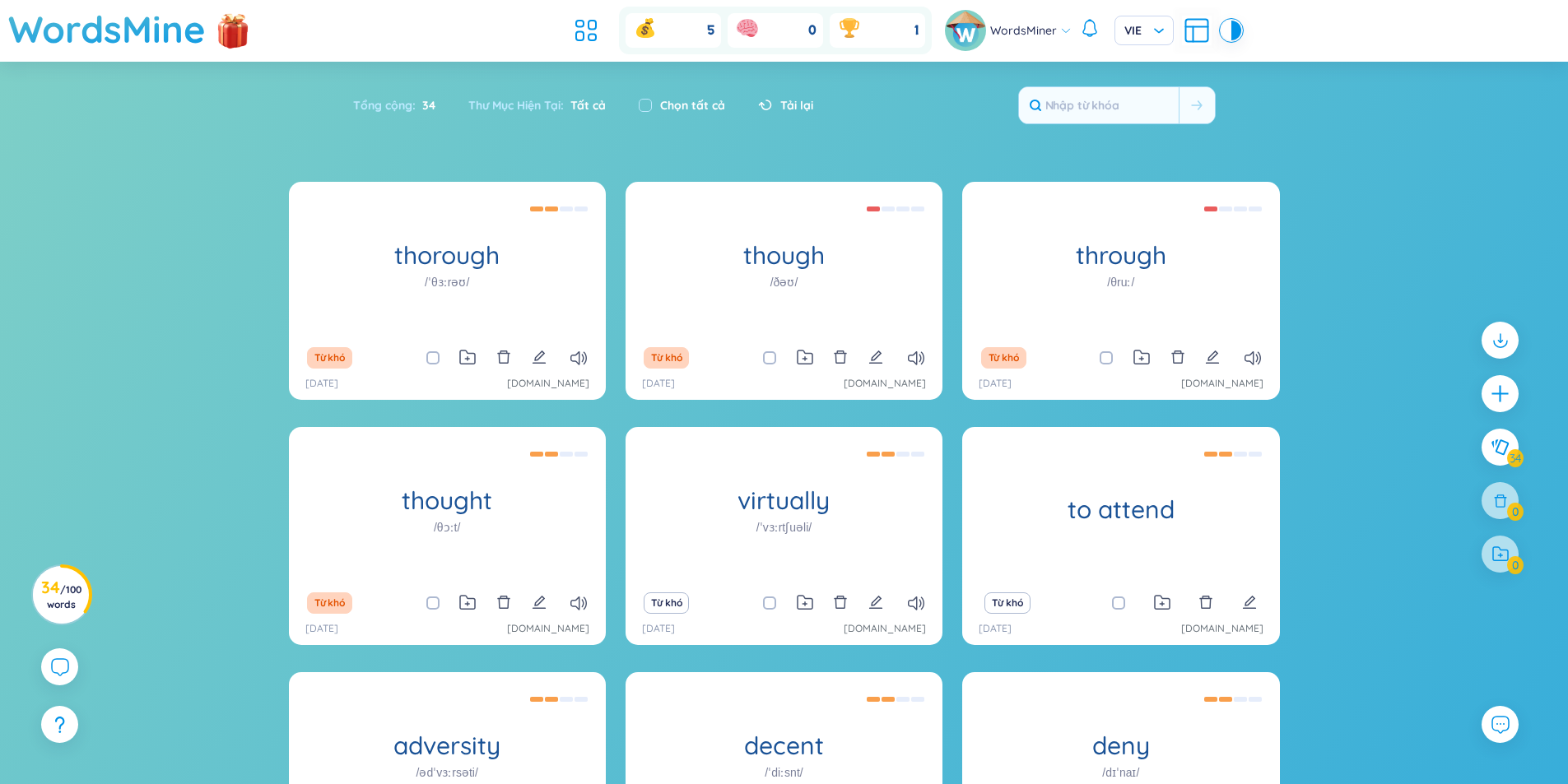
checkbox input "true"
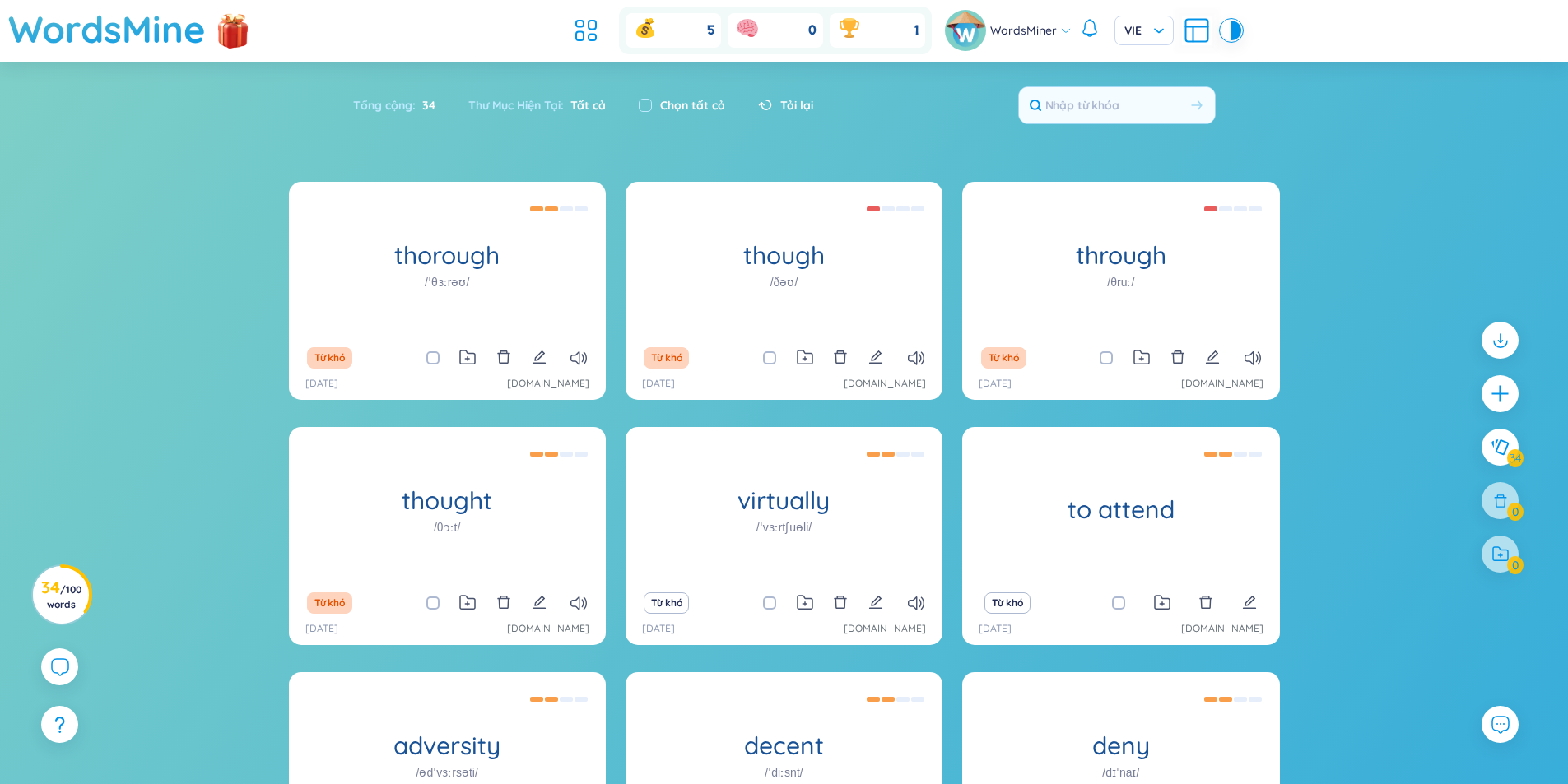
checkbox input "true"
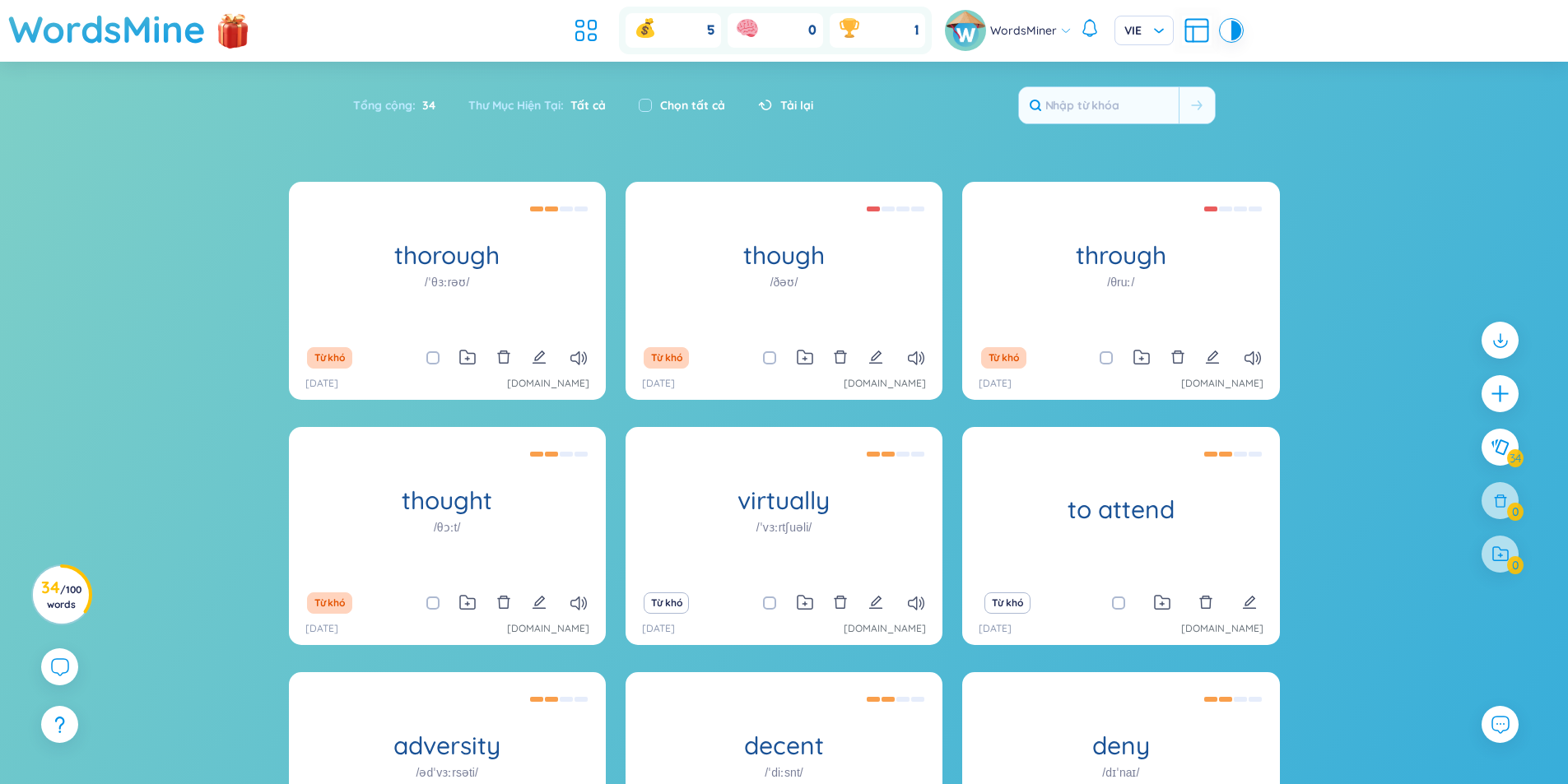
checkbox input "true"
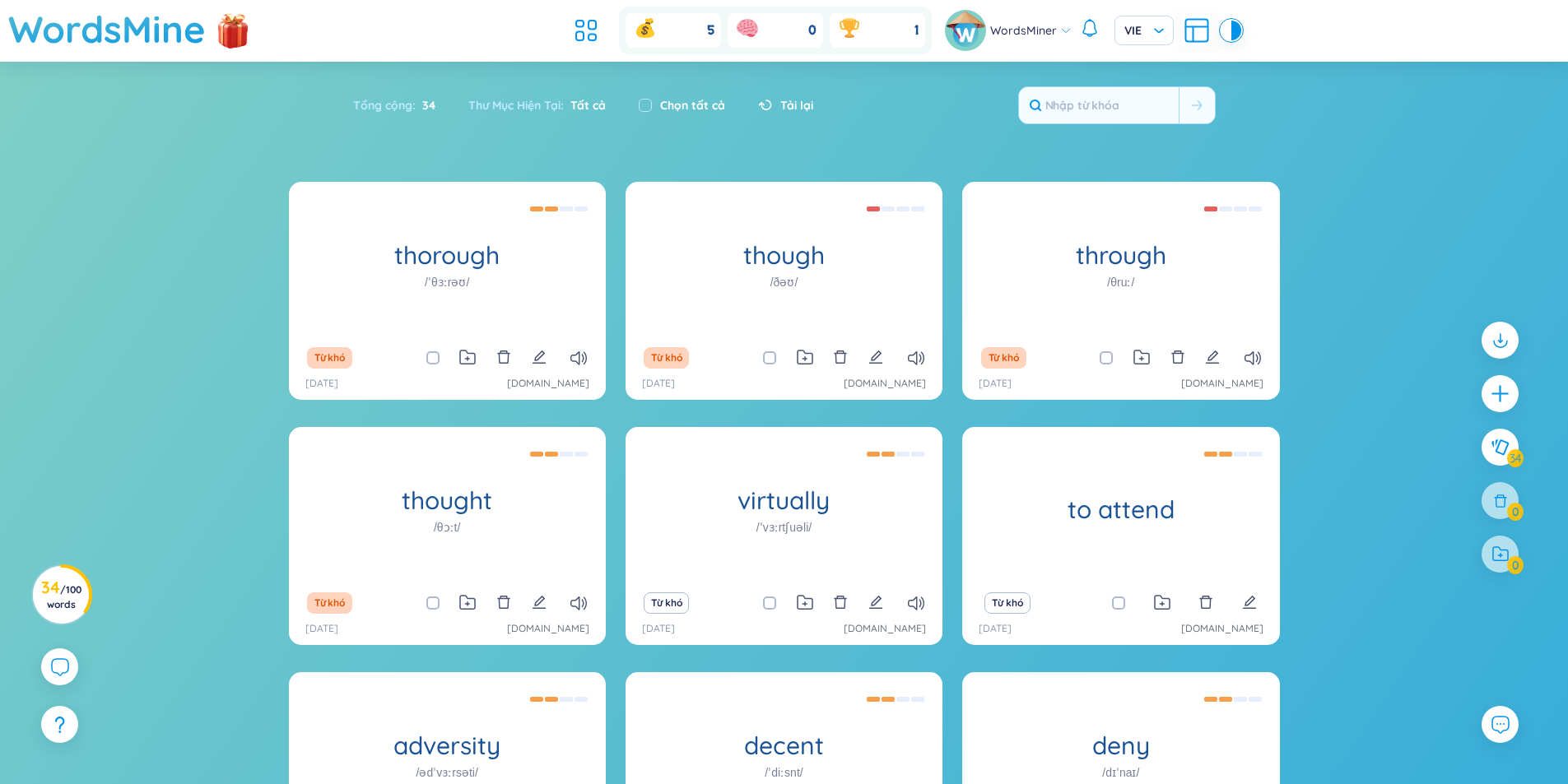
checkbox input "true"
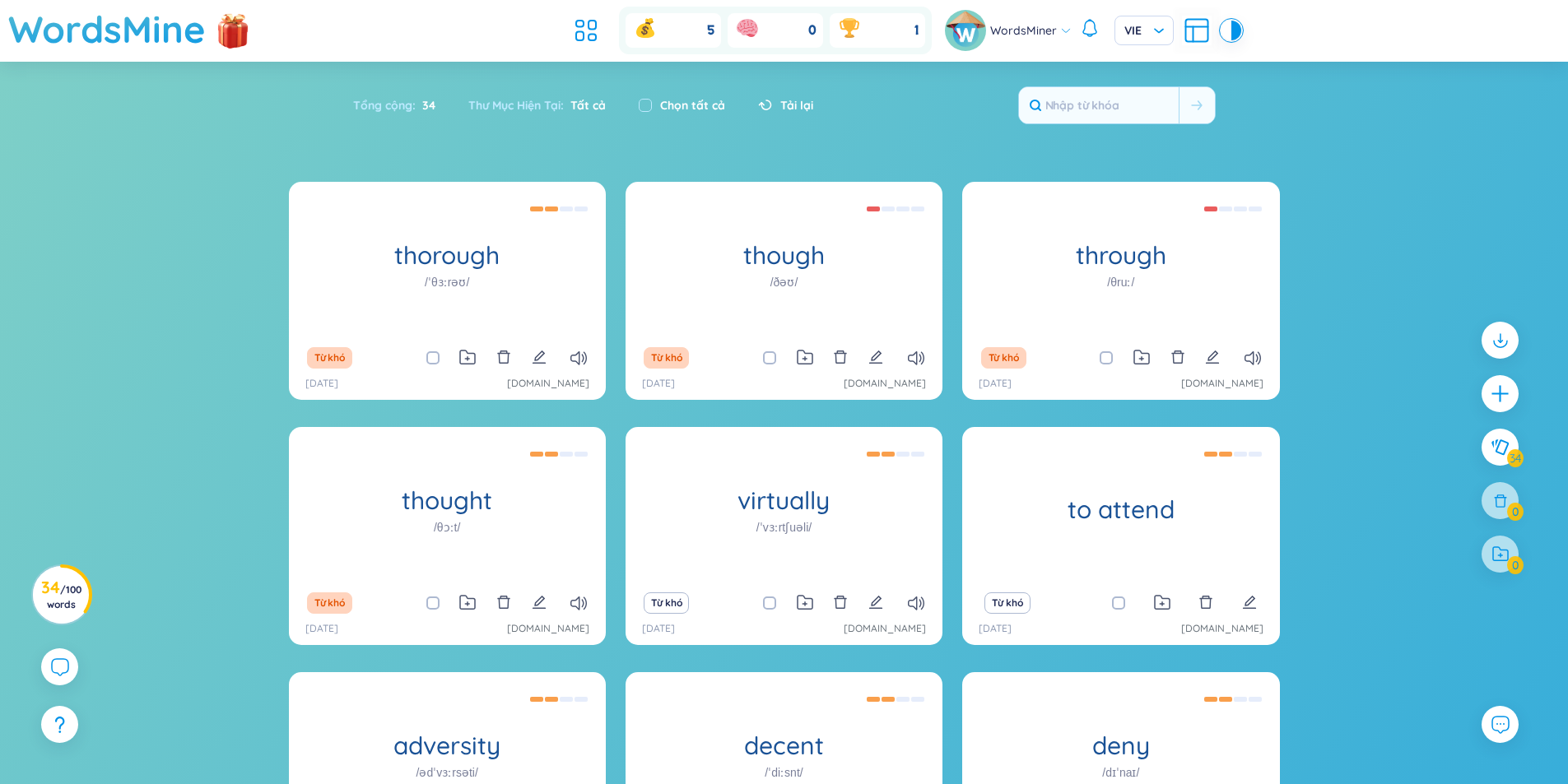
checkbox input "true"
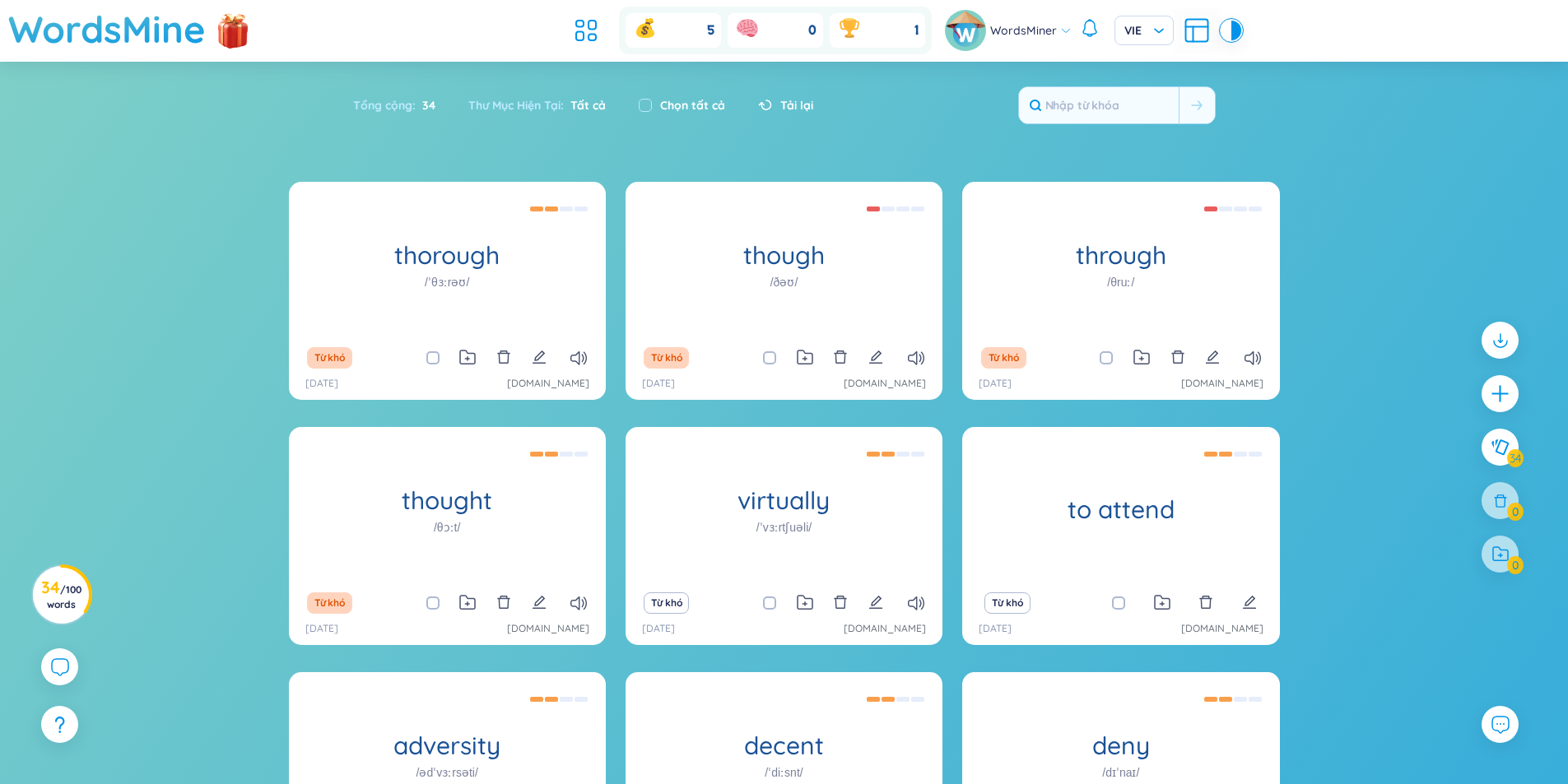
checkbox input "true"
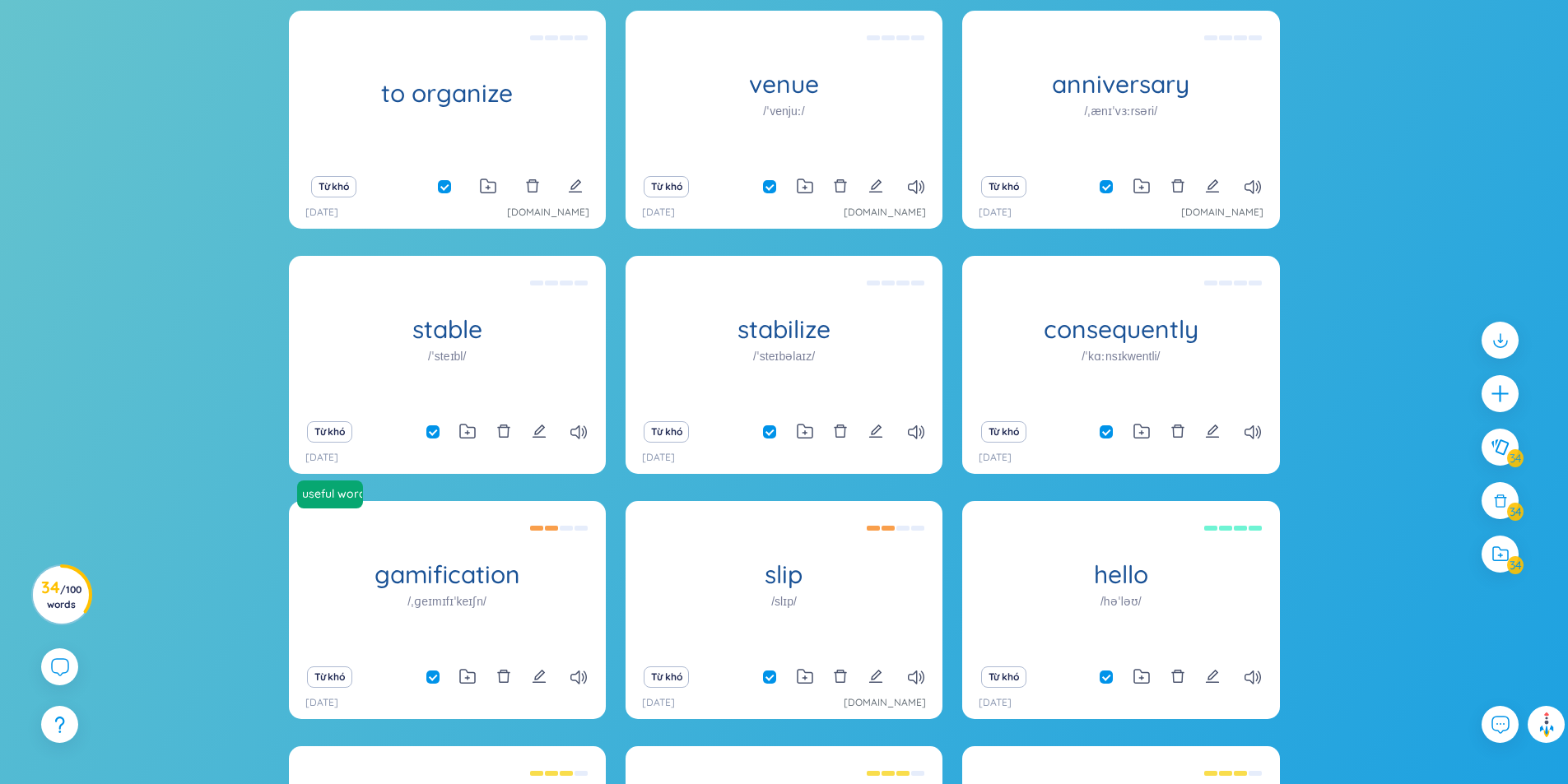
scroll to position [1235, 0]
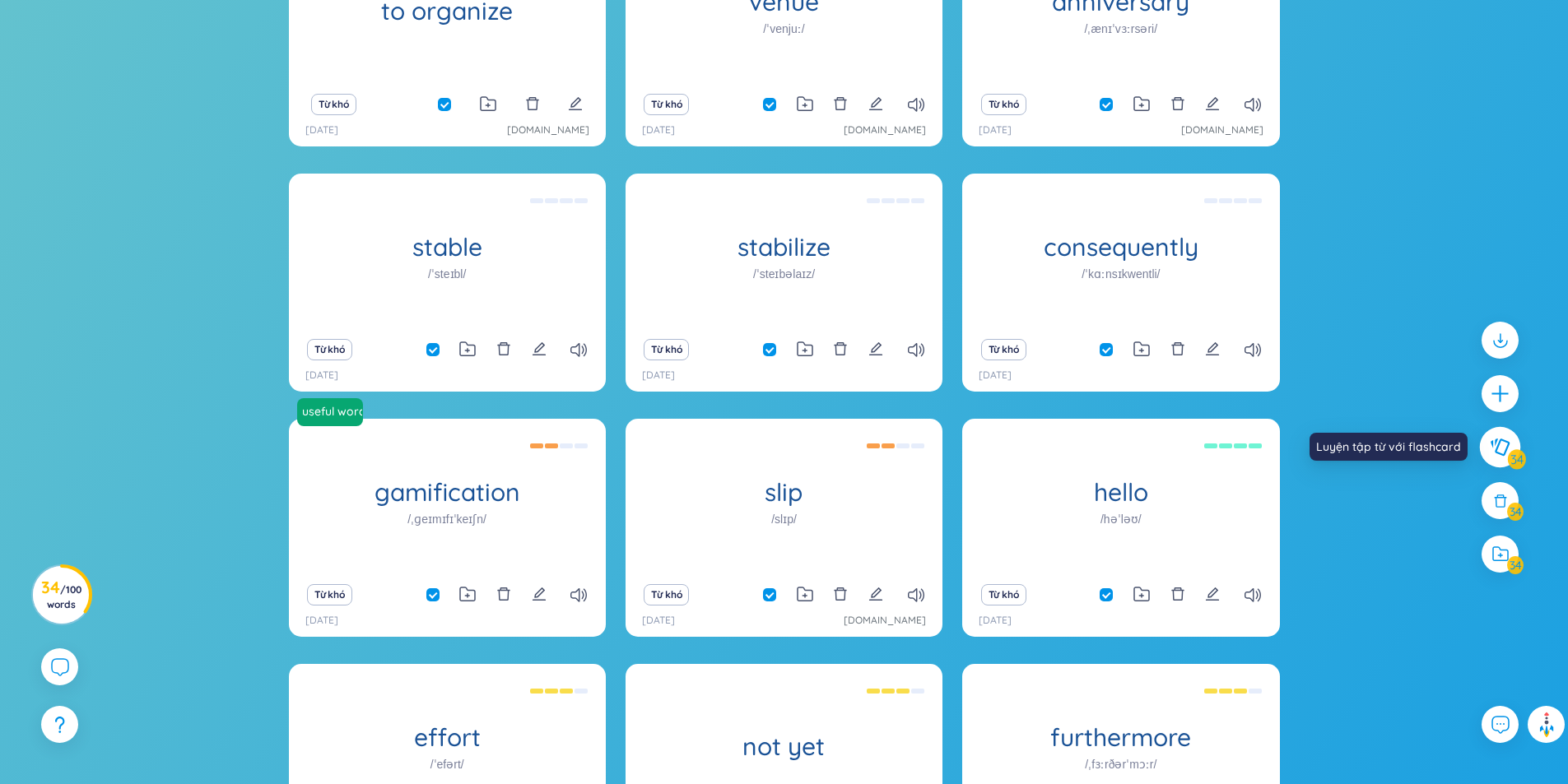
click at [1510, 434] on button at bounding box center [1500, 448] width 41 height 41
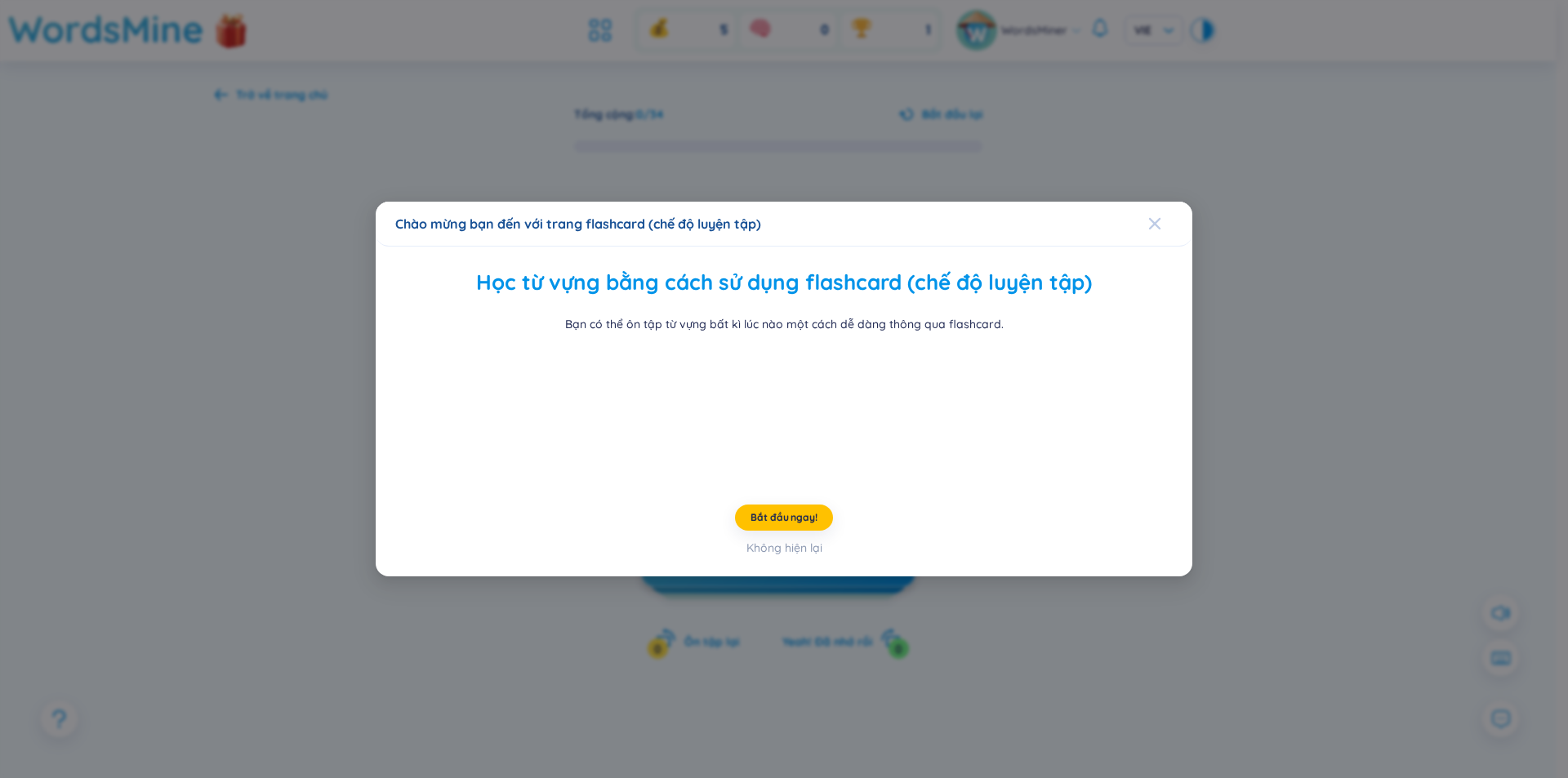
click at [1152, 217] on icon "Close" at bounding box center [1154, 224] width 13 height 13
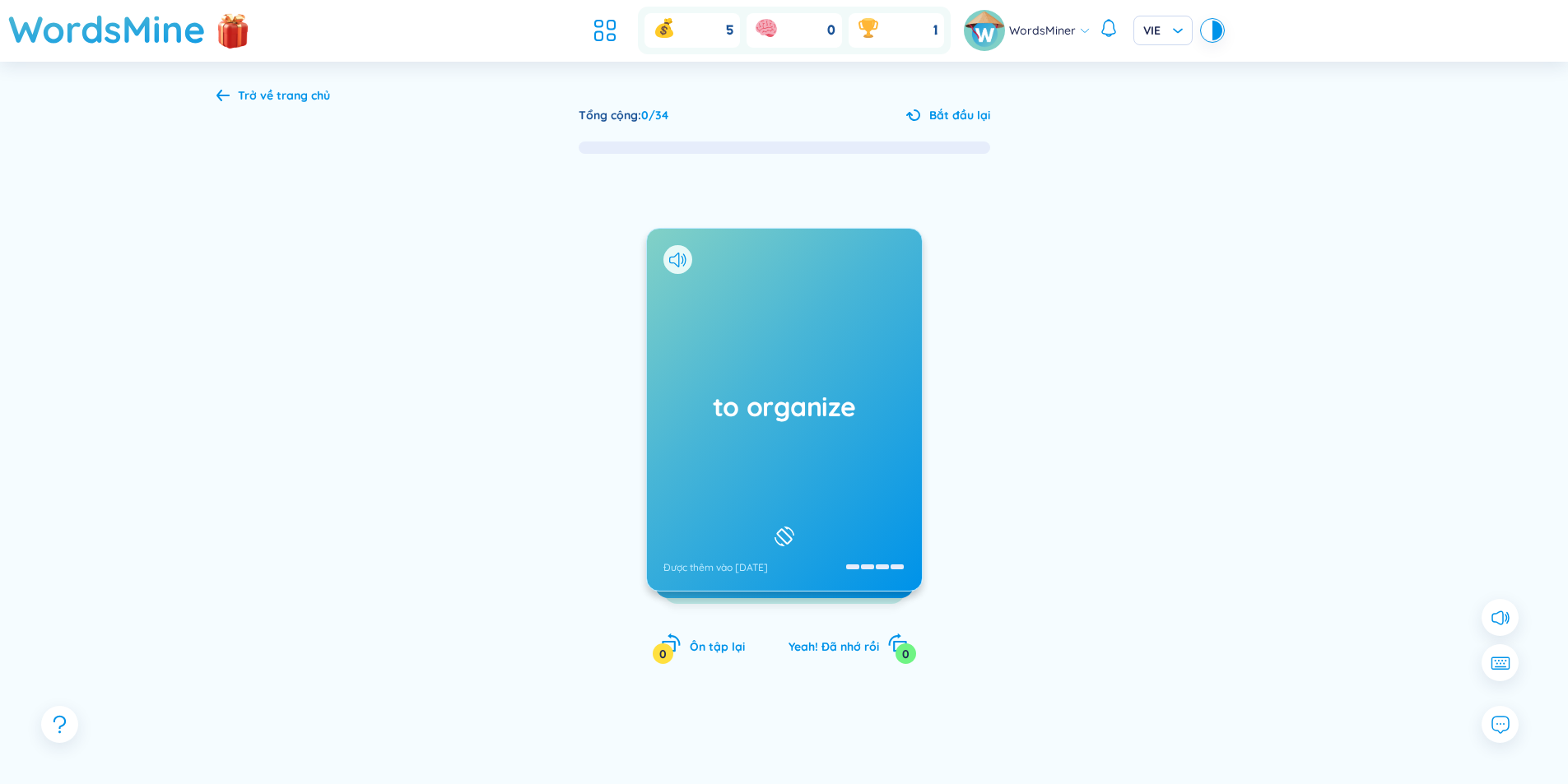
click at [811, 478] on div "to organize Được thêm vào [DATE]" at bounding box center [784, 409] width 275 height 362
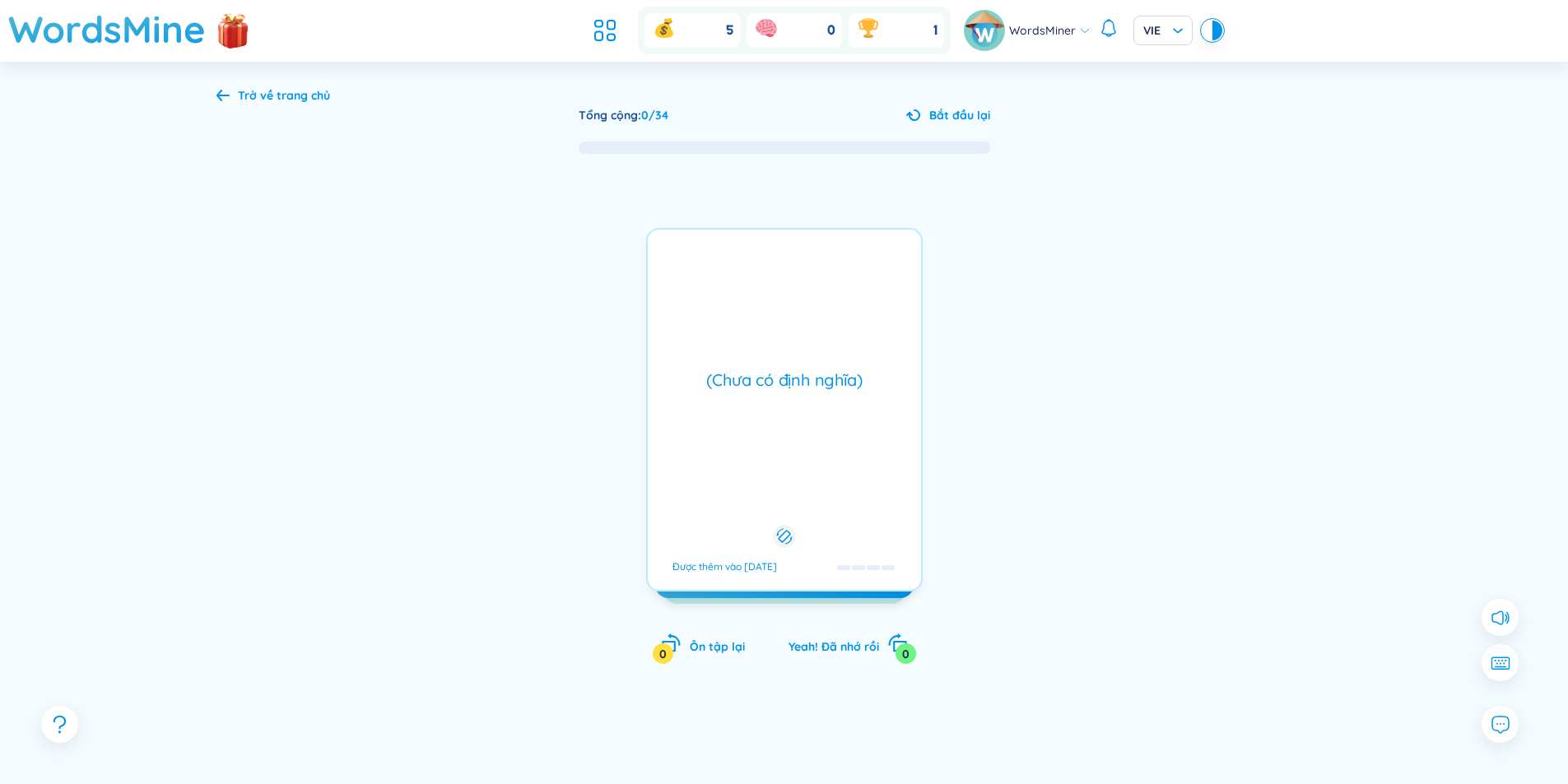
click at [811, 478] on div "(Chưa có định nghĩa) Được thêm vào [DATE]" at bounding box center [784, 409] width 277 height 364
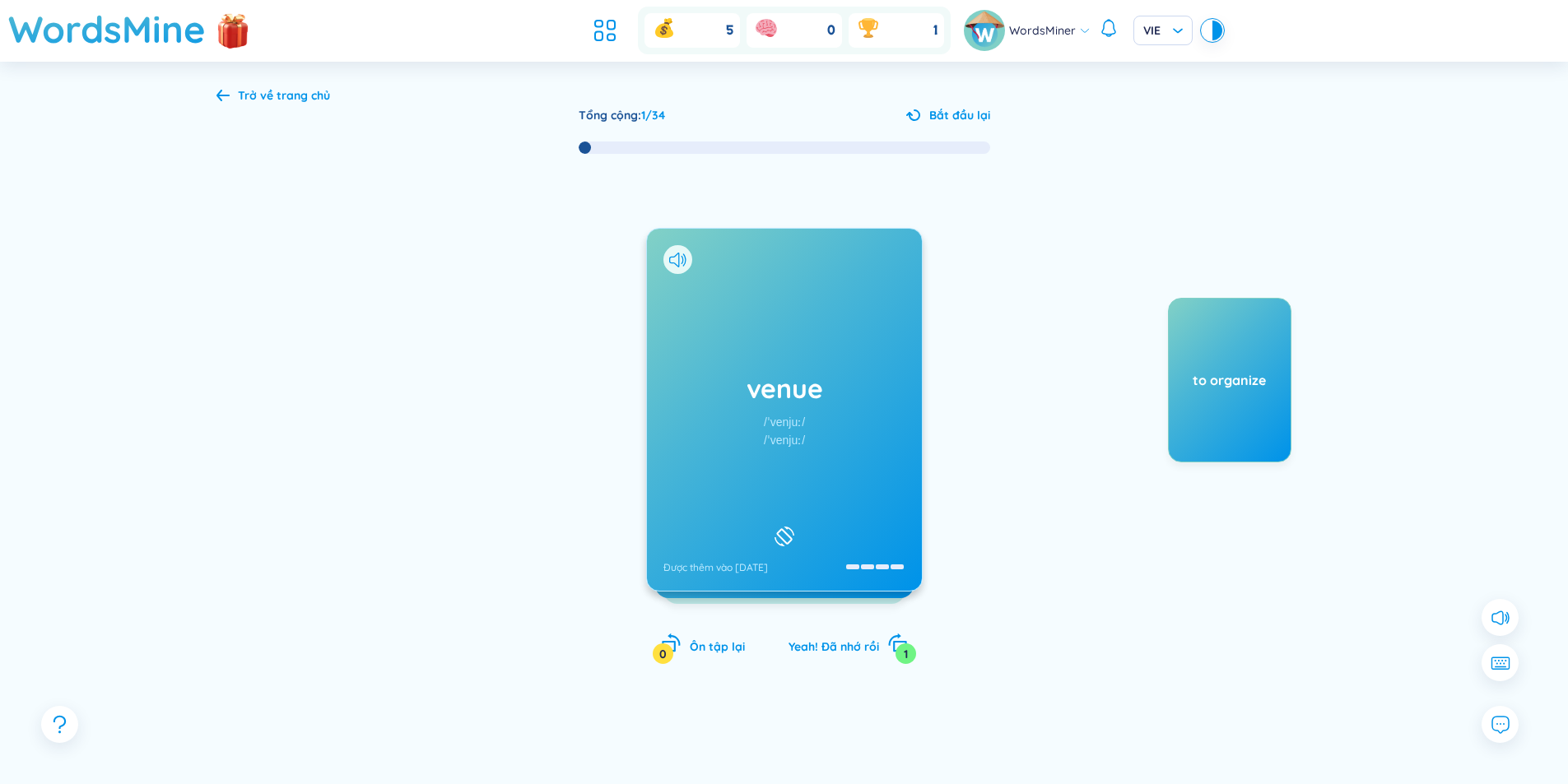
click at [798, 493] on div "venue /ˈvenjuː/ /ˈvenjuː/ Được thêm vào [DATE]" at bounding box center [784, 409] width 275 height 362
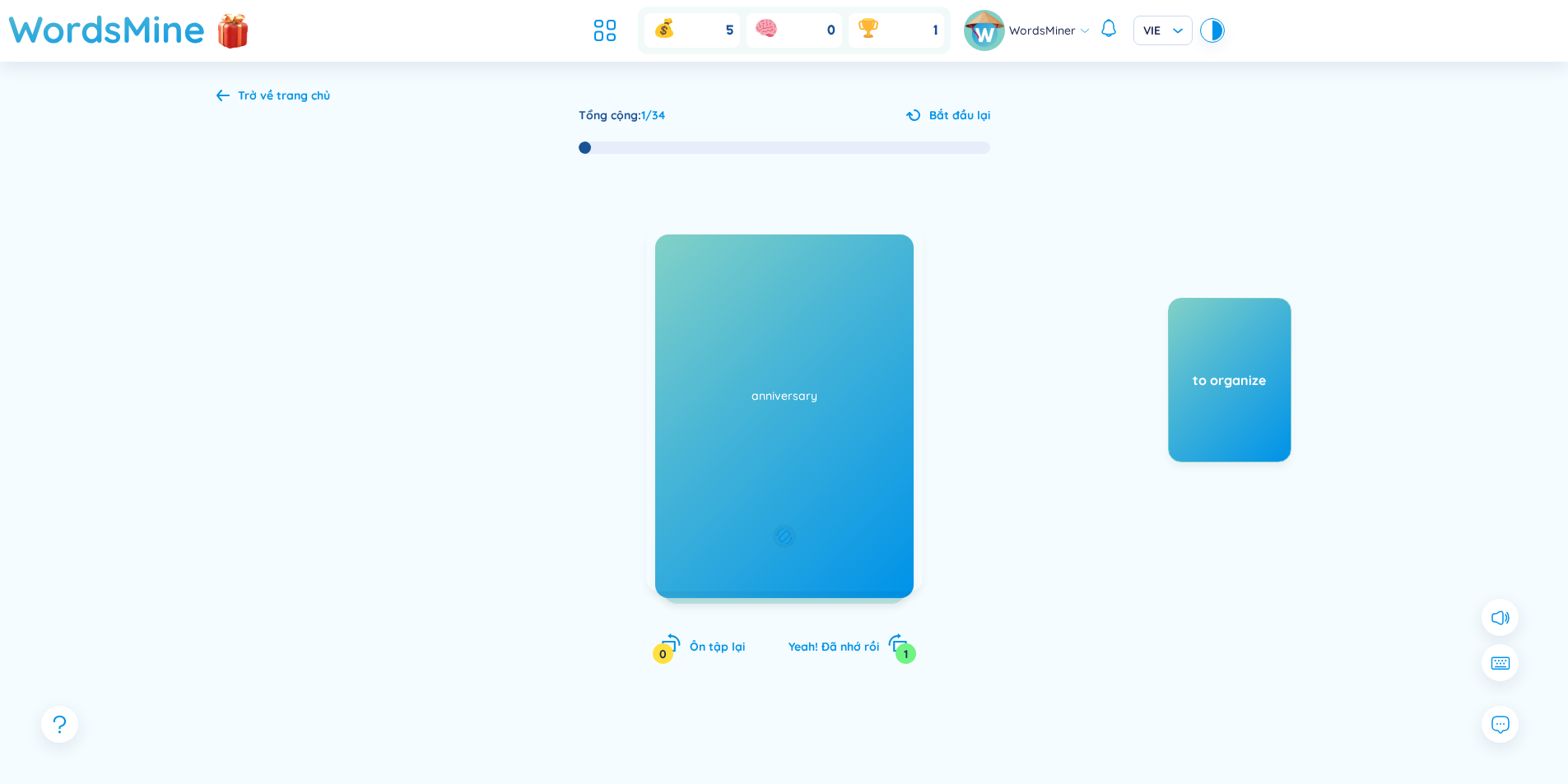
click at [798, 493] on div "(Chưa có định nghĩa) Được thêm vào [DATE]" at bounding box center [784, 409] width 277 height 364
click at [814, 473] on div "anniversary /ˌænɪˈvɜːrsəri/ /ˌænɪˈvɜːsəri/ Được thêm vào [DATE]" at bounding box center [784, 409] width 275 height 362
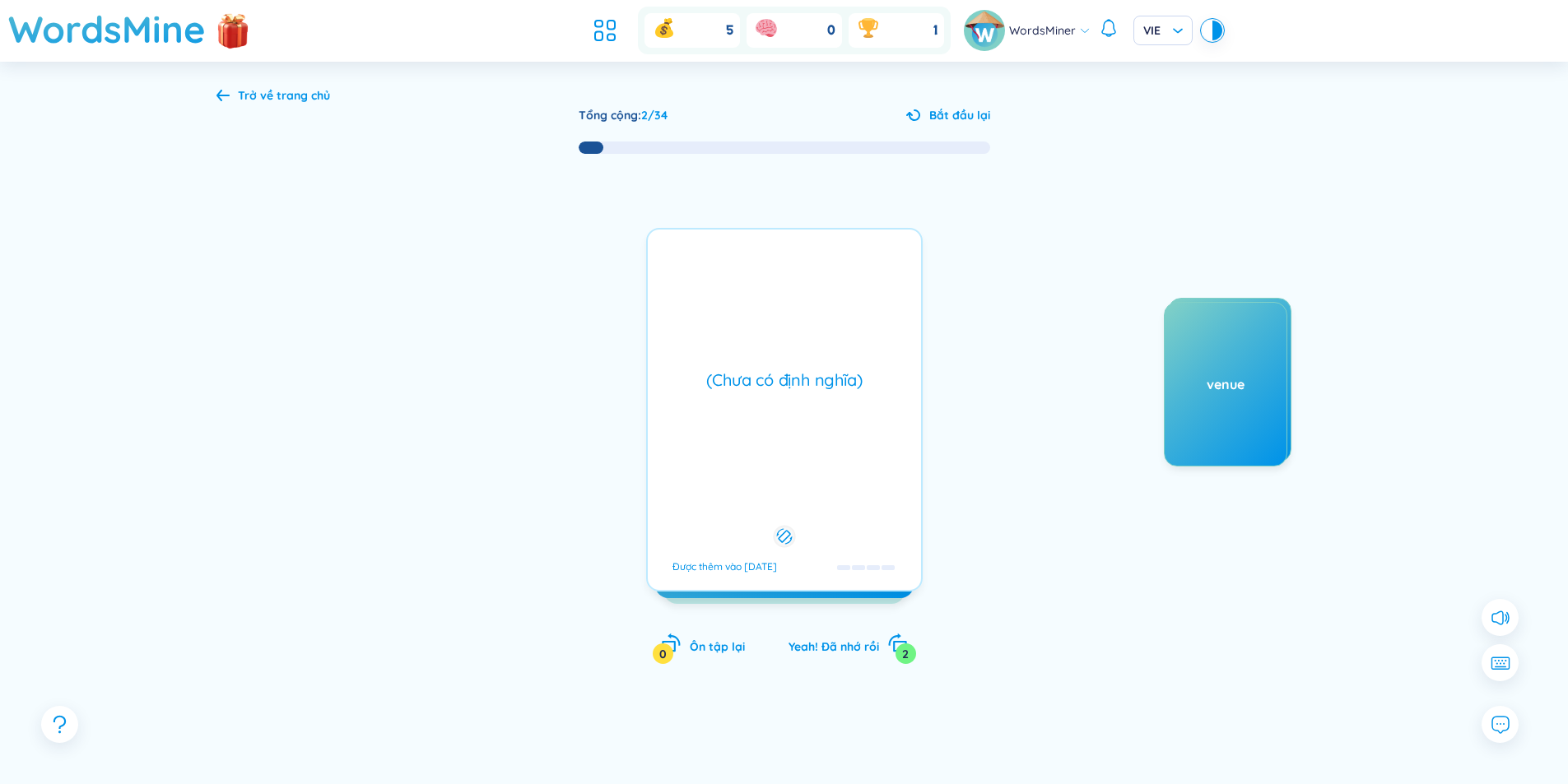
click at [814, 473] on div "(Chưa có định nghĩa) Được thêm vào [DATE]" at bounding box center [784, 409] width 277 height 364
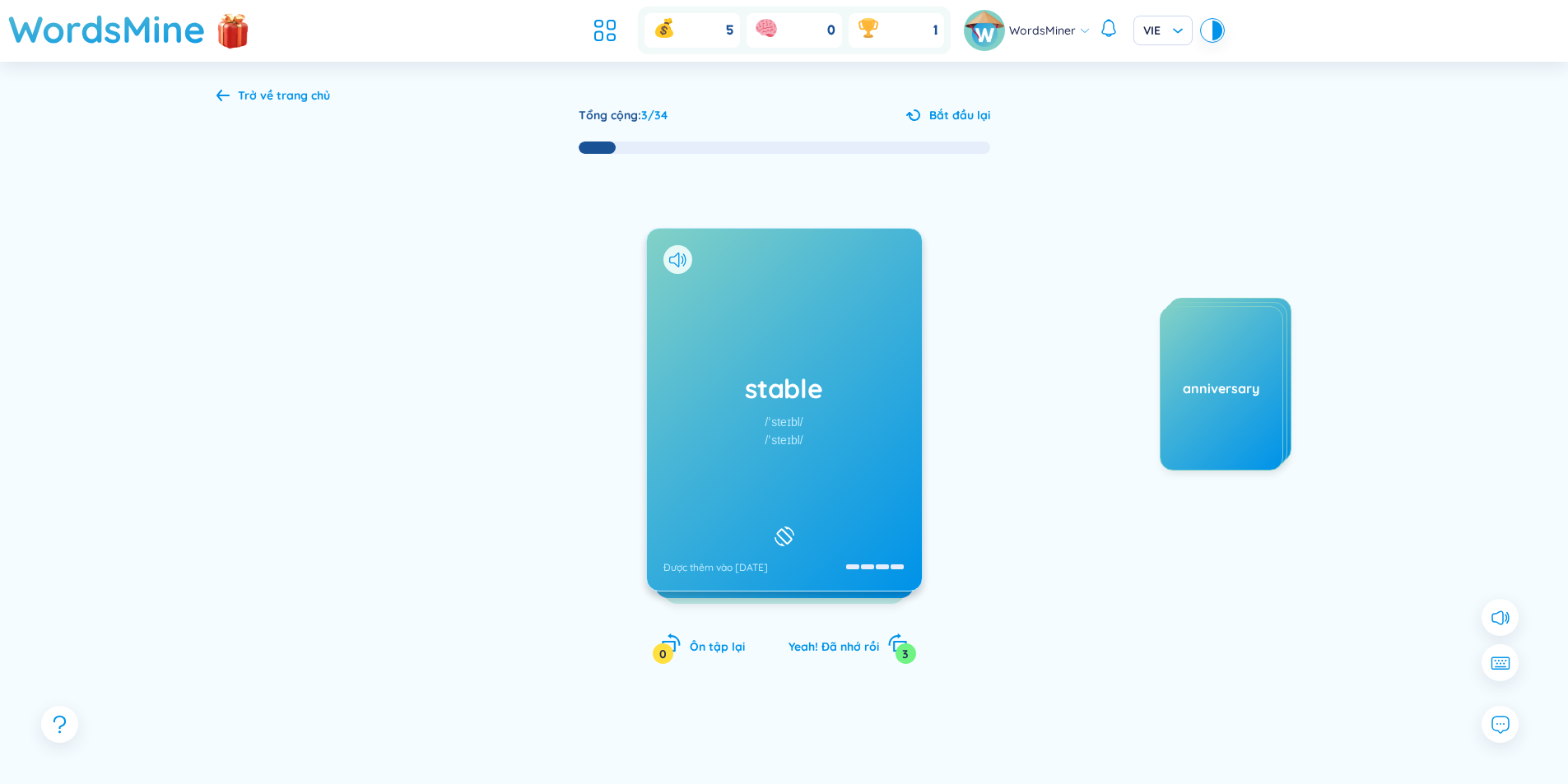
click at [775, 502] on div "stable /ˈsteɪbl/ /ˈsteɪbl/ Được thêm vào [DATE]" at bounding box center [784, 409] width 275 height 362
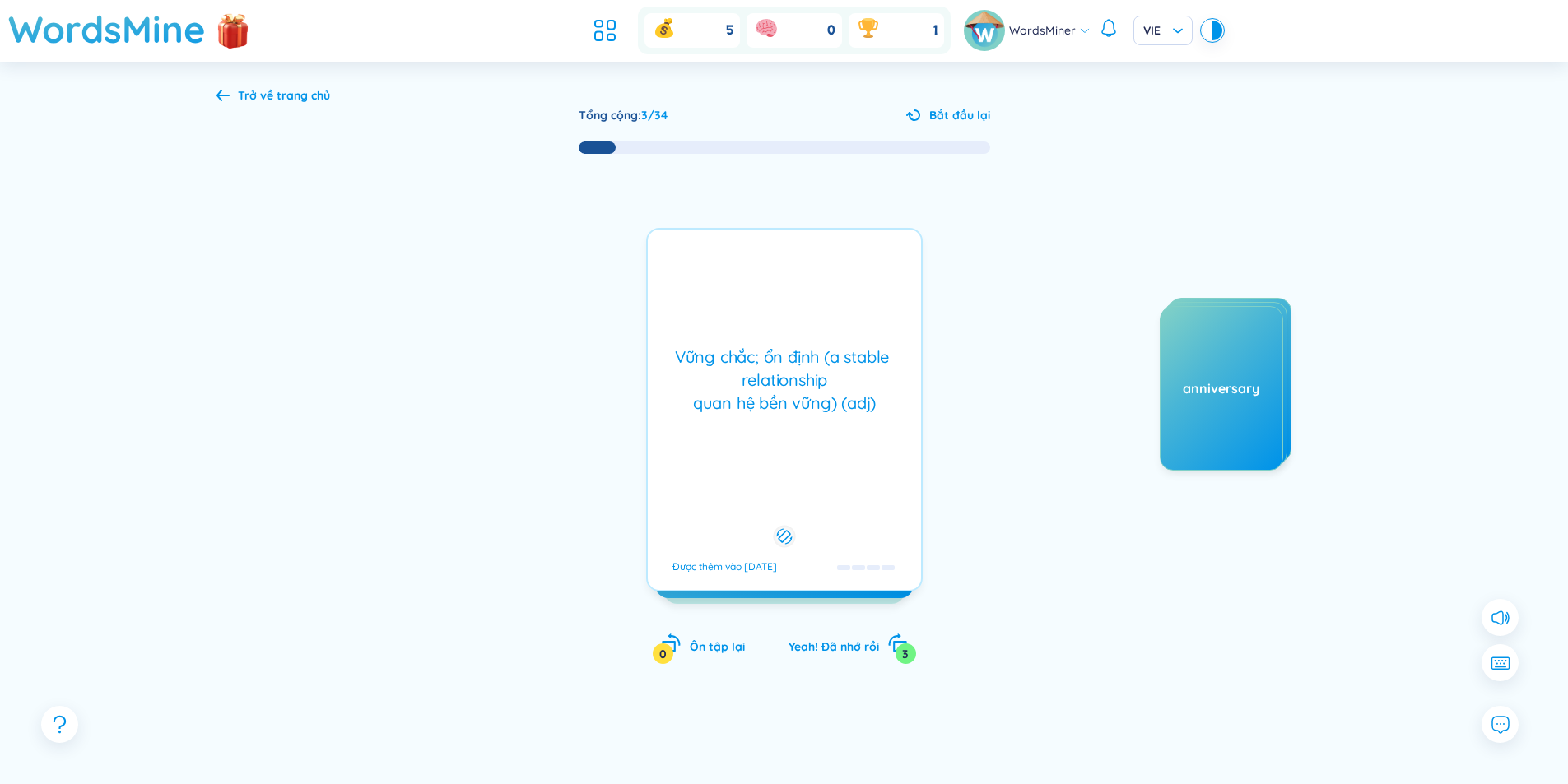
click at [776, 500] on div "Vững chắc; ổn định (a stable relationship quan hệ bền vững) (adj) Được thêm vào…" at bounding box center [784, 409] width 277 height 364
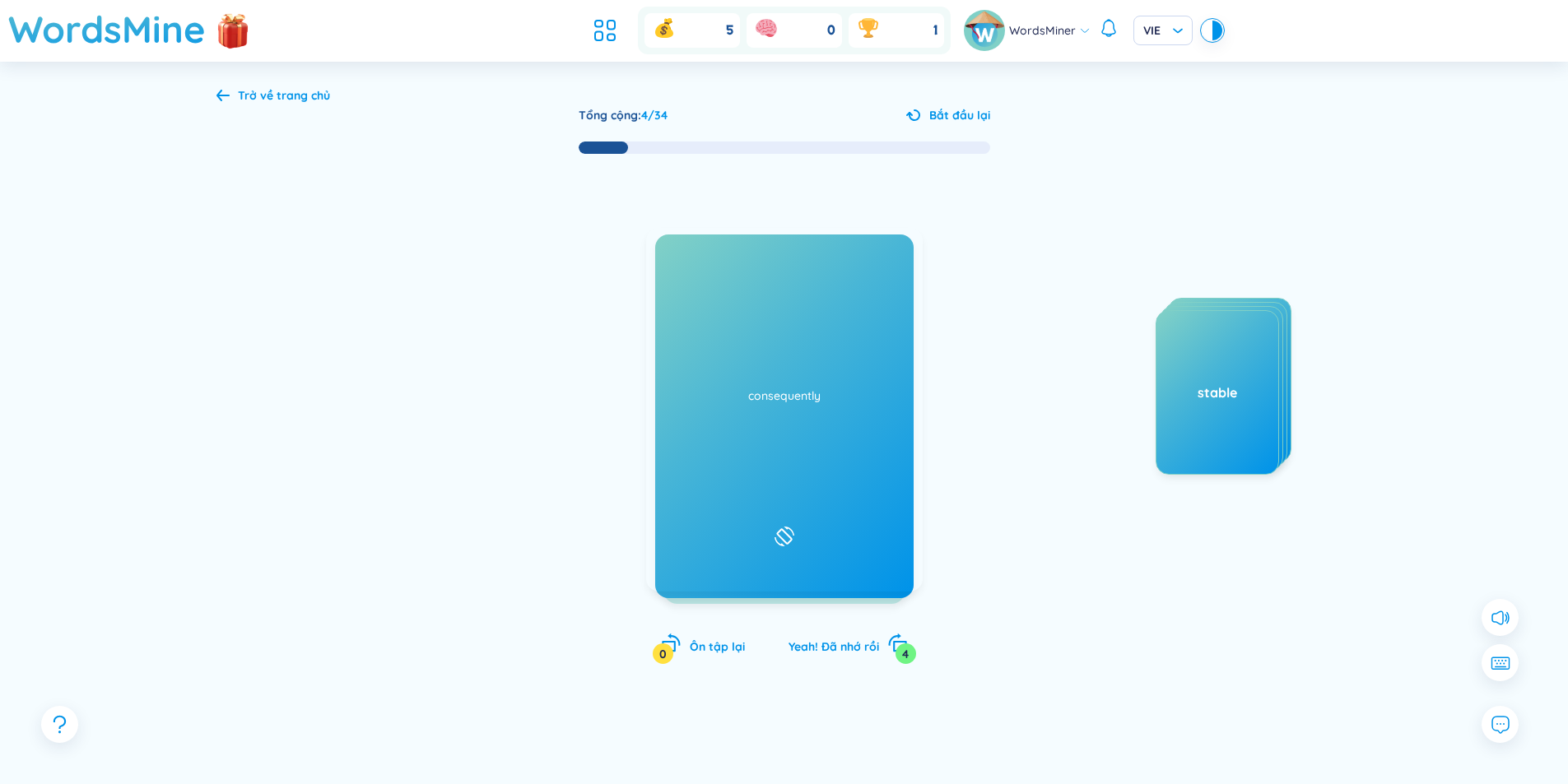
click at [772, 485] on div "stabilize /ˈsteɪbəlaɪz/ /ˈsteɪbəlaɪz/ Được thêm vào [DATE]" at bounding box center [784, 409] width 275 height 362
click at [772, 485] on div "Ngoại động từ Làm ổn định; trở nên ổn định Được thêm vào [DATE]" at bounding box center [784, 409] width 277 height 364
click at [786, 477] on div "consequently /ˈkɑːnsɪkwentli/ /ˈkɒnsɪkwəntli/ Được thêm vào [DATE]" at bounding box center [784, 409] width 275 height 362
click at [786, 477] on div "Phó từ Do đó, vì vậy, bởi vậy, cho nên (undefined) Eg: Consequently, the poores…" at bounding box center [784, 409] width 277 height 364
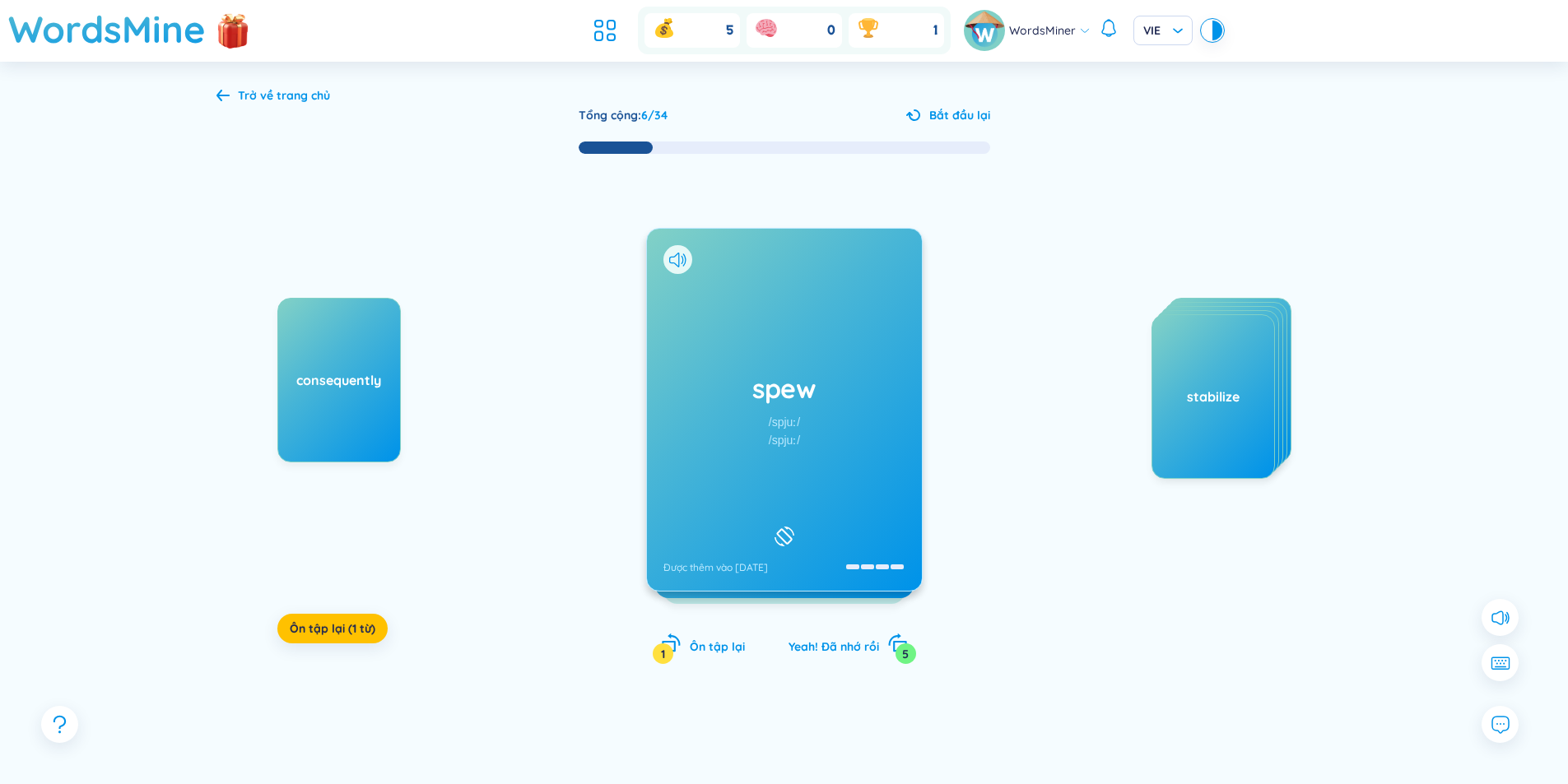
click at [790, 457] on div "spew /spjuː/ /spjuː/ Được thêm vào [DATE]" at bounding box center [784, 409] width 275 height 362
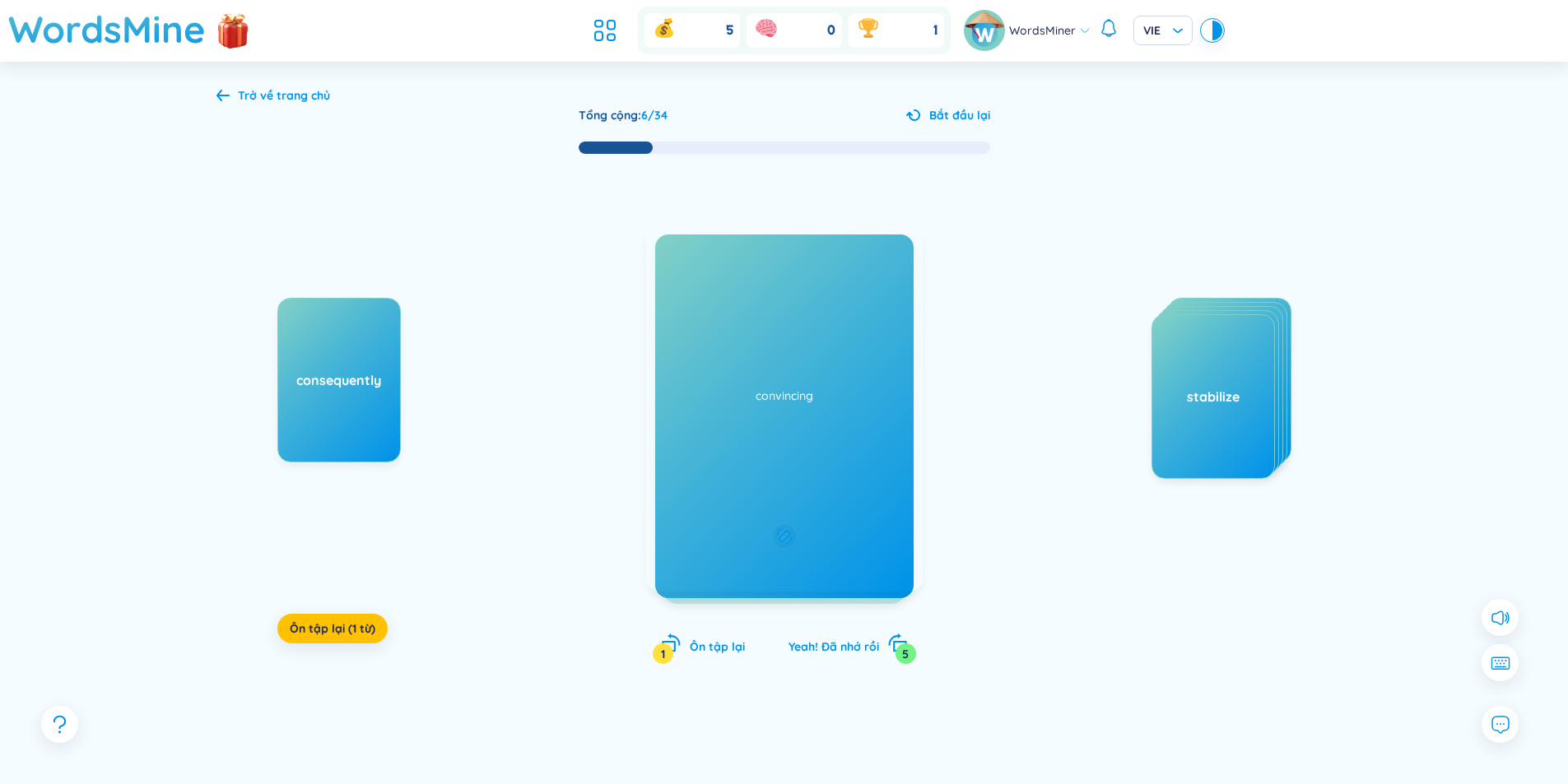
click at [790, 457] on div "Danh từ Sự nôn mửa; cái nôn ra, cái mửa ra, cái thổ ra Được thêm vào [DATE]" at bounding box center [784, 409] width 277 height 364
click at [782, 478] on div "convincing /kənˈvɪnsɪŋ/ /kənˈvɪnsɪŋ/ Được thêm vào [DATE]" at bounding box center [784, 409] width 275 height 362
click at [782, 478] on div "Làm cho người ta tin, có sức thuyết phục (Tính từ) a convincing speaker (người …" at bounding box center [784, 409] width 277 height 364
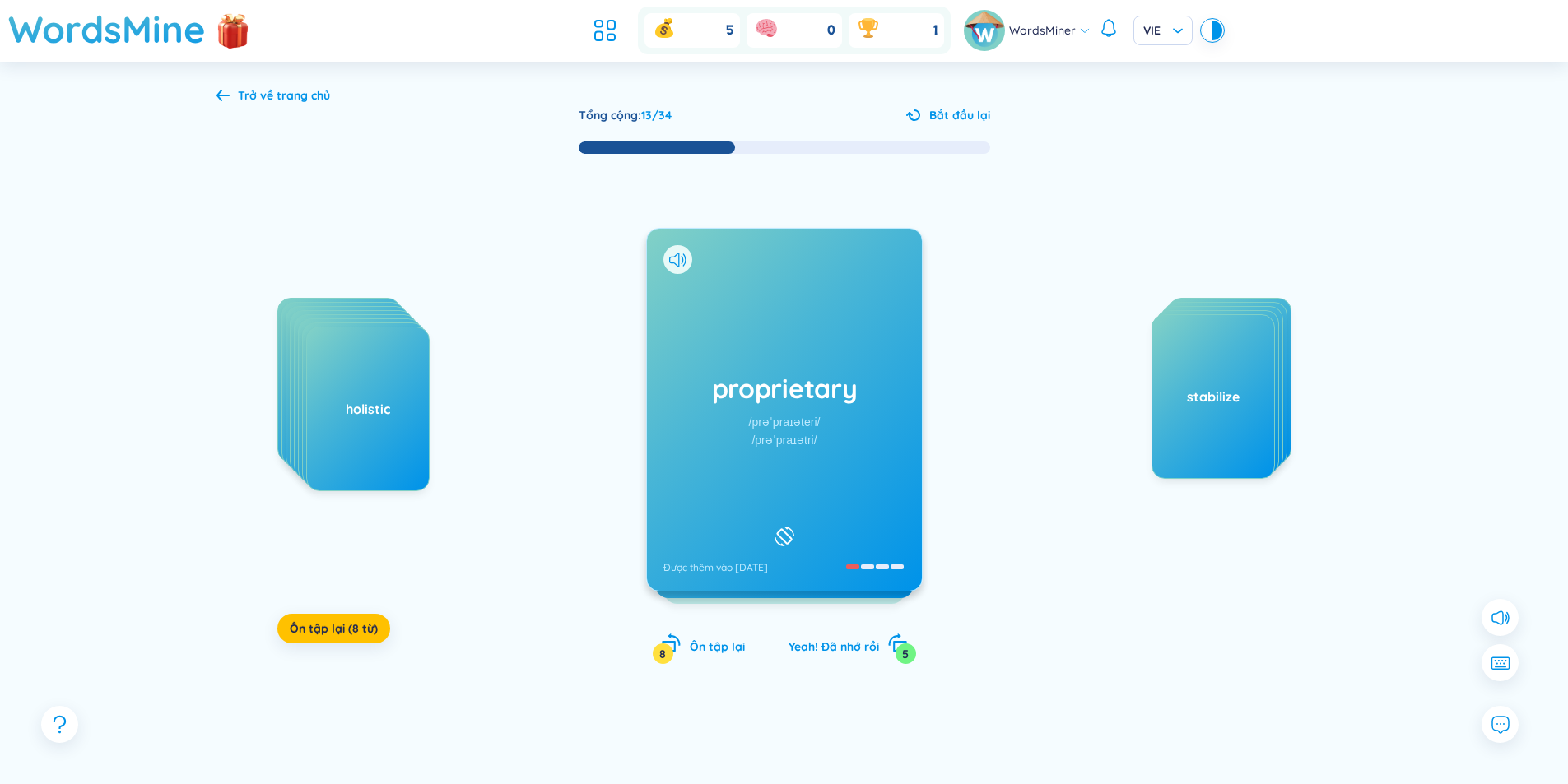
click at [776, 482] on div "proprietary /prəˈpraɪəteri/ /prəˈpraɪətri/ Được thêm vào [DATE]" at bounding box center [784, 409] width 275 height 362
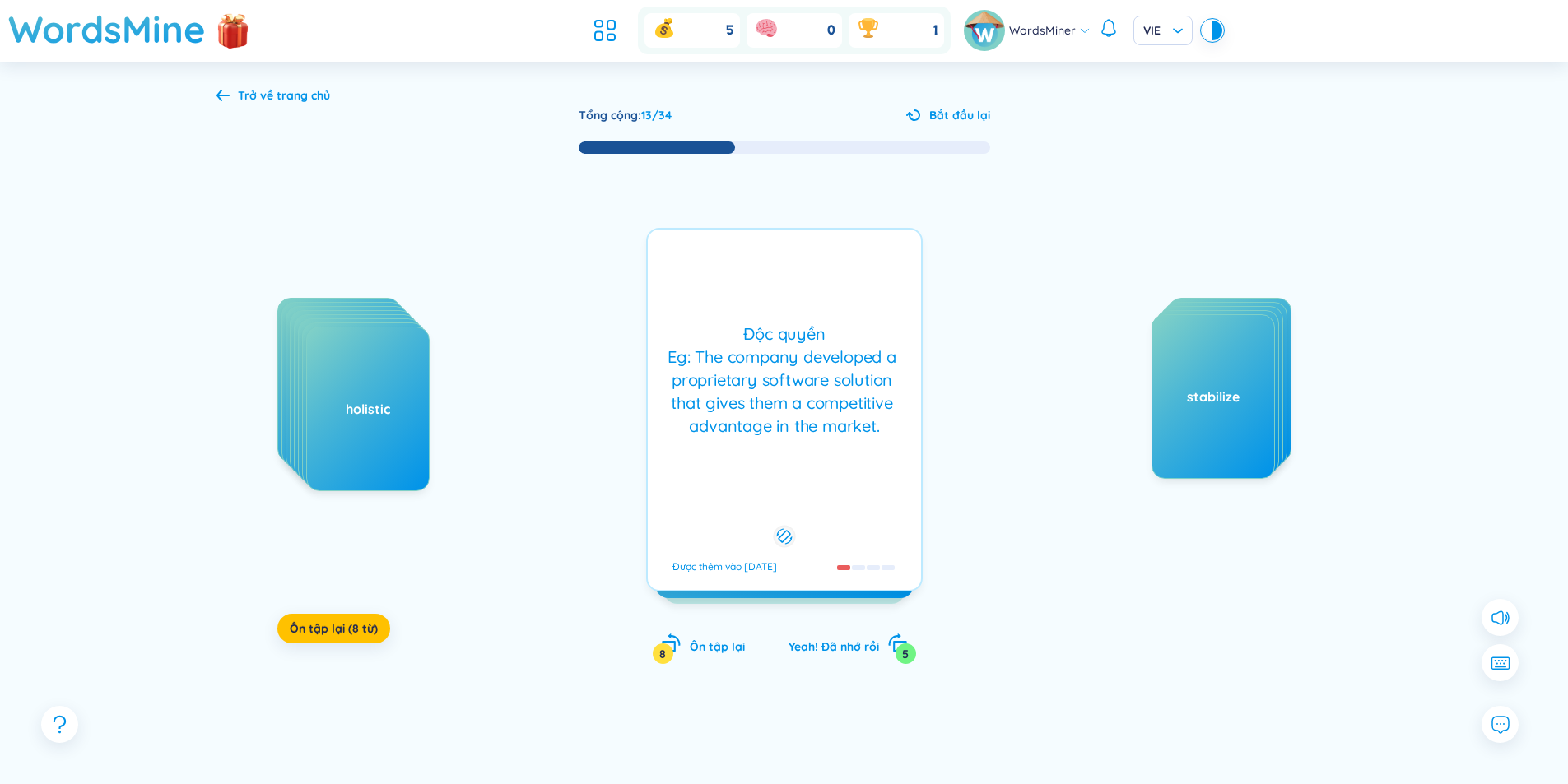
click at [775, 478] on div "Độc quyền Eg: The company developed a proprietary software solution that gives …" at bounding box center [784, 409] width 277 height 364
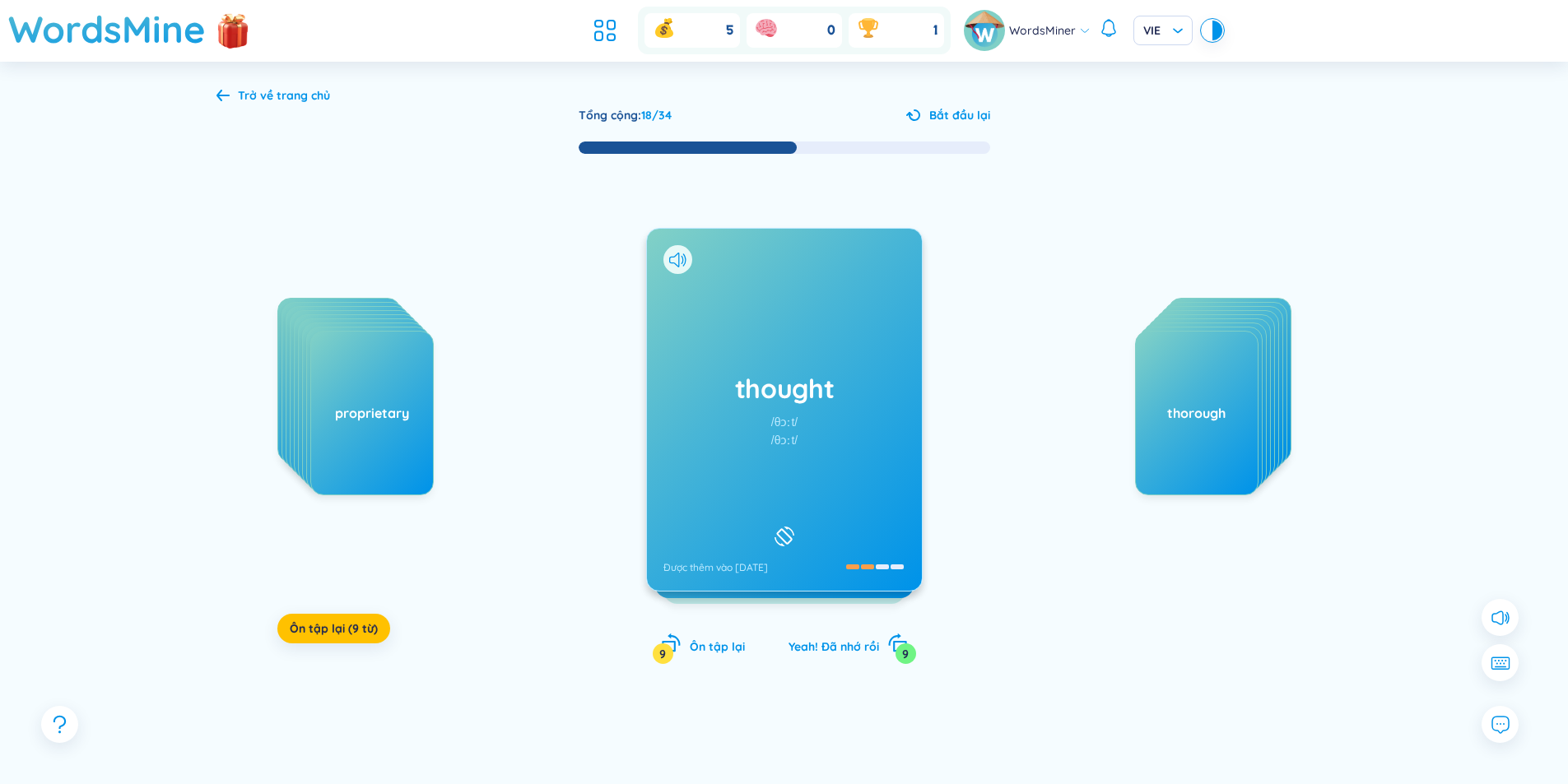
click at [820, 455] on div "thought /θɔːt/ /θɔːt/ Được thêm vào [DATE]" at bounding box center [784, 409] width 275 height 362
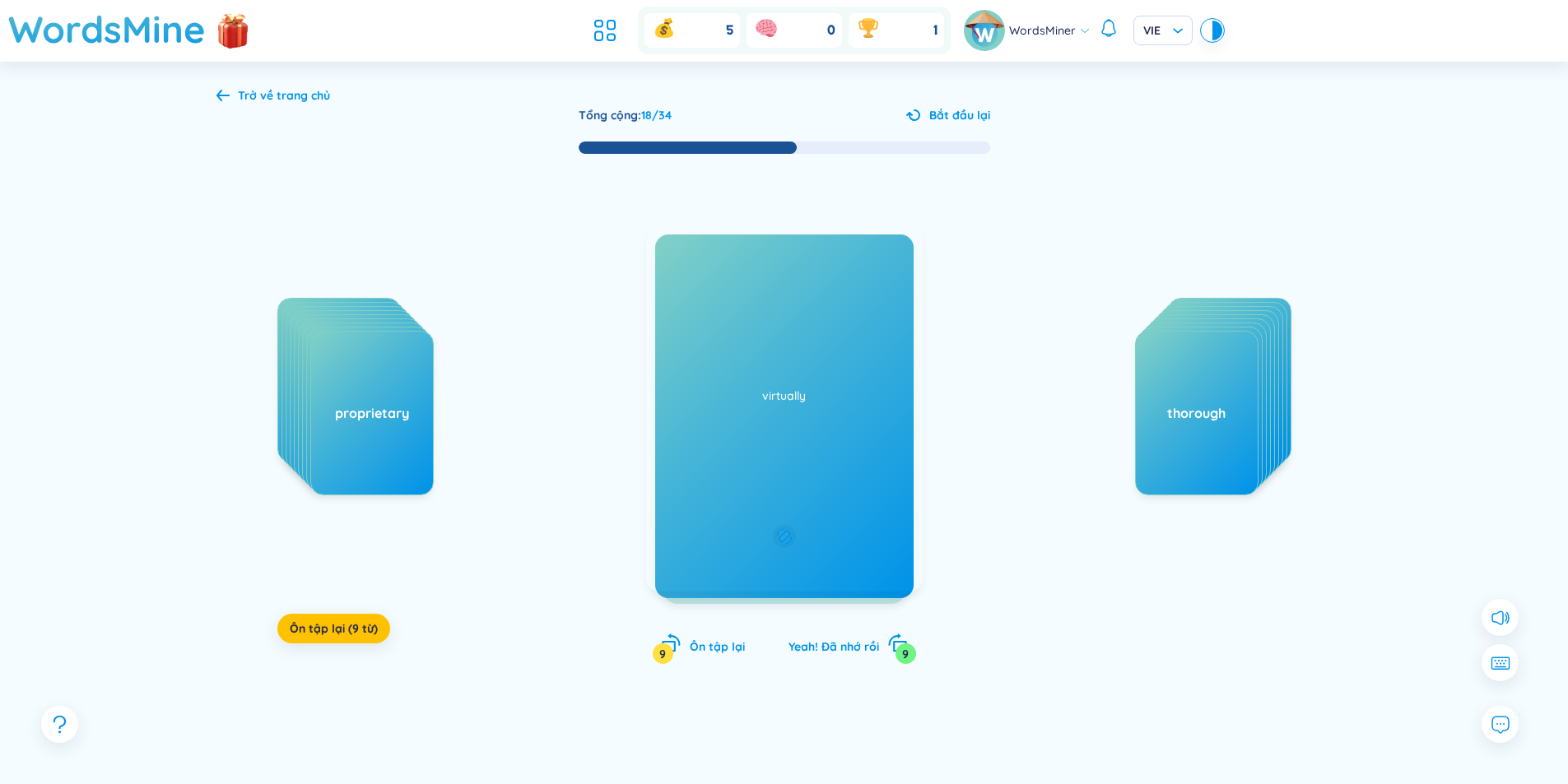
click at [806, 466] on div "Danh từ Sự suy nghĩ; khả năng suy nghĩ; quá trình suy nghĩ to be lost (wrapped,…" at bounding box center [784, 409] width 277 height 364
click at [799, 470] on div "virtually /ˈvɜːrtʃuəli/ /ˈvɜːtʃuəli/ Được thêm vào [DATE]" at bounding box center [784, 409] width 275 height 362
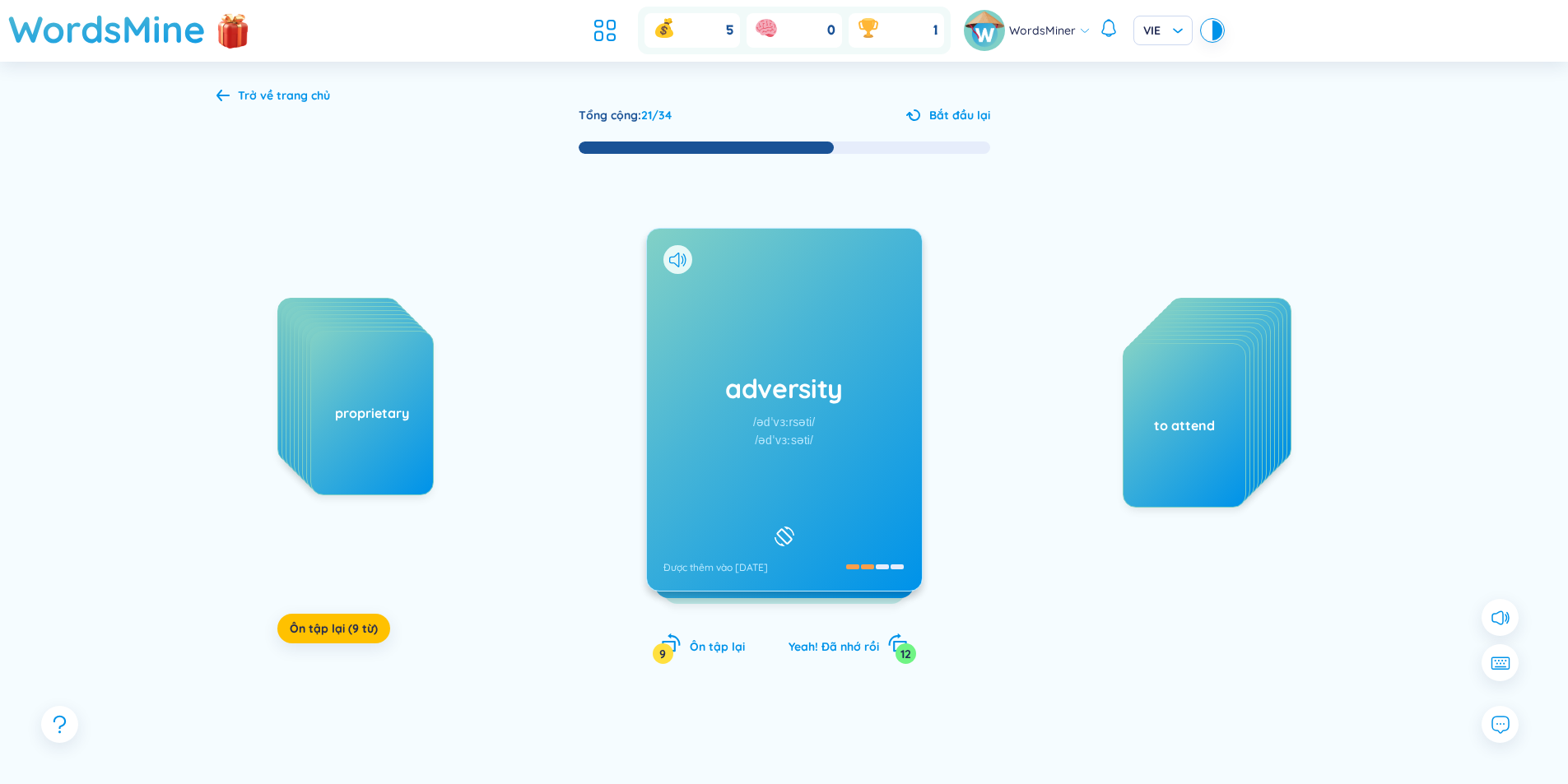
click at [818, 480] on div "adversity /ədˈvɜːrsəti/ /ədˈvɜːsəti/ Được thêm vào [DATE]" at bounding box center [784, 409] width 275 height 362
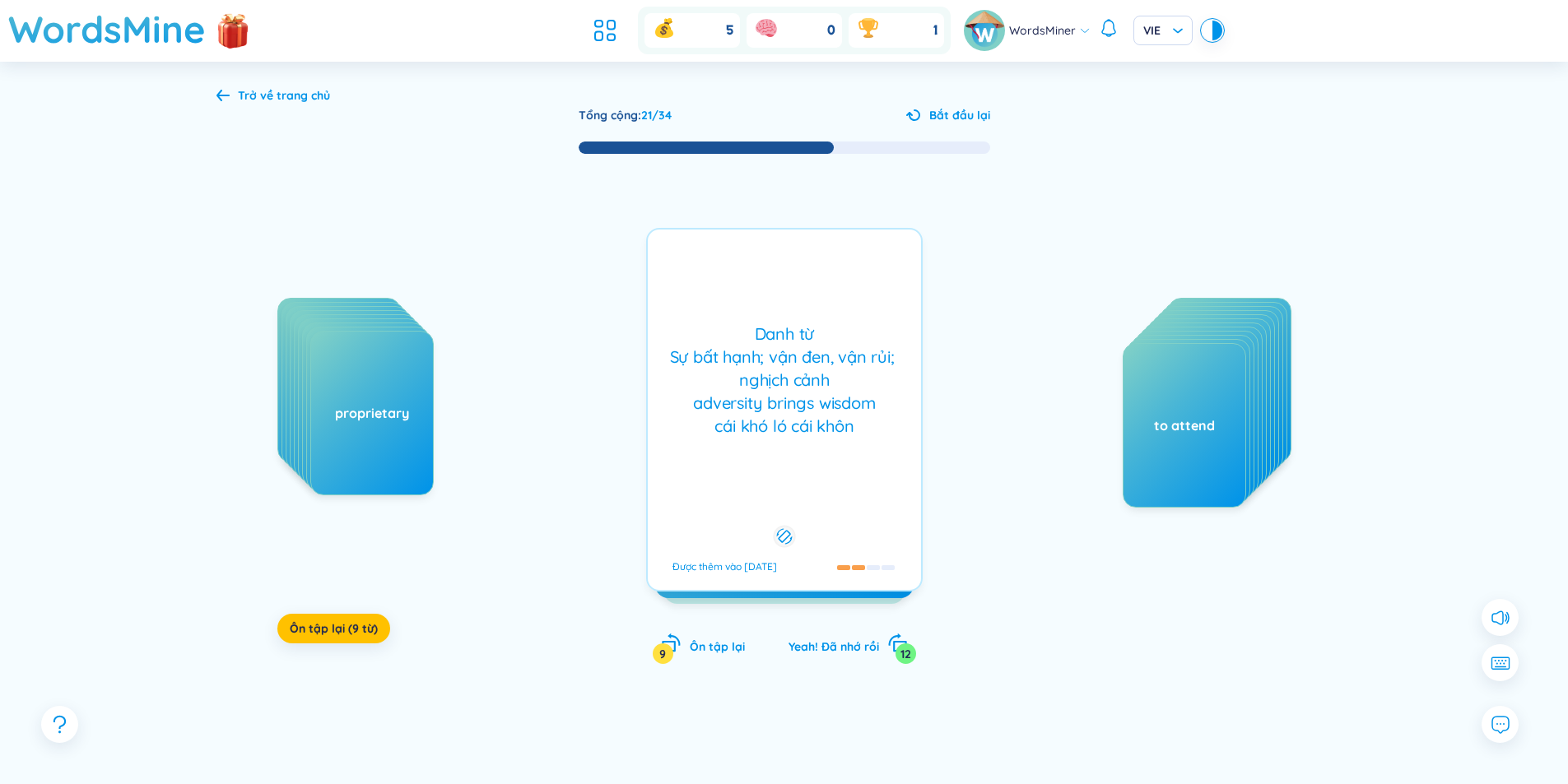
click at [818, 480] on div "Danh từ Sự bất hạnh; vận đen, vận rủi; nghịch cảnh adversity brings wisdom cái …" at bounding box center [784, 409] width 277 height 364
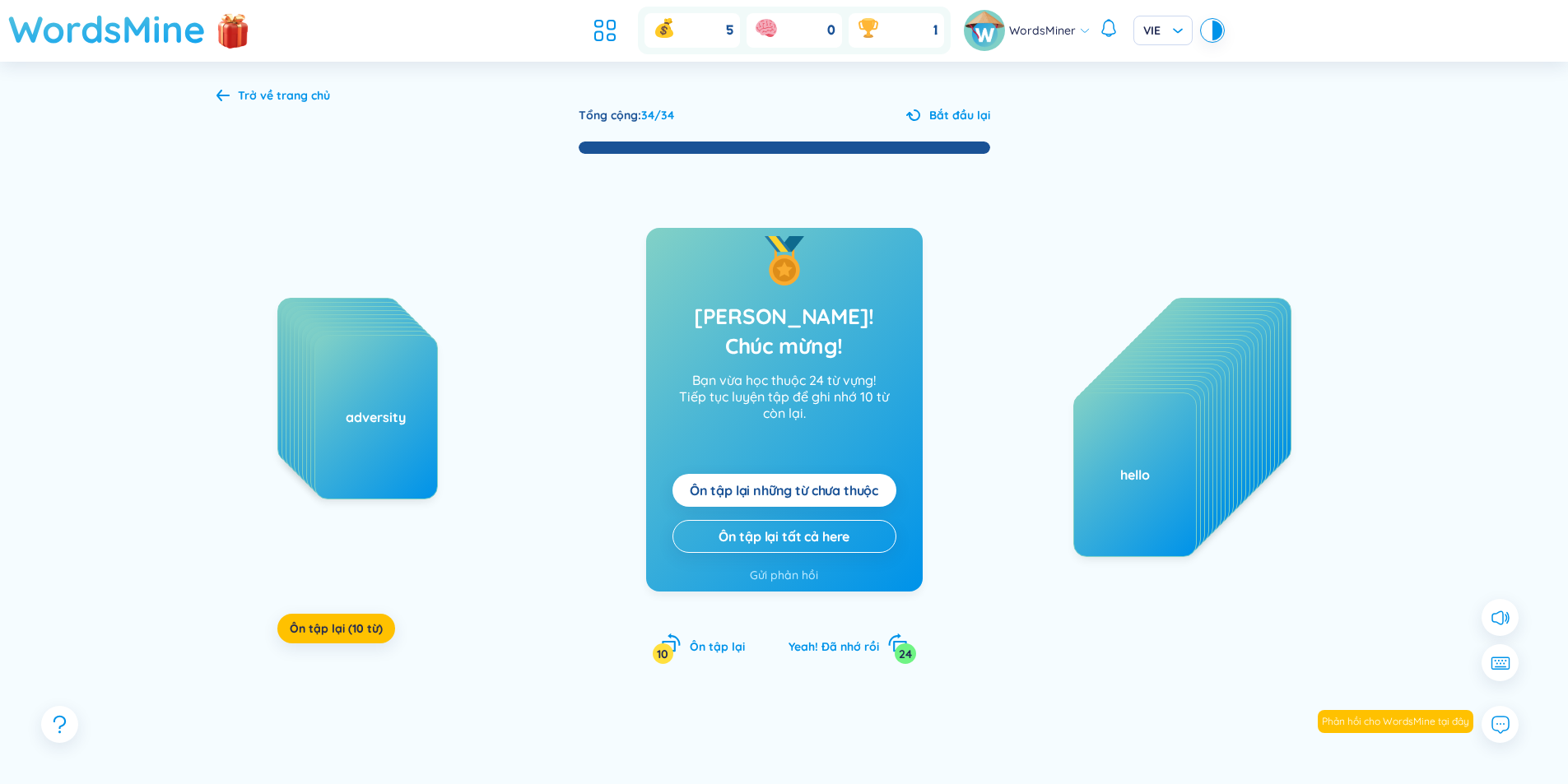
click at [135, 25] on h1 "WordsMine" at bounding box center [108, 29] width 198 height 59
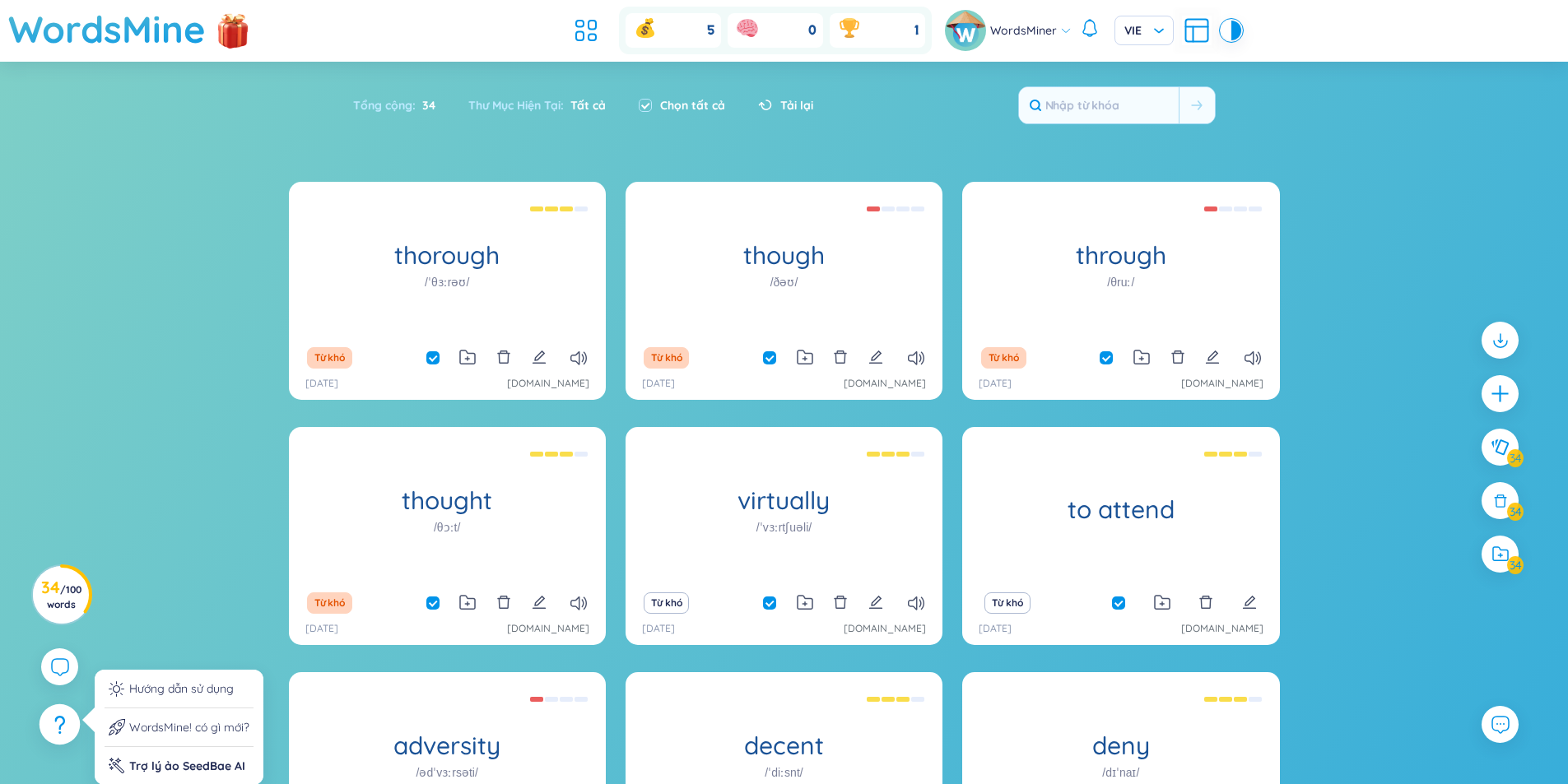
click at [65, 712] on div at bounding box center [60, 724] width 41 height 41
click at [156, 715] on li "WordsMine! có gì mới?" at bounding box center [179, 728] width 149 height 38
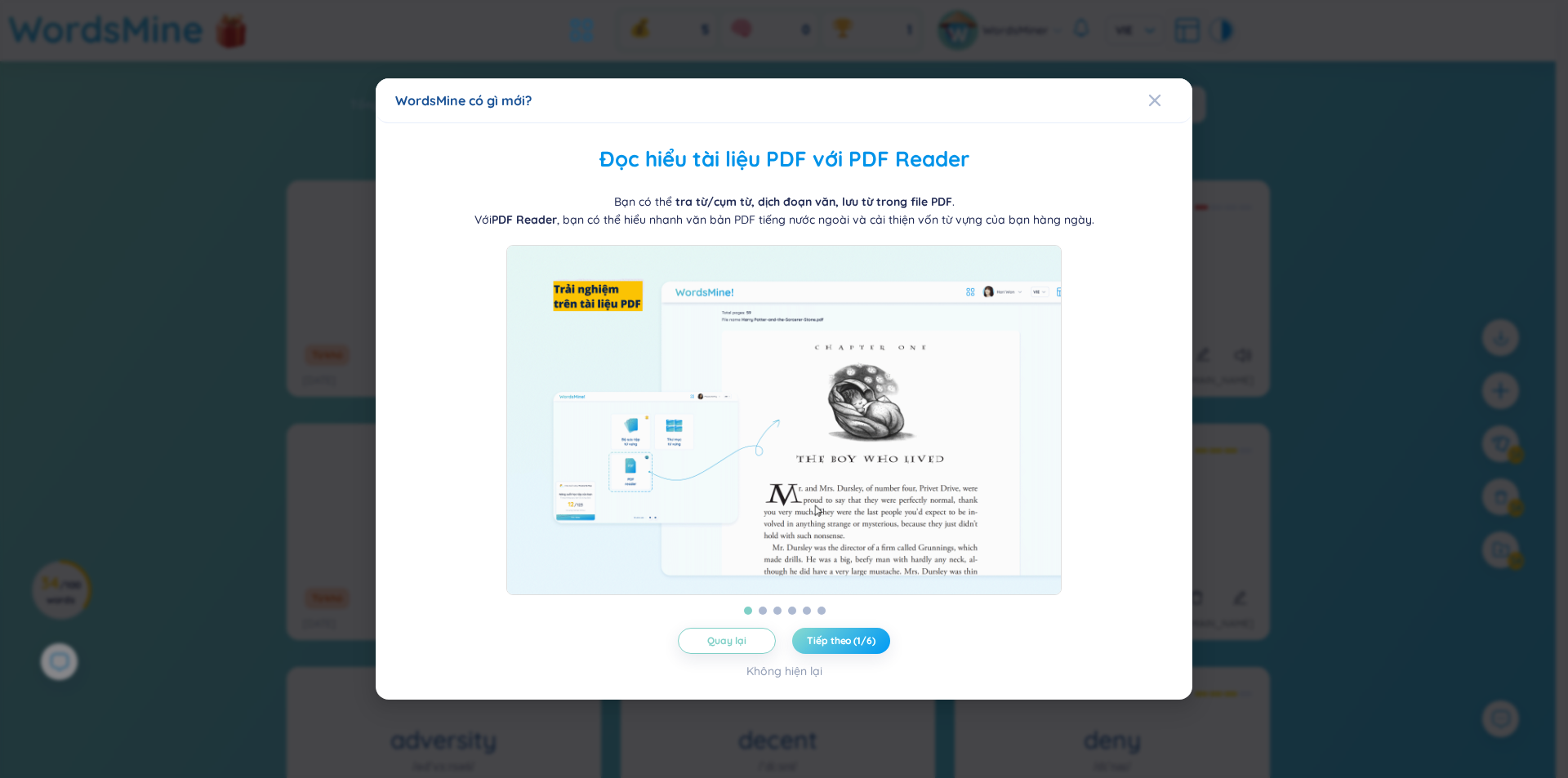
click at [866, 645] on span "Tiếp theo (1/6)" at bounding box center [840, 642] width 68 height 13
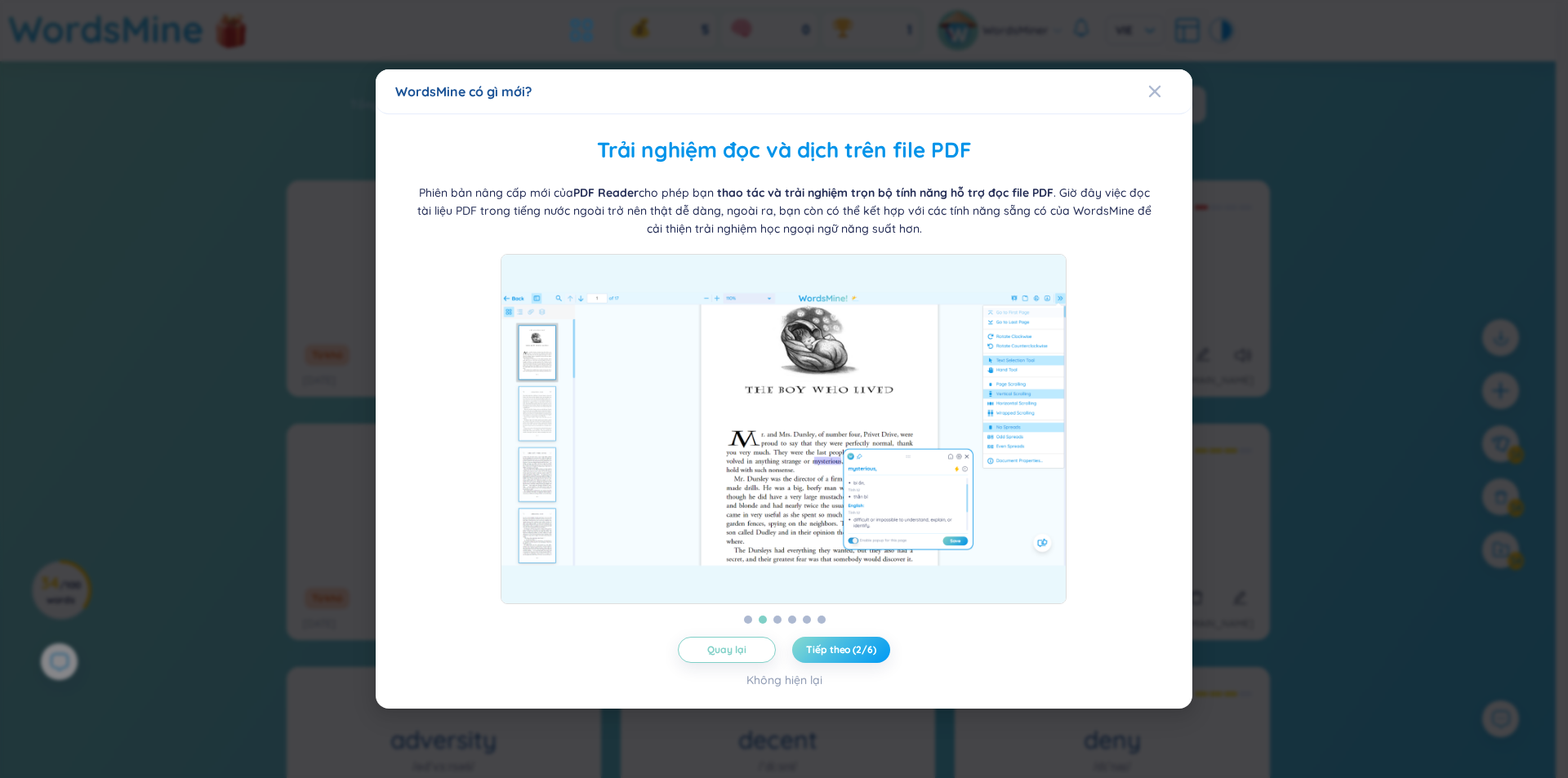
click at [861, 645] on span "Tiếp theo (2/6)" at bounding box center [840, 650] width 70 height 13
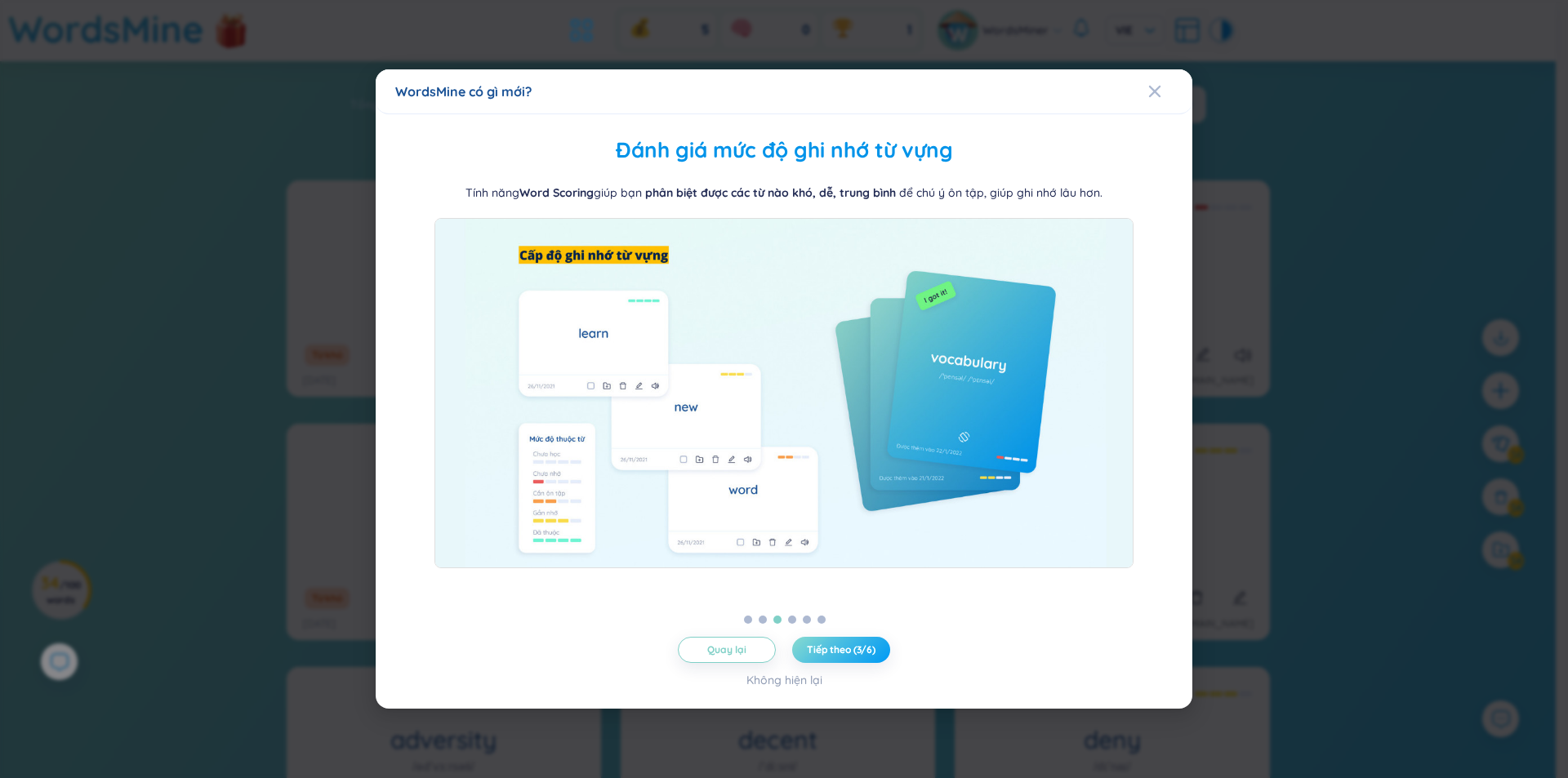
click at [865, 644] on span "Tiếp theo (3/6)" at bounding box center [841, 650] width 69 height 13
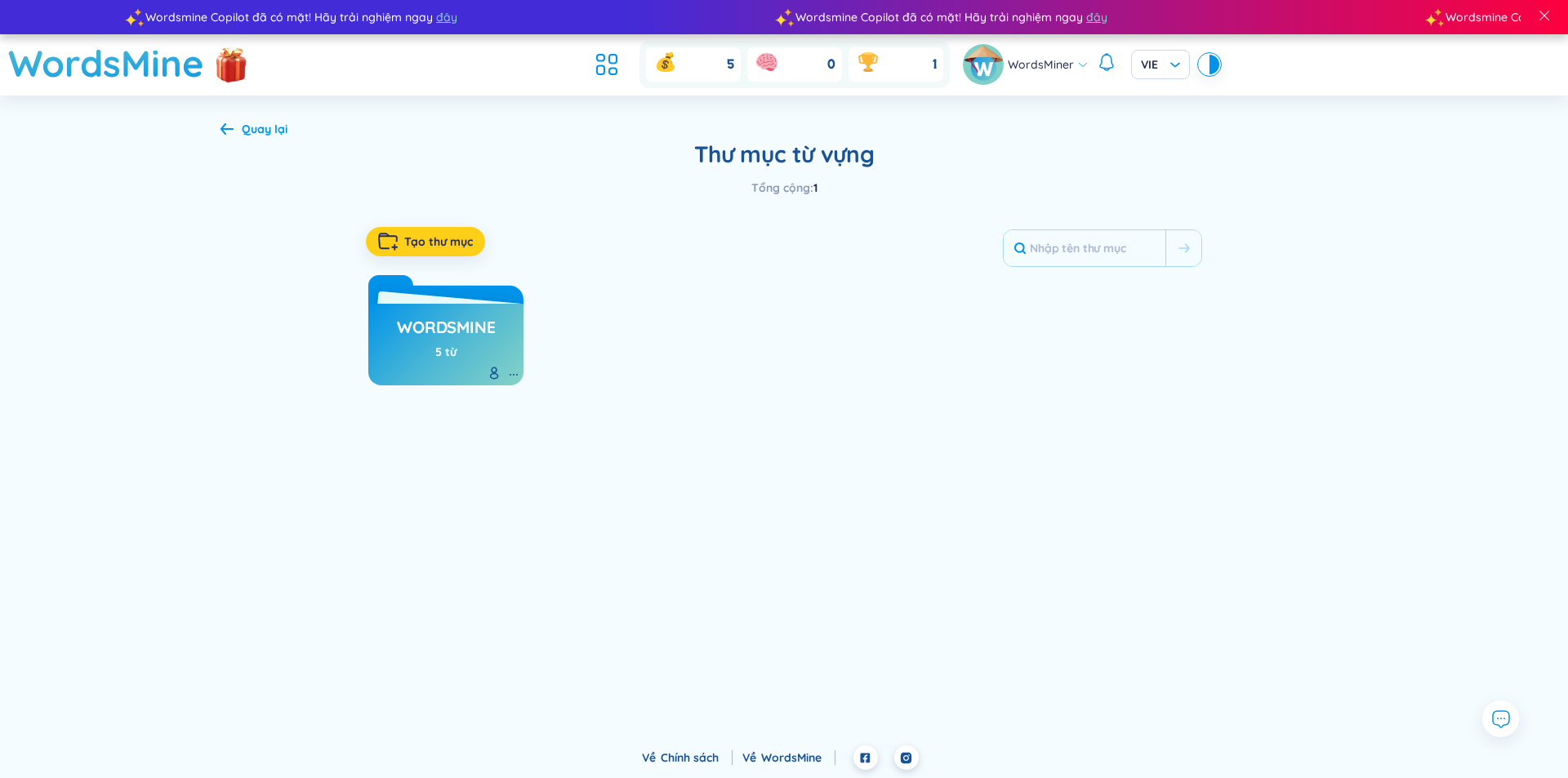
click at [433, 242] on span "Tạo thư mục" at bounding box center [438, 241] width 69 height 16
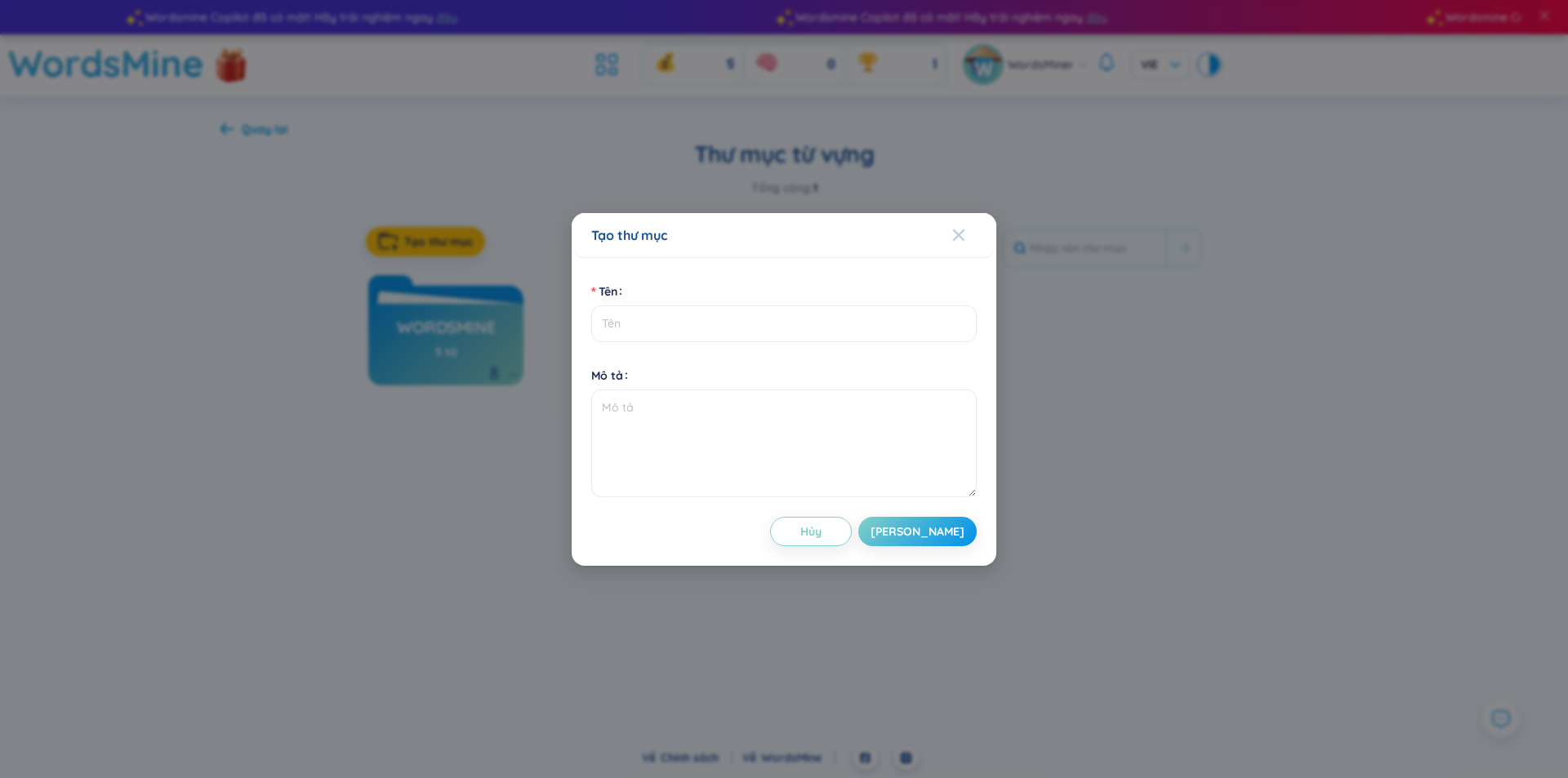
click at [956, 225] on div "Close" at bounding box center [959, 235] width 13 height 44
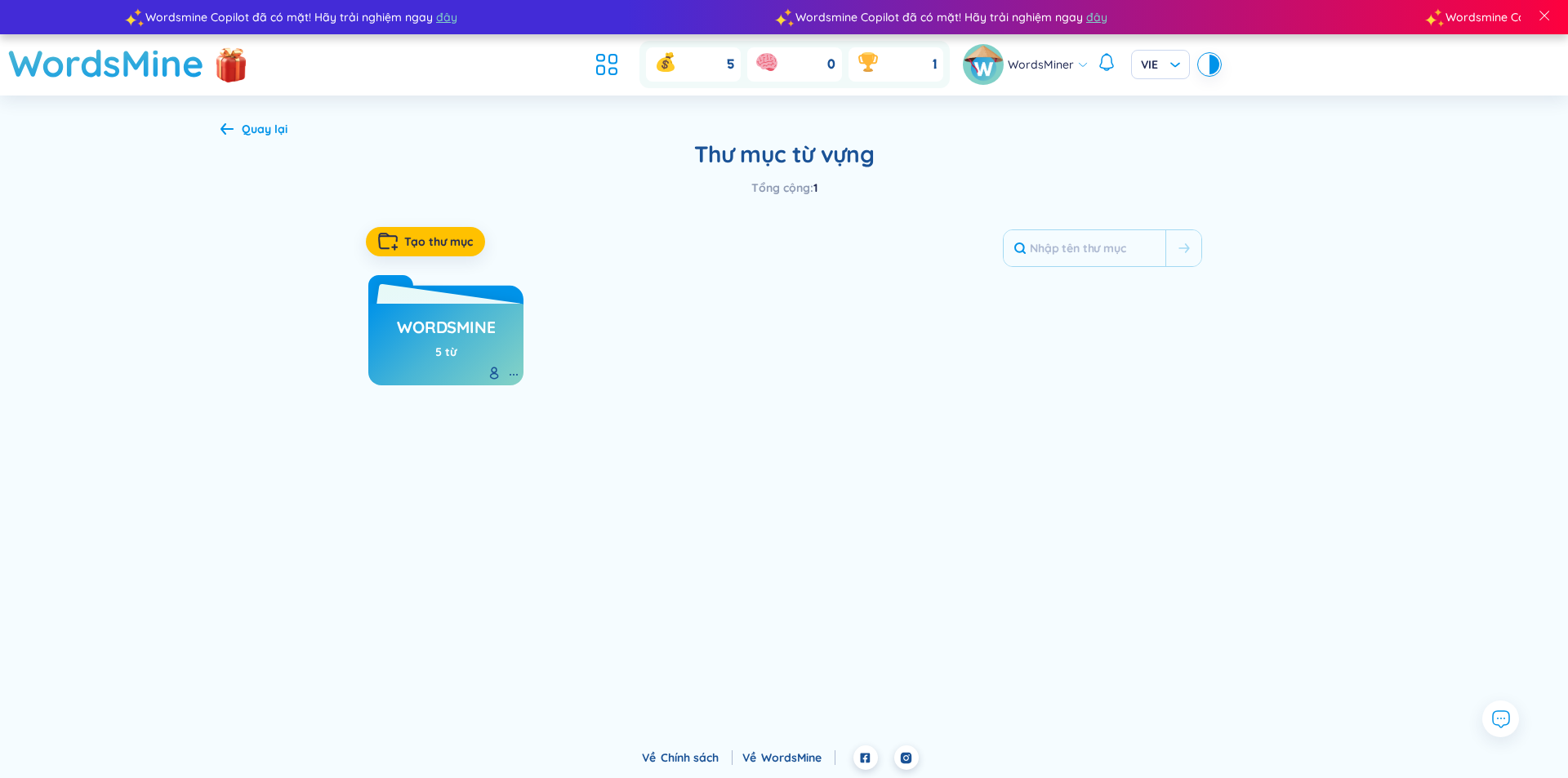
click at [438, 335] on h3 "WordsMine" at bounding box center [445, 331] width 98 height 31
click at [512, 379] on icon at bounding box center [514, 375] width 13 height 13
click at [512, 405] on div "Chỉnh sửa thư mục" at bounding box center [489, 410] width 98 height 18
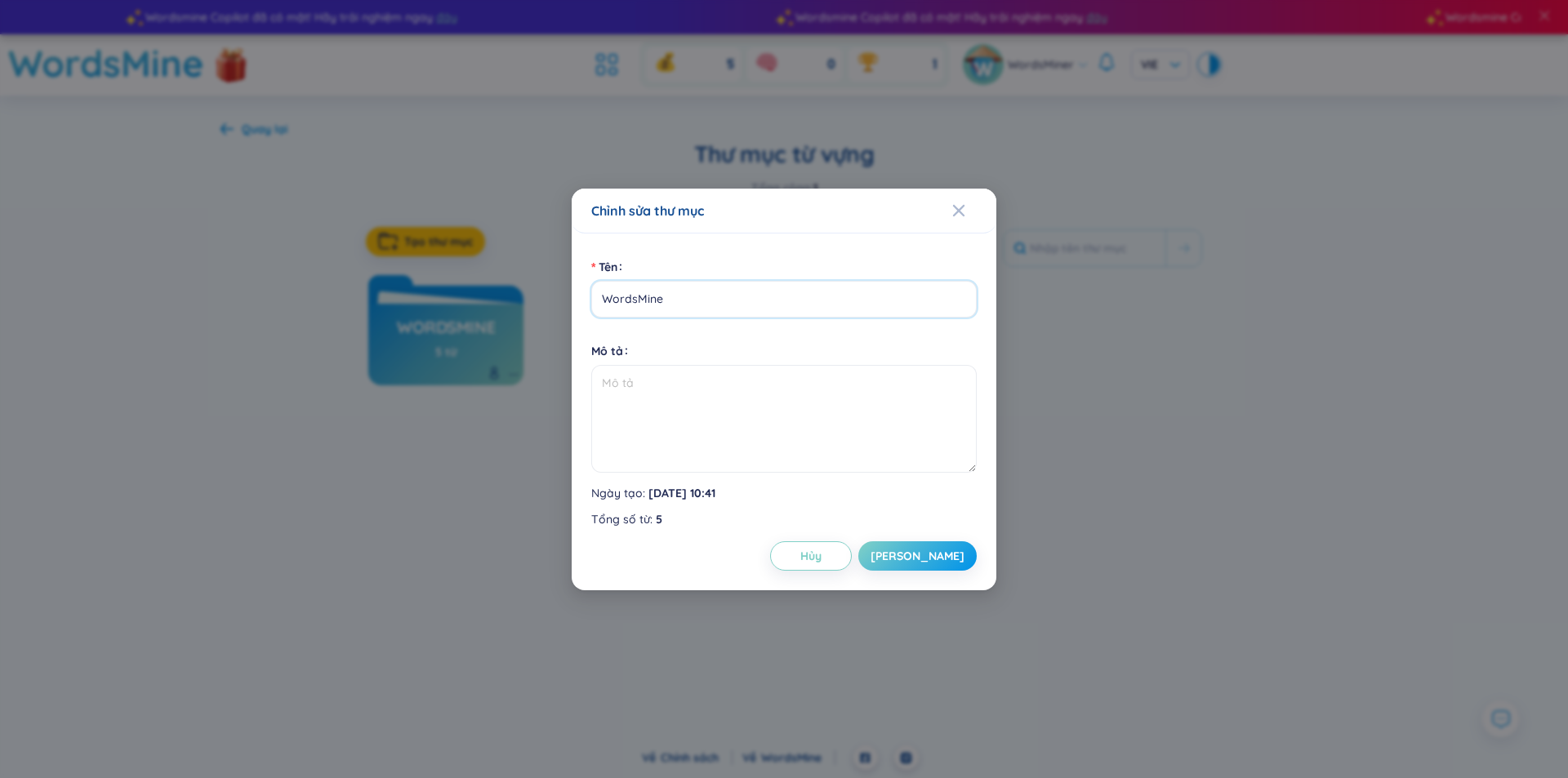
drag, startPoint x: 698, startPoint y: 300, endPoint x: 578, endPoint y: 305, distance: 120.1
click at [578, 305] on div "Tên WordsMine Mô tả Ngày tạo : 29/08/2025 10:41 Tổng số từ : 5 Hủy Lưu" at bounding box center [784, 412] width 424 height 357
type input "t"
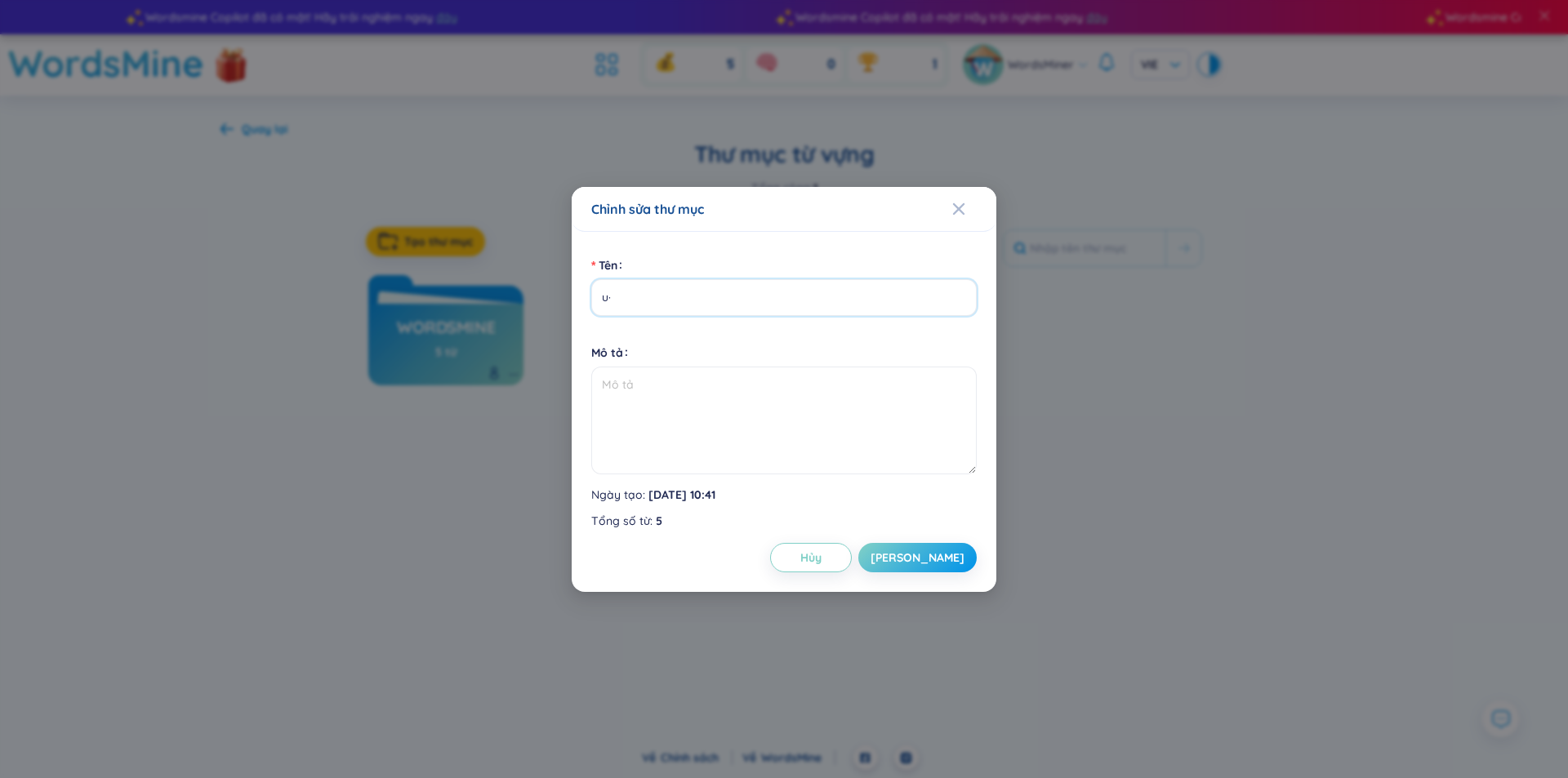
type input "u"
type input "ú"
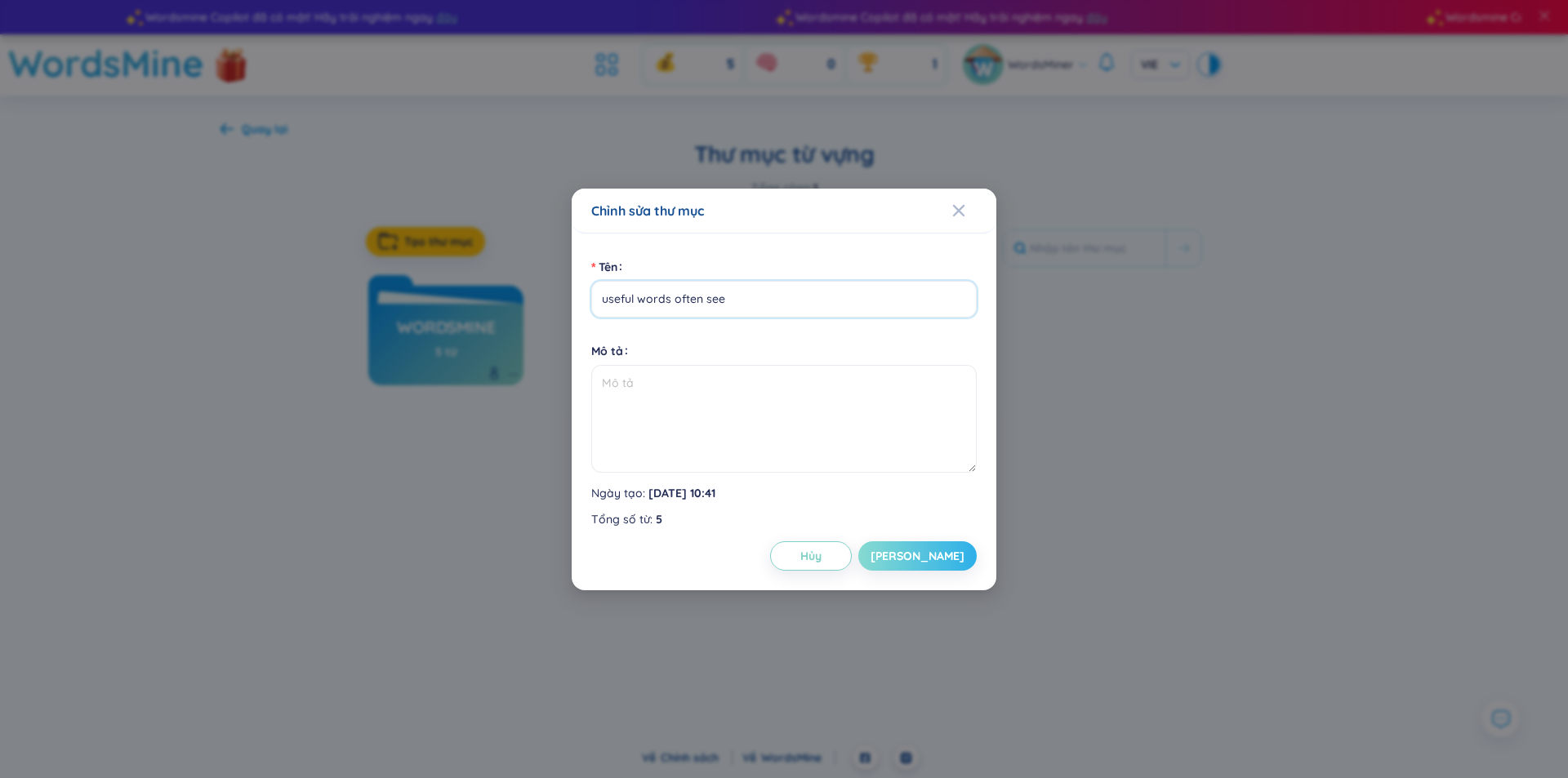
type input "useful words often see"
click at [928, 559] on span "Lưu" at bounding box center [917, 556] width 94 height 16
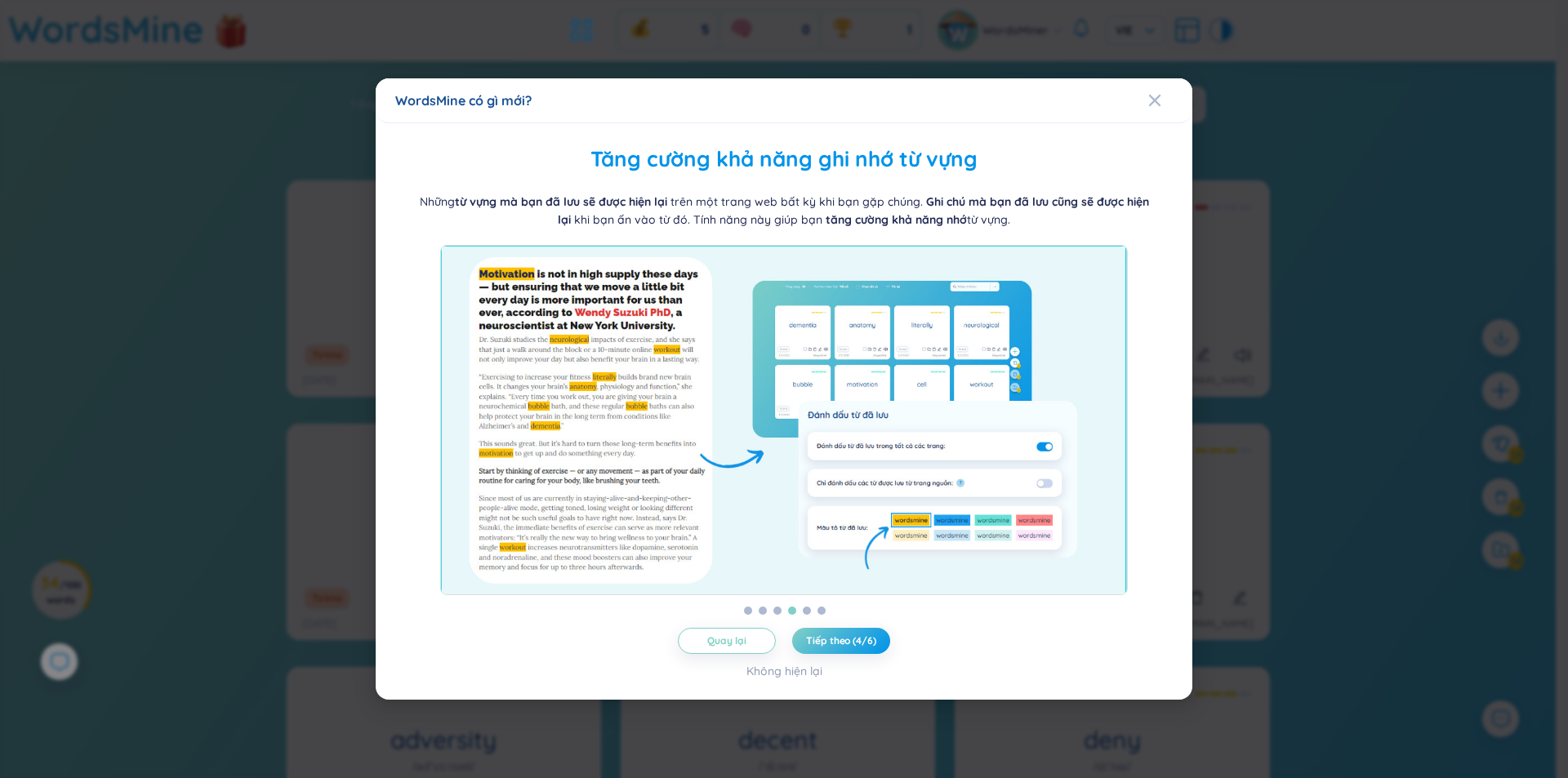
click at [865, 644] on span "Tiếp theo (4/6)" at bounding box center [840, 642] width 70 height 13
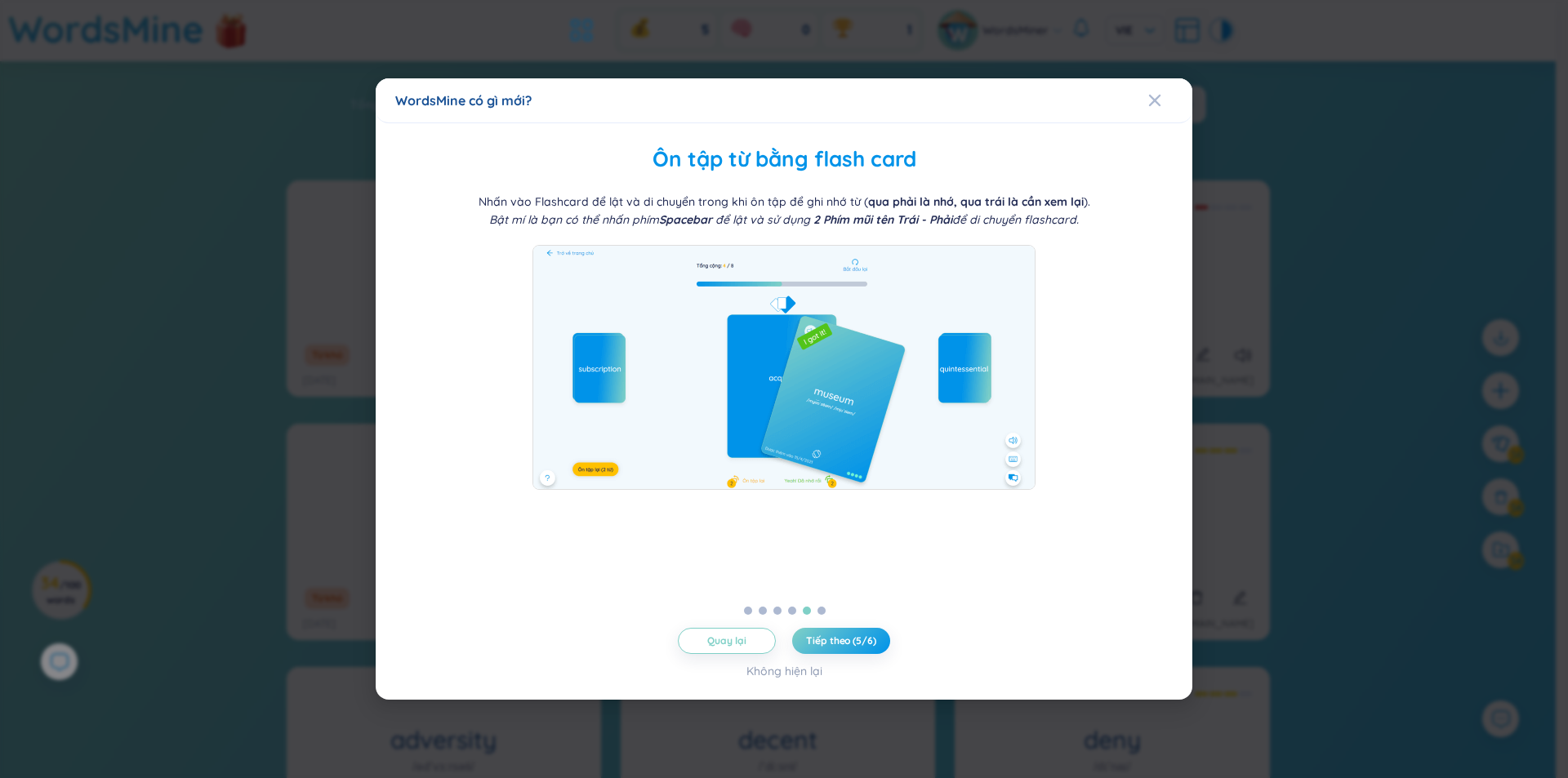
click at [865, 644] on span "Tiếp theo (5/6)" at bounding box center [840, 642] width 70 height 13
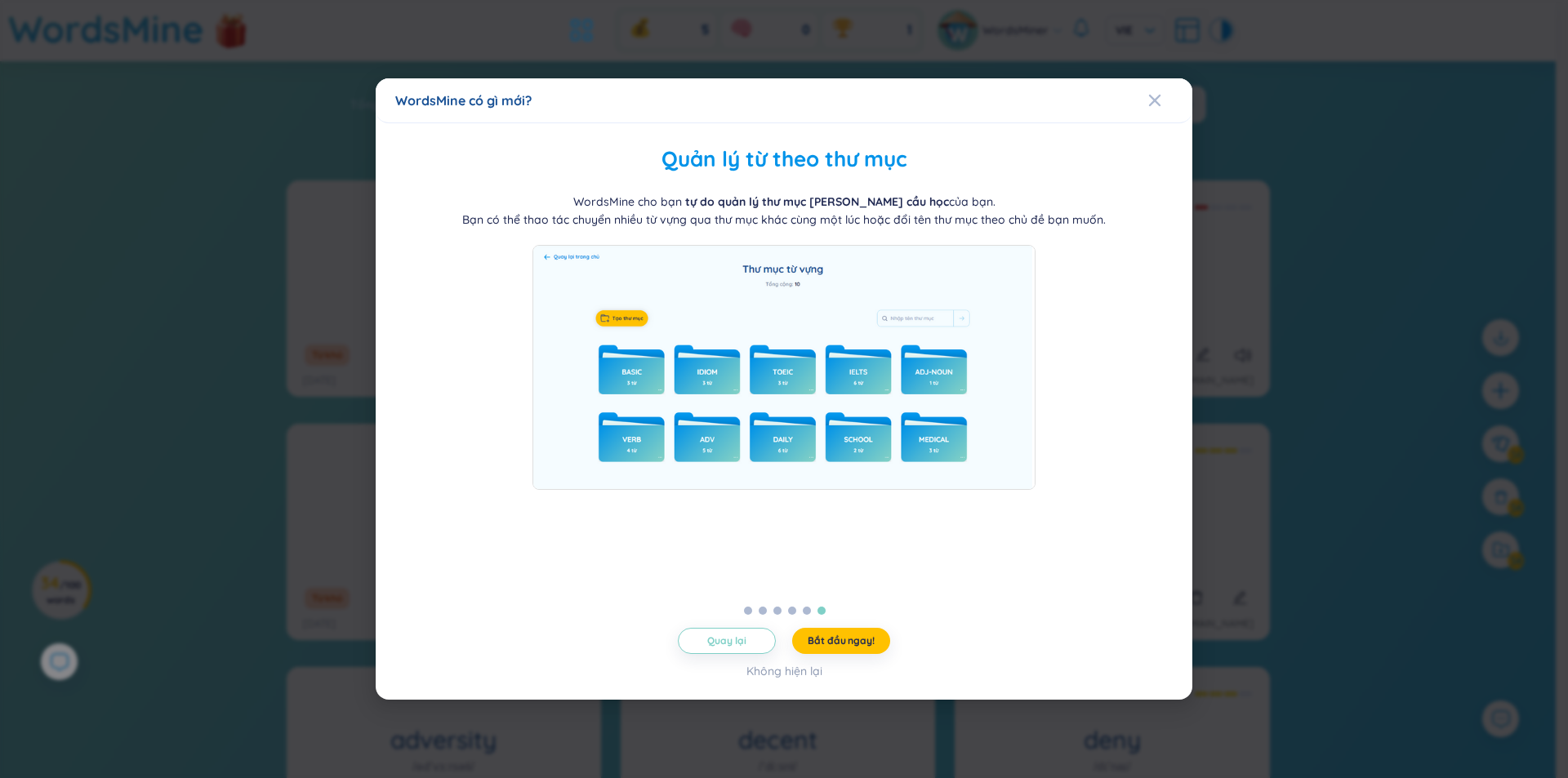
click at [865, 644] on span "Bắt đầu ngay!" at bounding box center [840, 642] width 66 height 13
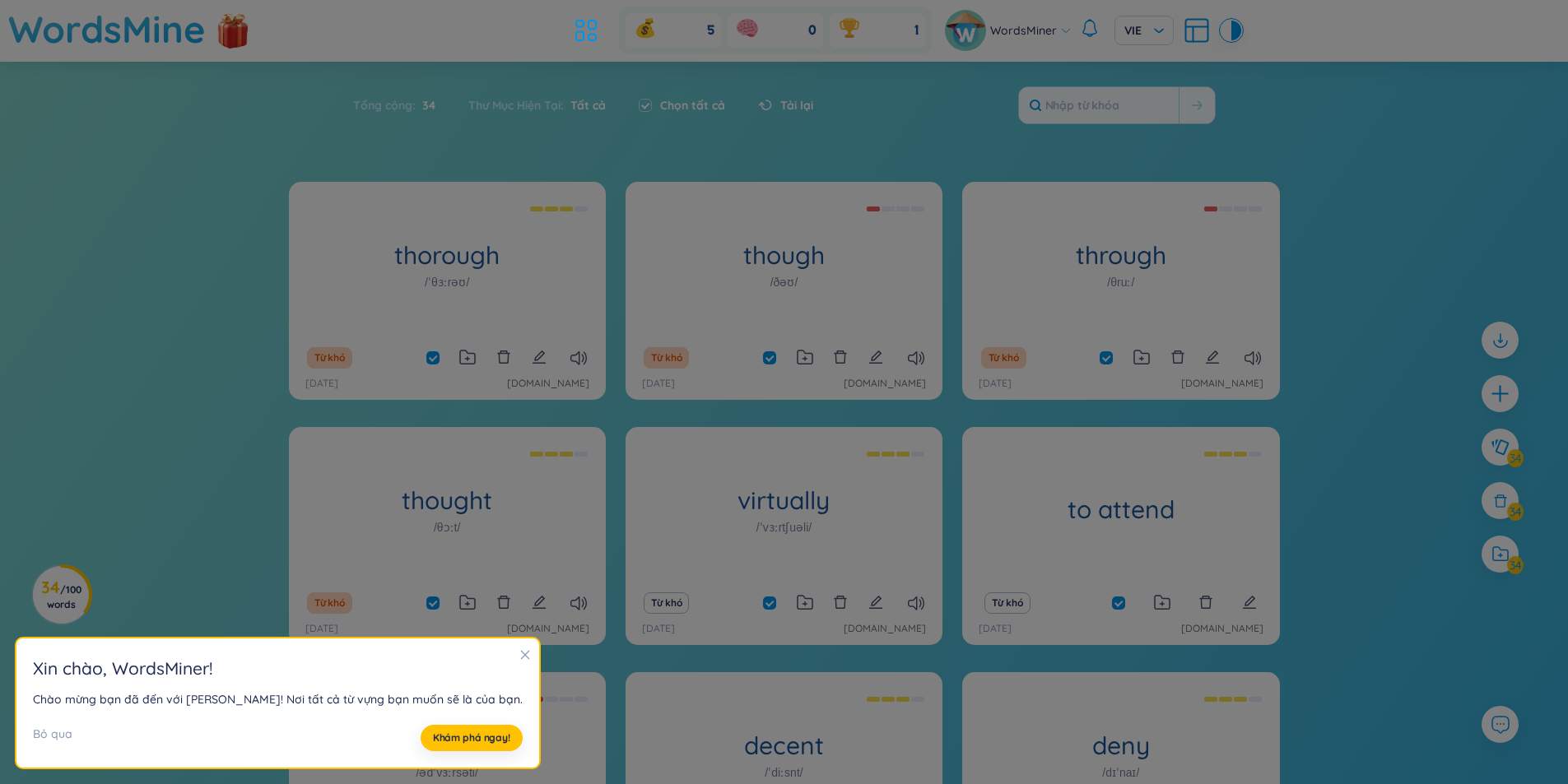
click at [519, 649] on icon "close" at bounding box center [525, 655] width 12 height 12
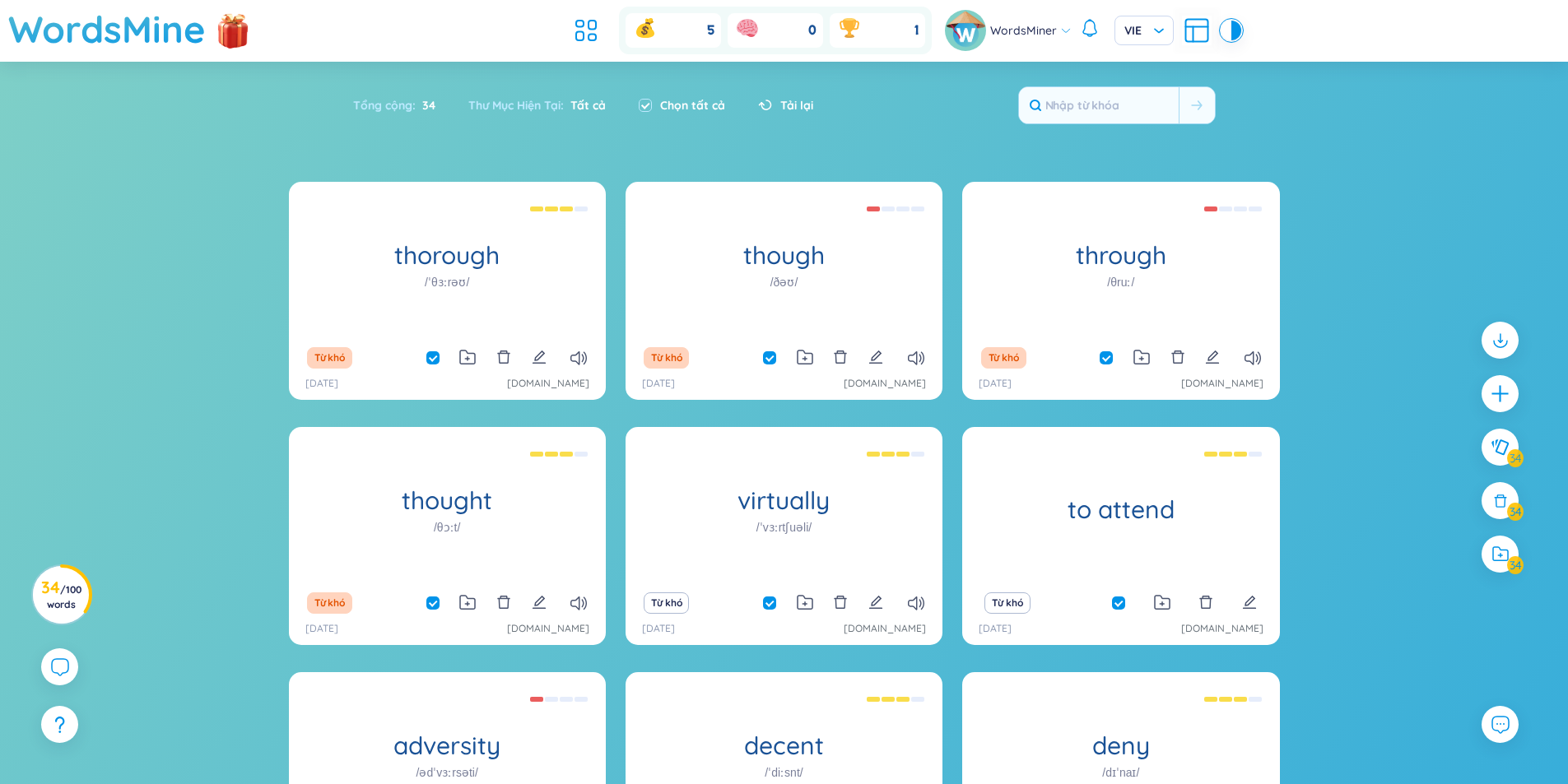
click at [1054, 28] on span "WordsMiner" at bounding box center [1022, 30] width 66 height 18
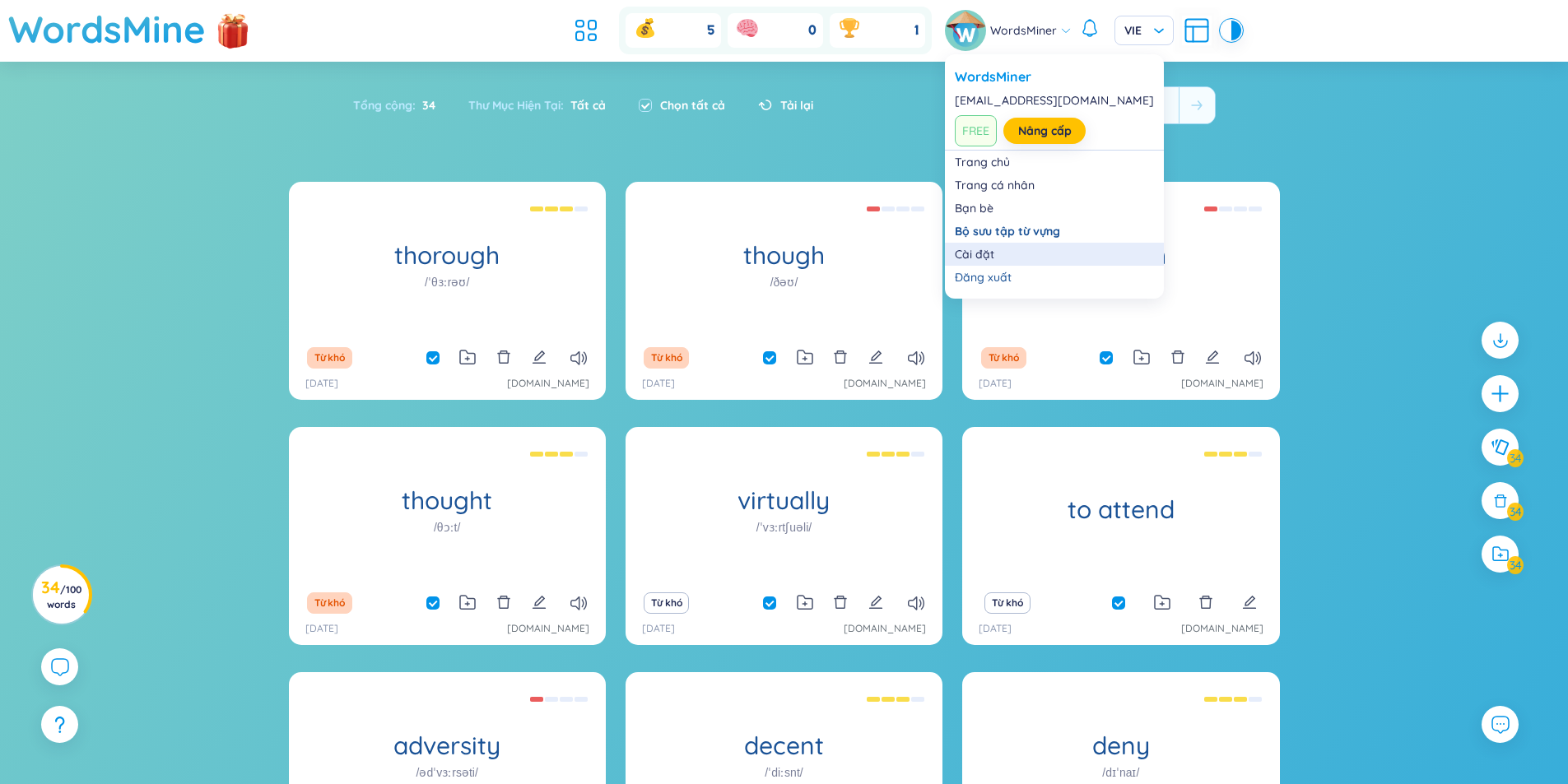
click at [990, 250] on link "Cài đặt" at bounding box center [1054, 254] width 199 height 16
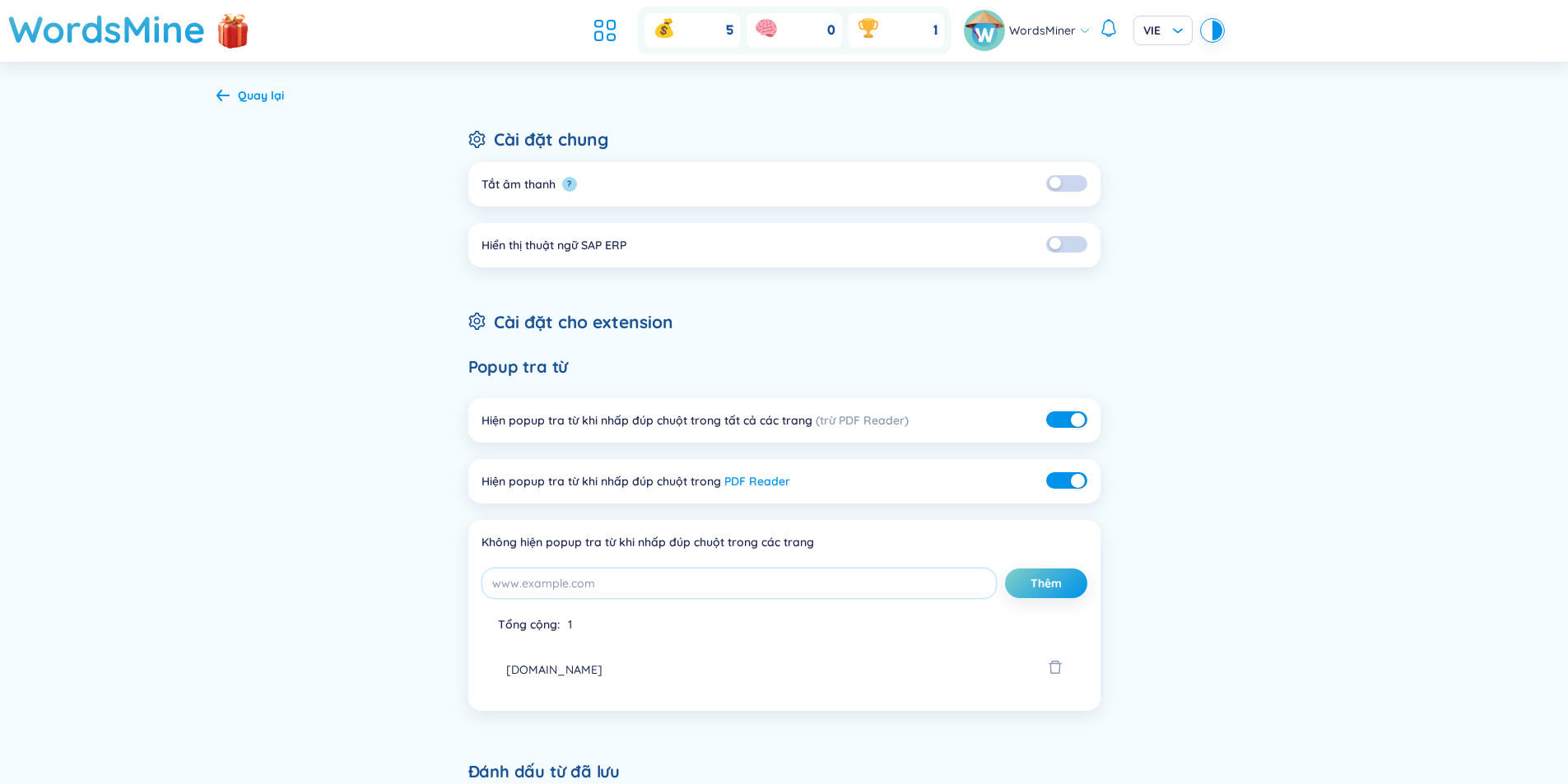
click at [1068, 255] on li "Hiển thị thuật ngữ SAP ERP" at bounding box center [784, 245] width 632 height 44
click at [1068, 247] on button "button" at bounding box center [1066, 244] width 41 height 16
click at [1054, 248] on button "button" at bounding box center [1066, 244] width 41 height 16
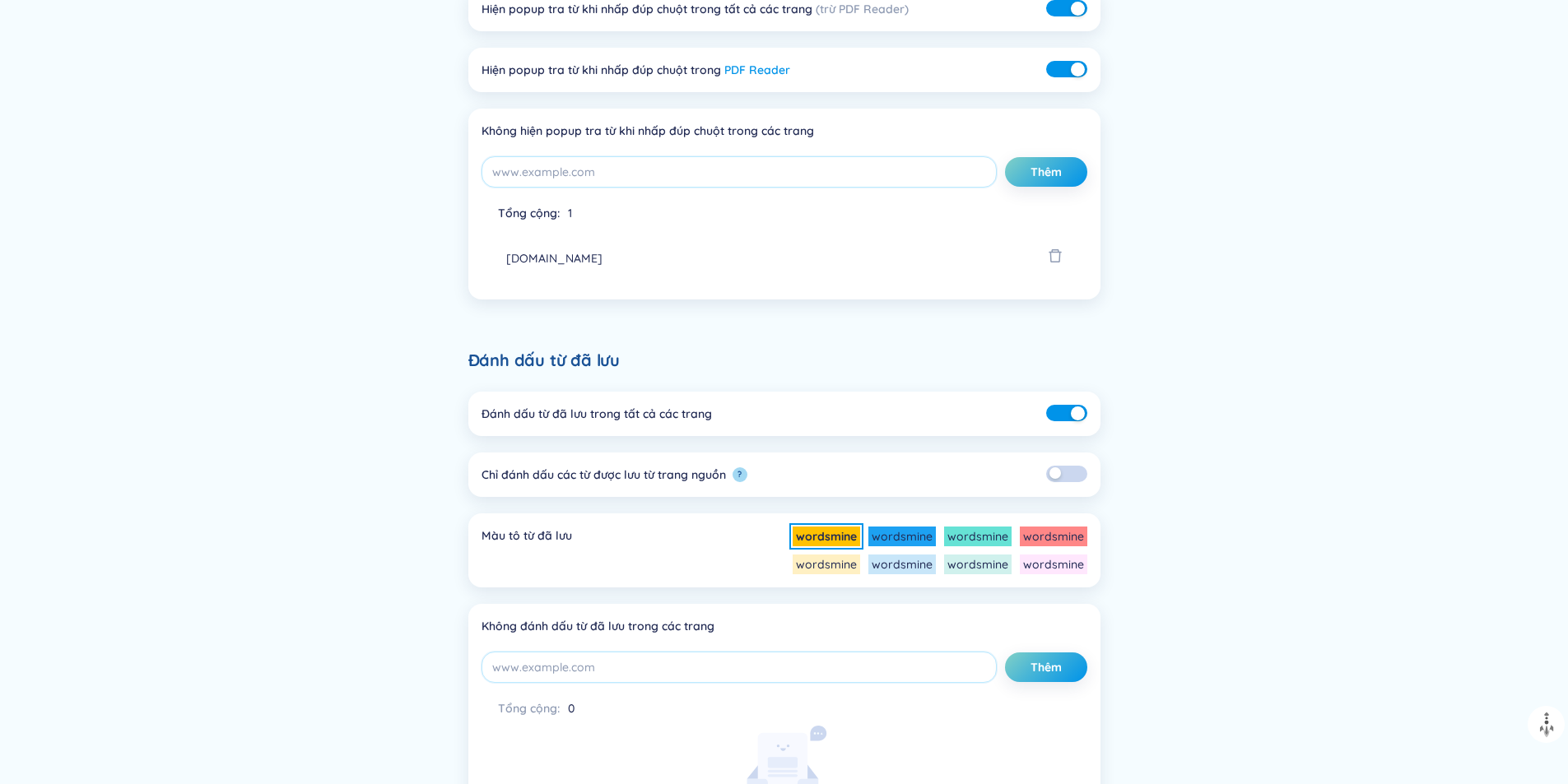
scroll to position [494, 0]
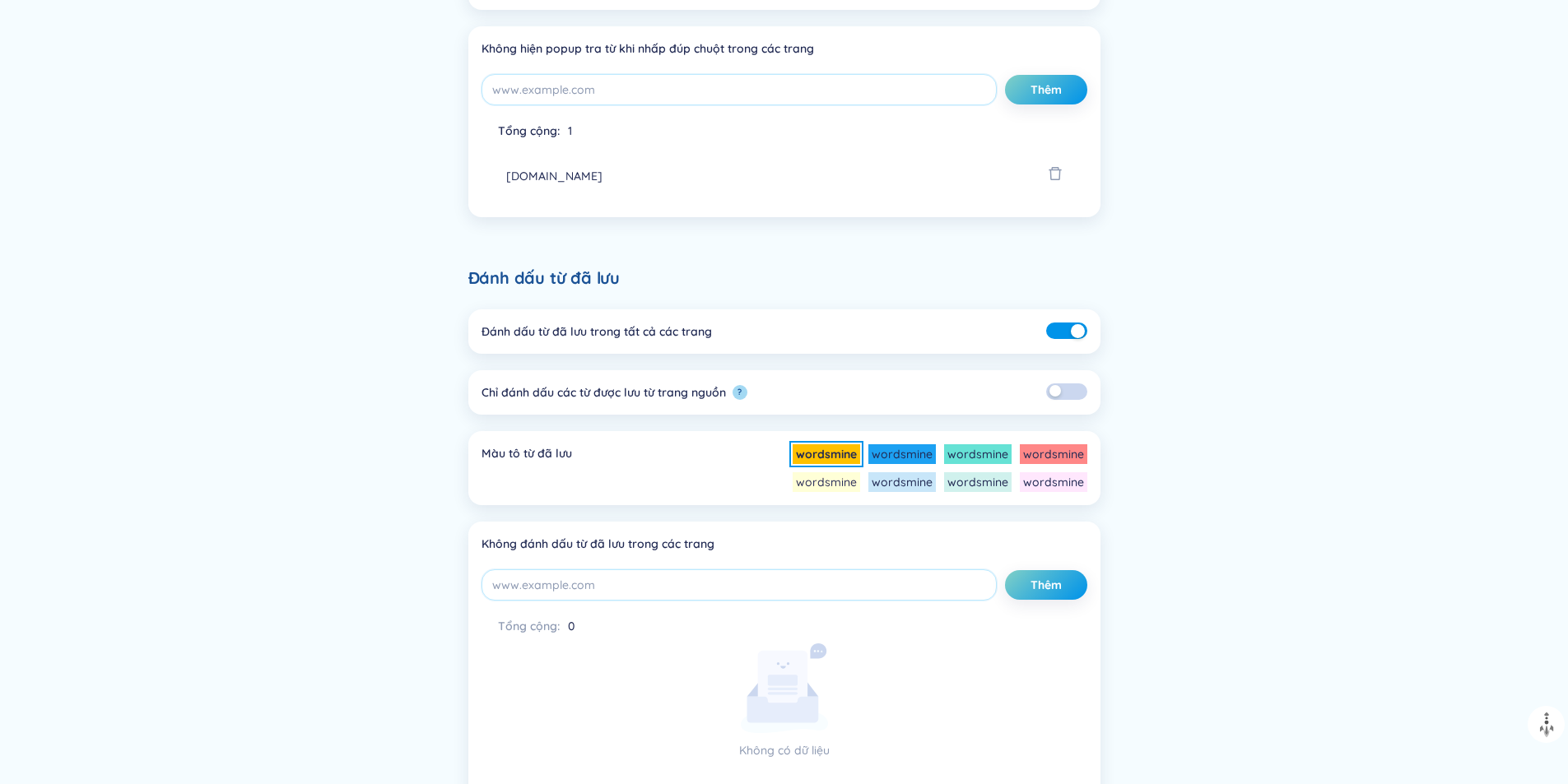
click at [824, 476] on li "wordsmine" at bounding box center [826, 482] width 67 height 20
click at [915, 480] on li "wordsmine" at bounding box center [902, 482] width 67 height 20
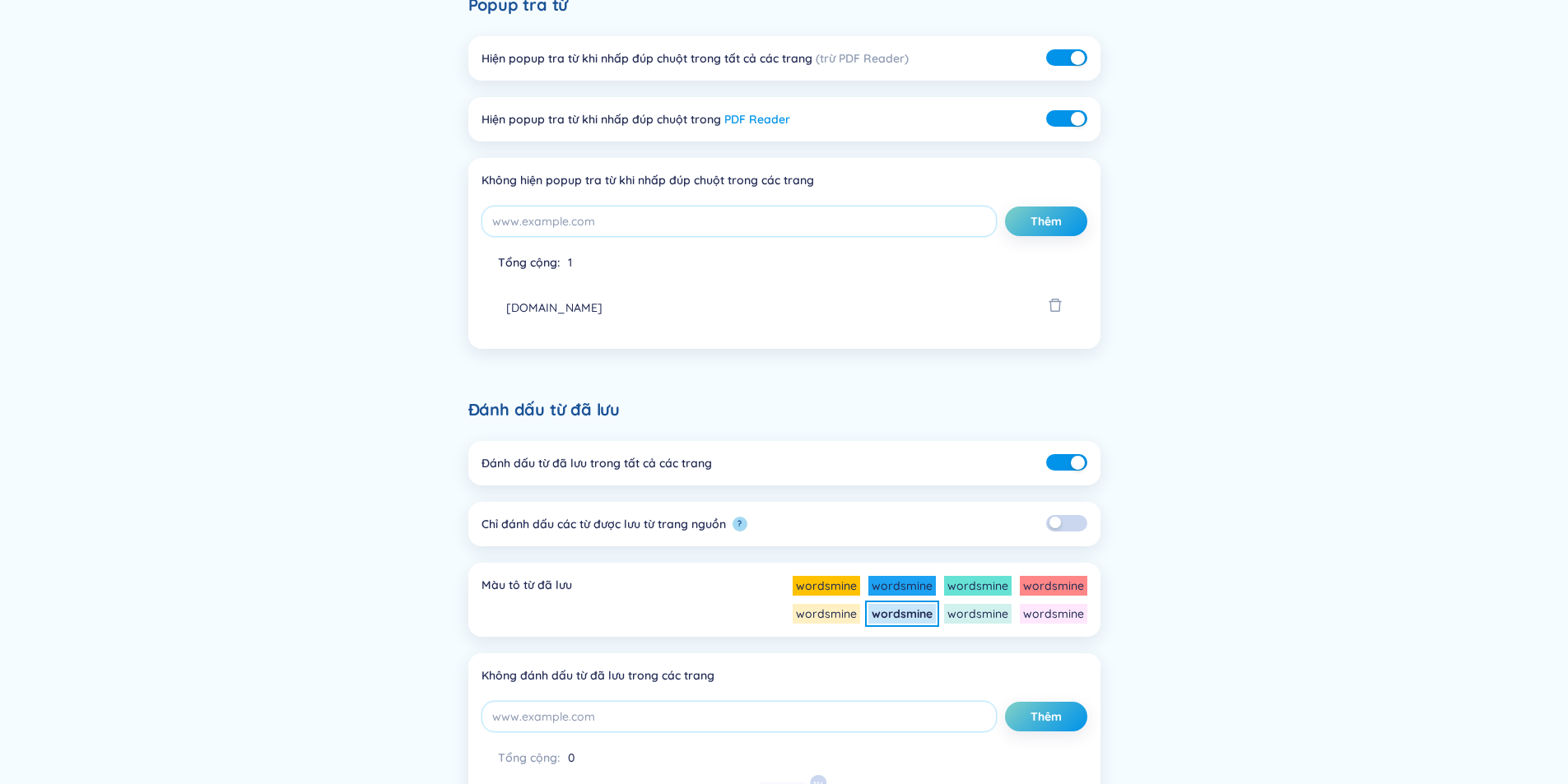
scroll to position [280, 0]
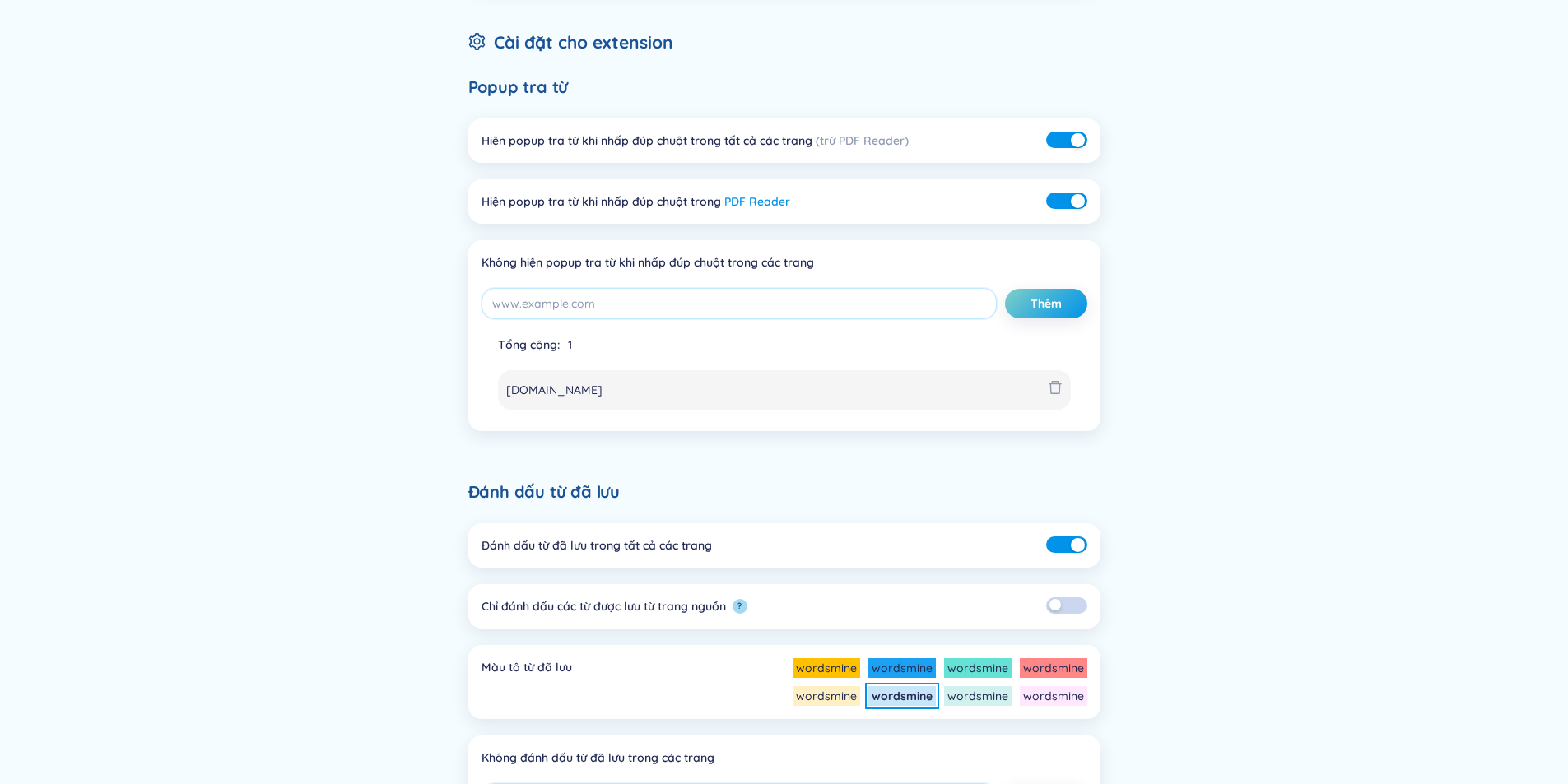
drag, startPoint x: 624, startPoint y: 393, endPoint x: 588, endPoint y: 406, distance: 38.3
click at [588, 406] on li "app.wordsmine.com" at bounding box center [784, 389] width 573 height 39
click at [620, 396] on li "app.wordsmine.com" at bounding box center [784, 389] width 573 height 39
click at [519, 396] on span "app.wordsmine.com" at bounding box center [554, 390] width 96 height 18
drag, startPoint x: 502, startPoint y: 393, endPoint x: 642, endPoint y: 399, distance: 140.1
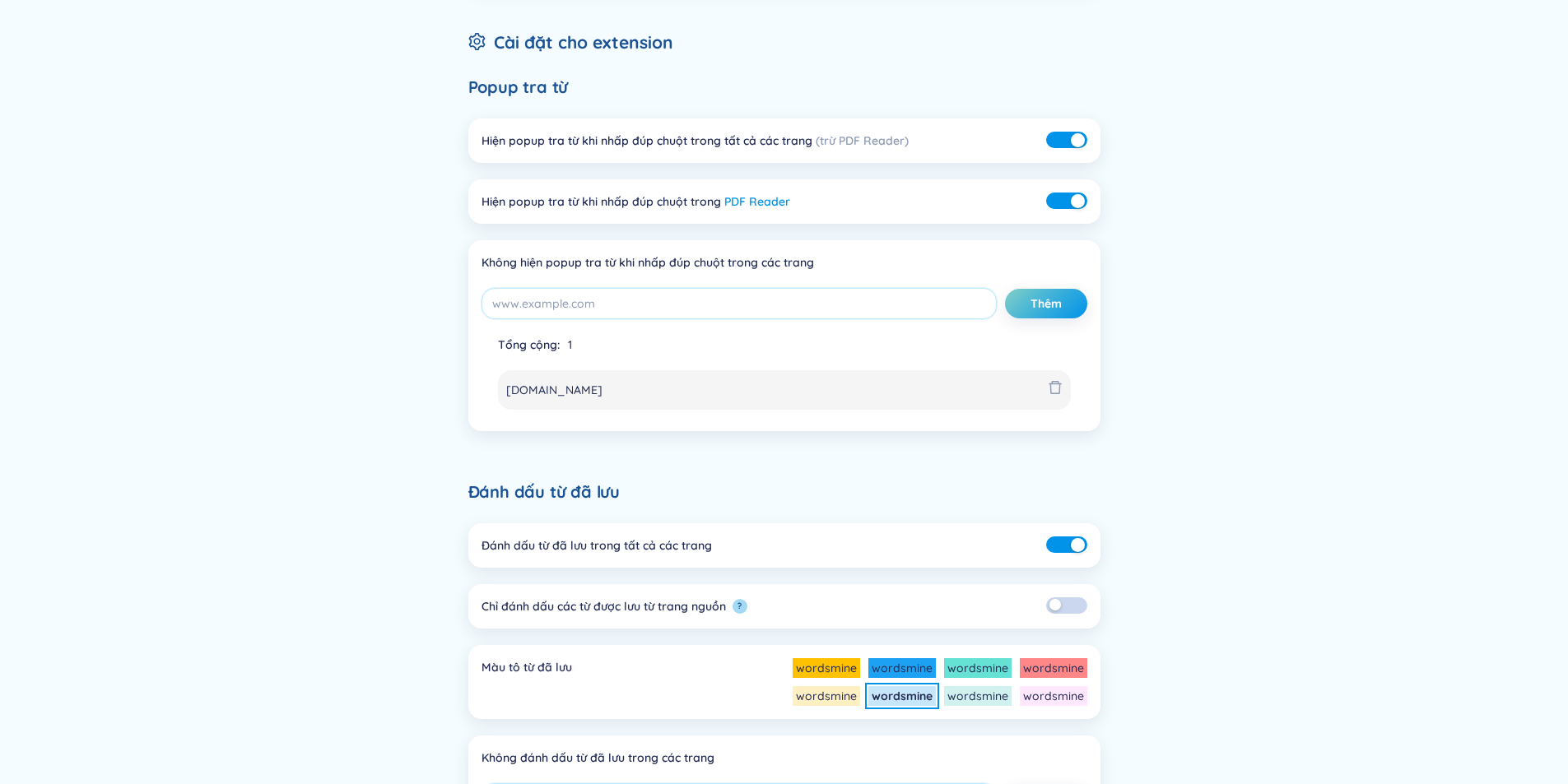
click at [642, 399] on li "app.wordsmine.com" at bounding box center [784, 389] width 573 height 39
copy span "app.wordsmine.com"
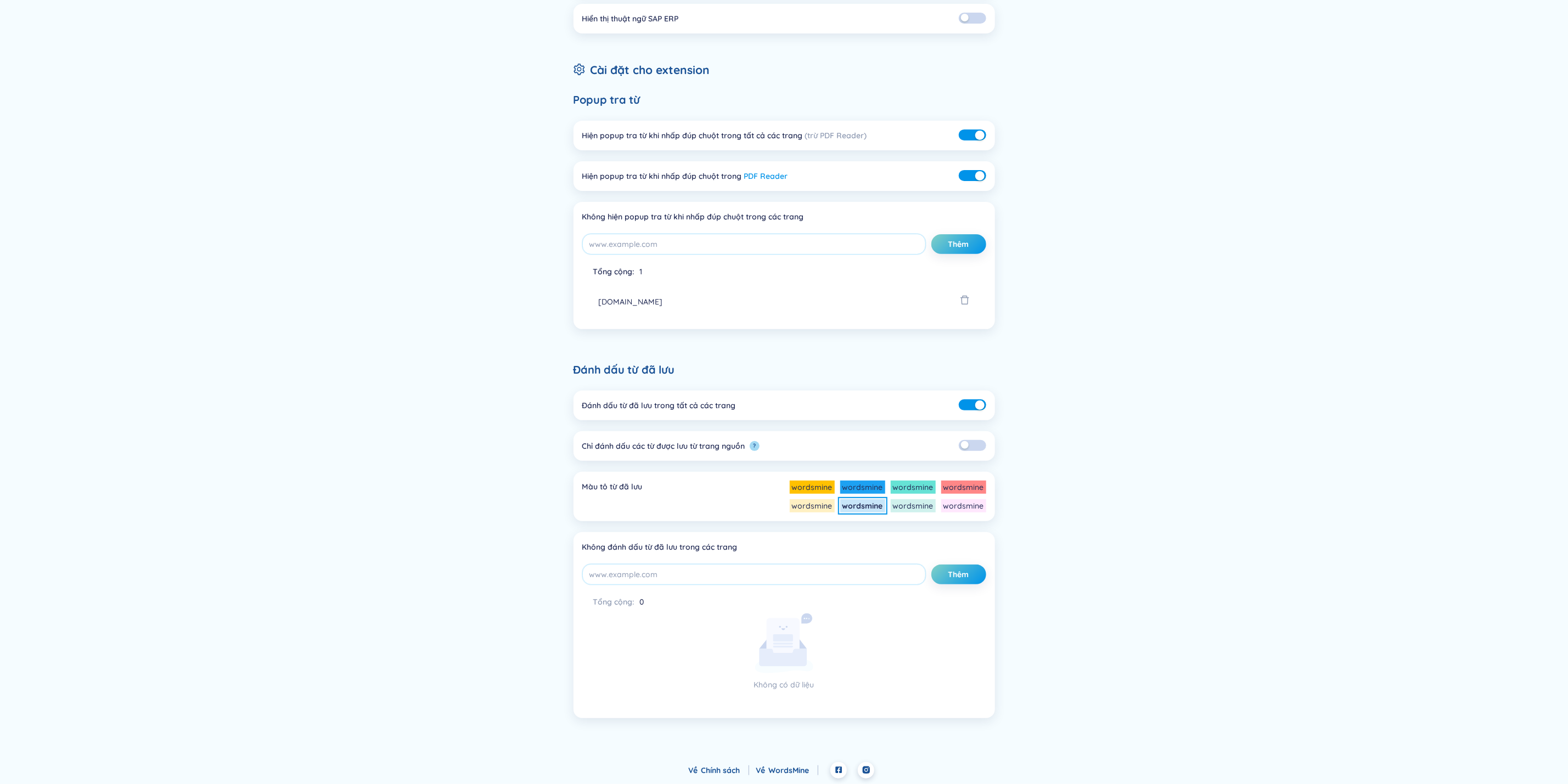
copy span "app.wordsmine.com"
click at [706, 522] on input "string" at bounding box center [754, 575] width 343 height 21
paste input "app.wordsmine.com"
type input "app.wordsmine.com"
click at [952, 522] on span "Thêm" at bounding box center [959, 574] width 21 height 11
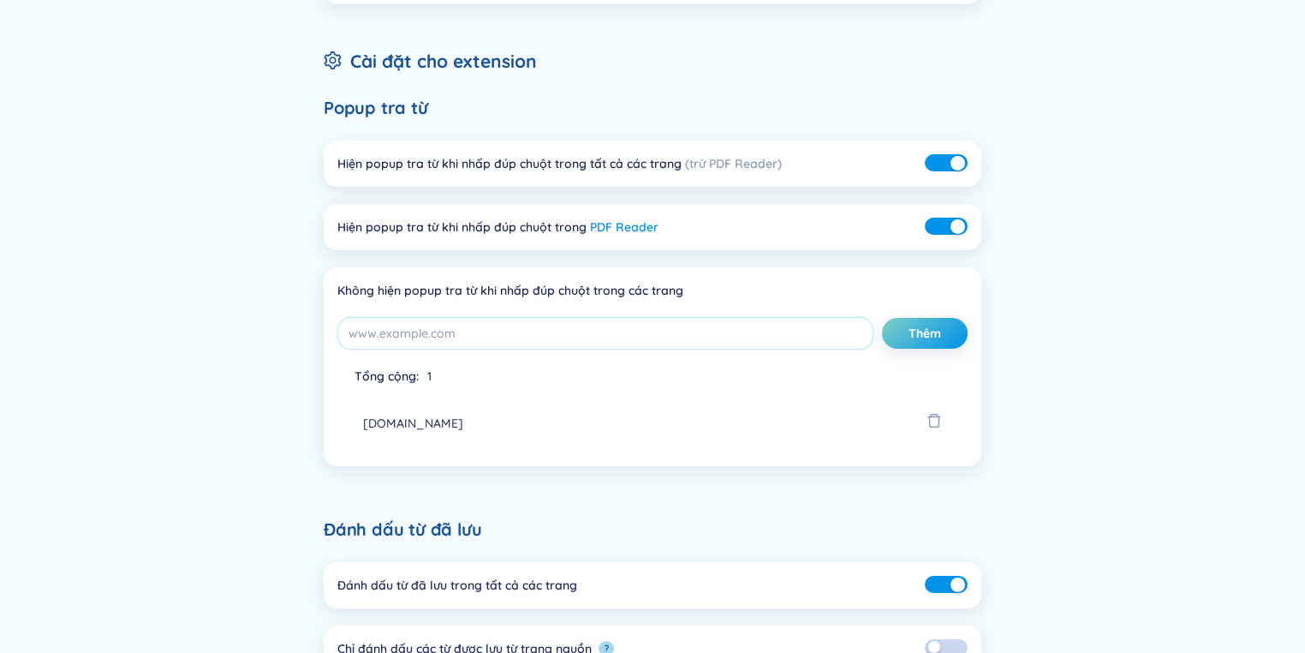
scroll to position [69, 0]
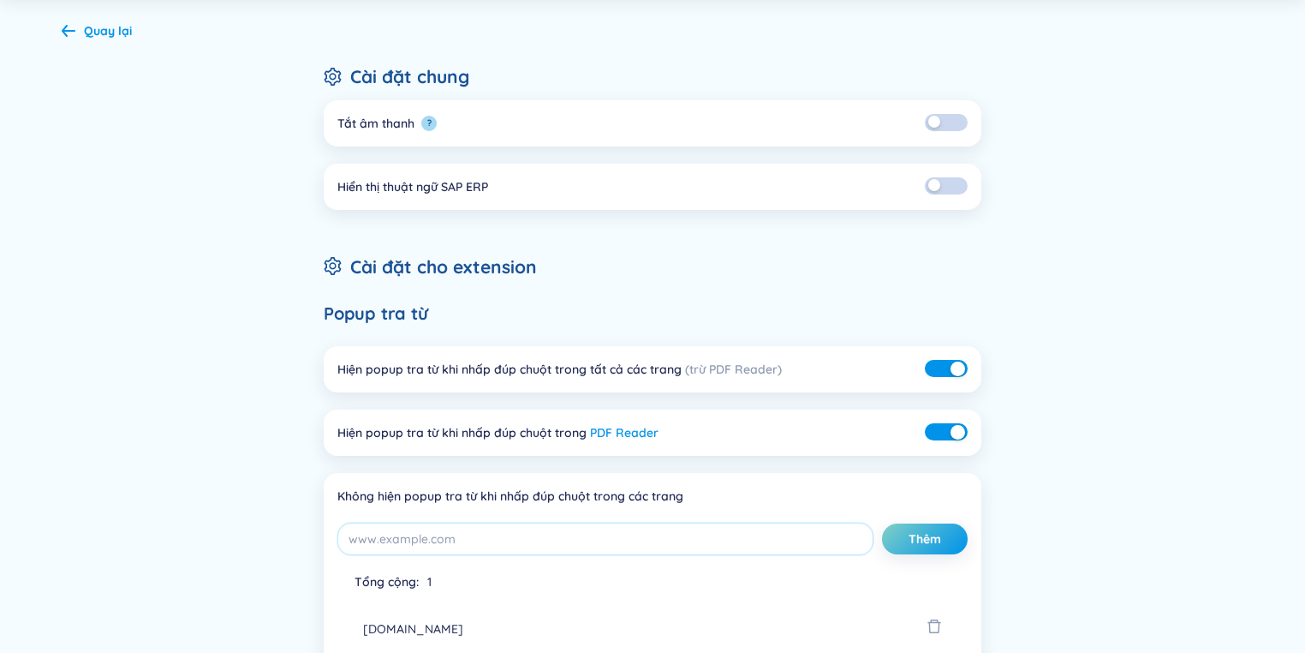
click at [433, 128] on button "?" at bounding box center [428, 123] width 15 height 15
click at [86, 28] on div "Quay lại" at bounding box center [108, 30] width 48 height 19
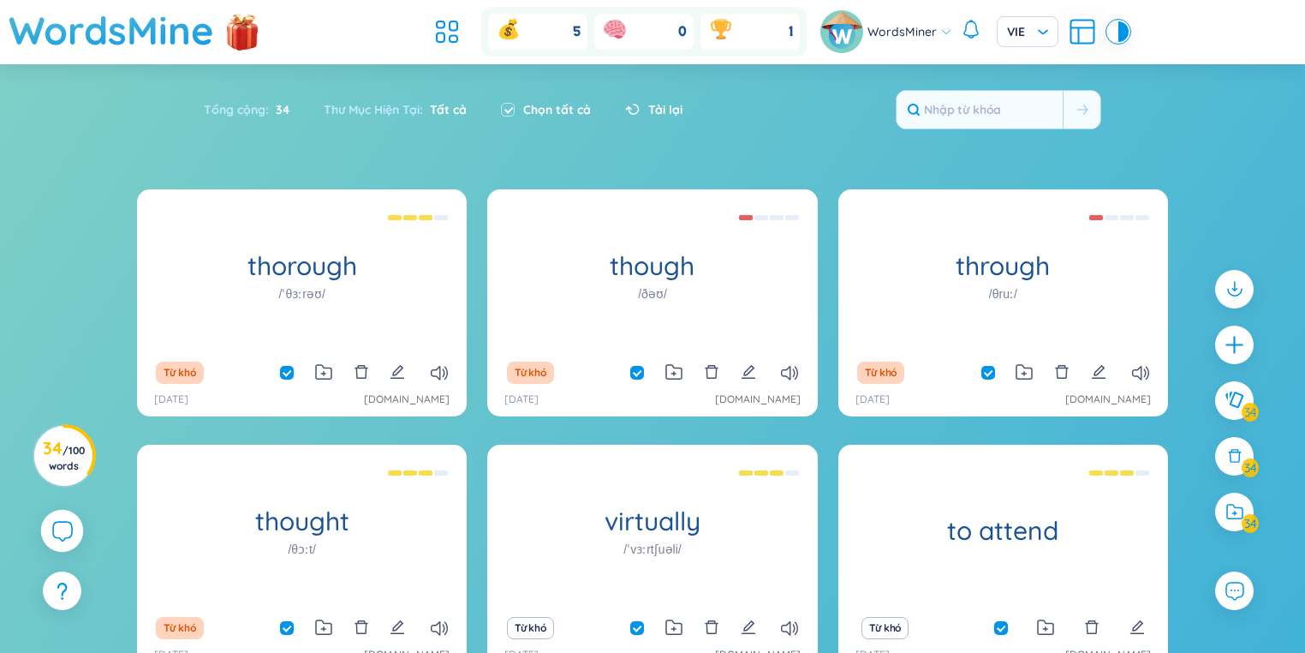
click at [69, 535] on icon at bounding box center [61, 530] width 21 height 21
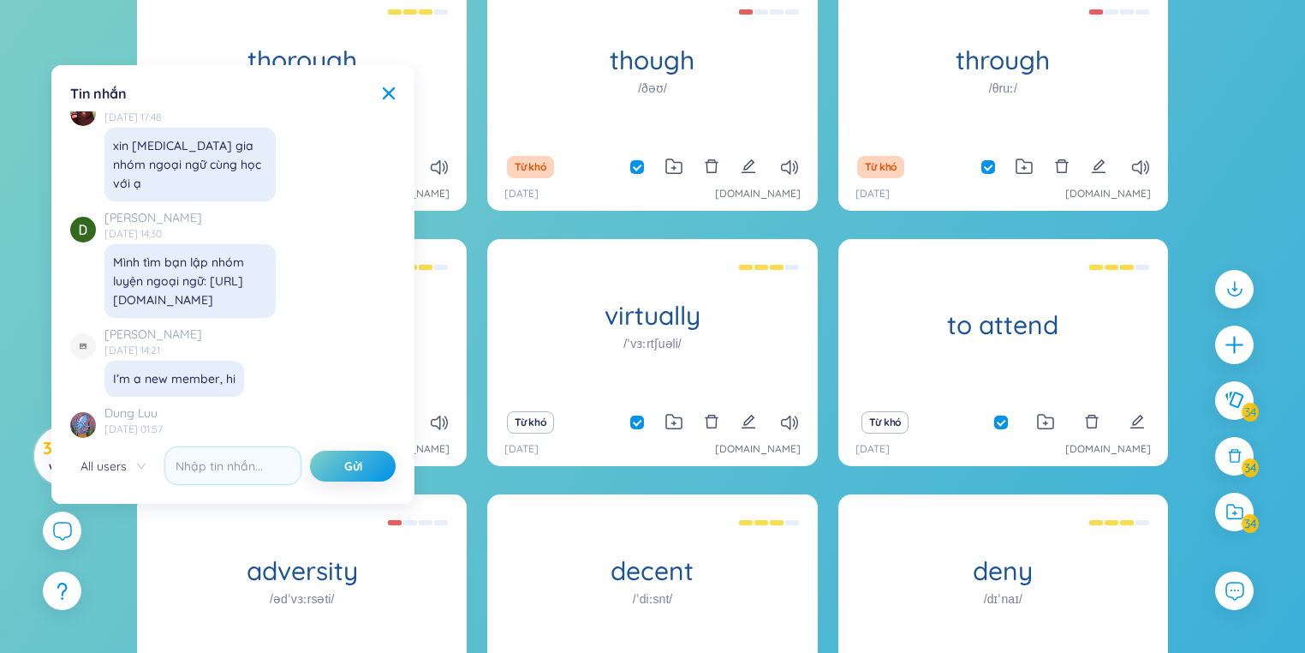
scroll to position [13206, 0]
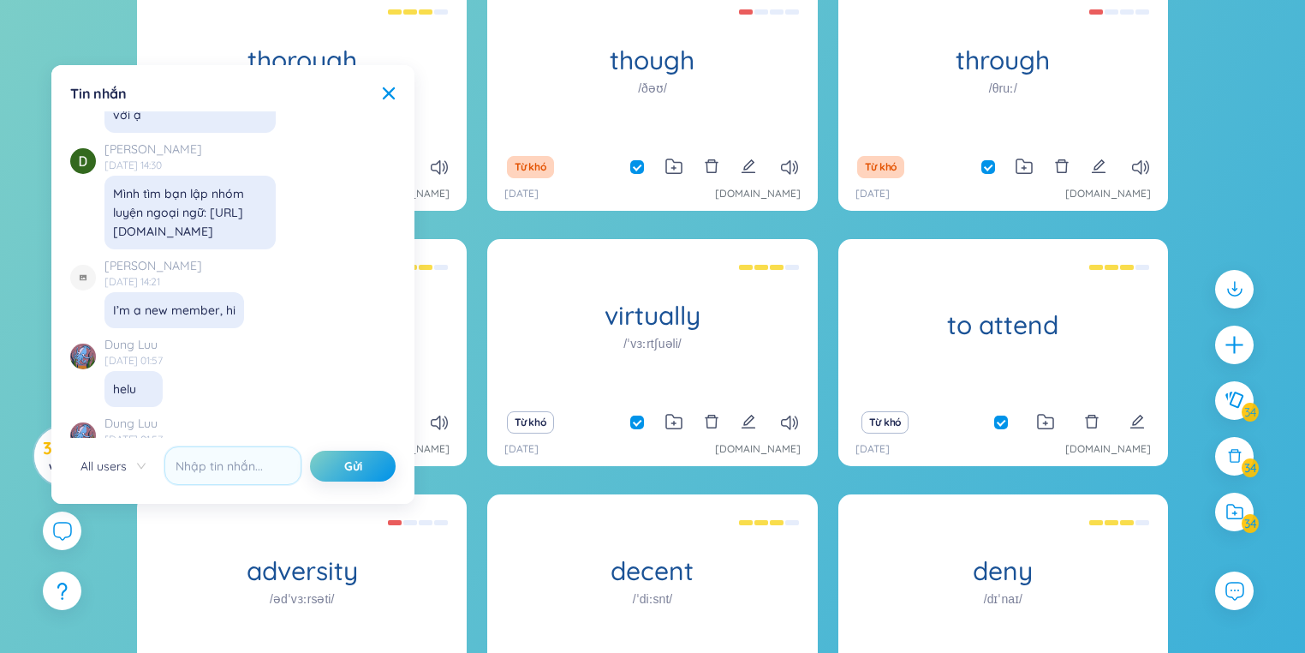
drag, startPoint x: 268, startPoint y: 192, endPoint x: 99, endPoint y: 200, distance: 169.0
click at [99, 200] on div "David Phan 08/02/2025 14:30 Mình tìm bạn lập nhóm luyện ngoại ngữ: https://bit.…" at bounding box center [228, 195] width 317 height 110
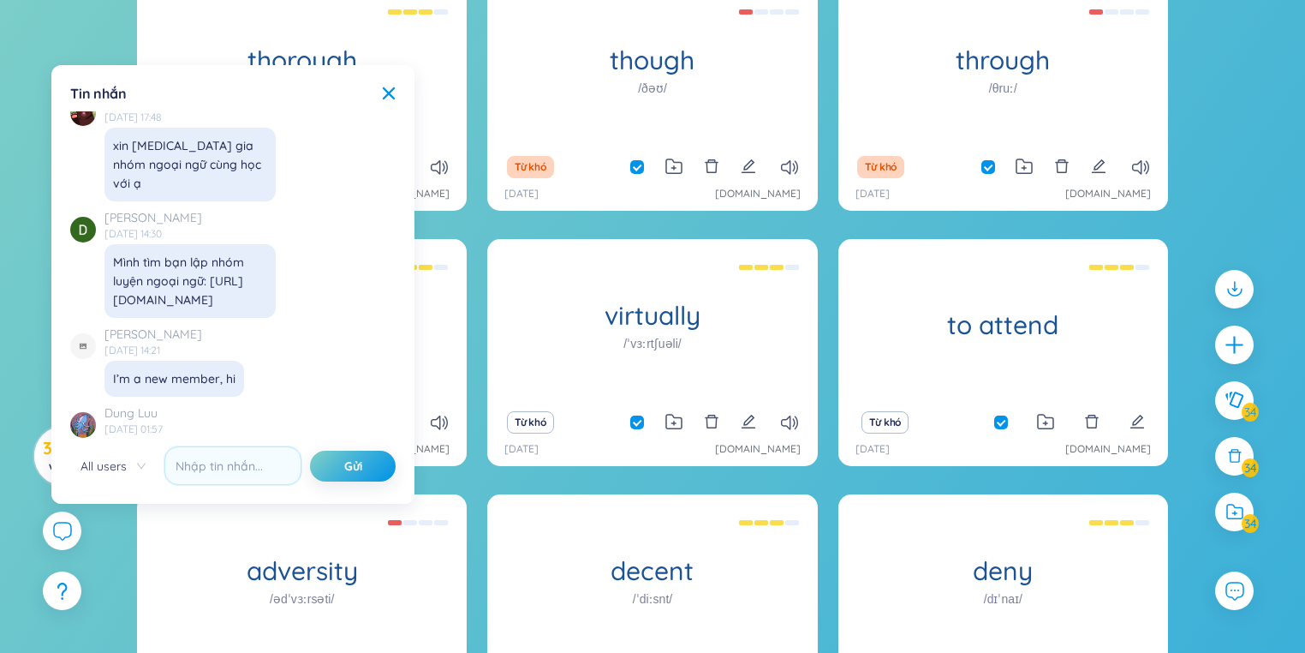
copy div "https://bit.ly/luyenenglishz"
click at [387, 96] on icon at bounding box center [389, 93] width 12 height 12
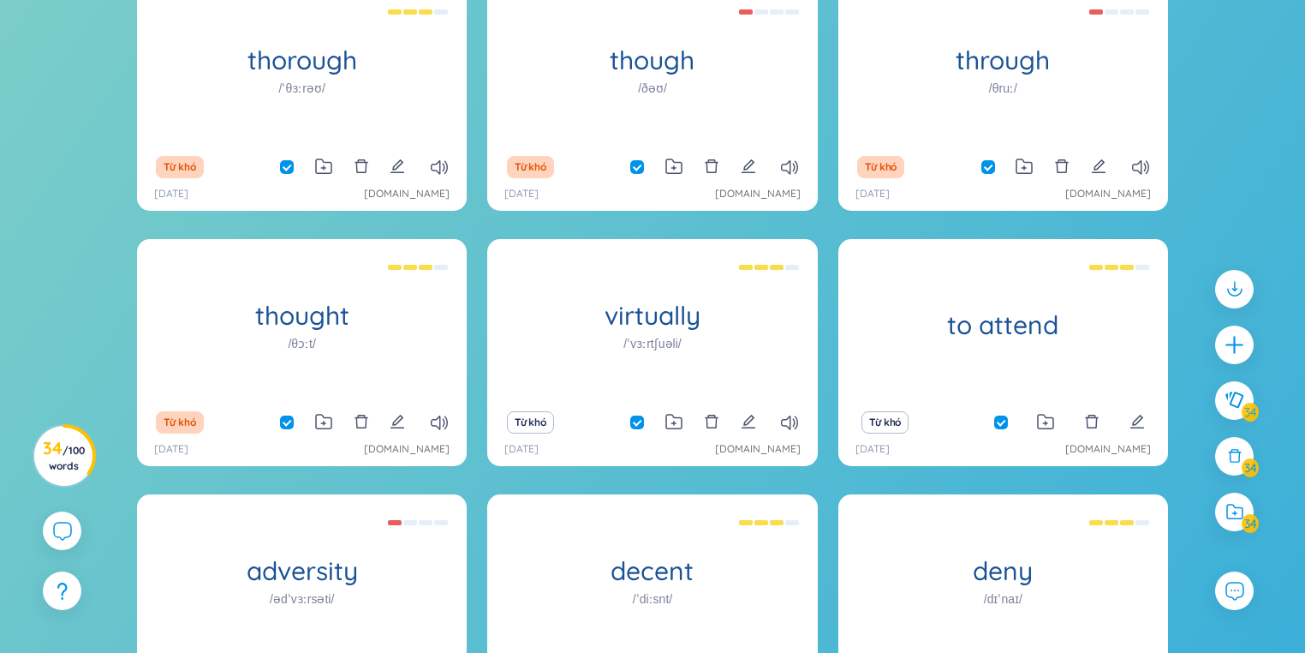
scroll to position [0, 0]
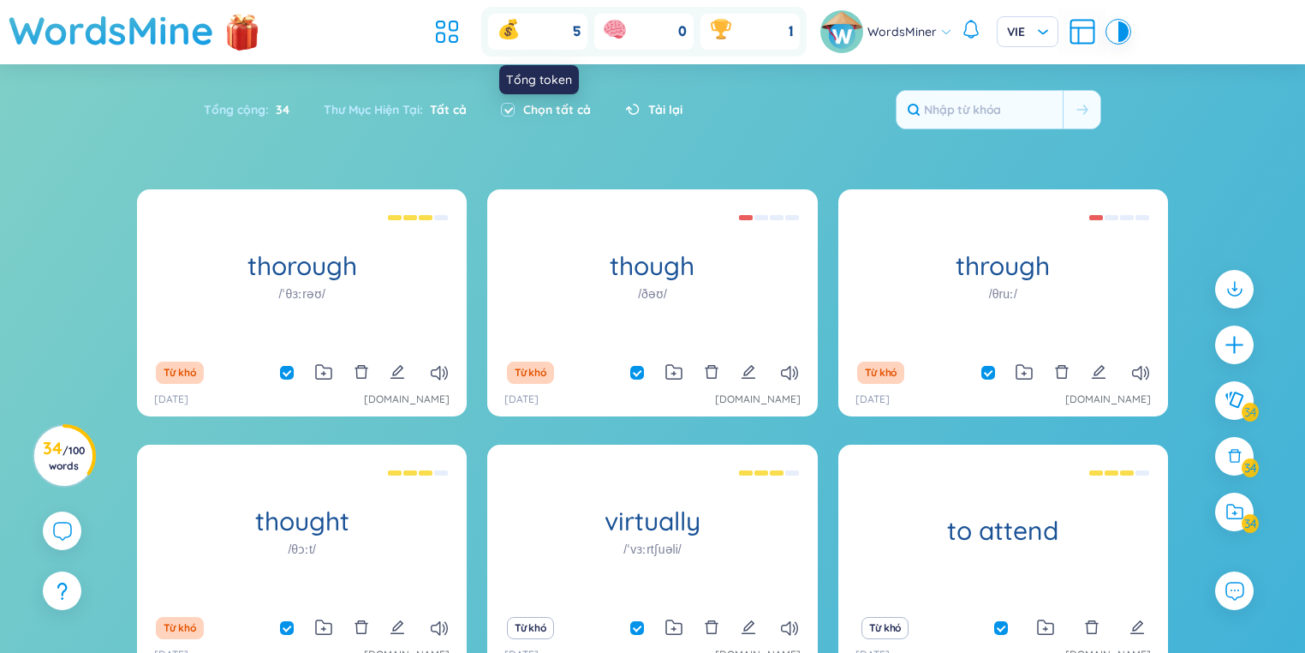
click at [543, 34] on div "5" at bounding box center [537, 32] width 99 height 36
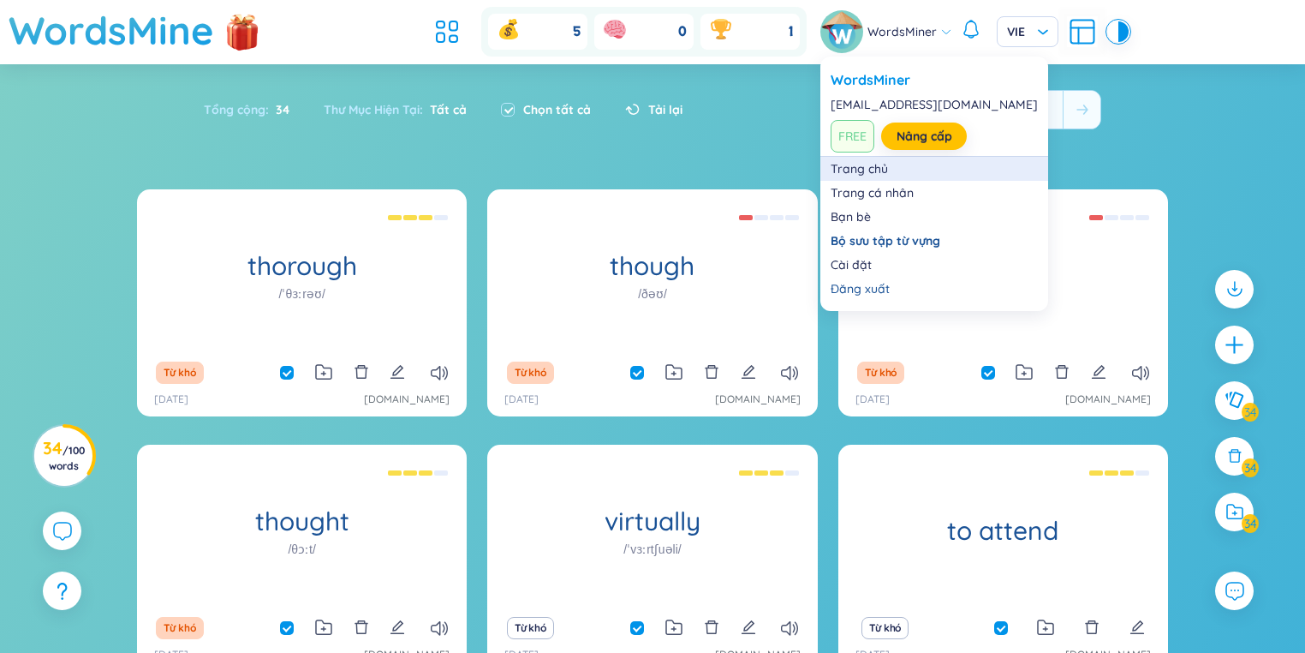
click at [875, 175] on link "Trang chủ" at bounding box center [934, 168] width 207 height 17
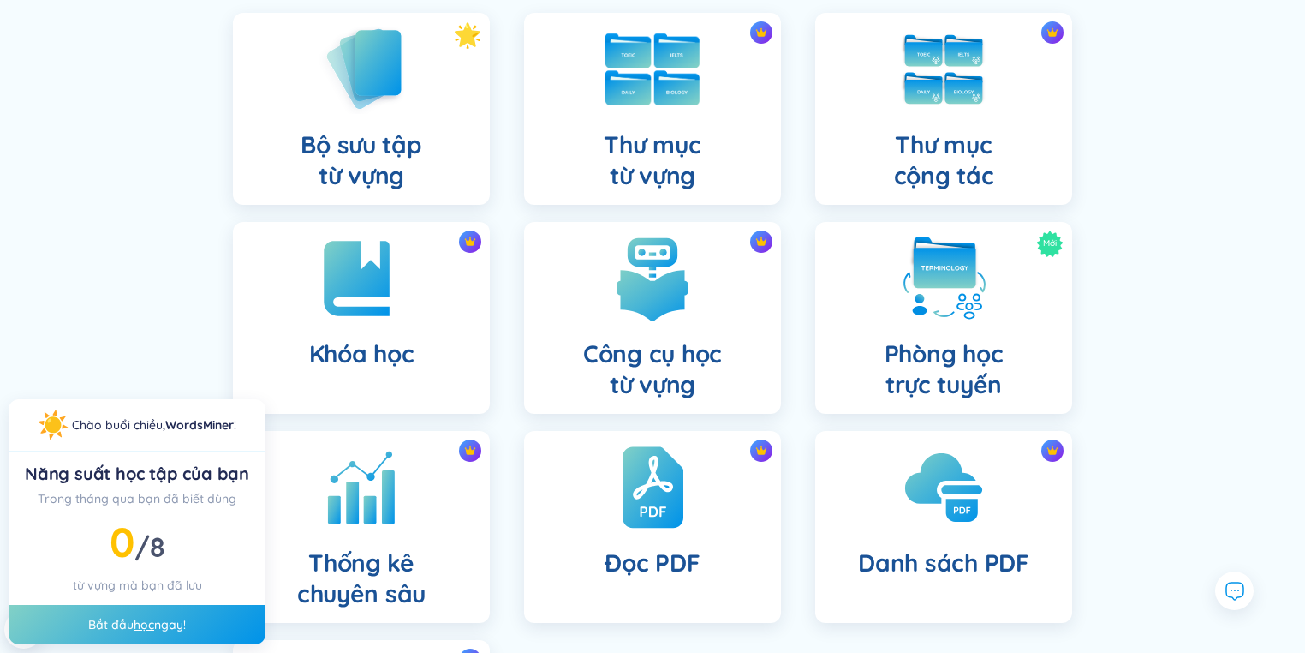
scroll to position [206, 0]
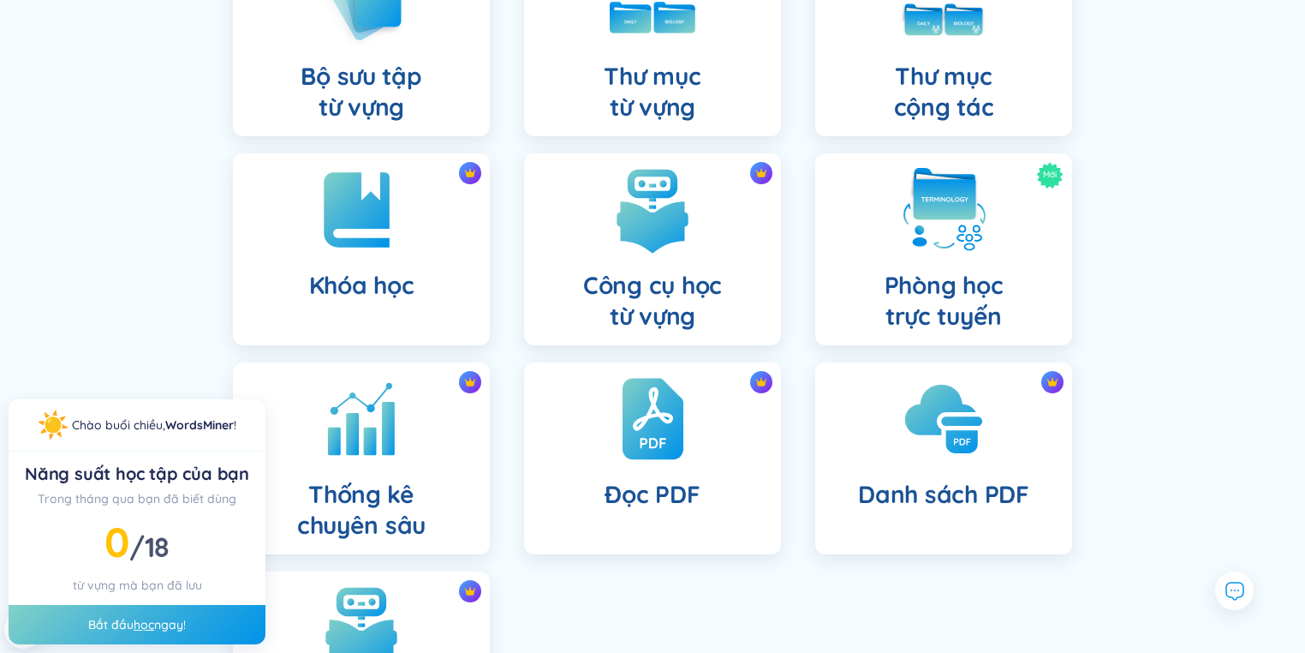
click at [144, 624] on link "học" at bounding box center [144, 624] width 21 height 15
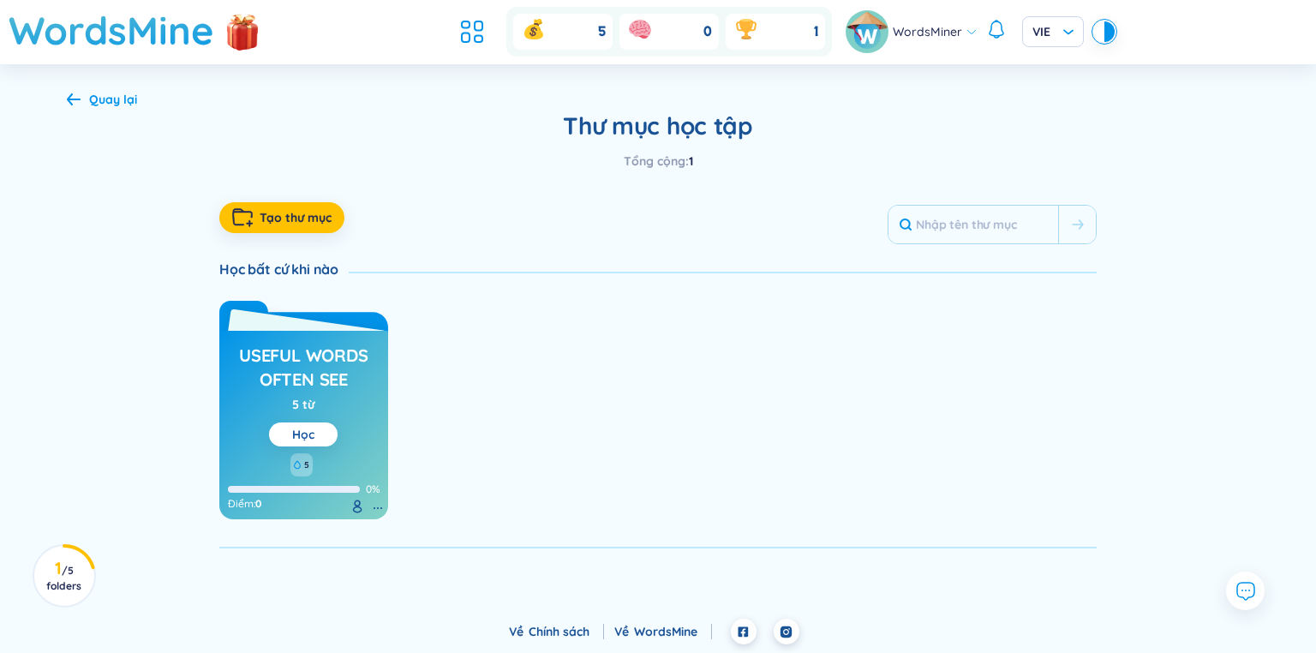
click at [308, 436] on link "Học" at bounding box center [303, 434] width 22 height 15
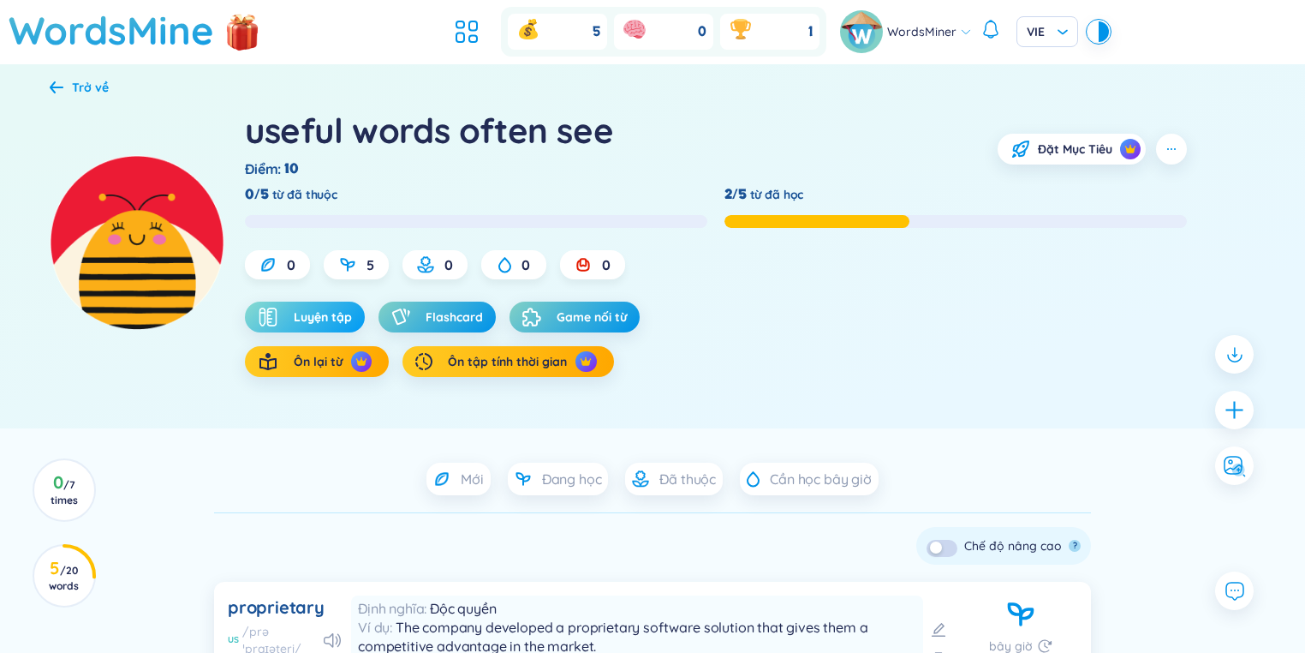
click at [332, 308] on span "Luyện tập" at bounding box center [323, 316] width 58 height 17
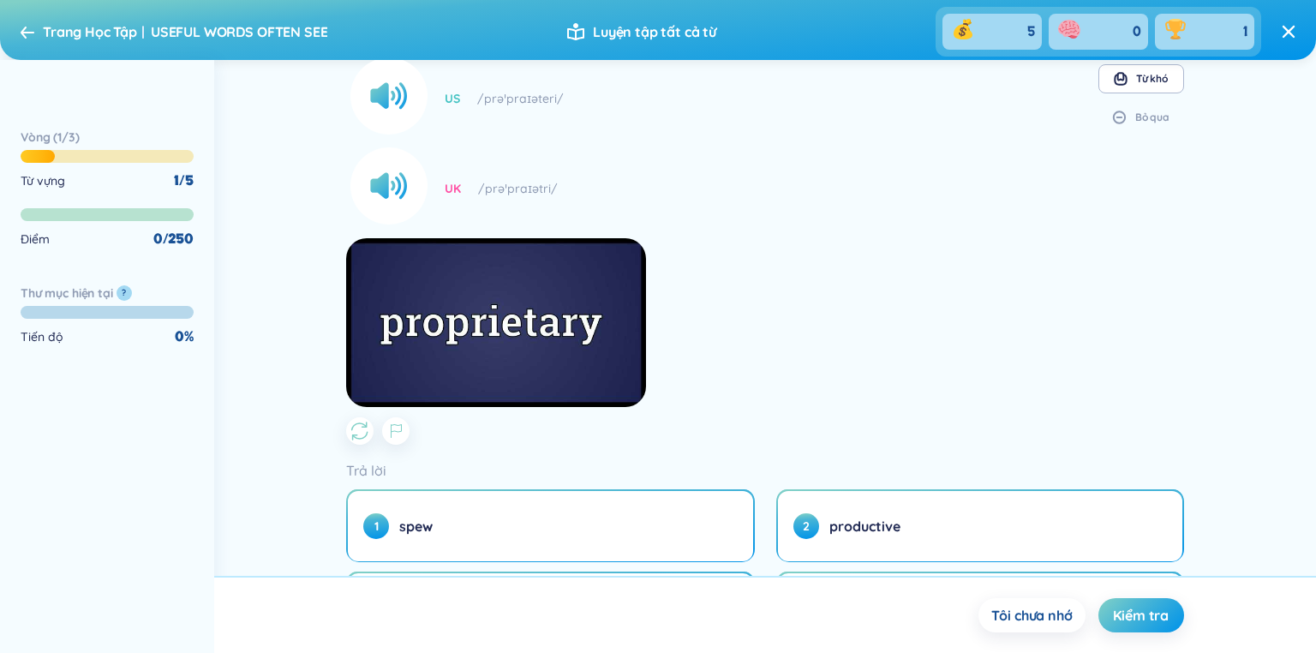
scroll to position [206, 0]
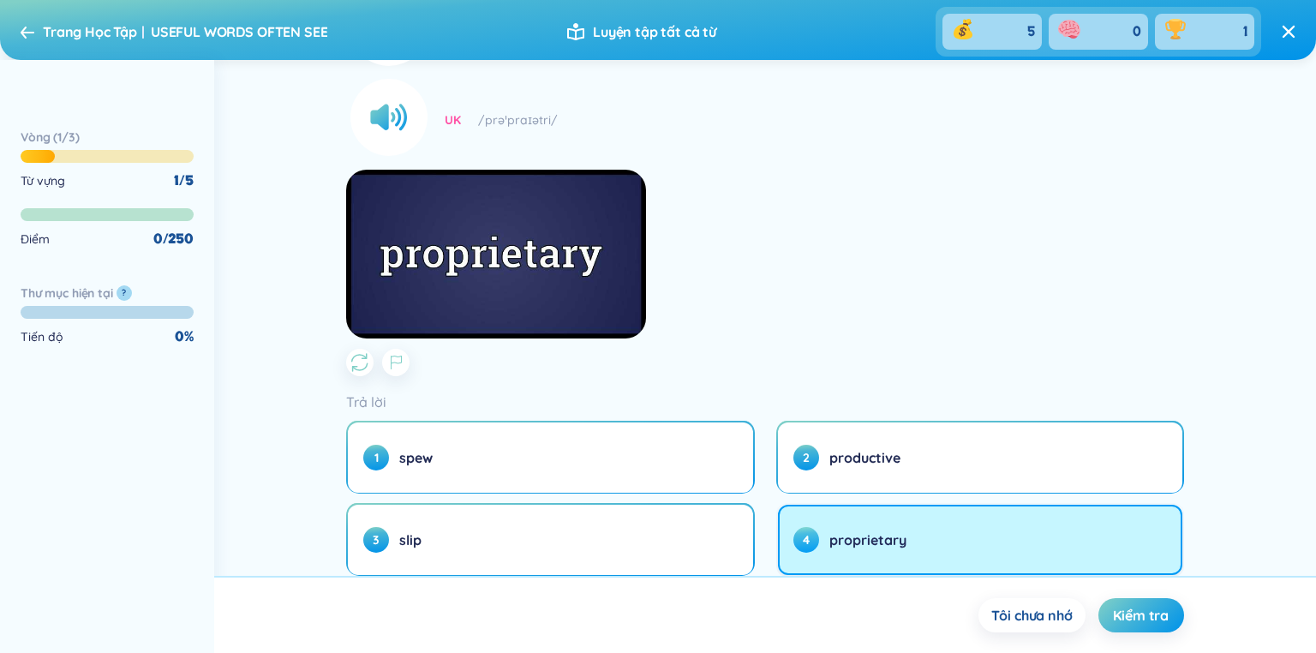
click at [874, 528] on button "4 proprietary" at bounding box center [980, 540] width 404 height 70
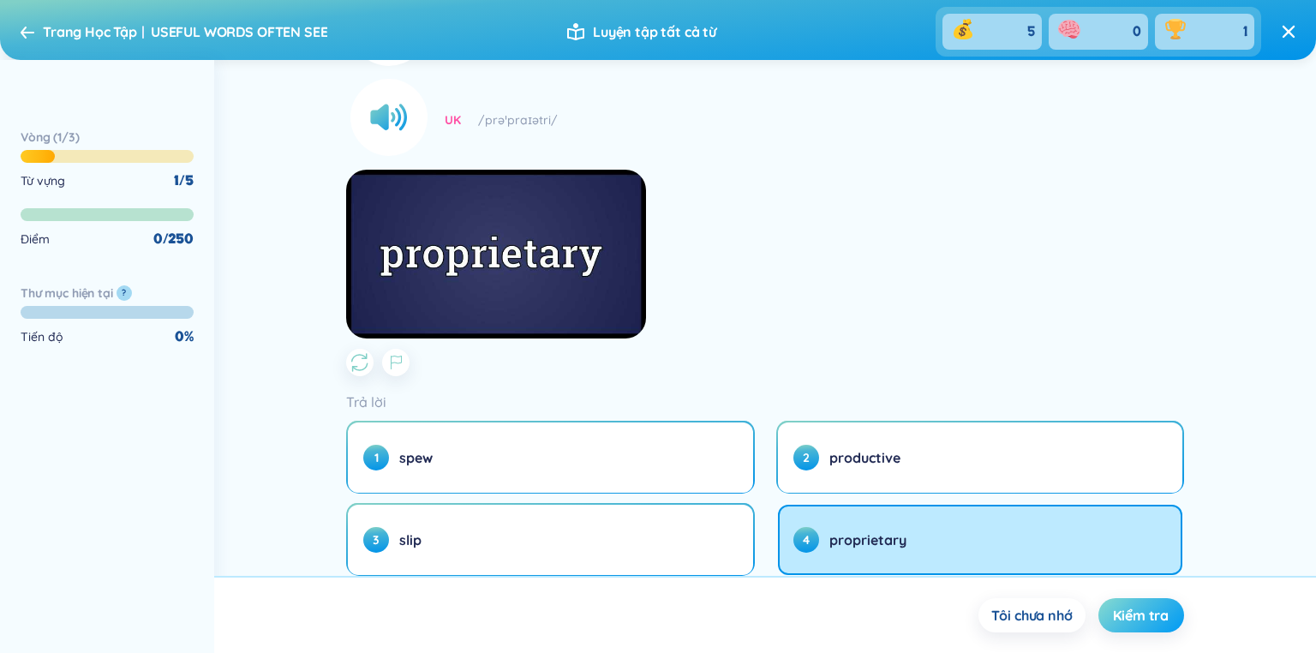
click at [1114, 613] on span "Kiểm tra" at bounding box center [1141, 615] width 56 height 19
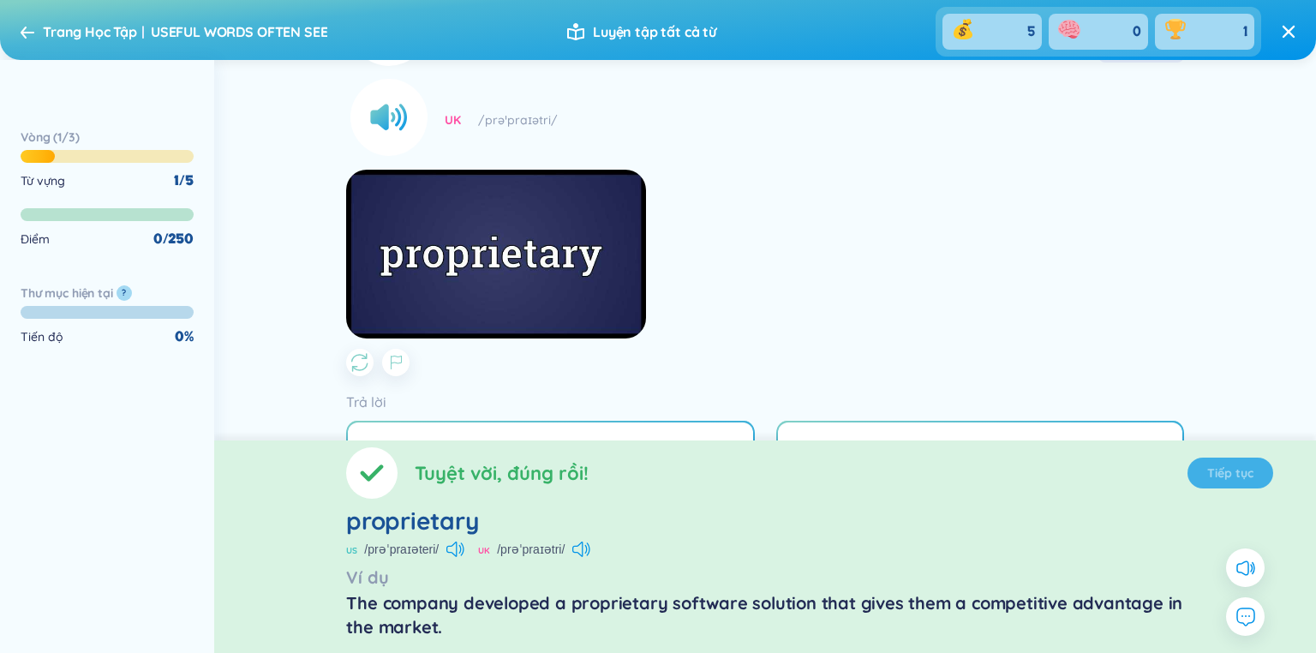
scroll to position [0, 0]
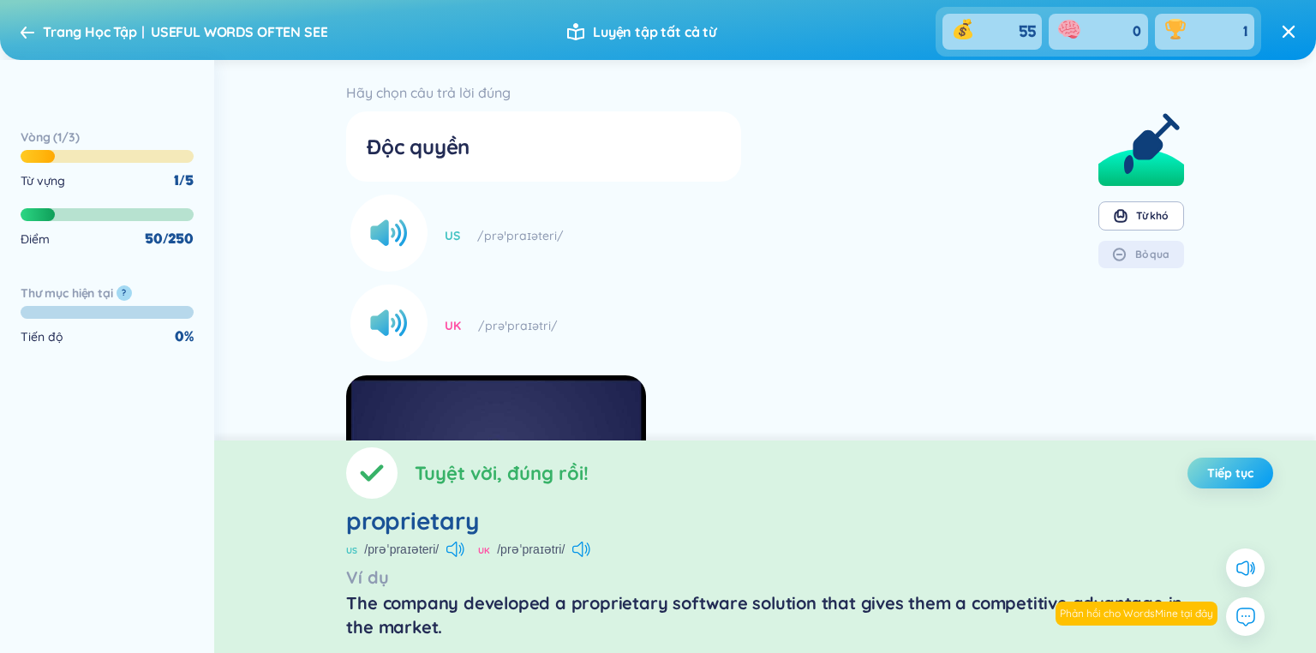
click at [1244, 480] on span "Tiếp tục" at bounding box center [1230, 472] width 46 height 17
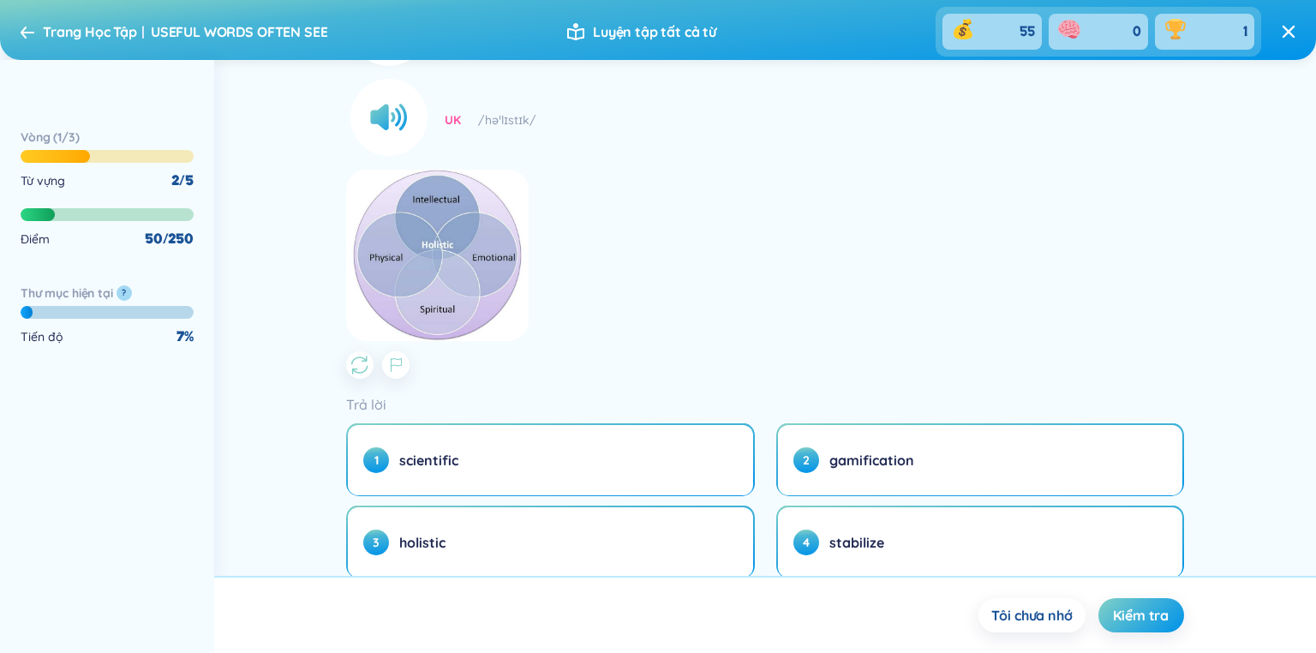
scroll to position [262, 0]
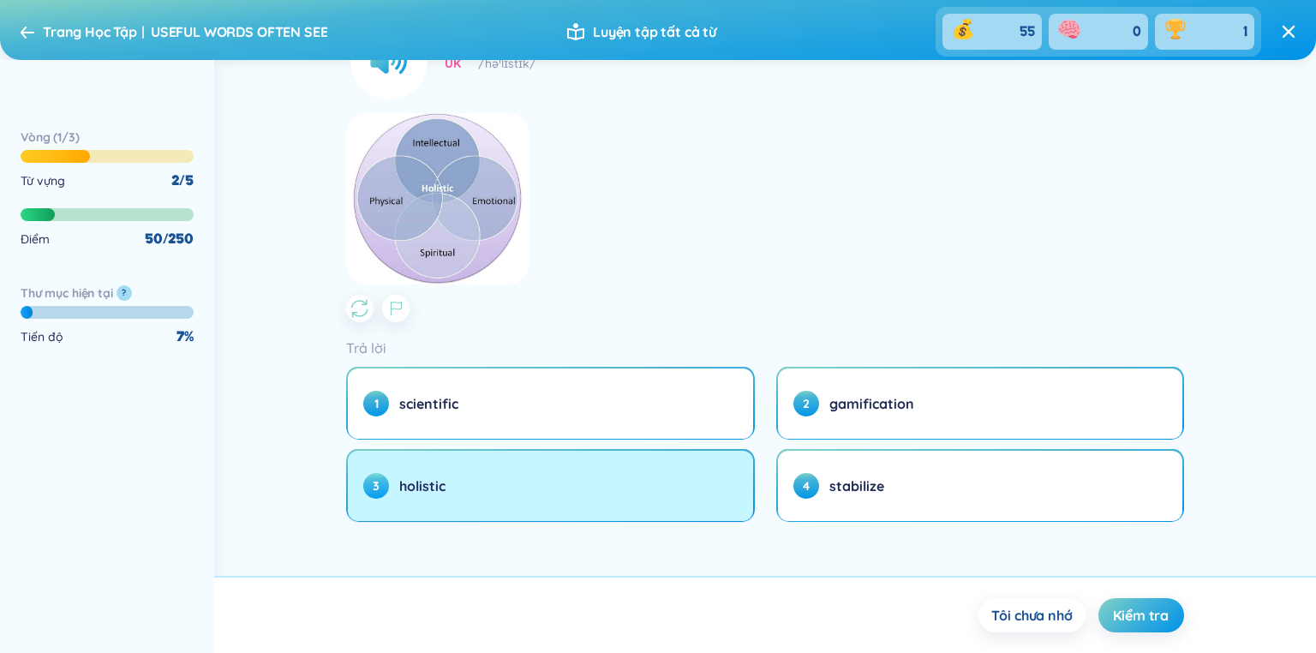
click at [597, 497] on button "3 holistic" at bounding box center [550, 486] width 404 height 70
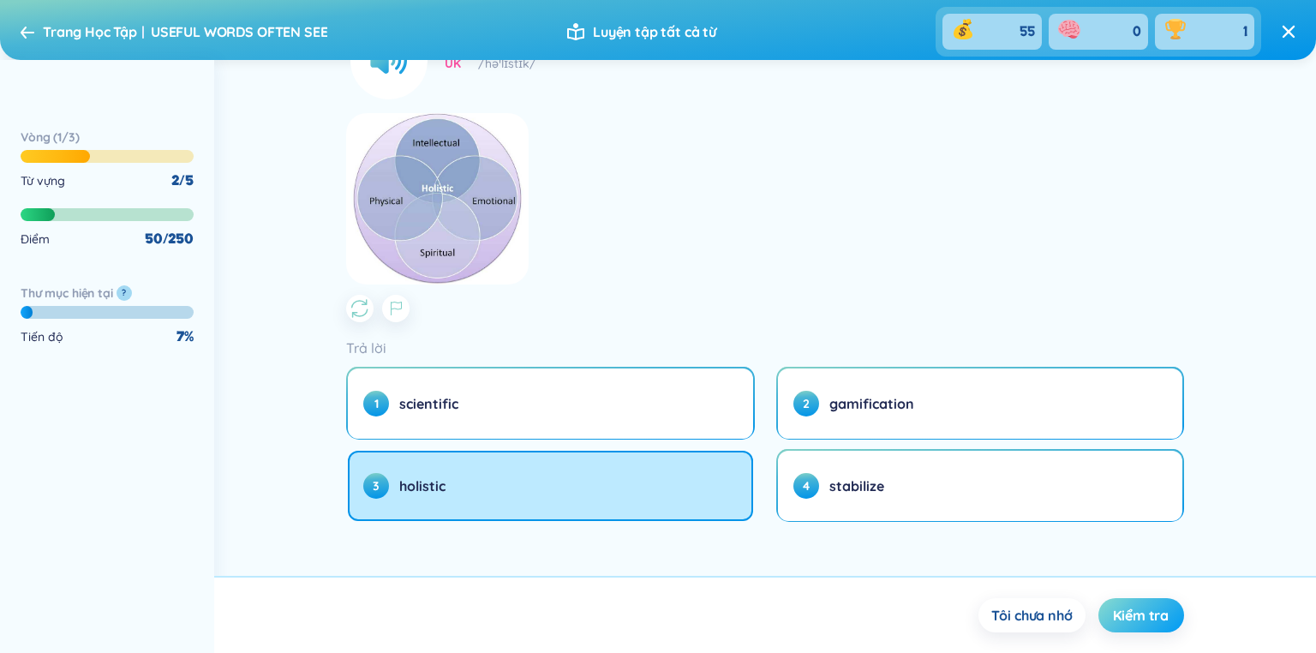
click at [1158, 622] on span "Kiểm tra" at bounding box center [1141, 615] width 56 height 19
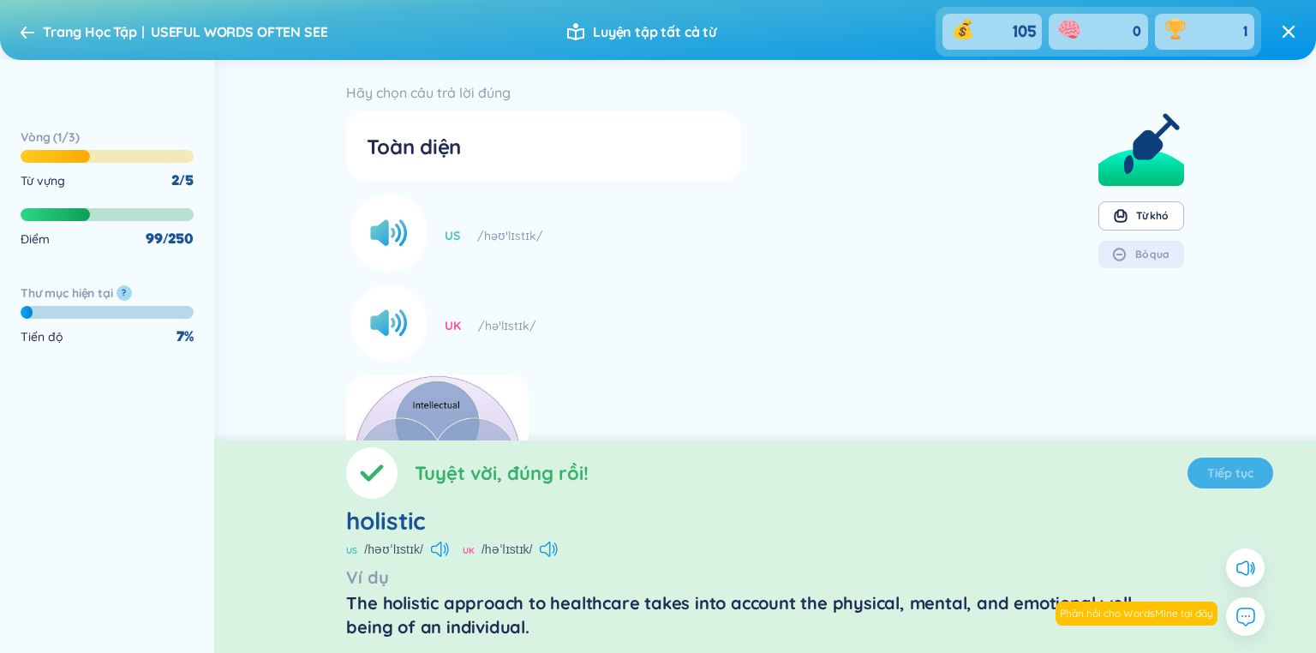
click at [1201, 470] on section "Tuyệt vời, đúng rồi! Tiếp tục holistic US /həʊˈlɪstɪk/ UK /həˈlɪstɪk/ Ví dụ The…" at bounding box center [765, 546] width 1102 height 212
click at [1203, 472] on button "Tiếp tục" at bounding box center [1230, 472] width 86 height 31
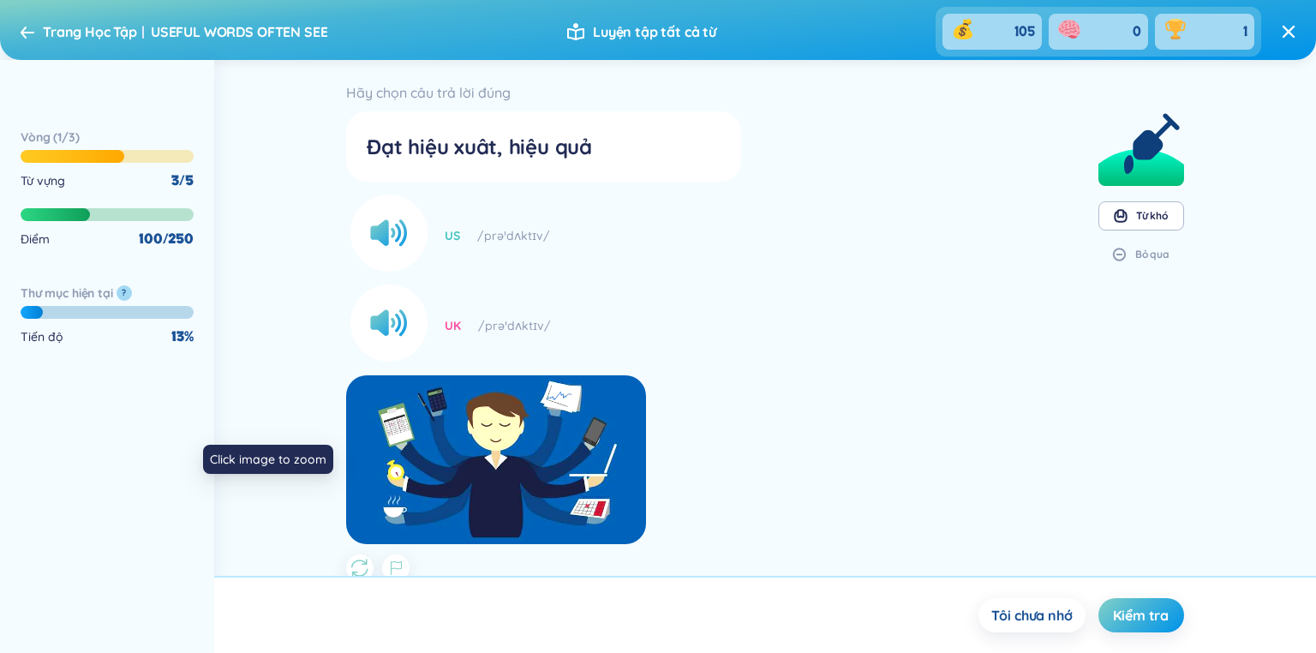
scroll to position [260, 0]
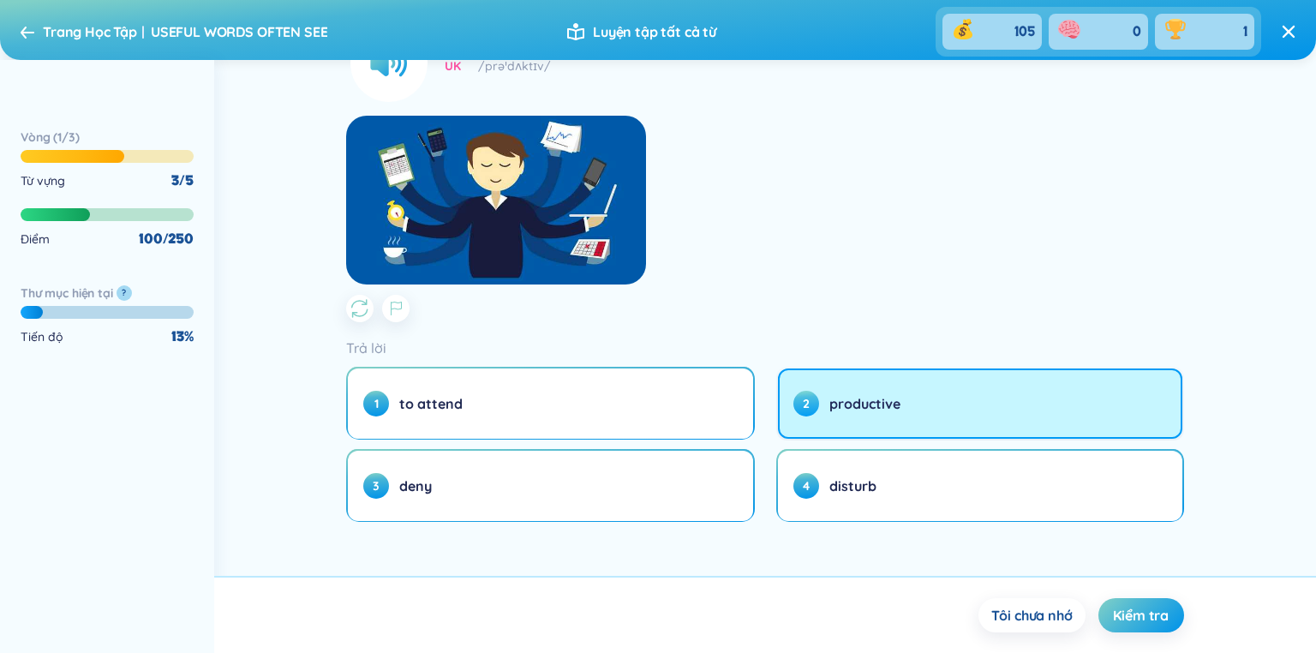
click at [898, 406] on button "2 productive" at bounding box center [980, 403] width 404 height 70
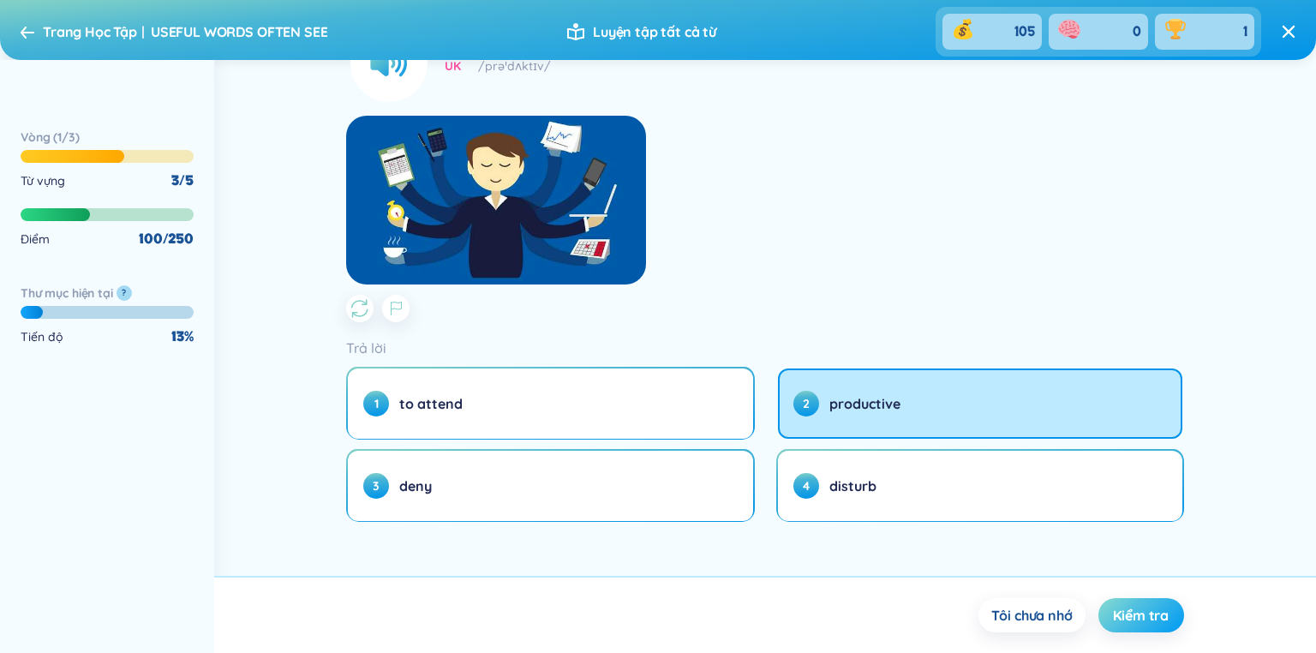
click at [1156, 624] on span "Kiểm tra" at bounding box center [1141, 615] width 56 height 19
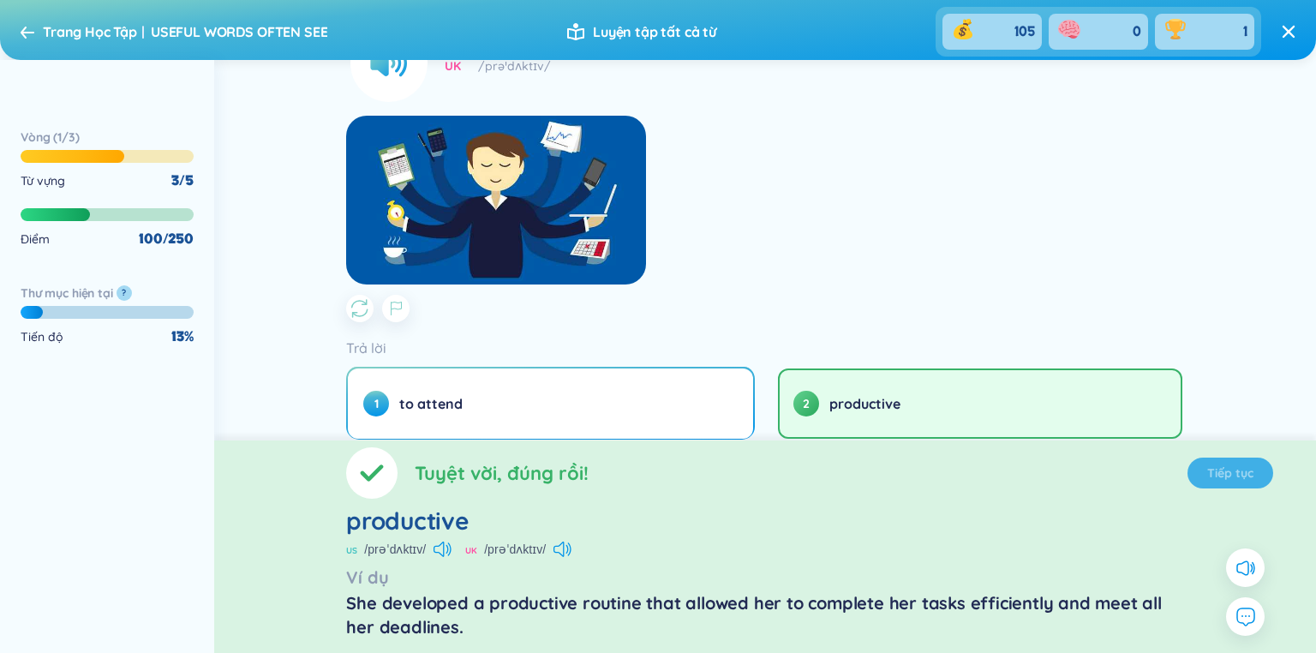
scroll to position [0, 0]
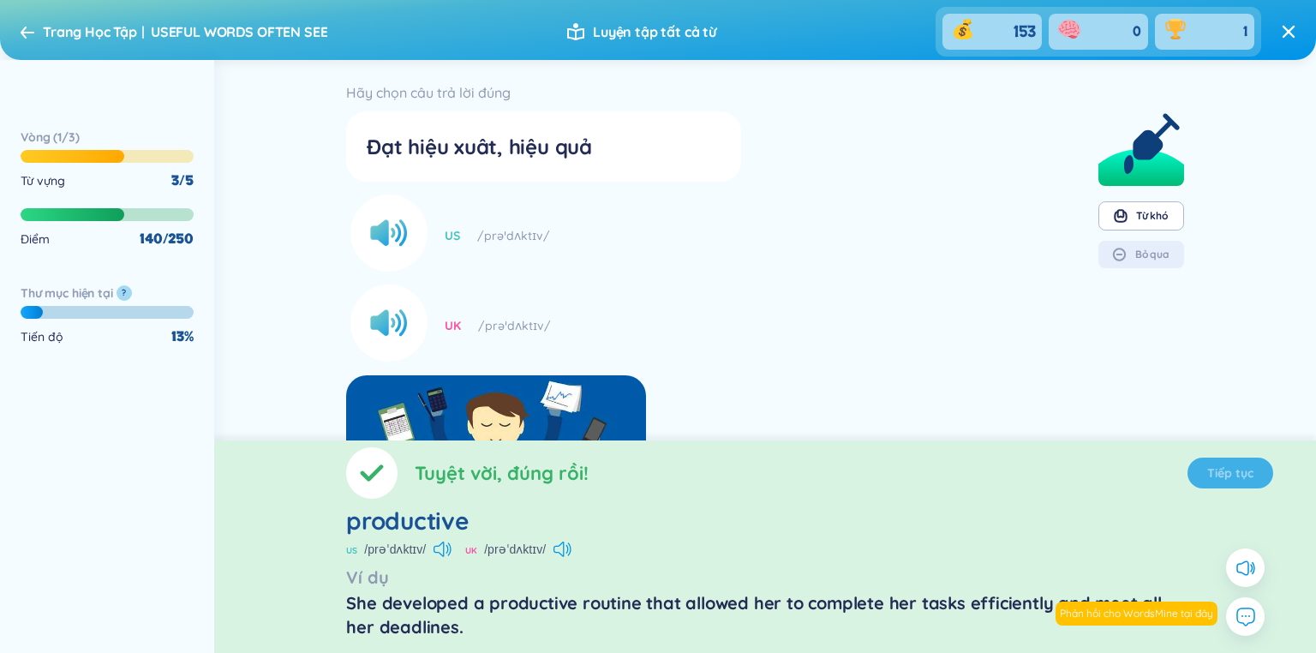
click at [1210, 479] on section "Tuyệt vời, đúng rồi! Tiếp tục productive US /prəˈdʌktɪv/ UK /prəˈdʌktɪv/ Ví dụ …" at bounding box center [765, 546] width 1102 height 212
click at [1209, 479] on span "Tiếp tục" at bounding box center [1230, 472] width 46 height 17
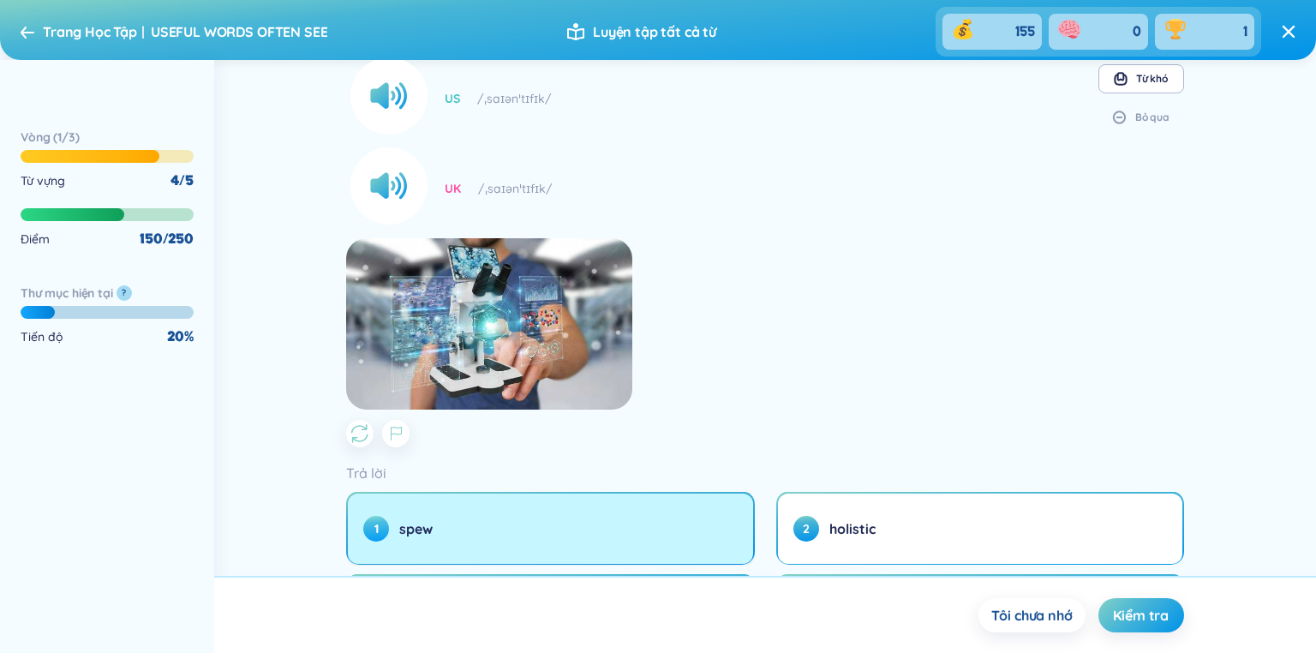
scroll to position [262, 0]
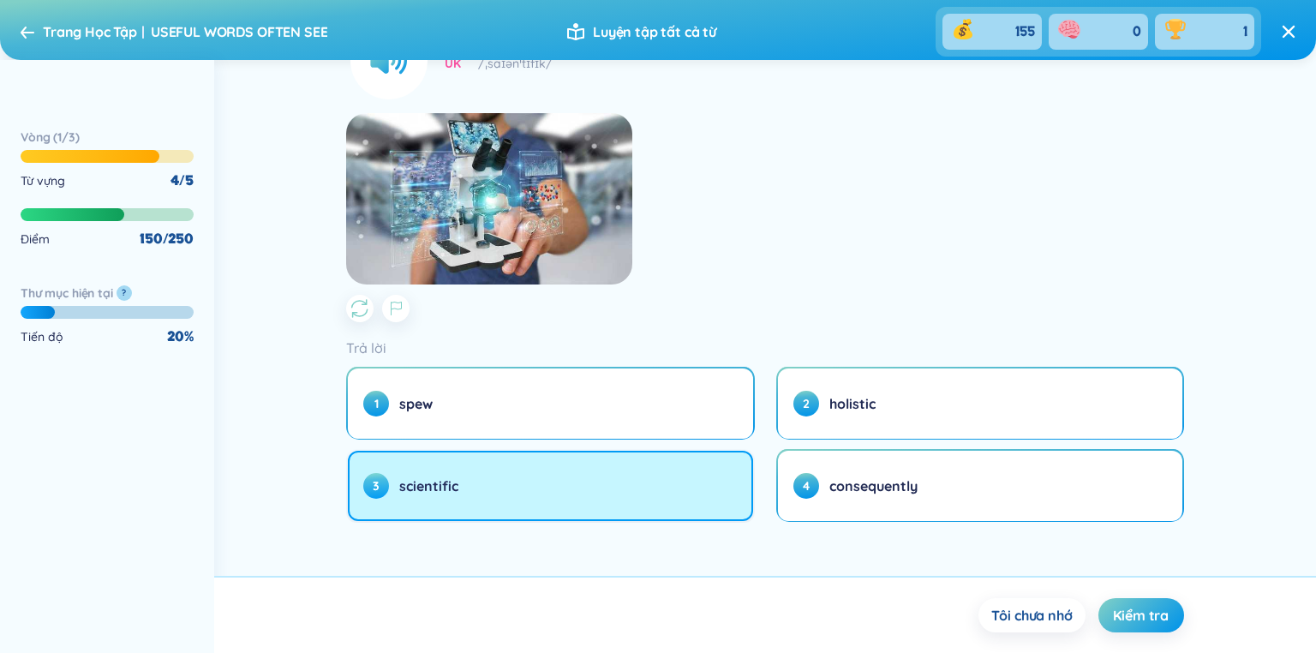
click at [564, 481] on button "3 scientific" at bounding box center [550, 486] width 404 height 70
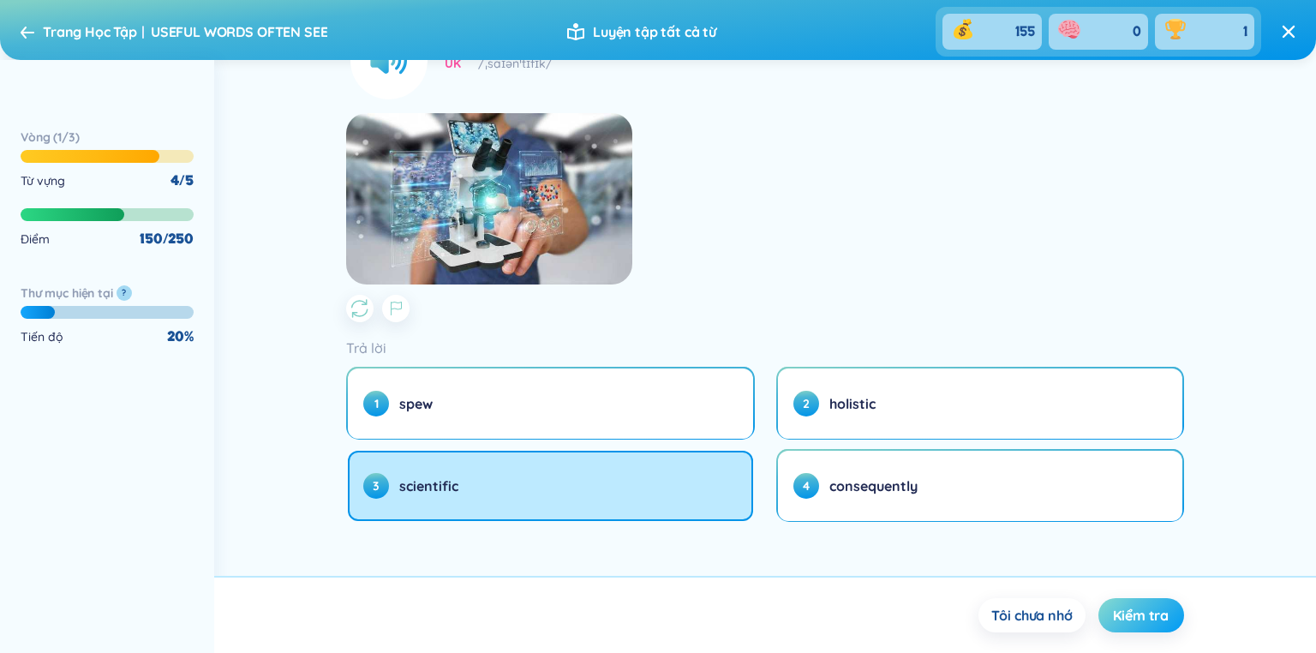
click at [1141, 615] on span "Kiểm tra" at bounding box center [1141, 615] width 56 height 19
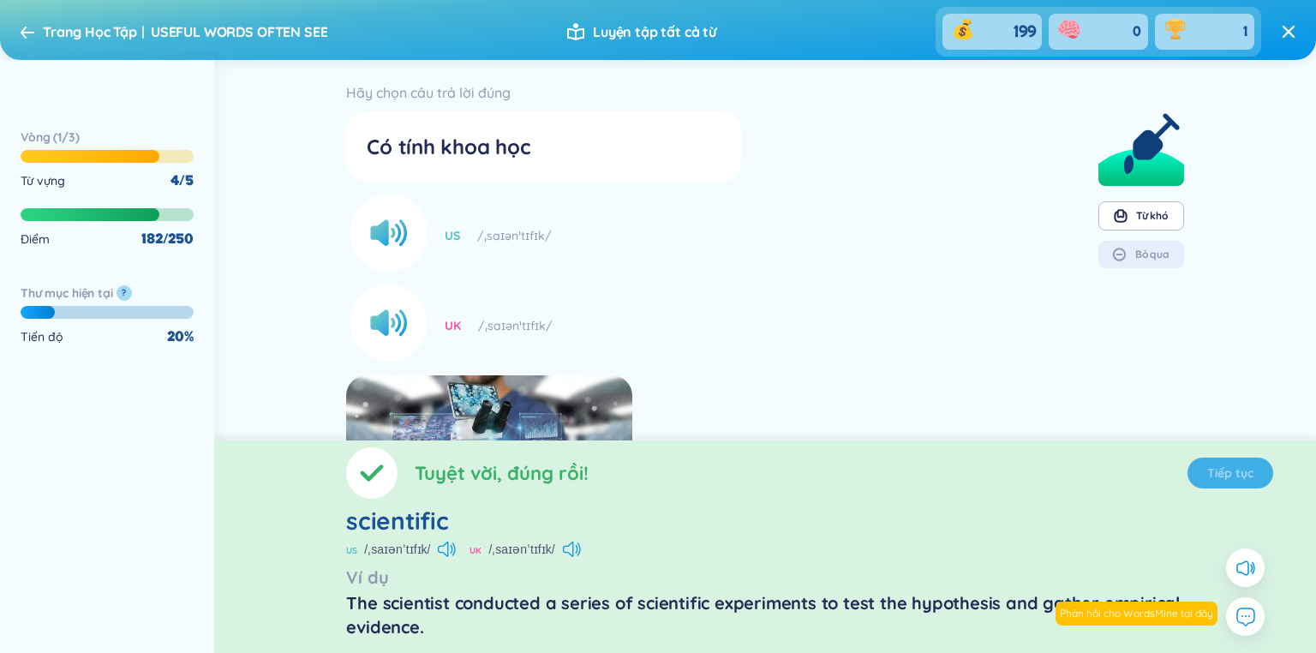
click at [1227, 469] on section "Tuyệt vời, đúng rồi! Tiếp tục scientific US /ˌsaɪənˈtɪfɪk/ UK /ˌsaɪənˈtɪfɪk/ Ví…" at bounding box center [765, 546] width 1102 height 212
click at [1233, 473] on span "Tiếp tục" at bounding box center [1230, 472] width 46 height 17
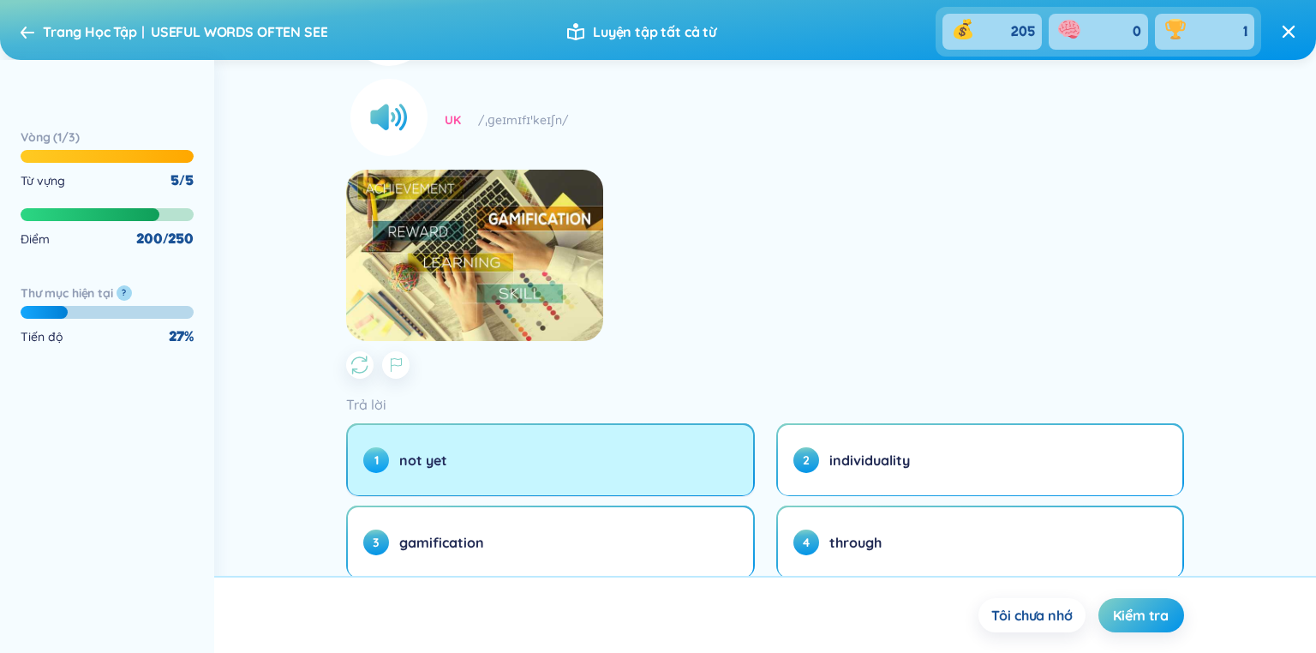
scroll to position [262, 0]
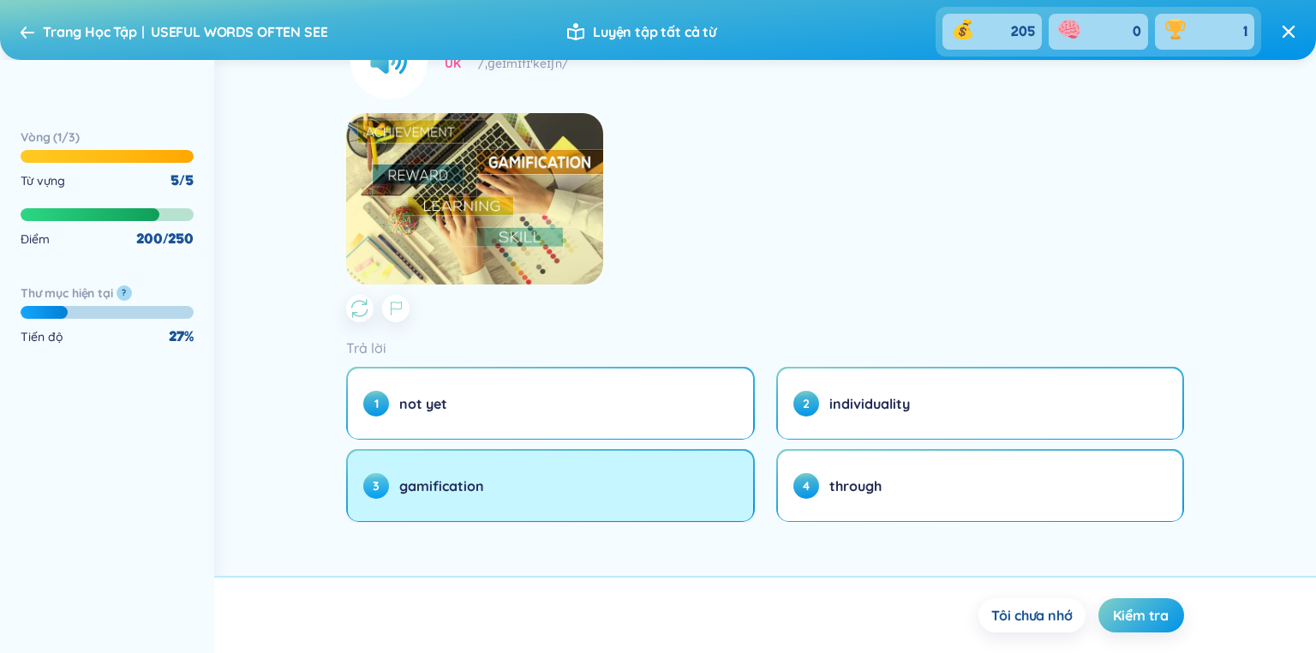
drag, startPoint x: 637, startPoint y: 483, endPoint x: 651, endPoint y: 494, distance: 17.7
click at [637, 487] on button "3 gamification" at bounding box center [550, 486] width 404 height 70
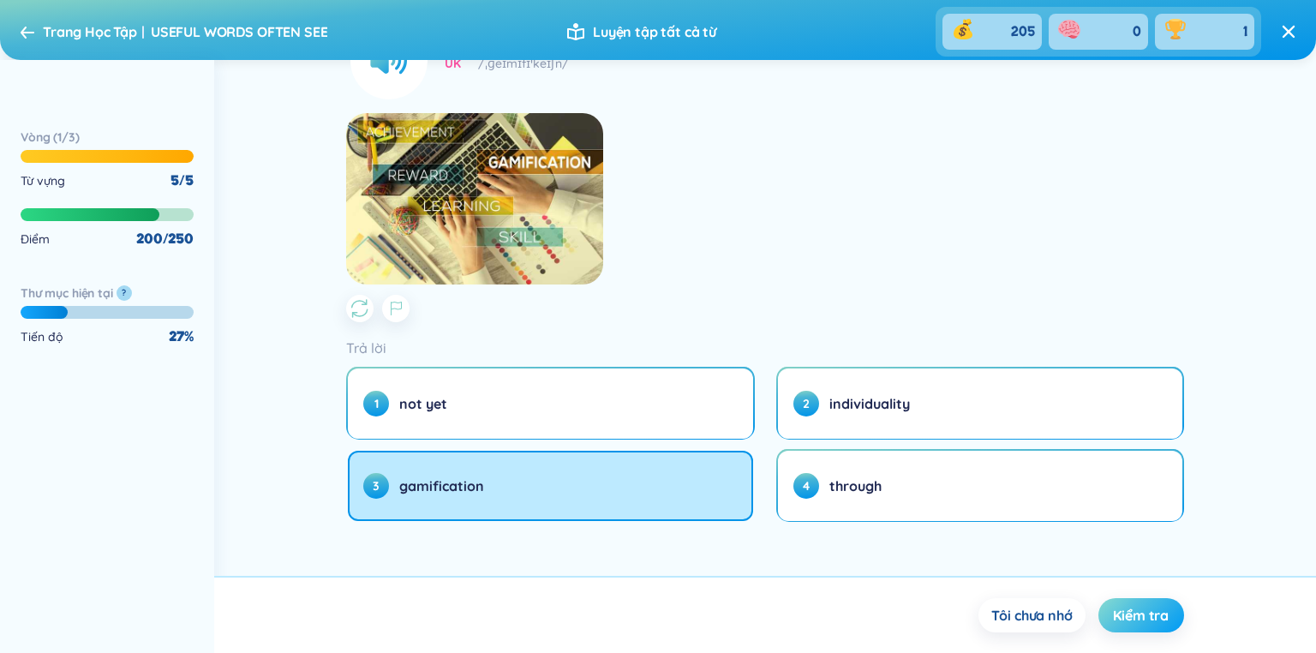
click at [1124, 619] on span "Kiểm tra" at bounding box center [1141, 615] width 56 height 19
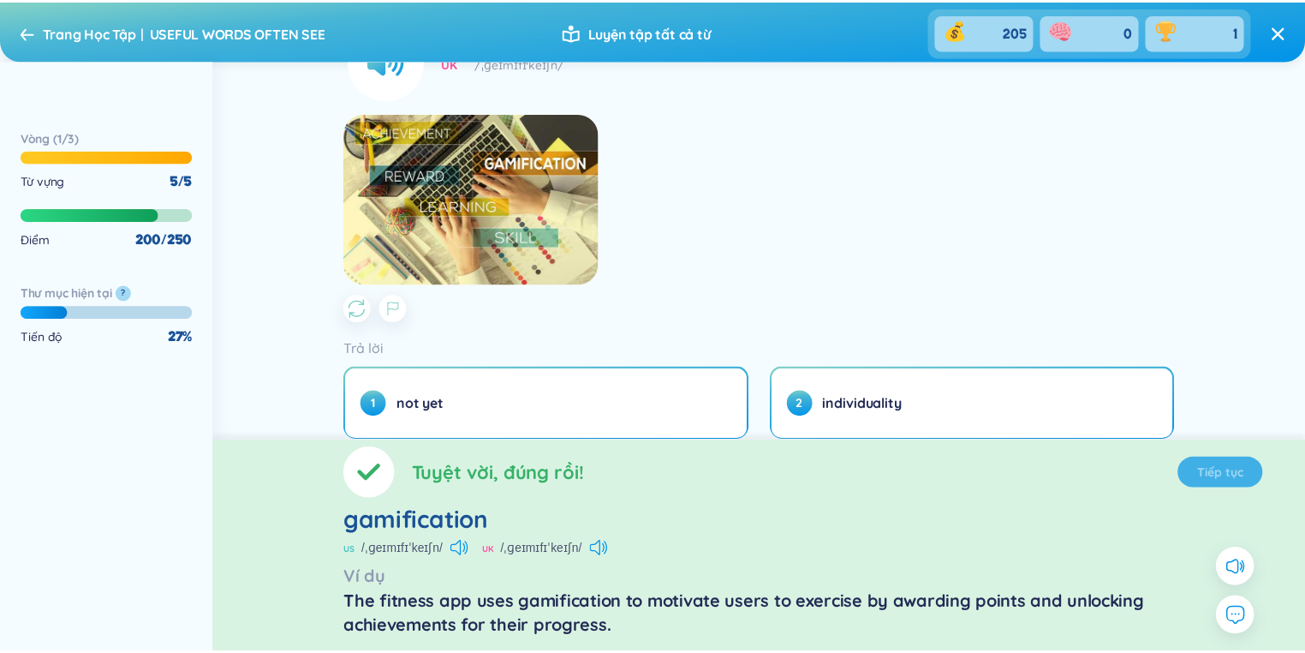
scroll to position [0, 0]
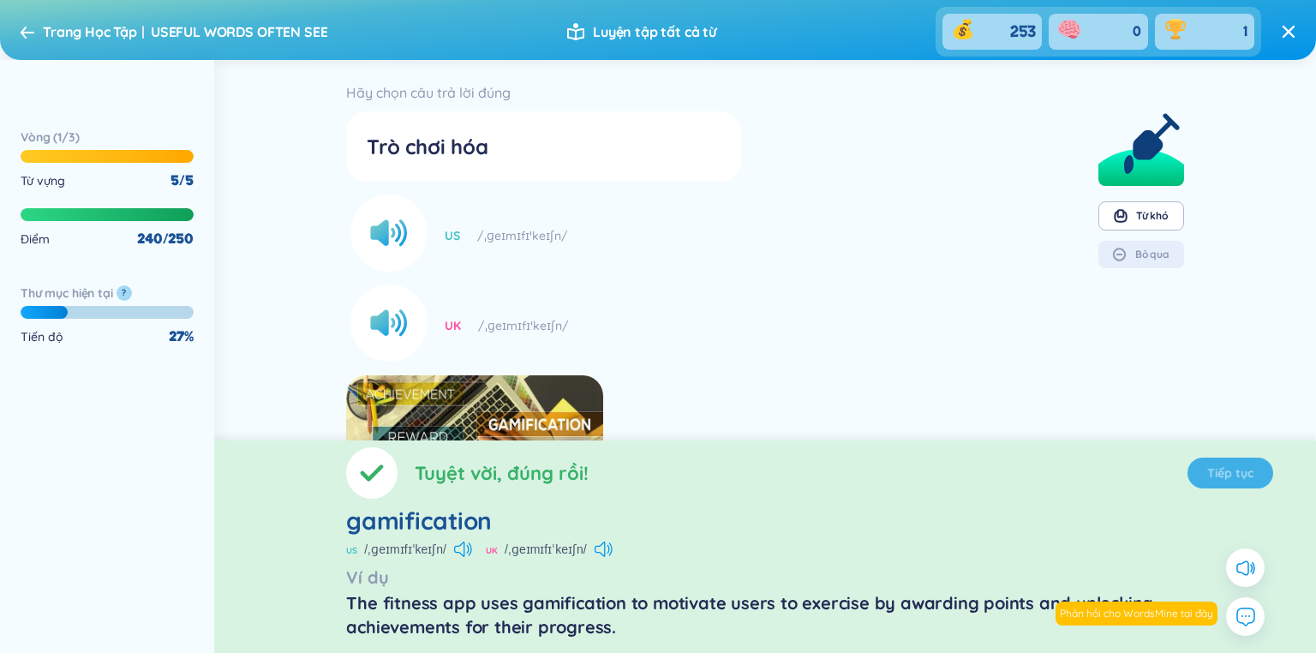
click at [1208, 473] on section "Tuyệt vời, đúng rồi! Tiếp tục gamification US /ˌɡeɪmɪfɪˈkeɪʃn/ UK /ˌɡeɪmɪfɪˈkeɪ…" at bounding box center [765, 546] width 1102 height 212
click at [1239, 476] on span "Tiếp tục" at bounding box center [1230, 472] width 46 height 17
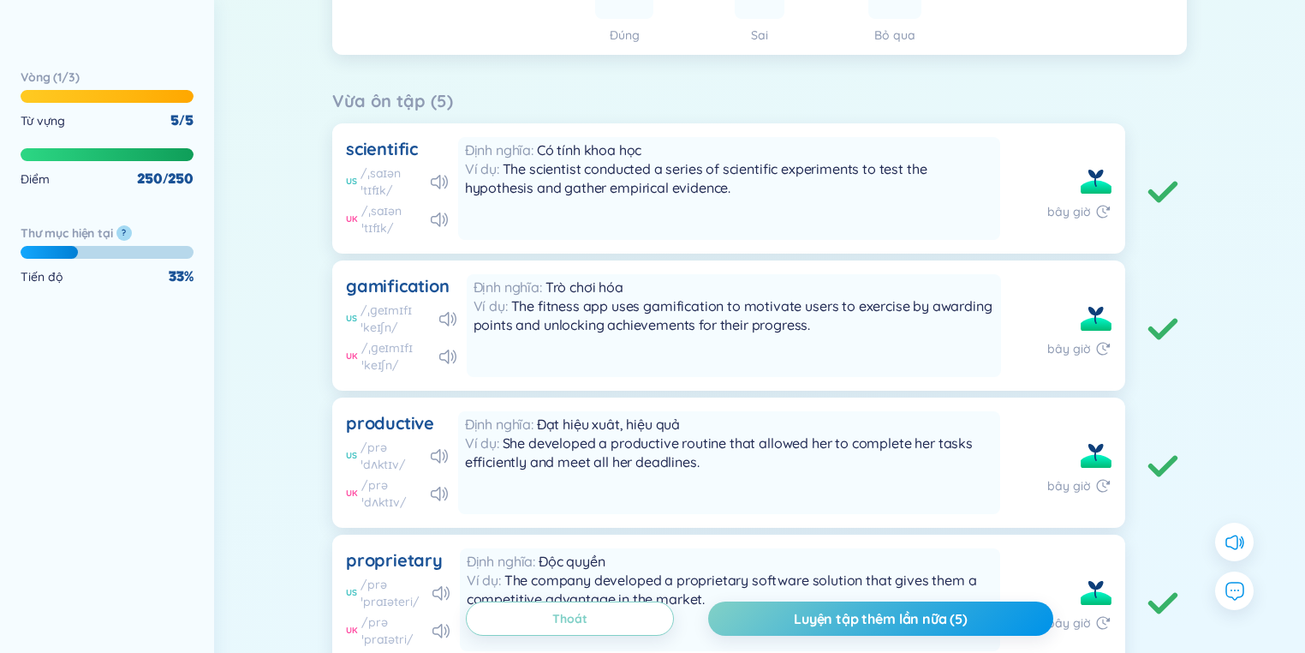
scroll to position [411, 0]
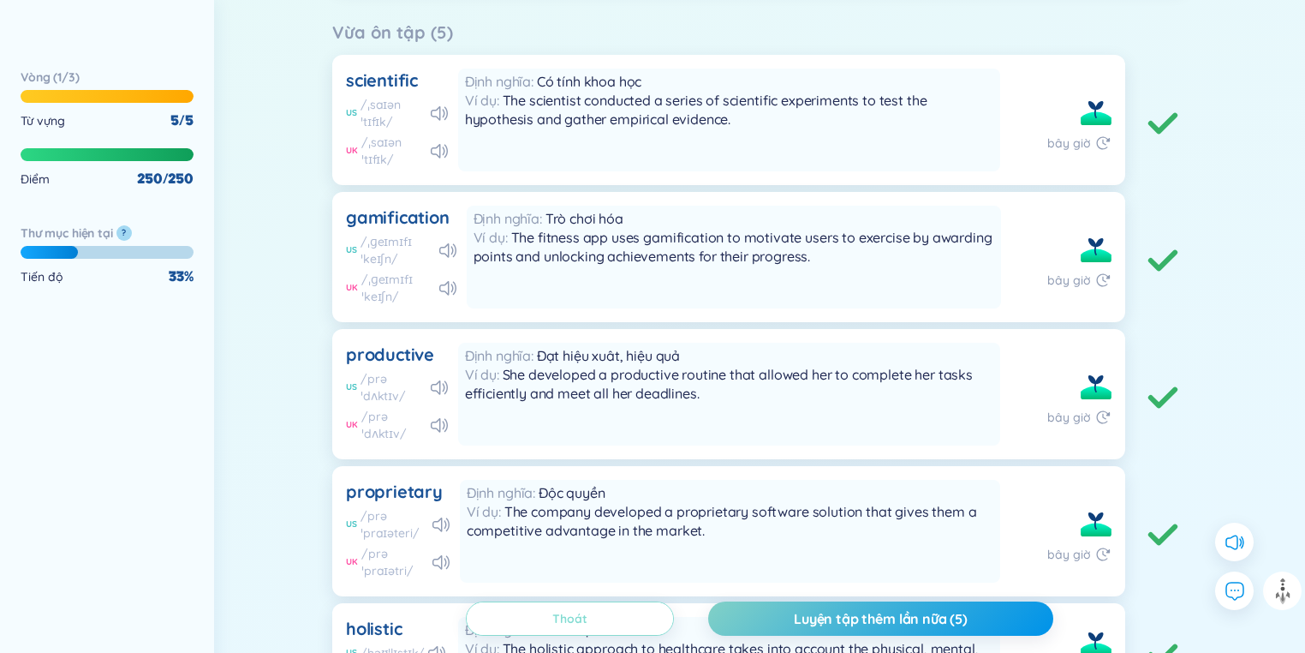
click at [552, 618] on link "Thoát" at bounding box center [569, 618] width 35 height 19
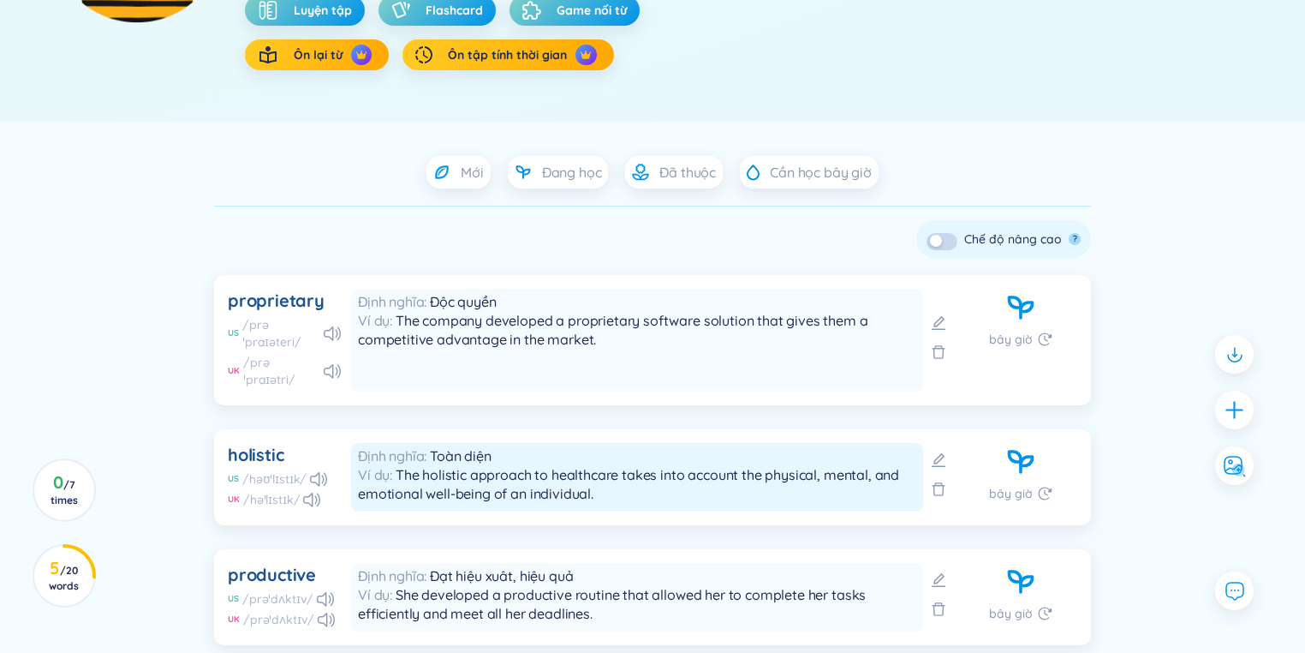
scroll to position [480, 0]
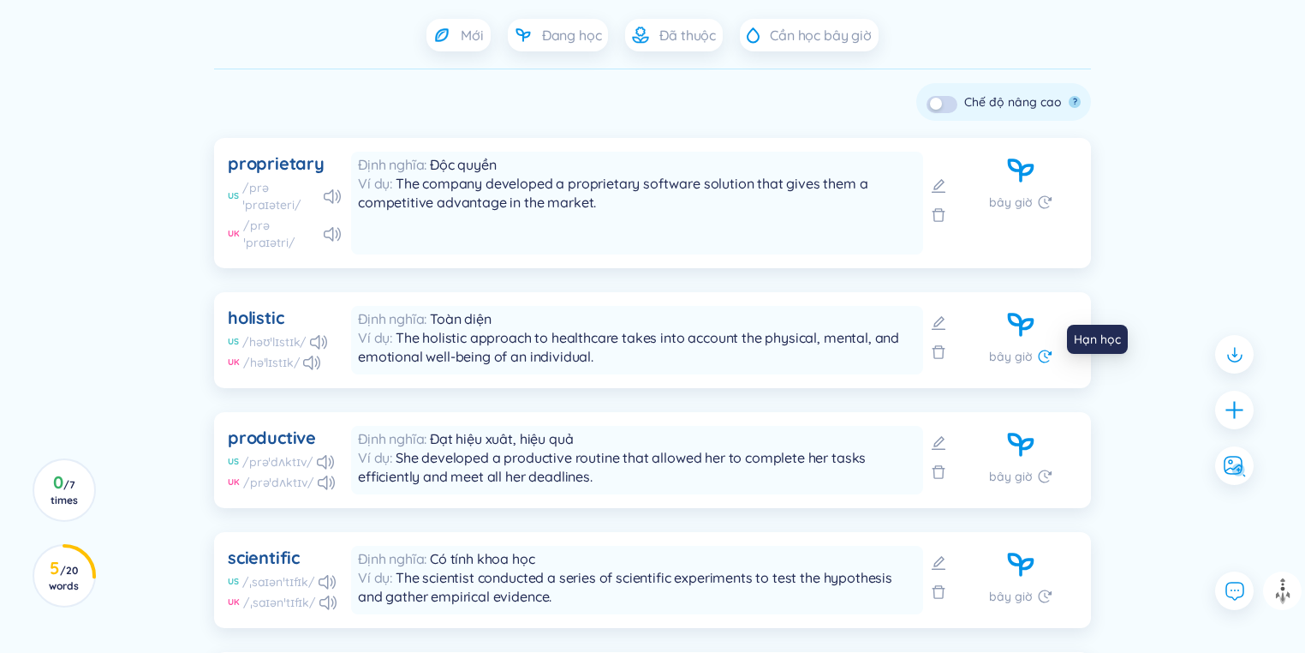
click at [1040, 348] on icon at bounding box center [1044, 356] width 17 height 17
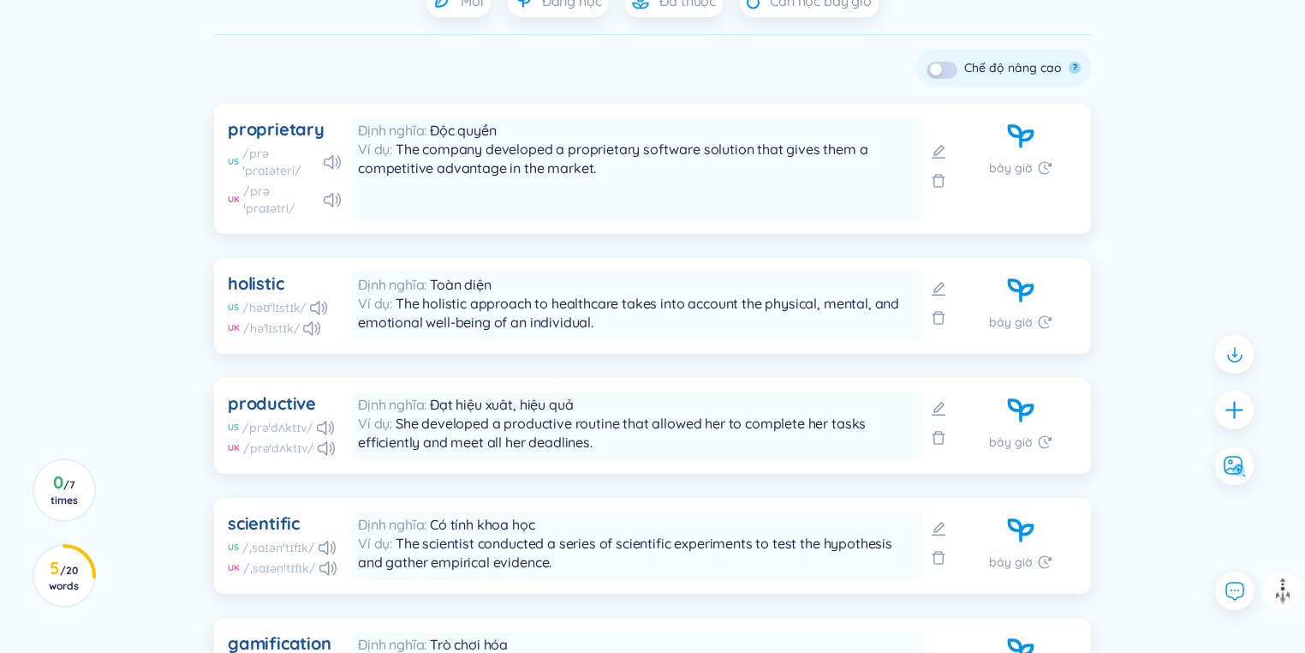
scroll to position [720, 0]
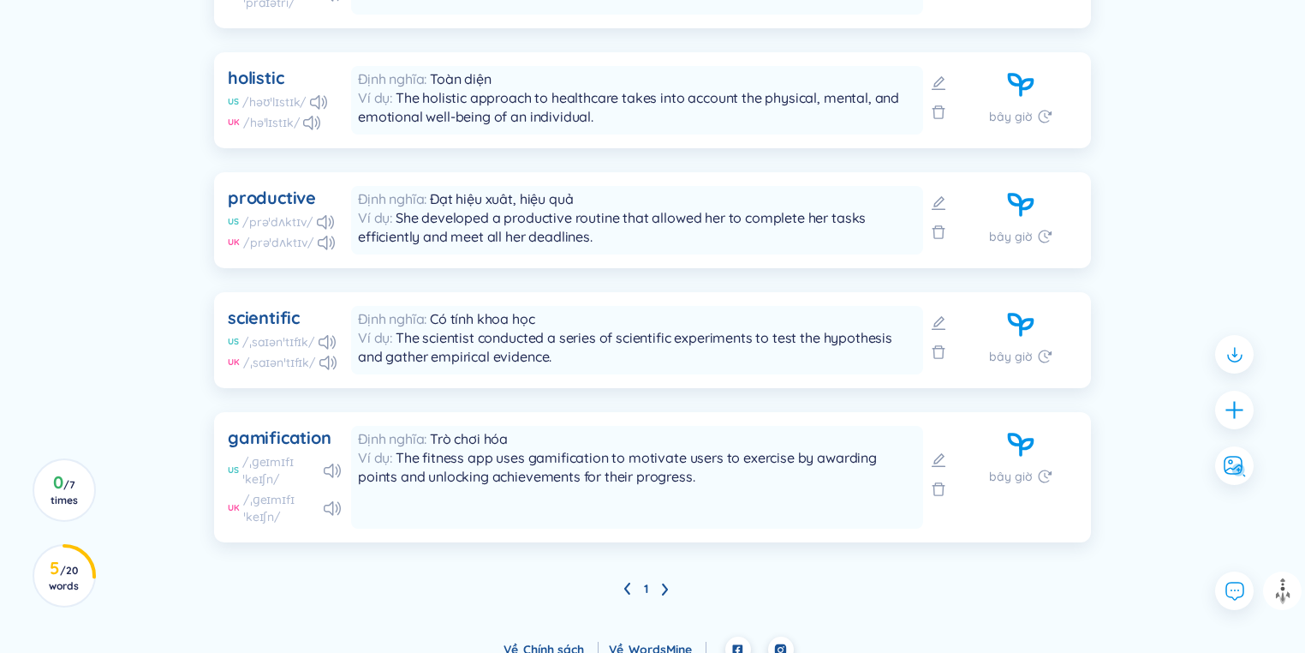
click at [662, 582] on icon at bounding box center [665, 588] width 7 height 13
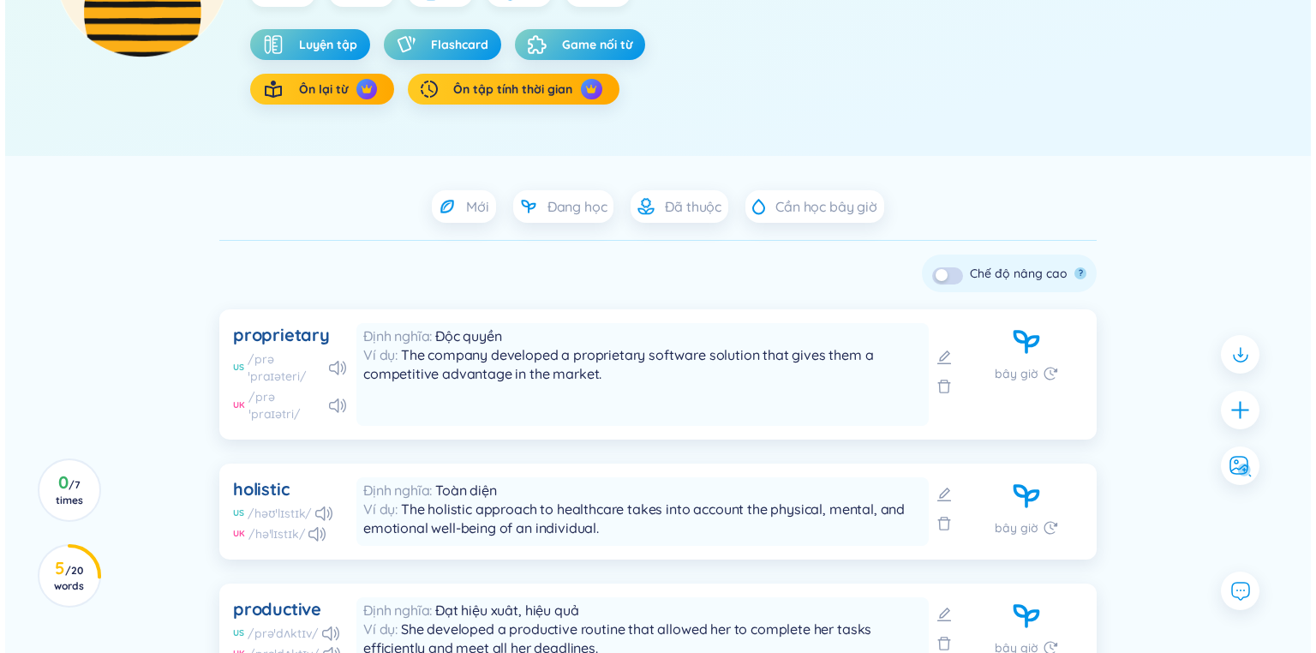
scroll to position [103, 0]
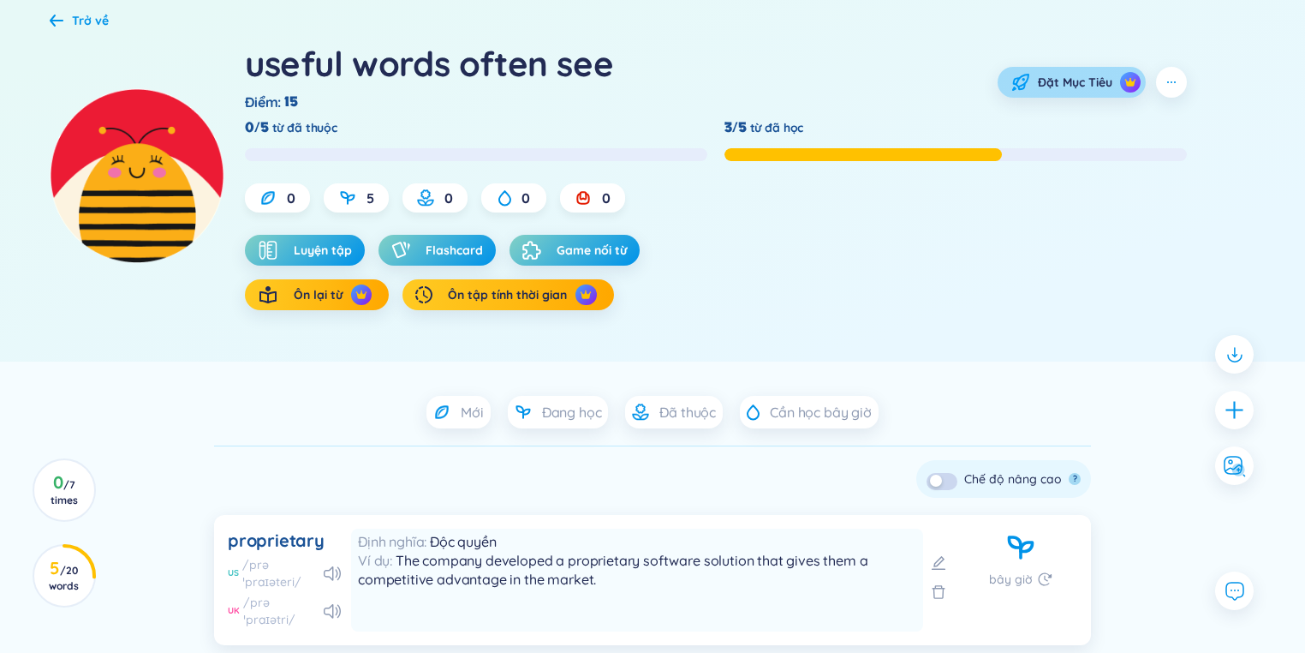
click at [1106, 75] on span "Đặt Mục Tiêu" at bounding box center [1075, 82] width 75 height 17
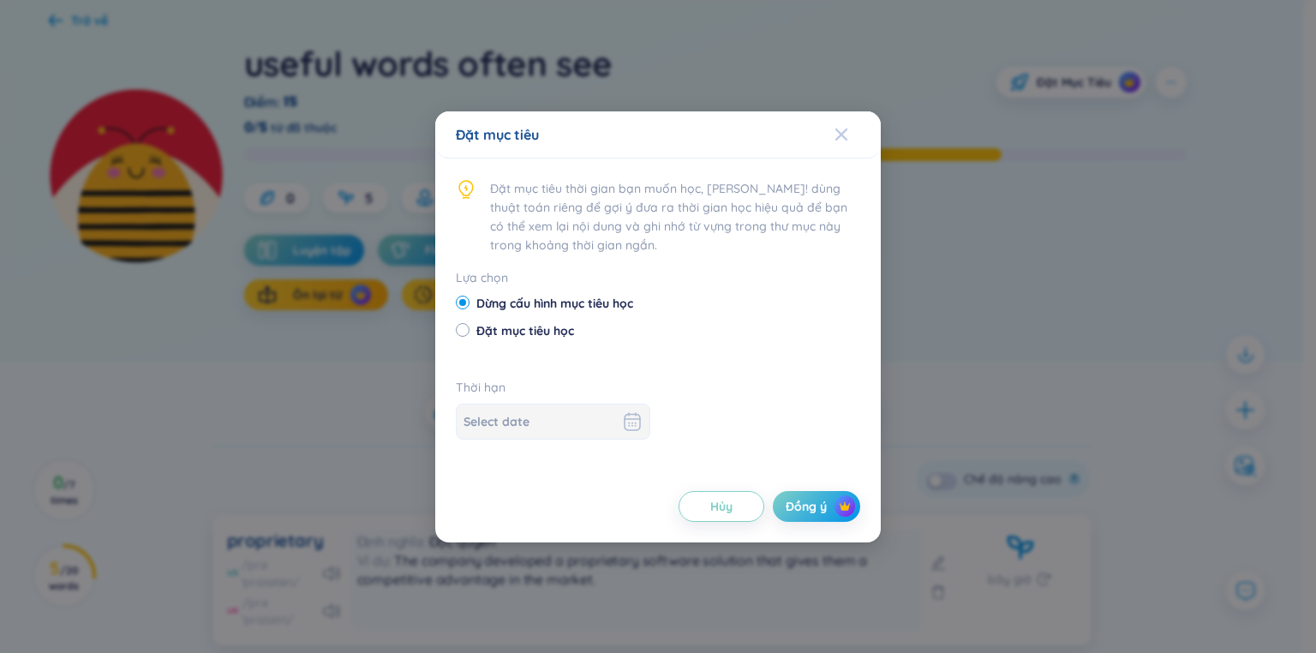
click at [857, 123] on span "Close" at bounding box center [857, 134] width 46 height 46
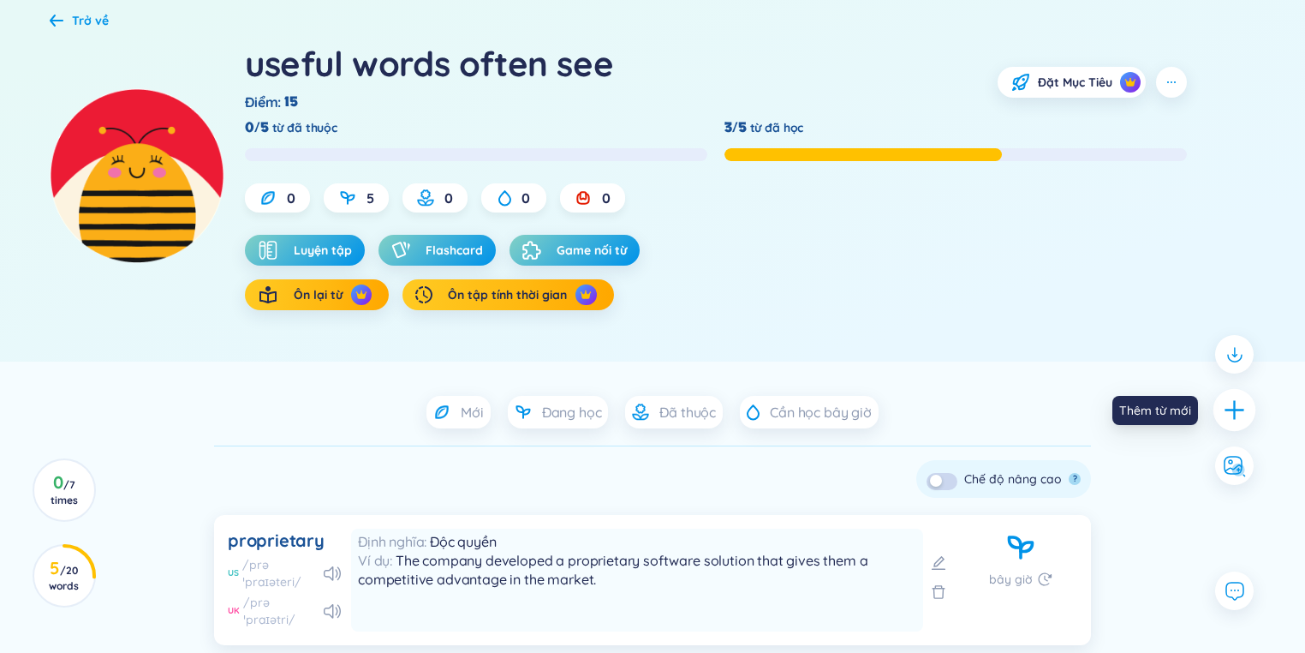
click at [1231, 411] on icon "plus" at bounding box center [1235, 410] width 24 height 24
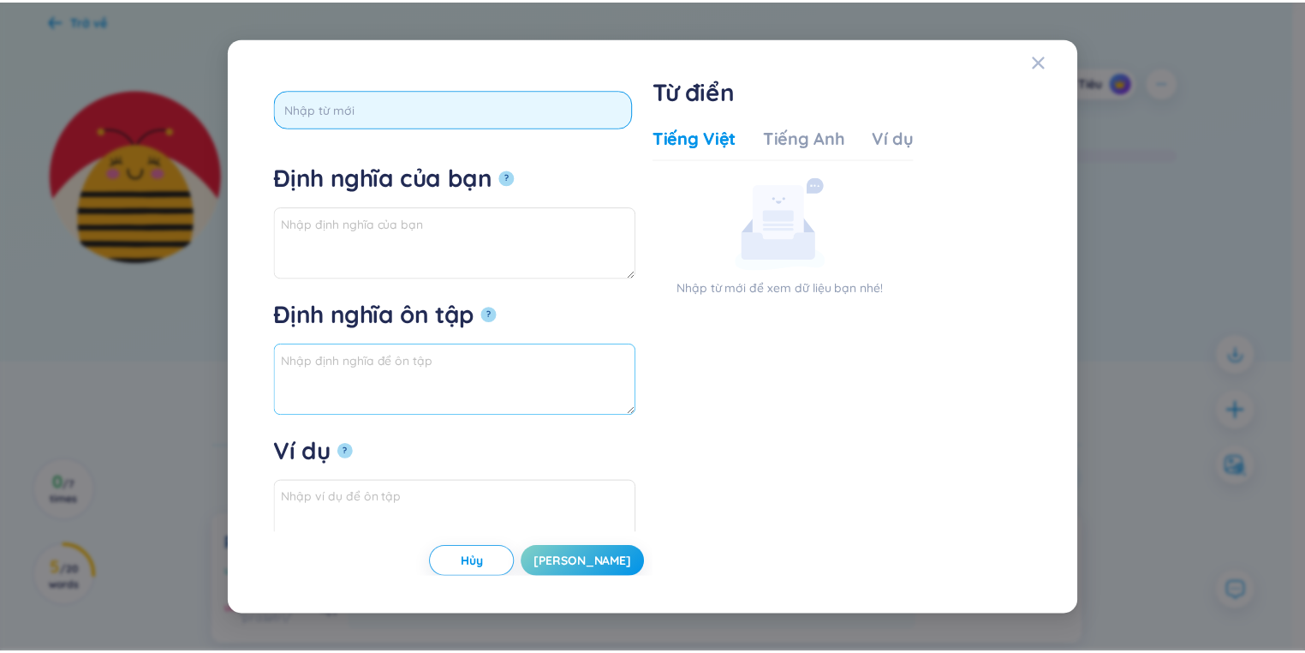
scroll to position [18, 0]
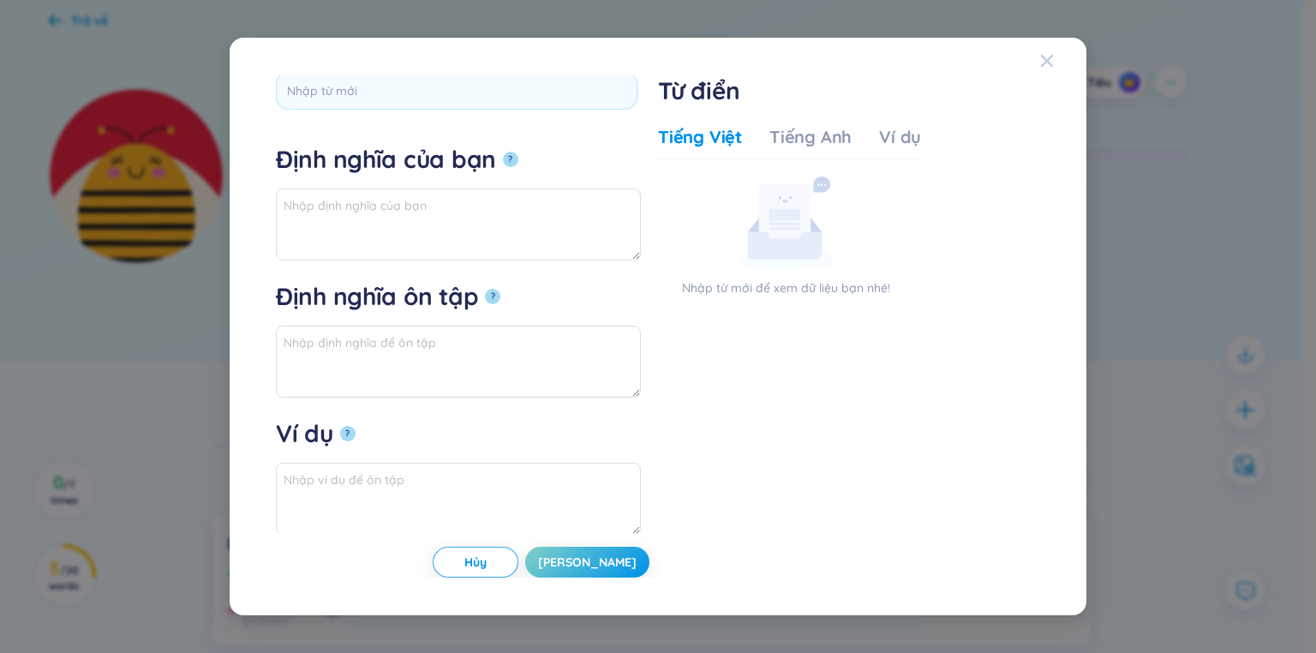
click at [1055, 63] on span "Close" at bounding box center [1063, 61] width 46 height 46
